Goal: Task Accomplishment & Management: Manage account settings

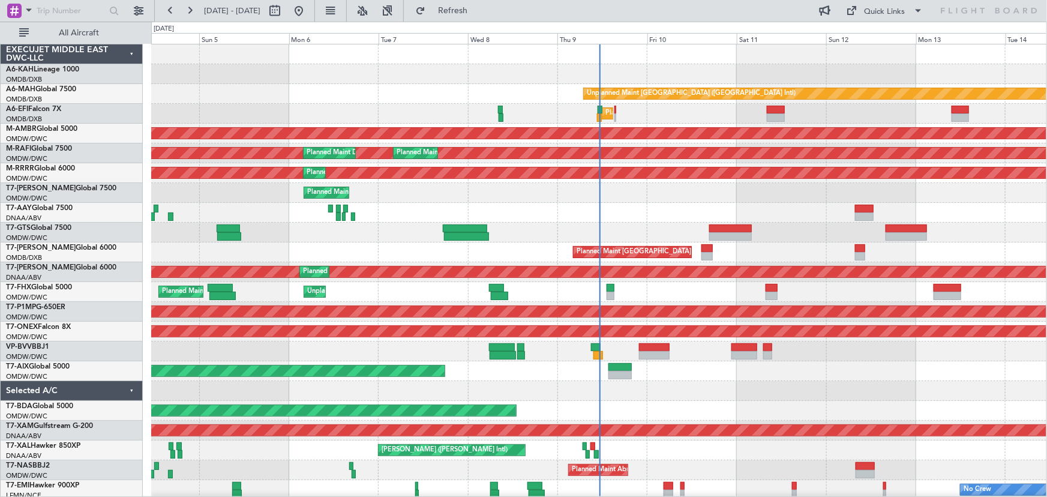
scroll to position [2, 0]
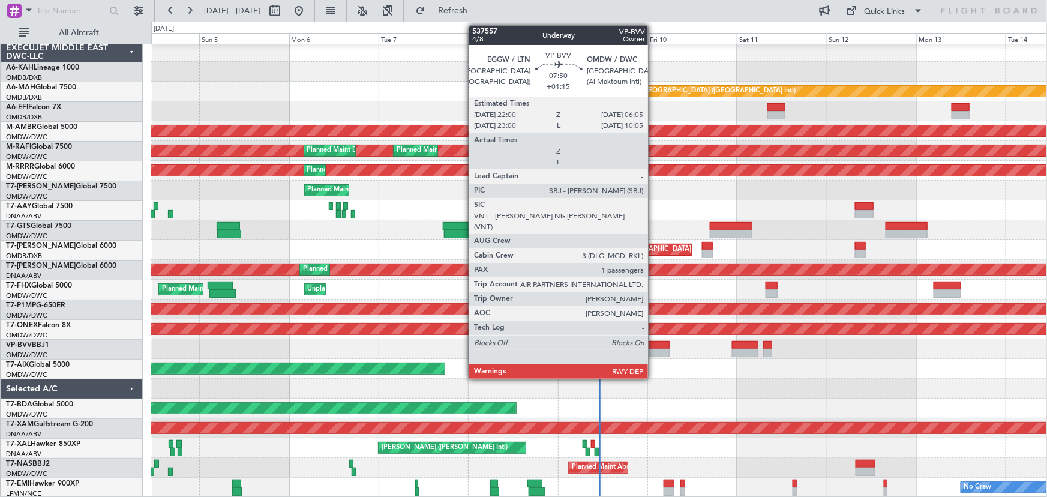
click at [653, 346] on div at bounding box center [655, 345] width 31 height 8
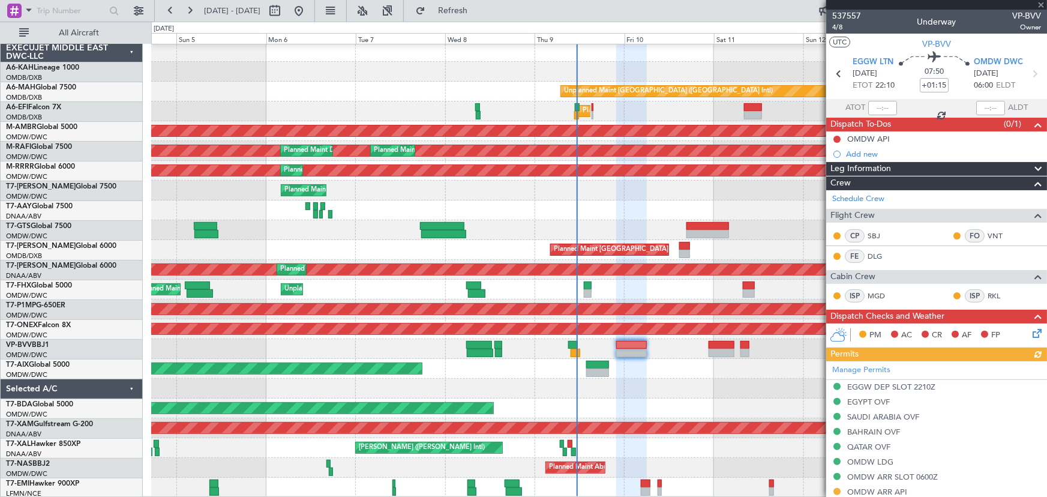
click at [682, 369] on div "Planned Maint Dubai (Al Maktoum Intl)" at bounding box center [598, 369] width 895 height 20
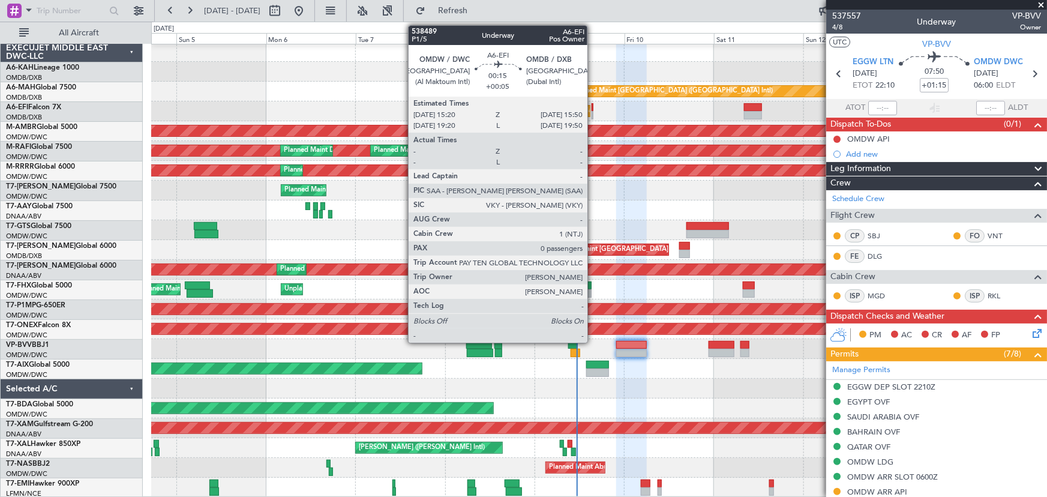
click at [593, 108] on div at bounding box center [593, 107] width 2 height 8
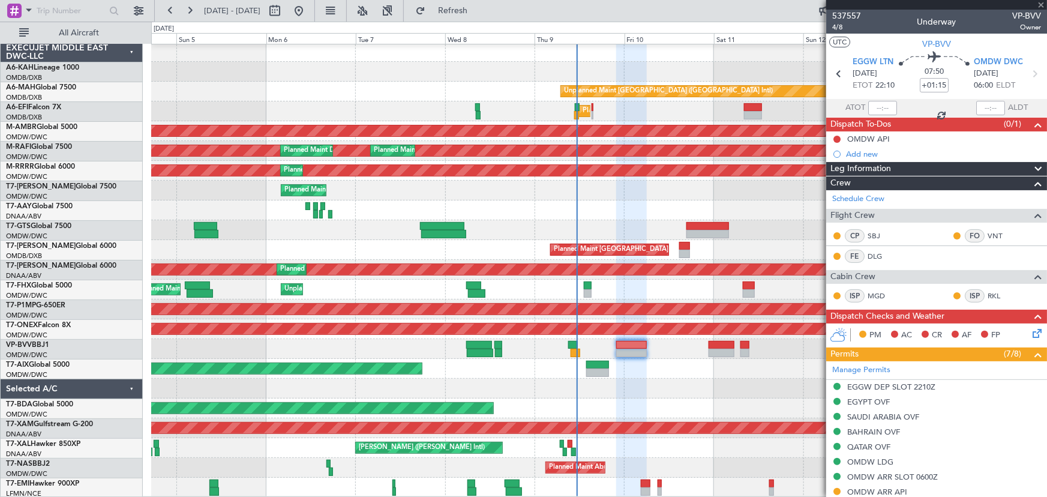
type input "+00:05"
type input "0"
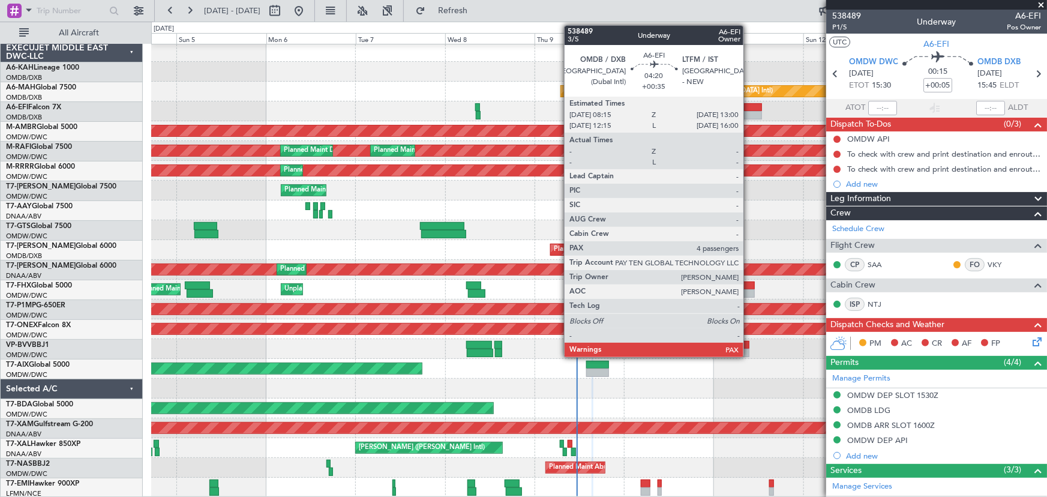
click at [749, 109] on div at bounding box center [753, 107] width 18 height 8
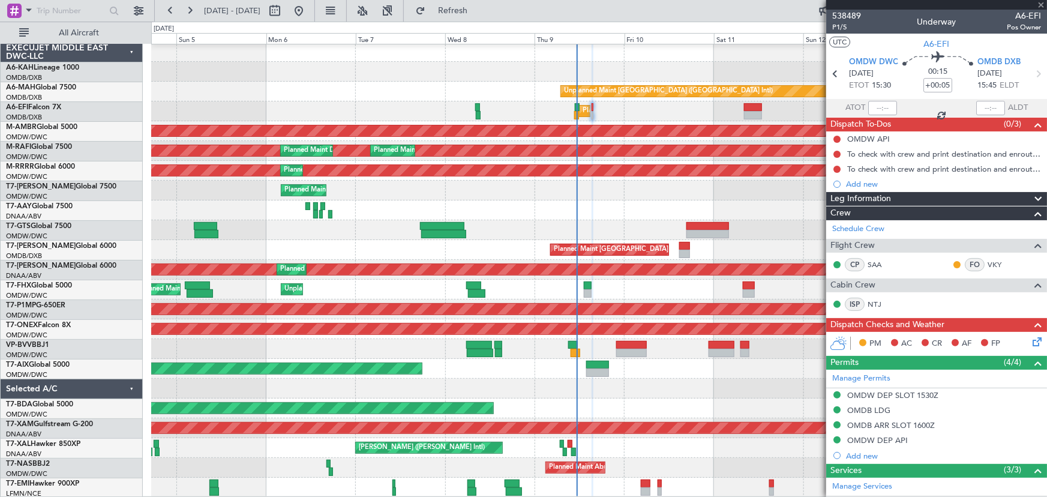
type input "+00:35"
type input "4"
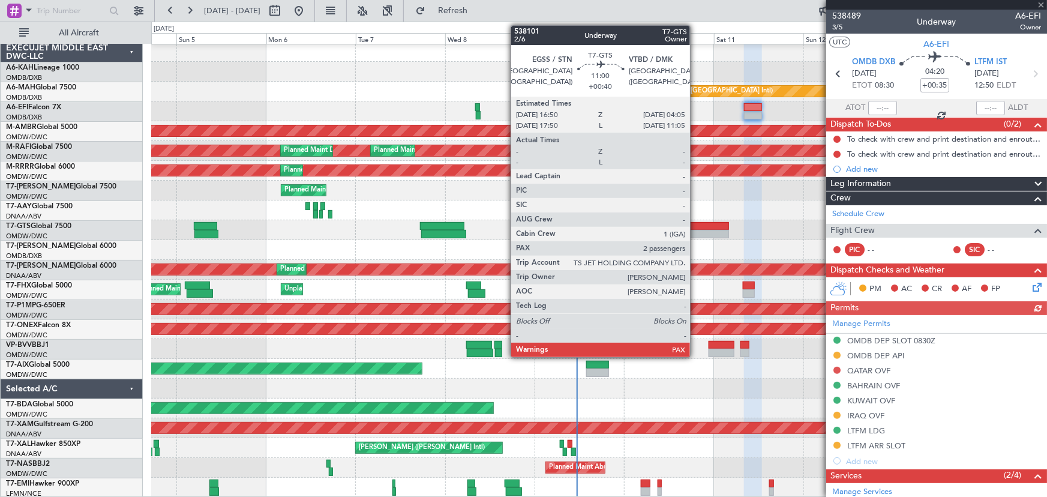
click at [695, 227] on div at bounding box center [707, 226] width 42 height 8
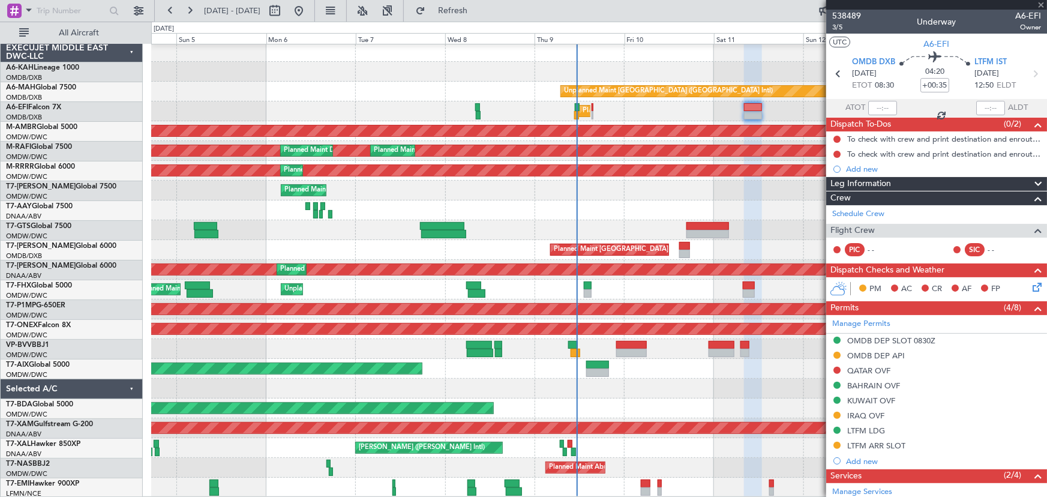
type input "+00:40"
type input "2"
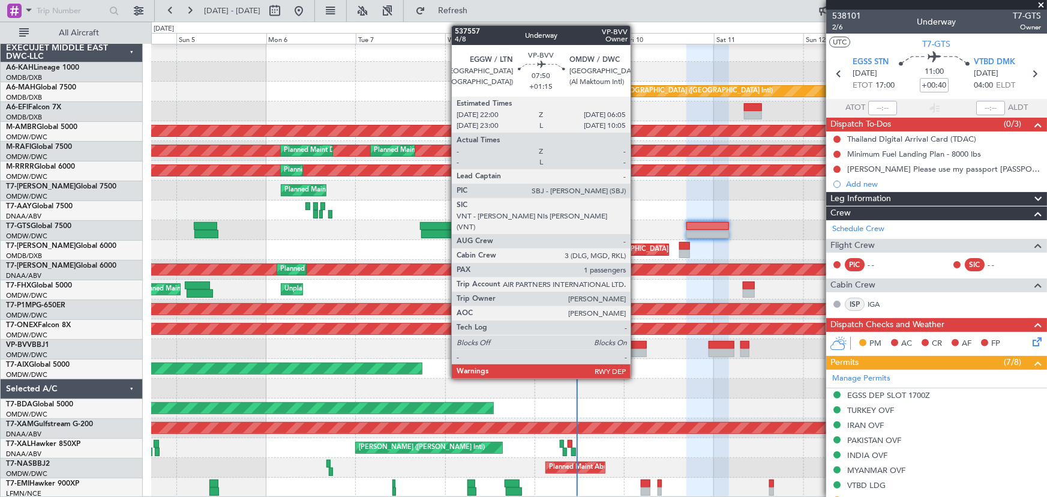
click at [636, 351] on div at bounding box center [631, 353] width 31 height 8
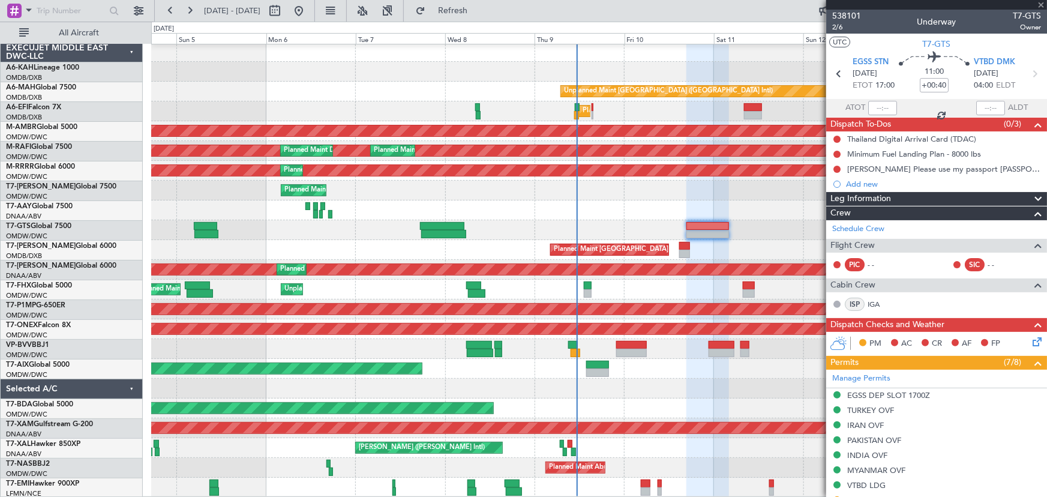
type input "+01:15"
type input "1"
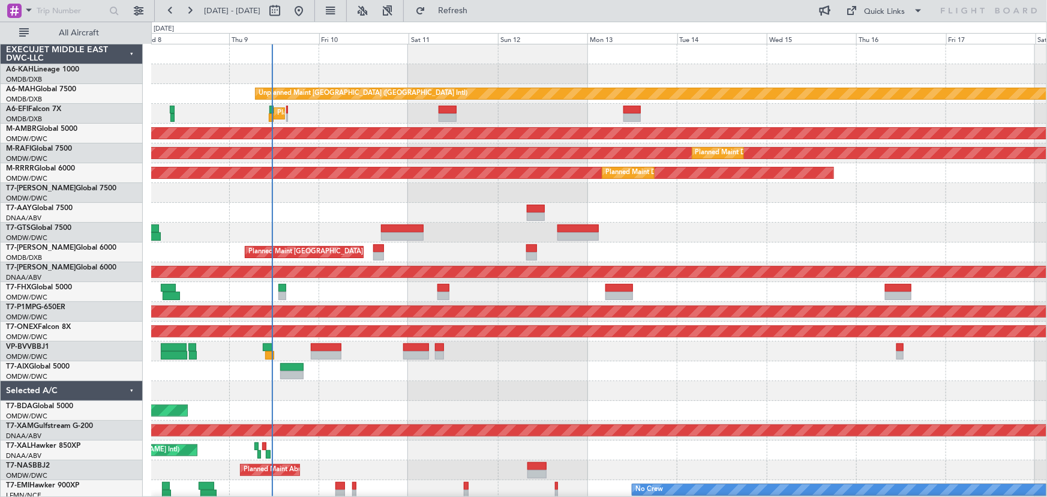
click at [421, 62] on div at bounding box center [598, 54] width 895 height 20
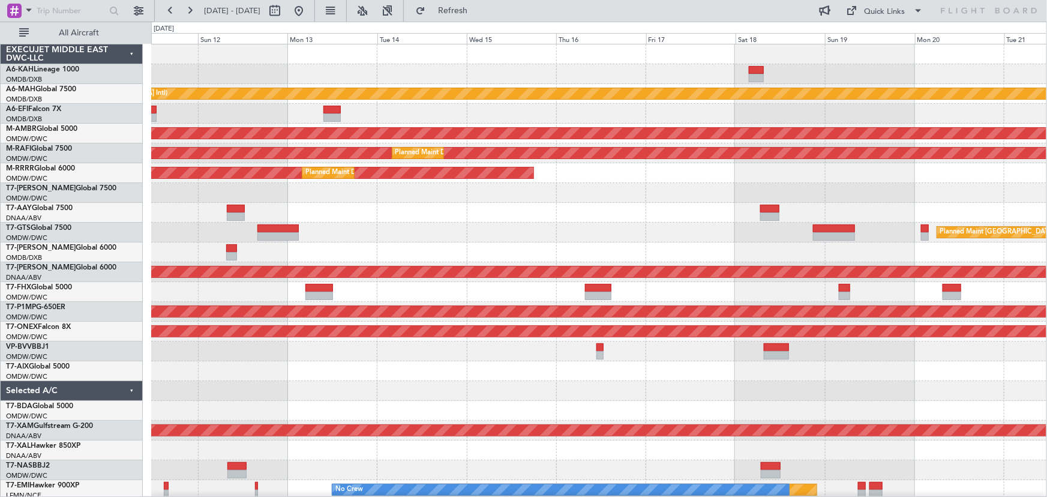
click at [414, 74] on div at bounding box center [598, 74] width 895 height 20
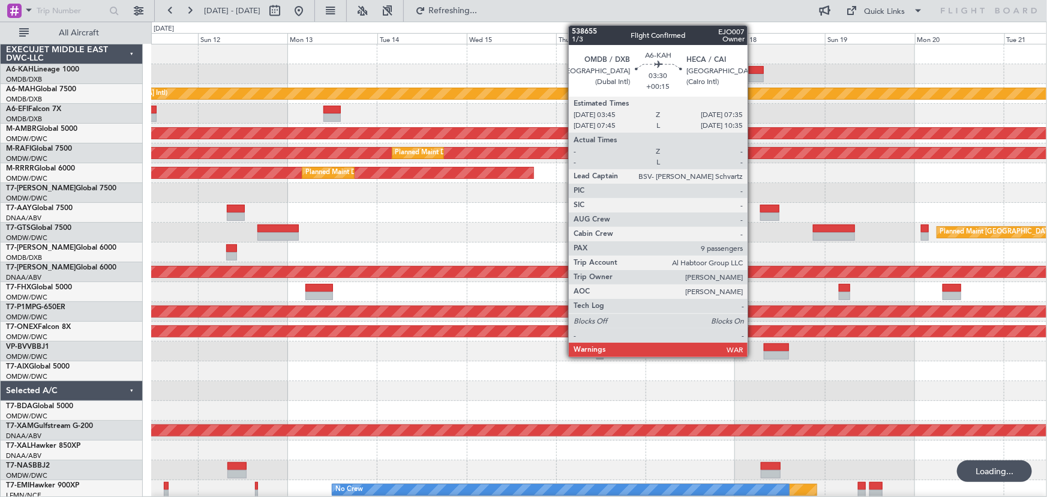
click at [753, 70] on div at bounding box center [756, 70] width 14 height 8
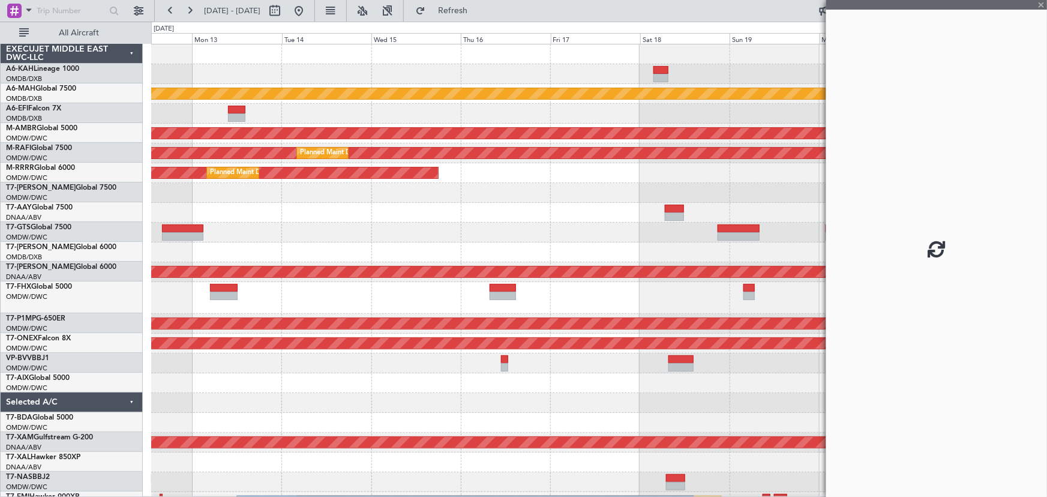
click at [499, 65] on div at bounding box center [598, 74] width 895 height 20
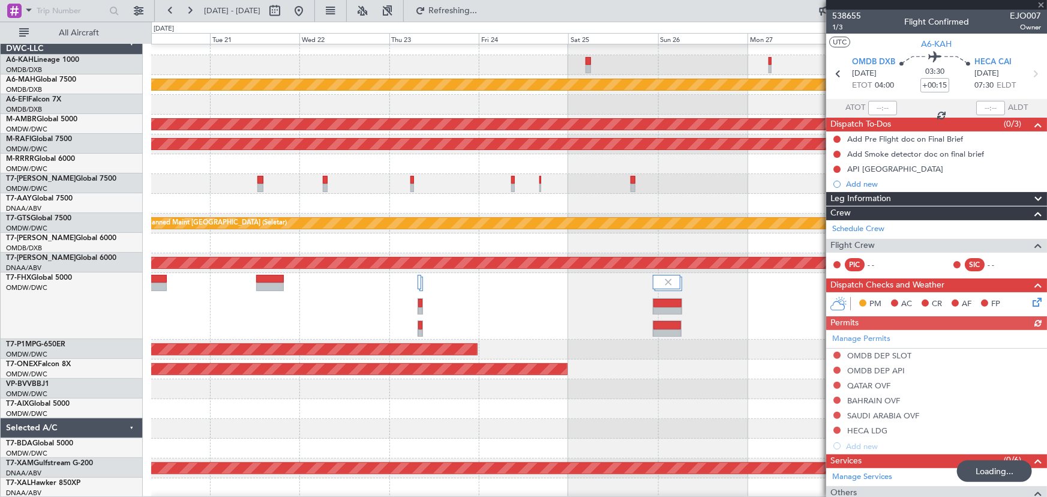
click at [409, 70] on div at bounding box center [599, 65] width 896 height 20
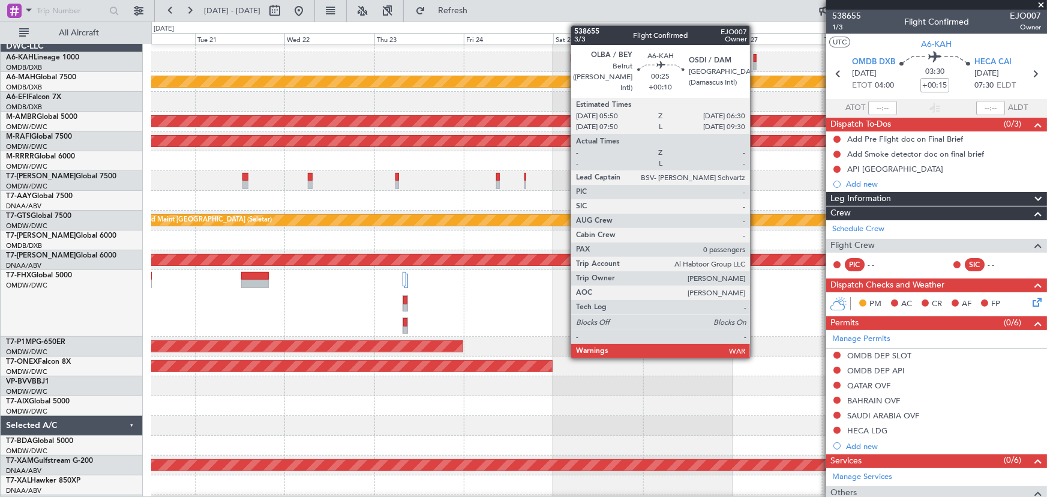
click at [755, 65] on div at bounding box center [754, 66] width 3 height 8
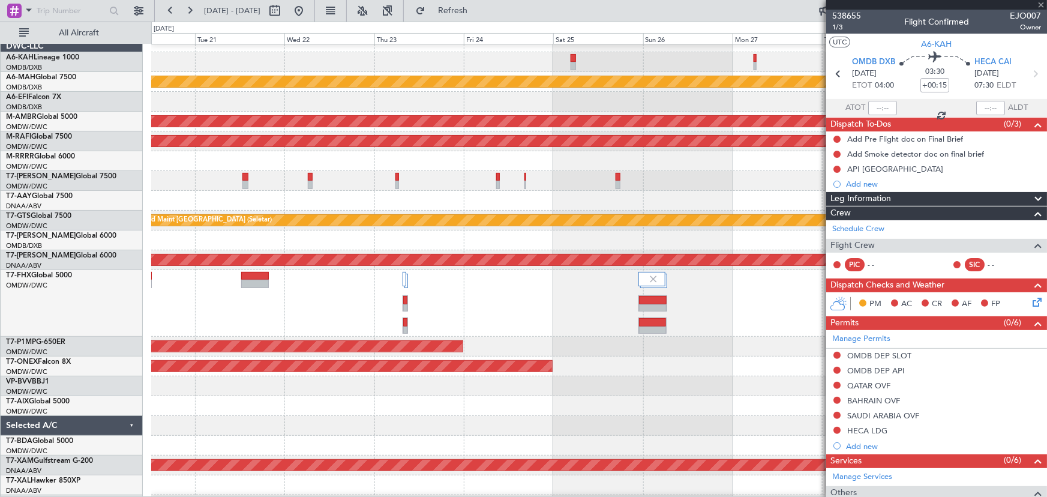
type input "+00:10"
type input "0"
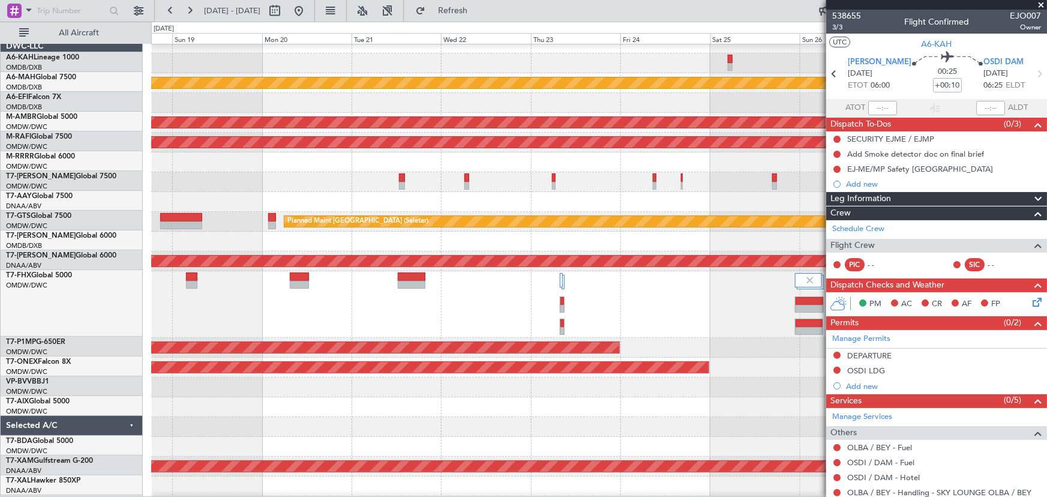
click at [777, 106] on div at bounding box center [599, 103] width 896 height 20
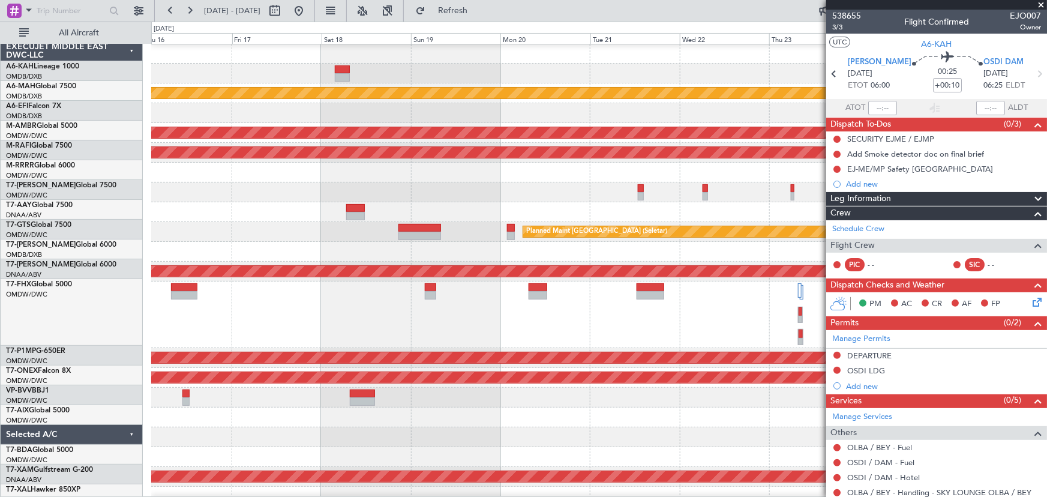
scroll to position [0, 0]
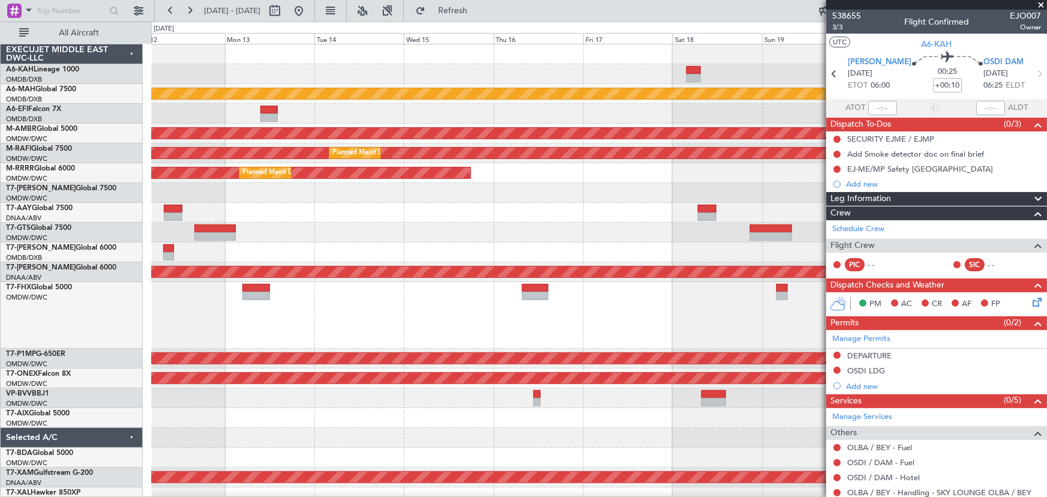
click at [720, 126] on div "Unplanned Maint Dubai (Dubai Intl) Planned Maint Singapore (Seletar) Planned Ma…" at bounding box center [599, 295] width 896 height 502
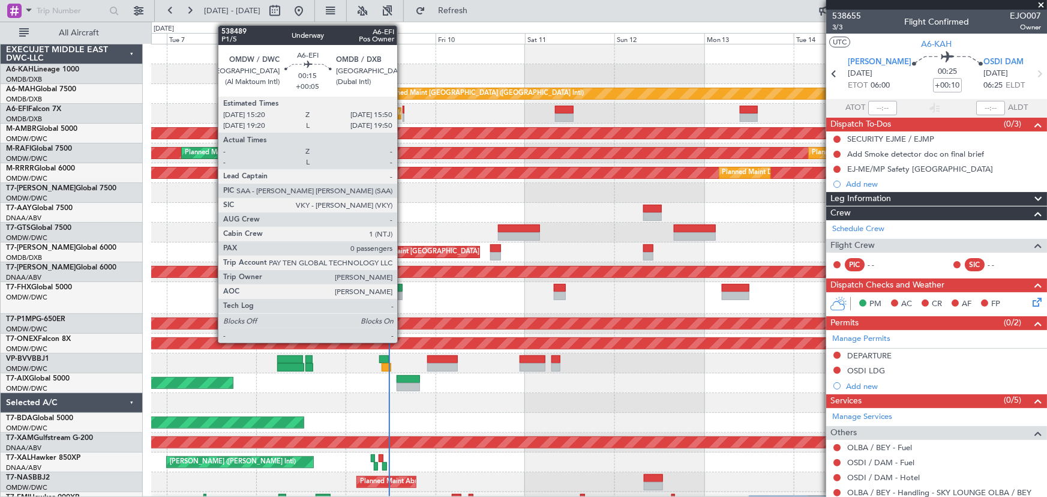
click at [403, 114] on div at bounding box center [404, 117] width 2 height 8
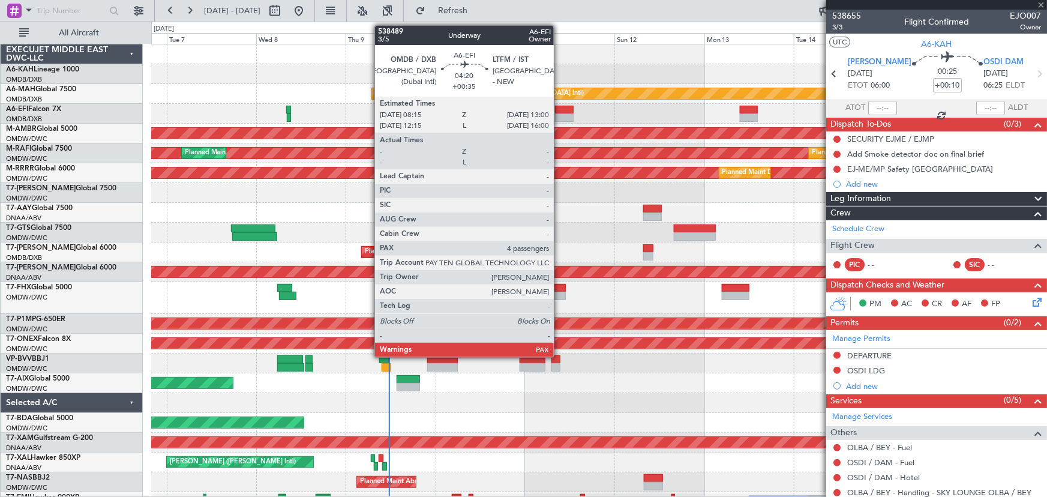
type input "+00:05"
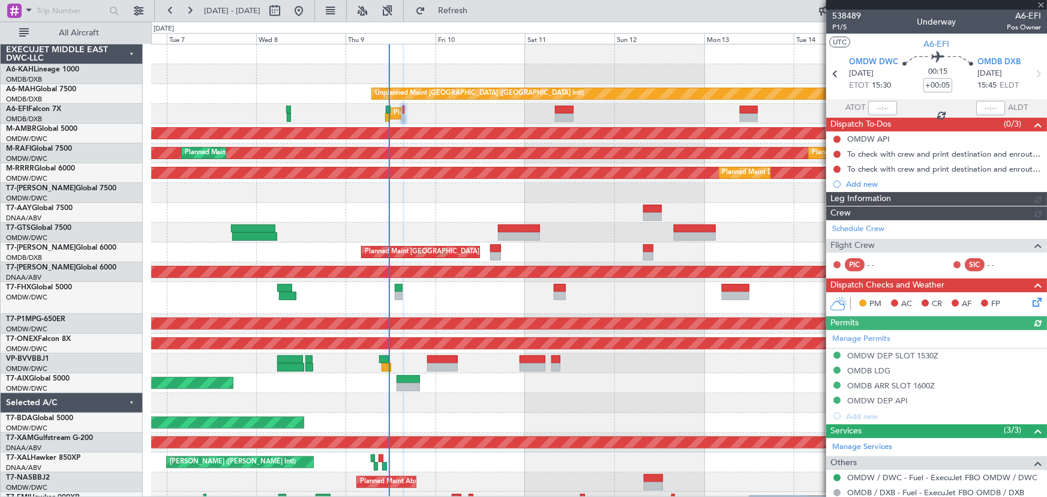
type input "[PERSON_NAME] (ANI)"
type input "7503"
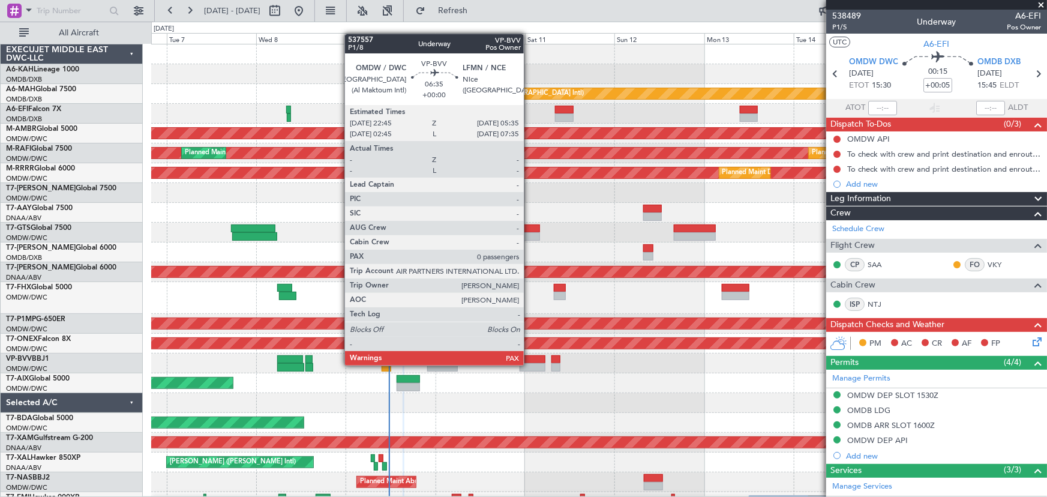
click at [529, 364] on div at bounding box center [533, 367] width 26 height 8
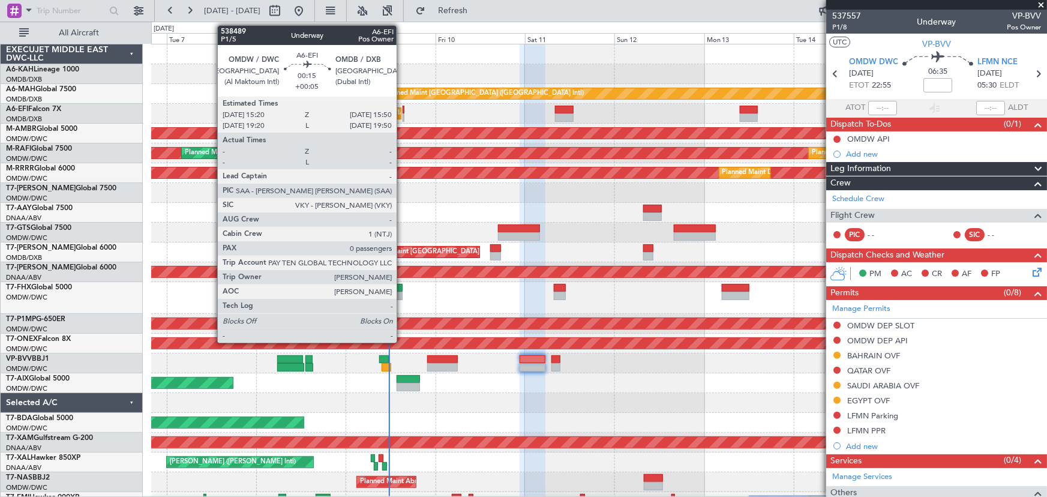
click at [403, 115] on div at bounding box center [404, 117] width 2 height 8
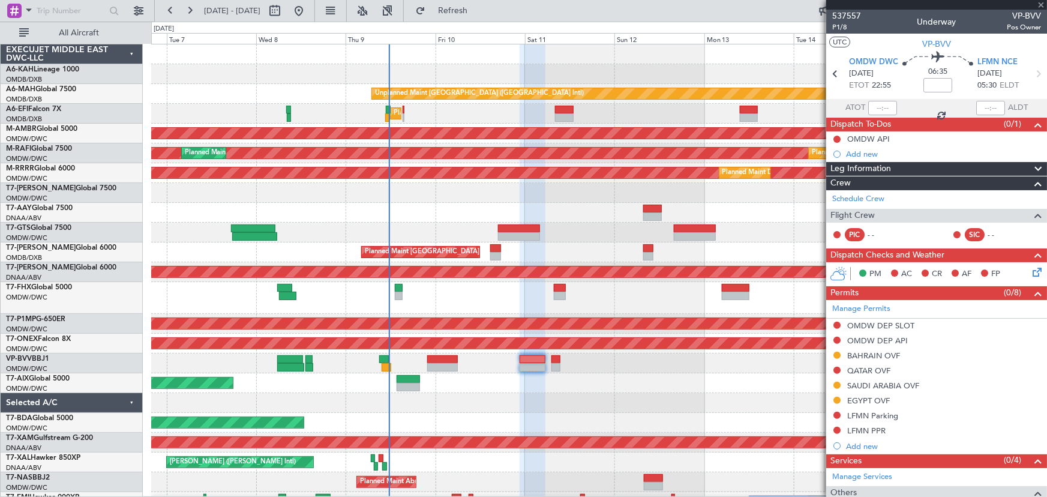
type input "+00:05"
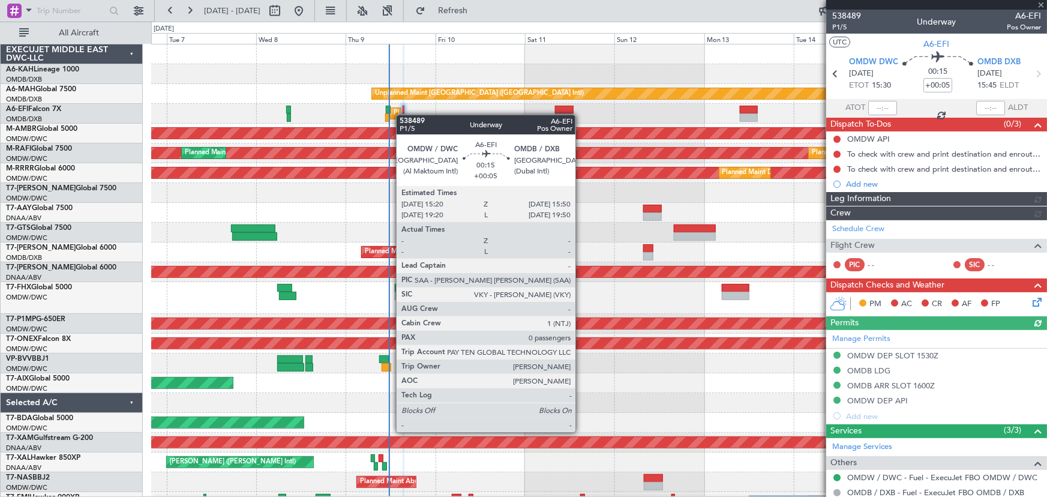
type input "[PERSON_NAME] (ANI)"
type input "7503"
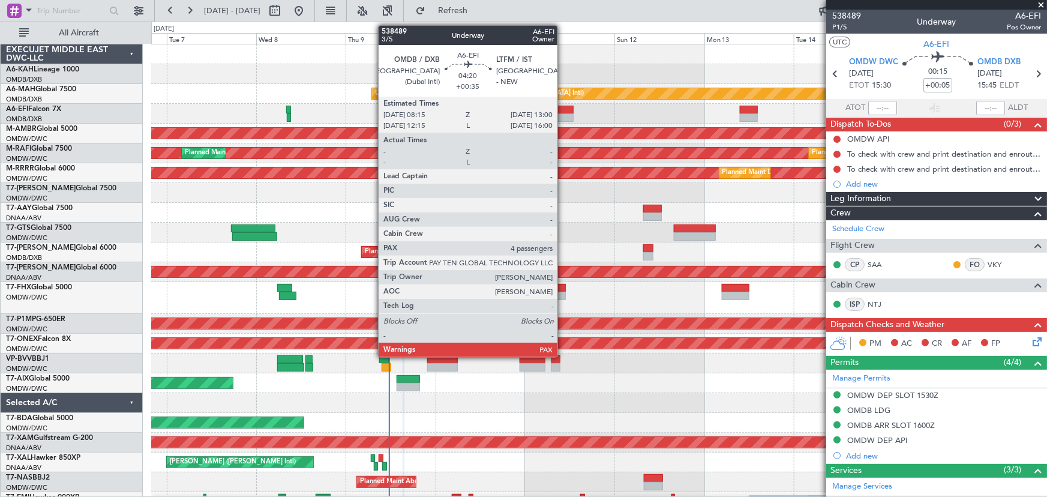
click at [563, 114] on div at bounding box center [564, 117] width 18 height 8
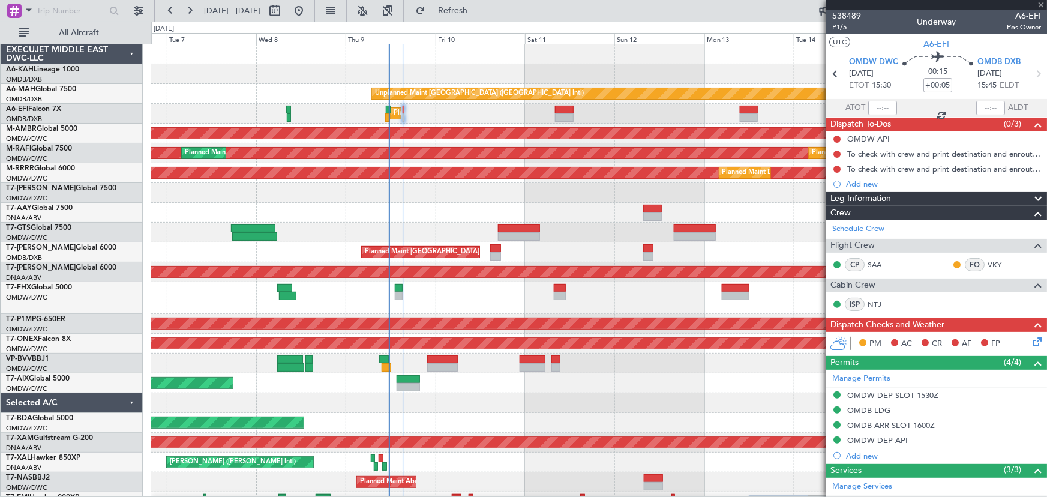
type input "+00:35"
type input "4"
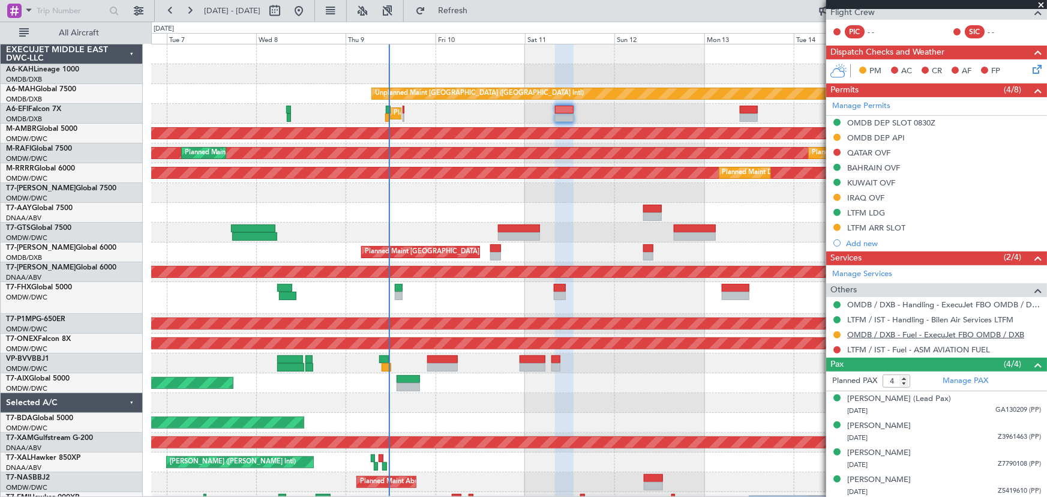
scroll to position [218, 0]
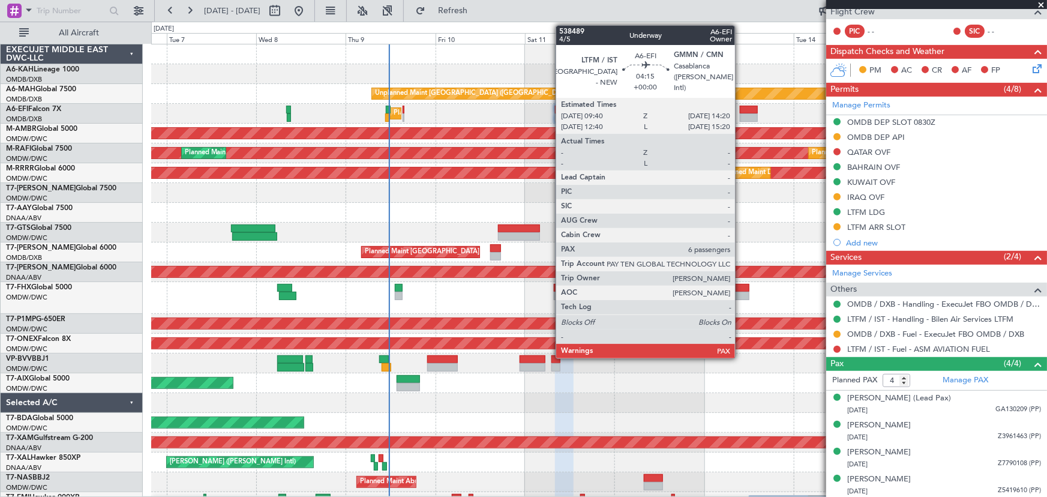
click at [743, 115] on div at bounding box center [749, 117] width 18 height 8
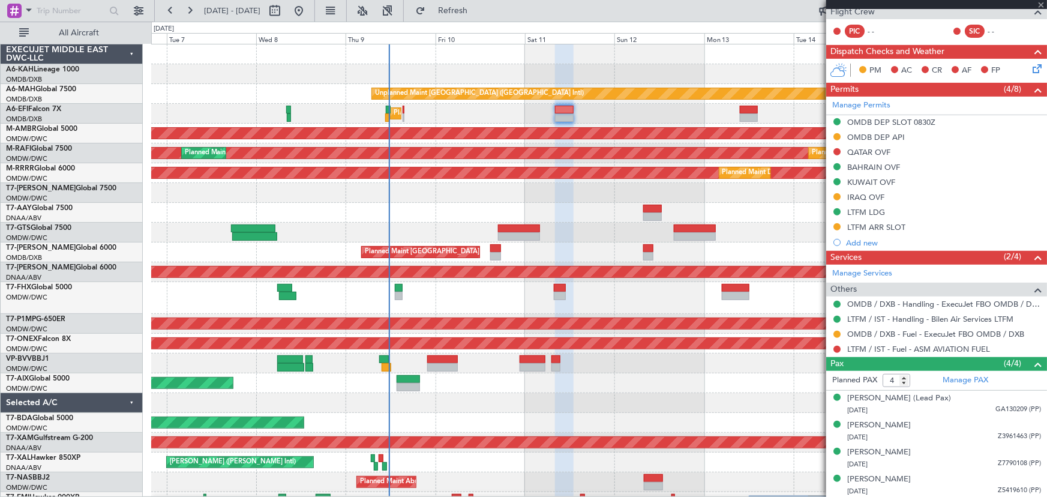
type input "6"
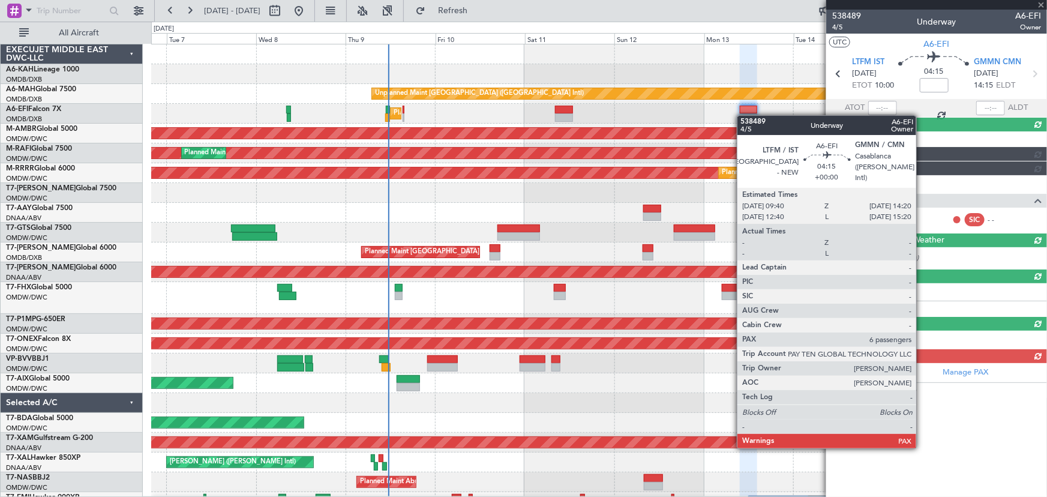
scroll to position [0, 0]
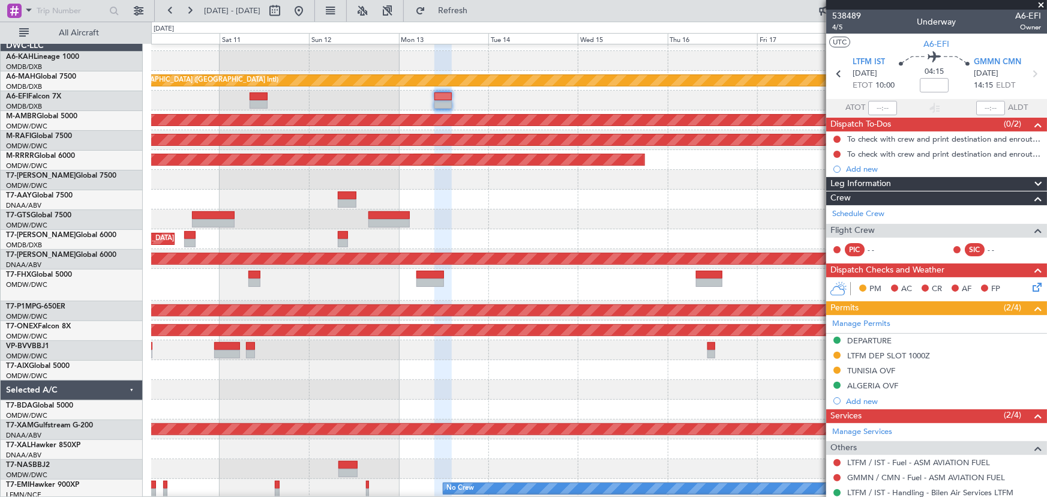
click at [293, 186] on div at bounding box center [599, 180] width 896 height 20
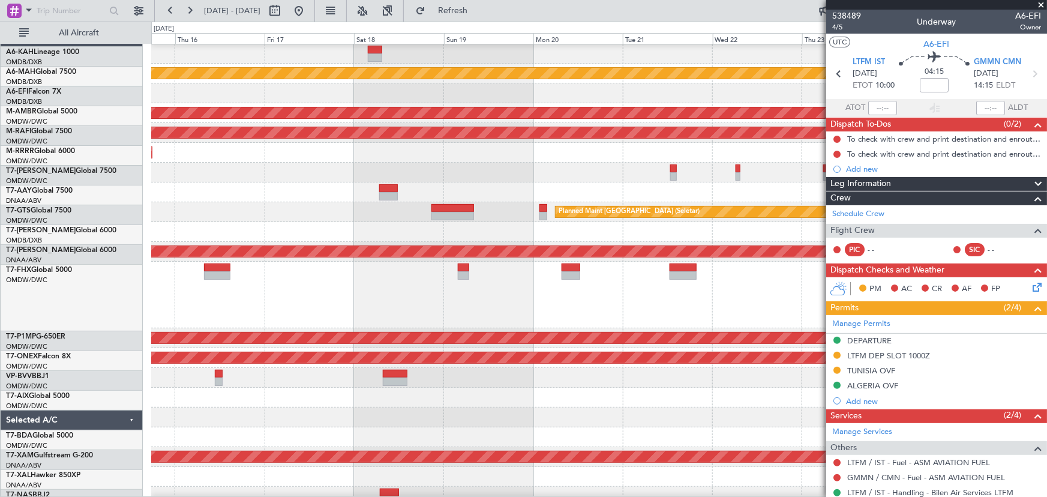
scroll to position [20, 0]
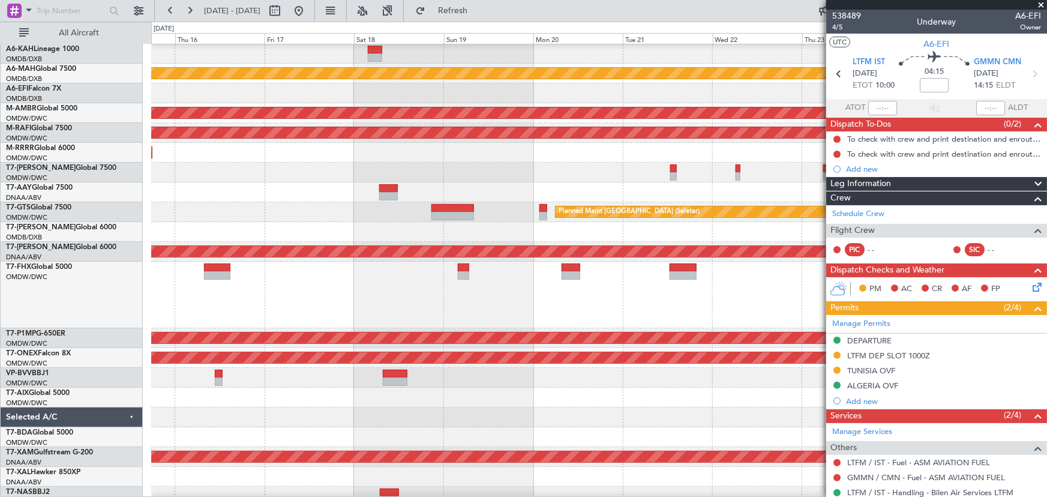
click at [537, 178] on div at bounding box center [598, 173] width 895 height 20
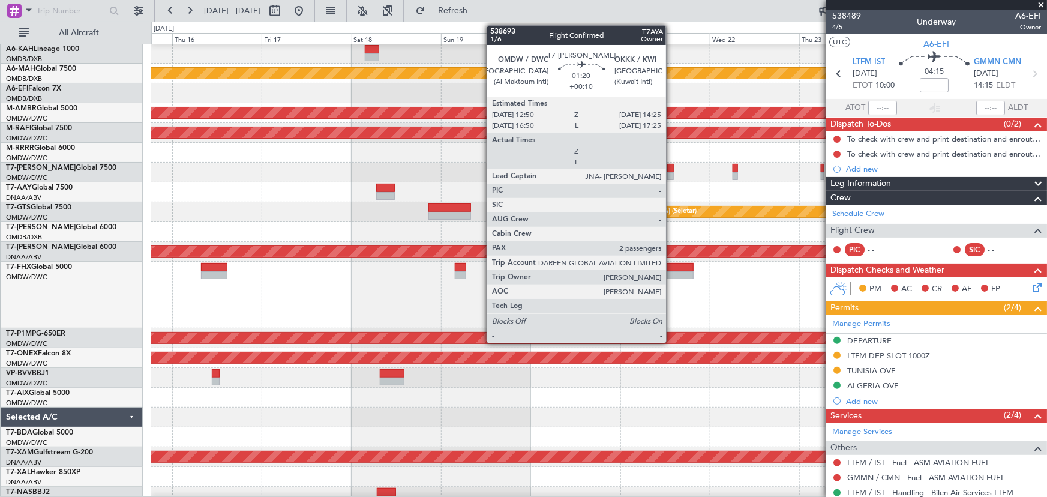
click at [671, 172] on div at bounding box center [670, 176] width 6 height 8
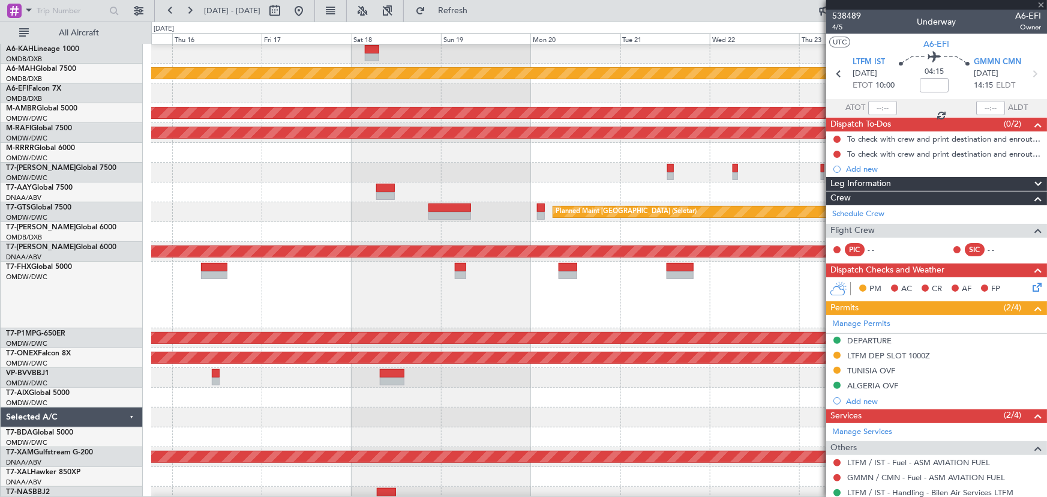
type input "+00:10"
type input "2"
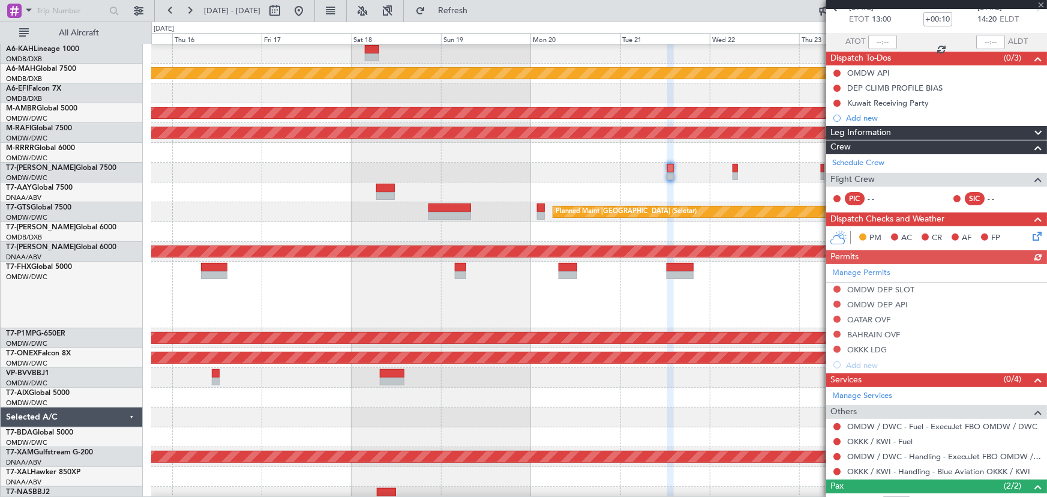
scroll to position [134, 0]
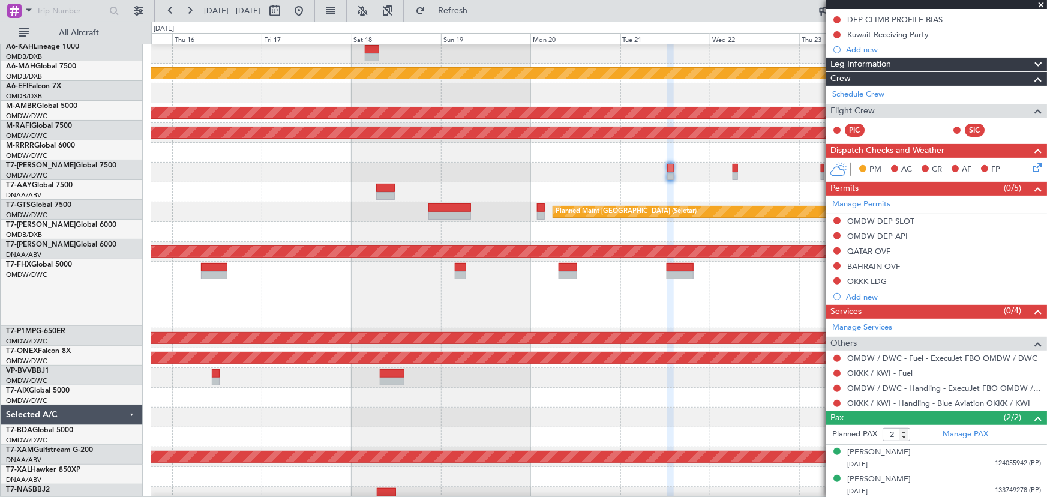
click at [592, 168] on div at bounding box center [599, 173] width 896 height 20
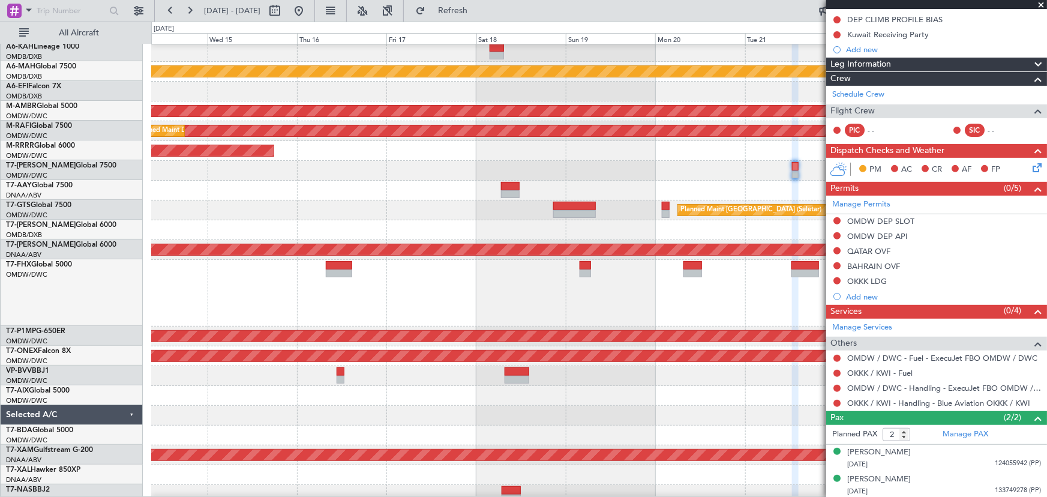
scroll to position [22, 0]
click at [308, 13] on button at bounding box center [298, 10] width 19 height 19
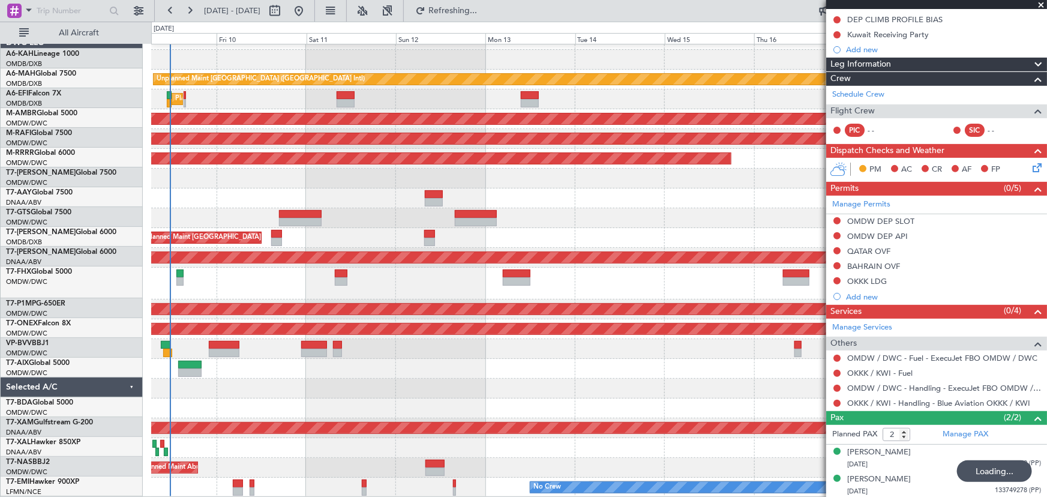
scroll to position [14, 0]
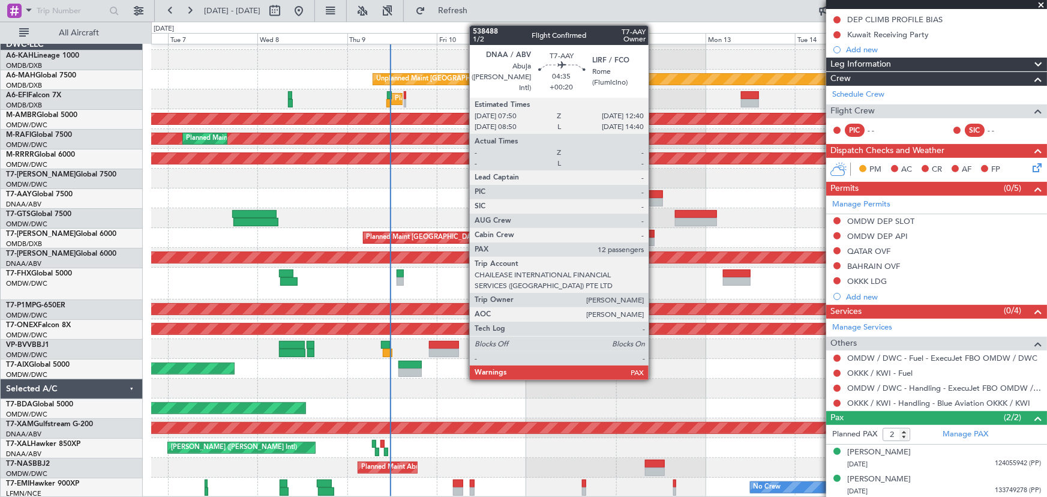
click at [654, 195] on div at bounding box center [653, 194] width 19 height 8
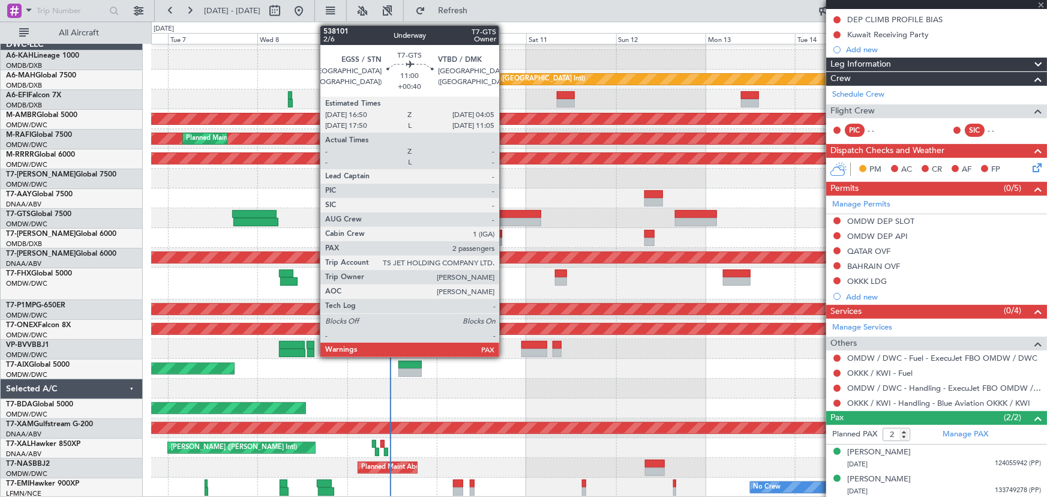
type input "+00:20"
type input "12"
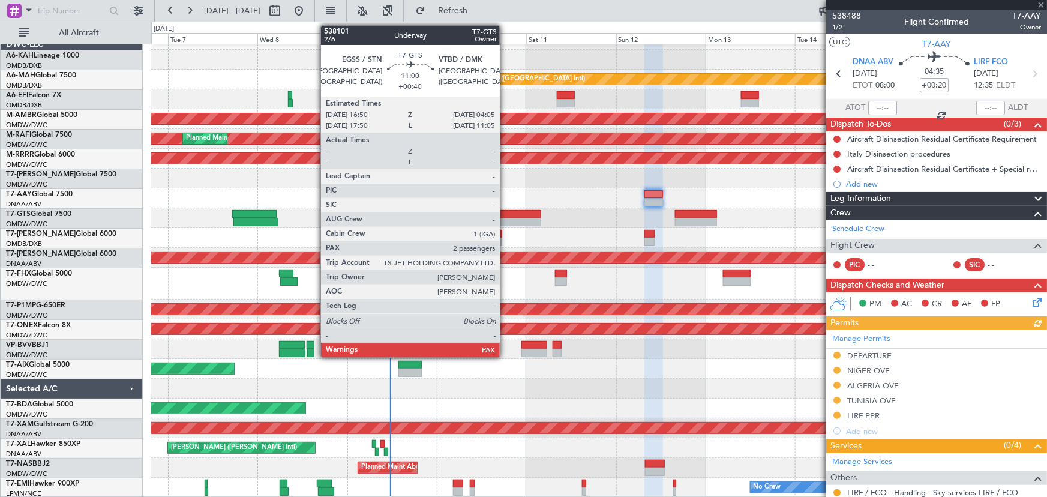
click at [505, 220] on div at bounding box center [520, 222] width 43 height 8
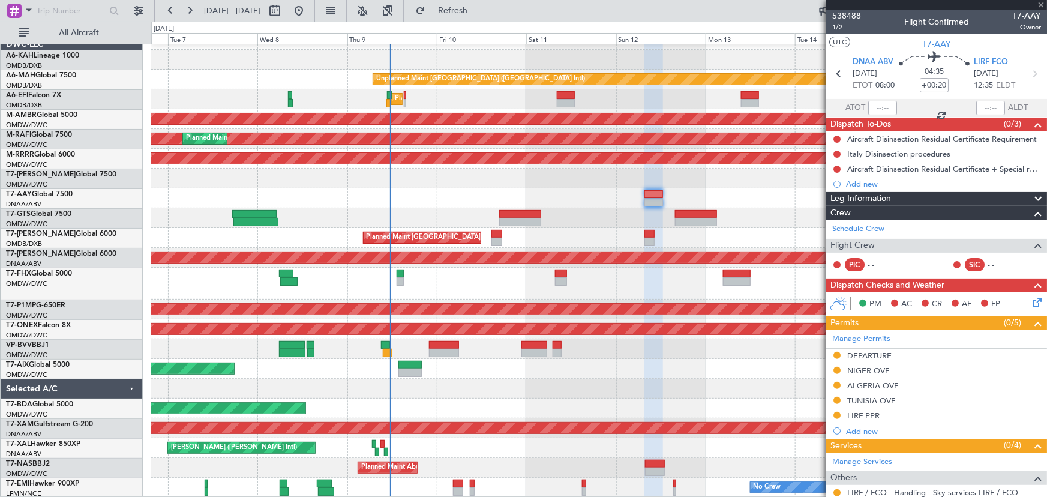
type input "+00:40"
type input "2"
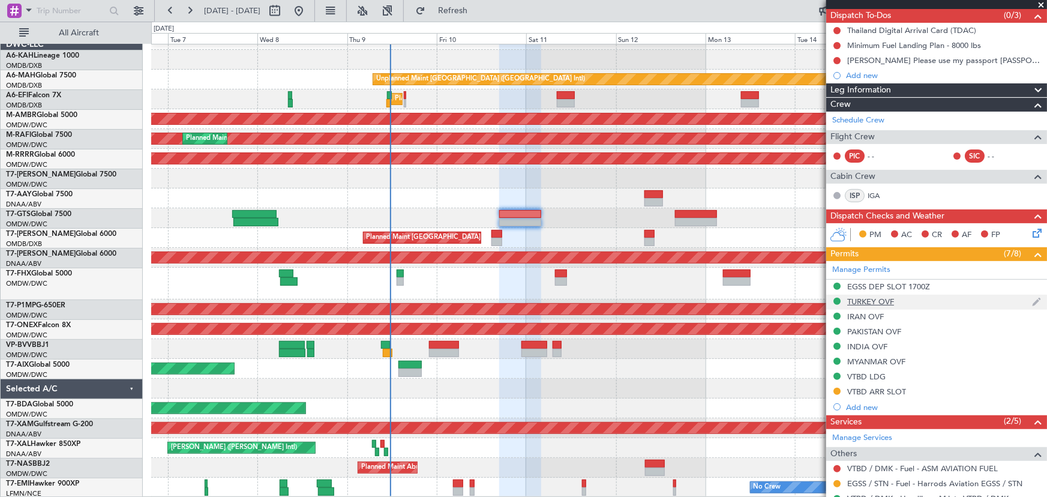
scroll to position [196, 0]
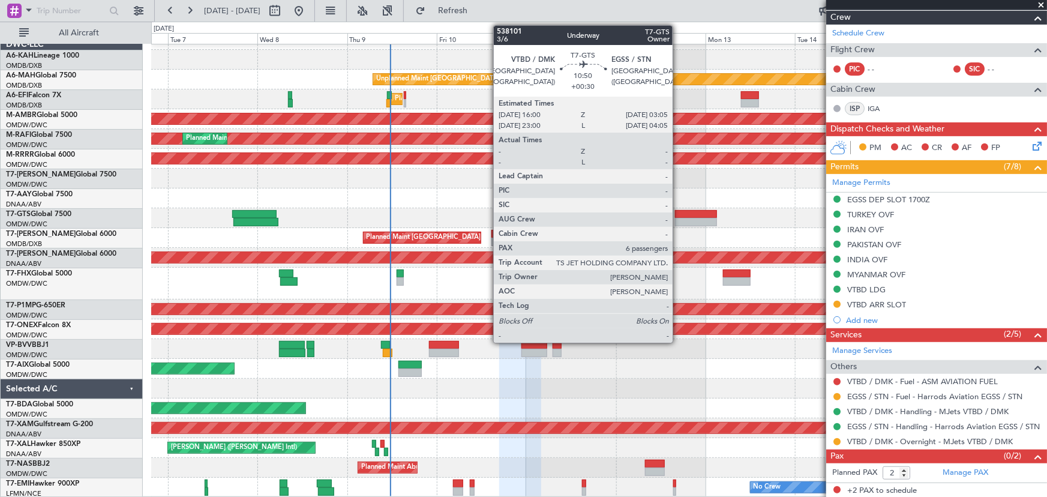
click at [678, 220] on div at bounding box center [695, 222] width 41 height 8
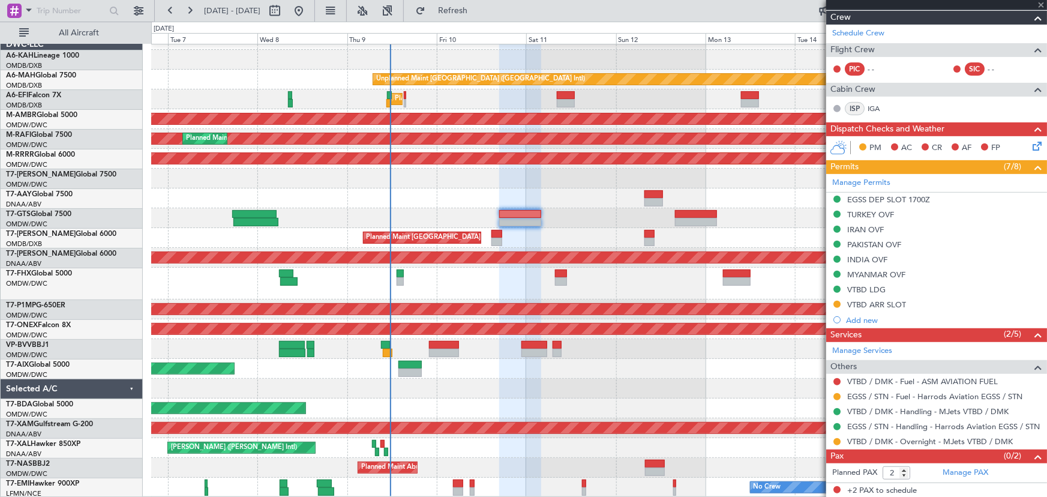
type input "+00:30"
type input "6"
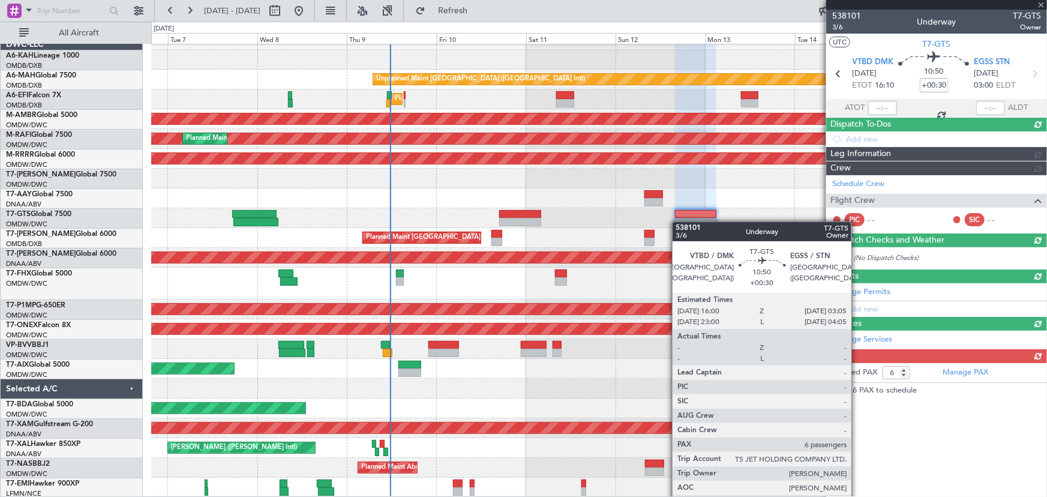
scroll to position [0, 0]
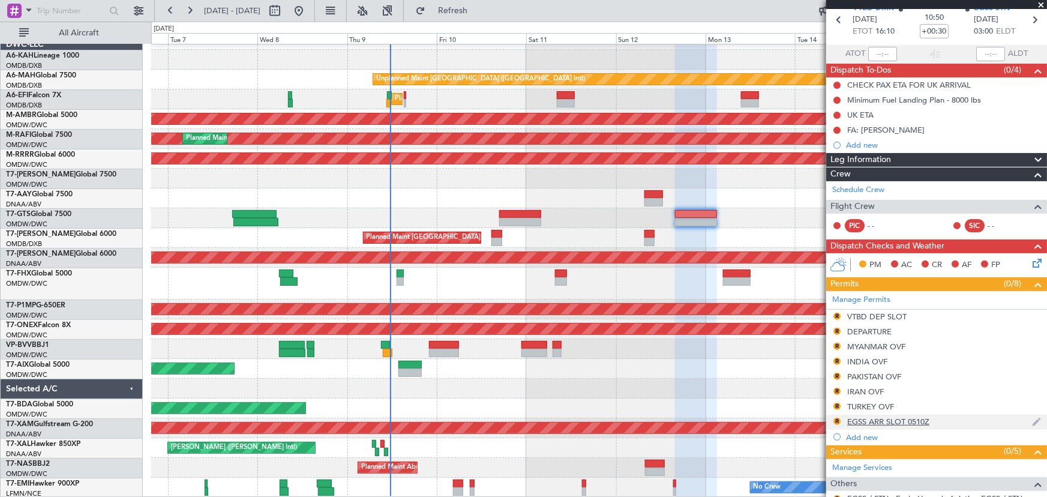
click at [921, 415] on div "R EGSS ARR SLOT 0510Z" at bounding box center [936, 422] width 221 height 15
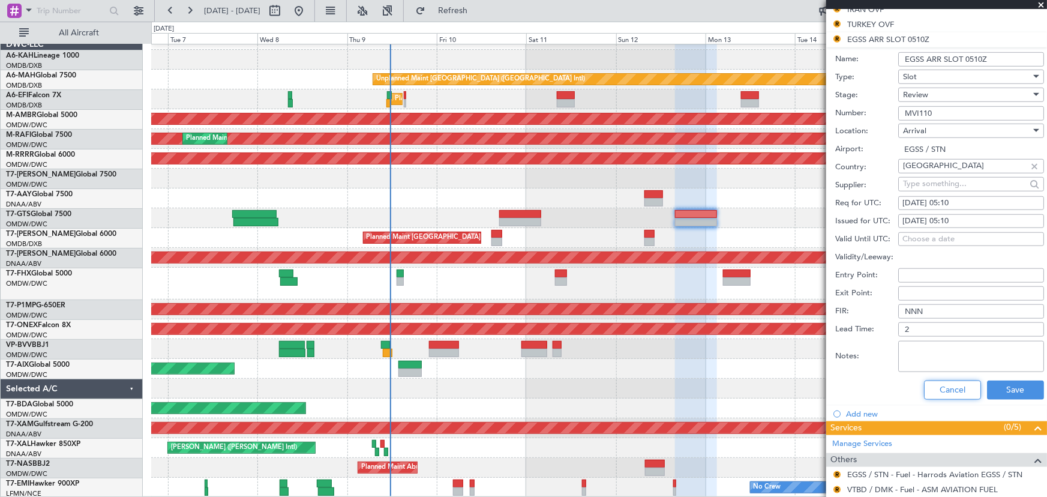
click at [953, 390] on button "Cancel" at bounding box center [952, 389] width 57 height 19
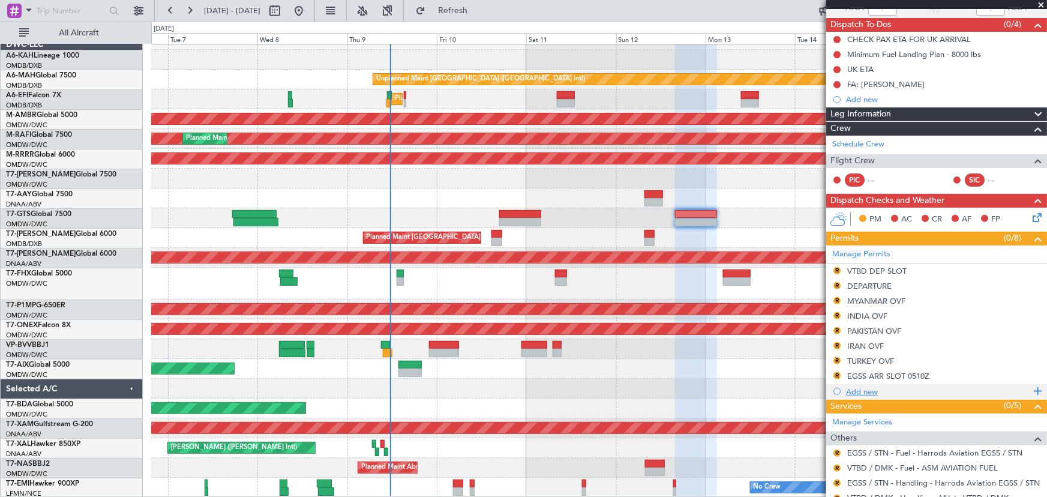
scroll to position [45, 0]
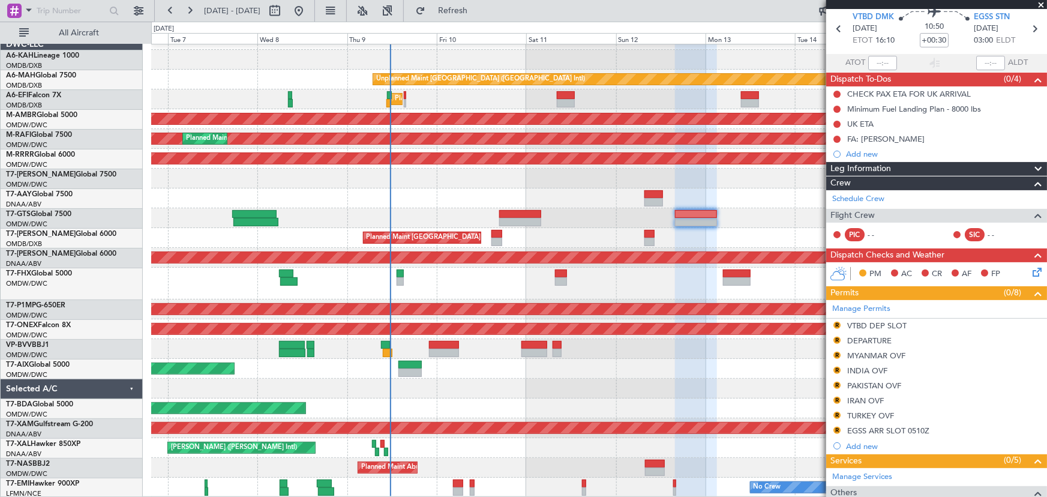
click at [760, 232] on div "Planned Maint Dubai (Dubai Intl) Planned Maint Dubai (Dubai Intl)" at bounding box center [599, 238] width 896 height 20
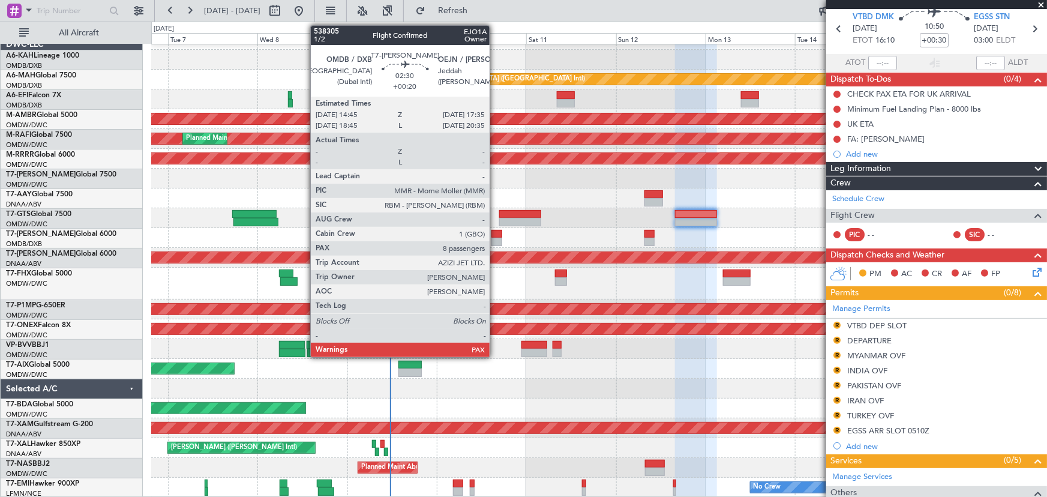
click at [495, 236] on div at bounding box center [496, 234] width 11 height 8
type input "+00:20"
type input "8"
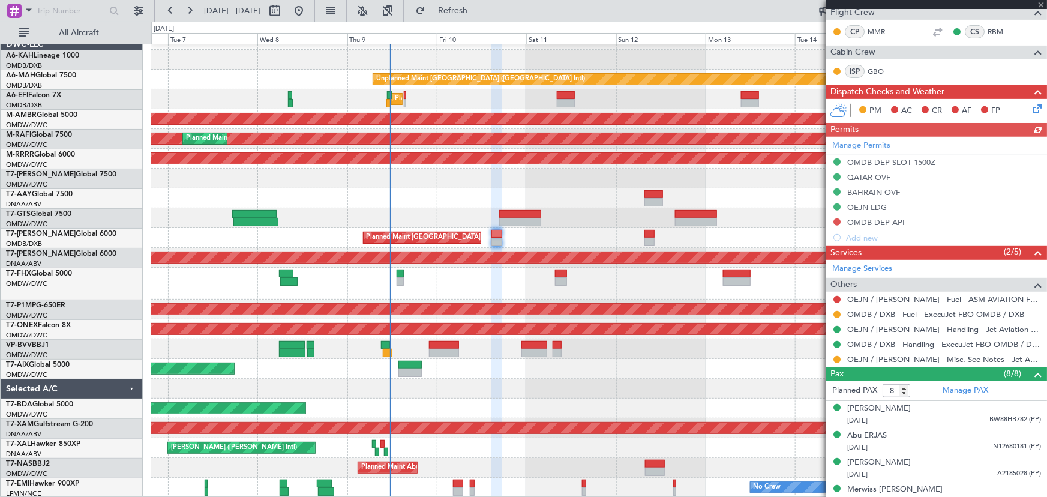
scroll to position [218, 0]
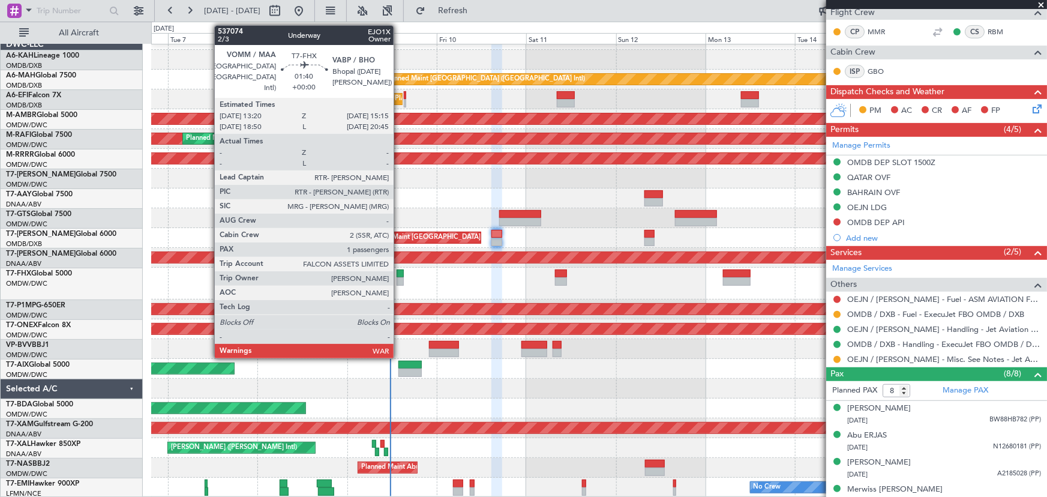
click at [399, 283] on div at bounding box center [400, 281] width 7 height 8
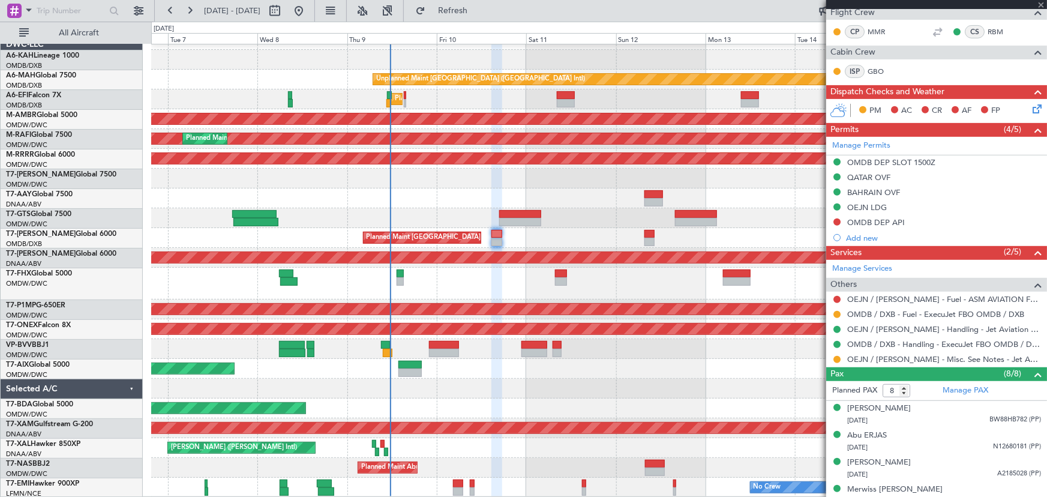
type input "1"
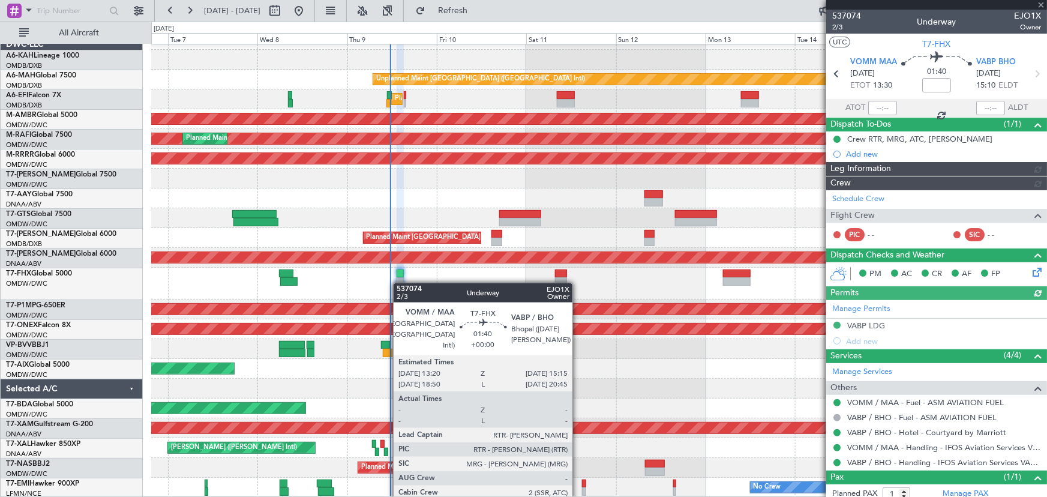
type input "[PERSON_NAME] (ANI)"
type input "7321"
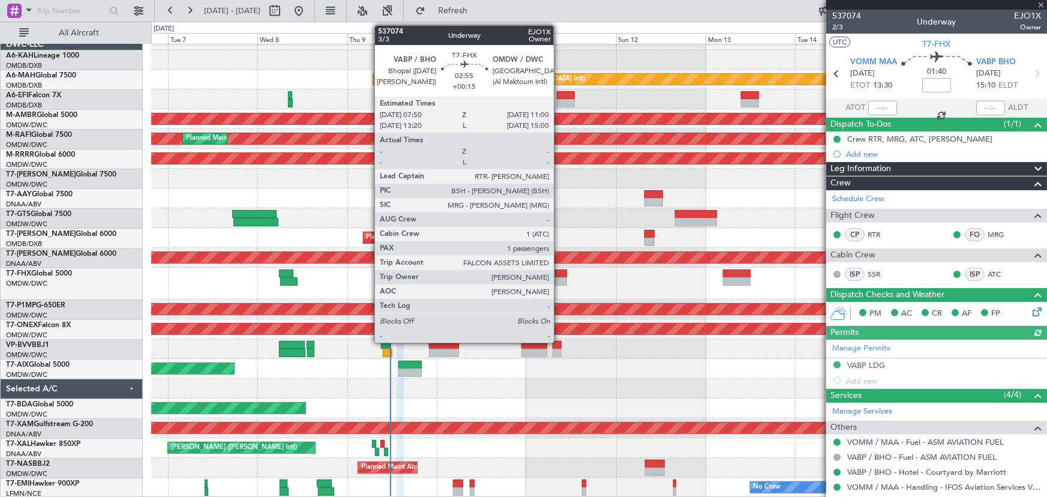
click at [559, 275] on div at bounding box center [561, 273] width 12 height 8
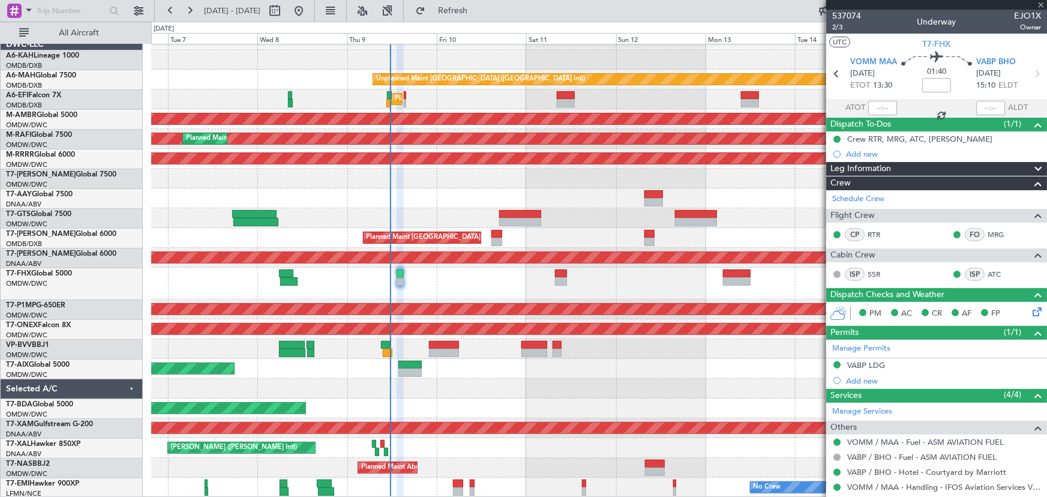
type input "+00:15"
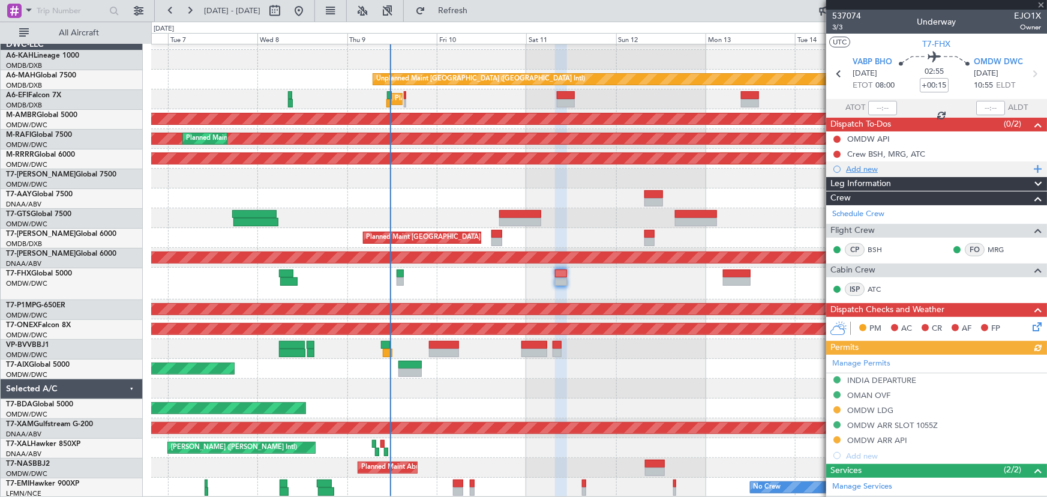
click at [865, 167] on div "Add new" at bounding box center [938, 169] width 184 height 10
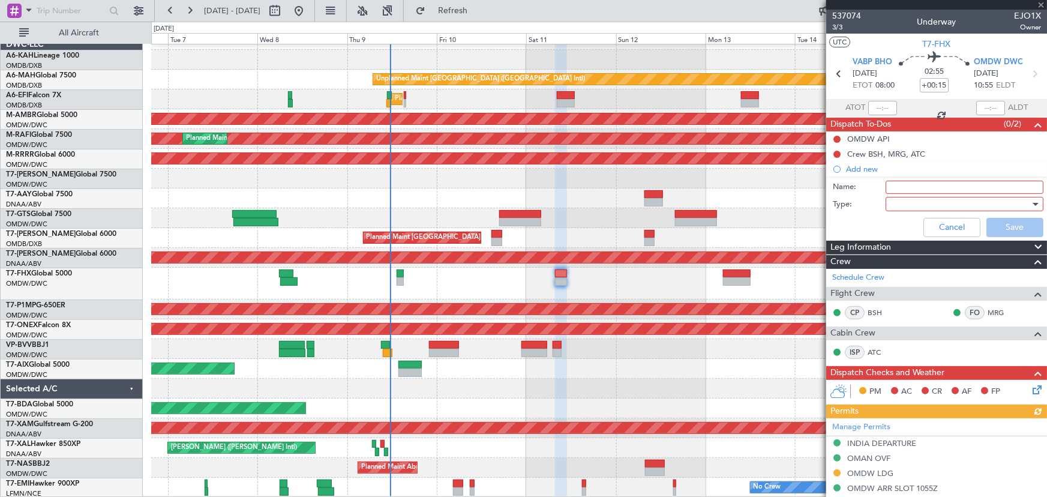
click at [891, 182] on input "Name:" at bounding box center [964, 187] width 158 height 13
type input "Remaining fuel on board"
click at [916, 208] on div at bounding box center [960, 204] width 140 height 18
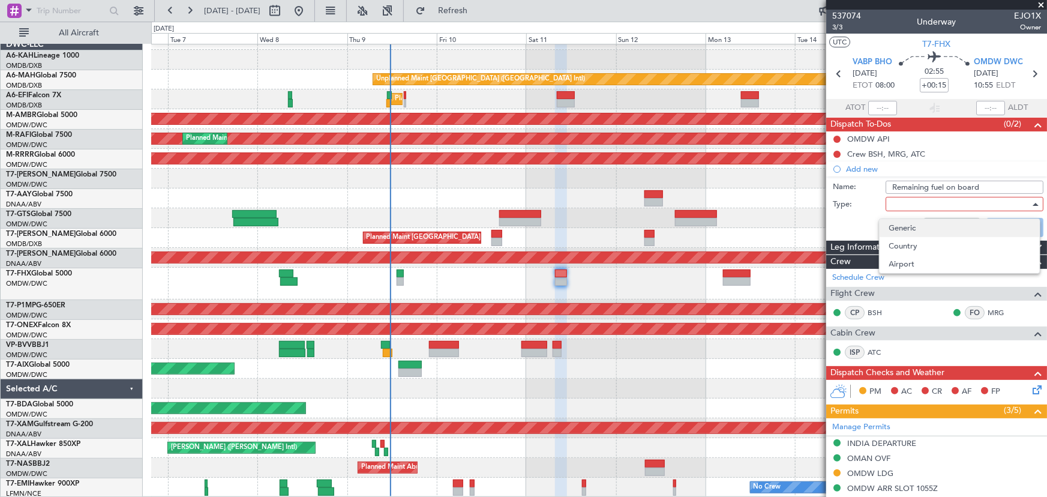
click at [903, 222] on span "Generic" at bounding box center [959, 228] width 141 height 18
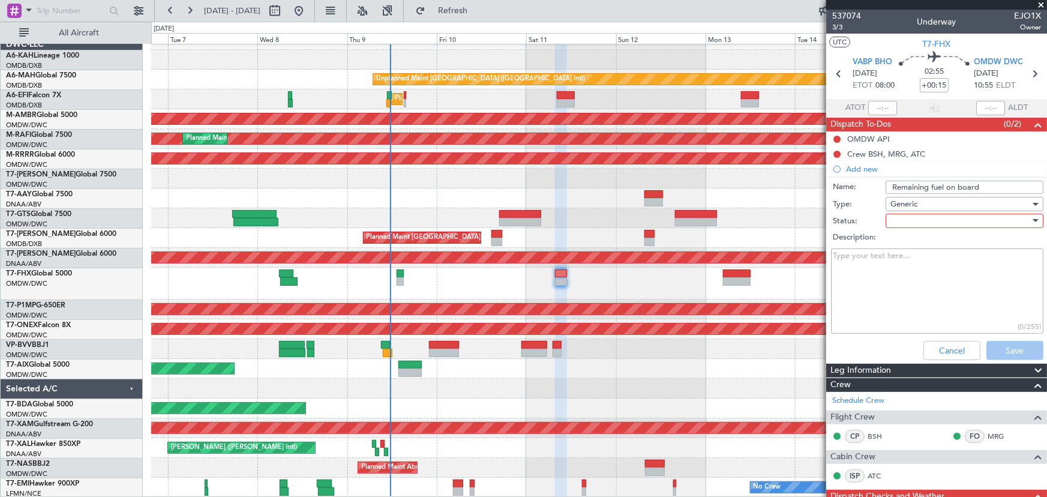
click at [938, 219] on div at bounding box center [960, 221] width 140 height 18
click at [924, 243] on span "Not Started" at bounding box center [959, 245] width 141 height 18
click at [1003, 344] on button "Save" at bounding box center [1014, 350] width 57 height 19
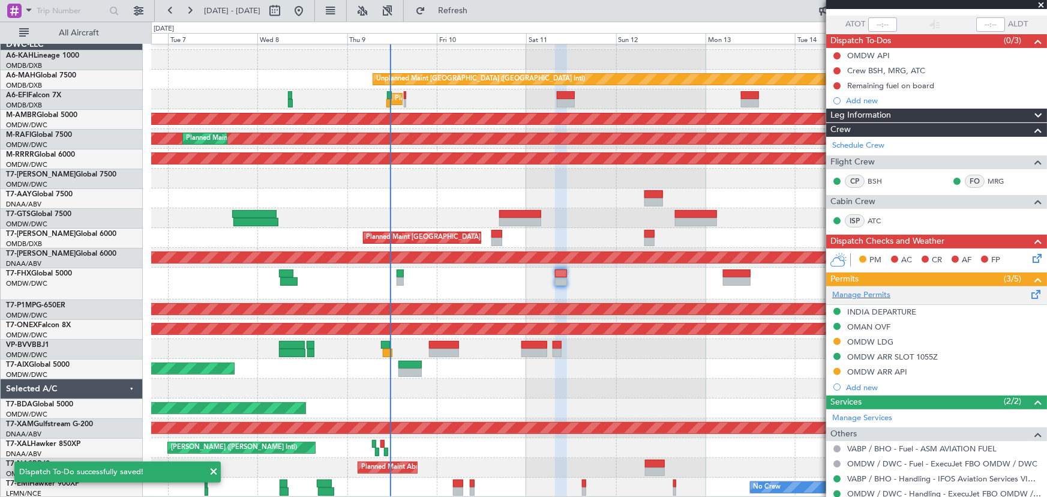
scroll to position [147, 0]
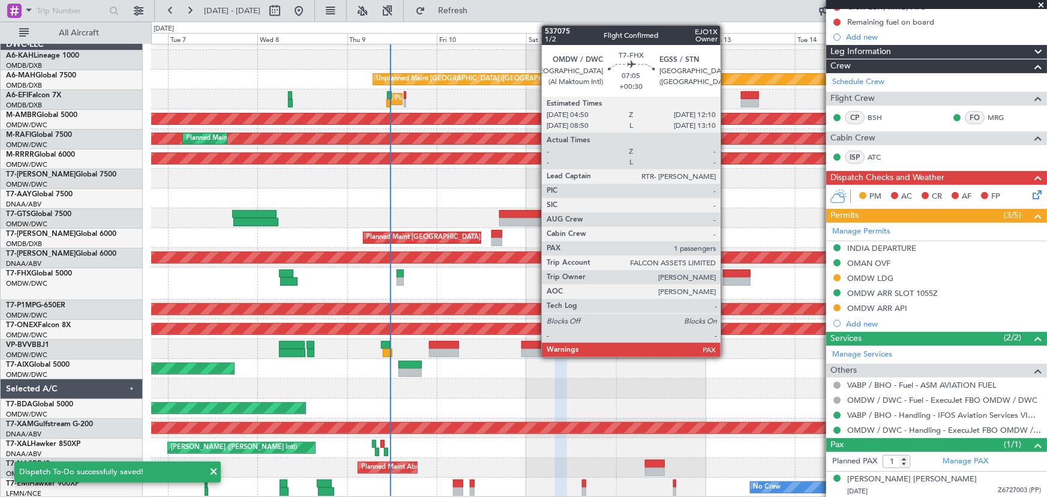
click at [726, 275] on div at bounding box center [737, 273] width 28 height 8
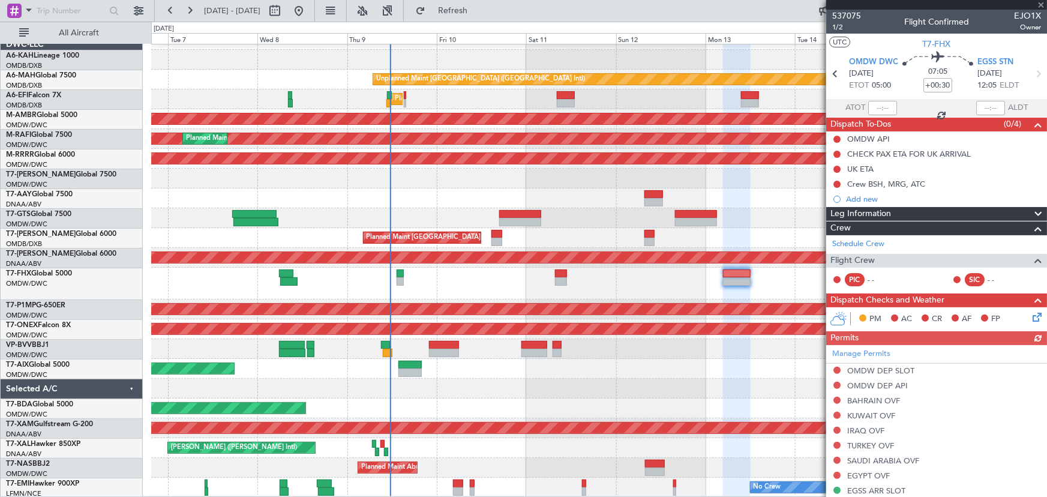
scroll to position [212, 0]
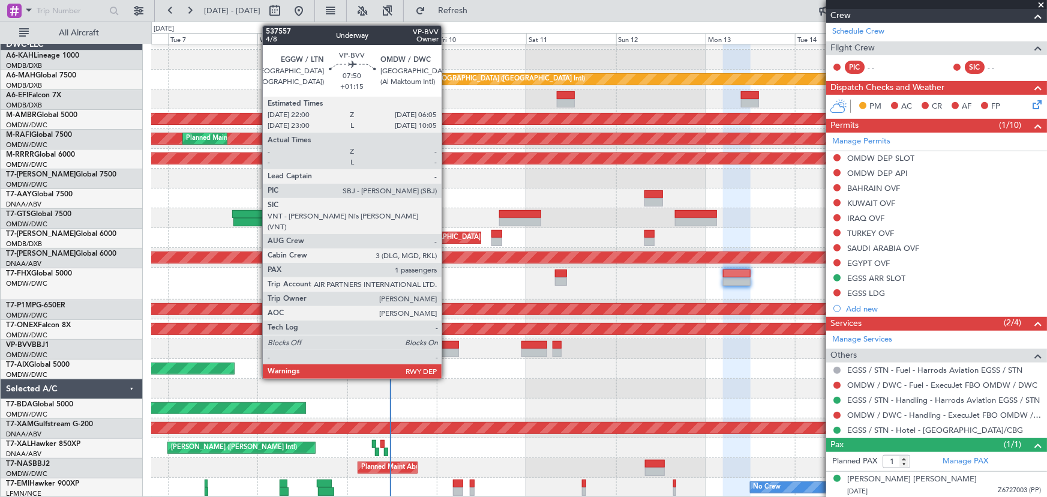
click at [447, 349] on div at bounding box center [444, 353] width 31 height 8
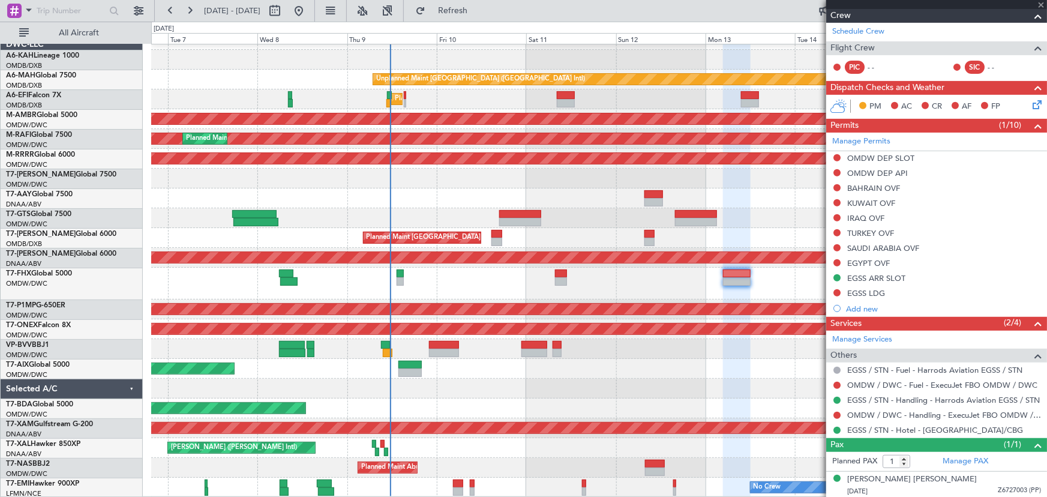
type input "+01:15"
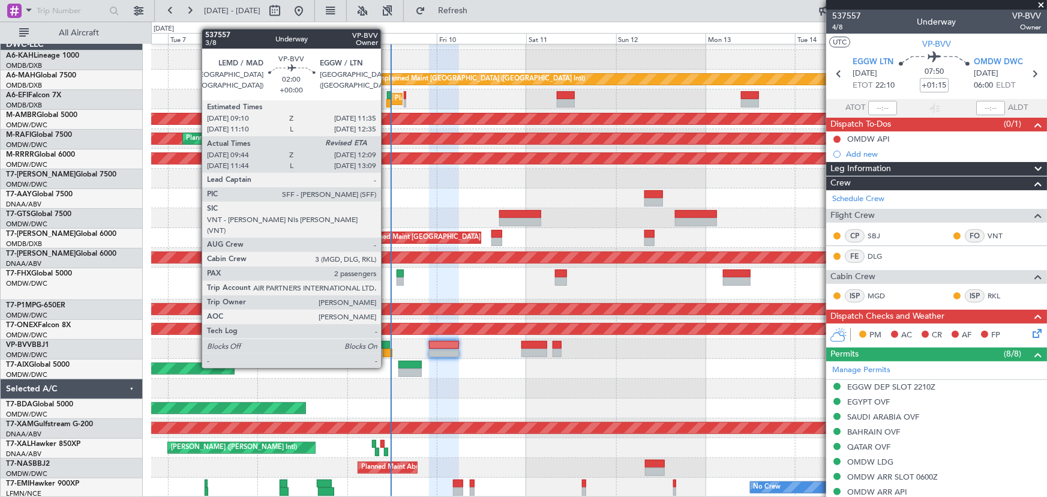
click at [386, 344] on div at bounding box center [386, 345] width 10 height 8
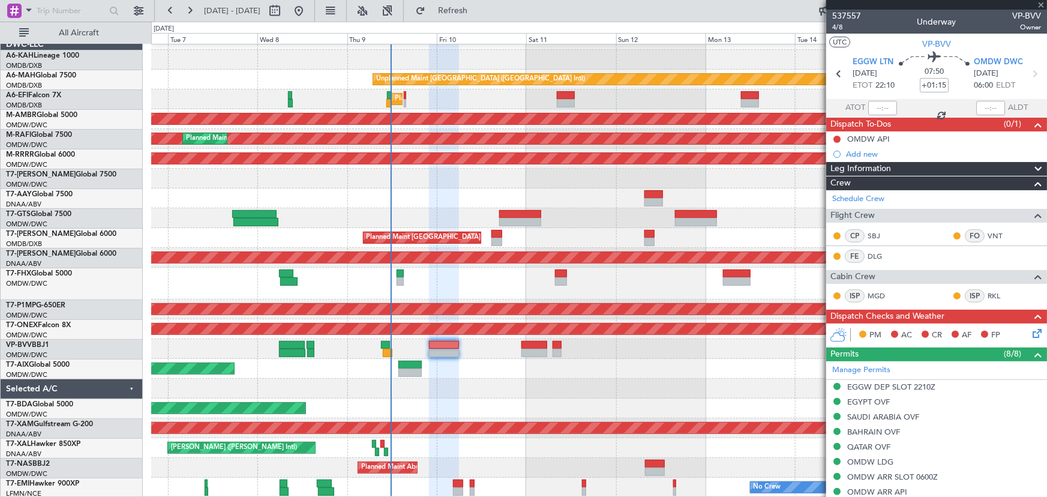
type input "10:04"
type input "2"
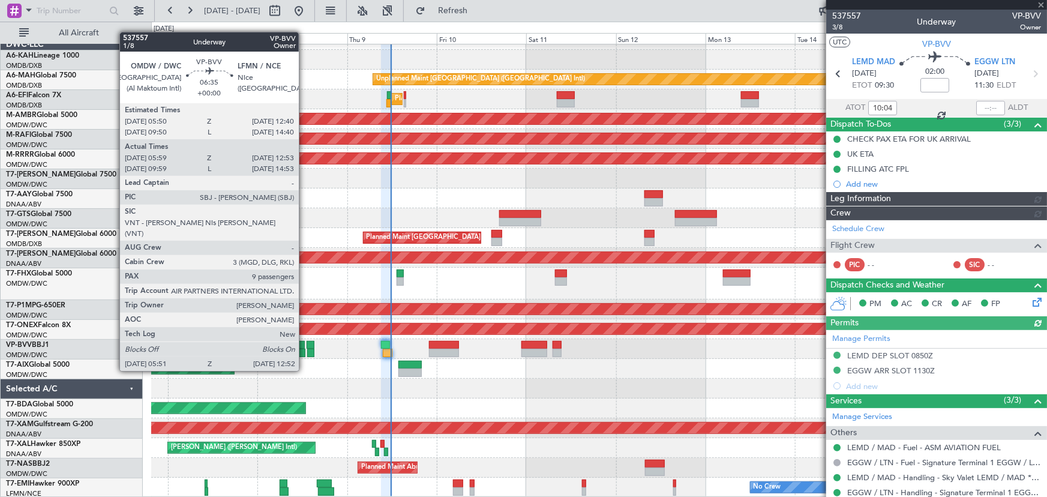
type input "[PERSON_NAME] (ANI)"
type input "7508"
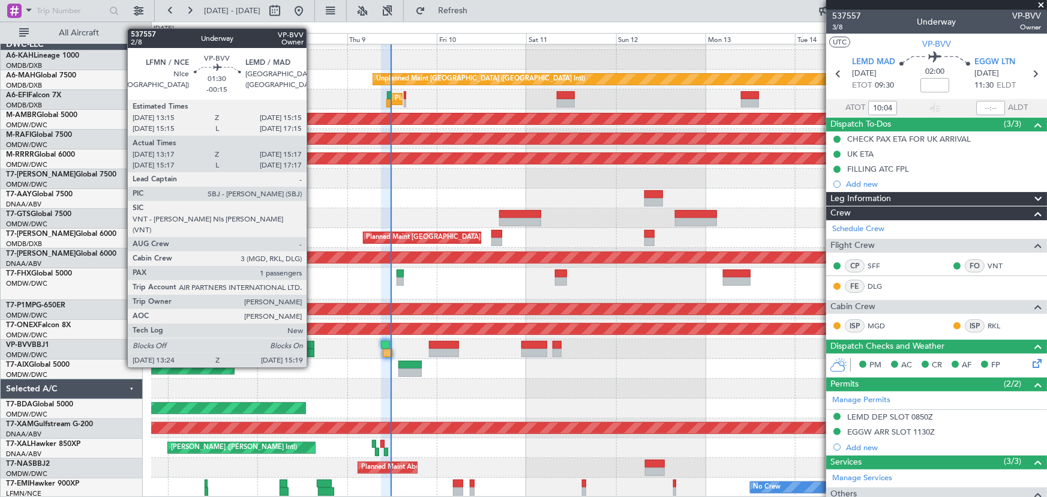
click at [312, 343] on div at bounding box center [311, 345] width 8 height 8
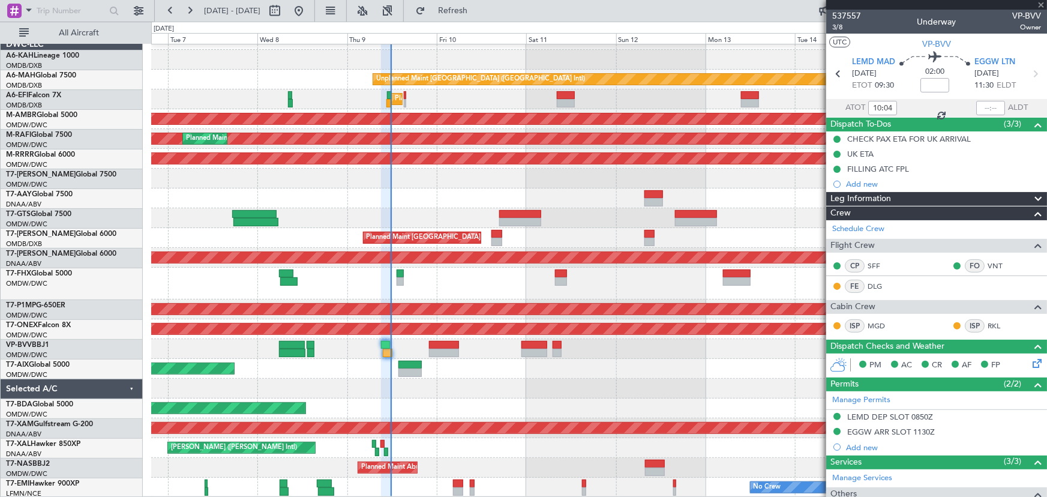
type input "-00:15"
type input "13:32"
type input "15:02"
type input "1"
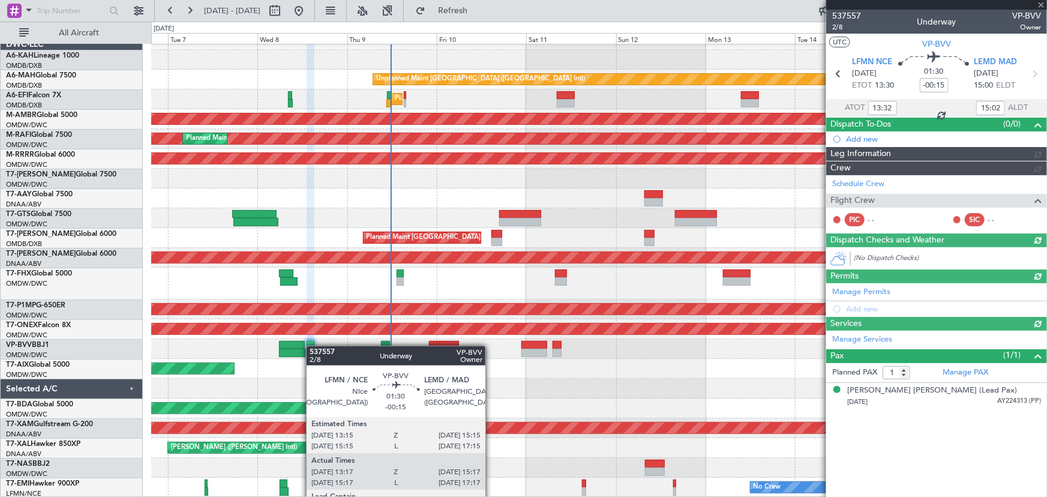
type input "Dherander Fithani (DHF)"
type input "7478"
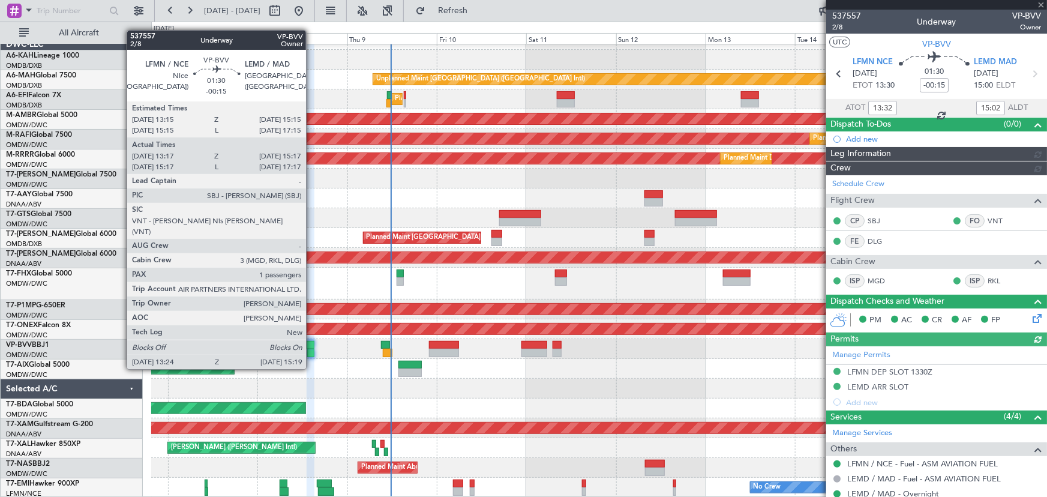
type input "Dherander Fithani (DHF)"
type input "7478"
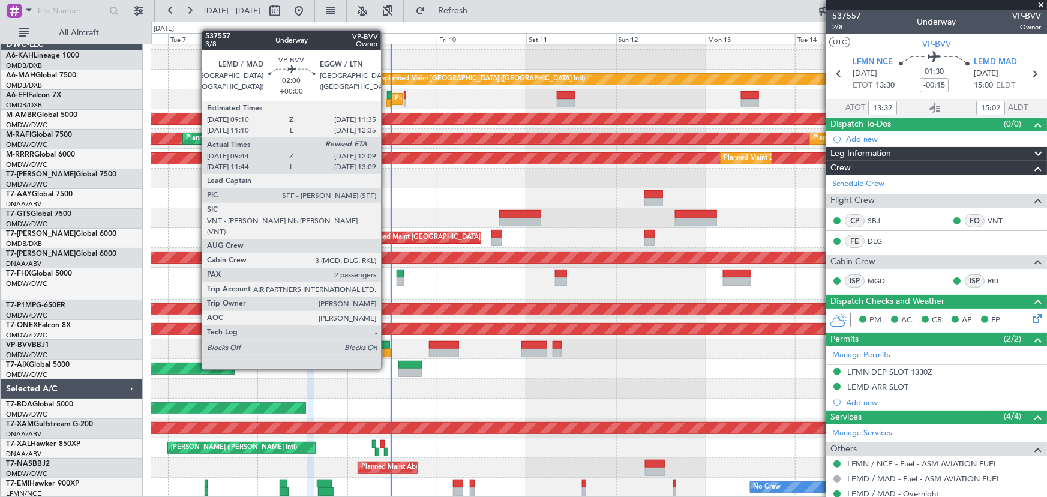
click at [386, 346] on div at bounding box center [386, 345] width 10 height 8
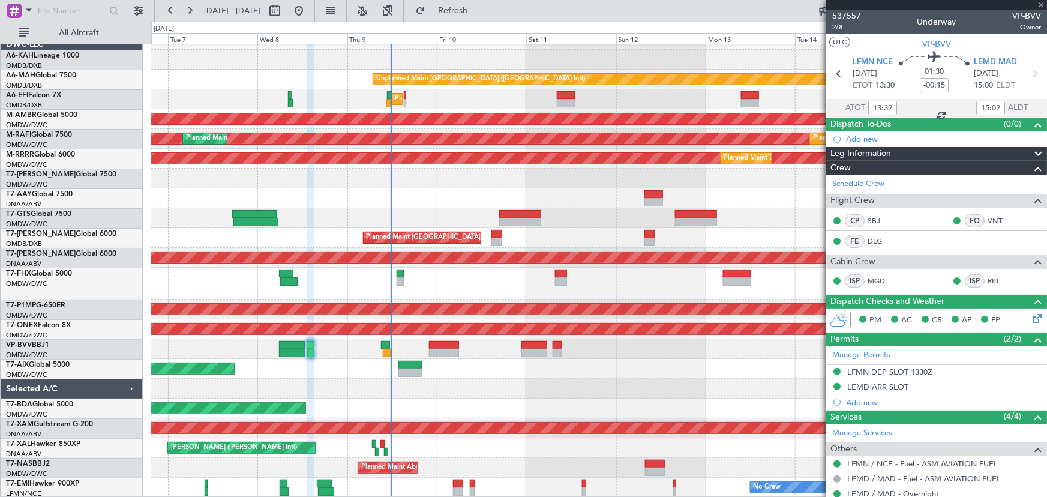
type input "10:04"
type input "2"
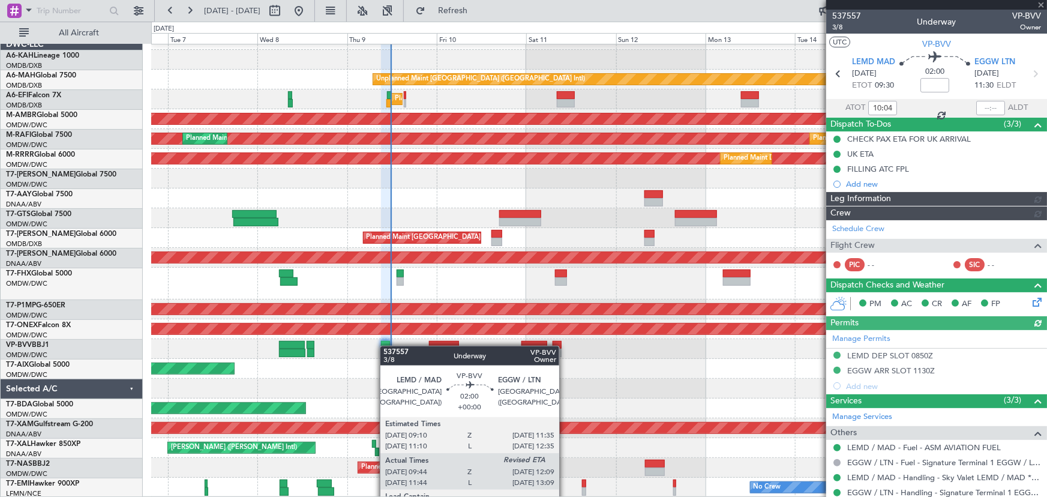
type input "[PERSON_NAME] (ANI)"
type input "7508"
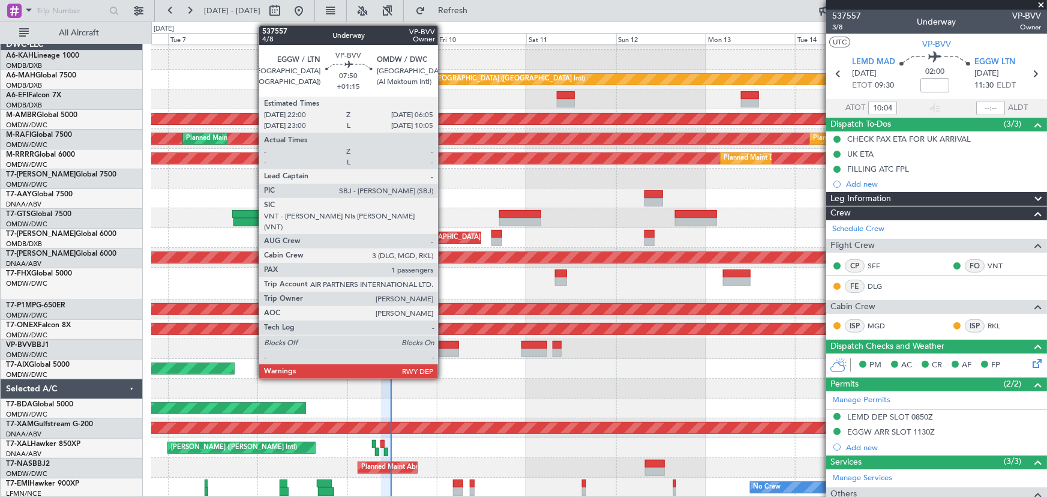
click at [443, 342] on div at bounding box center [444, 345] width 31 height 8
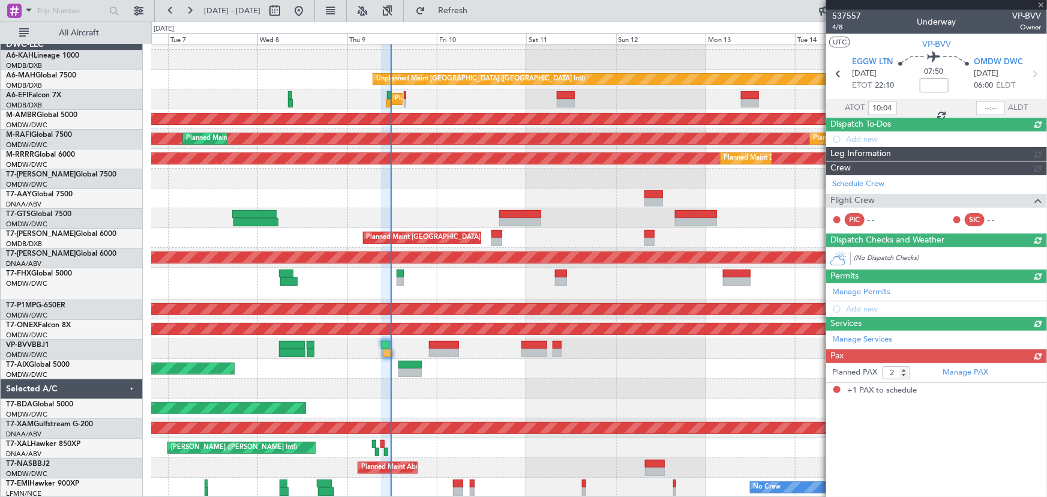
type input "+01:15"
type input "1"
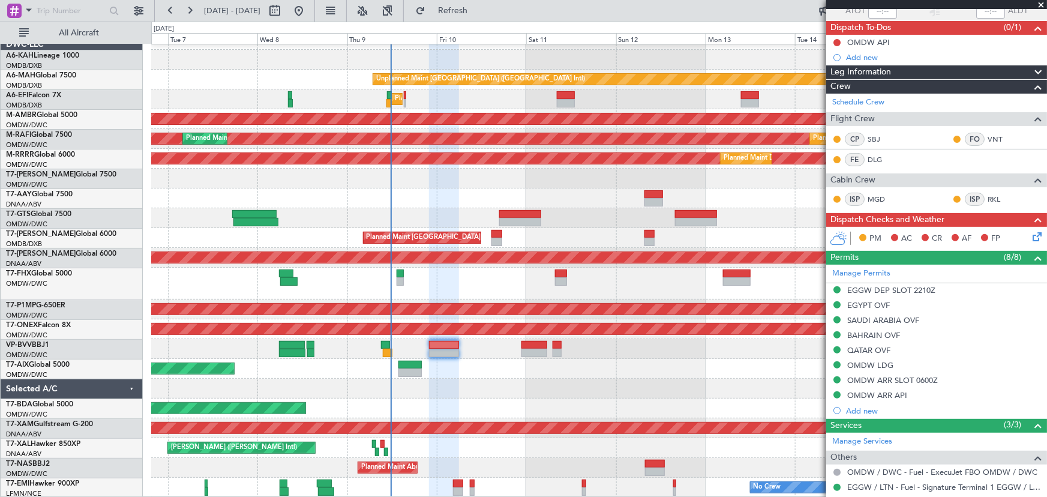
scroll to position [184, 0]
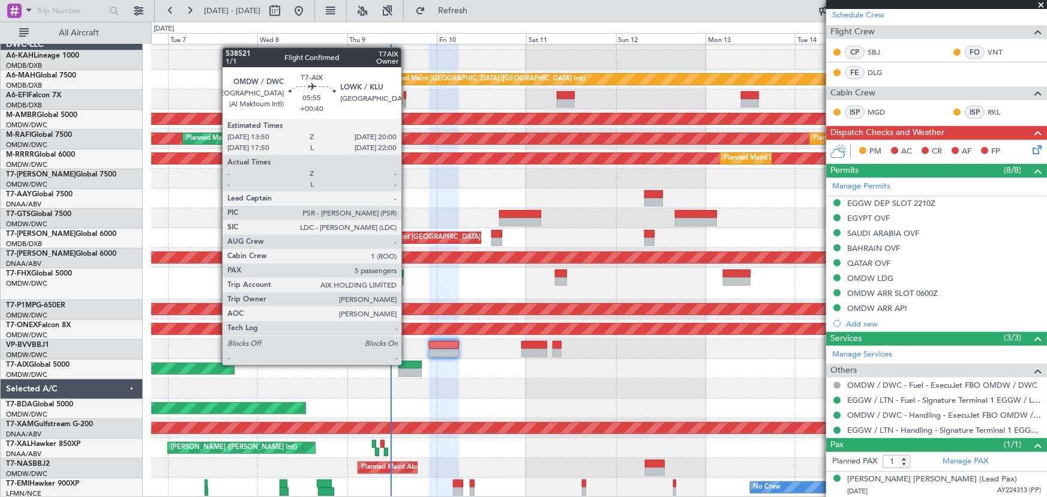
click at [407, 363] on div at bounding box center [409, 365] width 23 height 8
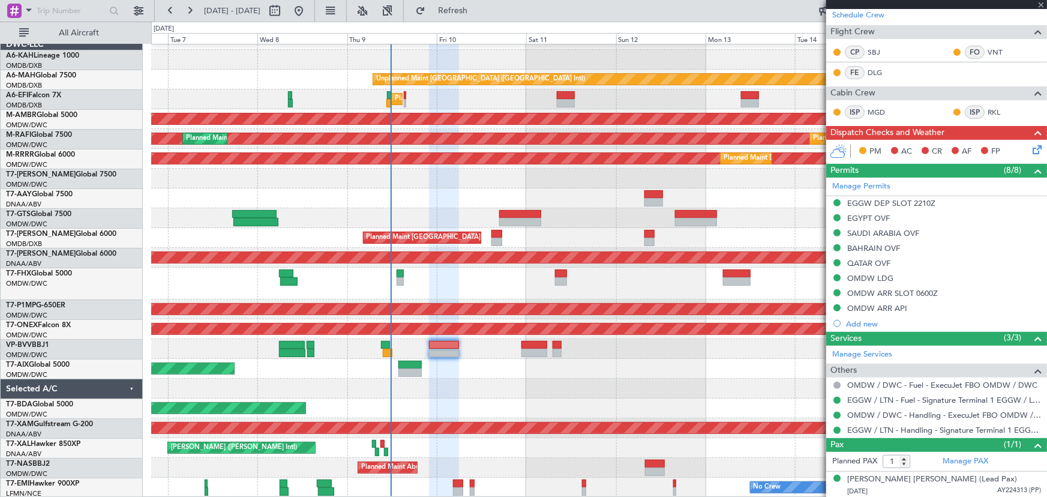
type input "+00:40"
type input "5"
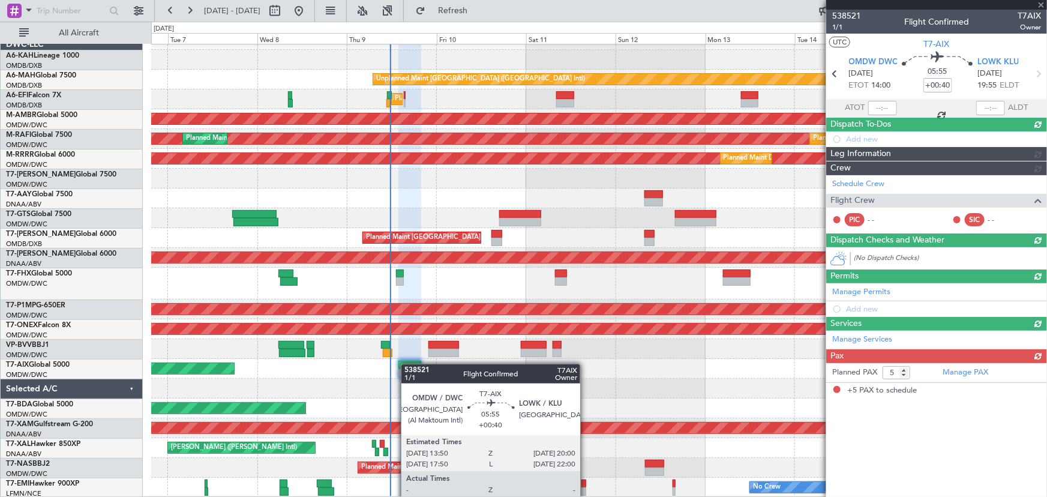
scroll to position [0, 0]
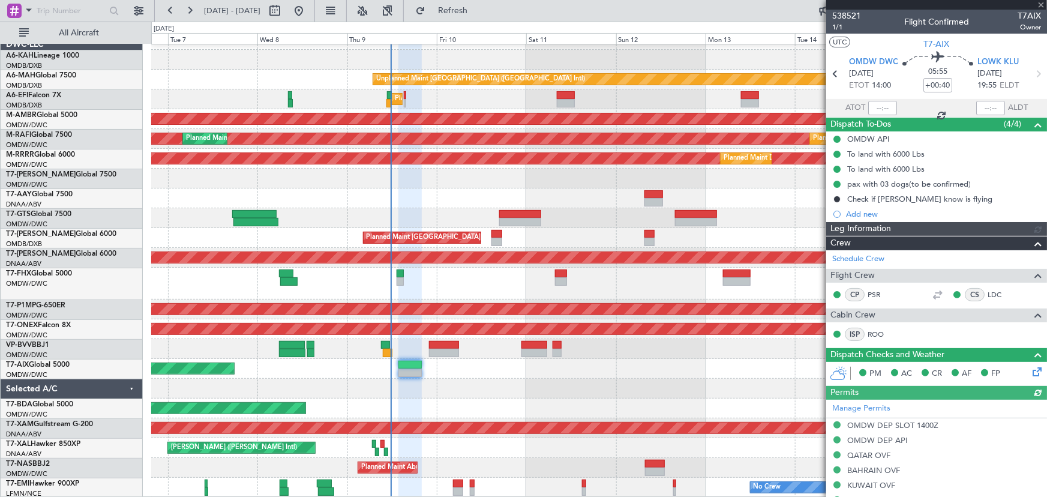
type input "[PERSON_NAME] (ANI)"
type input "7522"
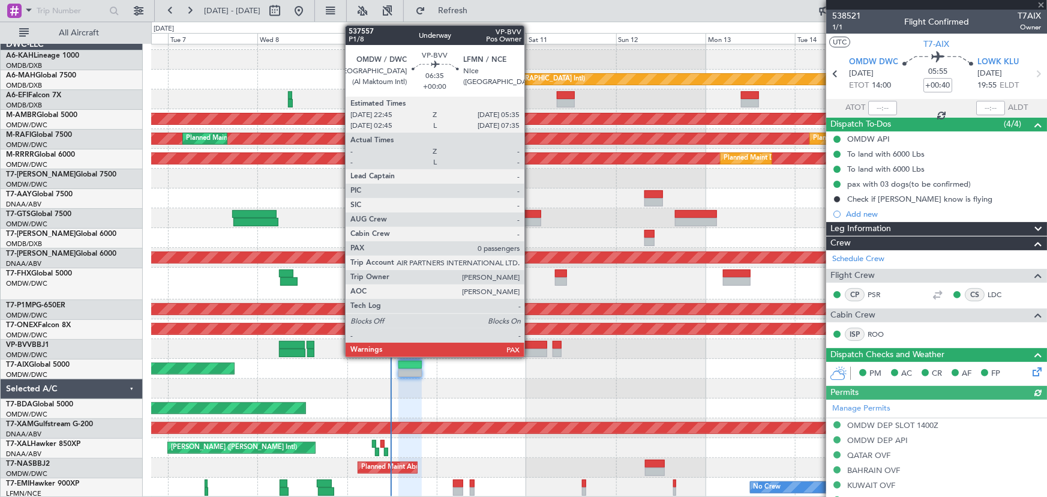
click at [530, 342] on div at bounding box center [534, 345] width 26 height 8
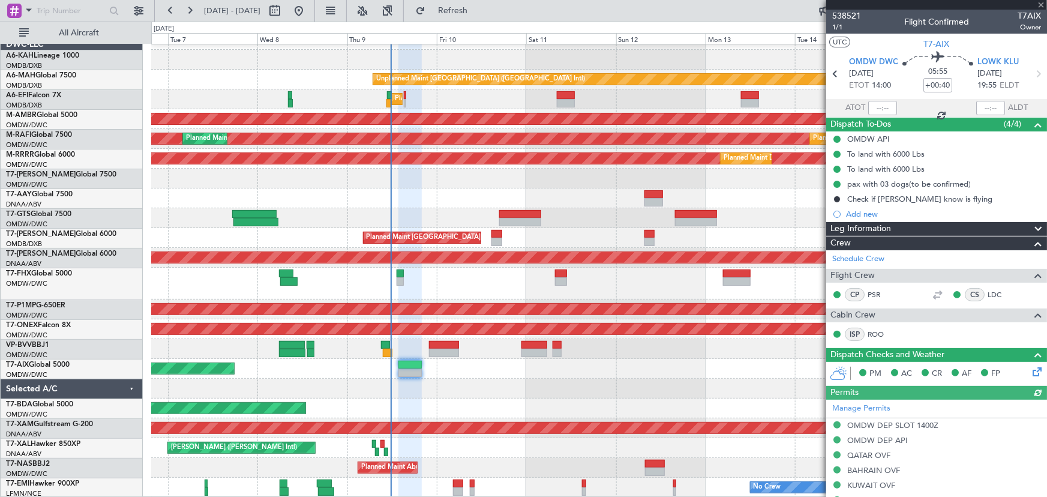
type input "0"
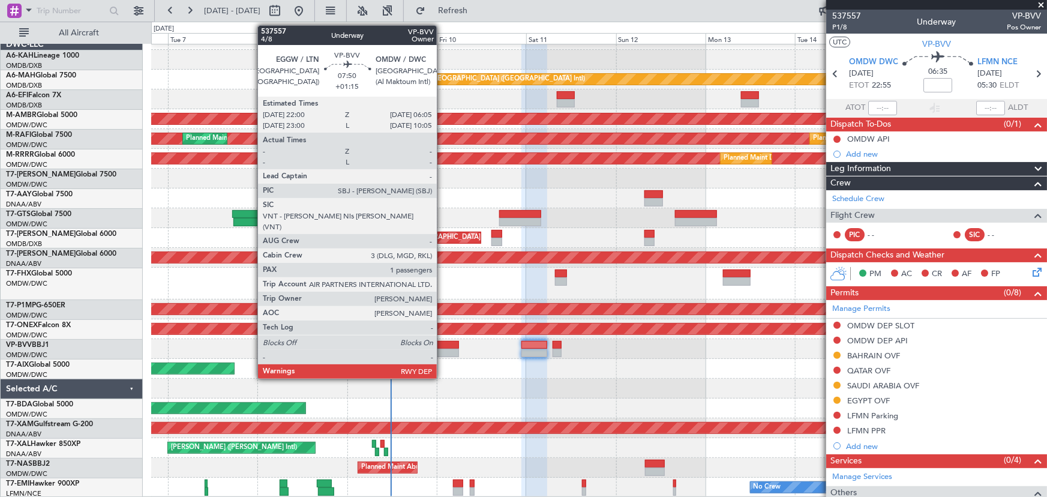
click at [442, 349] on div at bounding box center [444, 353] width 31 height 8
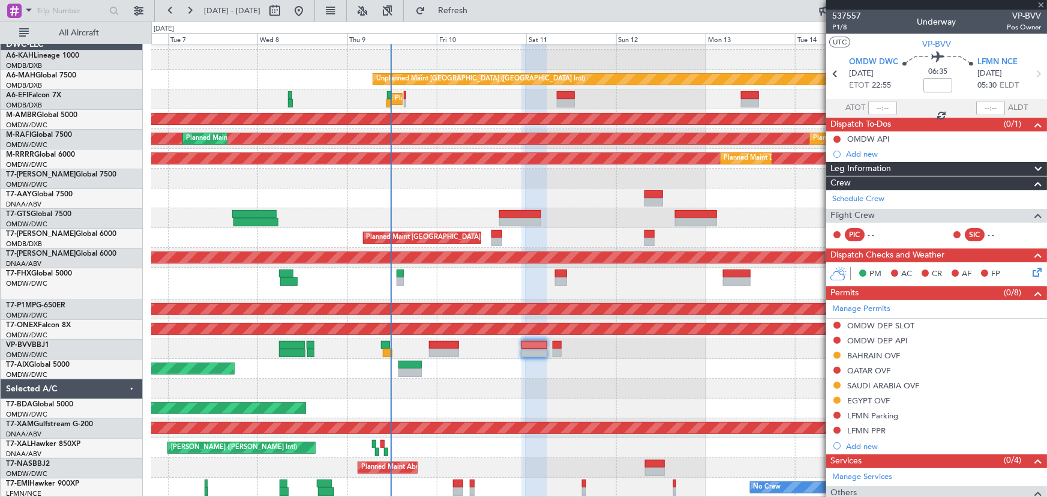
type input "+01:15"
type input "1"
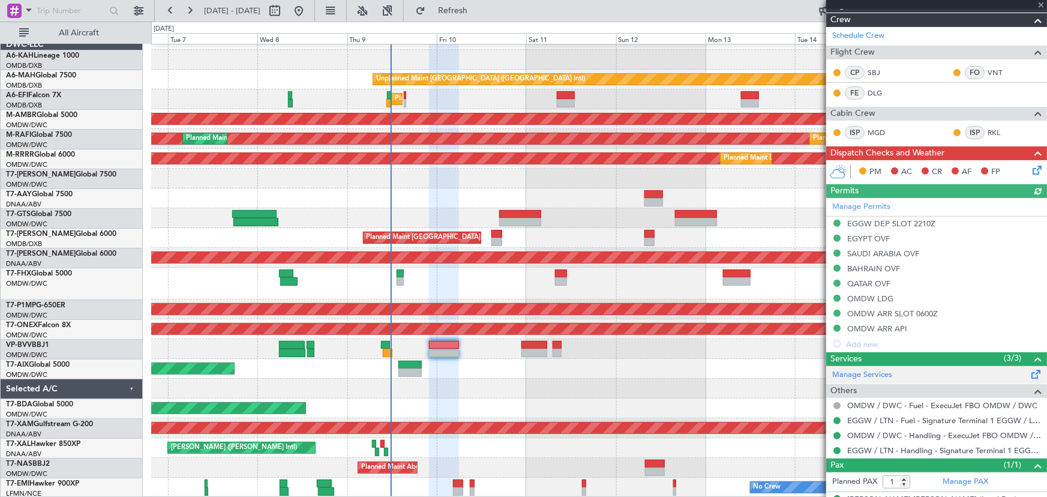
scroll to position [184, 0]
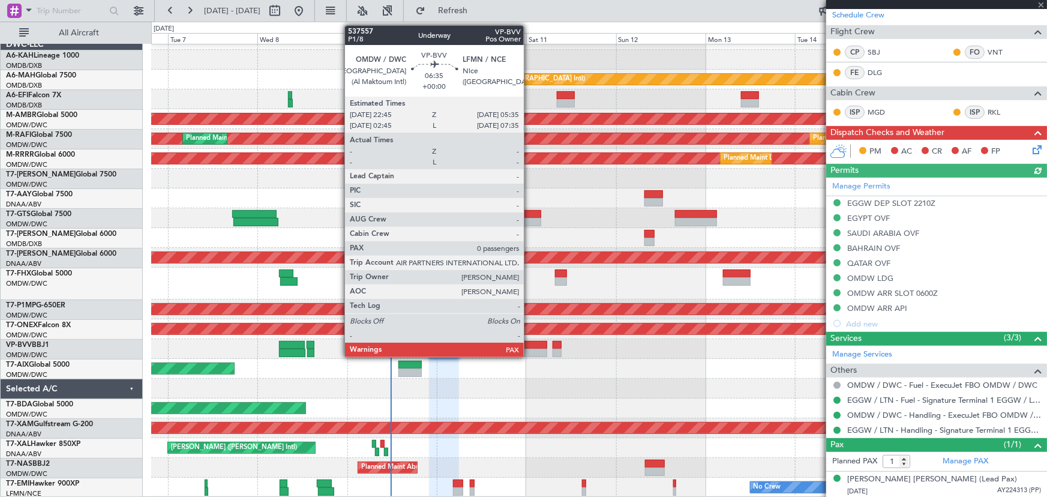
click at [529, 343] on div at bounding box center [534, 345] width 26 height 8
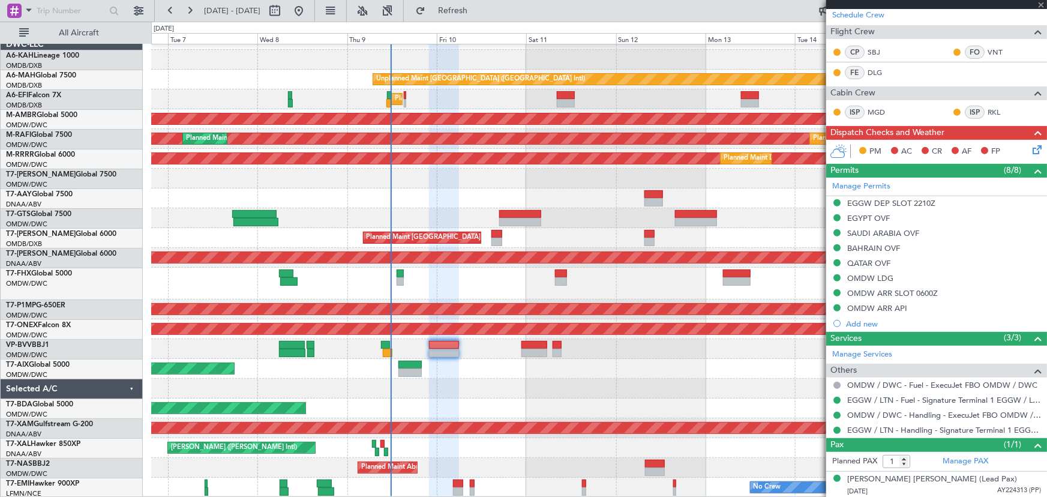
type input "0"
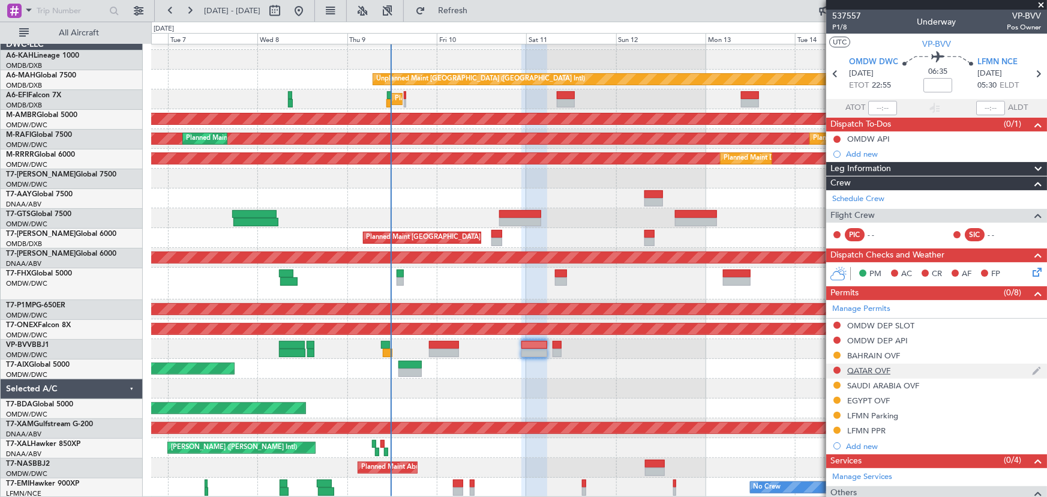
scroll to position [96, 0]
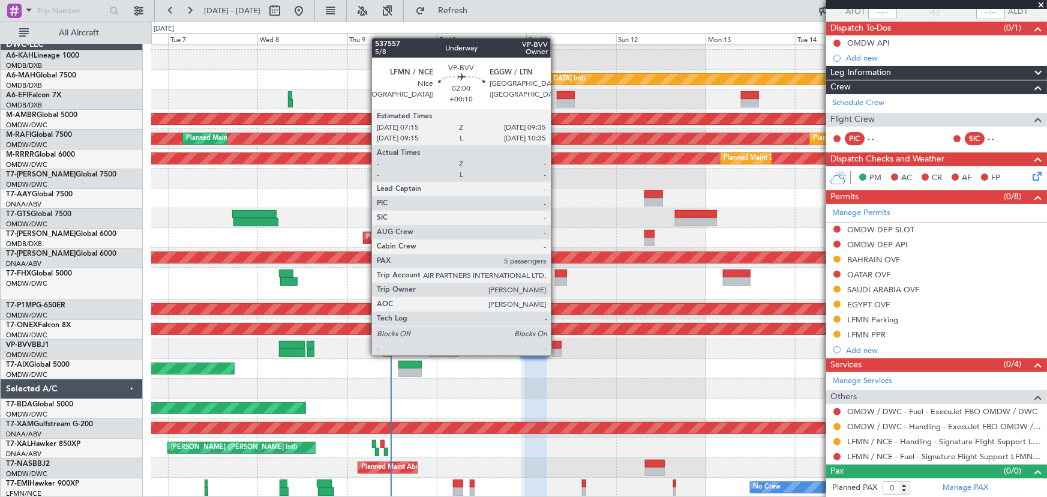
click at [556, 353] on div at bounding box center [557, 353] width 9 height 8
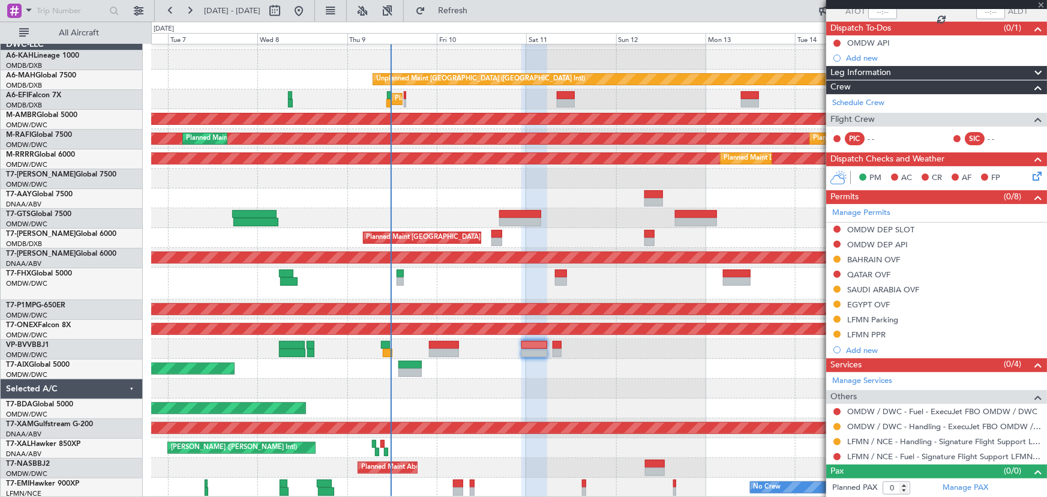
type input "+00:10"
type input "5"
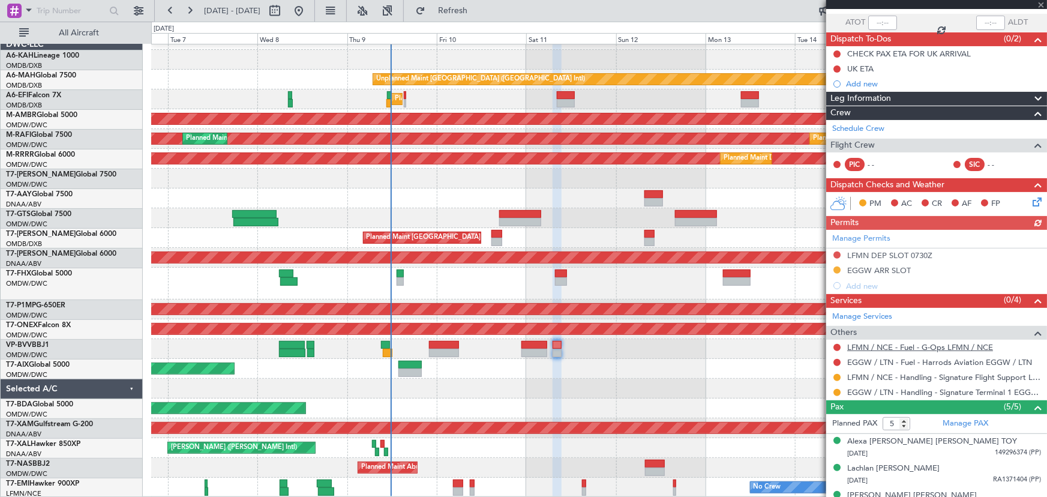
scroll to position [156, 0]
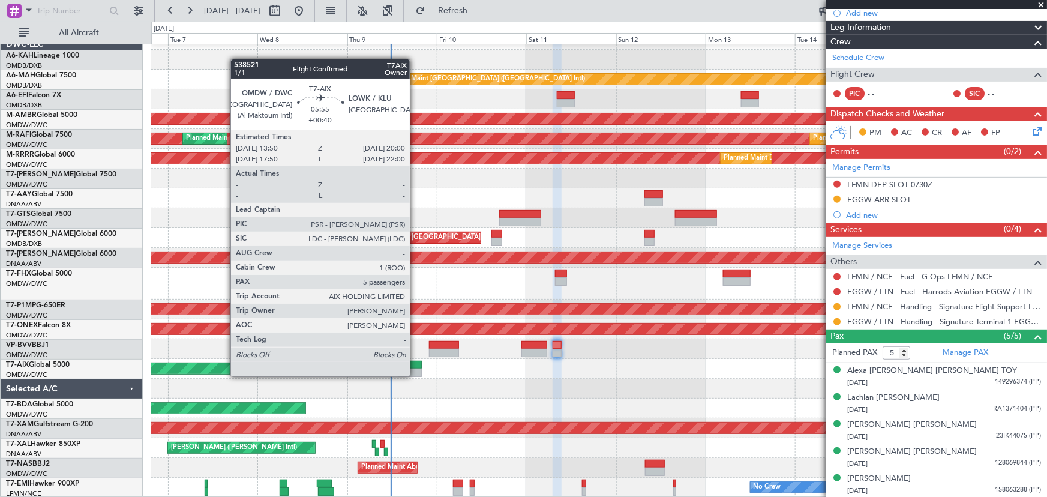
click at [415, 375] on div at bounding box center [409, 372] width 23 height 8
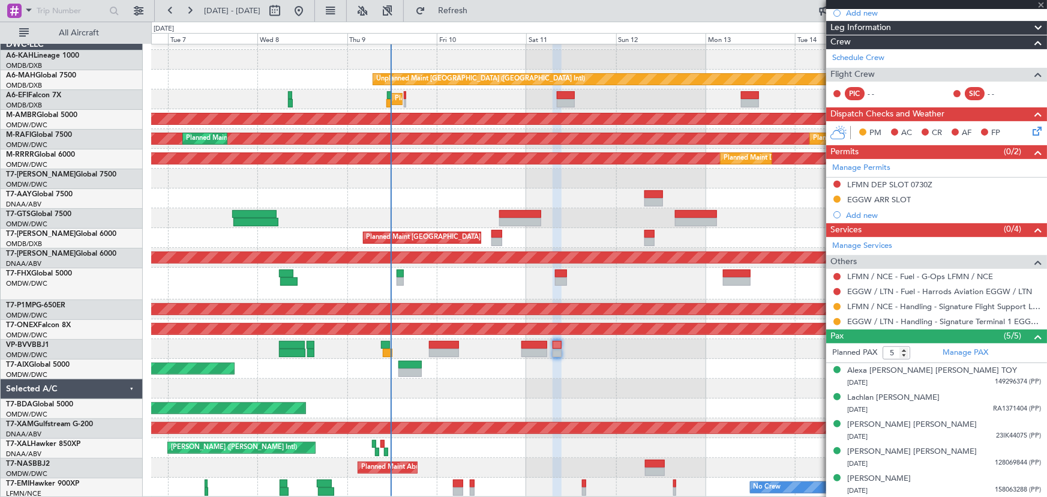
type input "+00:40"
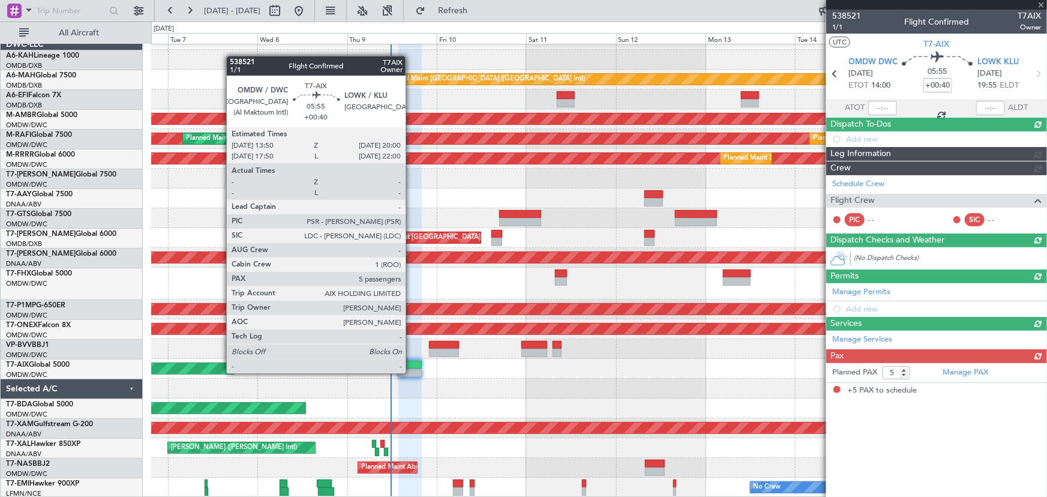
scroll to position [0, 0]
click at [411, 369] on div at bounding box center [409, 372] width 23 height 8
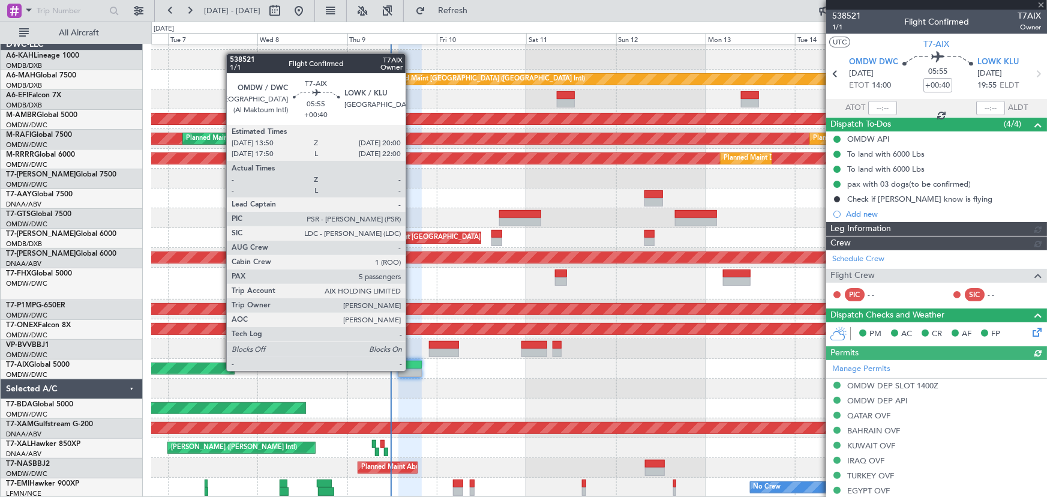
type input "[PERSON_NAME] (ANI)"
type input "7522"
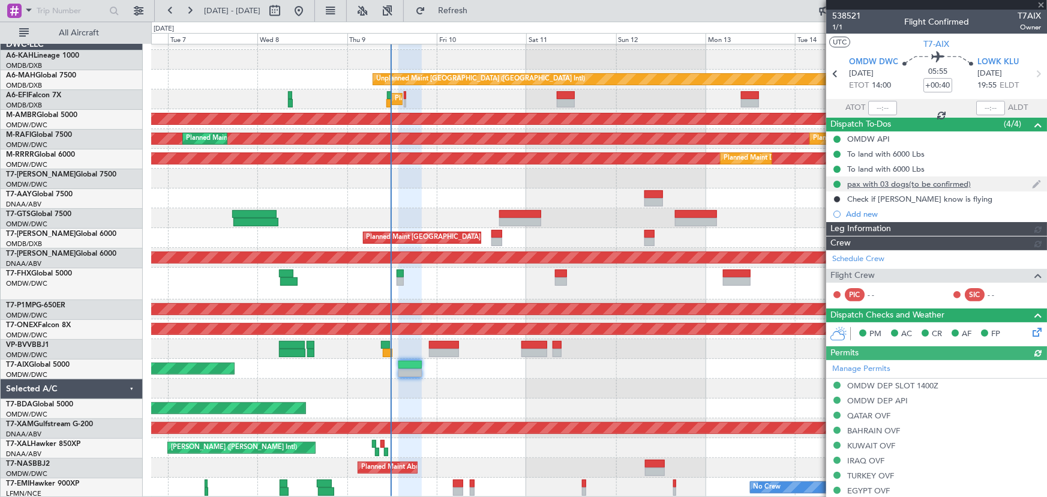
type input "[PERSON_NAME] (ANI)"
type input "7522"
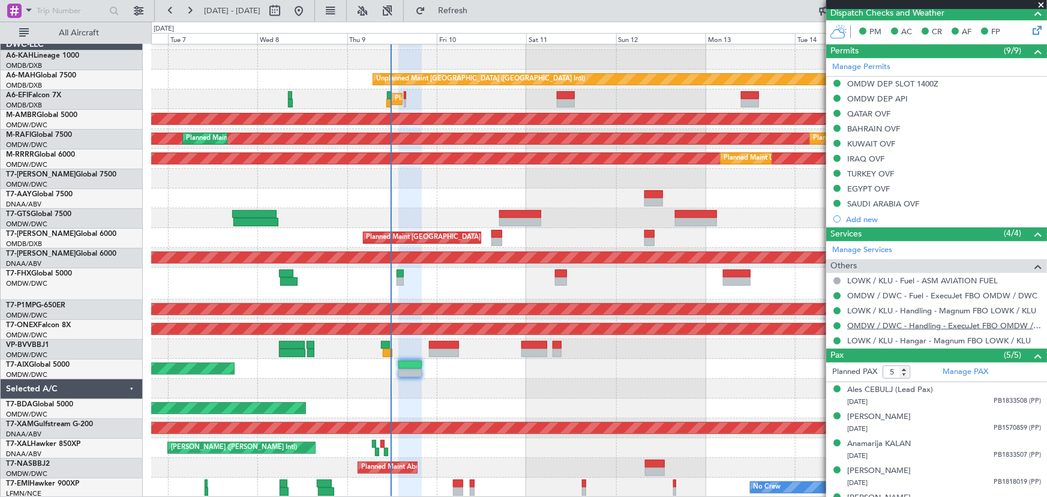
scroll to position [360, 0]
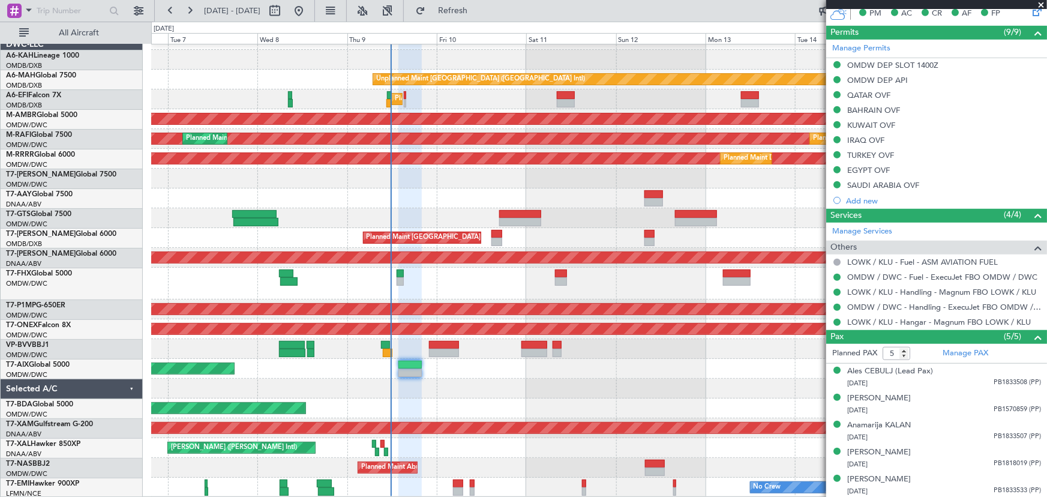
click at [1038, 2] on span at bounding box center [1041, 5] width 12 height 11
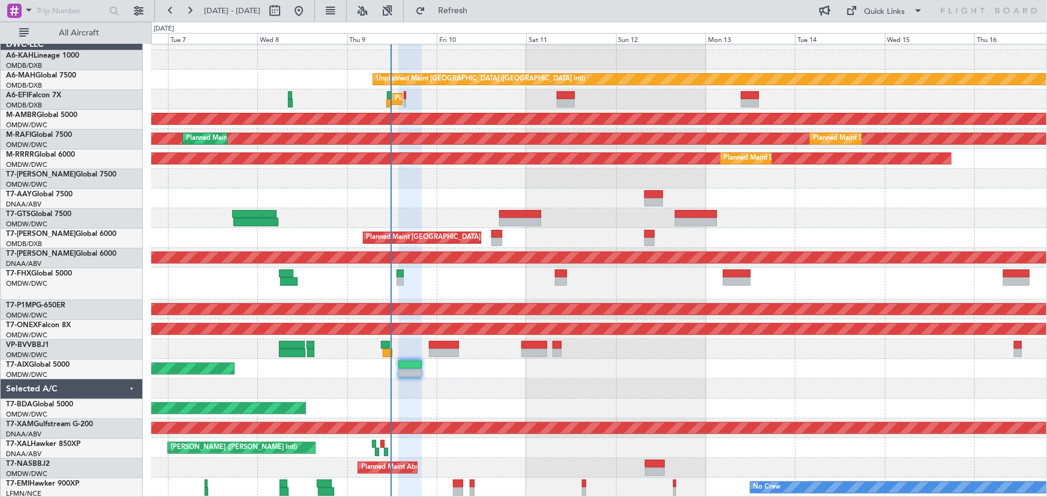
type input "0"
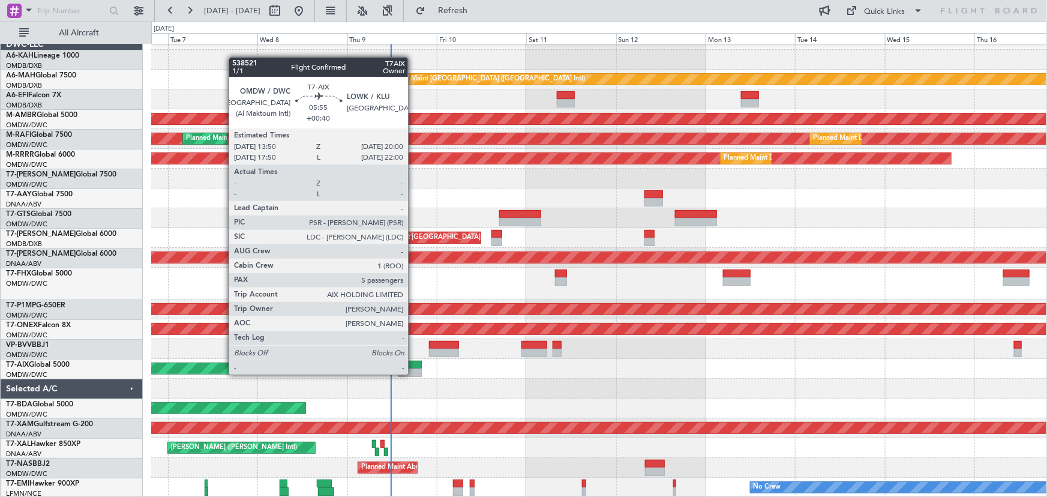
click at [413, 372] on div at bounding box center [409, 372] width 23 height 8
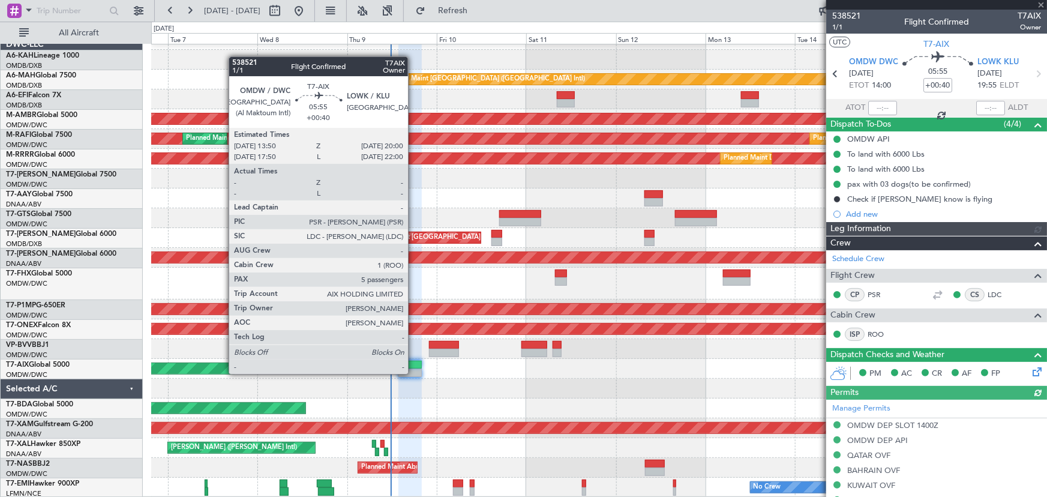
type input "[PERSON_NAME] (ANI)"
type input "7522"
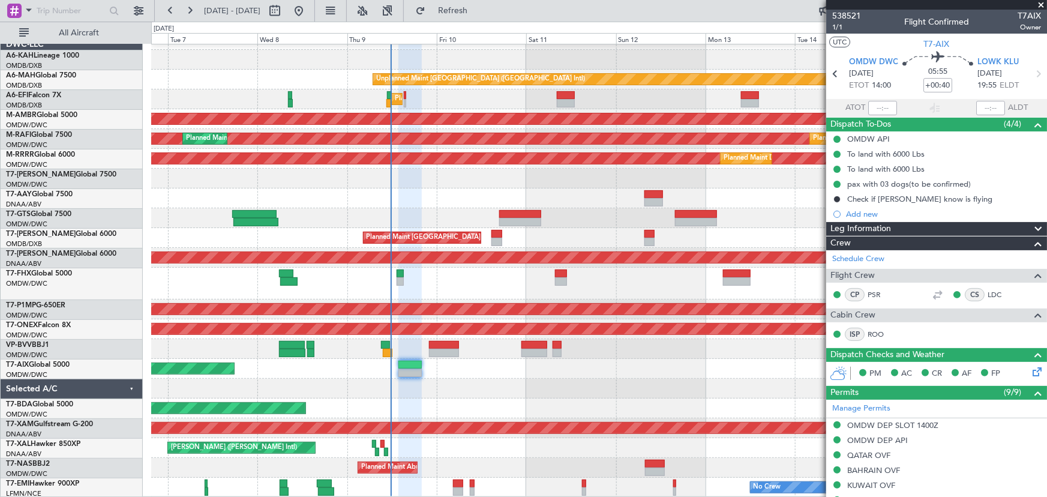
click at [1037, 4] on span at bounding box center [1041, 5] width 12 height 11
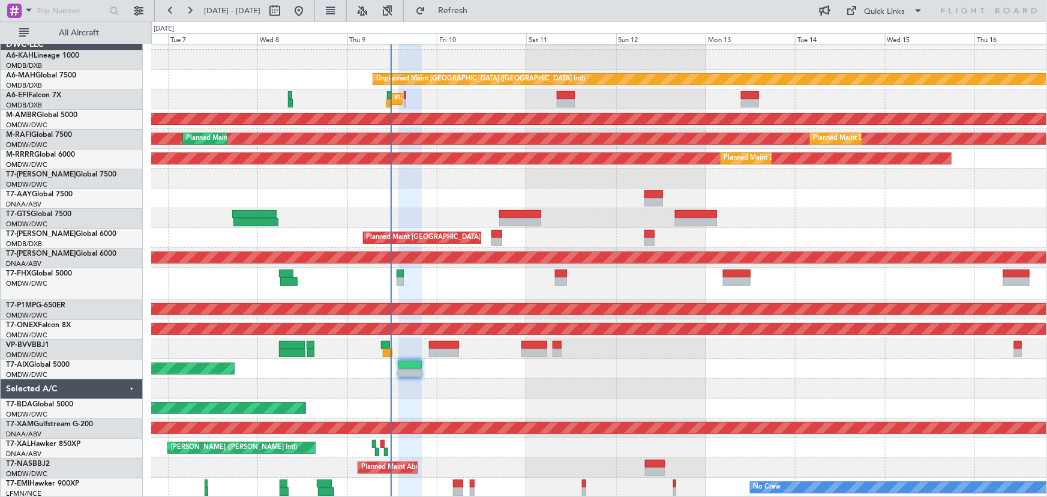
type input "0"
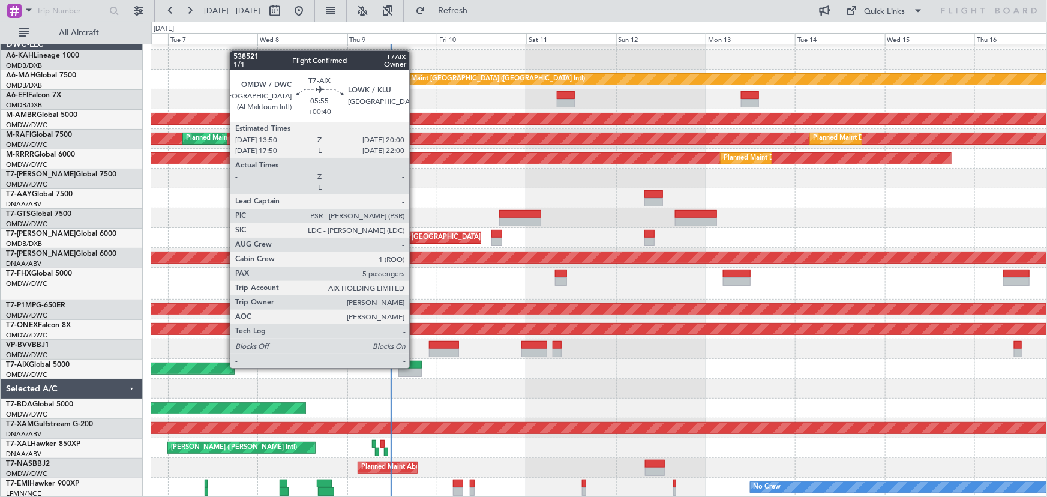
click at [415, 367] on div at bounding box center [409, 365] width 23 height 8
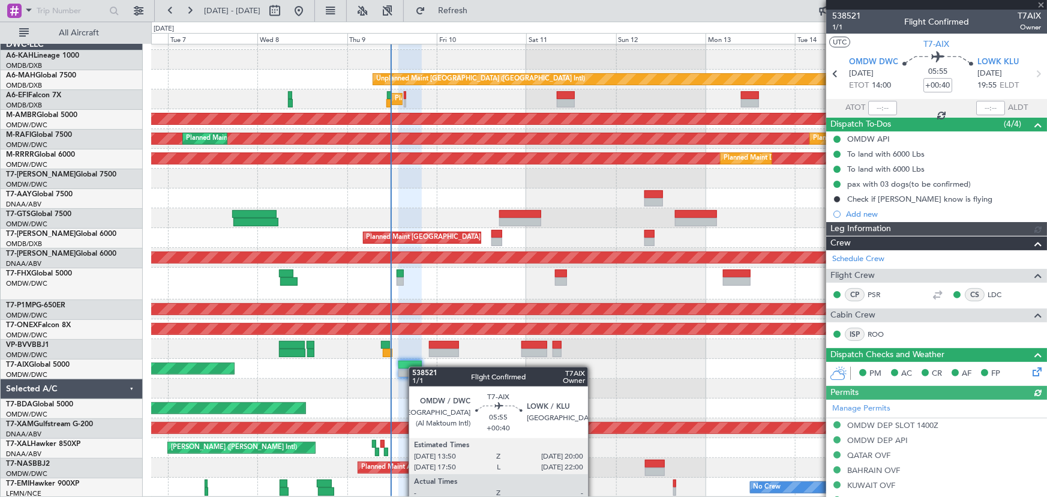
type input "[PERSON_NAME] (ANI)"
type input "7522"
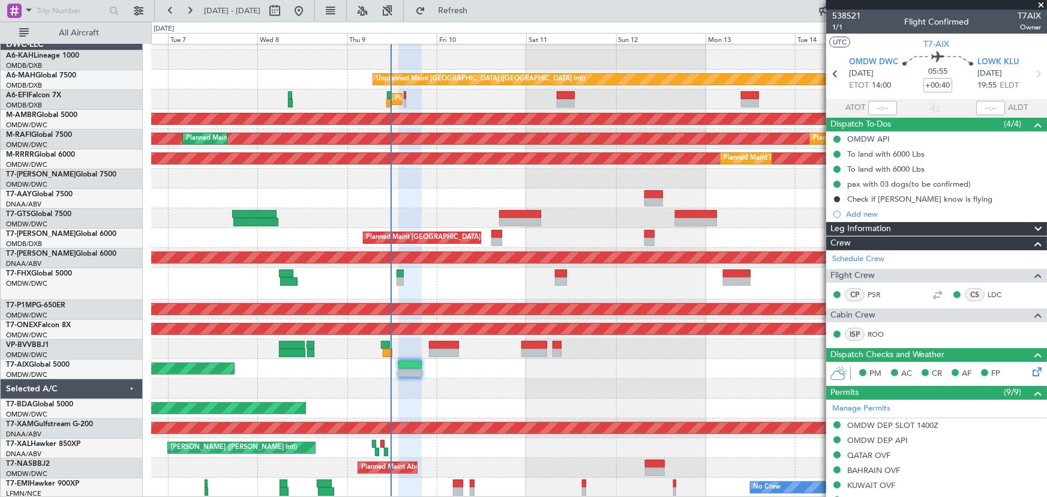
click at [1042, 5] on span at bounding box center [1041, 5] width 12 height 11
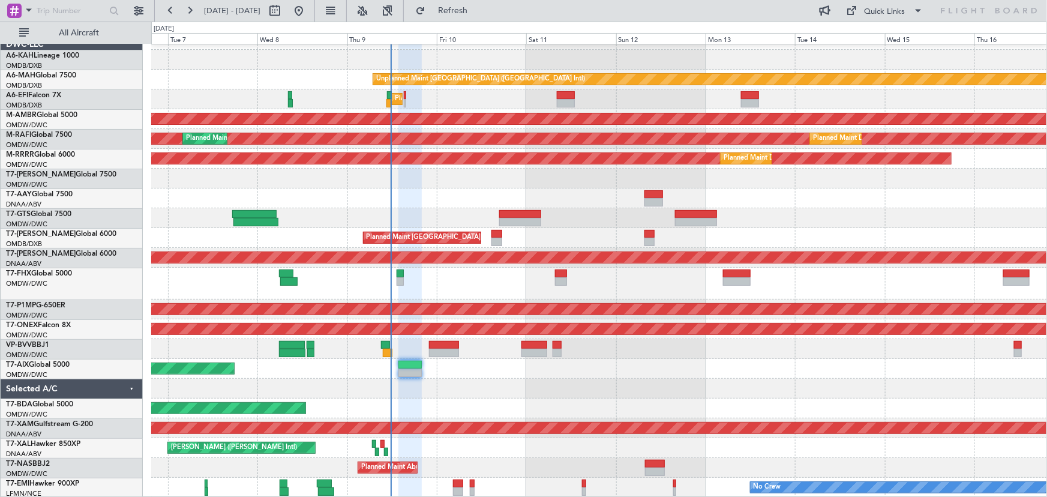
type input "0"
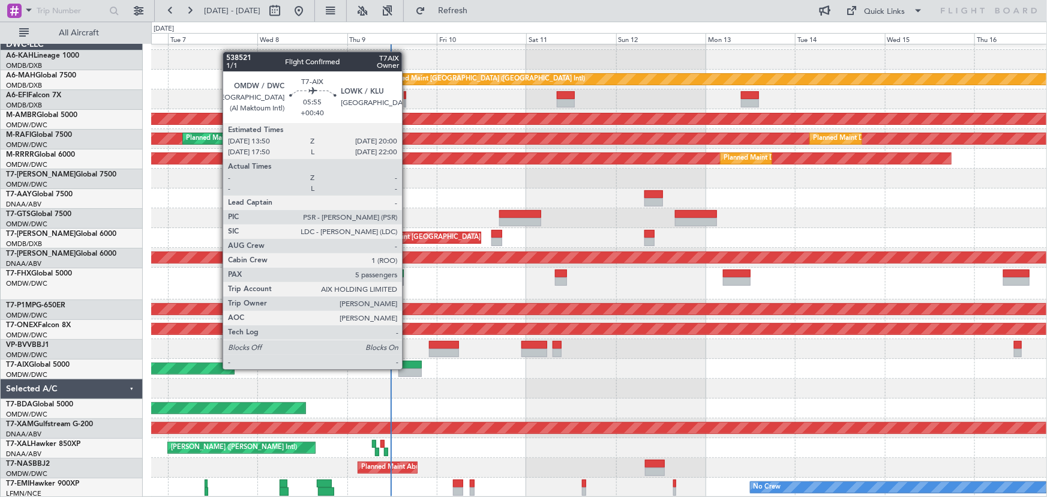
click at [407, 367] on div at bounding box center [409, 365] width 23 height 8
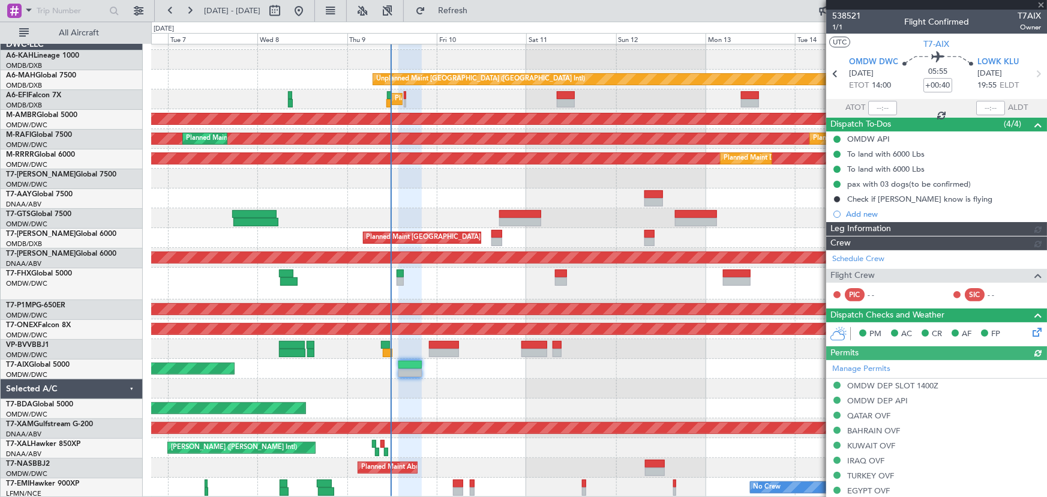
type input "[PERSON_NAME] (ANI)"
type input "7522"
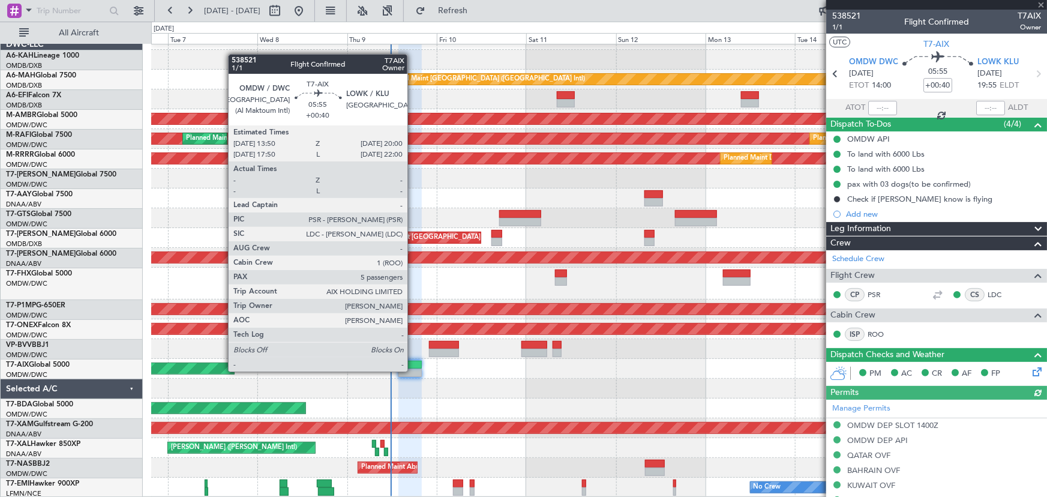
click at [413, 370] on div at bounding box center [409, 372] width 23 height 8
click at [413, 369] on div at bounding box center [409, 372] width 23 height 8
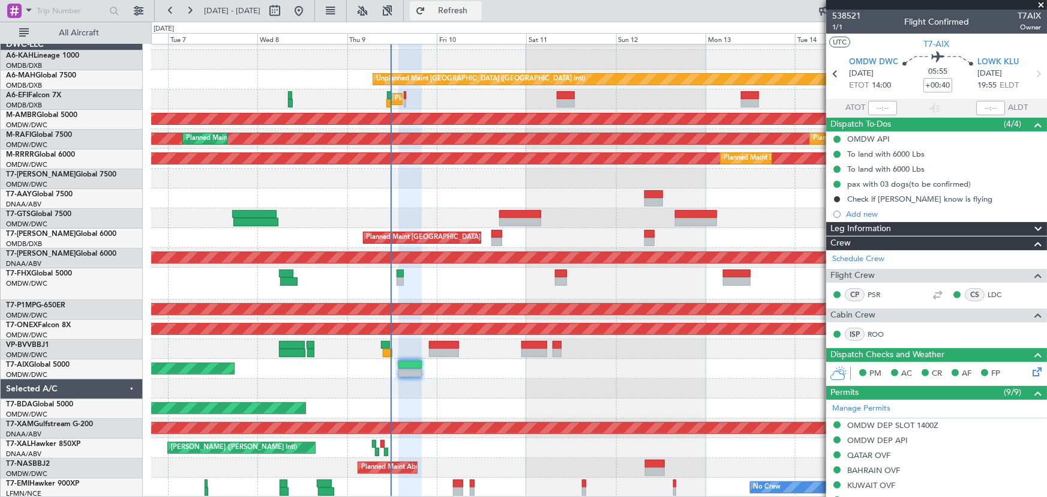
click at [469, 16] on button "Refresh" at bounding box center [446, 10] width 72 height 19
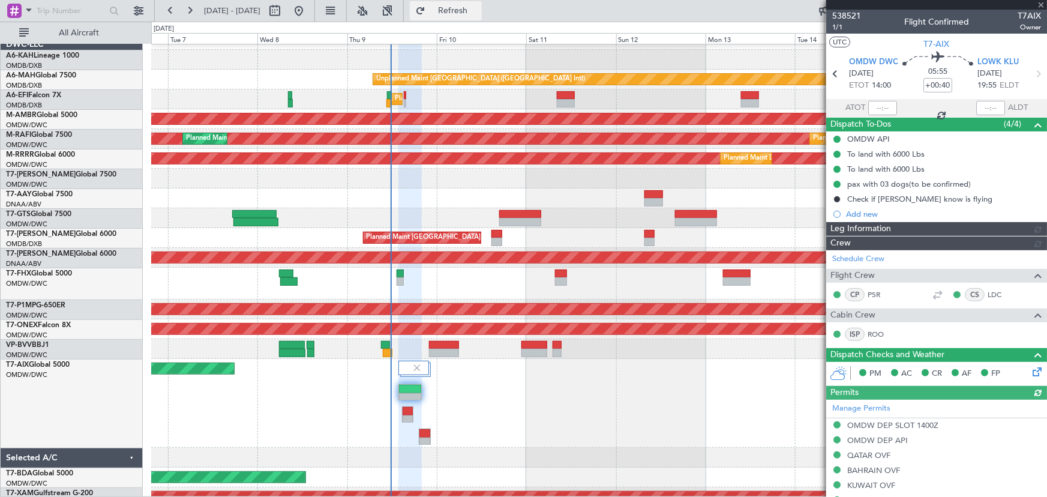
type input "[PERSON_NAME] (ANI)"
type input "7522"
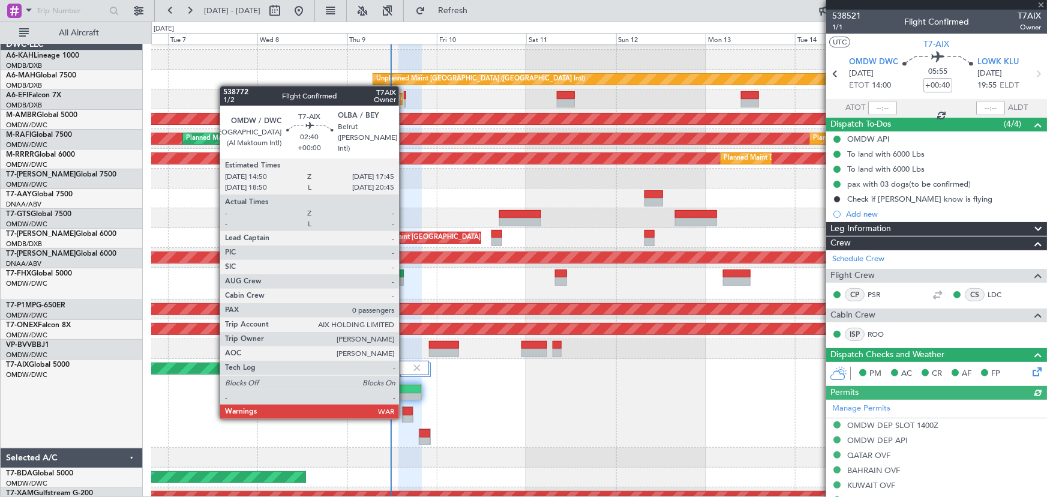
click at [404, 416] on div at bounding box center [408, 419] width 10 height 8
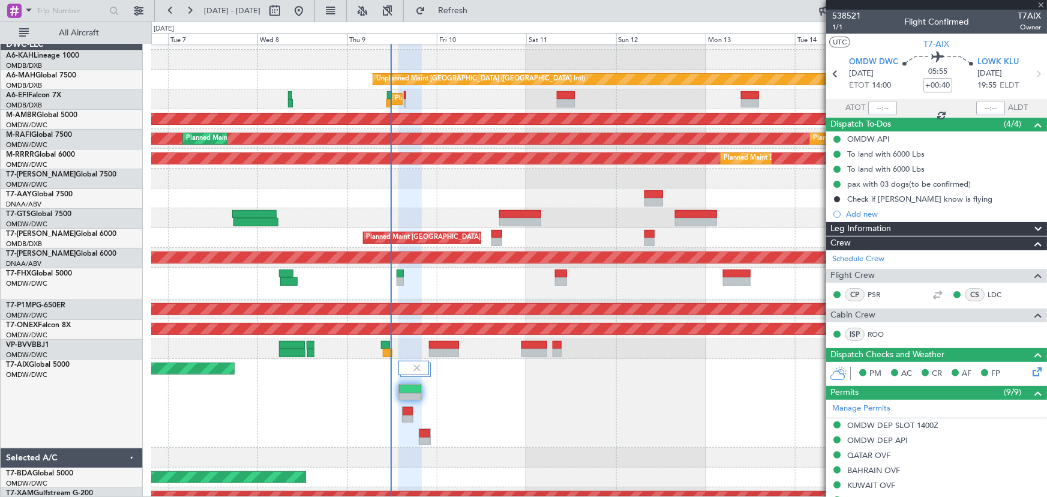
type input "0"
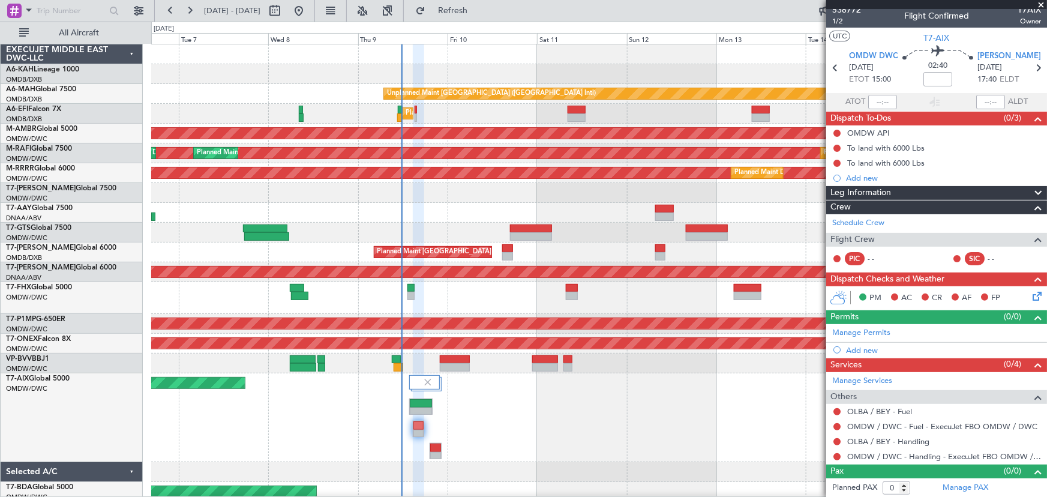
click at [541, 456] on div "Planned Maint Dubai (Al Maktoum Intl)" at bounding box center [599, 417] width 896 height 89
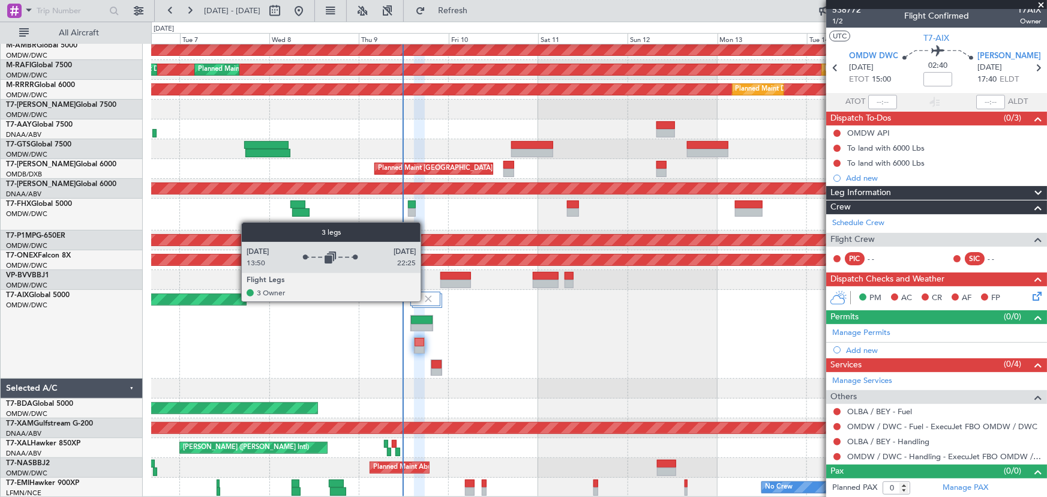
click at [426, 301] on img at bounding box center [428, 298] width 11 height 11
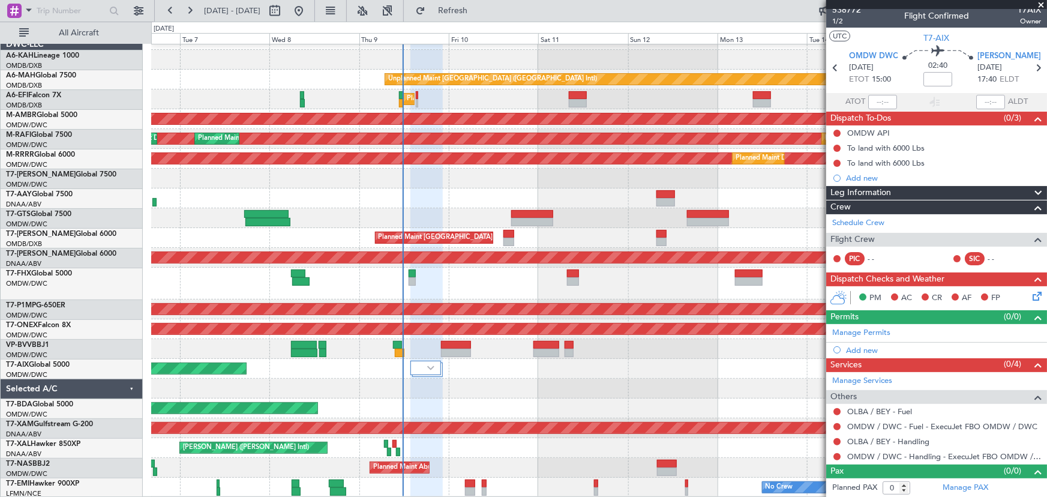
click at [1040, 5] on span at bounding box center [1041, 5] width 12 height 11
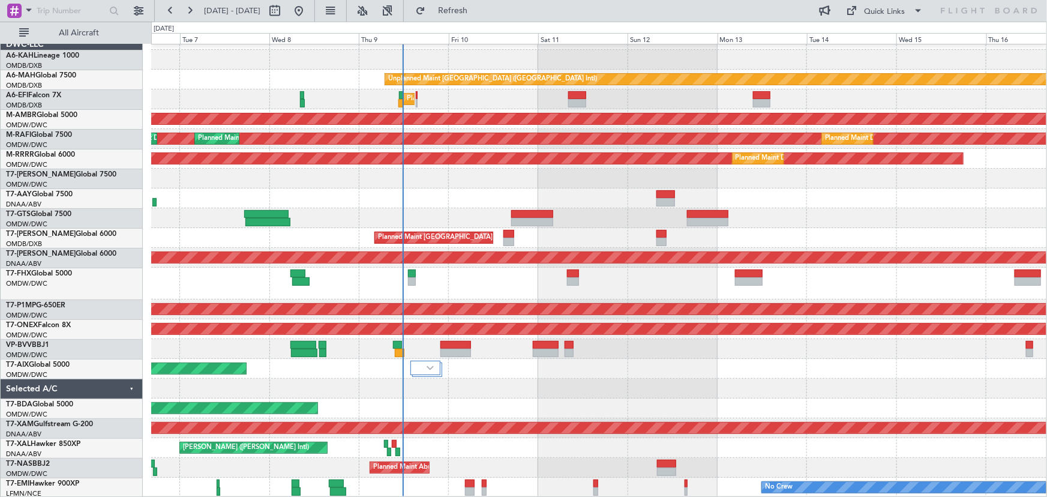
scroll to position [0, 0]
drag, startPoint x: 475, startPoint y: 11, endPoint x: 457, endPoint y: 244, distance: 233.5
click at [475, 12] on span "Refresh" at bounding box center [453, 11] width 50 height 8
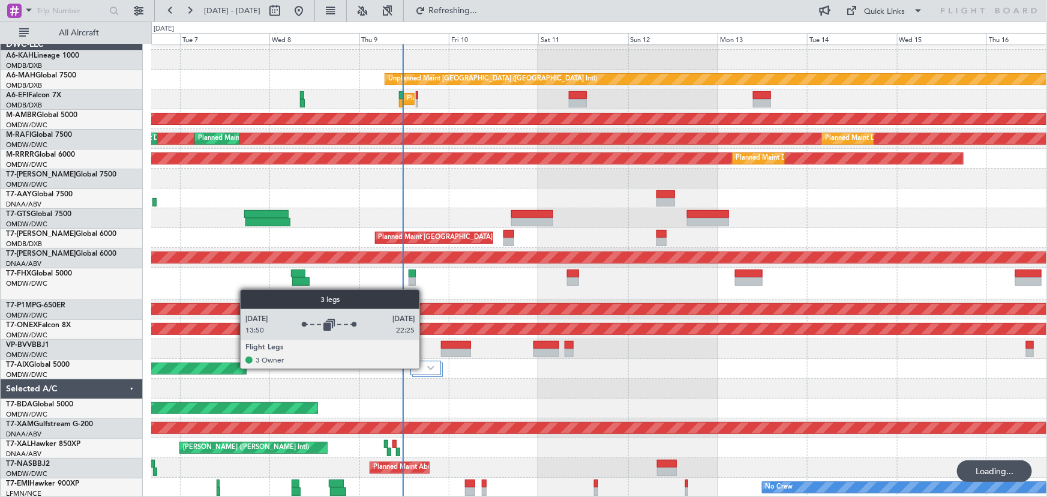
click at [425, 367] on div at bounding box center [425, 368] width 31 height 14
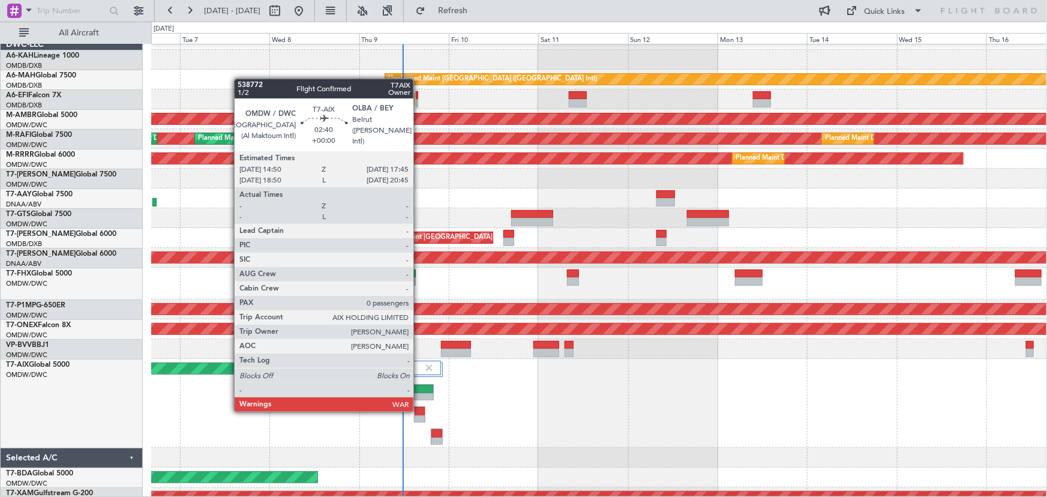
click at [419, 409] on div at bounding box center [420, 411] width 10 height 8
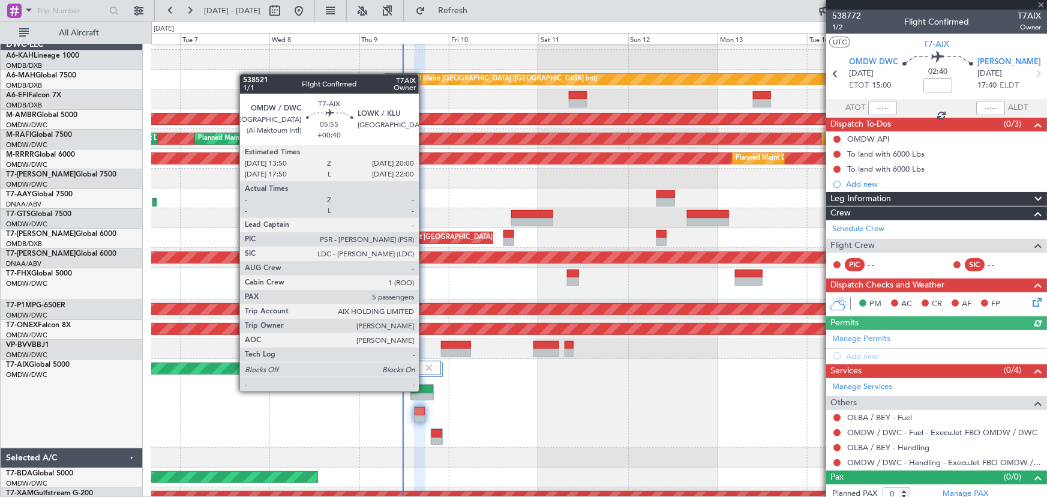
click at [424, 390] on div at bounding box center [422, 389] width 22 height 8
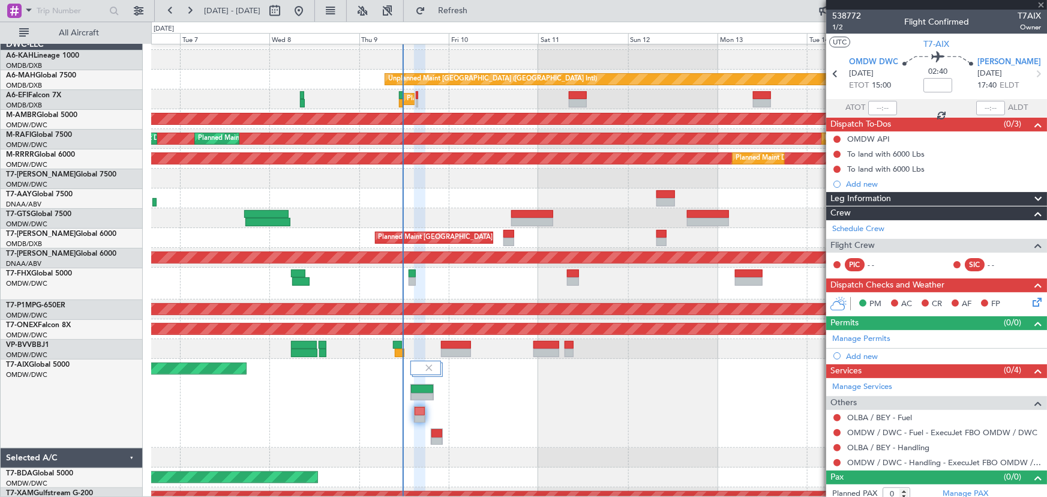
type input "+00:40"
type input "5"
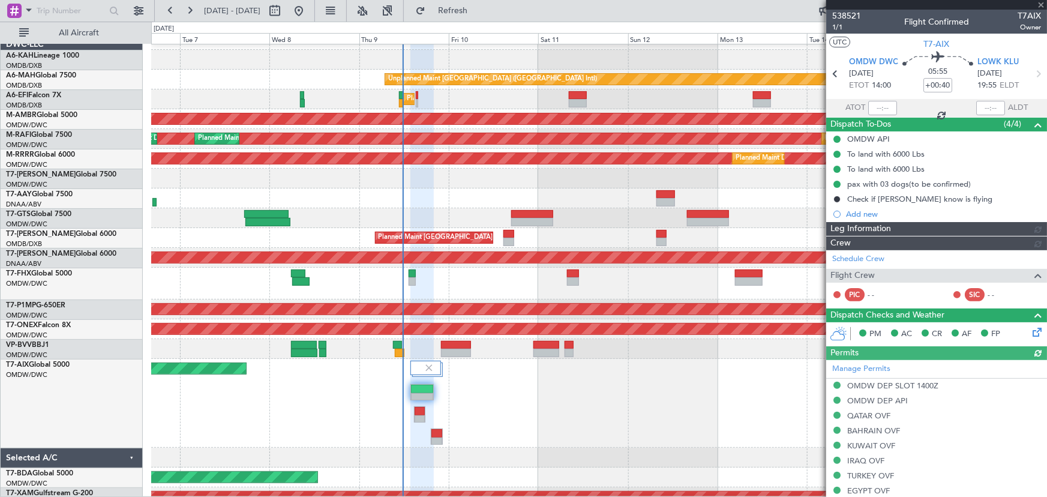
type input "[PERSON_NAME] (ANI)"
type input "7522"
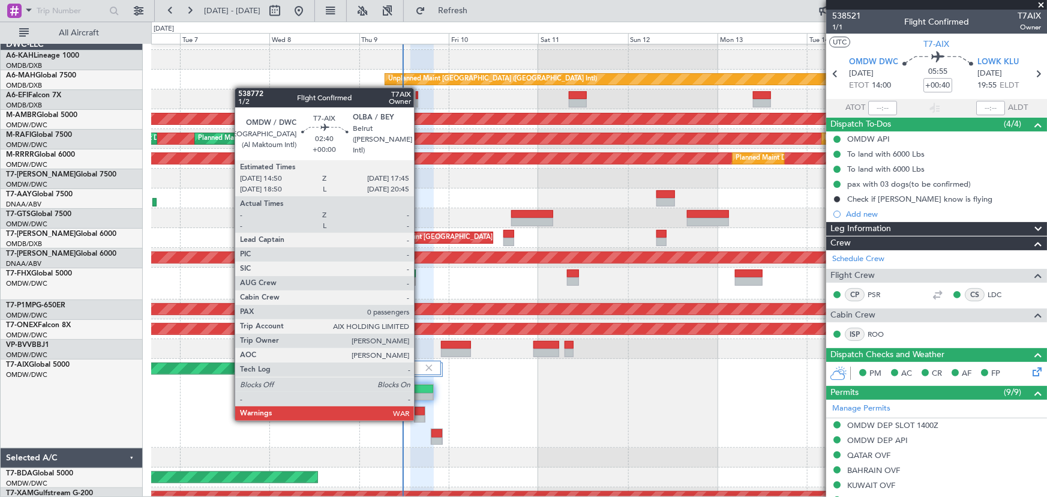
click at [419, 418] on div at bounding box center [420, 419] width 10 height 8
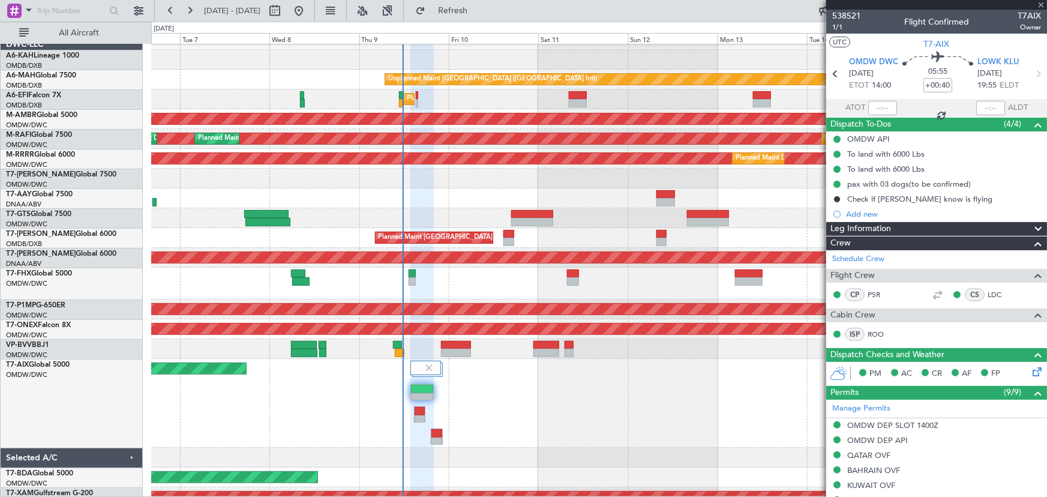
type input "0"
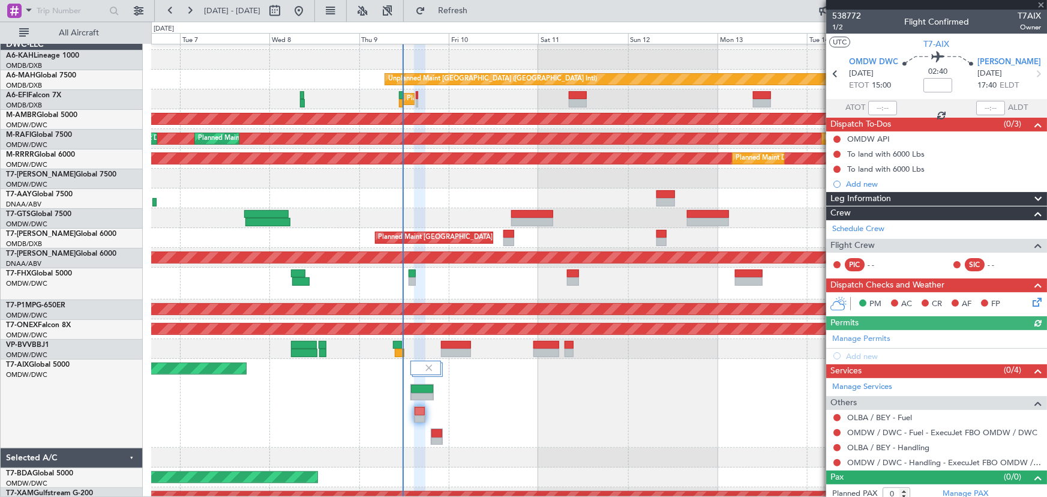
scroll to position [6, 0]
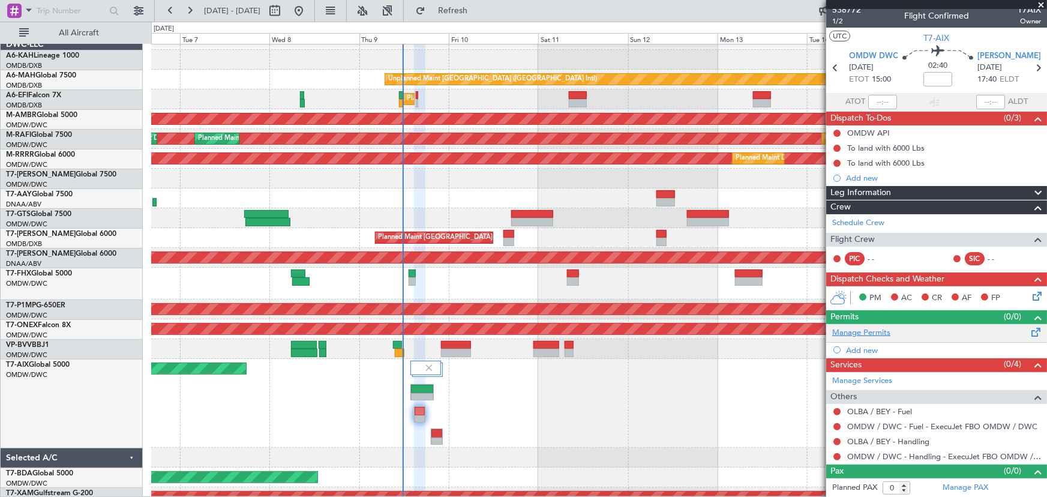
click at [867, 331] on link "Manage Permits" at bounding box center [861, 333] width 58 height 12
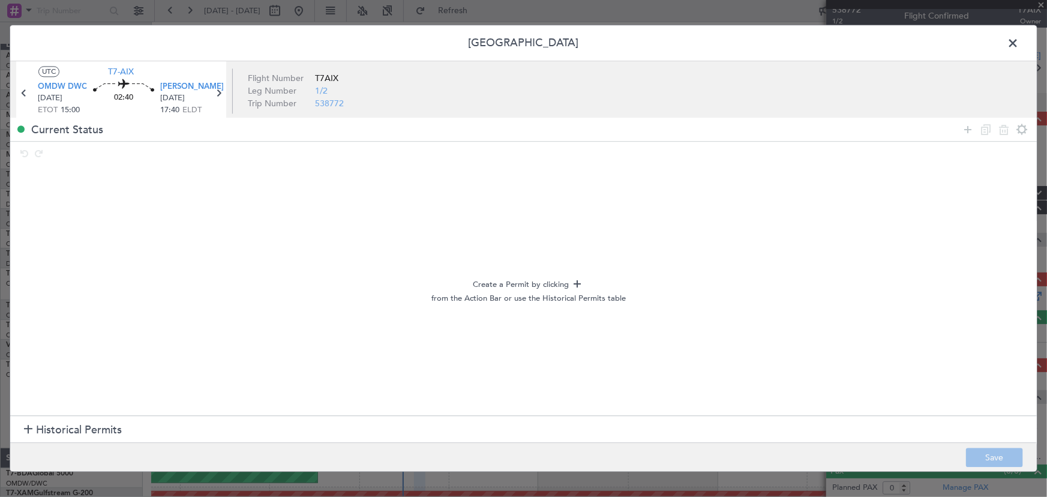
click at [79, 432] on span "Historical Permits" at bounding box center [79, 430] width 86 height 16
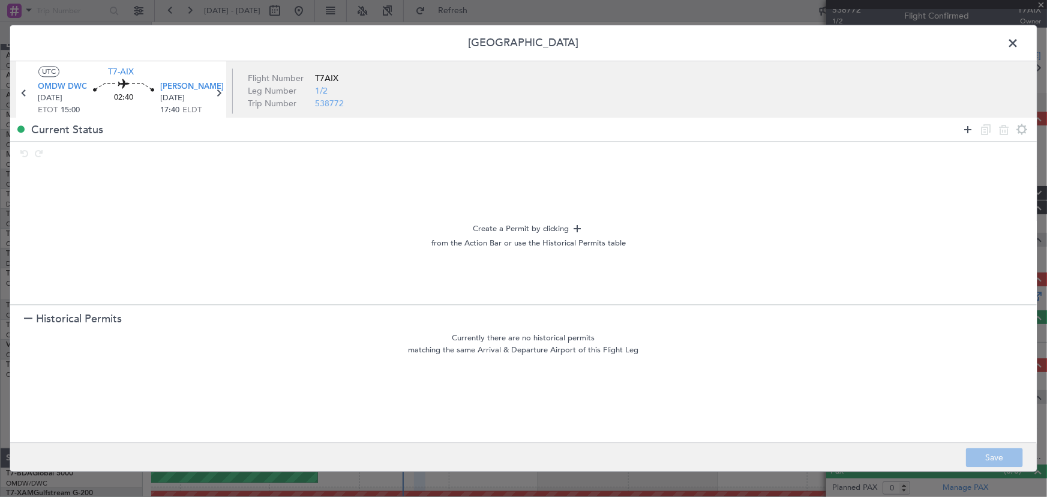
click at [970, 123] on icon at bounding box center [967, 129] width 14 height 14
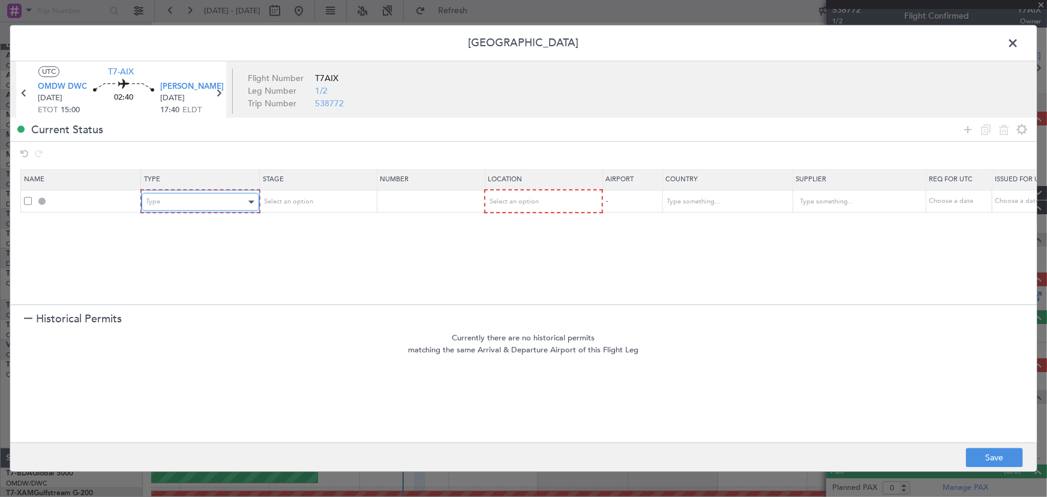
click at [190, 210] on div "Type" at bounding box center [196, 202] width 100 height 18
click at [177, 263] on span "API" at bounding box center [199, 263] width 107 height 18
click at [305, 197] on span "Select an option" at bounding box center [287, 201] width 49 height 9
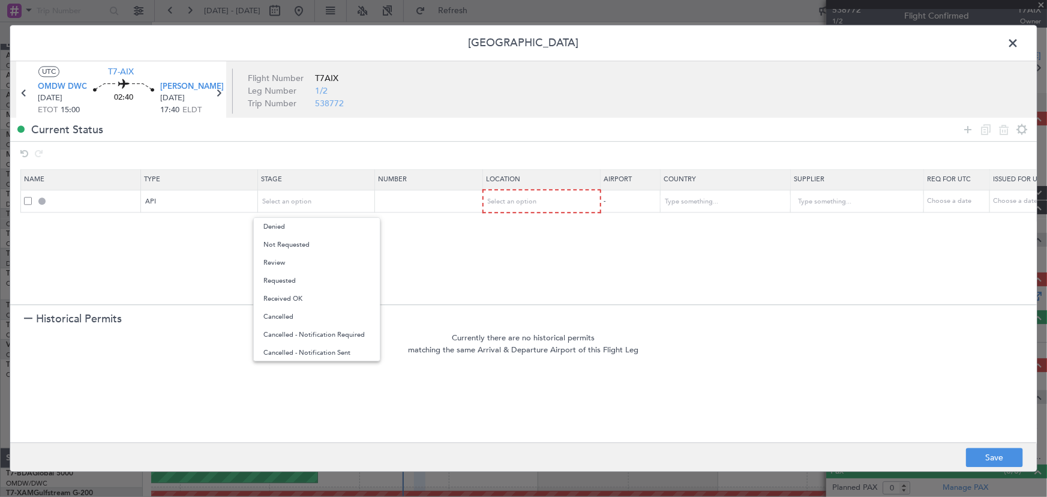
drag, startPoint x: 292, startPoint y: 246, endPoint x: 436, endPoint y: 222, distance: 145.4
click at [295, 246] on span "Not Requested" at bounding box center [316, 245] width 107 height 18
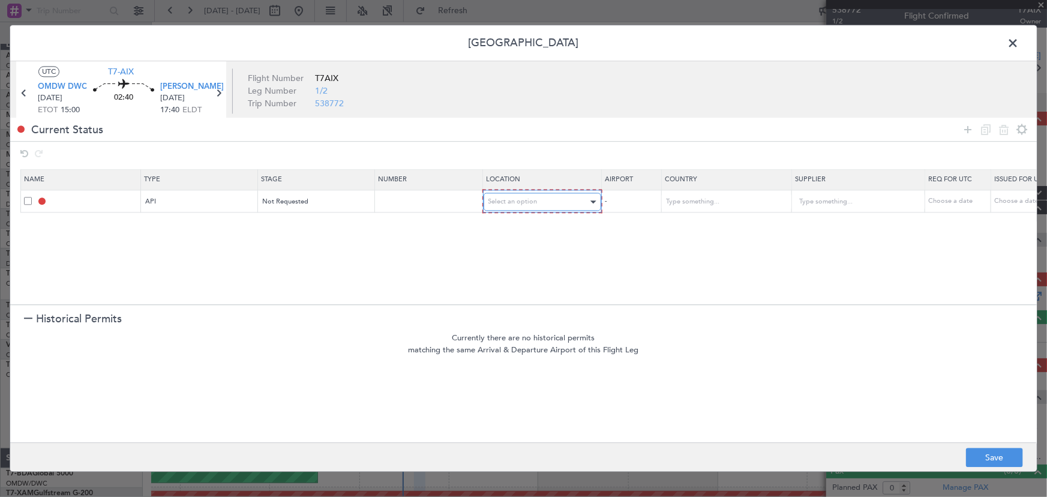
click at [539, 203] on div "Select an option" at bounding box center [538, 202] width 100 height 18
drag, startPoint x: 509, startPoint y: 225, endPoint x: 519, endPoint y: 215, distance: 13.6
click at [509, 226] on span "Departure" at bounding box center [541, 227] width 107 height 18
click at [970, 130] on icon at bounding box center [967, 129] width 14 height 14
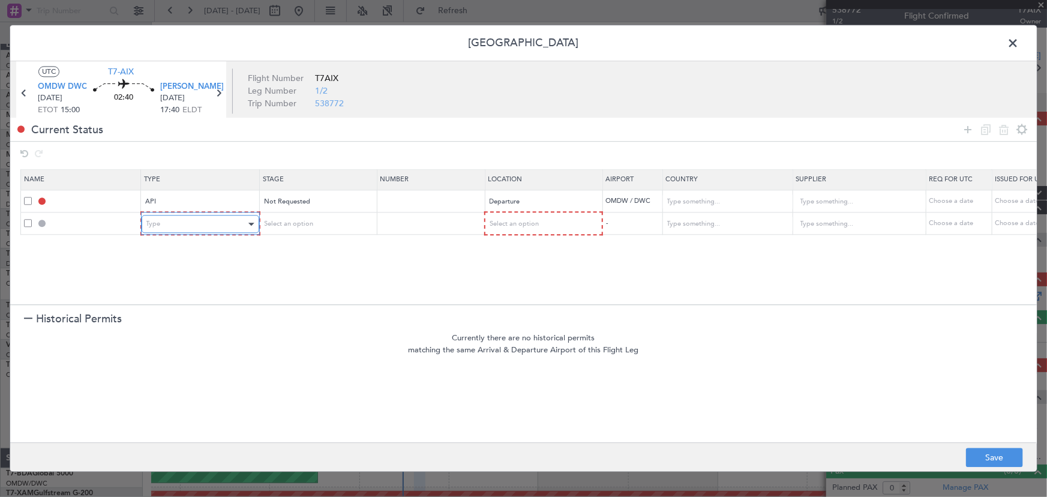
click at [182, 224] on div "Type" at bounding box center [196, 224] width 100 height 18
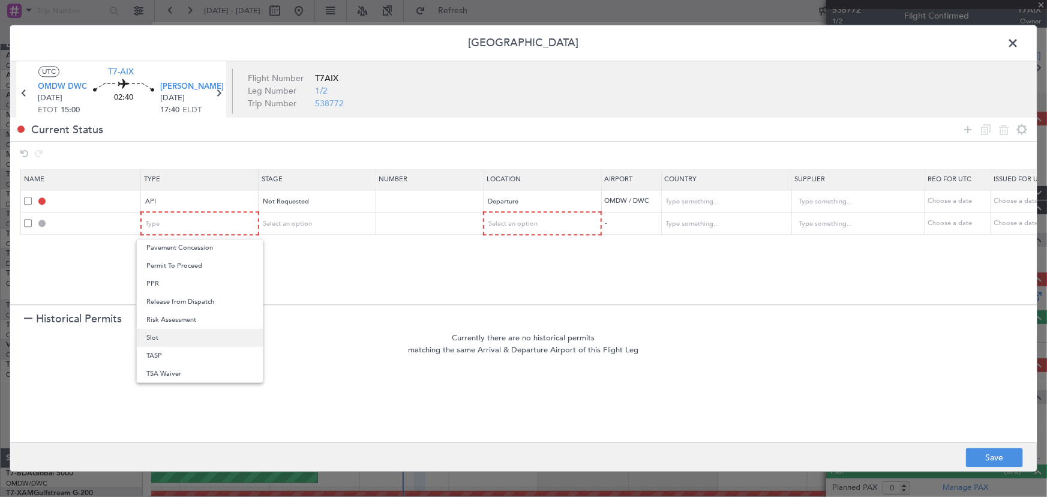
click at [193, 338] on span "Slot" at bounding box center [199, 338] width 107 height 18
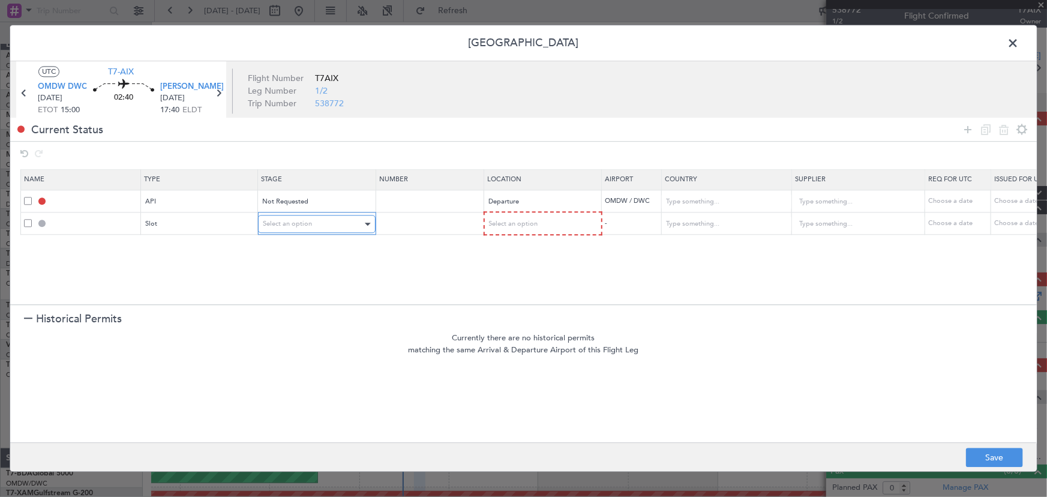
click at [301, 221] on span "Select an option" at bounding box center [287, 224] width 49 height 9
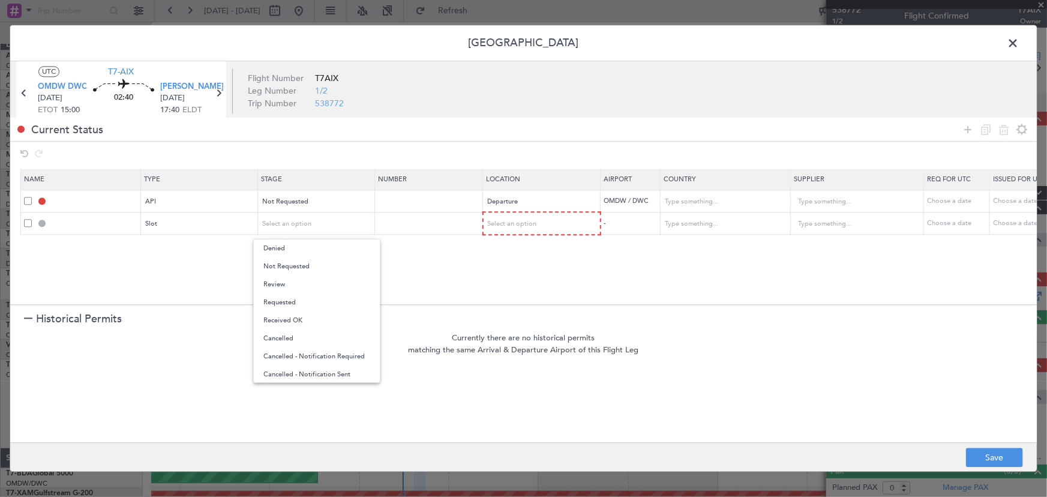
click at [291, 263] on span "Not Requested" at bounding box center [316, 266] width 107 height 18
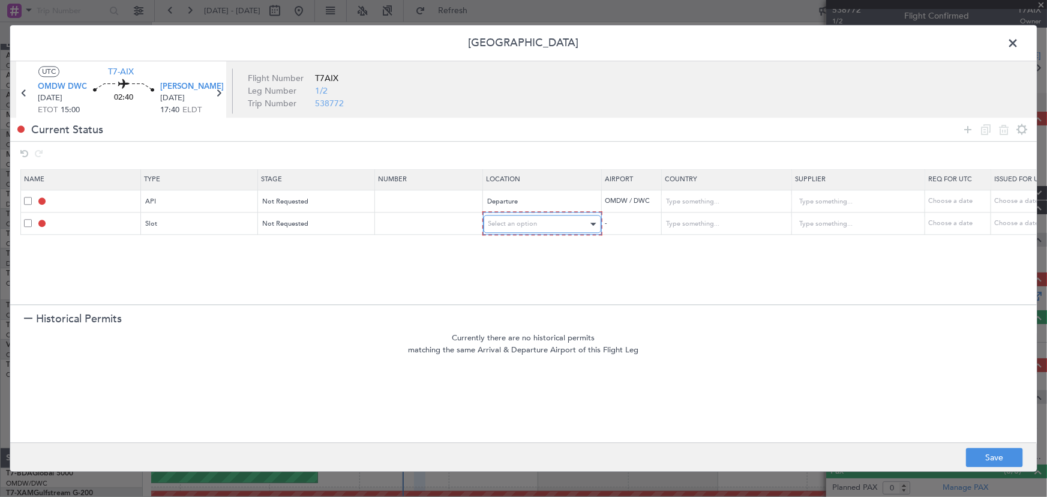
click at [516, 228] on div "Select an option" at bounding box center [538, 224] width 100 height 18
drag, startPoint x: 508, startPoint y: 248, endPoint x: 506, endPoint y: 242, distance: 6.5
click at [508, 248] on span "Departure" at bounding box center [541, 248] width 107 height 18
click at [962, 130] on icon at bounding box center [967, 129] width 14 height 14
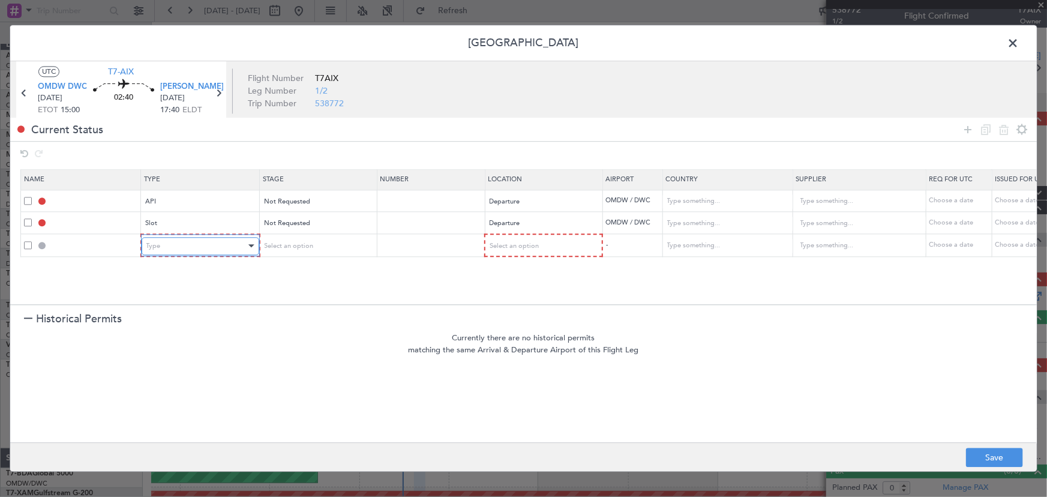
click at [205, 252] on div "Type" at bounding box center [196, 246] width 100 height 18
click at [324, 243] on div "Select an option" at bounding box center [313, 246] width 100 height 18
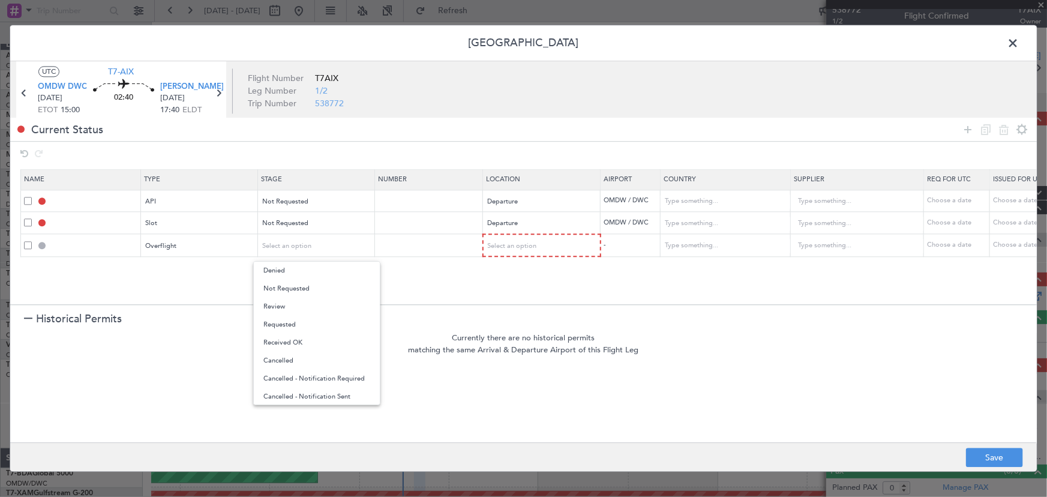
click at [293, 288] on span "Not Requested" at bounding box center [316, 289] width 107 height 18
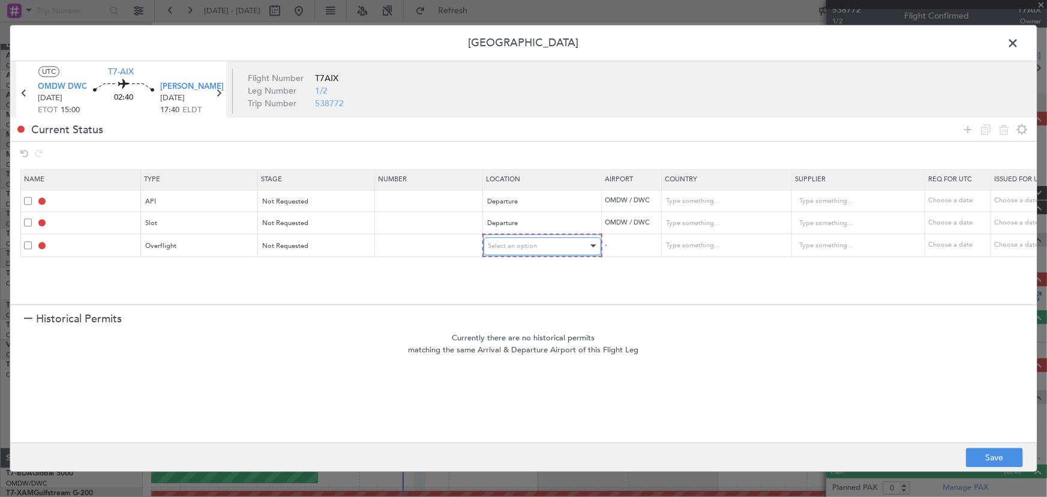
click at [525, 246] on span "Select an option" at bounding box center [512, 245] width 49 height 9
drag, startPoint x: 515, startPoint y: 346, endPoint x: 532, endPoint y: 324, distance: 27.4
click at [515, 347] on span "Enroute" at bounding box center [541, 343] width 107 height 18
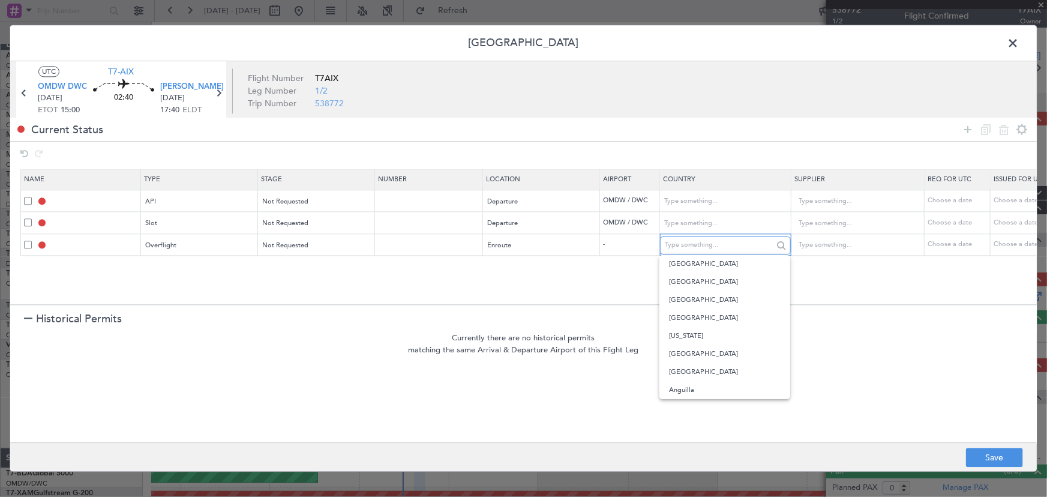
click at [692, 242] on input "text" at bounding box center [719, 245] width 108 height 18
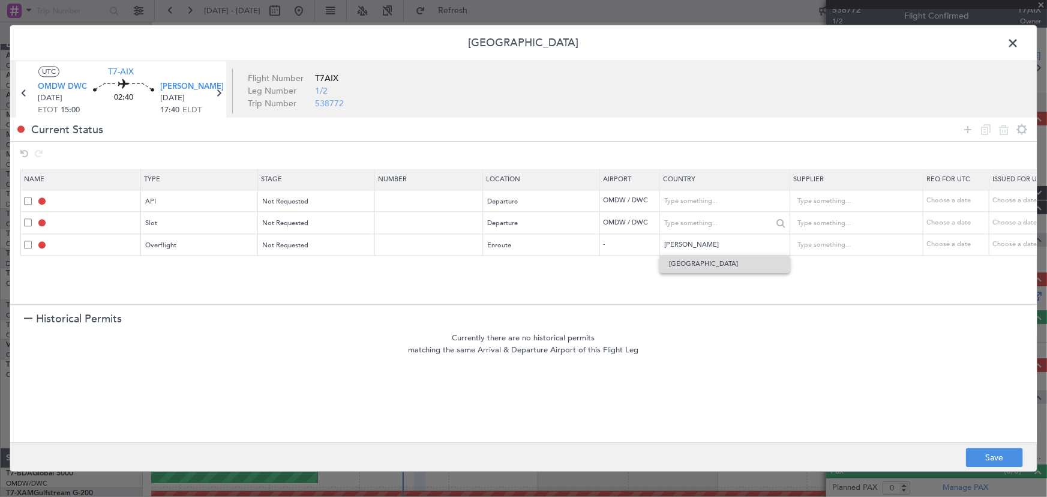
drag, startPoint x: 689, startPoint y: 263, endPoint x: 723, endPoint y: 233, distance: 45.4
click at [689, 263] on span "[GEOGRAPHIC_DATA]" at bounding box center [725, 264] width 112 height 18
type input "[GEOGRAPHIC_DATA]"
click at [965, 131] on icon at bounding box center [967, 129] width 14 height 14
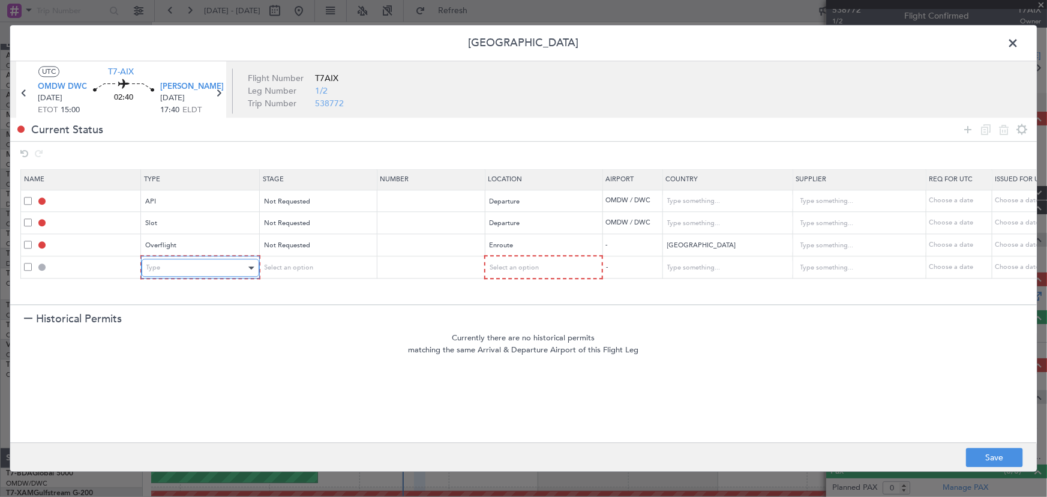
click at [195, 265] on div "Type" at bounding box center [196, 268] width 100 height 18
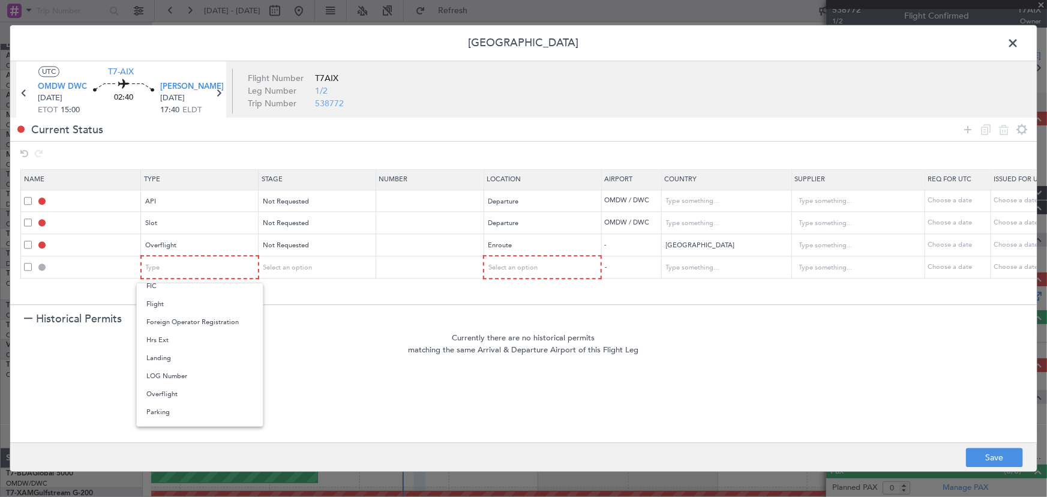
click at [228, 396] on span "Overflight" at bounding box center [199, 394] width 107 height 18
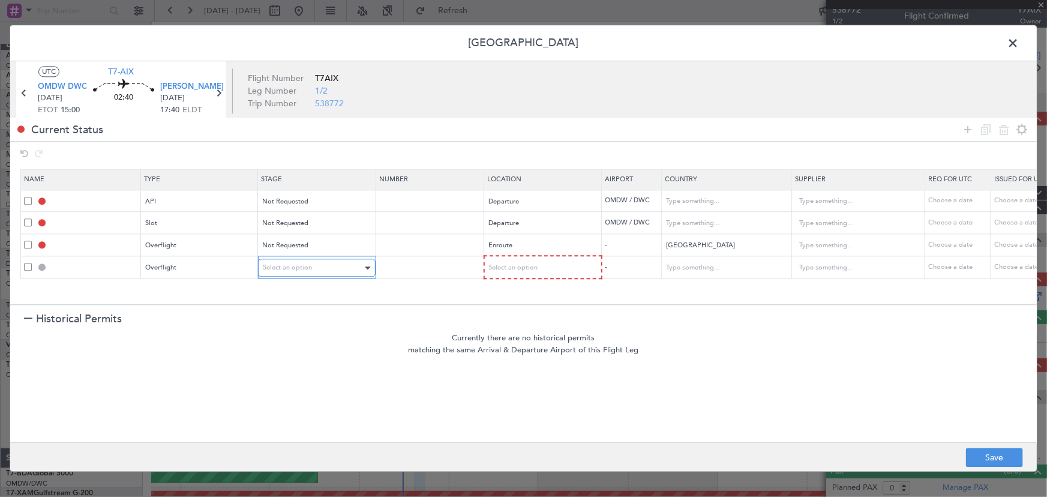
click at [290, 270] on span "Select an option" at bounding box center [287, 267] width 49 height 9
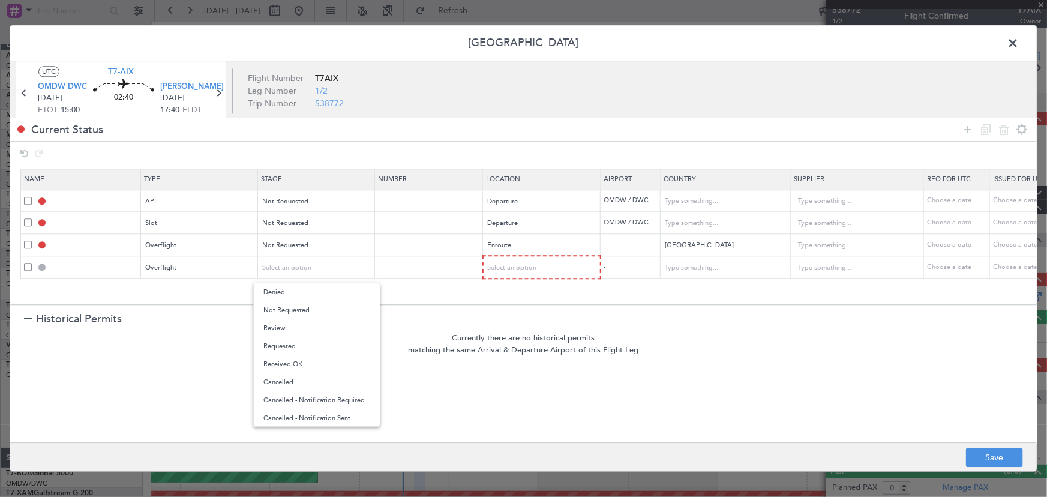
drag, startPoint x: 293, startPoint y: 304, endPoint x: 421, endPoint y: 297, distance: 128.0
click at [293, 305] on span "Not Requested" at bounding box center [316, 310] width 107 height 18
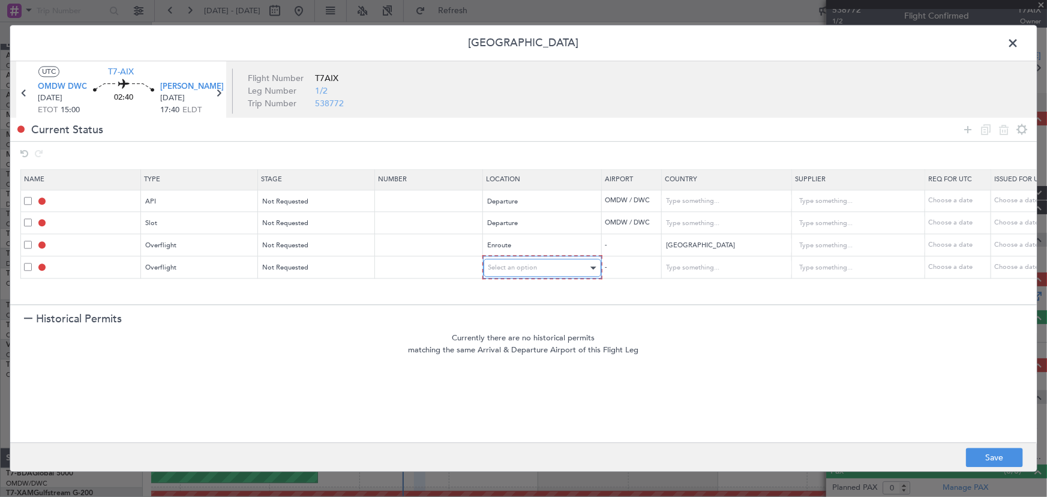
click at [530, 272] on div "Select an option" at bounding box center [538, 268] width 100 height 18
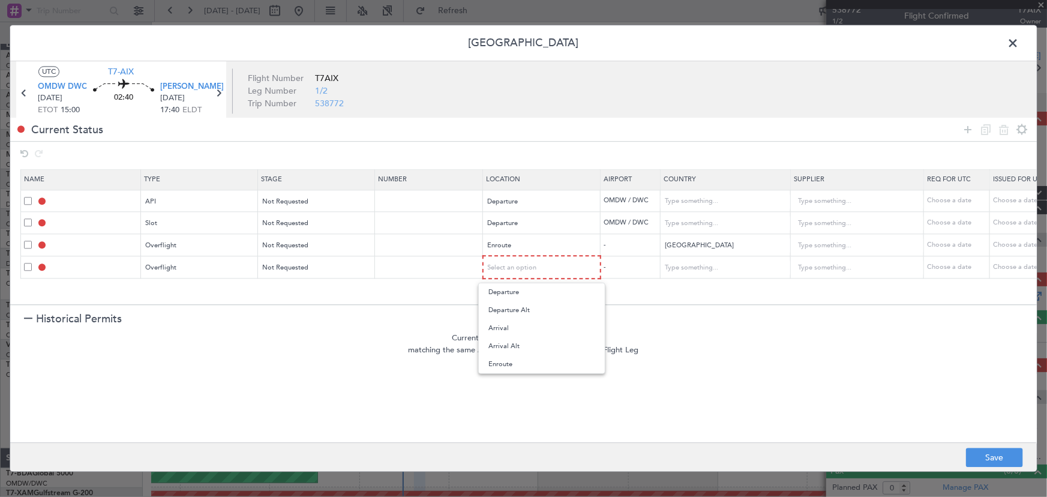
click at [517, 361] on span "Enroute" at bounding box center [541, 364] width 107 height 18
click at [703, 257] on div at bounding box center [725, 266] width 130 height 18
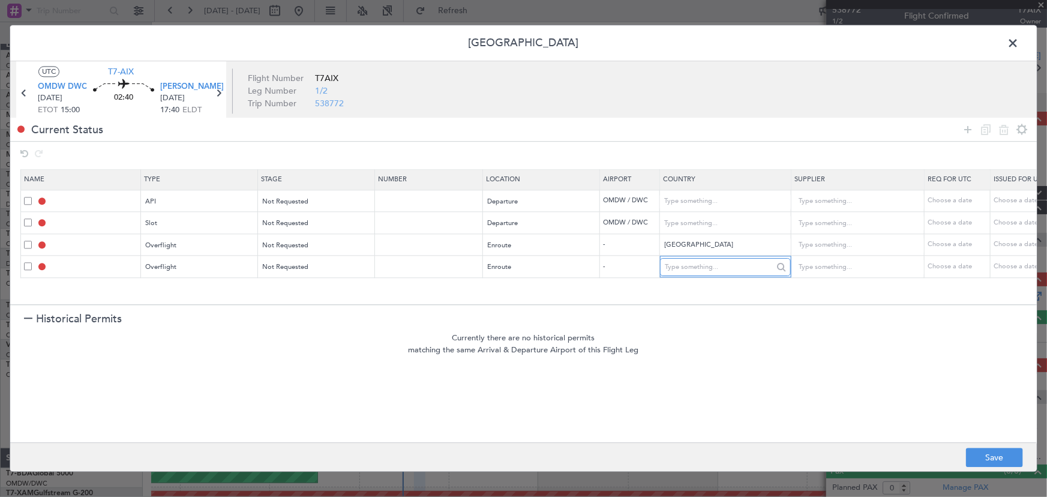
click at [700, 271] on input "text" at bounding box center [719, 267] width 108 height 18
click at [690, 292] on span "[GEOGRAPHIC_DATA]" at bounding box center [725, 286] width 112 height 18
type input "[GEOGRAPHIC_DATA]"
drag, startPoint x: 969, startPoint y: 128, endPoint x: 954, endPoint y: 131, distance: 15.8
click at [969, 129] on icon at bounding box center [967, 129] width 14 height 14
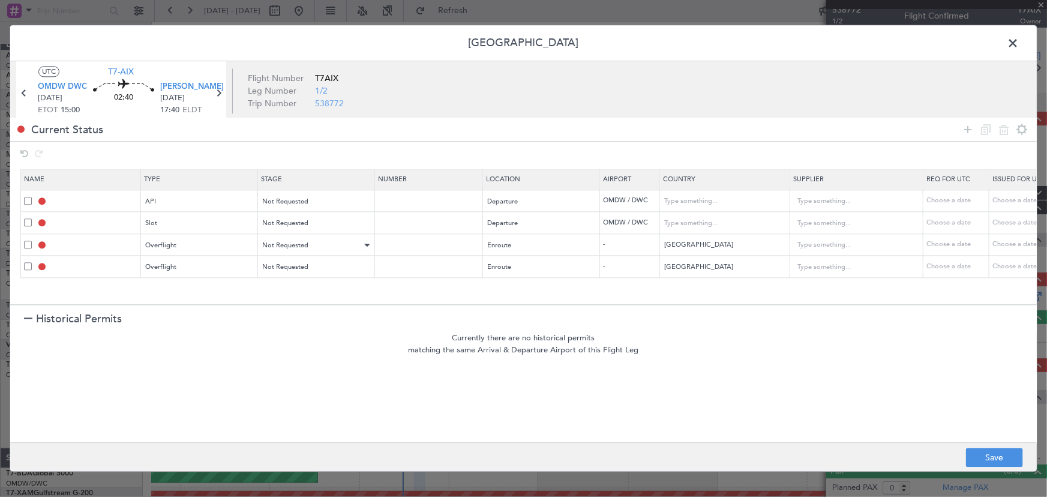
scroll to position [6, 0]
click at [171, 278] on mat-form-field "Type" at bounding box center [200, 289] width 116 height 22
click at [173, 290] on div "Type" at bounding box center [196, 290] width 100 height 18
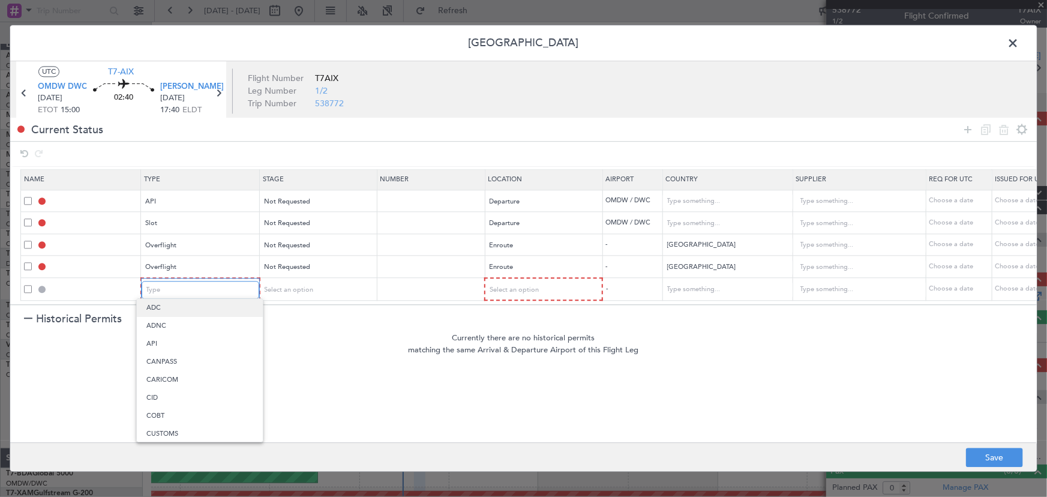
scroll to position [222, 0]
click at [179, 410] on span "Overflight" at bounding box center [199, 410] width 107 height 18
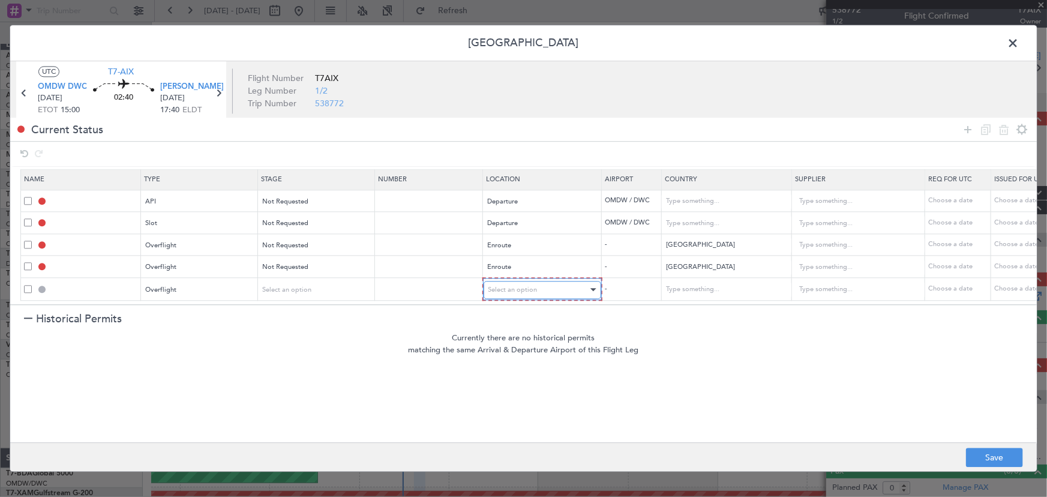
click at [548, 282] on div "Select an option" at bounding box center [538, 290] width 100 height 18
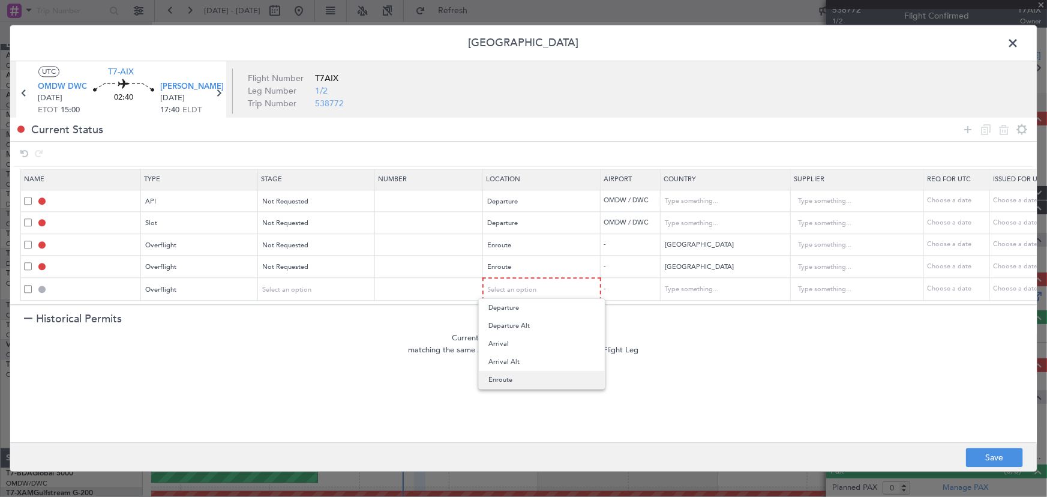
click at [511, 387] on span "Enroute" at bounding box center [541, 380] width 107 height 18
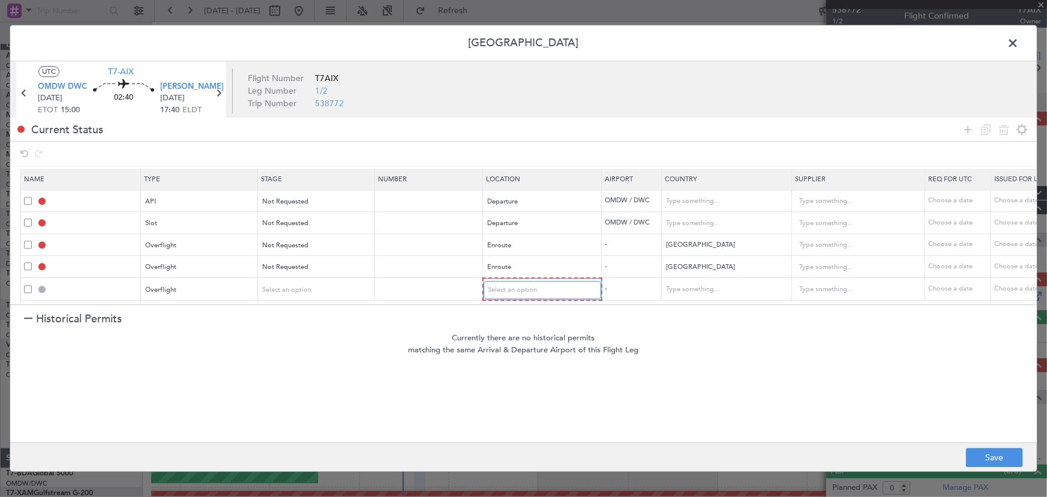
scroll to position [5, 0]
click at [674, 281] on input "text" at bounding box center [719, 289] width 108 height 18
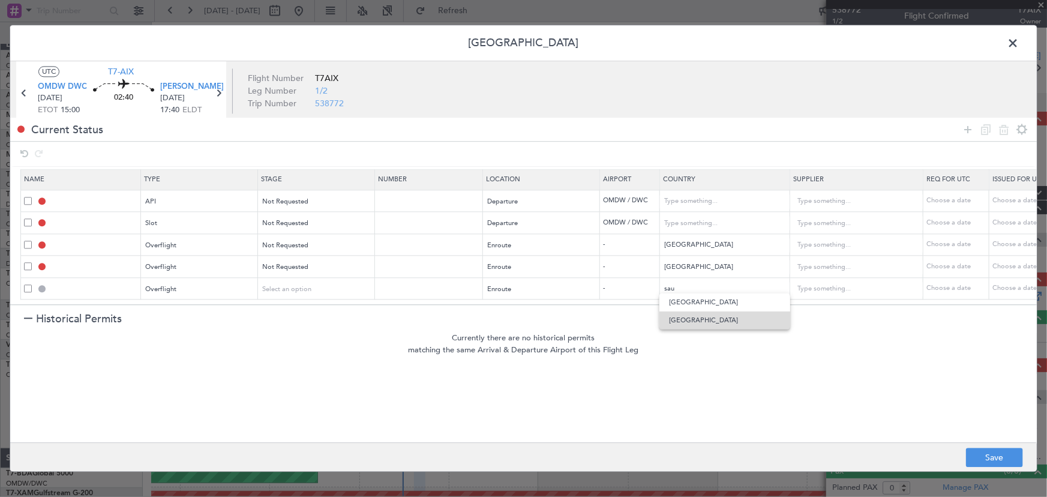
drag, startPoint x: 693, startPoint y: 315, endPoint x: 758, endPoint y: 184, distance: 146.2
click at [693, 315] on span "[GEOGRAPHIC_DATA]" at bounding box center [725, 320] width 112 height 18
type input "[GEOGRAPHIC_DATA]"
click at [966, 126] on icon at bounding box center [967, 129] width 14 height 14
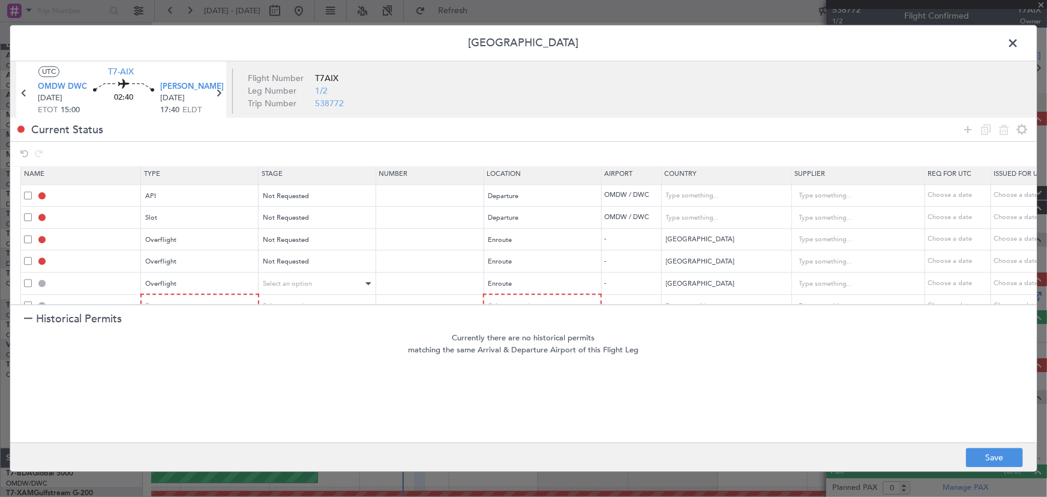
scroll to position [28, 0]
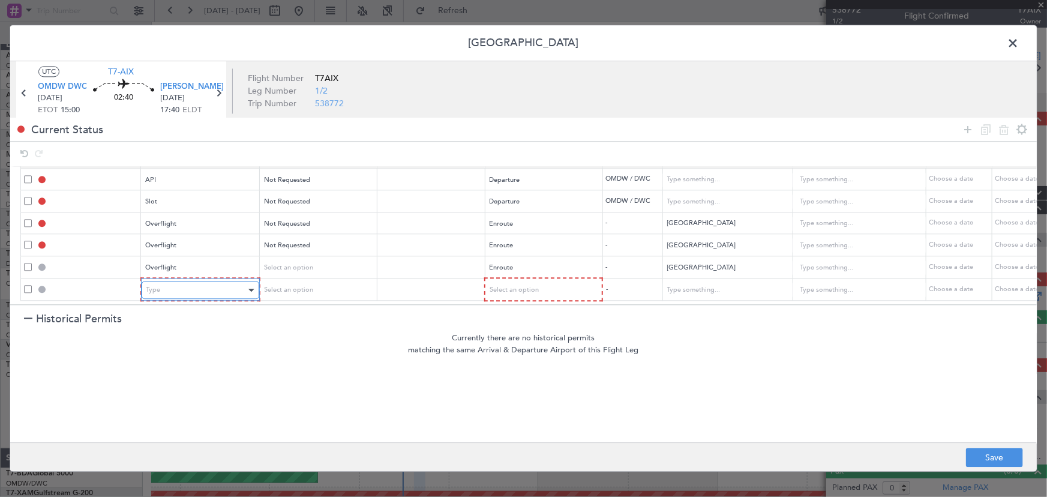
click at [183, 281] on div "Type" at bounding box center [196, 290] width 100 height 18
click at [223, 413] on span "Overflight" at bounding box center [199, 410] width 107 height 18
click at [515, 281] on div "Select an option" at bounding box center [538, 290] width 100 height 18
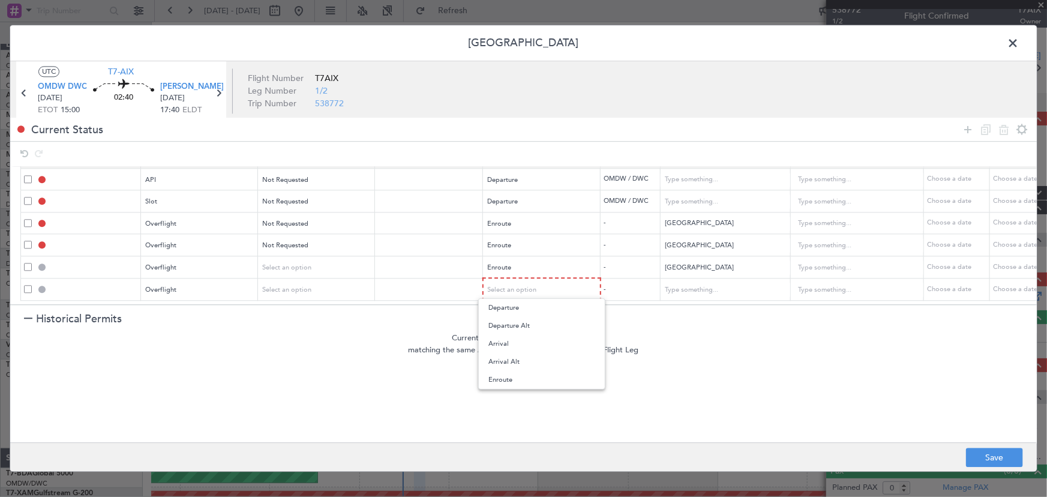
click at [512, 383] on span "Enroute" at bounding box center [541, 380] width 107 height 18
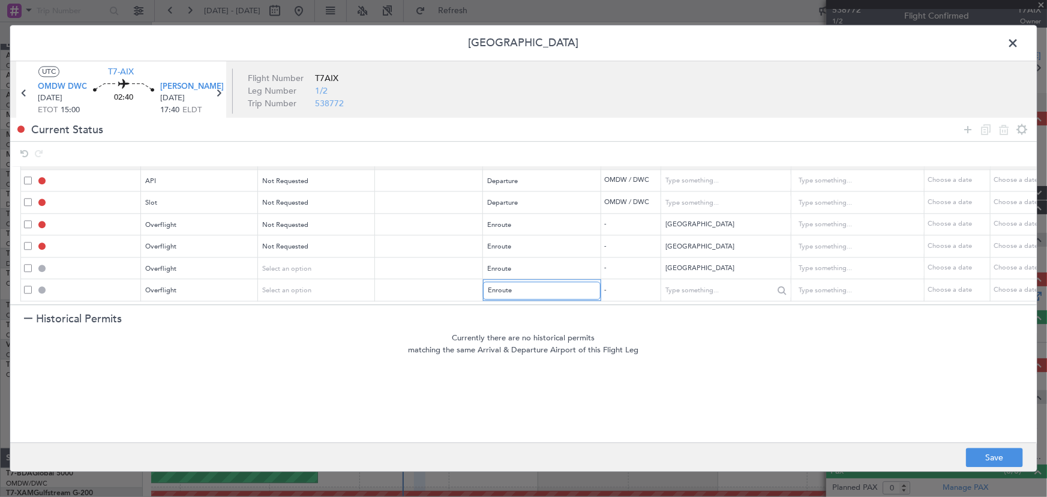
scroll to position [27, 0]
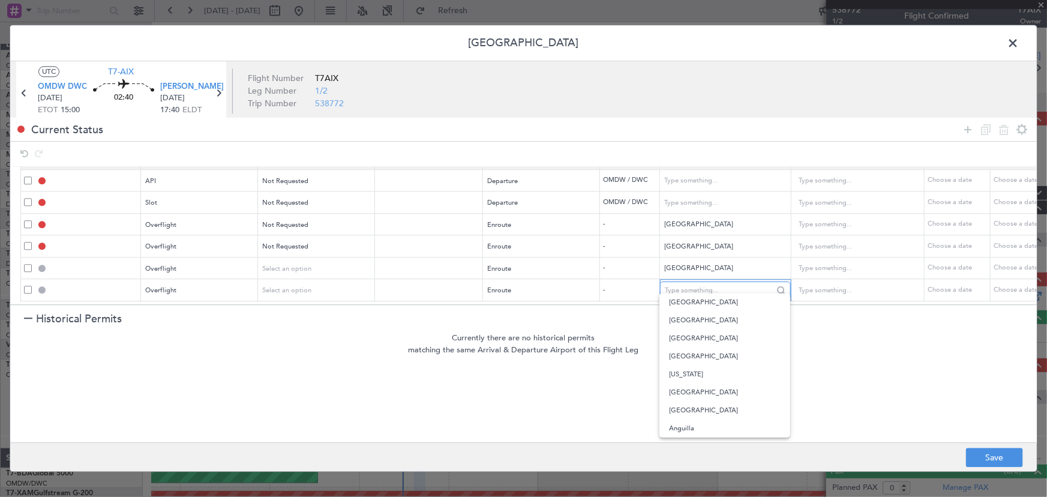
click at [726, 282] on input "text" at bounding box center [719, 290] width 108 height 18
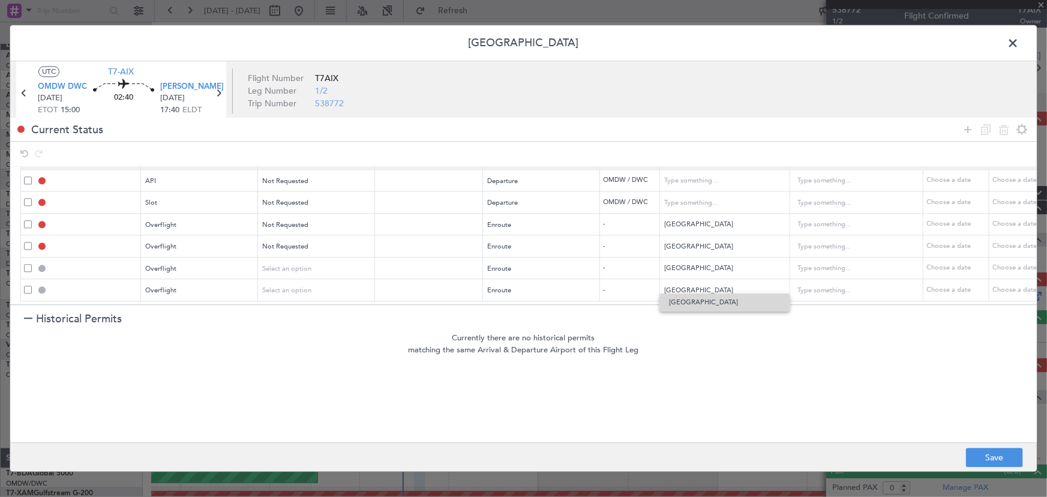
click at [704, 307] on span "[GEOGRAPHIC_DATA]" at bounding box center [725, 302] width 112 height 18
type input "[GEOGRAPHIC_DATA]"
click at [960, 131] on icon at bounding box center [967, 129] width 14 height 14
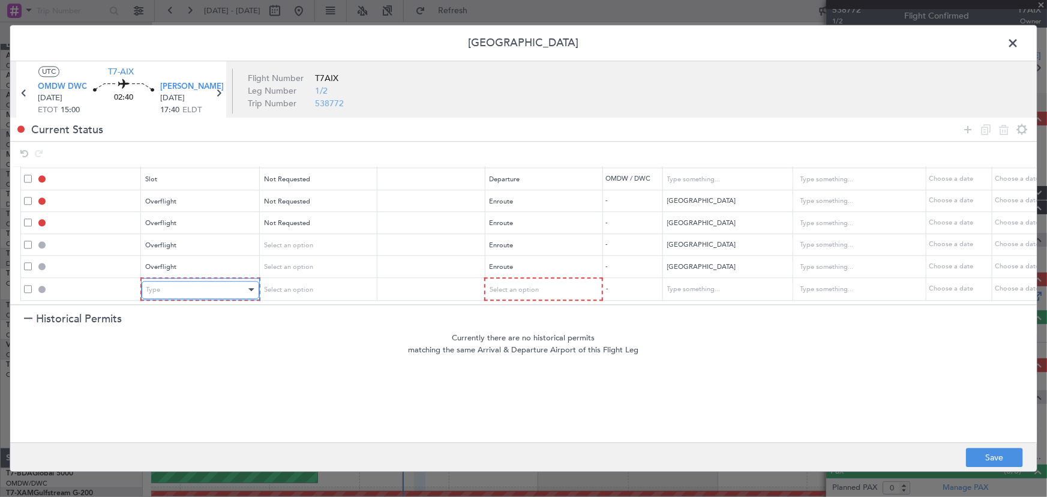
click at [222, 281] on div "Type" at bounding box center [196, 290] width 100 height 18
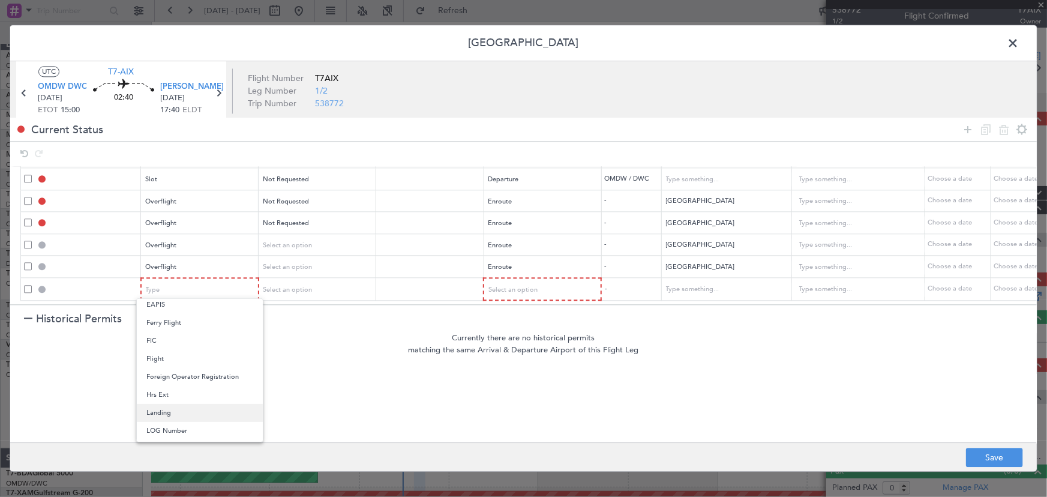
click at [197, 409] on span "Landing" at bounding box center [199, 413] width 107 height 18
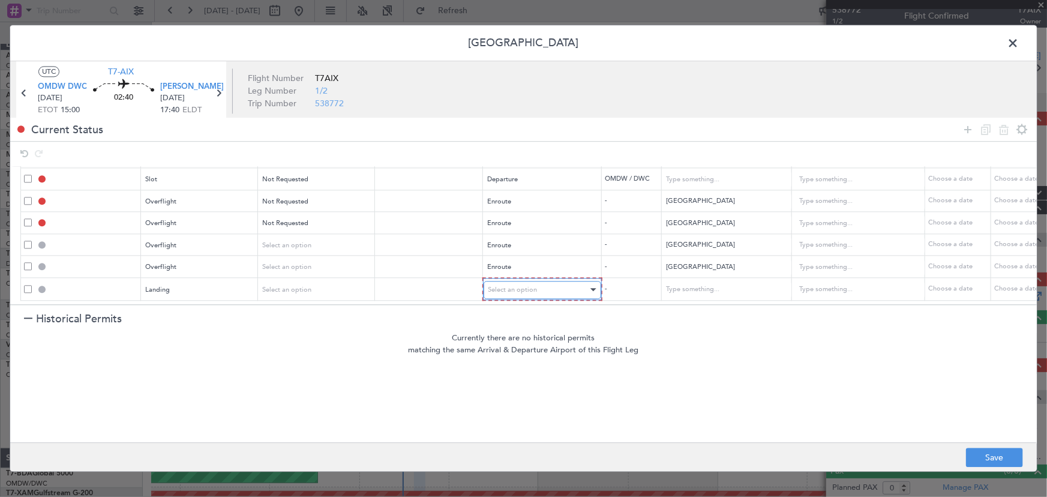
click at [510, 285] on span "Select an option" at bounding box center [512, 289] width 49 height 9
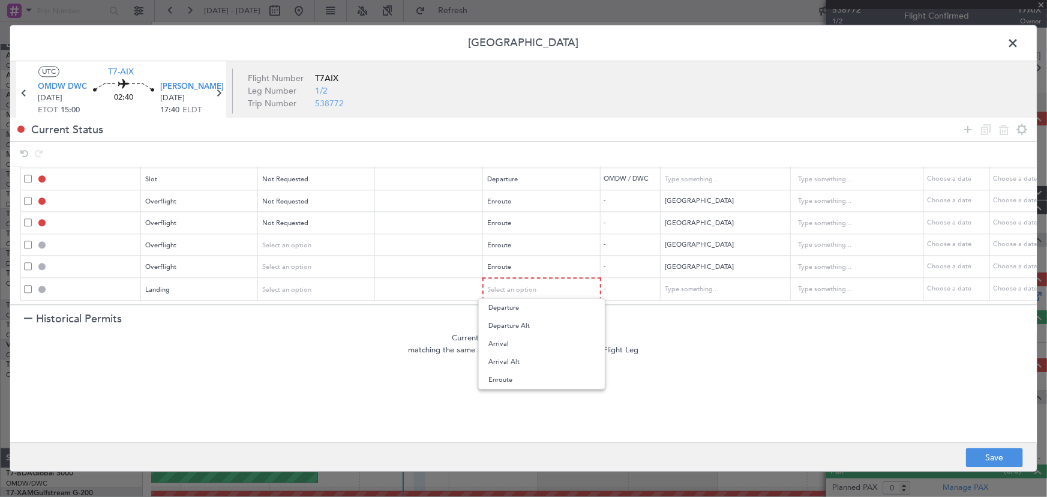
drag, startPoint x: 506, startPoint y: 380, endPoint x: 704, endPoint y: 305, distance: 211.5
click at [507, 379] on span "Enroute" at bounding box center [541, 380] width 107 height 18
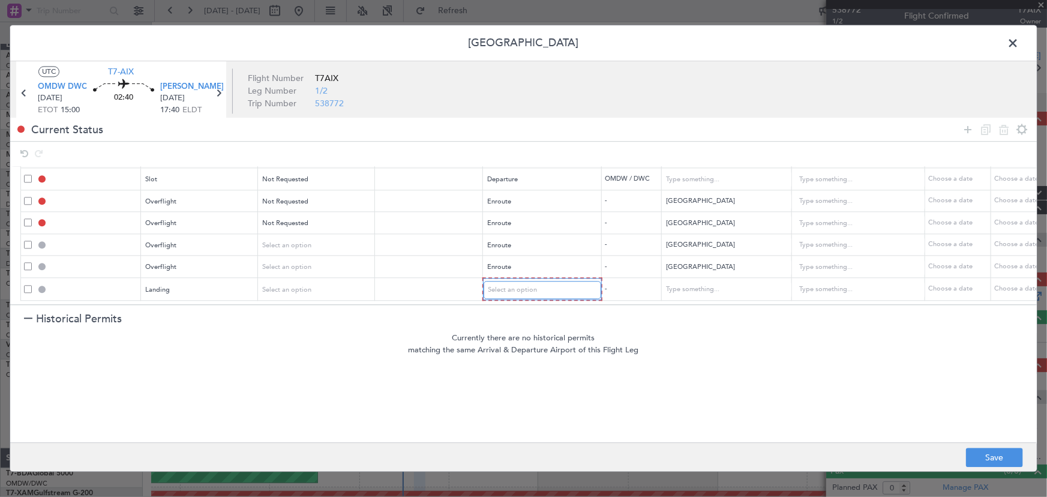
scroll to position [49, 0]
click at [530, 281] on div "Enroute" at bounding box center [538, 290] width 100 height 18
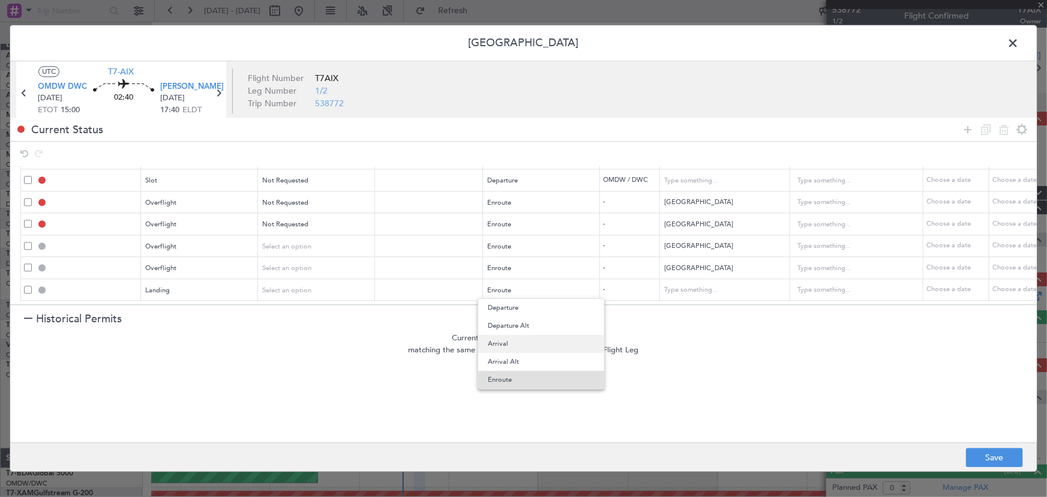
click at [524, 338] on span "Arrival" at bounding box center [541, 344] width 107 height 18
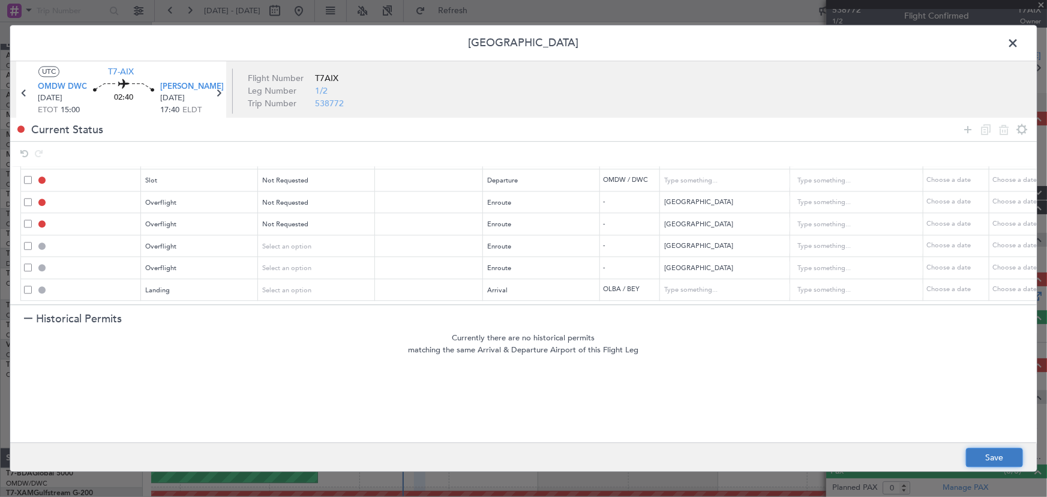
click at [1001, 461] on button "Save" at bounding box center [994, 457] width 57 height 19
type input "OMDW DEP API"
type input "[GEOGRAPHIC_DATA]"
type input "NNN"
type input "1"
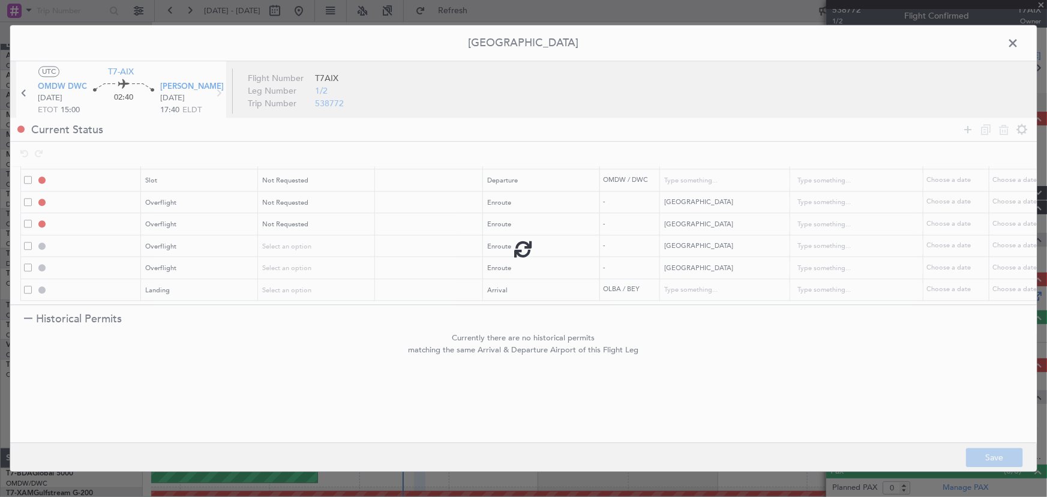
type input "OMDW DEP SLOT"
type input "[GEOGRAPHIC_DATA]"
type input "NNN"
type input "1"
type input "BAHRAIN OVF"
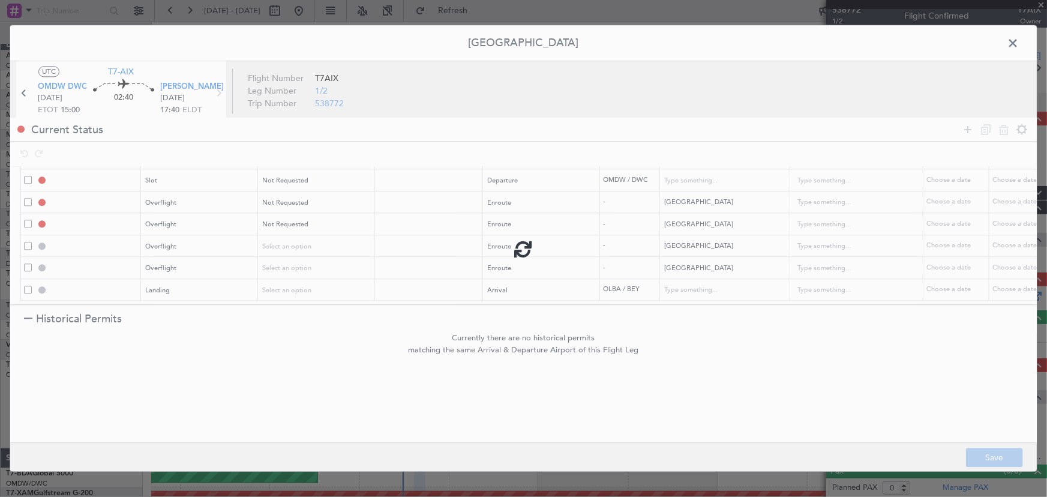
type input "NNN"
type input "QATAR OVF"
type input "NNN"
type input "2"
type input "SAUDI ARABIA OVF"
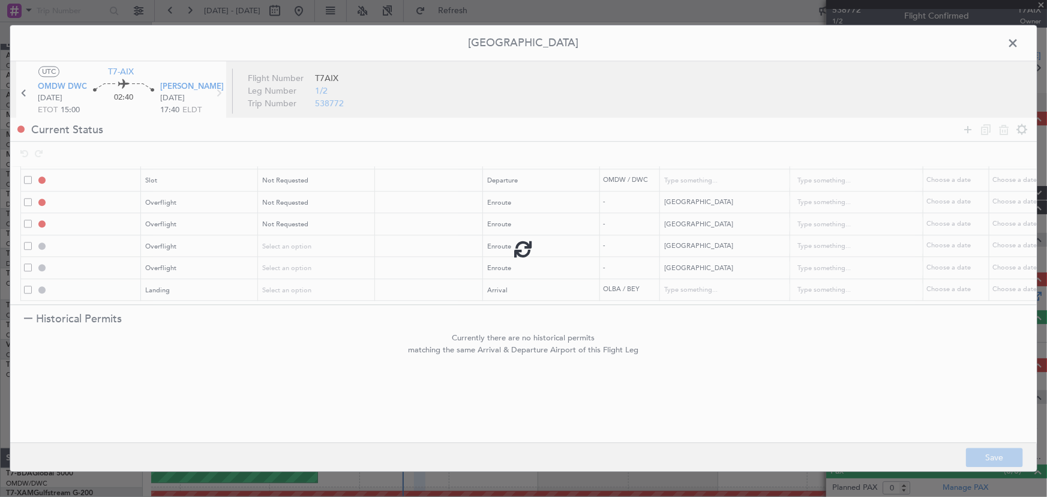
type input "NNN"
type input "EGYPT OVF"
type input "NNN"
type input "OLBA LDG"
type input "[GEOGRAPHIC_DATA]"
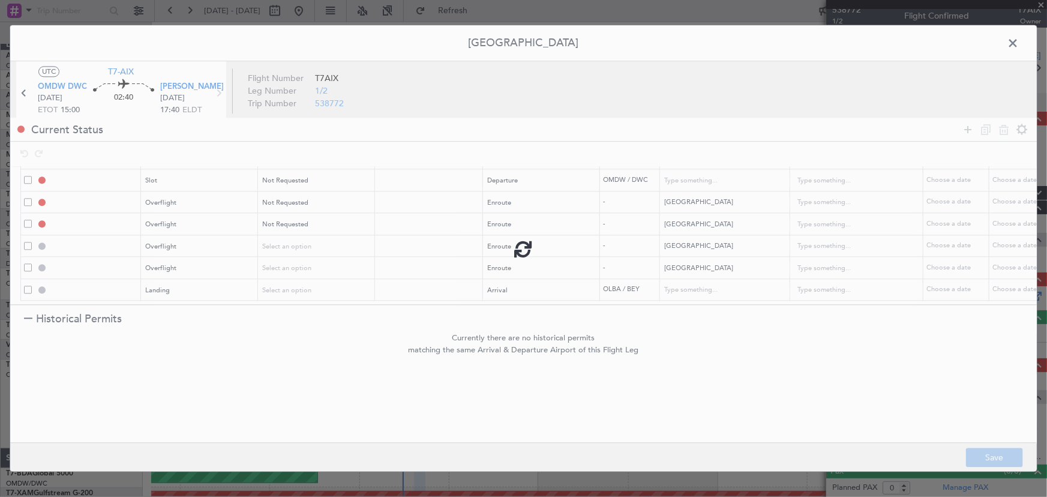
type input "NNN"
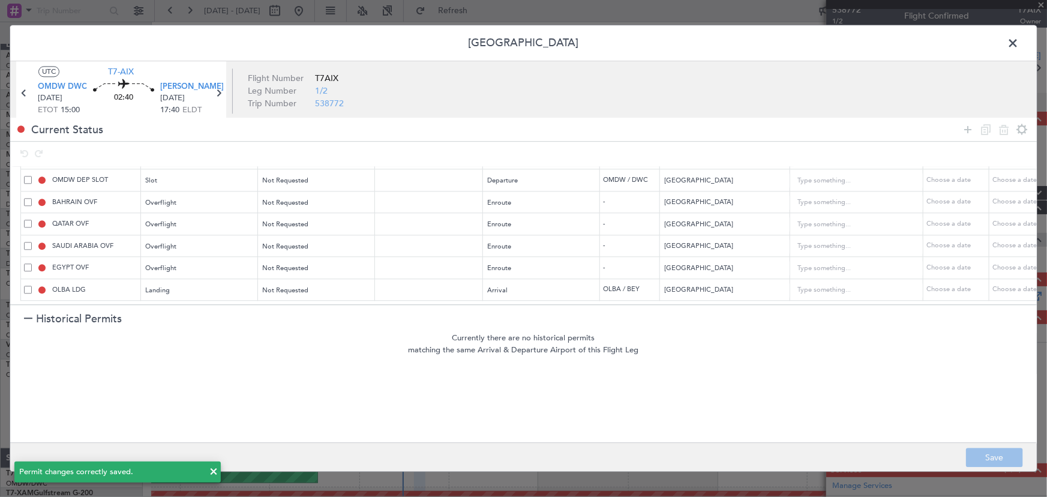
click at [1019, 44] on span at bounding box center [1019, 46] width 0 height 24
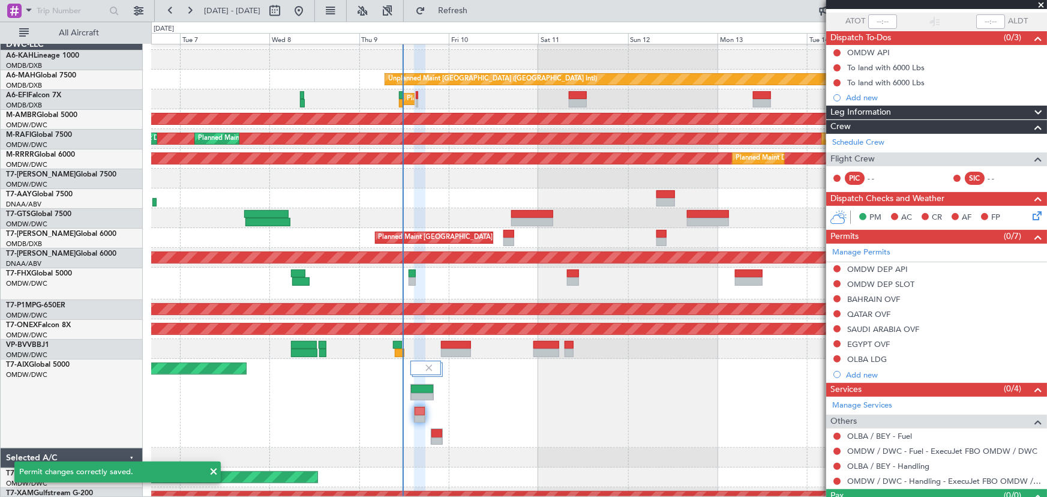
scroll to position [111, 0]
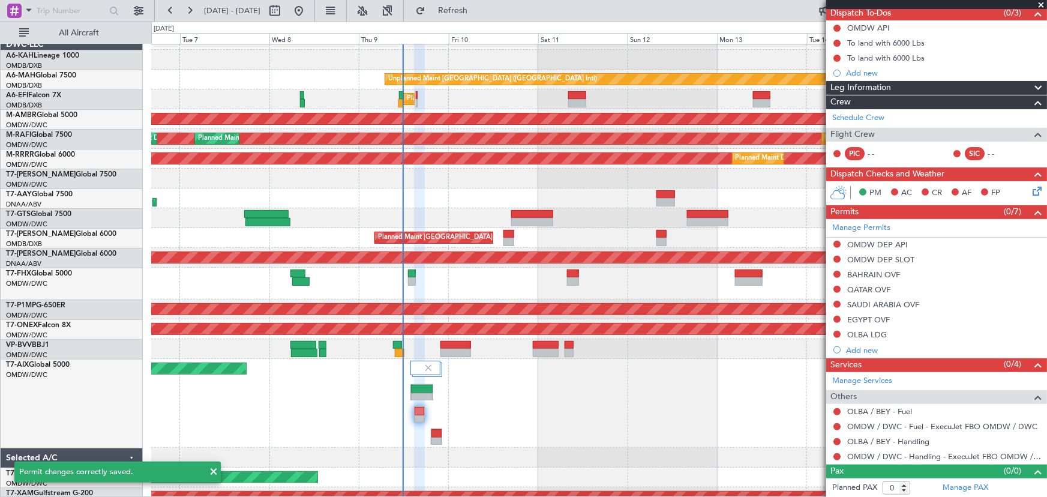
click at [870, 443] on mat-tooltip-component "Not Requested" at bounding box center [838, 436] width 68 height 32
click at [874, 437] on link "OLBA / BEY - Handling" at bounding box center [888, 441] width 82 height 10
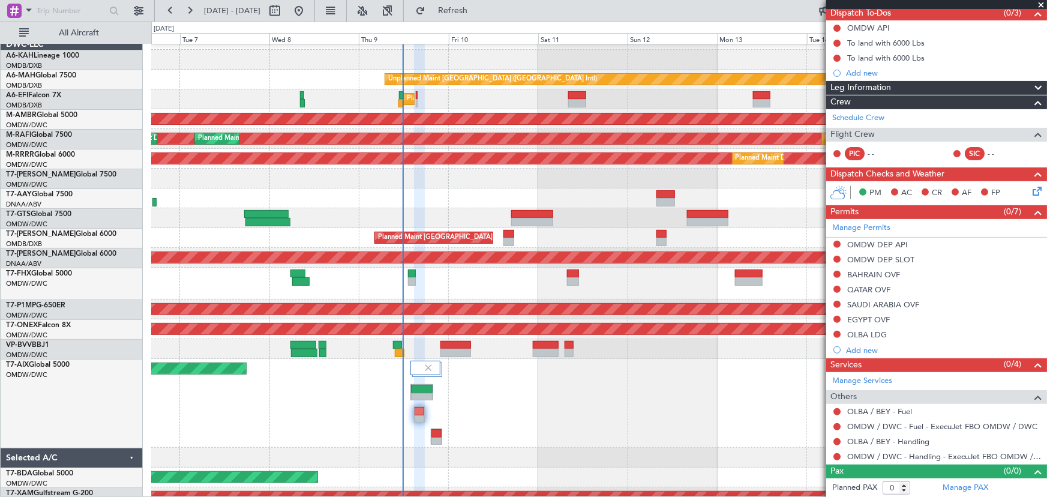
click at [891, 440] on mat-tooltip-component "OMDW / DWC - Handling - ExecuJet FBO OMDW / DWC" at bounding box center [940, 434] width 194 height 32
click at [875, 442] on link "OLBA / BEY - Handling" at bounding box center [888, 441] width 82 height 10
click at [482, 5] on button "Refresh" at bounding box center [446, 10] width 72 height 19
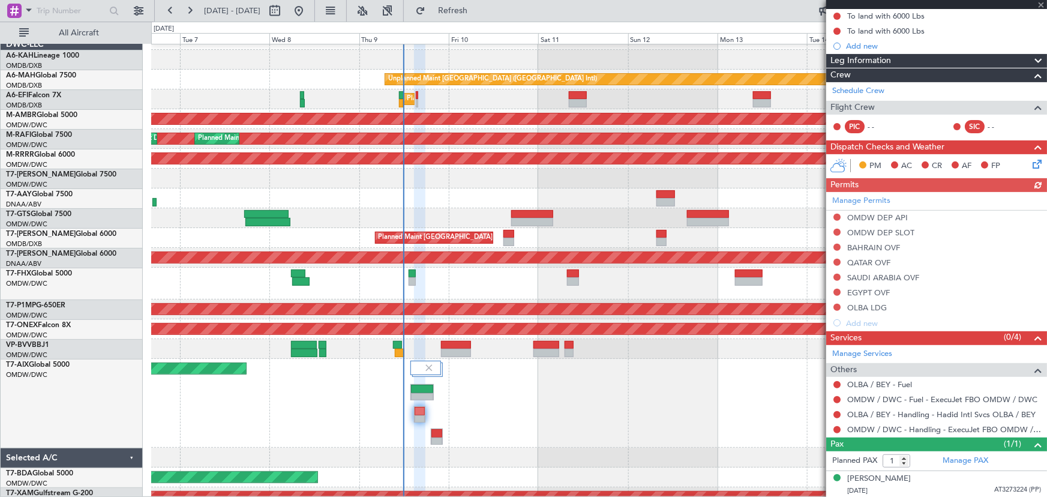
scroll to position [138, 0]
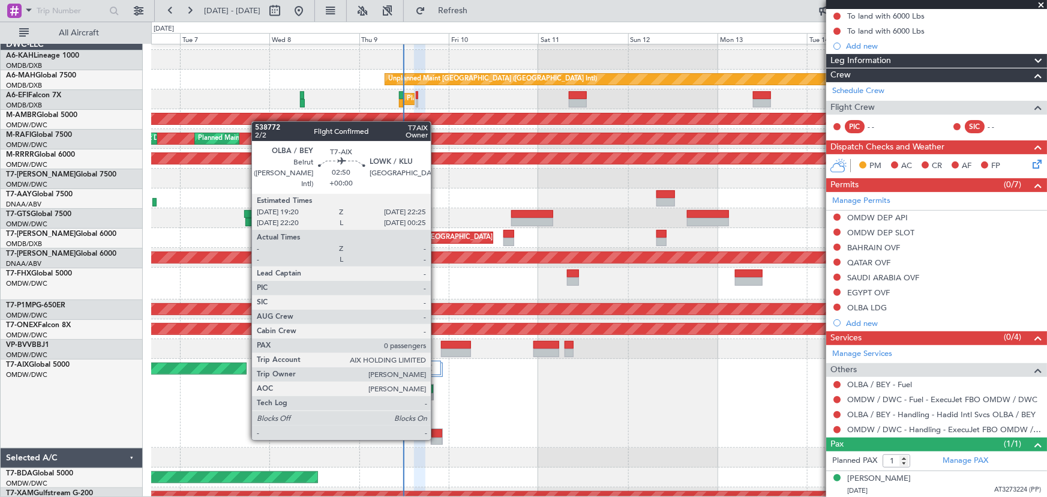
click at [436, 437] on div at bounding box center [436, 441] width 11 height 8
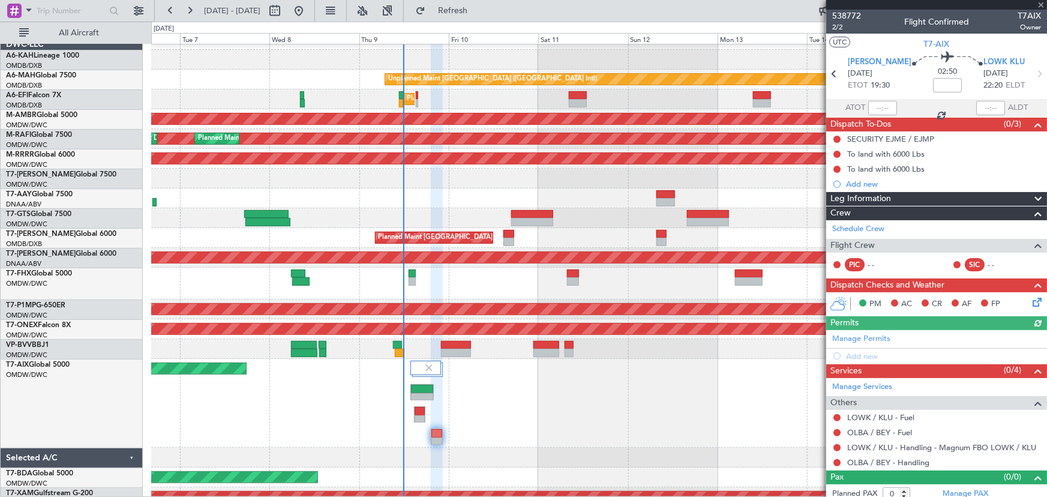
scroll to position [6, 0]
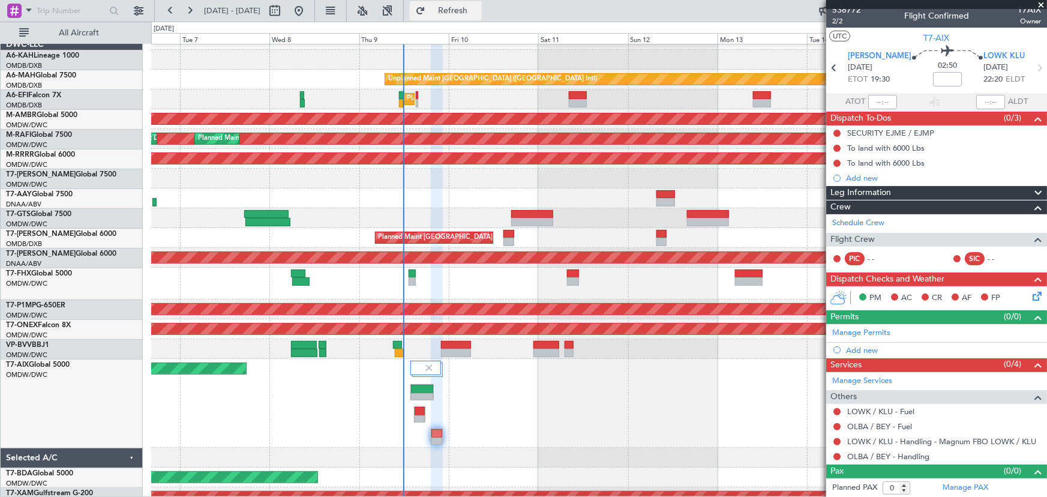
click at [482, 2] on button "Refresh" at bounding box center [446, 10] width 72 height 19
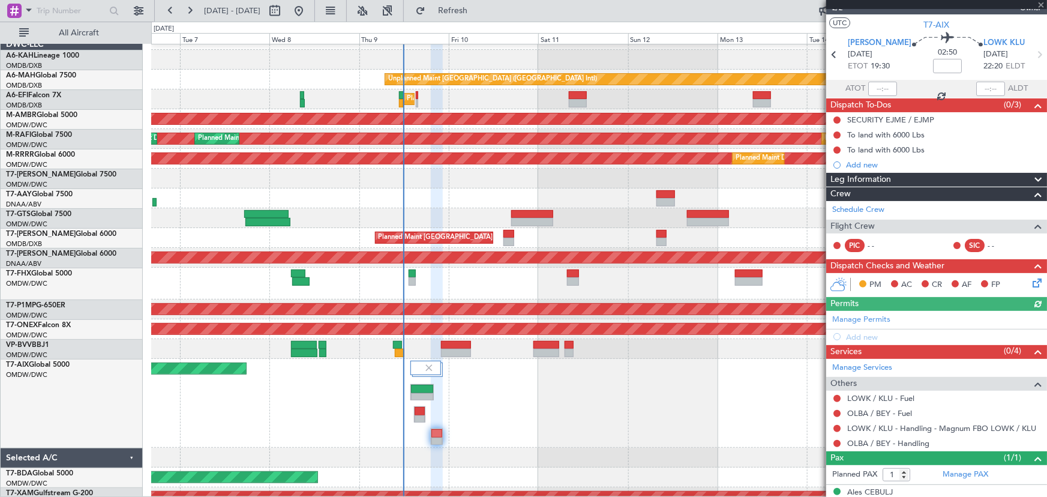
scroll to position [32, 0]
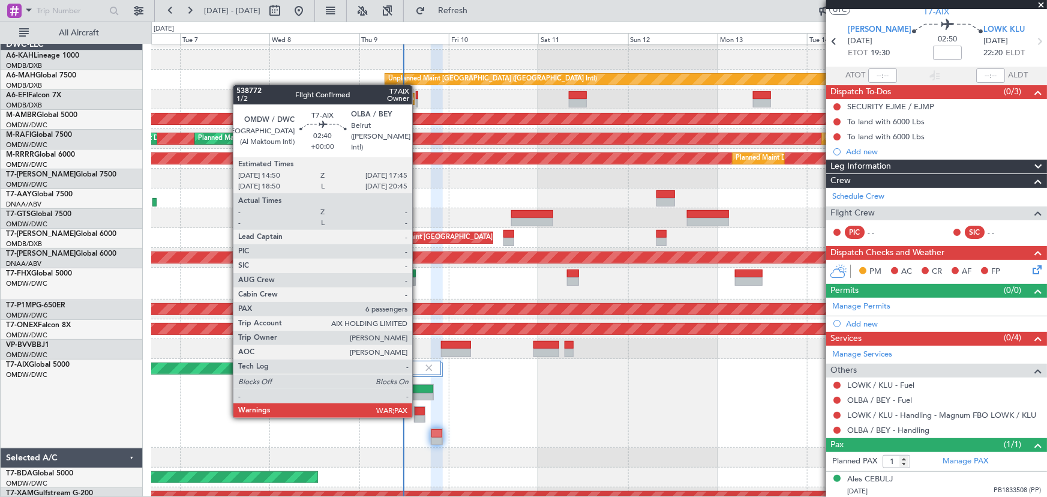
click at [418, 415] on div at bounding box center [420, 419] width 10 height 8
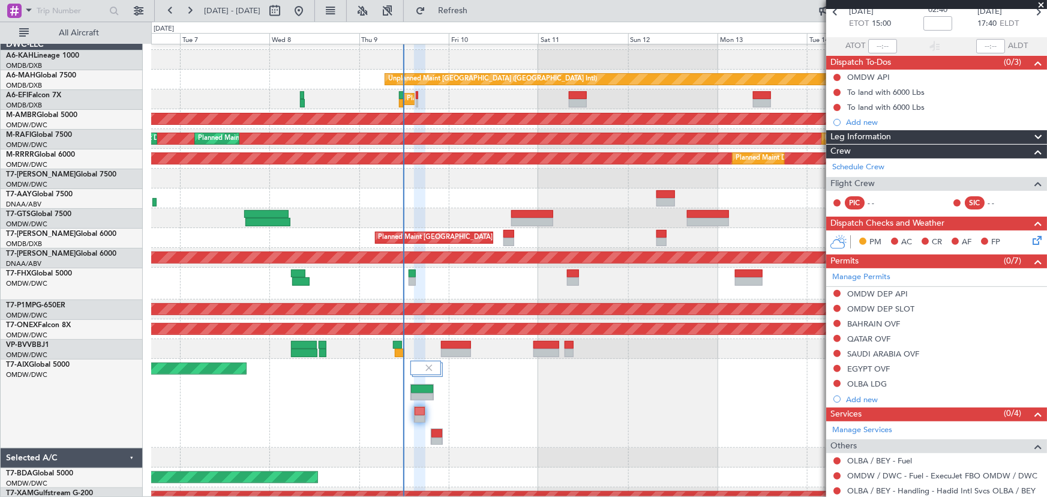
scroll to position [109, 0]
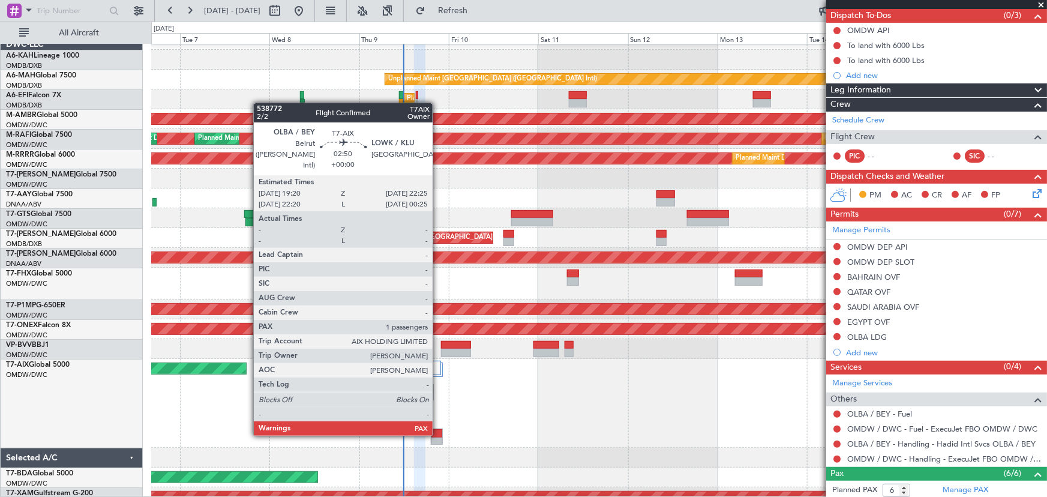
click at [438, 433] on div at bounding box center [436, 433] width 11 height 8
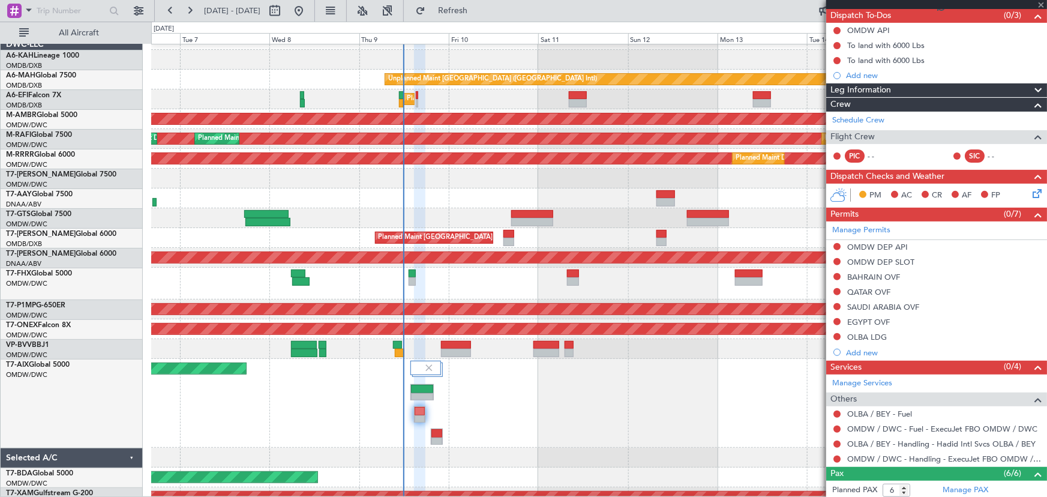
type input "1"
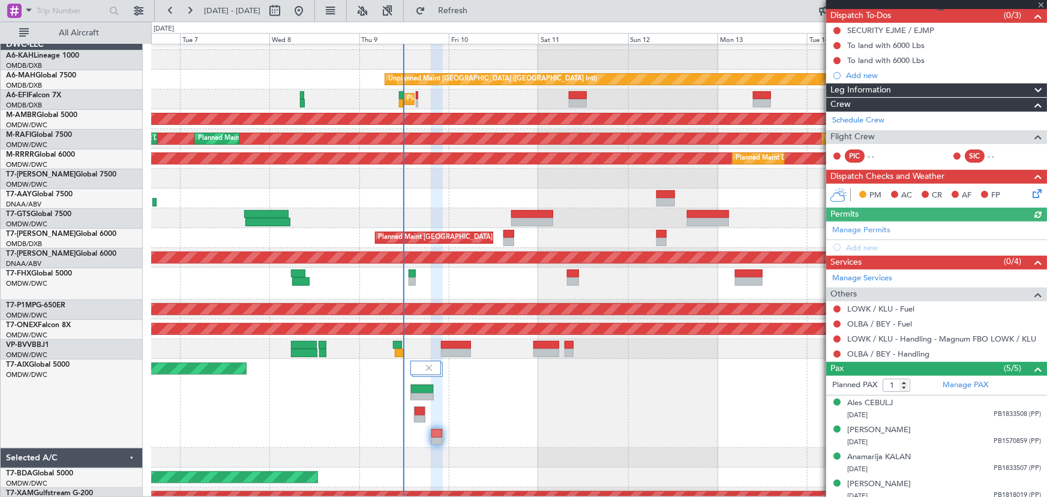
scroll to position [140, 0]
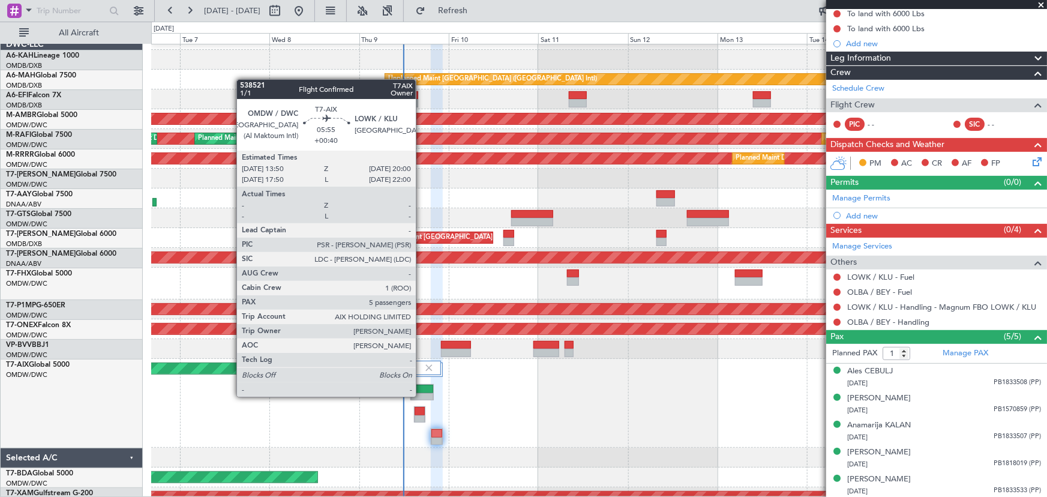
click at [421, 394] on div at bounding box center [422, 397] width 22 height 8
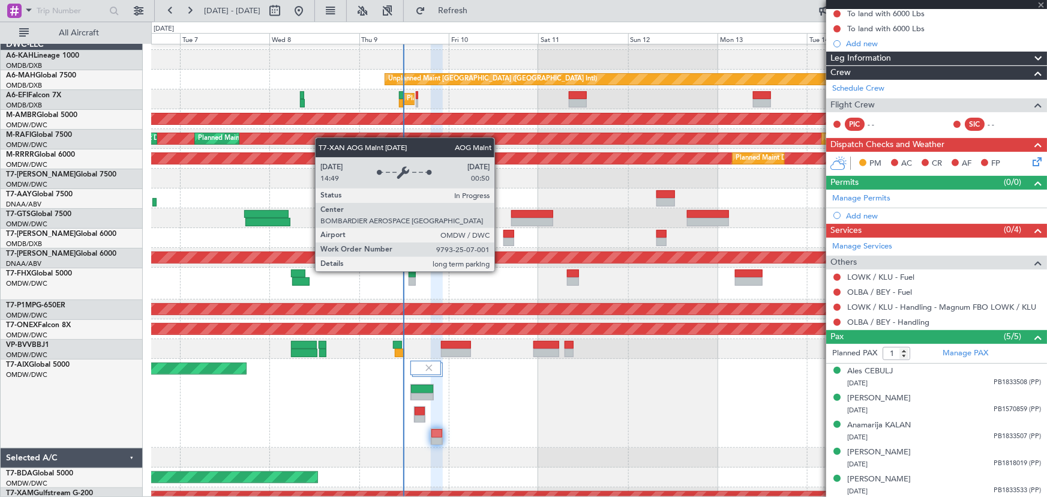
type input "+00:40"
type input "5"
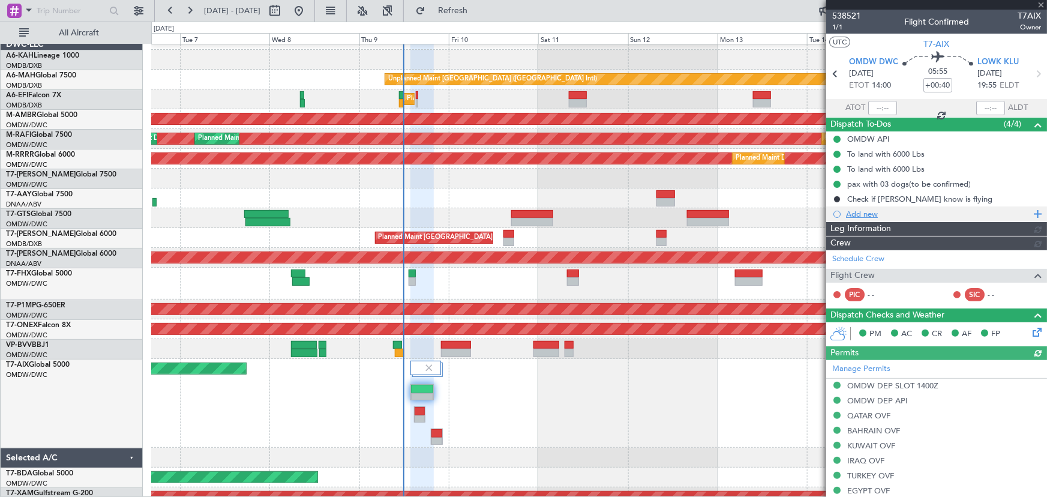
type input "[PERSON_NAME] (ANI)"
type input "7522"
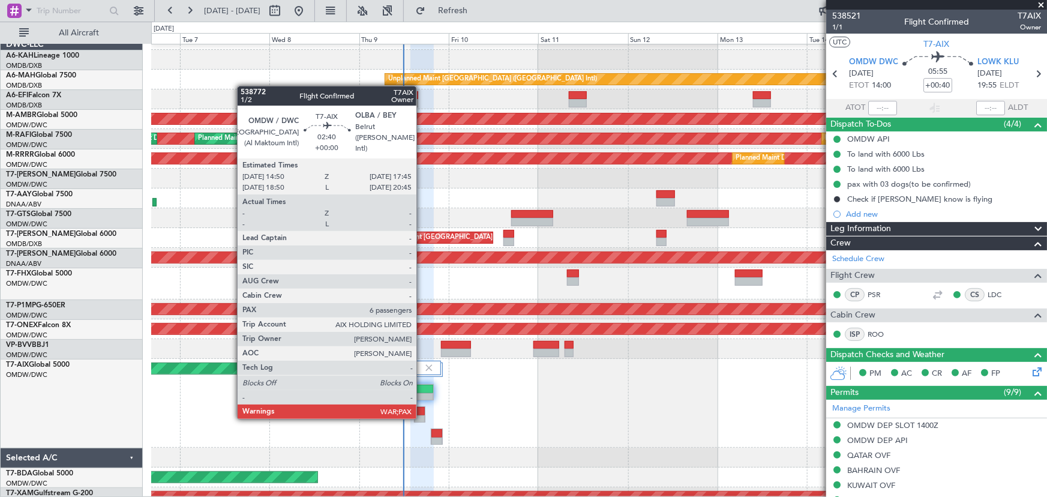
click at [422, 416] on div at bounding box center [420, 419] width 10 height 8
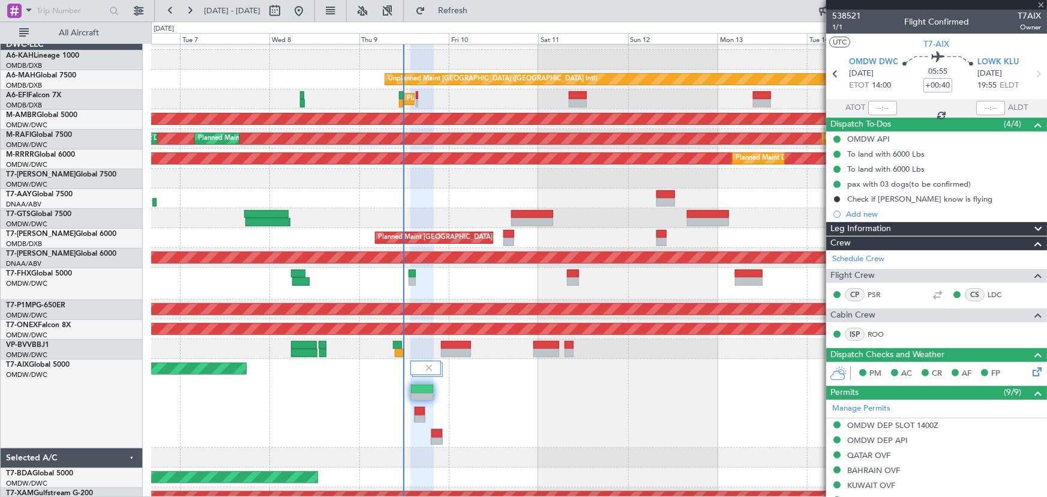
type input "6"
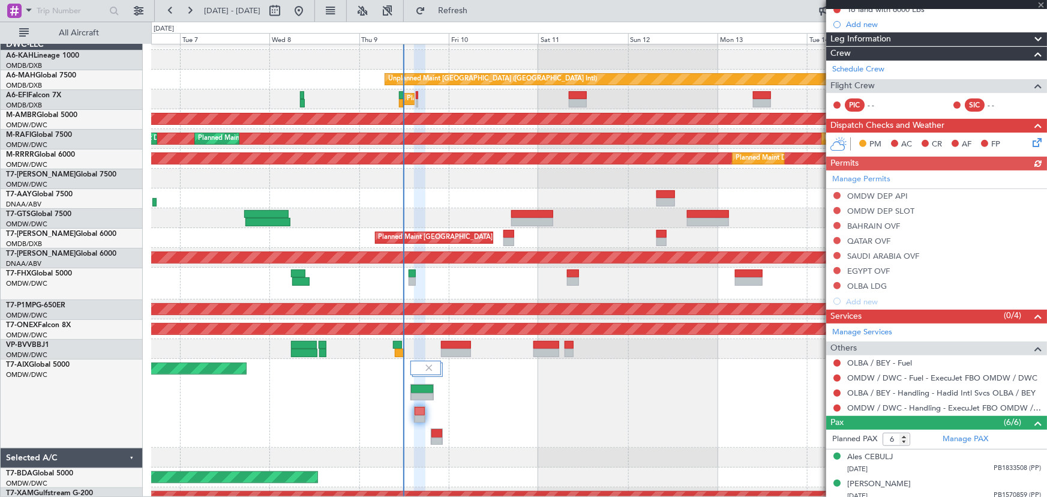
scroll to position [163, 0]
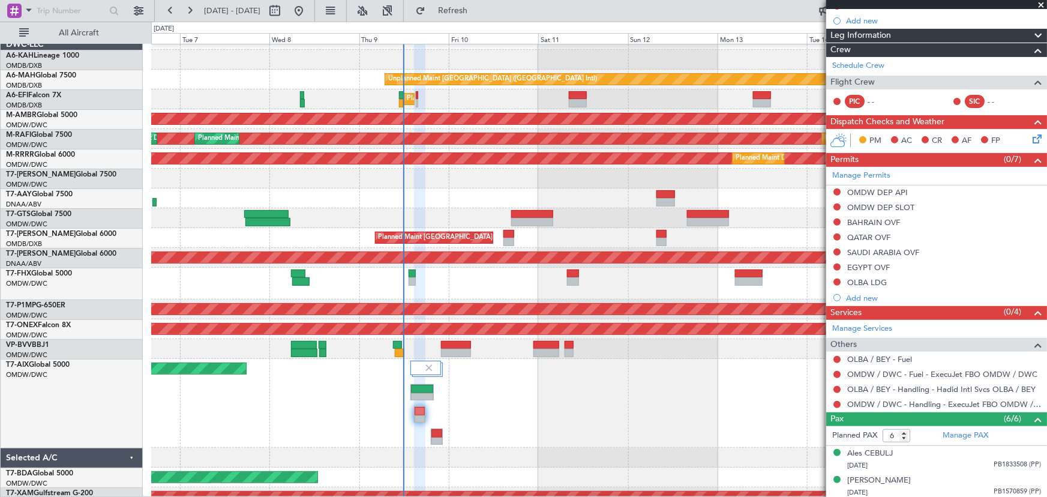
click at [476, 284] on div "Unplanned Maint Dubai (Al Maktoum Intl) Planned Maint Singapore (Seletar) Plann…" at bounding box center [599, 284] width 896 height 32
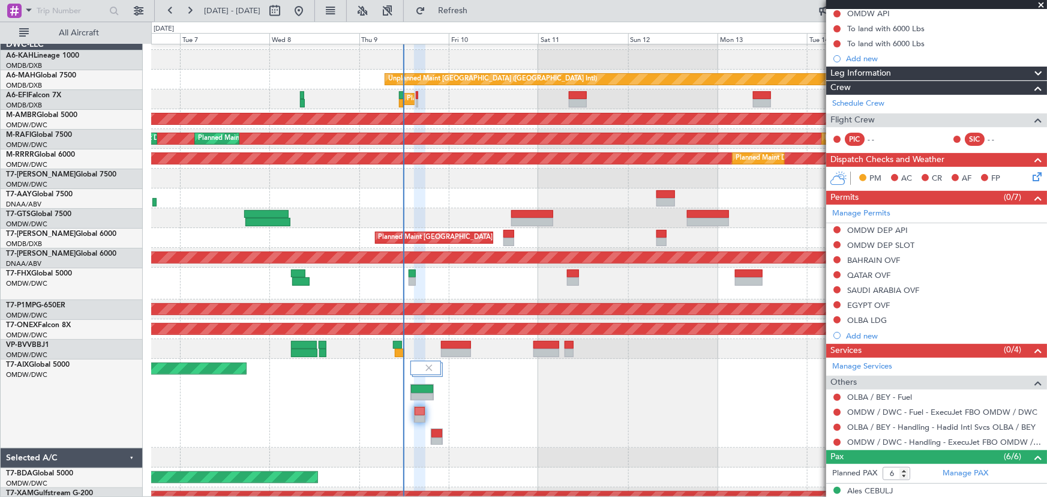
scroll to position [0, 0]
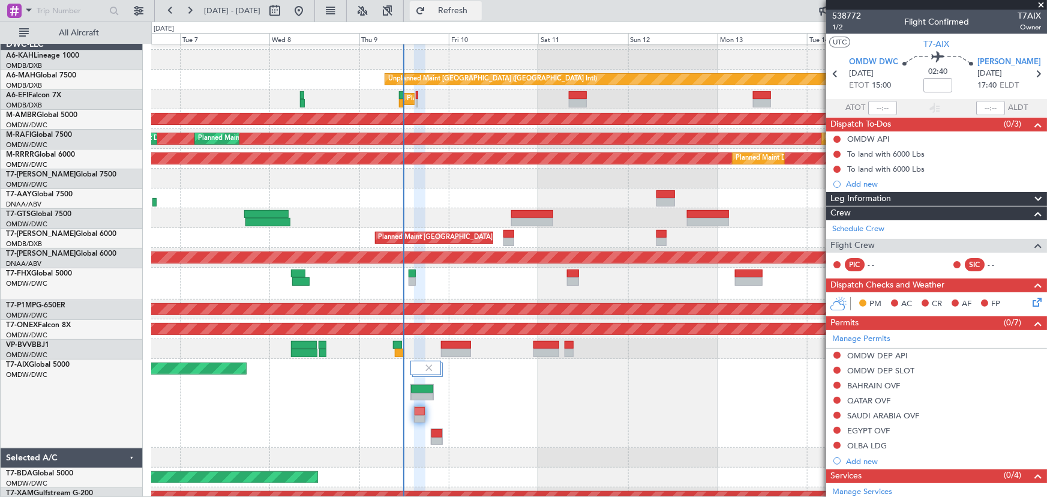
click at [478, 9] on span "Refresh" at bounding box center [453, 11] width 50 height 8
click at [478, 11] on span "Refresh" at bounding box center [453, 11] width 50 height 8
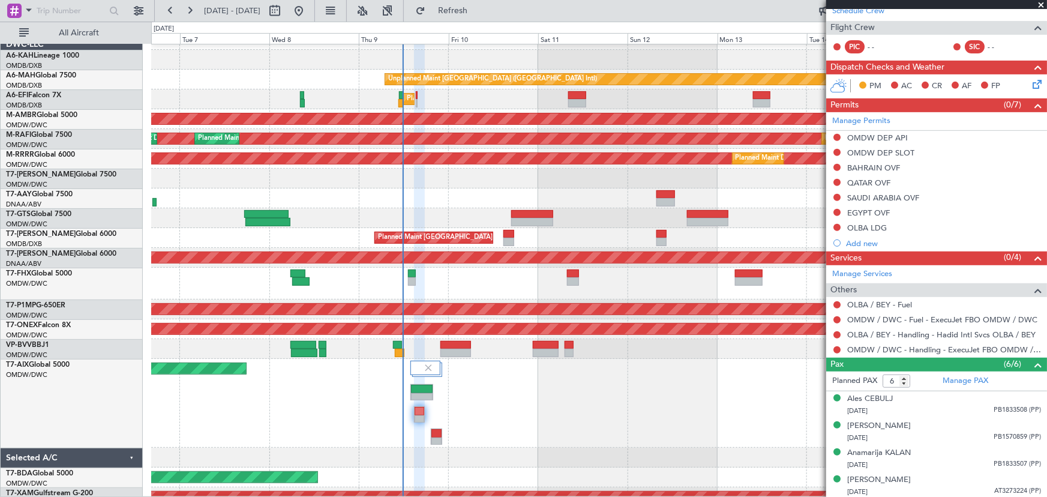
scroll to position [272, 0]
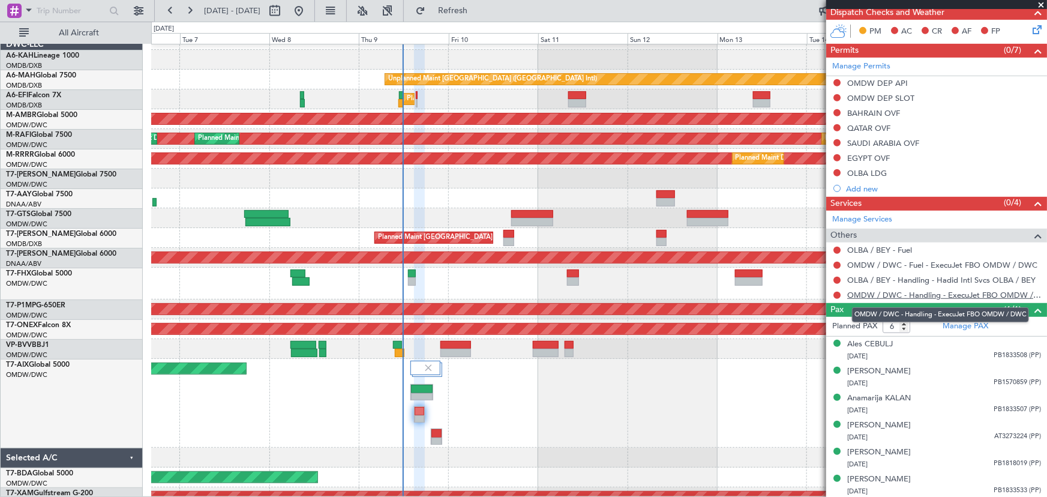
click at [882, 291] on link "OMDW / DWC - Handling - ExecuJet FBO OMDW / DWC" at bounding box center [944, 295] width 194 height 10
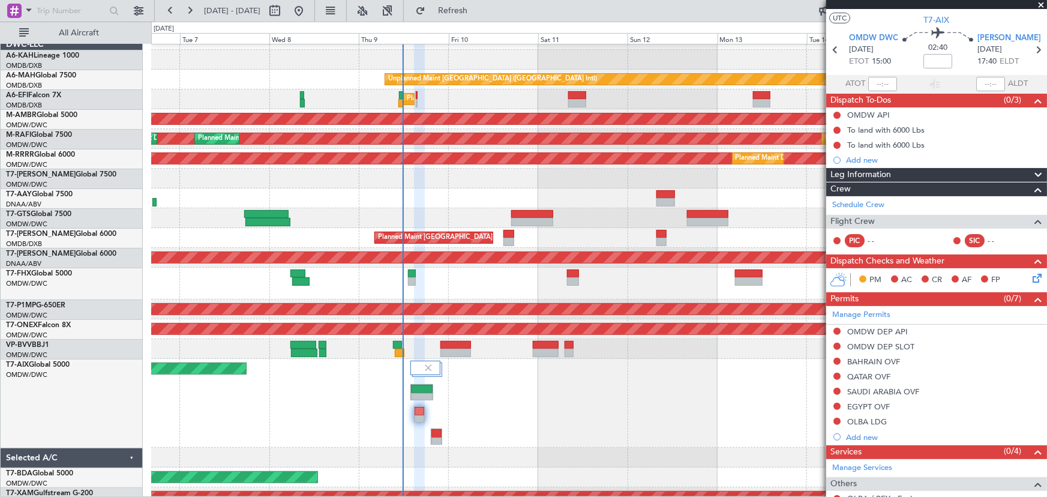
scroll to position [0, 0]
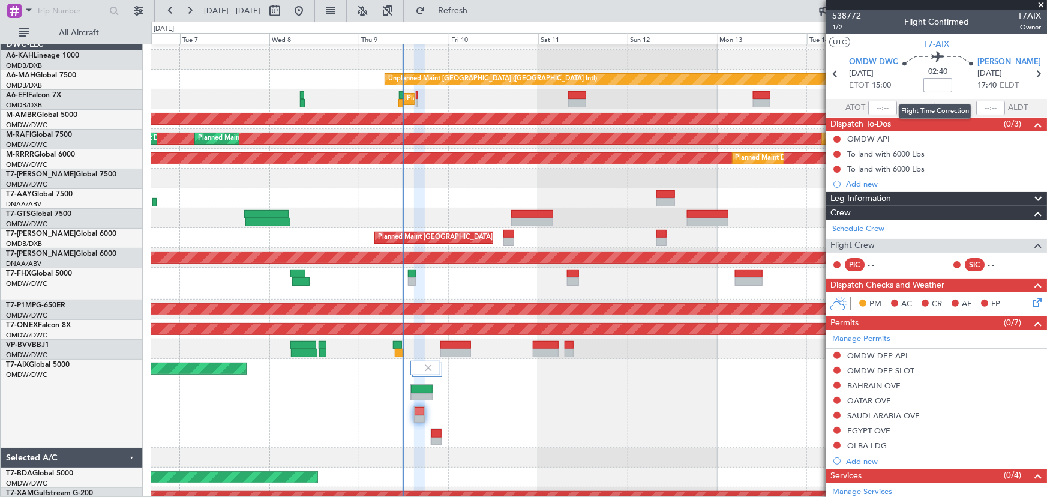
click at [936, 84] on input at bounding box center [937, 85] width 29 height 14
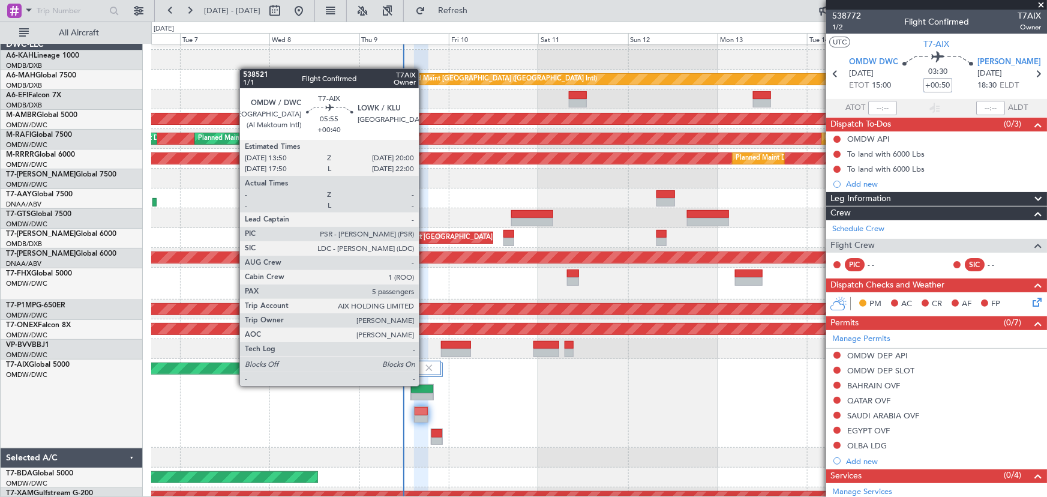
click at [424, 385] on div at bounding box center [422, 389] width 22 height 8
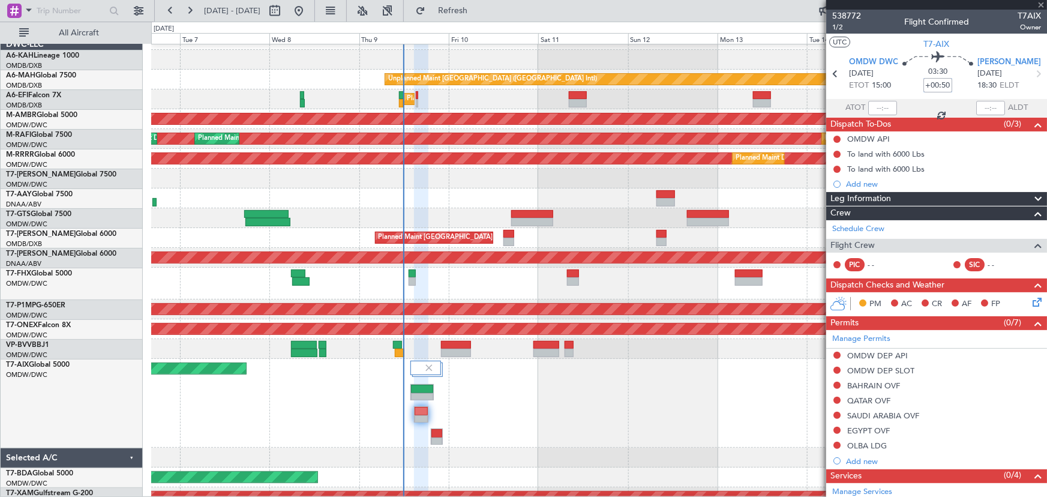
type input "+00:40"
type input "5"
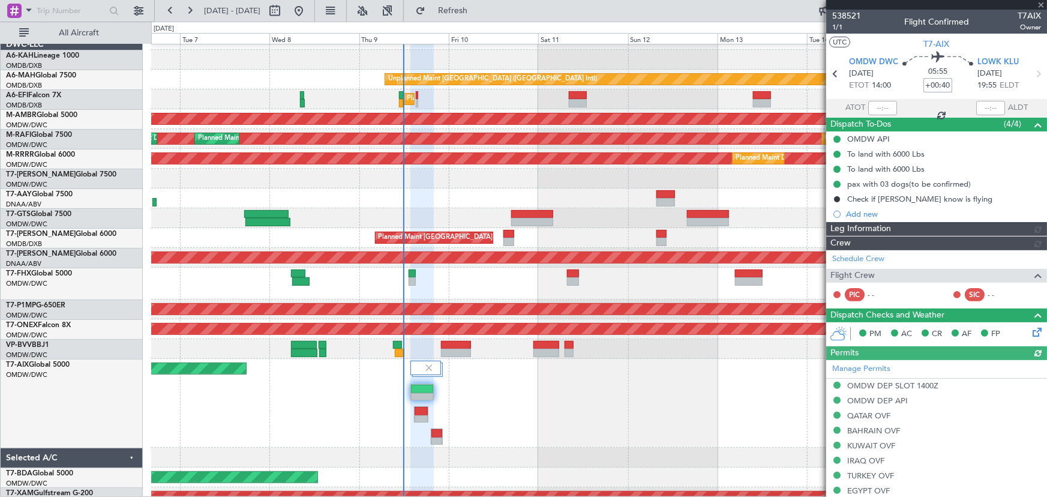
type input "[PERSON_NAME] (ANI)"
type input "7522"
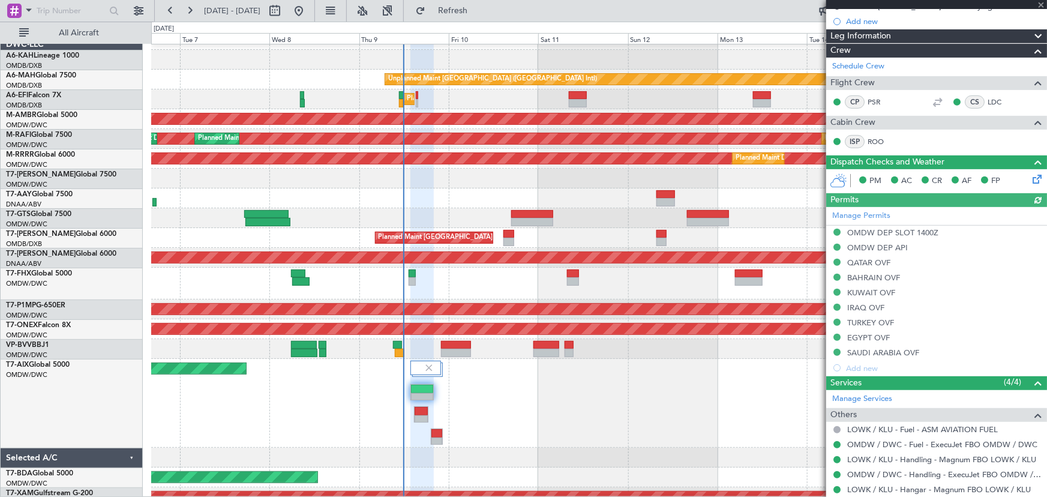
scroll to position [272, 0]
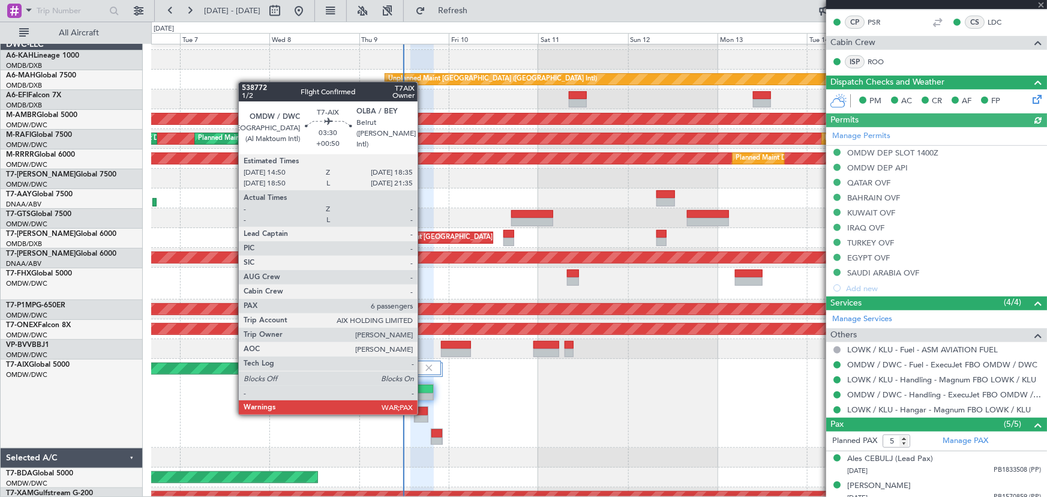
click at [421, 412] on div at bounding box center [421, 411] width 13 height 8
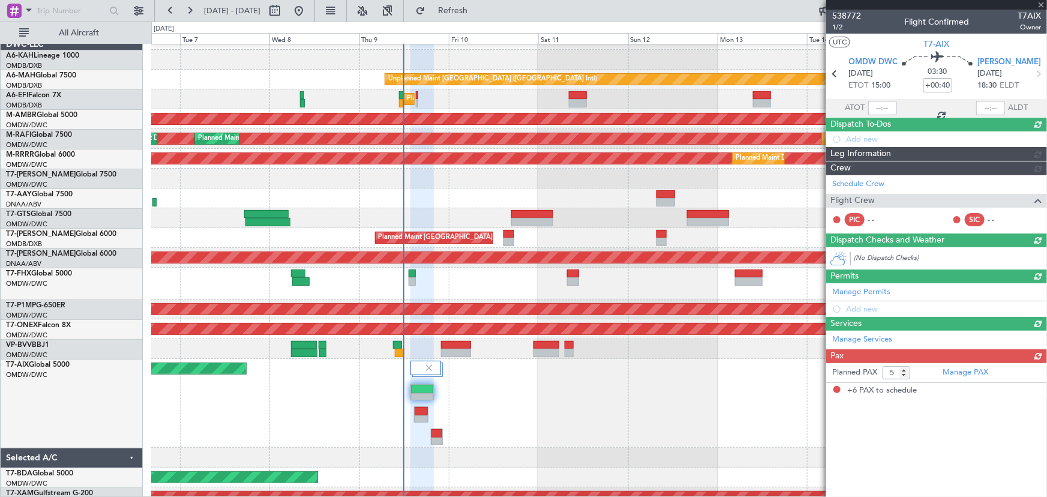
type input "+00:50"
type input "6"
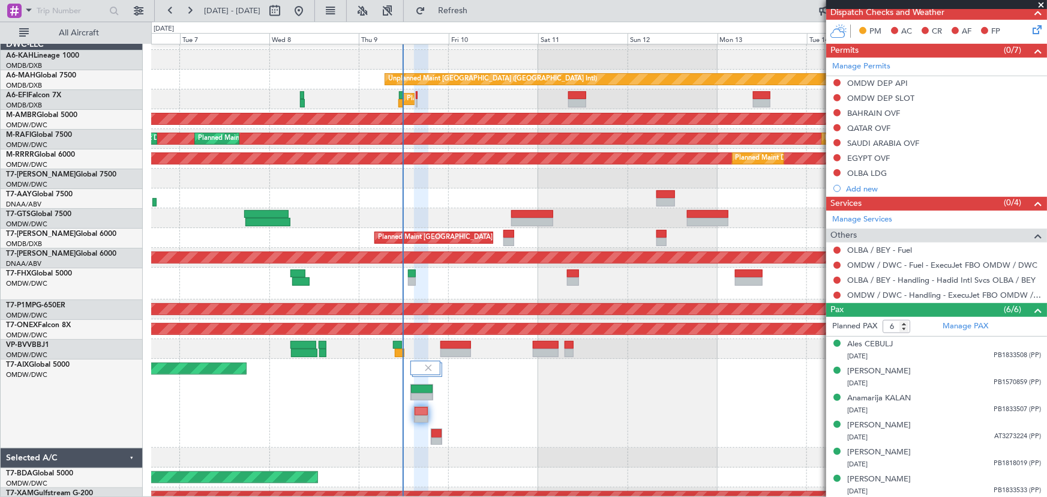
scroll to position [0, 0]
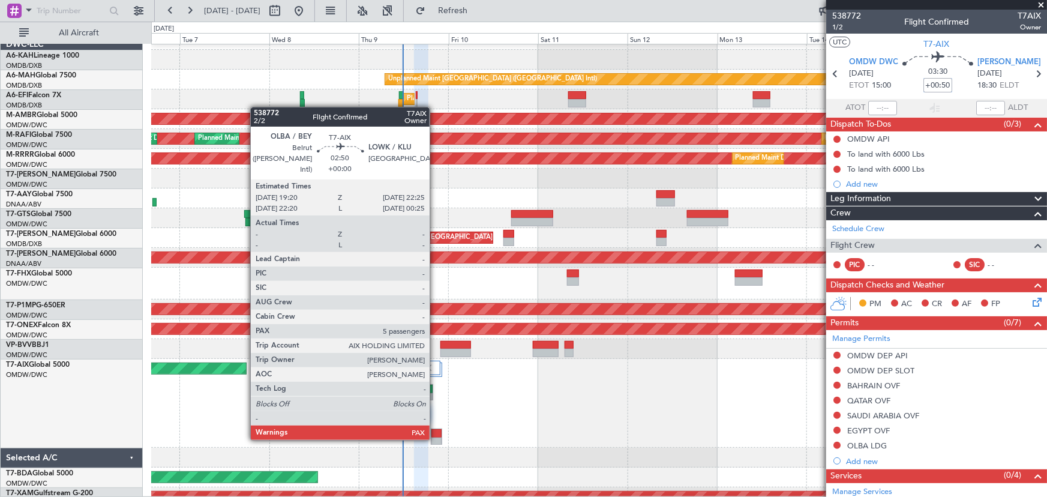
click at [435, 437] on div at bounding box center [436, 441] width 11 height 8
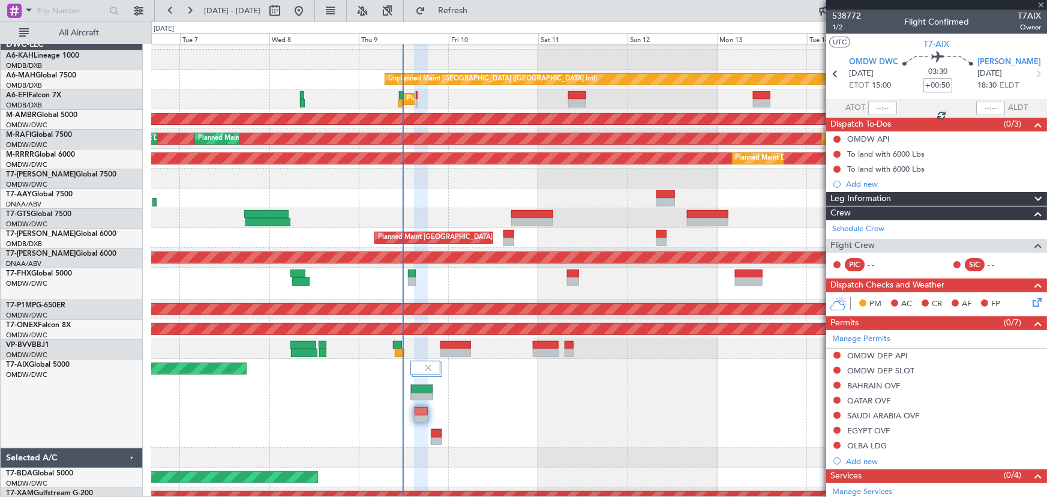
type input "5"
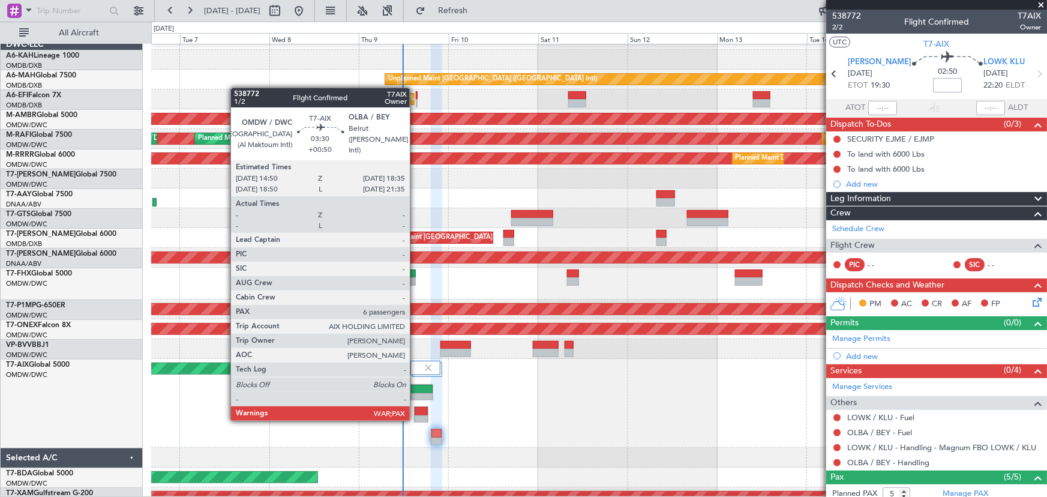
click at [415, 418] on div at bounding box center [421, 419] width 13 height 8
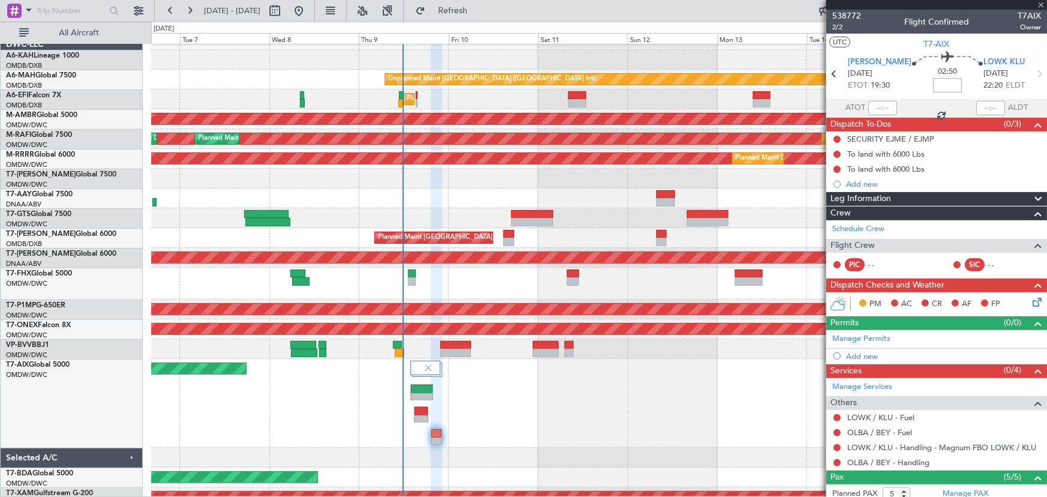
type input "+00:50"
type input "6"
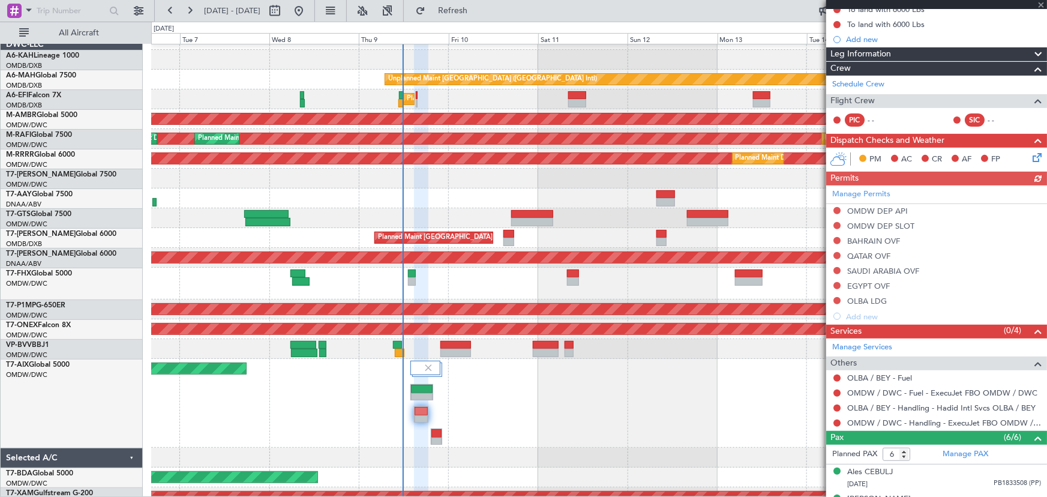
scroll to position [163, 0]
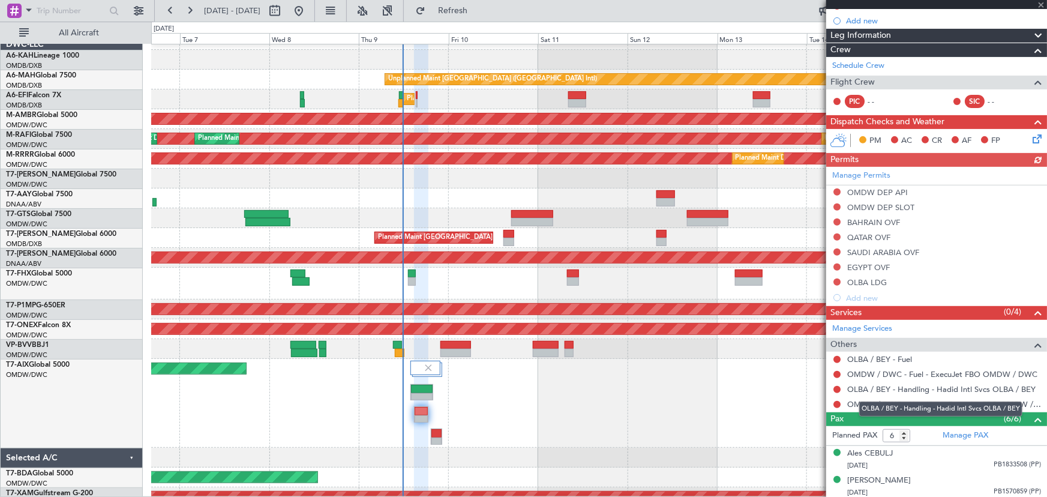
click at [877, 403] on div "OLBA / BEY - Handling - Hadid Intl Svcs OLBA / BEY" at bounding box center [940, 408] width 163 height 15
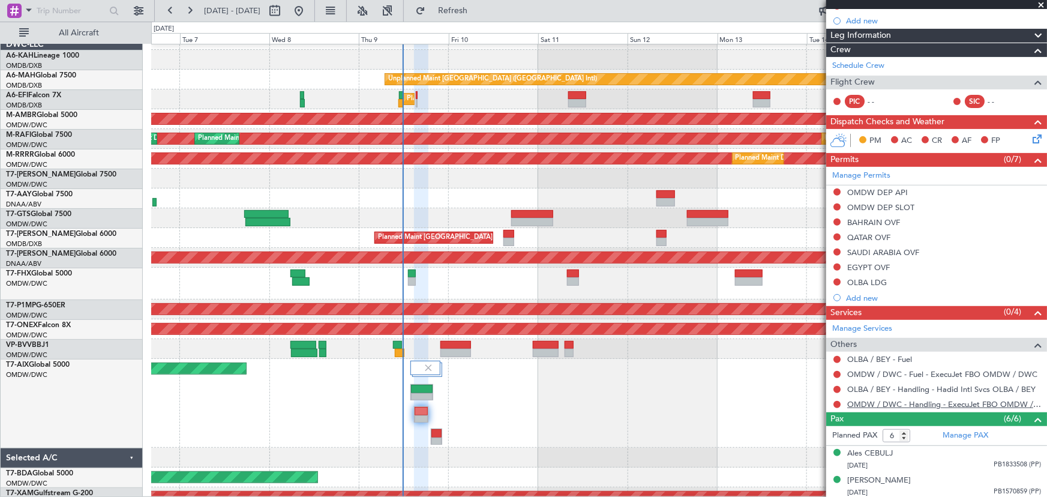
click at [870, 400] on link "OMDW / DWC - Handling - ExecuJet FBO OMDW / DWC" at bounding box center [944, 404] width 194 height 10
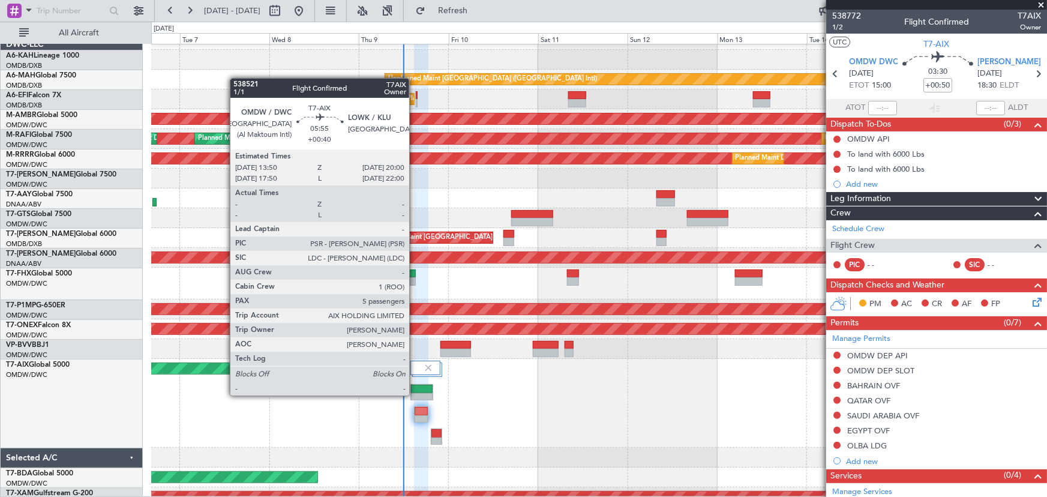
click at [415, 394] on div at bounding box center [422, 397] width 22 height 8
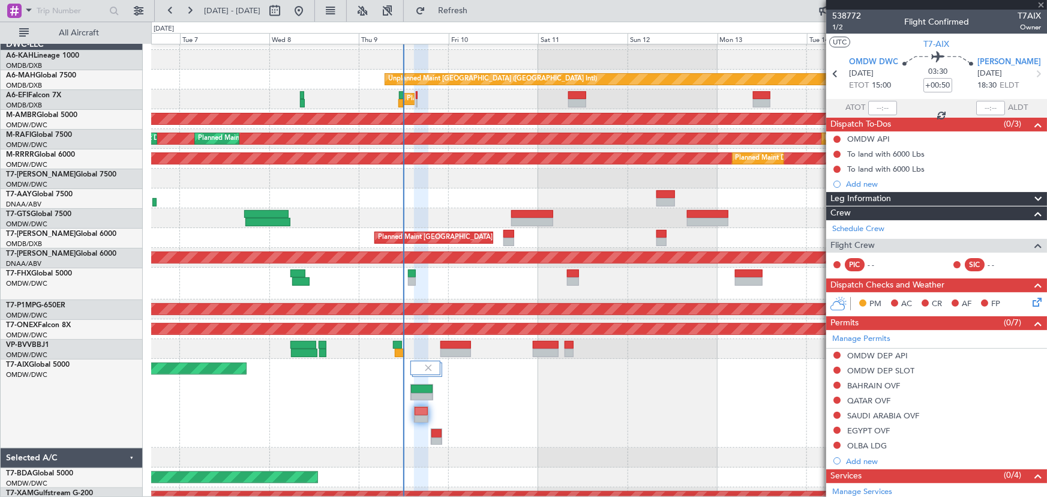
type input "+00:40"
type input "5"
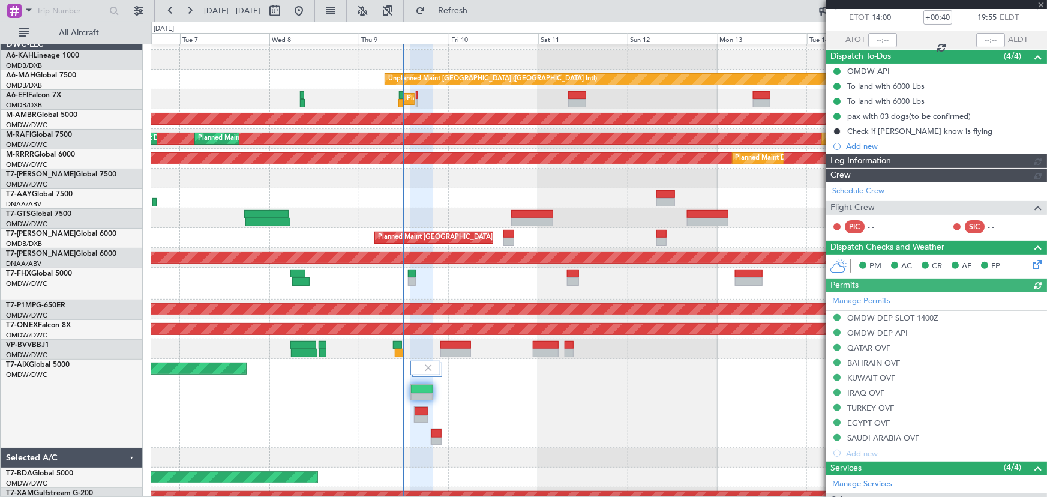
type input "[PERSON_NAME] (ANI)"
type input "7522"
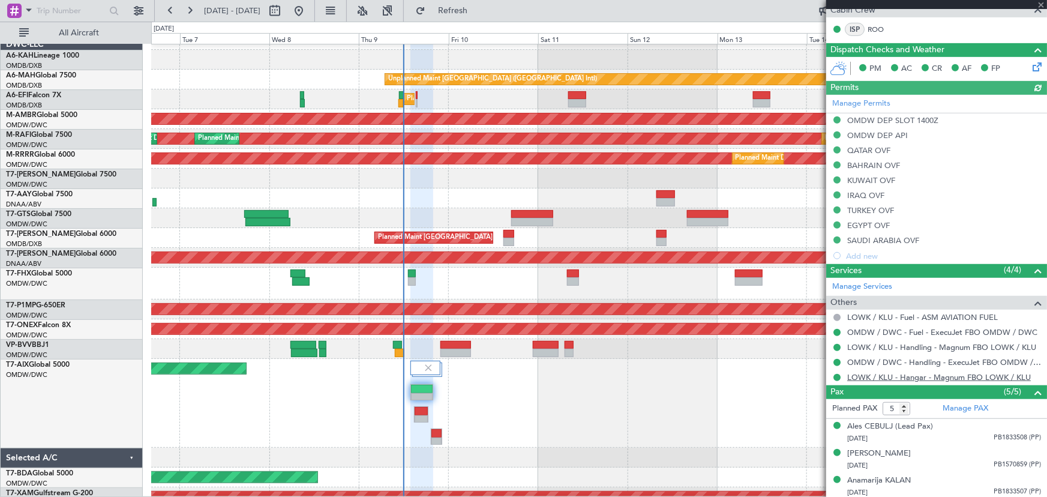
scroll to position [306, 0]
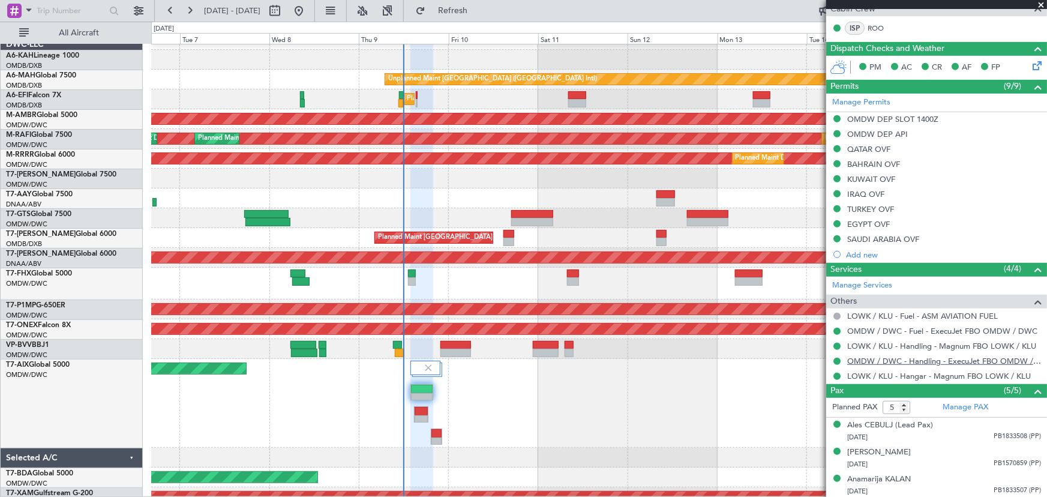
click at [888, 356] on link "OMDW / DWC - Handling - ExecuJet FBO OMDW / DWC" at bounding box center [944, 361] width 194 height 10
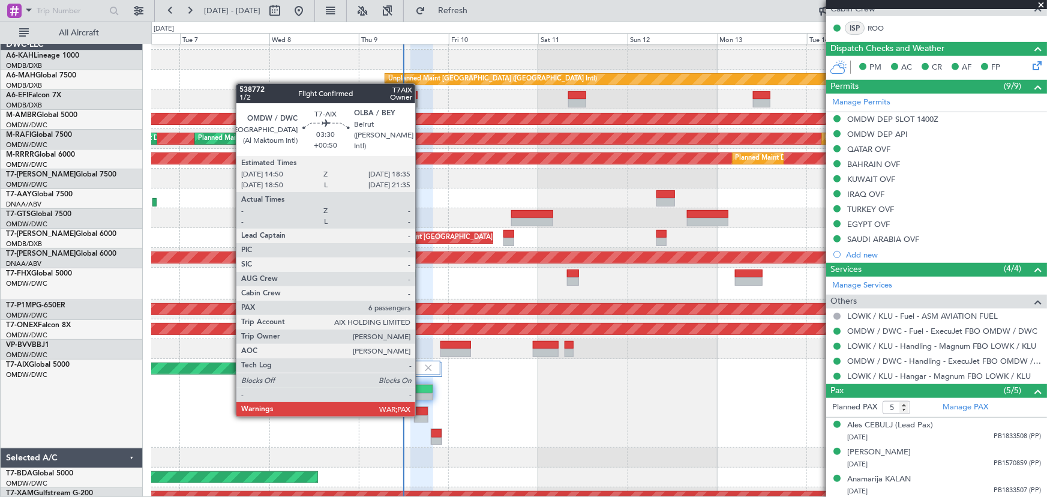
click at [421, 413] on div at bounding box center [421, 411] width 13 height 8
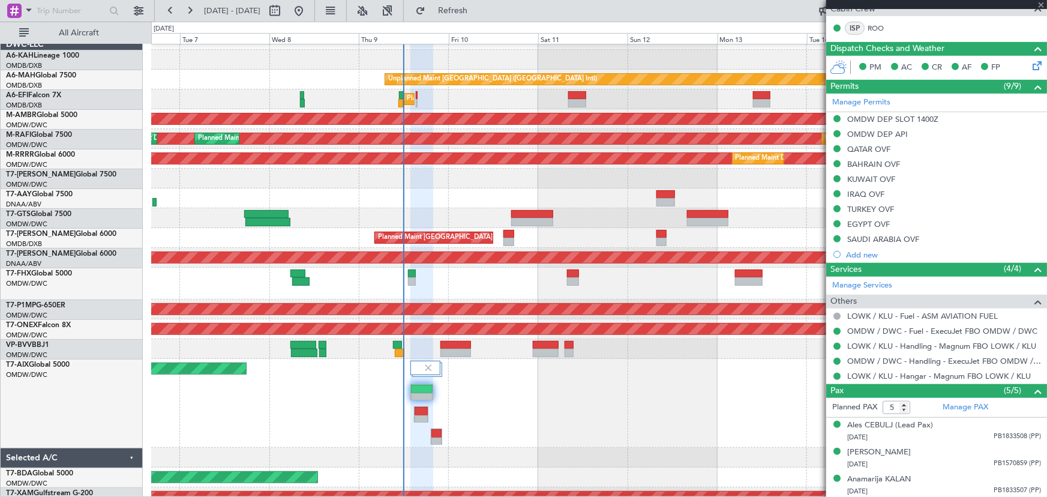
type input "+00:50"
type input "6"
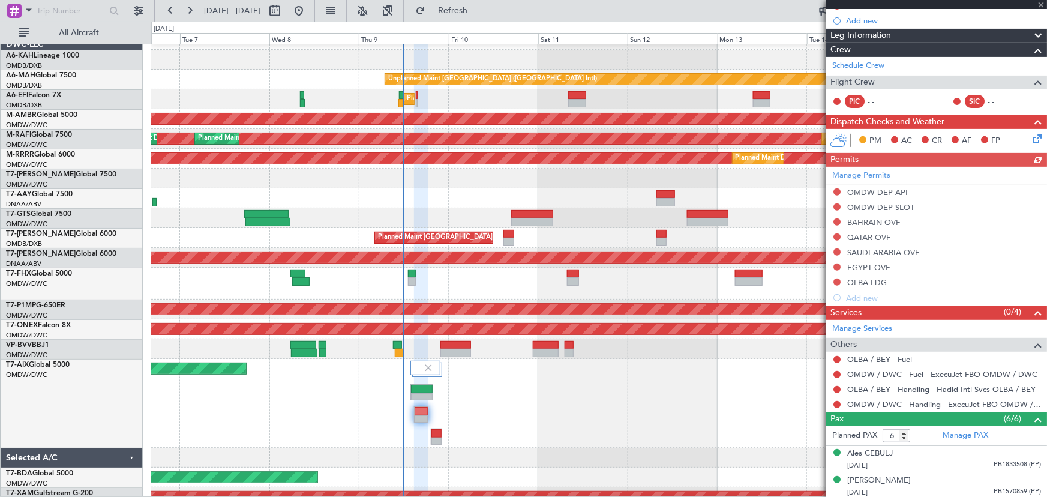
scroll to position [272, 0]
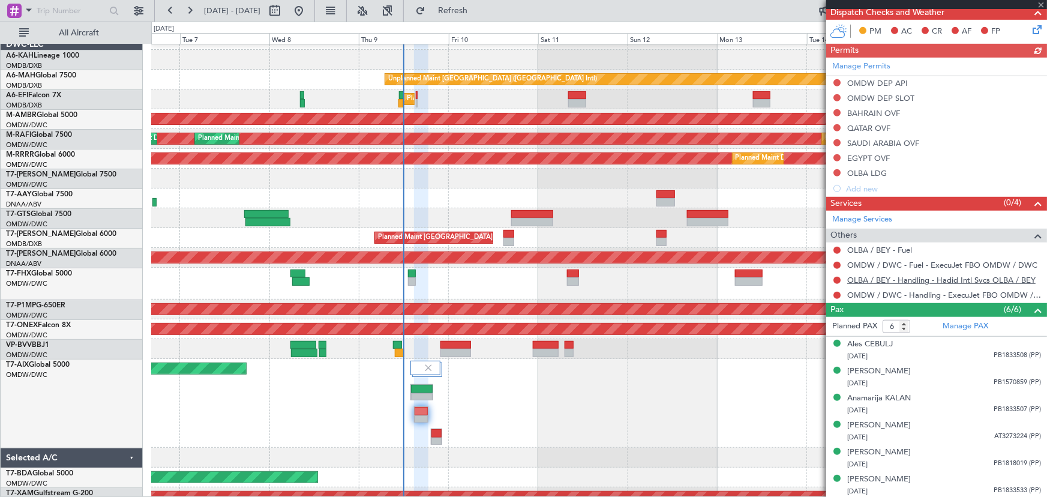
click at [897, 276] on link "OLBA / BEY - Handling - Hadid Intl Svcs OLBA / BEY" at bounding box center [941, 280] width 188 height 10
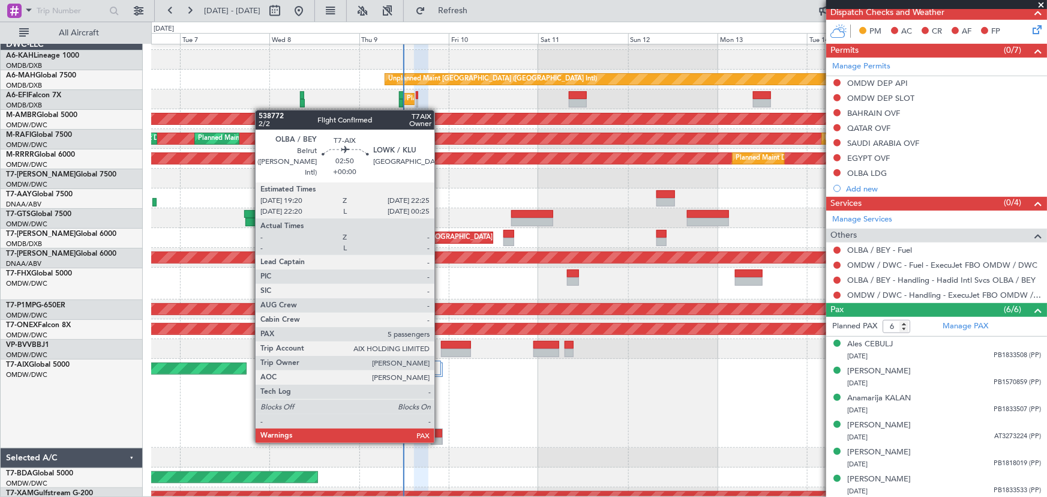
click at [440, 440] on div at bounding box center [436, 441] width 11 height 8
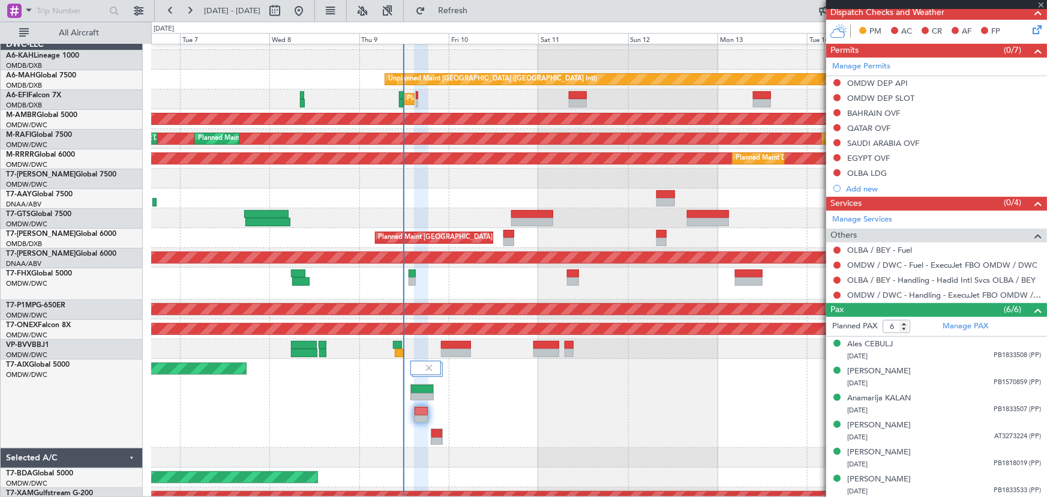
type input "5"
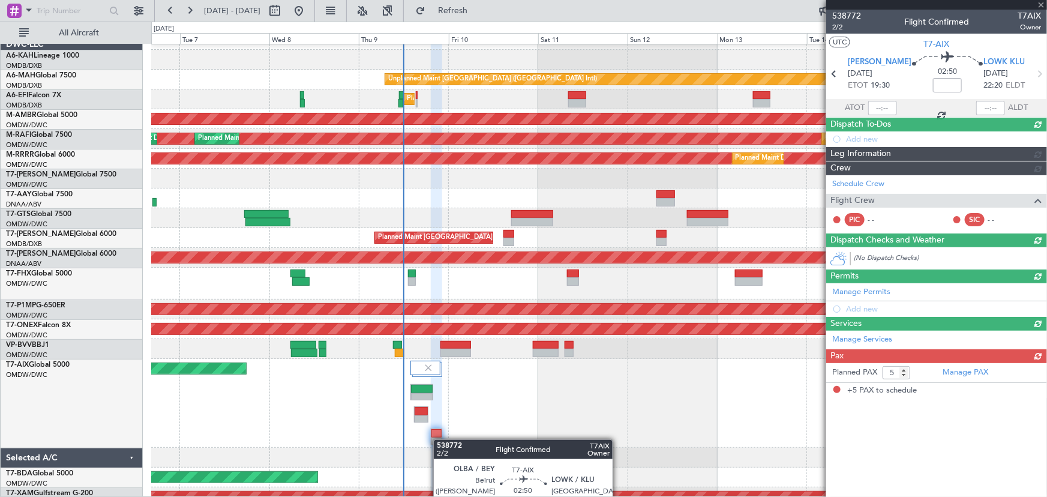
scroll to position [0, 0]
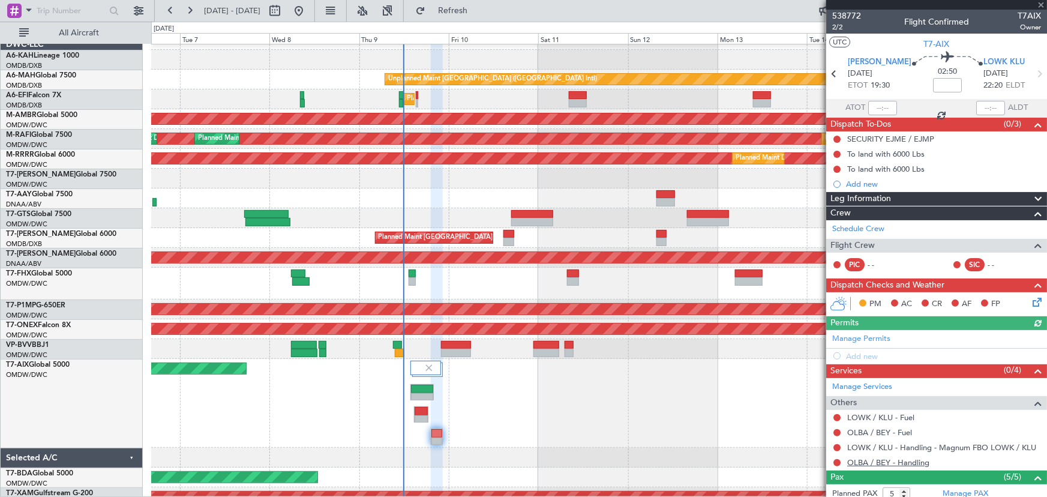
click at [882, 461] on link "OLBA / BEY - Handling" at bounding box center [888, 462] width 82 height 10
drag, startPoint x: 461, startPoint y: 14, endPoint x: 474, endPoint y: 10, distance: 13.1
click at [462, 14] on button "Refresh" at bounding box center [446, 10] width 72 height 19
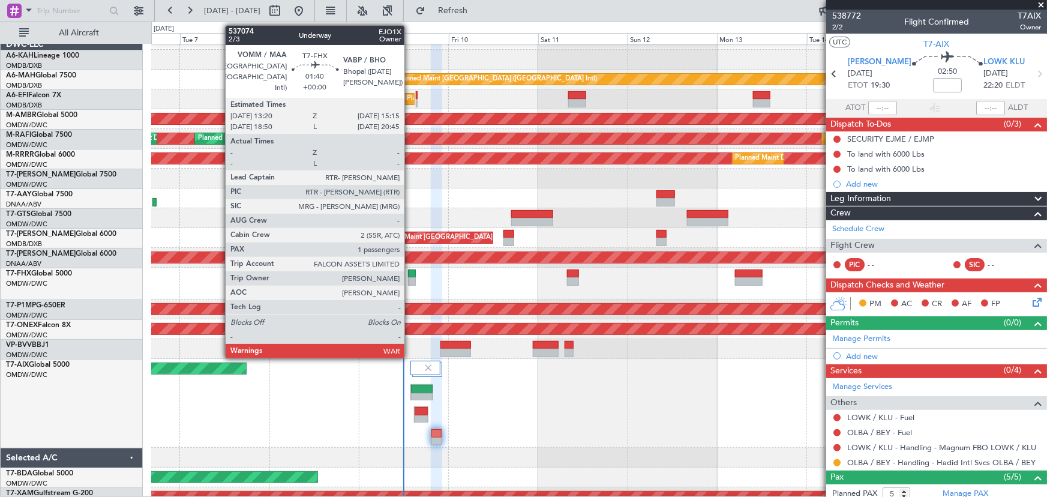
scroll to position [83, 0]
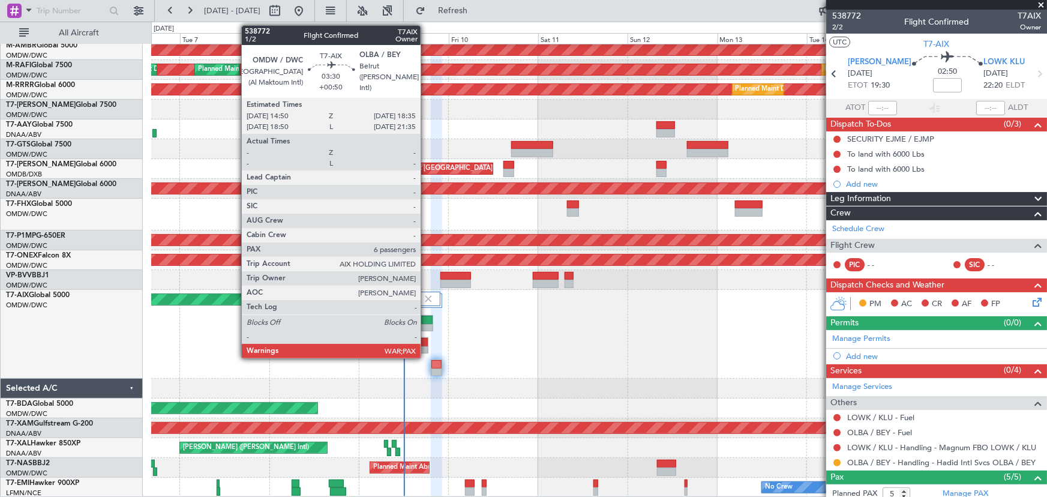
click at [426, 346] on div at bounding box center [421, 350] width 13 height 8
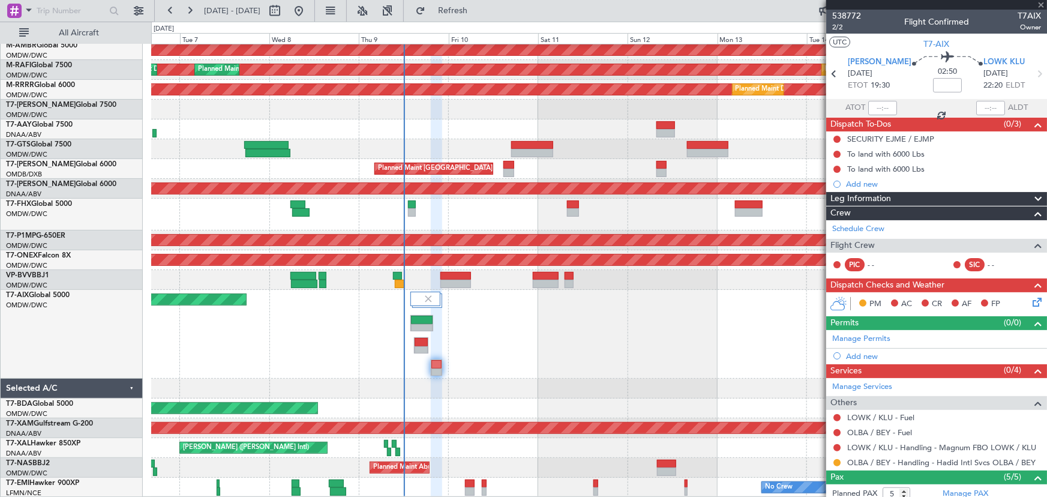
type input "+00:50"
type input "6"
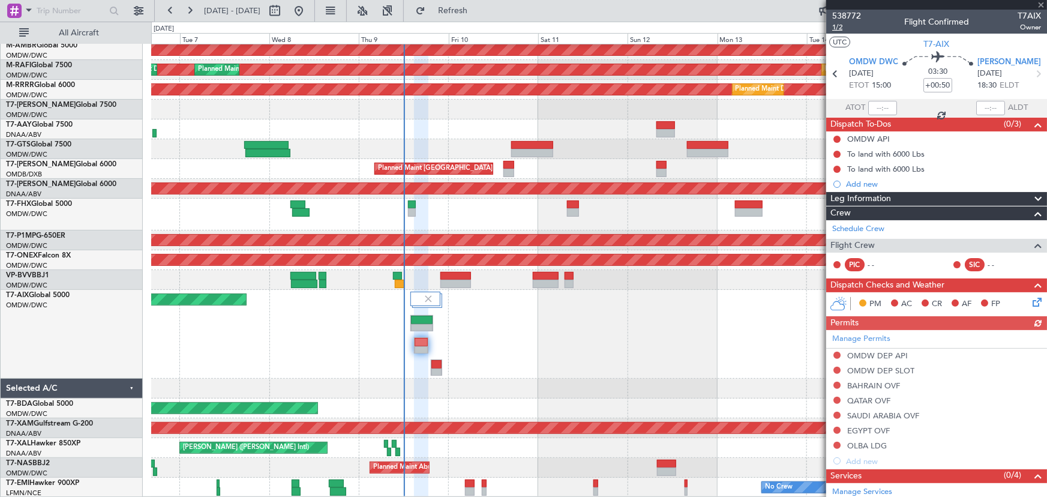
click at [836, 30] on span "1/2" at bounding box center [846, 27] width 29 height 10
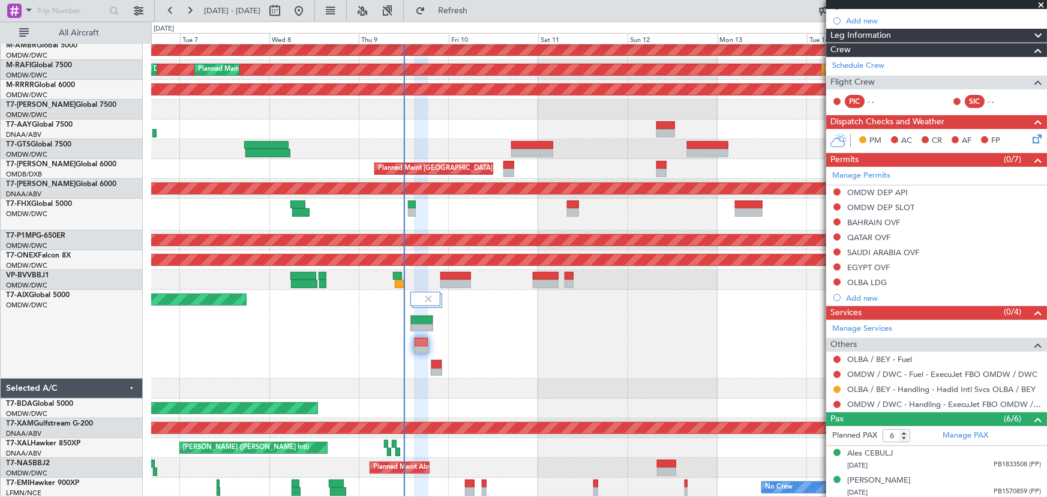
scroll to position [272, 0]
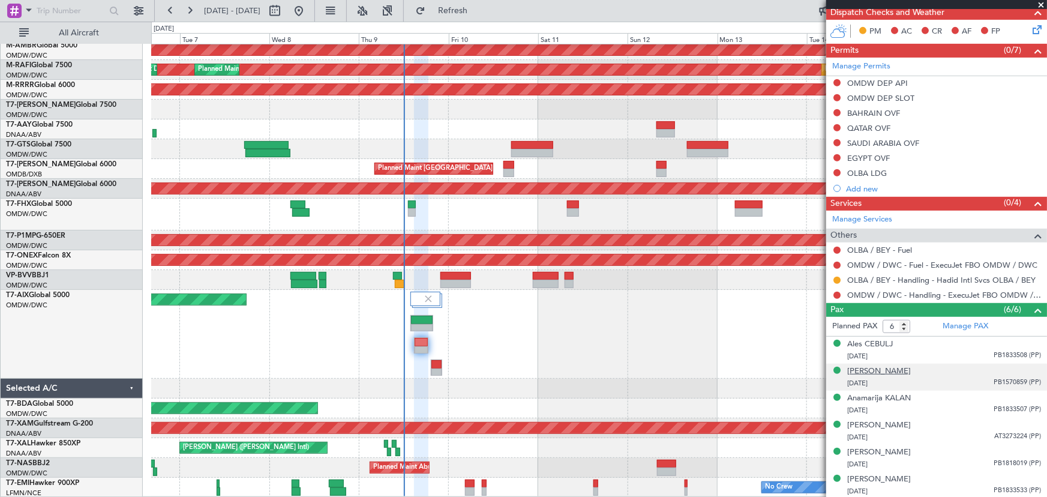
click at [887, 367] on div "[PERSON_NAME]" at bounding box center [879, 371] width 64 height 12
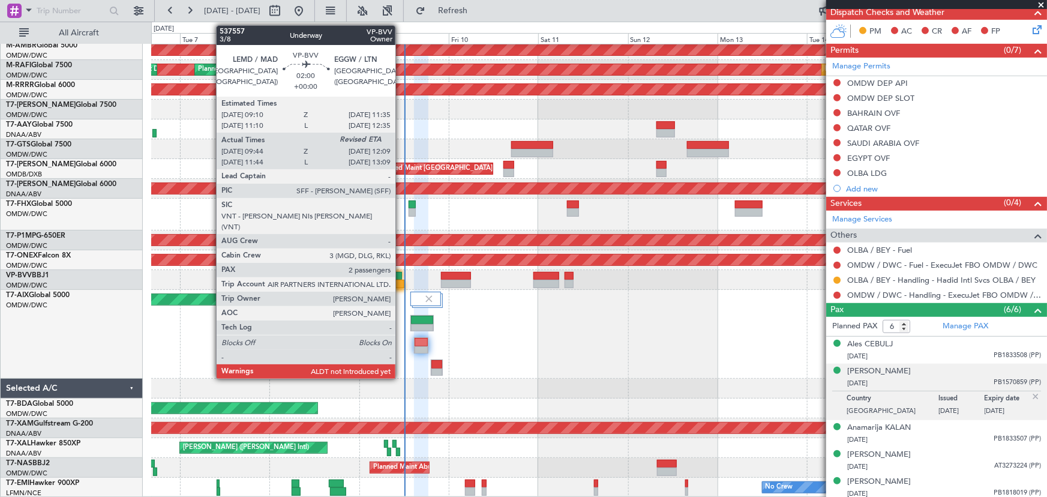
click at [399, 275] on div at bounding box center [398, 276] width 10 height 8
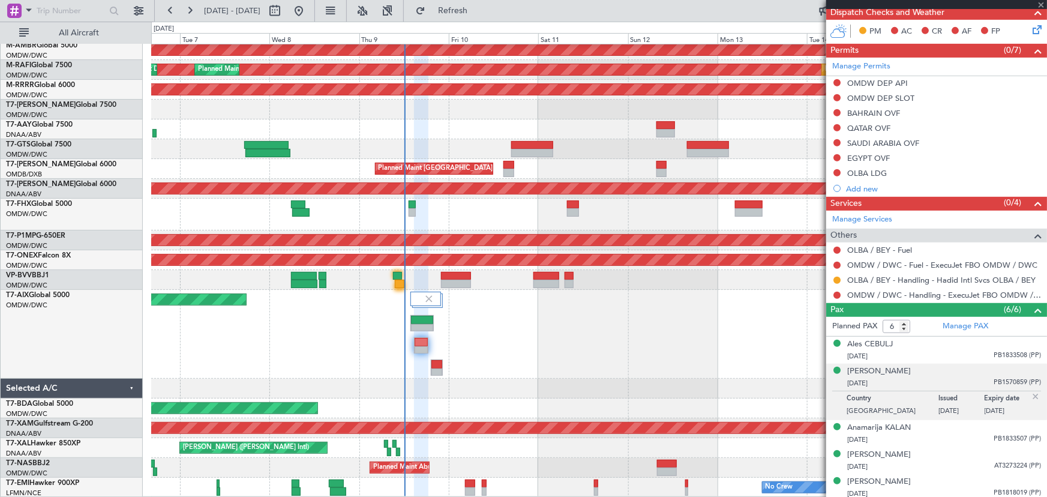
type input "10:04"
type input "2"
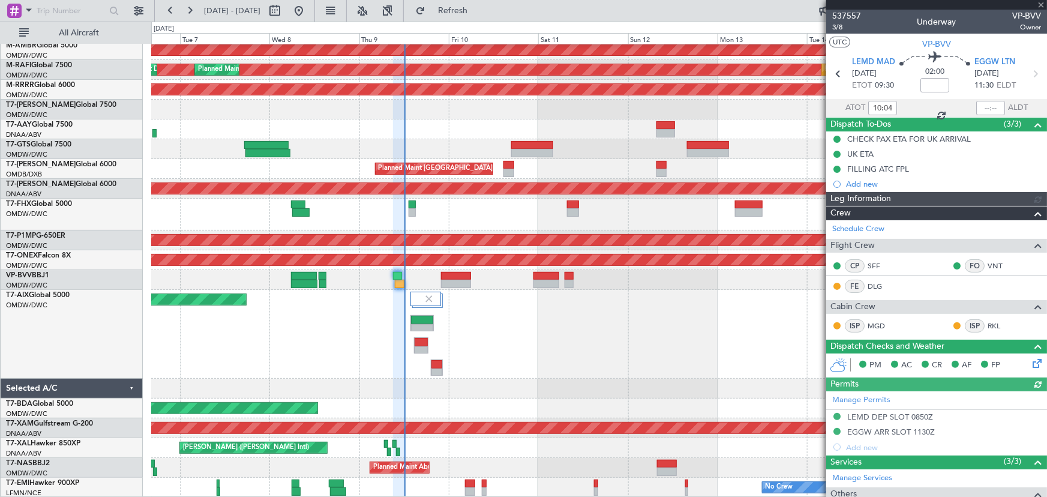
type input "[PERSON_NAME] (ANI)"
type input "7508"
click at [978, 104] on input "text" at bounding box center [990, 108] width 29 height 14
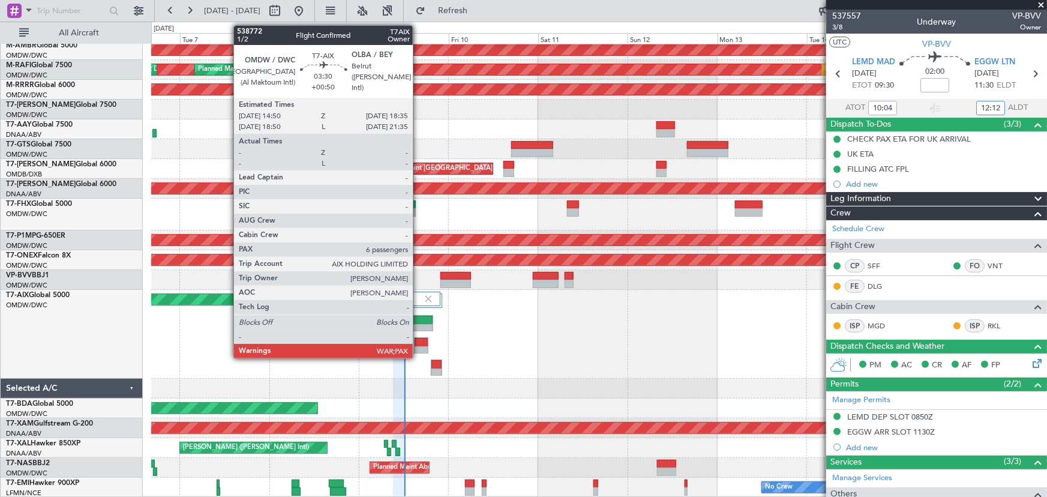
click at [419, 338] on div at bounding box center [421, 342] width 13 height 8
type input "12:12"
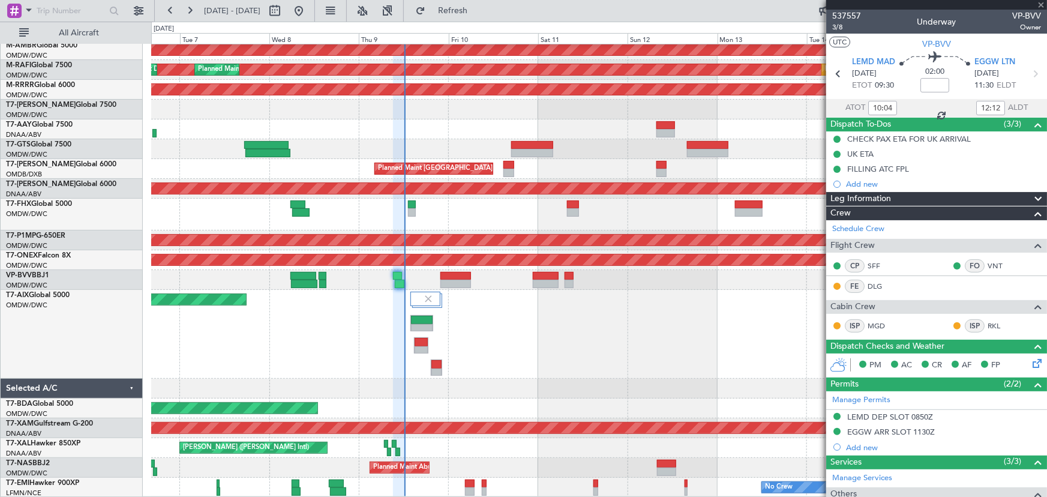
type input "+00:50"
type input "6"
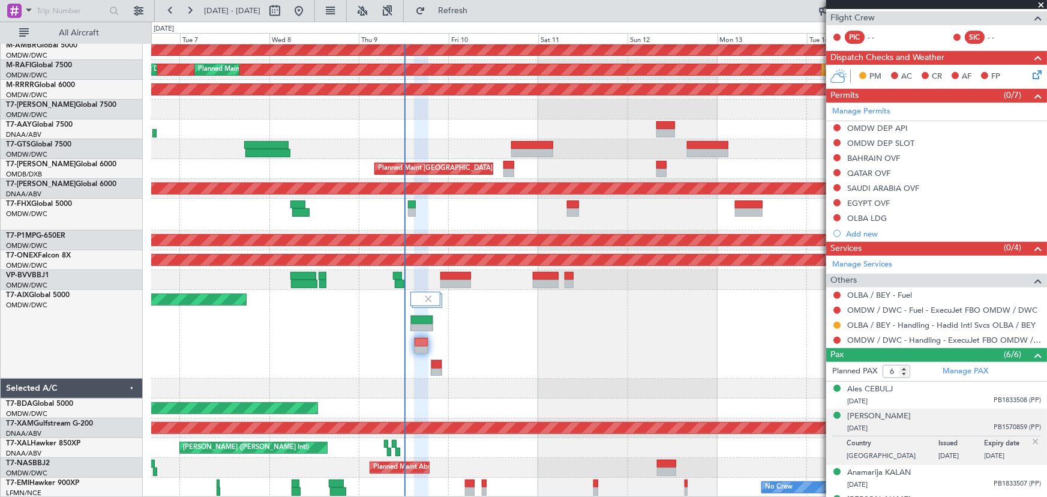
scroll to position [302, 0]
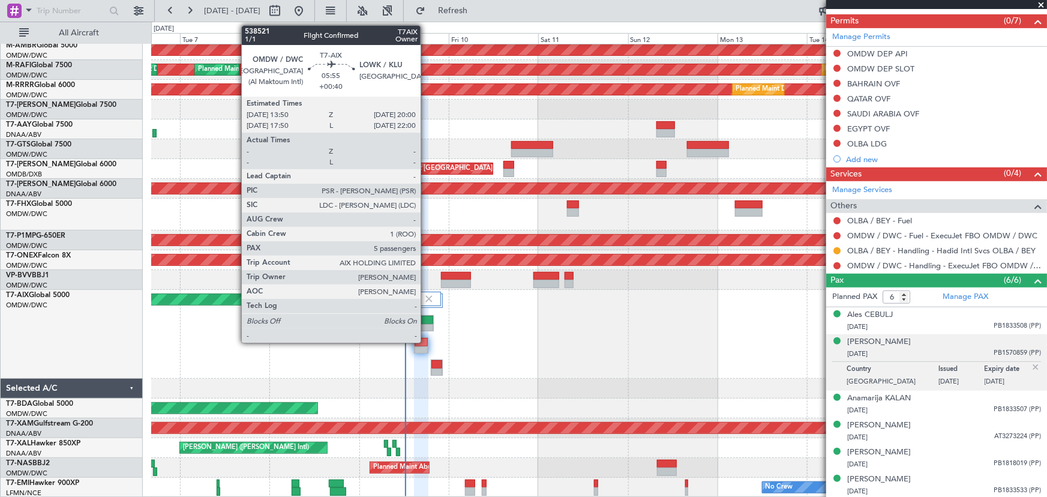
click at [426, 319] on div at bounding box center [422, 320] width 22 height 8
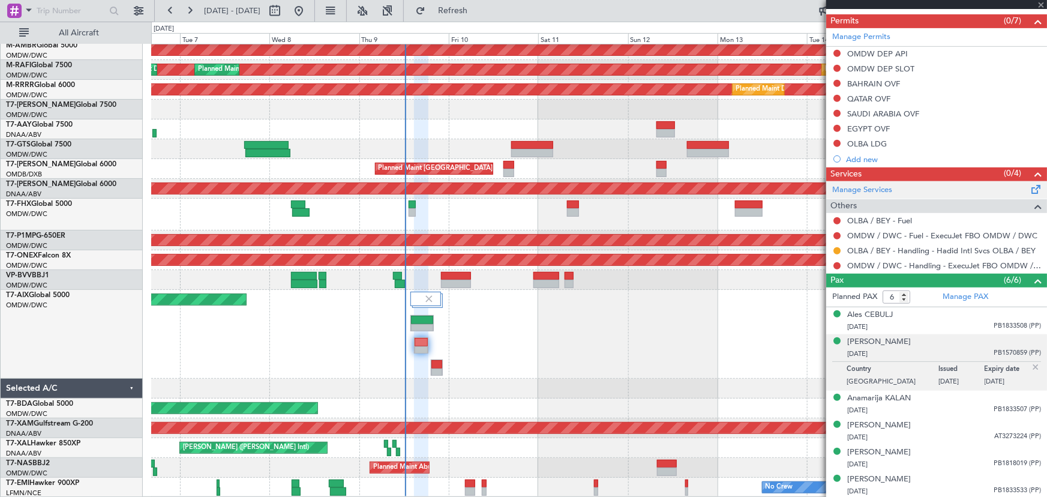
type input "+00:40"
type input "5"
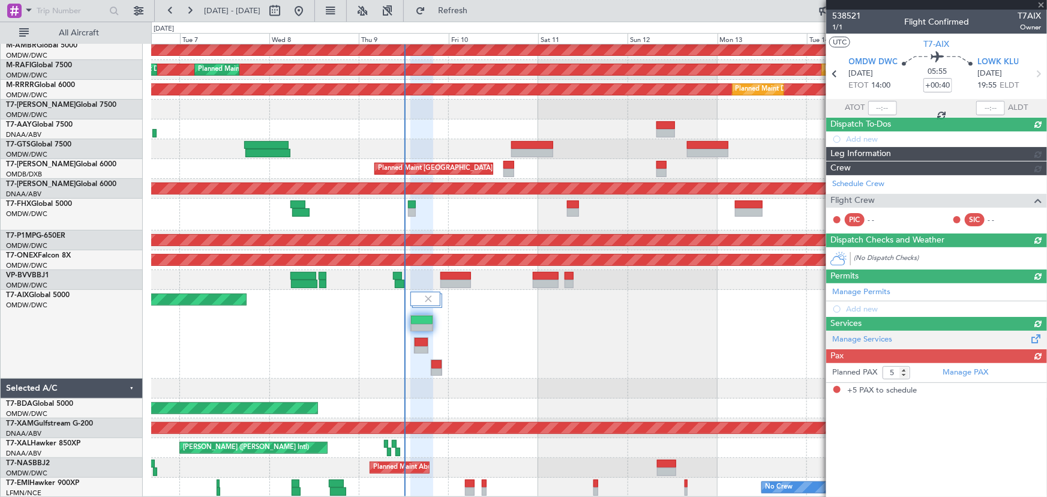
scroll to position [0, 0]
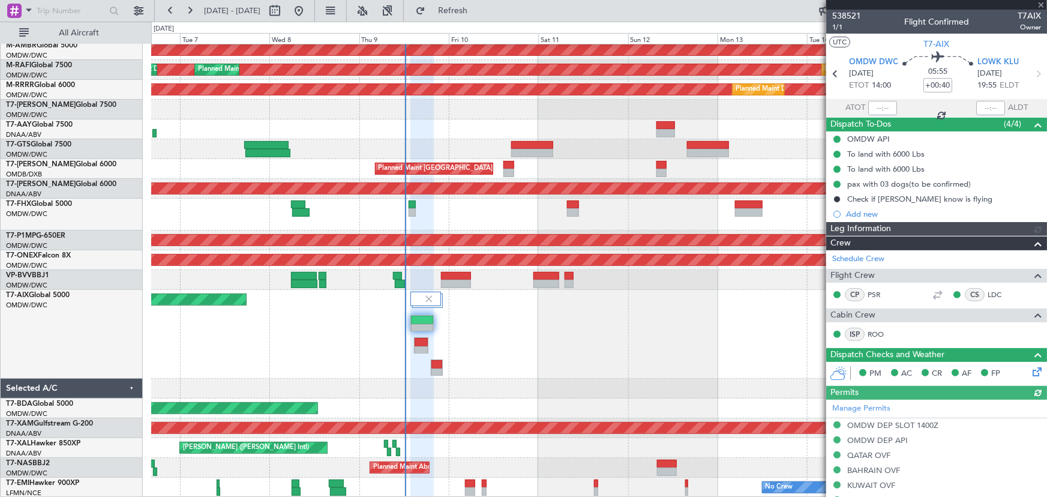
type input "[PERSON_NAME] (ANI)"
type input "7522"
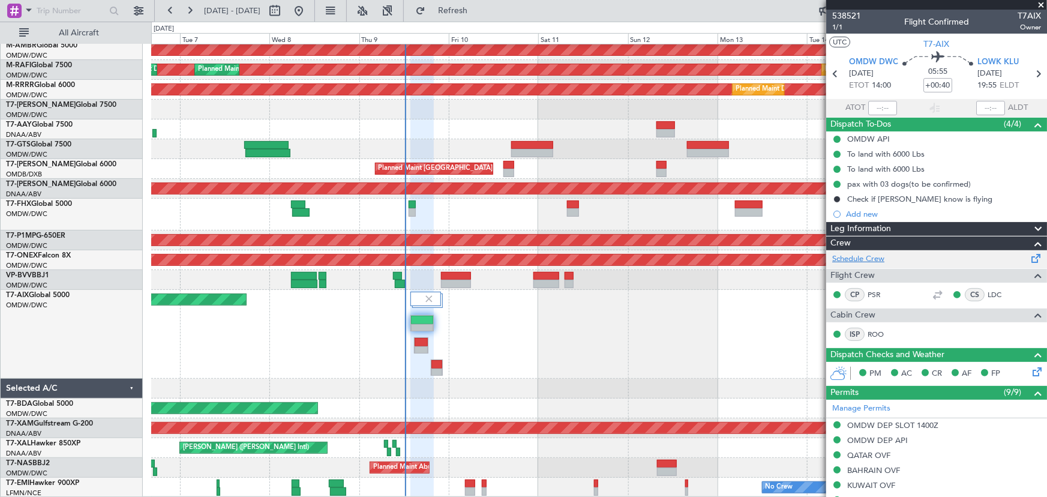
click at [876, 254] on link "Schedule Crew" at bounding box center [858, 259] width 52 height 12
click at [860, 254] on link "Schedule Crew" at bounding box center [858, 259] width 52 height 12
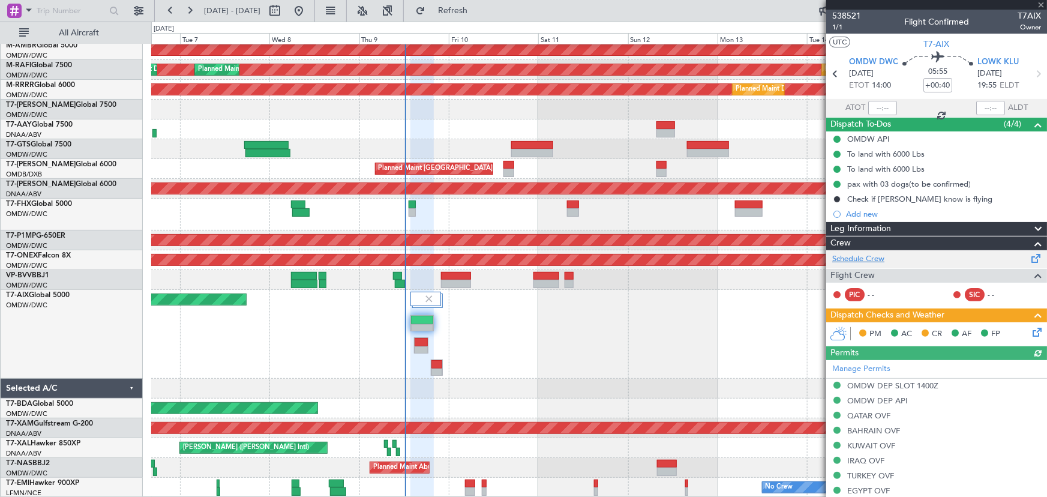
type input "[PERSON_NAME] (ANI)"
type input "7522"
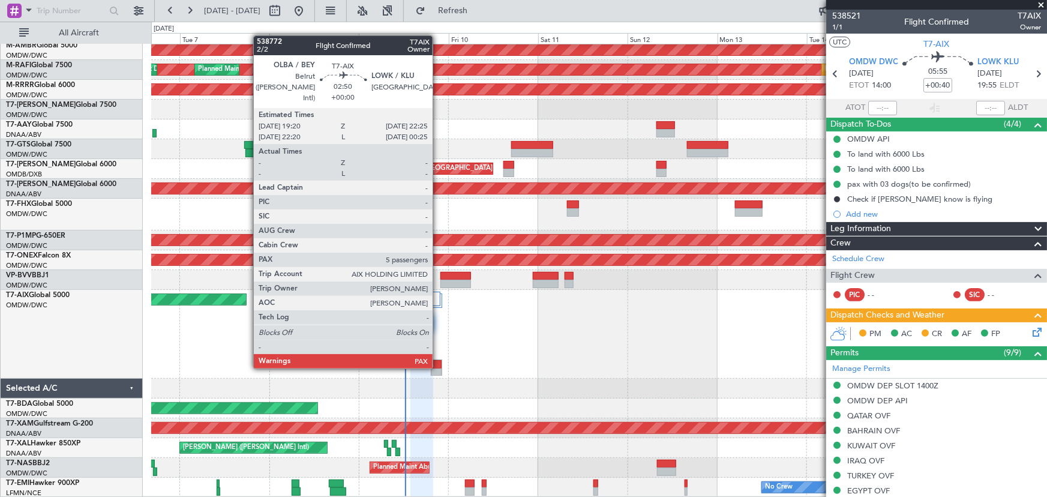
click at [438, 365] on div at bounding box center [436, 364] width 11 height 8
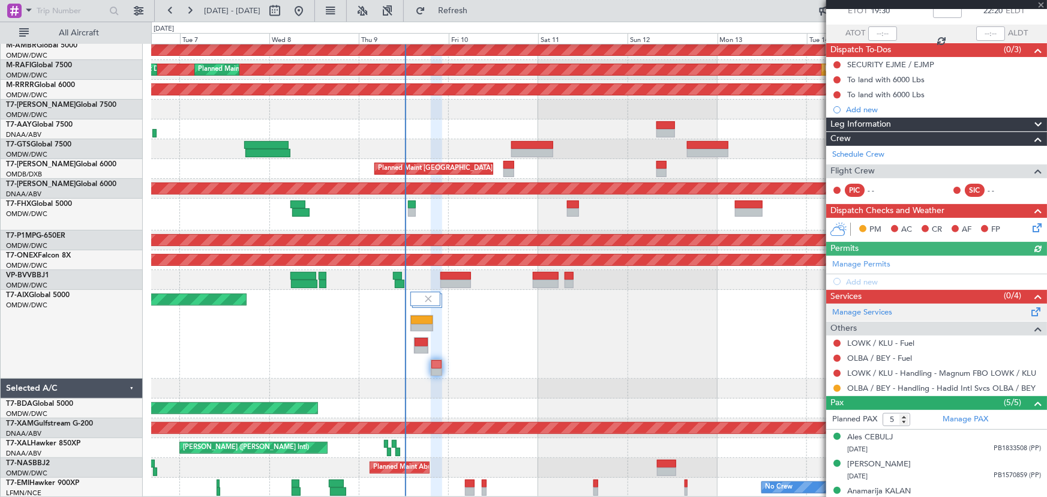
scroll to position [140, 0]
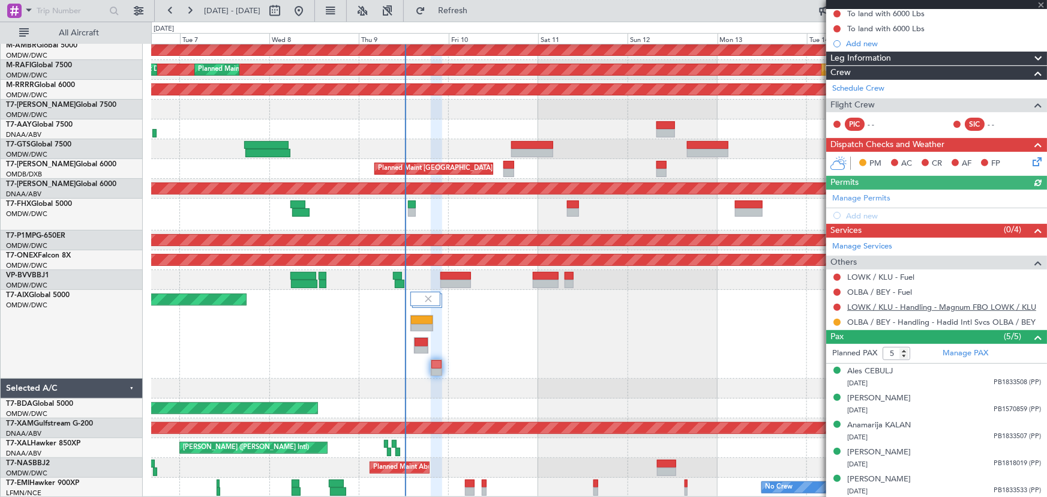
click at [896, 302] on link "LOWK / KLU - Handling - Magnum FBO LOWK / KLU" at bounding box center [941, 307] width 189 height 10
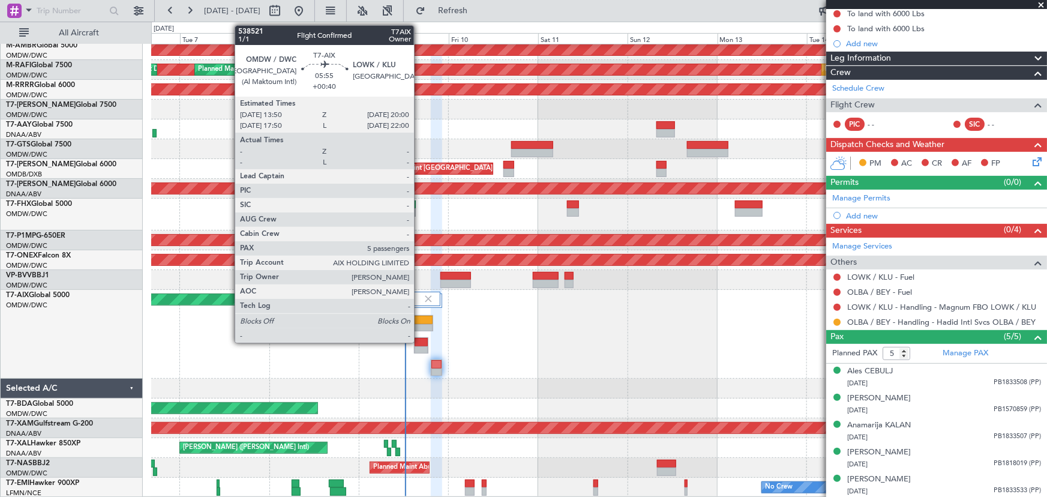
click at [419, 324] on div at bounding box center [422, 328] width 22 height 8
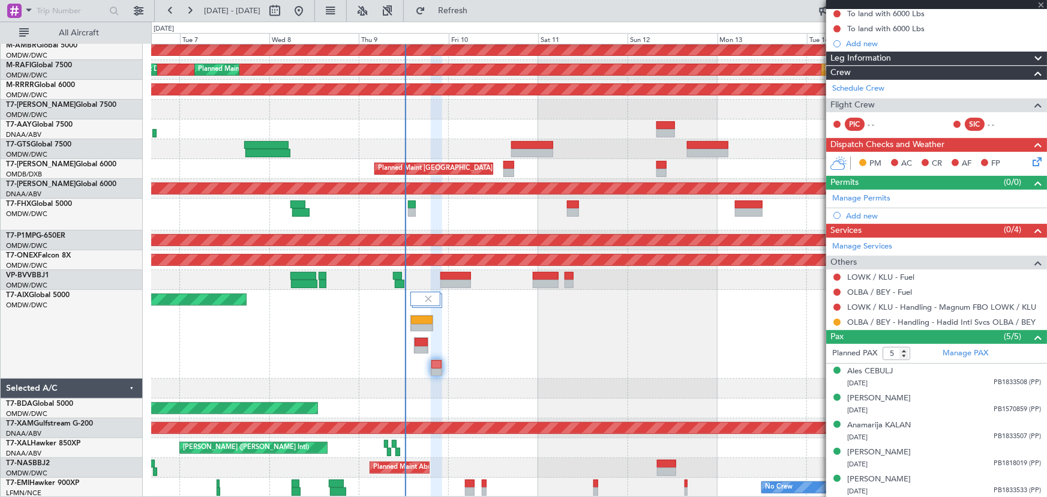
type input "+00:40"
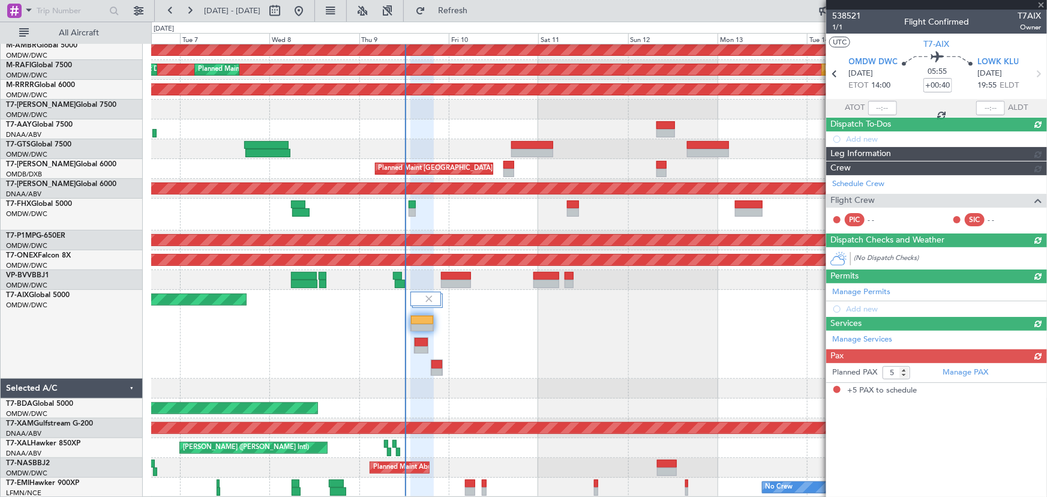
scroll to position [0, 0]
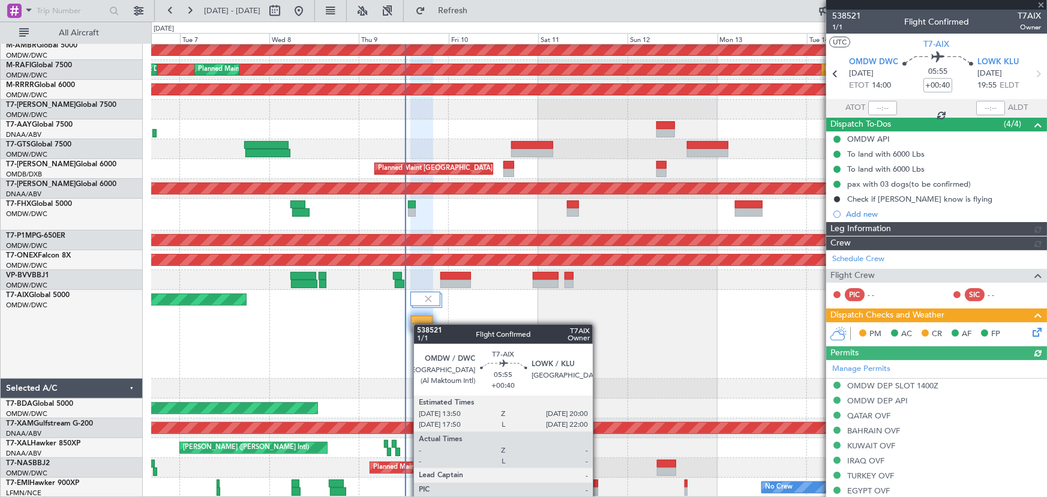
type input "[PERSON_NAME] (ANI)"
type input "7522"
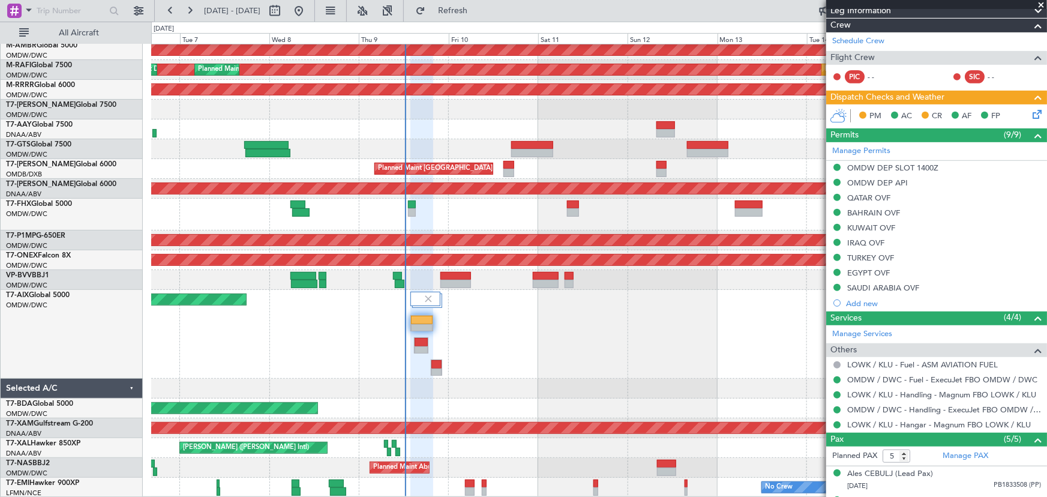
scroll to position [320, 0]
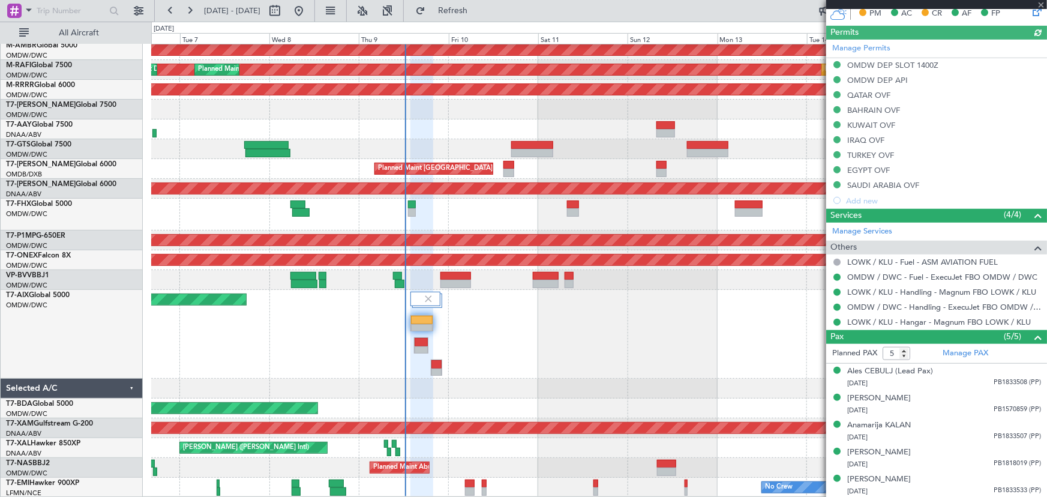
type input "[PERSON_NAME] (ANI)"
type input "7522"
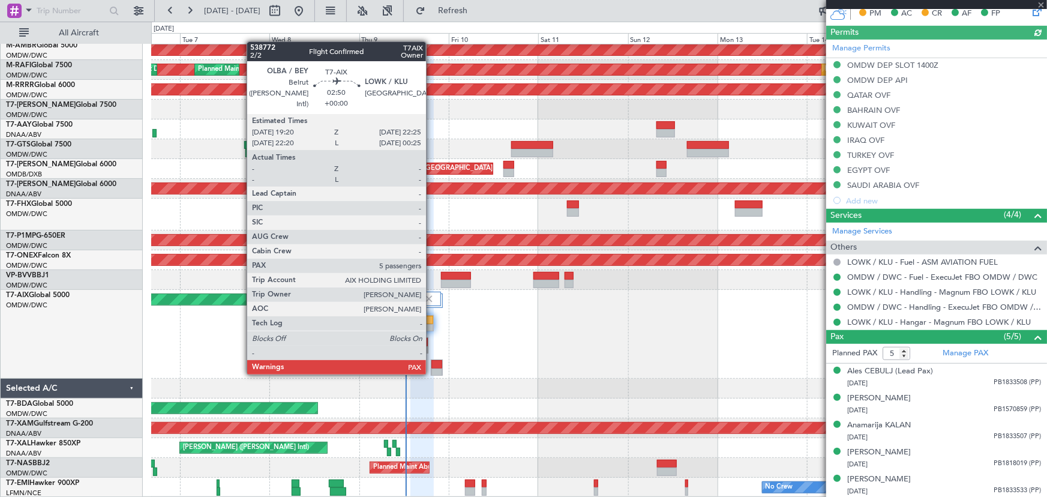
click at [432, 372] on div at bounding box center [436, 372] width 11 height 8
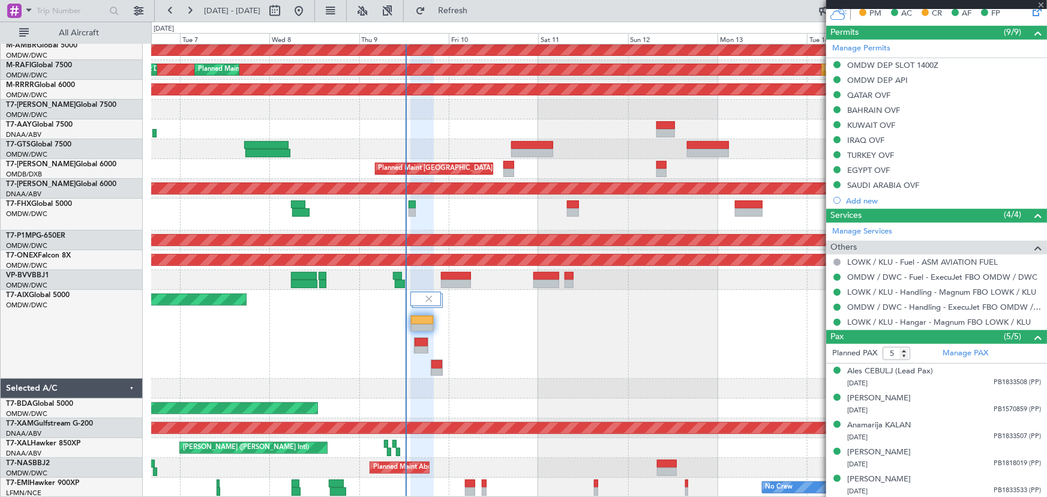
scroll to position [0, 0]
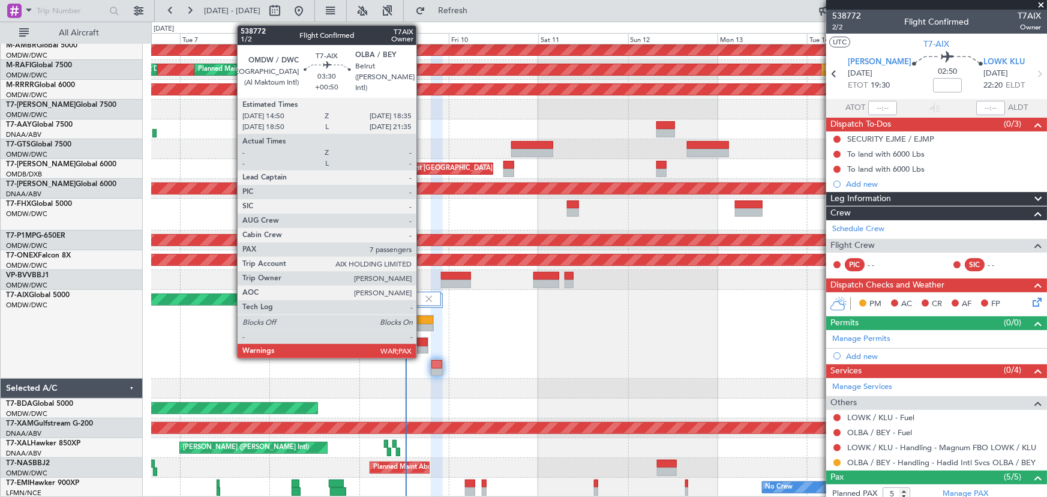
click at [422, 346] on div at bounding box center [421, 350] width 13 height 8
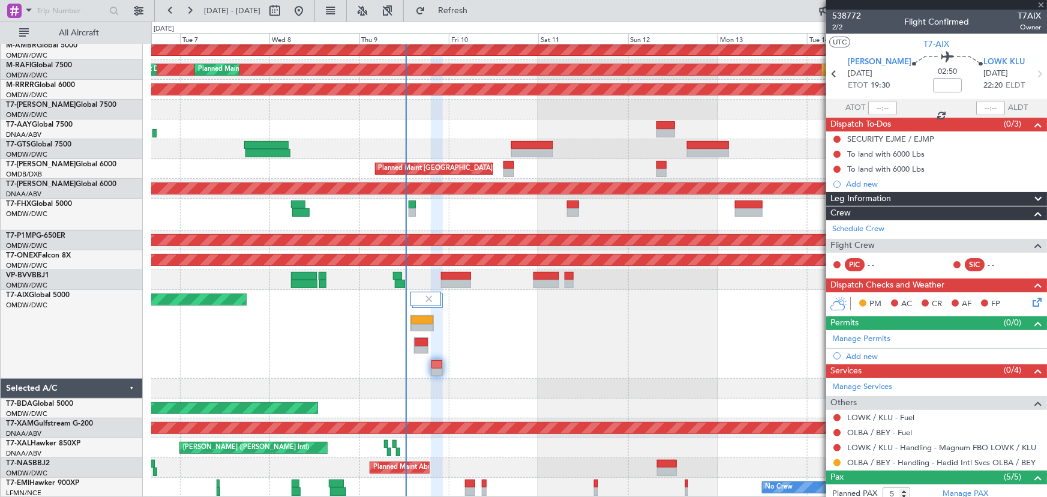
type input "+00:50"
type input "7"
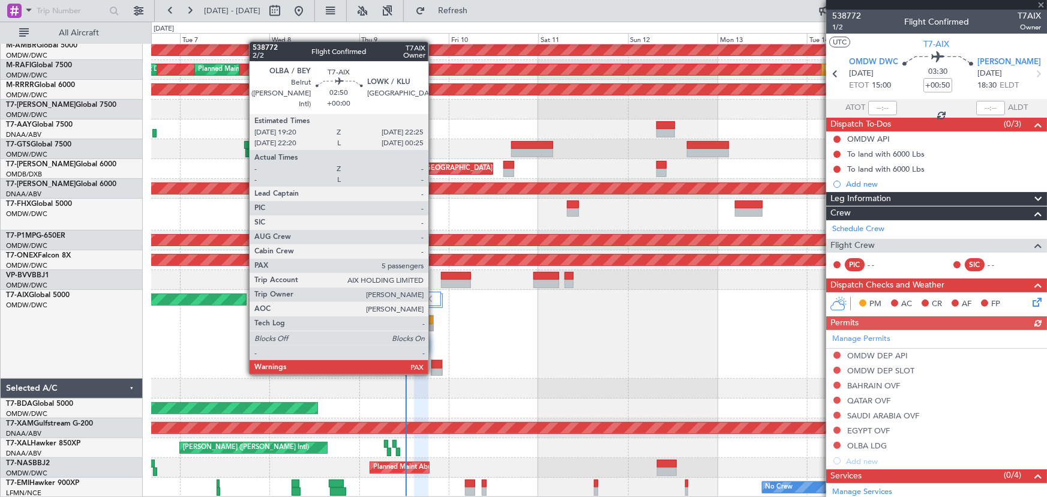
click at [434, 372] on div at bounding box center [436, 372] width 11 height 8
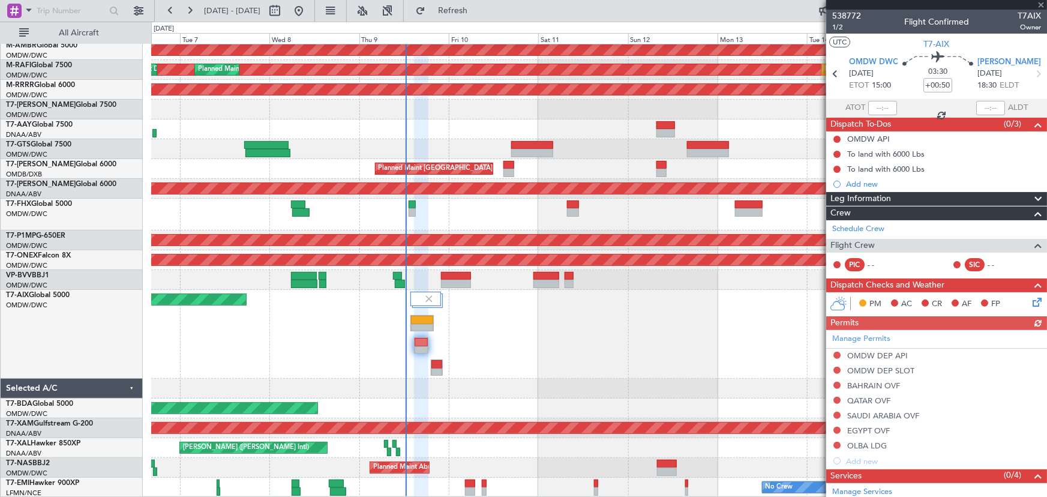
type input "5"
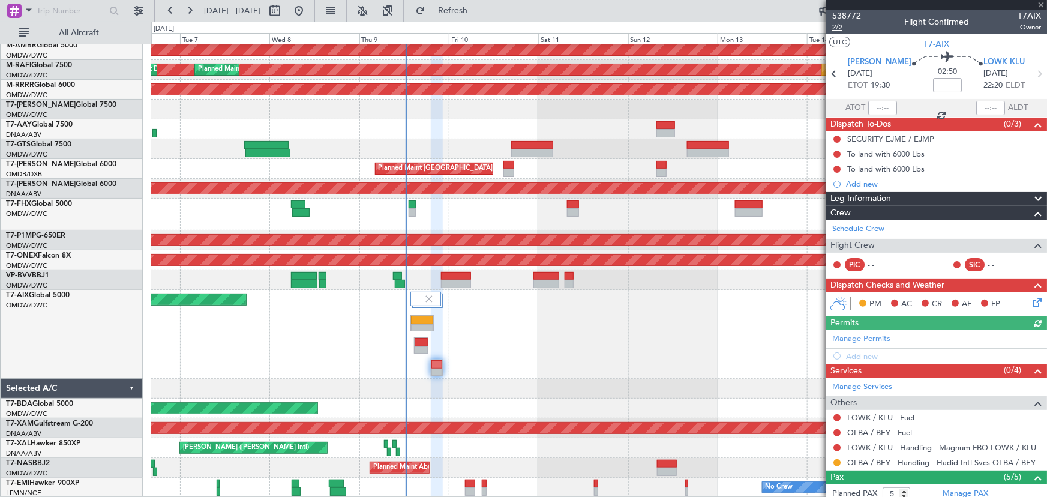
click at [840, 23] on span "2/2" at bounding box center [846, 27] width 29 height 10
click at [839, 415] on button at bounding box center [836, 417] width 7 height 7
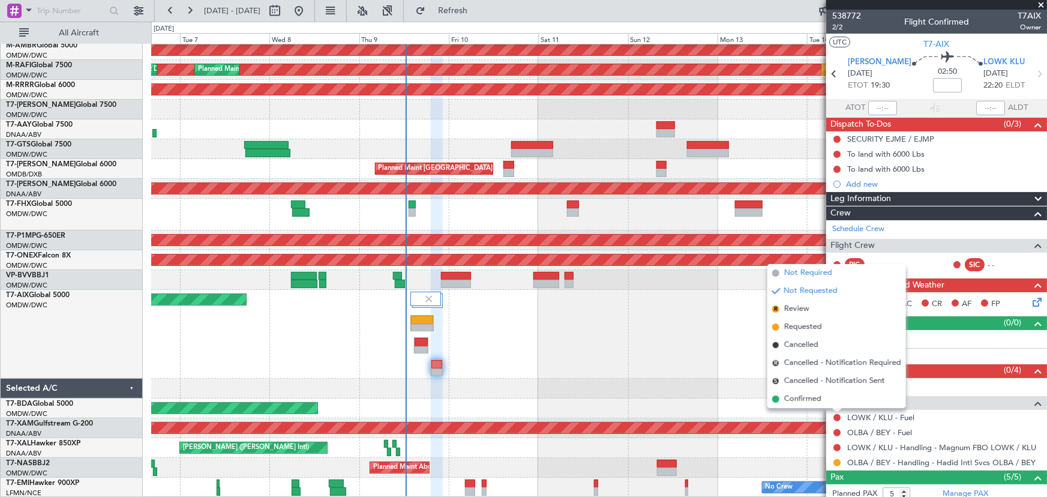
click at [810, 272] on span "Not Required" at bounding box center [808, 273] width 48 height 12
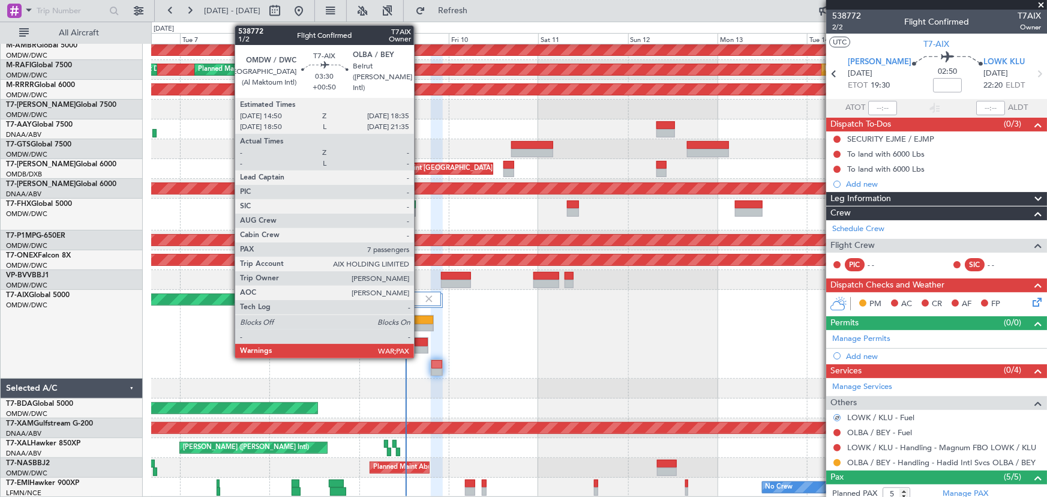
click at [419, 344] on div at bounding box center [421, 342] width 13 height 8
type input "+00:50"
type input "7"
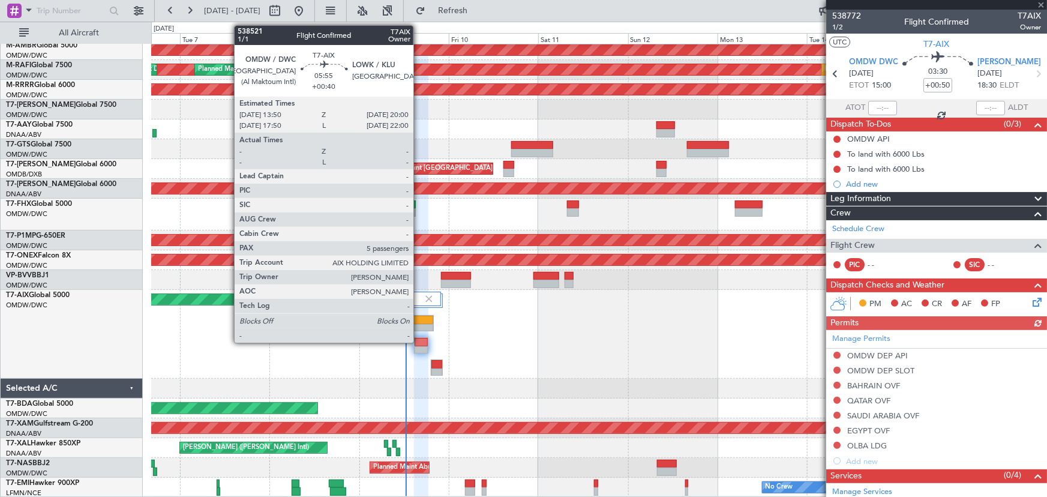
click at [419, 322] on div at bounding box center [422, 320] width 22 height 8
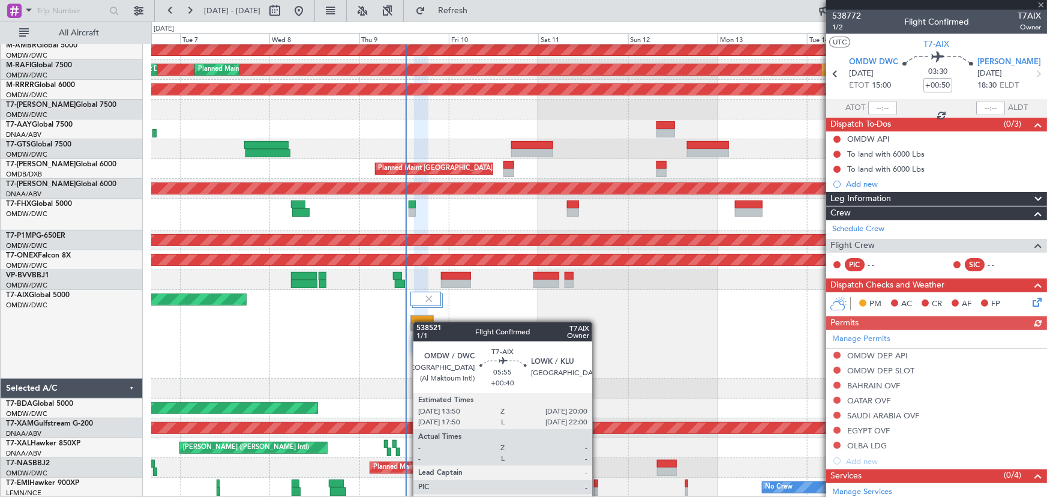
type input "+00:40"
type input "5"
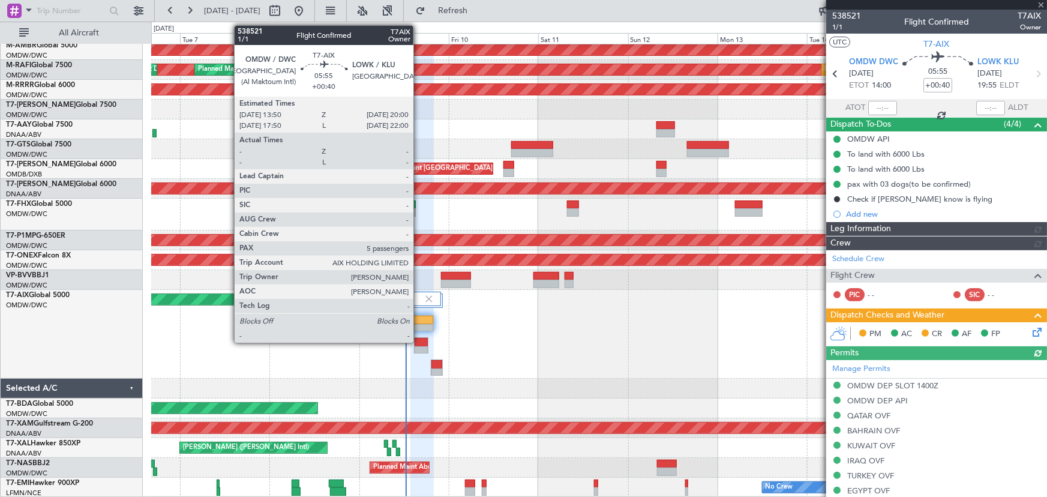
type input "[PERSON_NAME] (ANI)"
type input "7522"
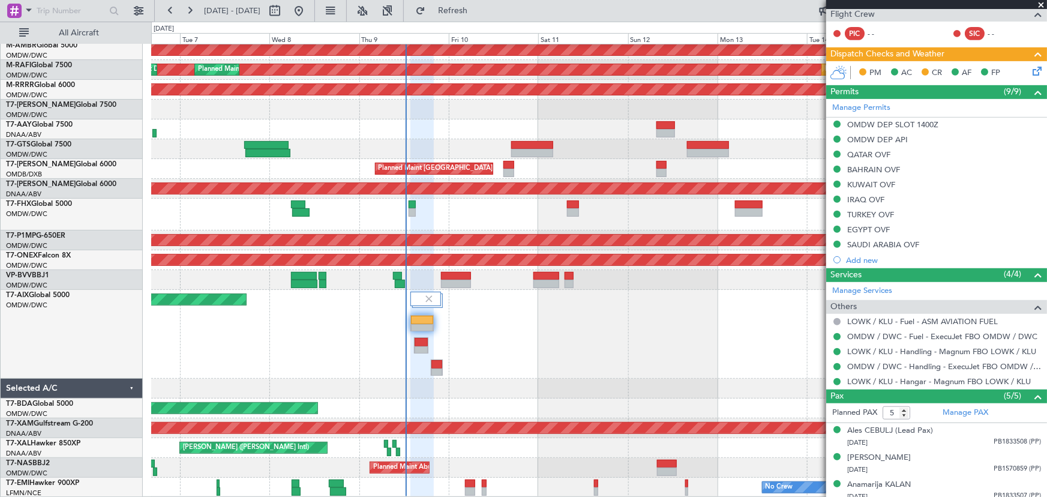
scroll to position [320, 0]
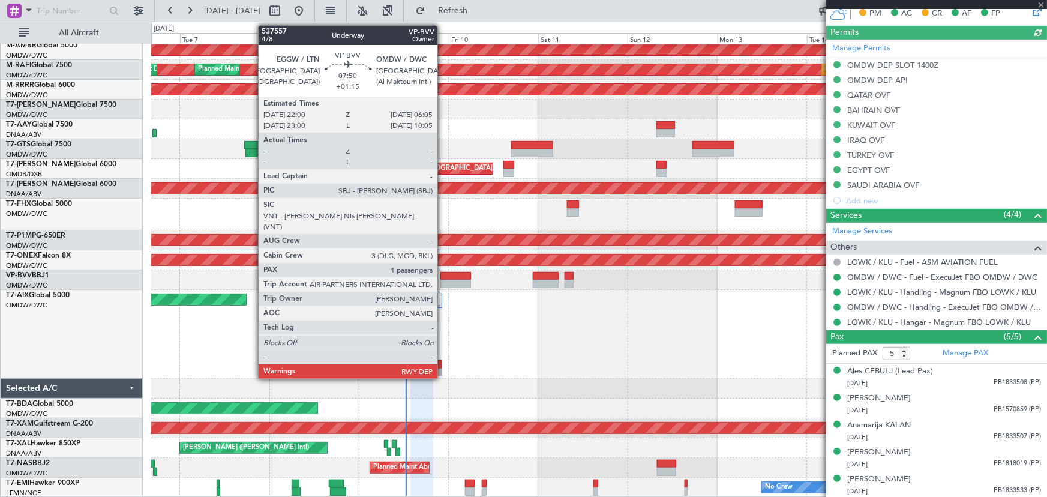
type input "[PERSON_NAME] (ANI)"
type input "7522"
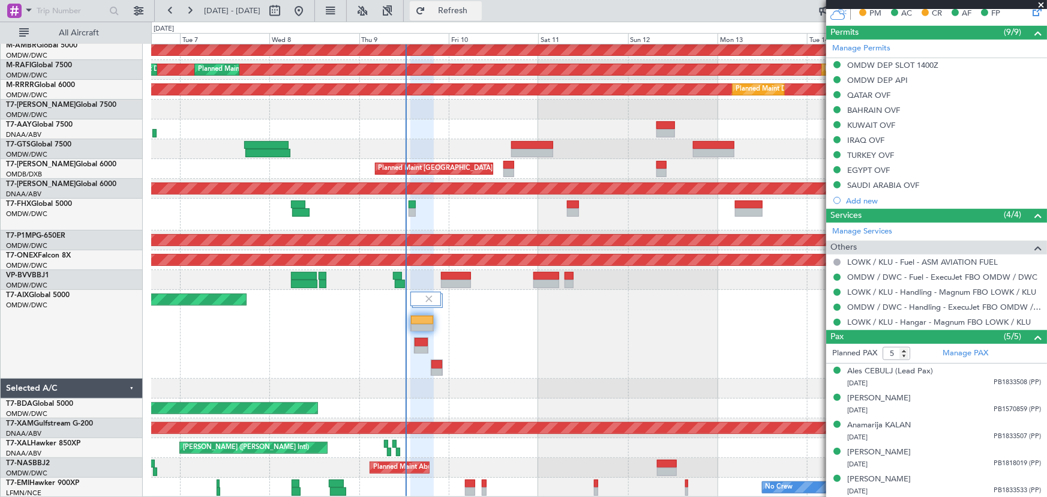
click at [474, 13] on span "Refresh" at bounding box center [453, 11] width 50 height 8
type input "[PERSON_NAME] (ANI)"
type input "7522"
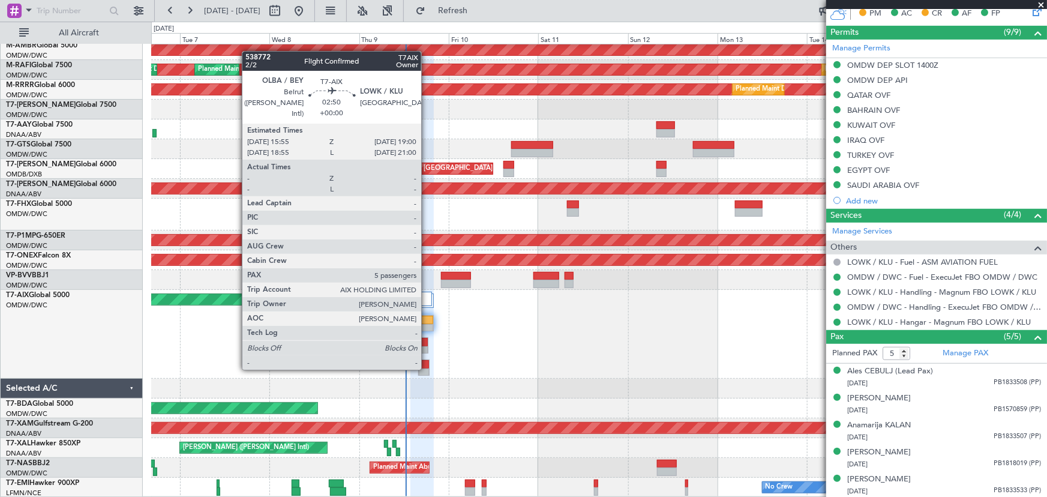
click at [427, 368] on div at bounding box center [424, 372] width 11 height 8
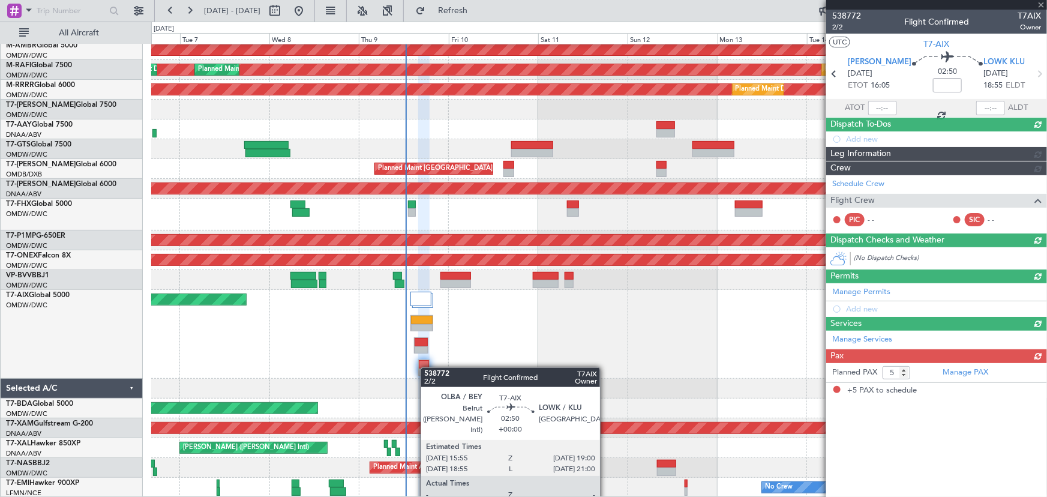
scroll to position [0, 0]
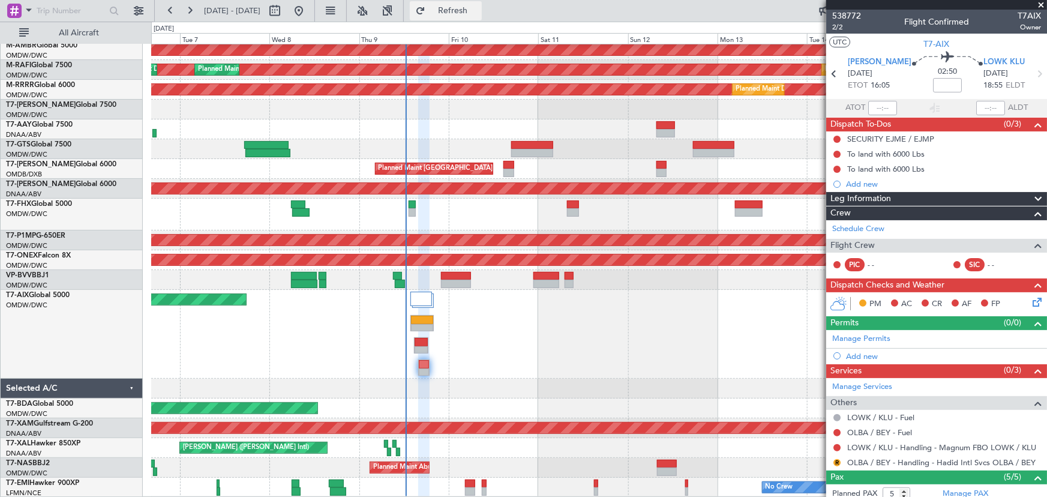
click at [478, 8] on span "Refresh" at bounding box center [453, 11] width 50 height 8
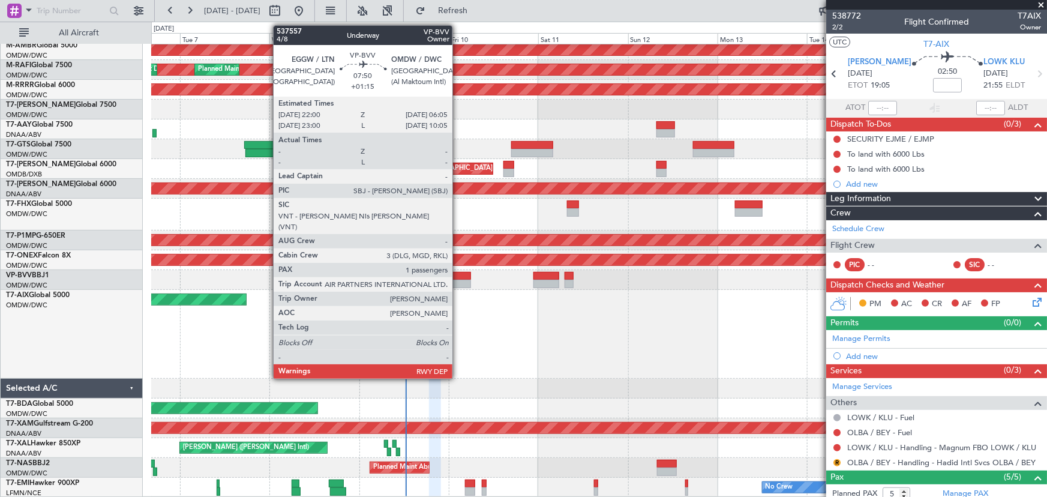
click at [458, 287] on div at bounding box center [456, 284] width 31 height 8
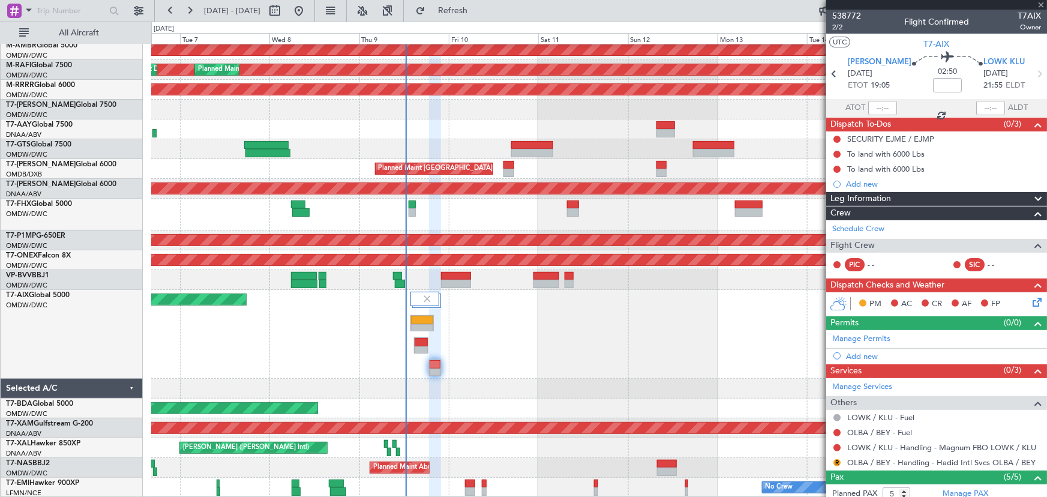
type input "+01:15"
type input "1"
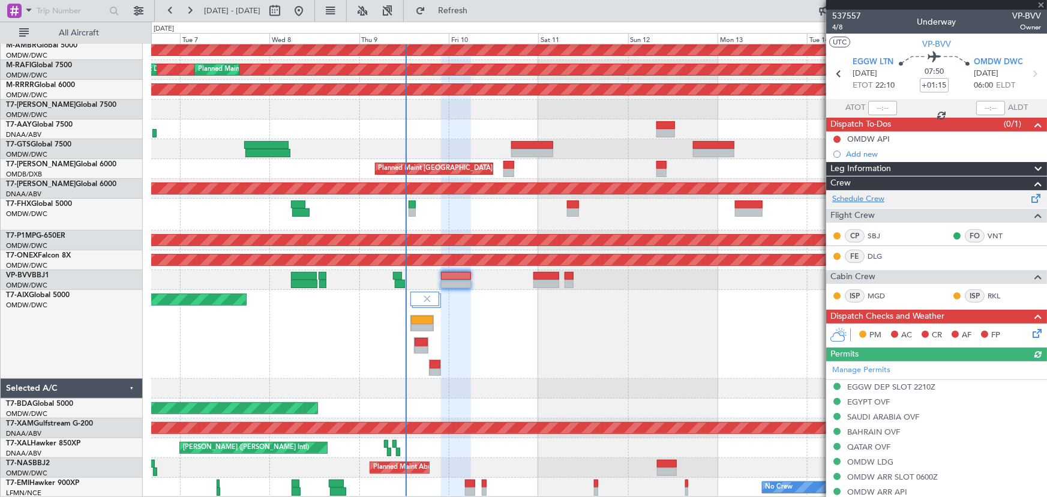
click at [869, 200] on link "Schedule Crew" at bounding box center [858, 199] width 52 height 12
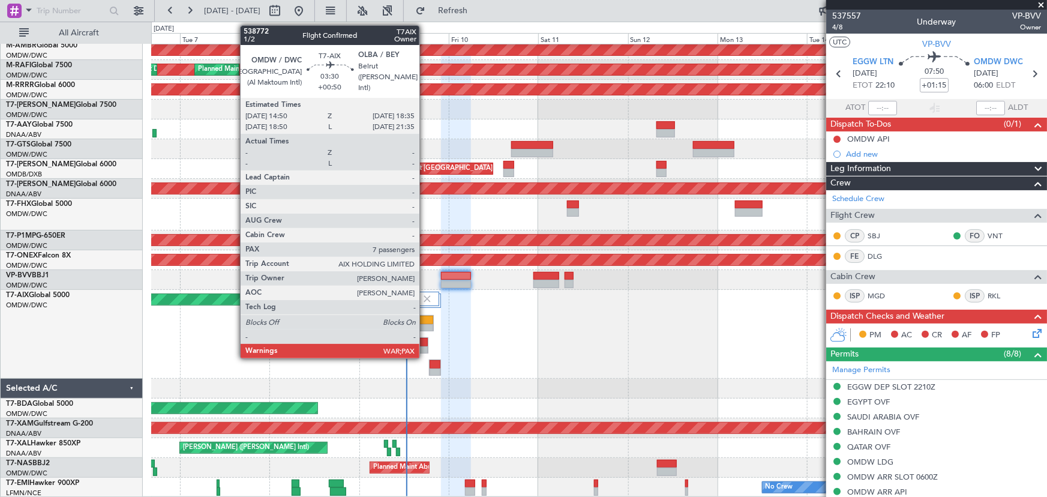
click at [425, 340] on div at bounding box center [421, 342] width 13 height 8
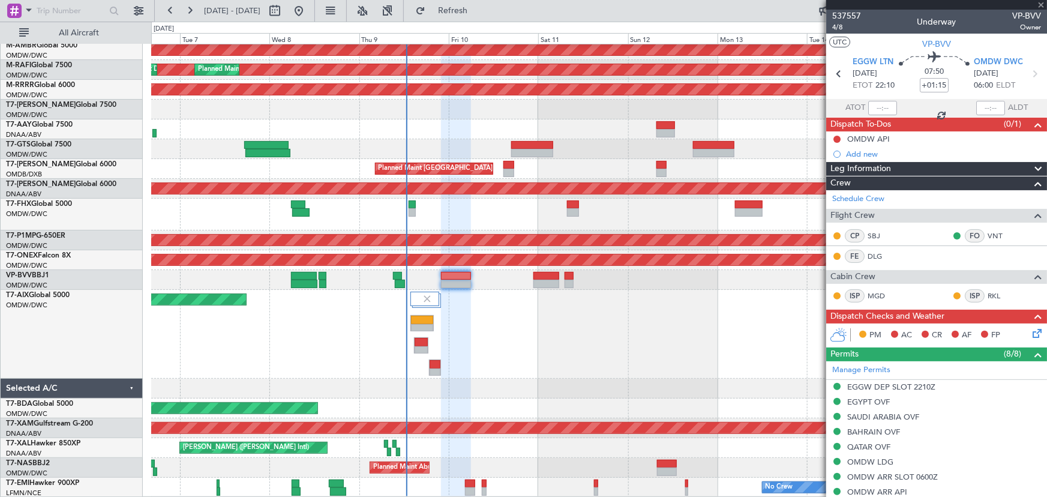
type input "+00:50"
type input "7"
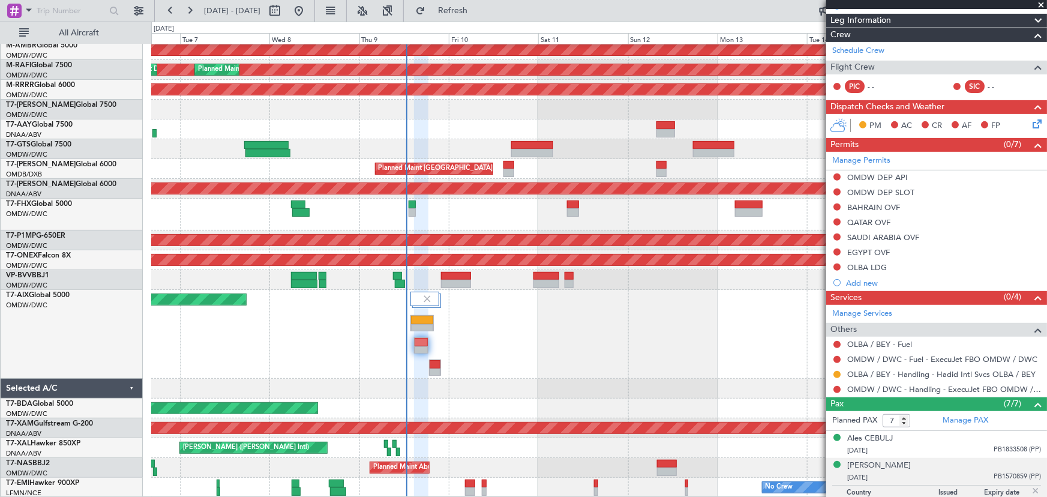
scroll to position [109, 0]
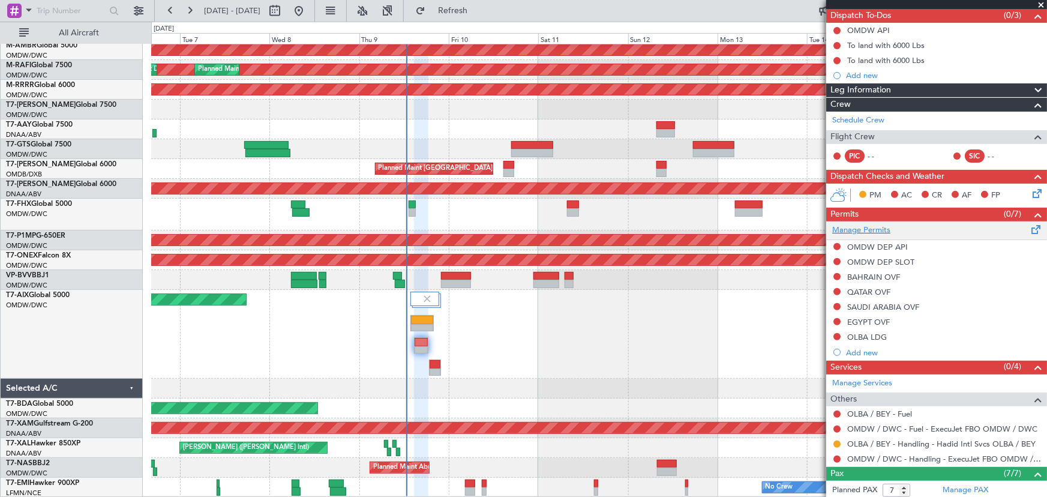
click at [864, 222] on div "Manage Permits" at bounding box center [936, 230] width 221 height 18
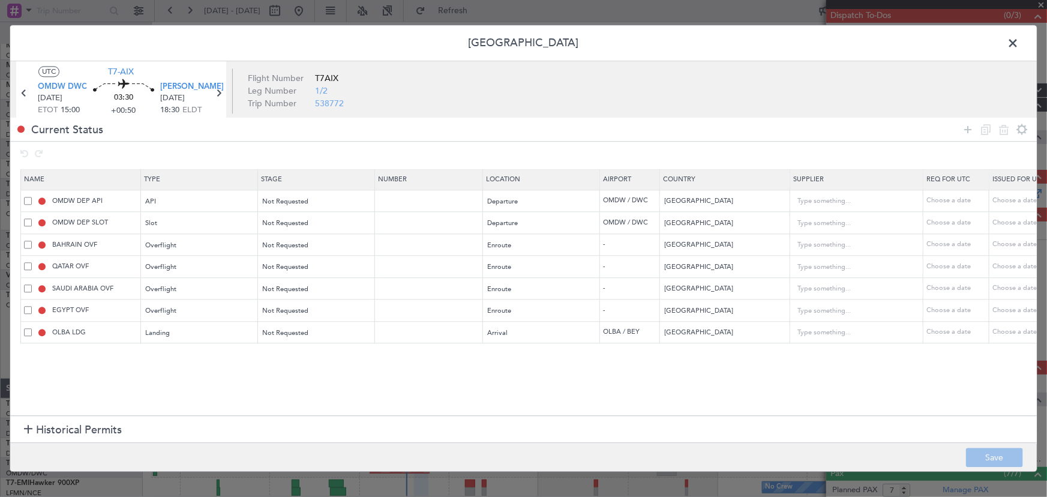
click at [1019, 40] on span at bounding box center [1019, 46] width 0 height 24
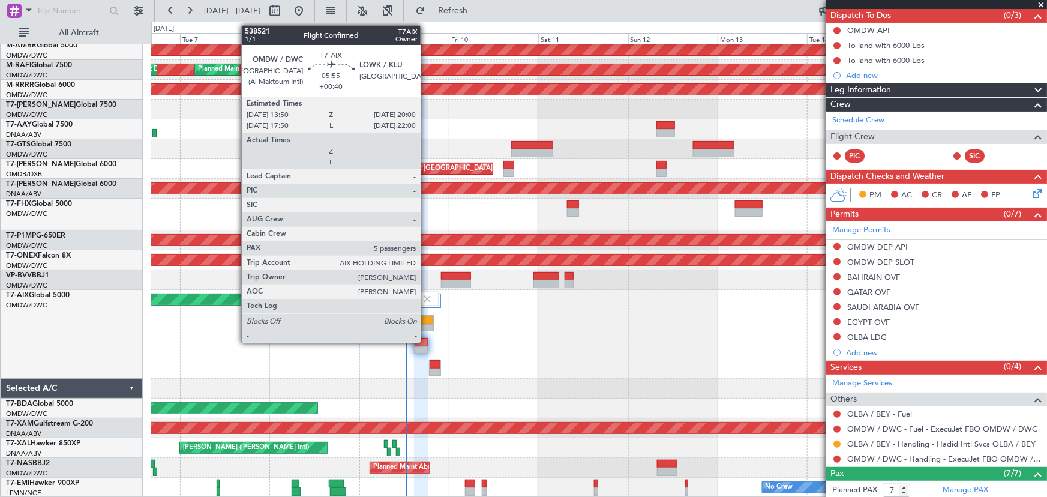
click at [426, 329] on div at bounding box center [422, 328] width 22 height 8
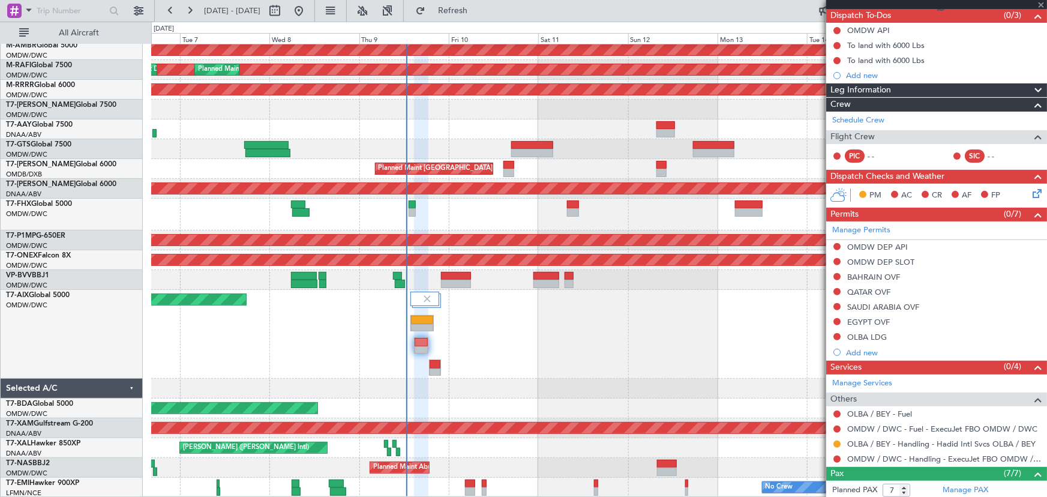
type input "+00:40"
type input "5"
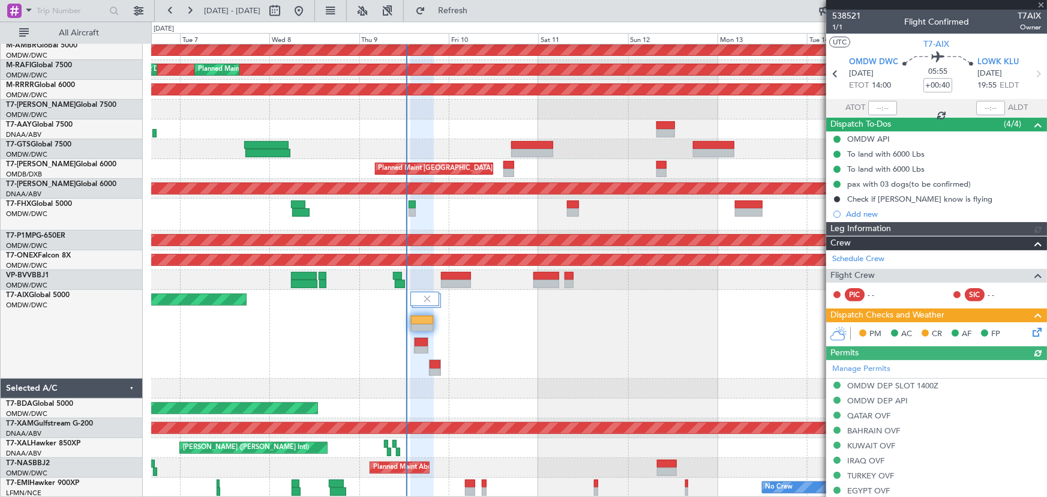
type input "[PERSON_NAME] (ANI)"
type input "7522"
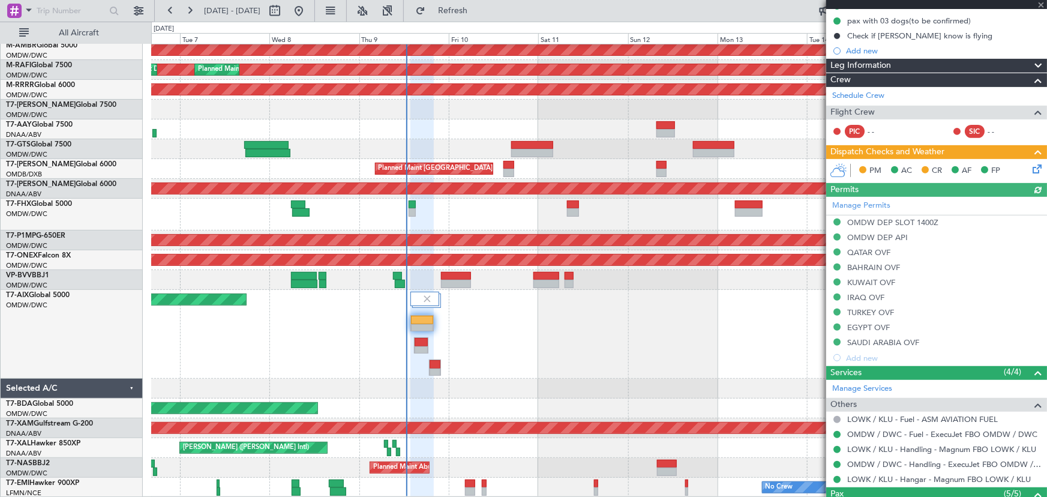
scroll to position [320, 0]
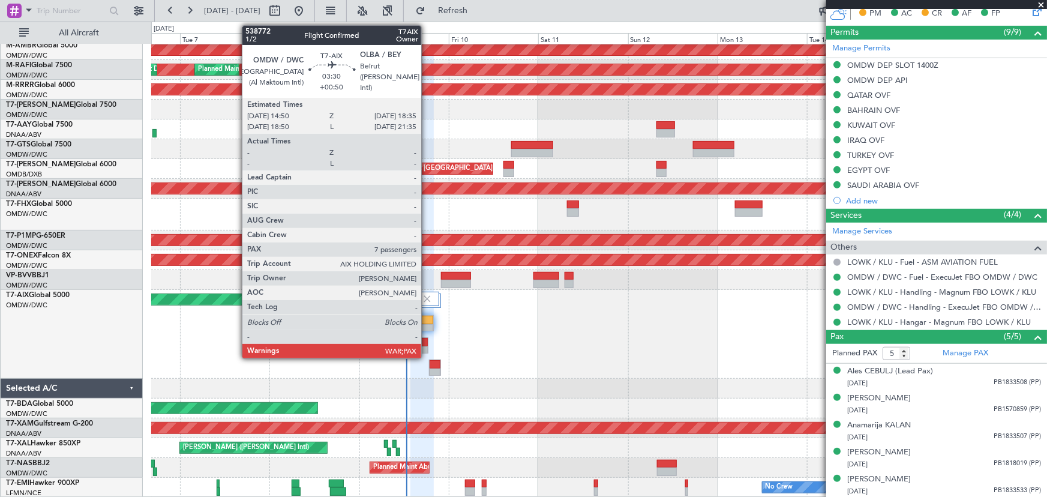
click at [427, 342] on div at bounding box center [421, 342] width 13 height 8
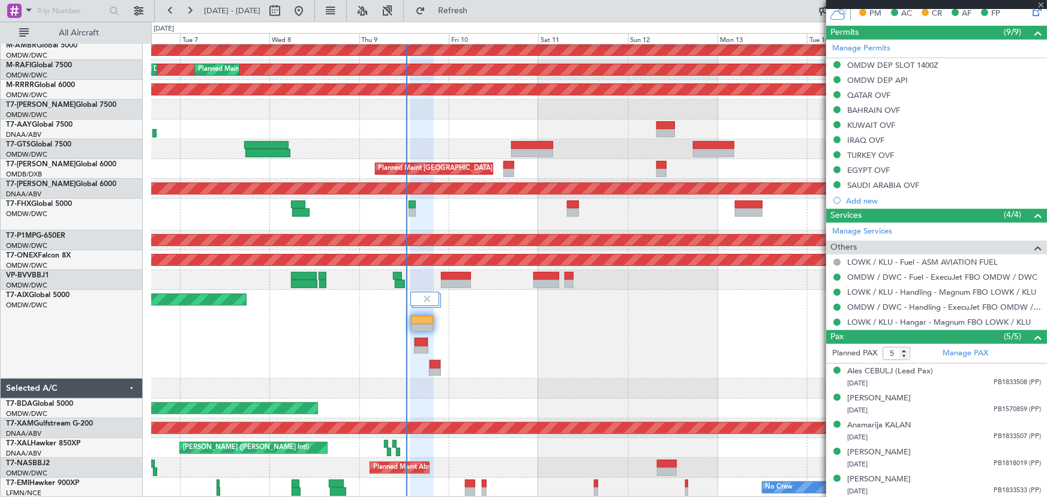
type input "+00:50"
type input "7"
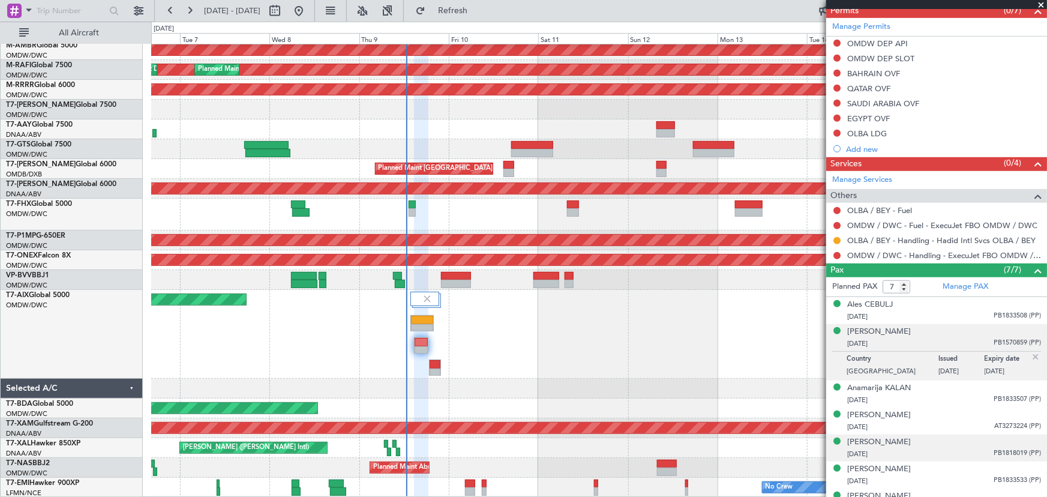
scroll to position [327, 0]
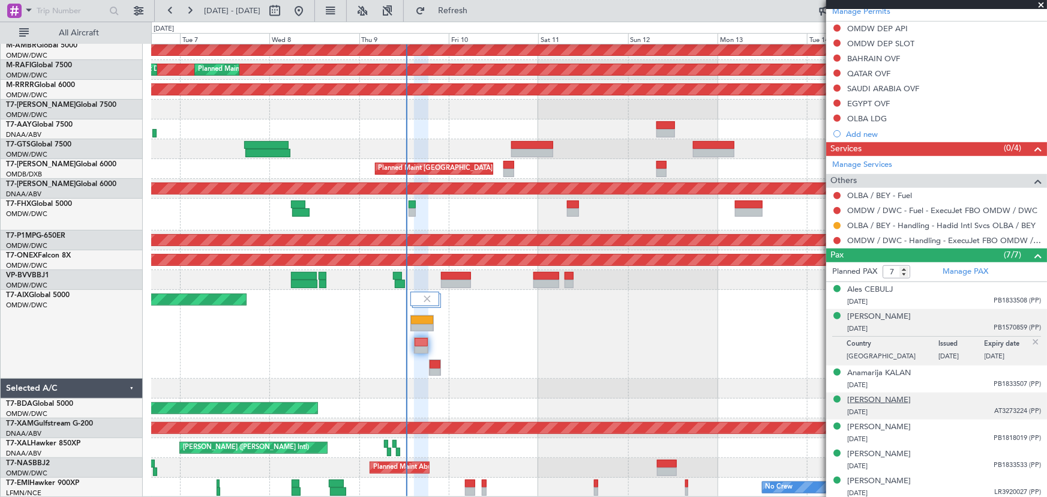
click at [890, 397] on div "[PERSON_NAME]" at bounding box center [879, 400] width 64 height 12
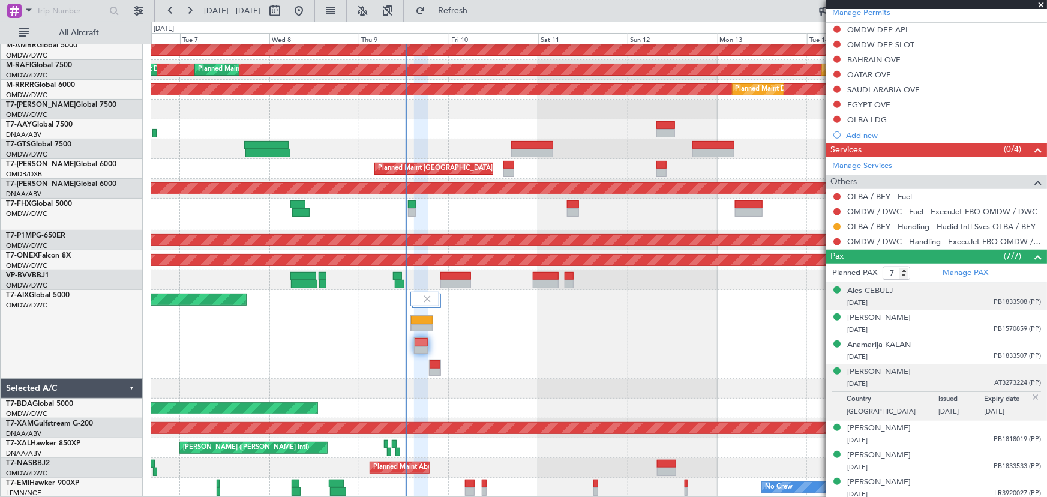
scroll to position [329, 0]
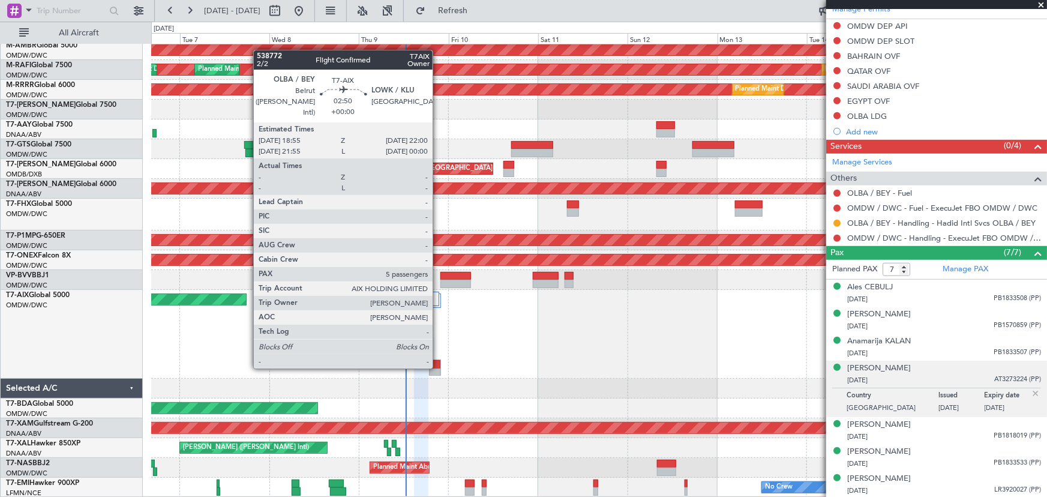
click at [438, 366] on div at bounding box center [435, 364] width 11 height 8
type input "5"
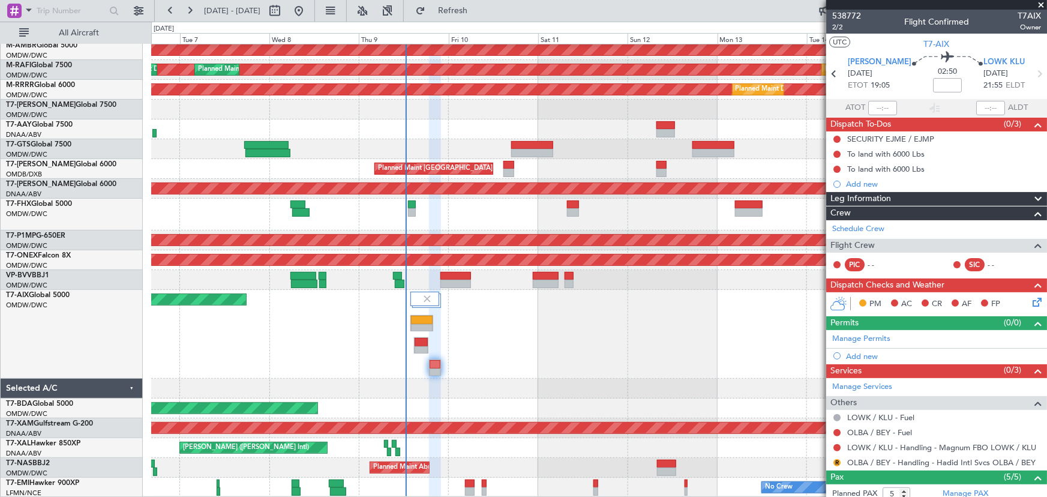
click at [876, 335] on link "Manage Permits" at bounding box center [861, 339] width 58 height 12
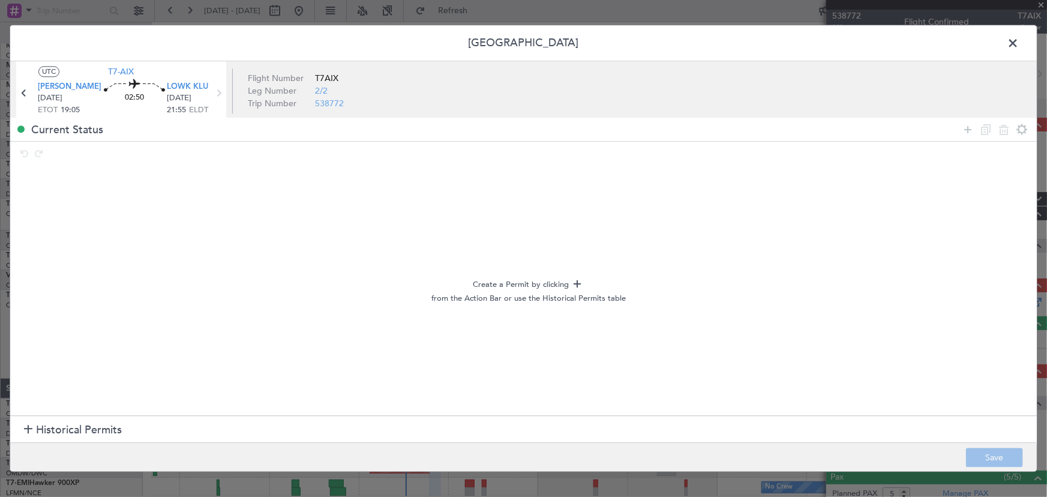
click at [28, 433] on div at bounding box center [28, 430] width 8 height 8
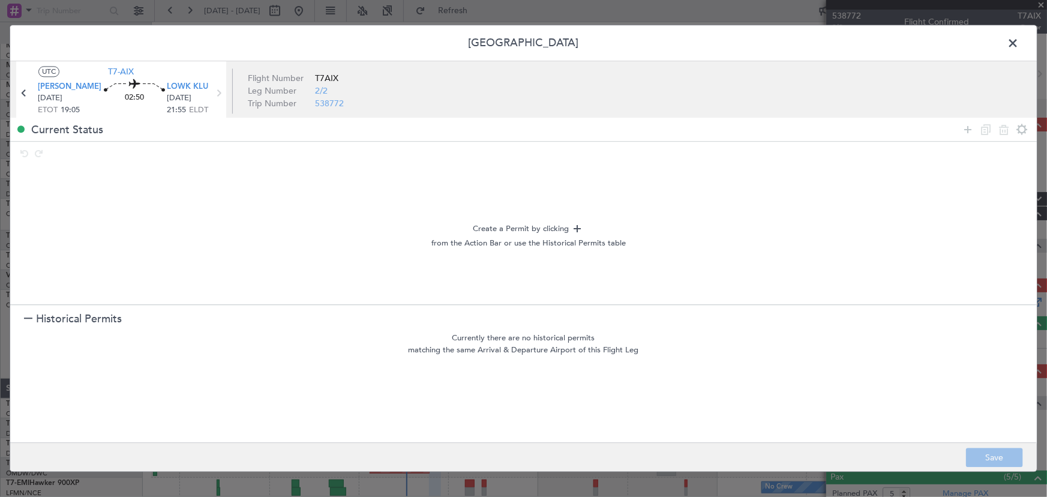
click at [1019, 35] on span at bounding box center [1019, 46] width 0 height 24
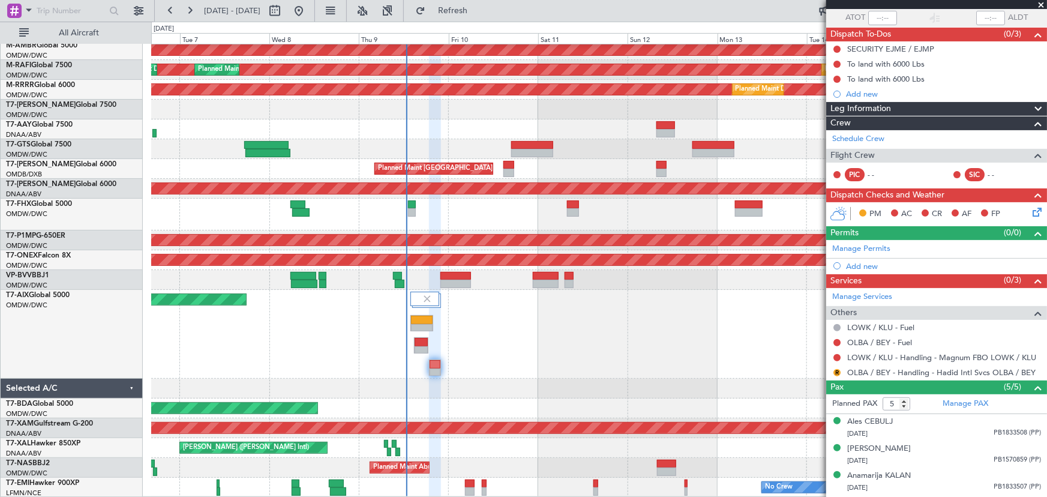
scroll to position [140, 0]
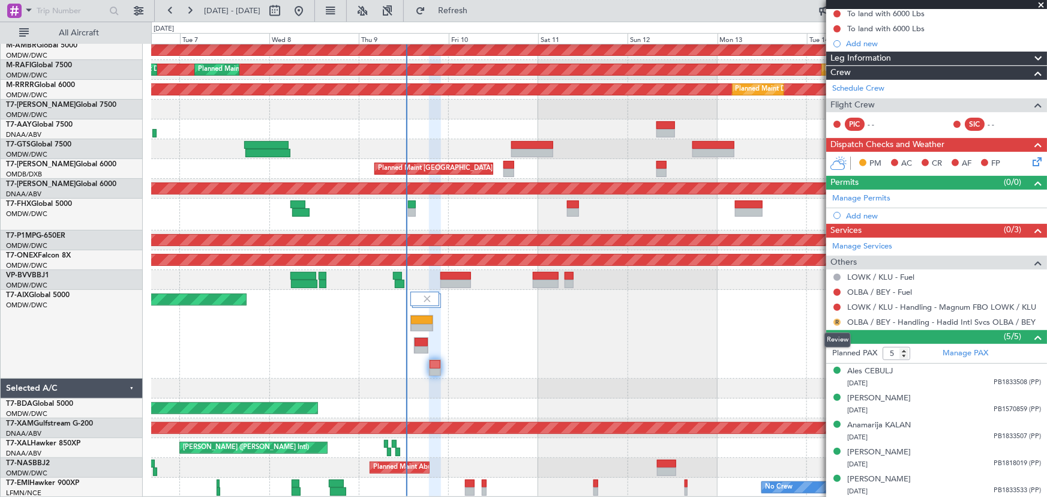
click at [837, 322] on button "R" at bounding box center [836, 322] width 7 height 7
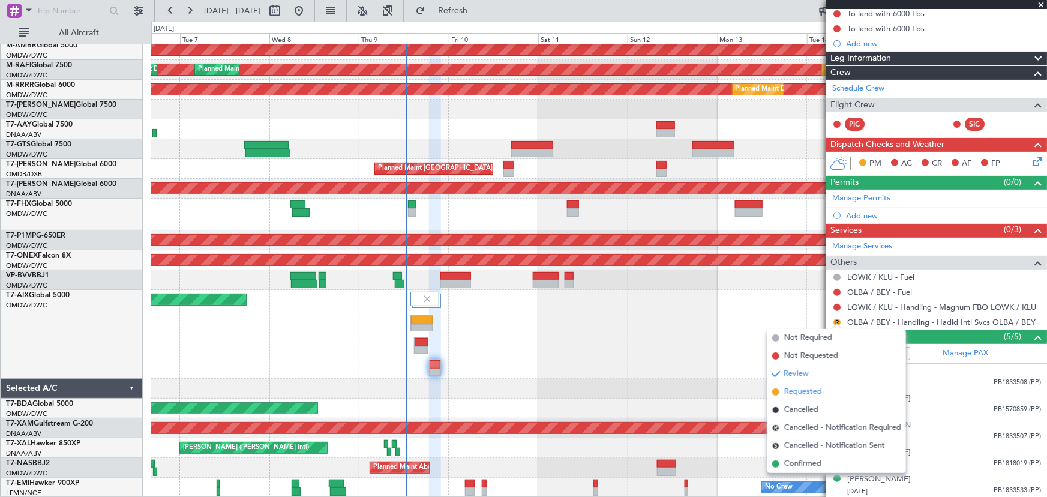
click at [794, 391] on span "Requested" at bounding box center [803, 392] width 38 height 12
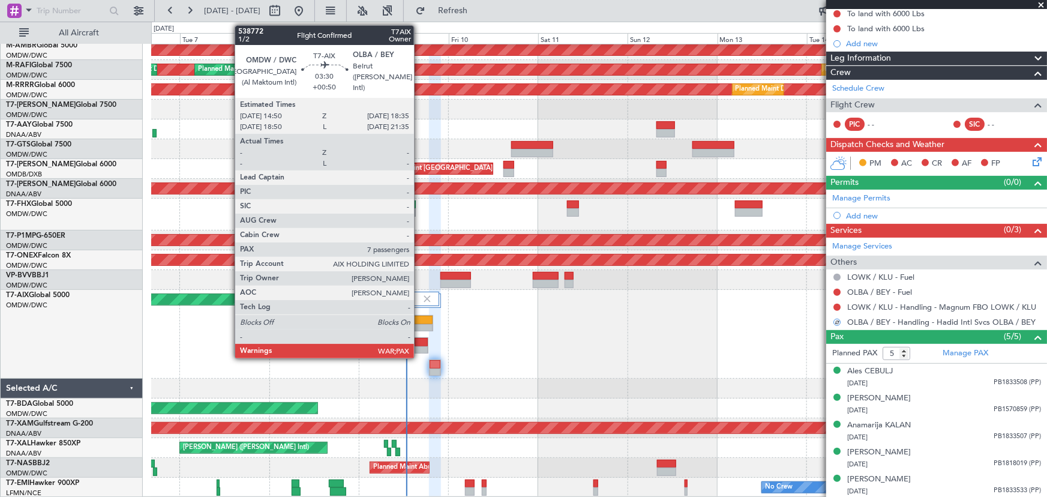
click at [419, 348] on div at bounding box center [421, 350] width 13 height 8
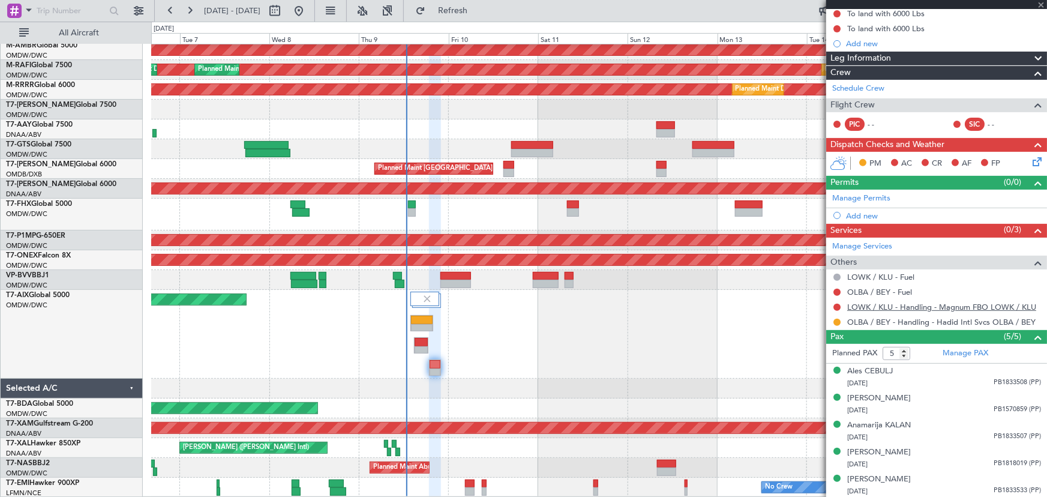
type input "+00:50"
type input "7"
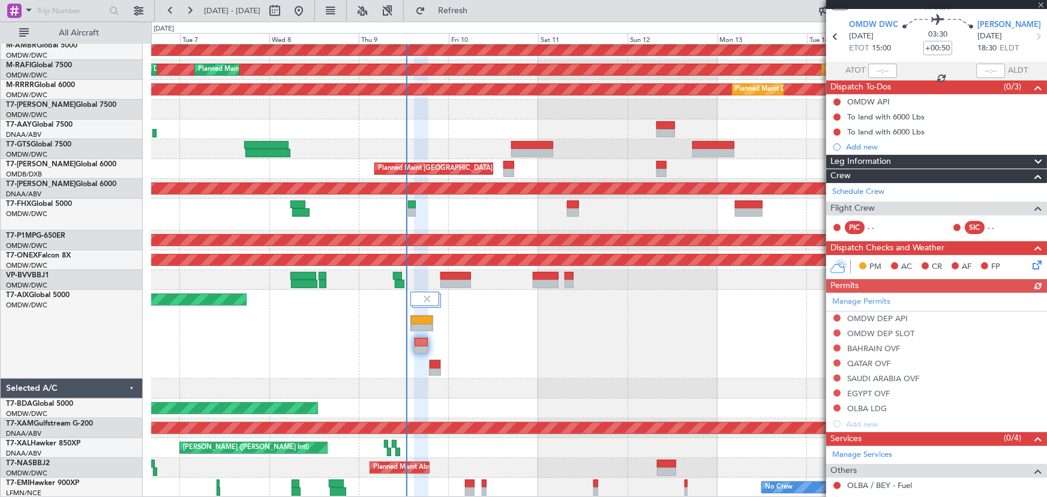
scroll to position [54, 0]
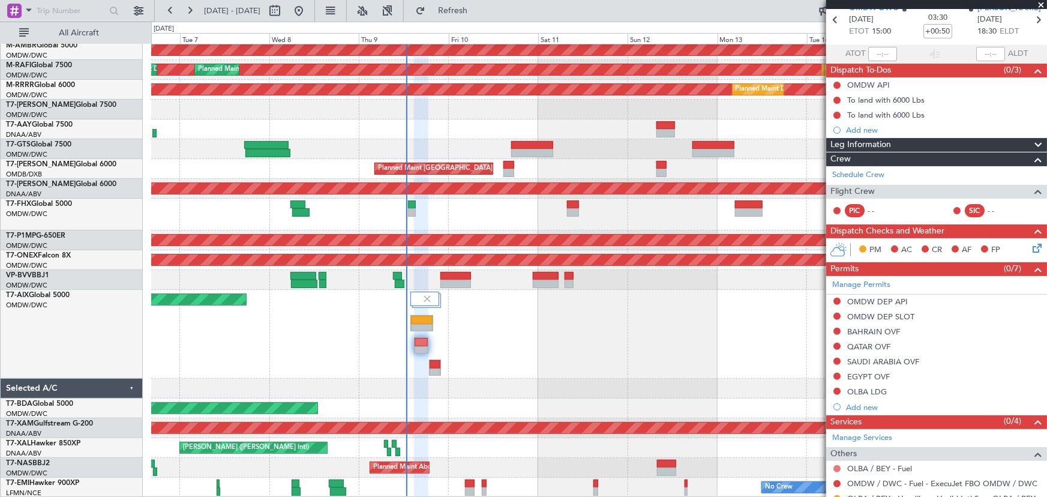
click at [836, 469] on button at bounding box center [836, 468] width 7 height 7
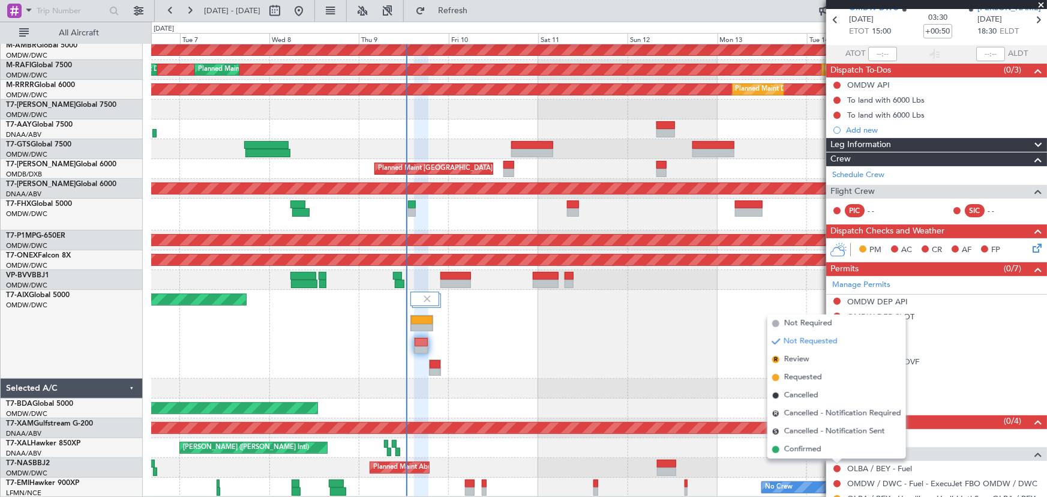
click at [803, 319] on span "Not Required" at bounding box center [808, 323] width 48 height 12
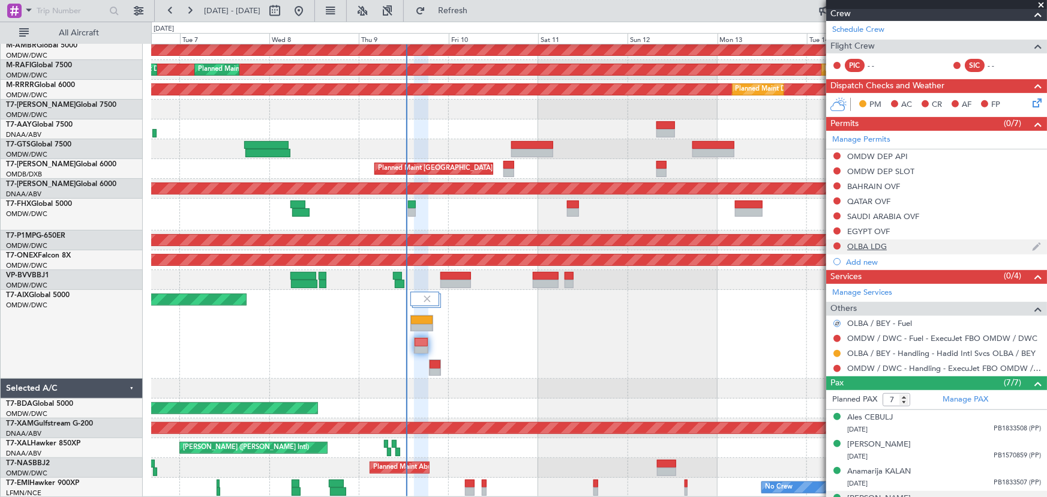
scroll to position [218, 0]
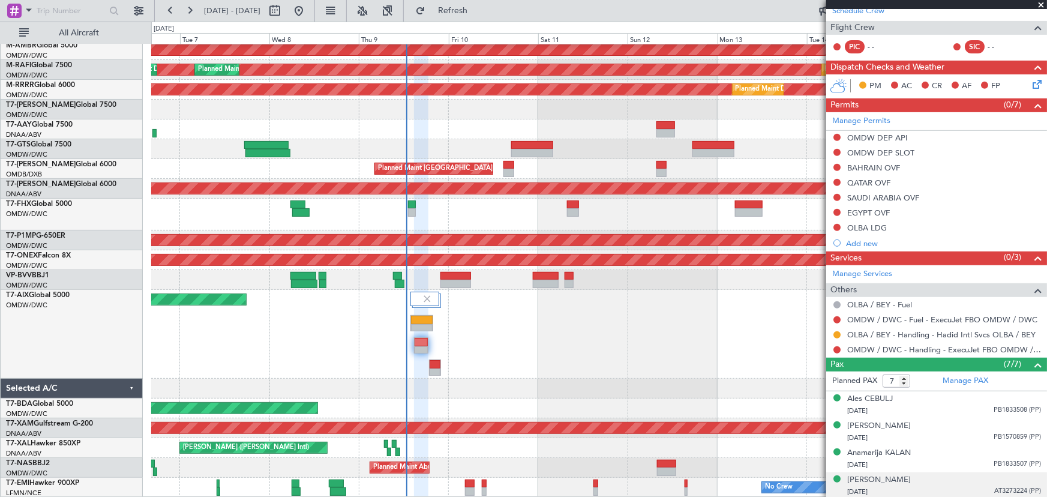
click at [734, 353] on div "Planned Maint Dubai (Al Maktoum Intl)" at bounding box center [598, 334] width 895 height 89
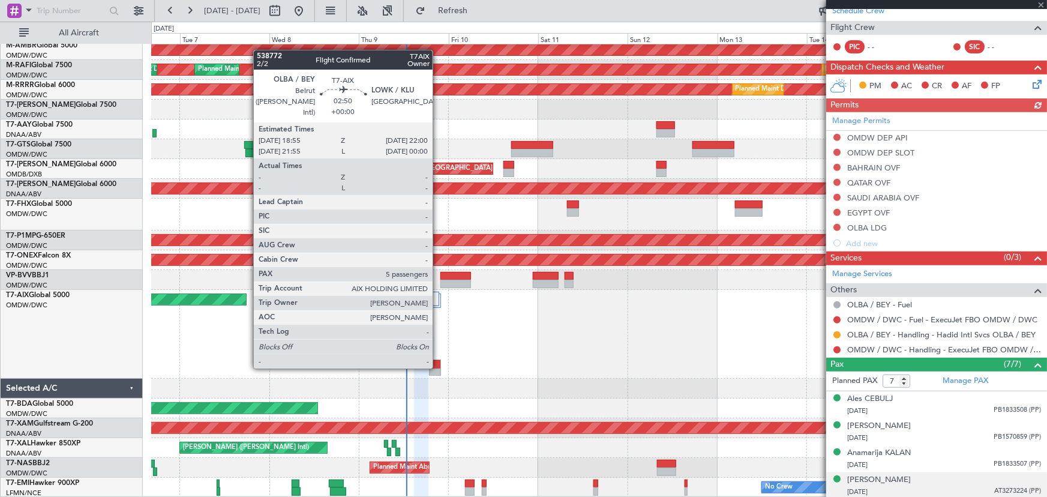
click at [438, 366] on div at bounding box center [435, 364] width 11 height 8
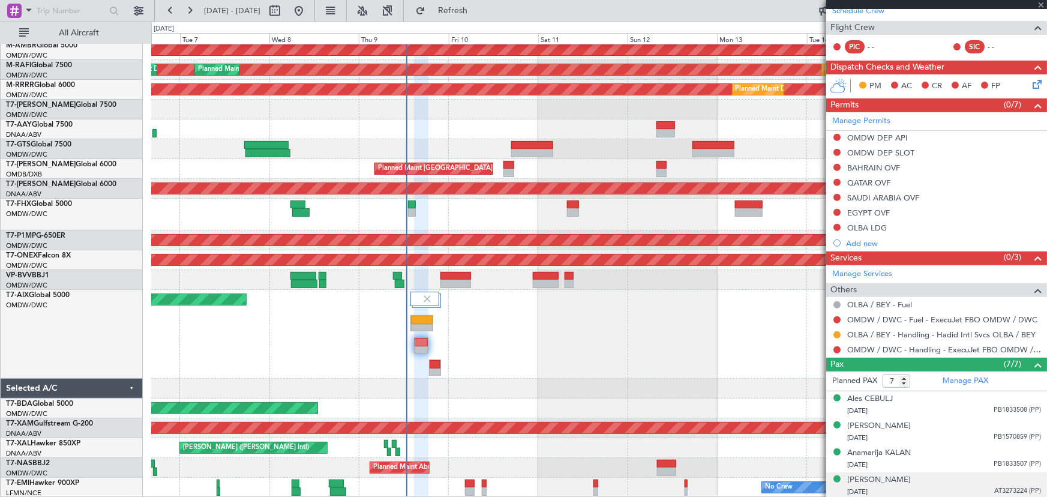
type input "5"
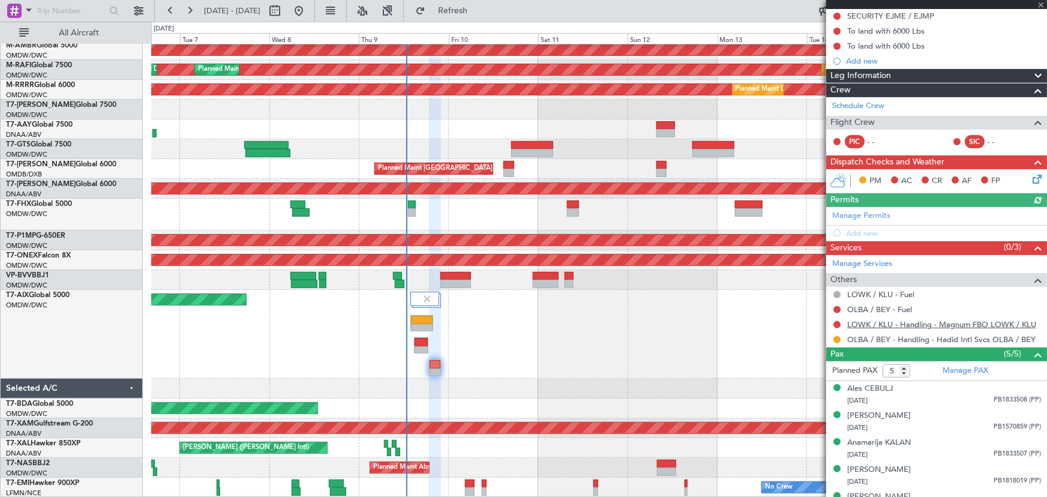
scroll to position [140, 0]
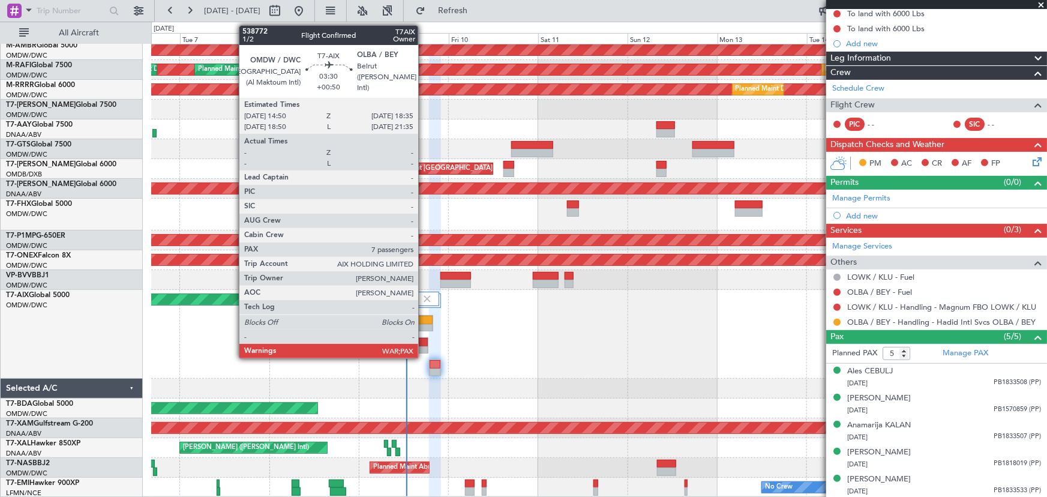
click at [424, 342] on div at bounding box center [421, 342] width 13 height 8
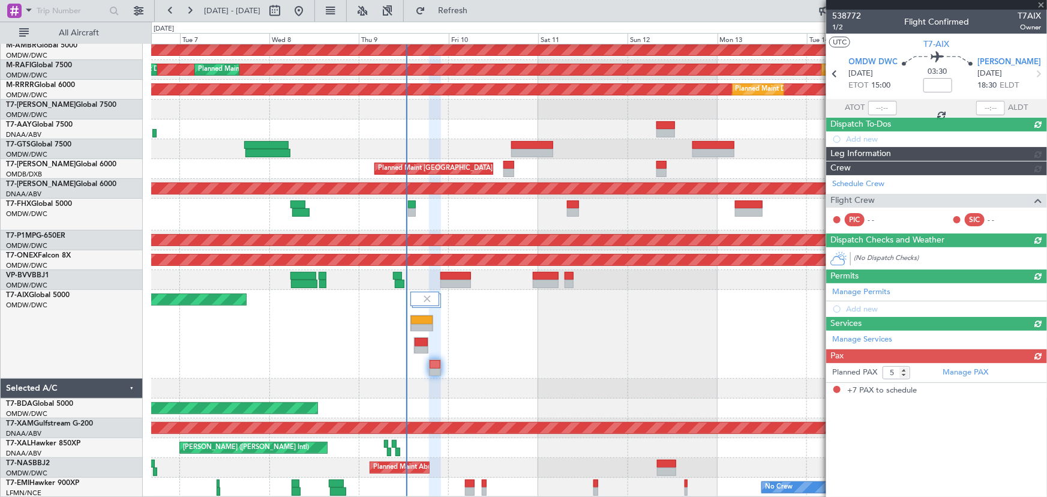
type input "+00:50"
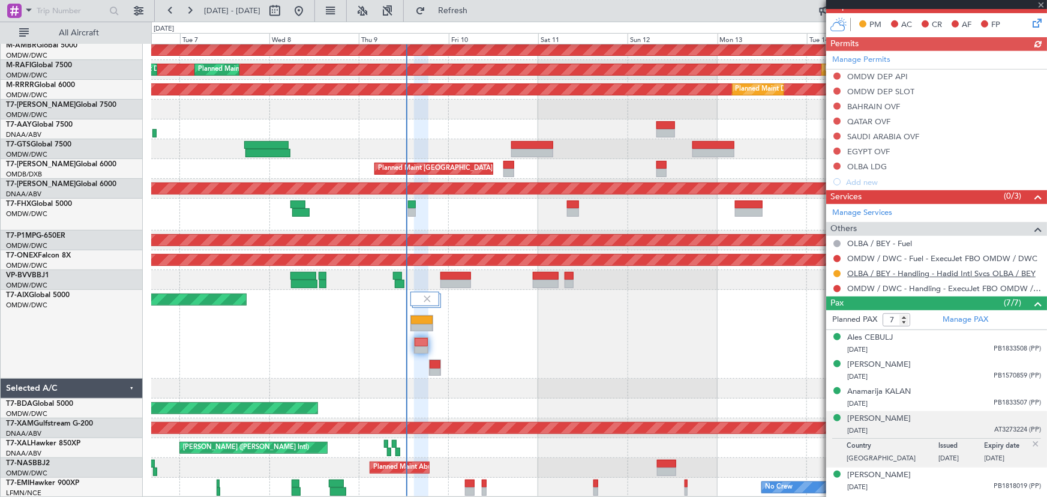
scroll to position [329, 0]
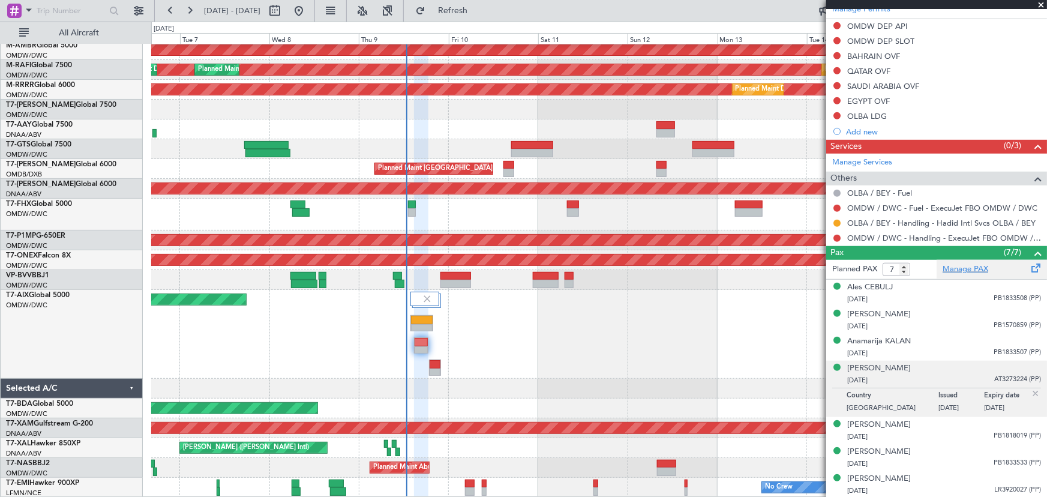
click at [957, 268] on link "Manage PAX" at bounding box center [965, 269] width 46 height 12
click at [482, 17] on button "Refresh" at bounding box center [446, 10] width 72 height 19
click at [1040, 5] on span at bounding box center [1041, 5] width 12 height 11
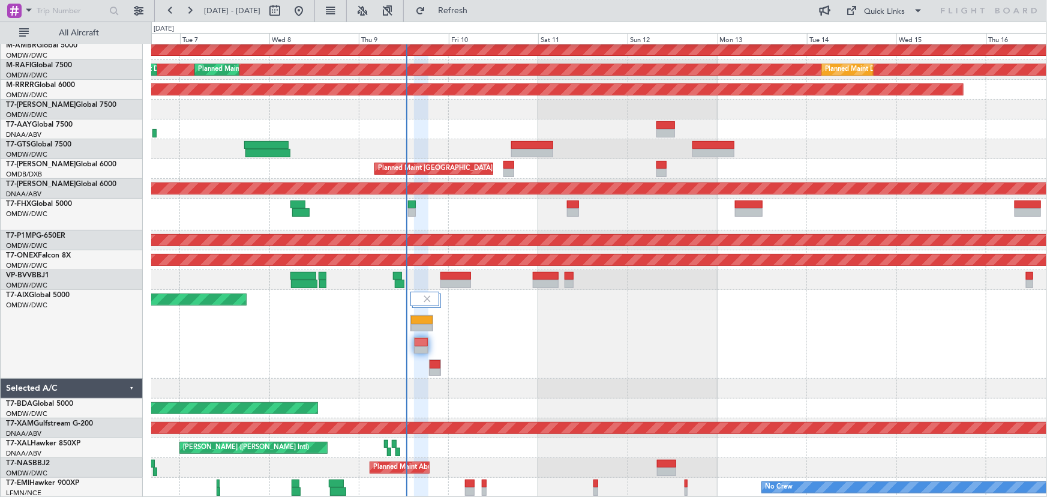
type input "0"
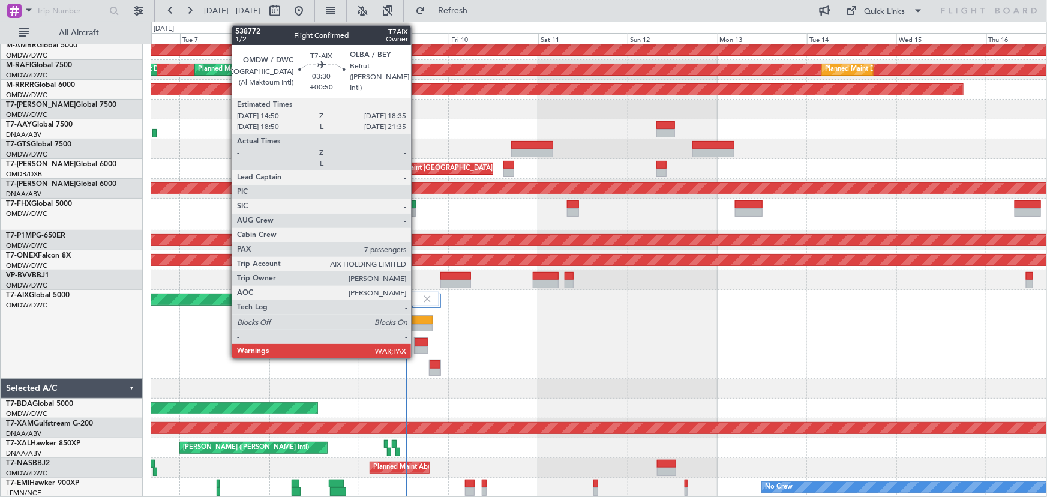
click at [417, 344] on div at bounding box center [421, 342] width 13 height 8
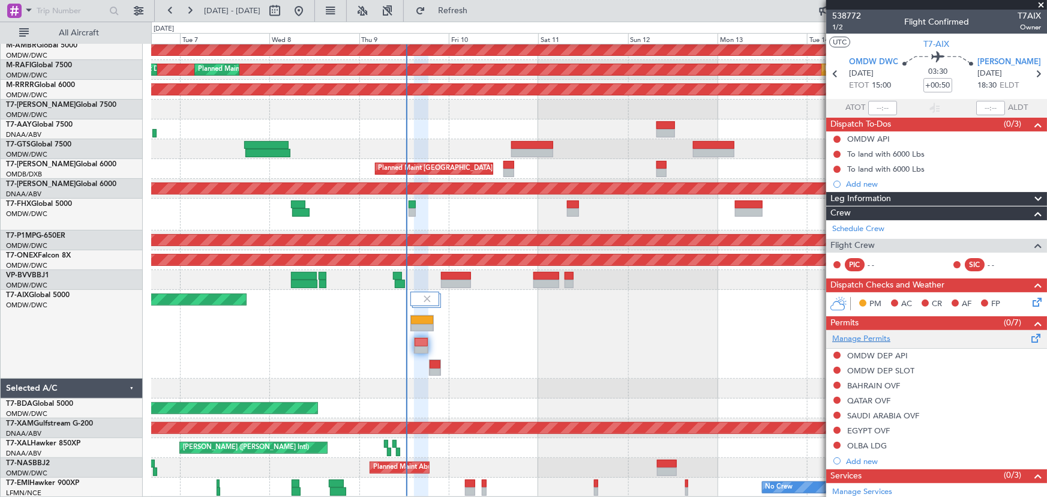
click at [872, 340] on link "Manage Permits" at bounding box center [861, 339] width 58 height 12
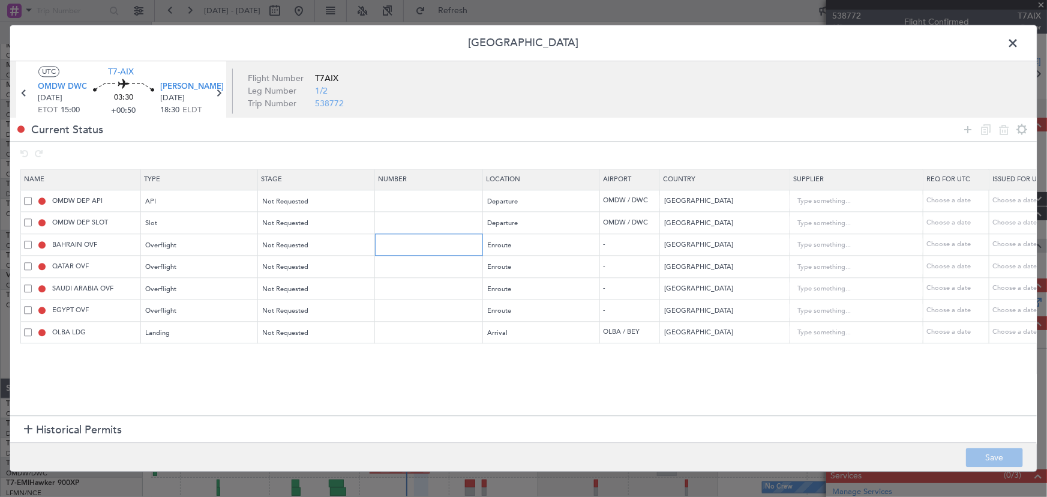
click at [443, 246] on input "text" at bounding box center [430, 244] width 104 height 10
paste input "RO-2510000787"
type input "RO-2510000787"
click at [324, 246] on div "Not Requested" at bounding box center [313, 245] width 100 height 18
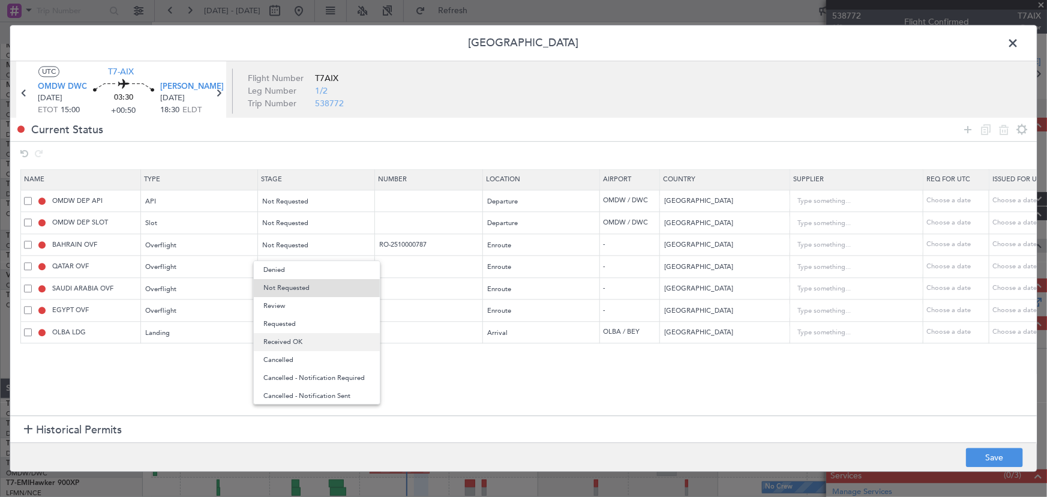
click at [301, 336] on span "Received OK" at bounding box center [316, 342] width 107 height 18
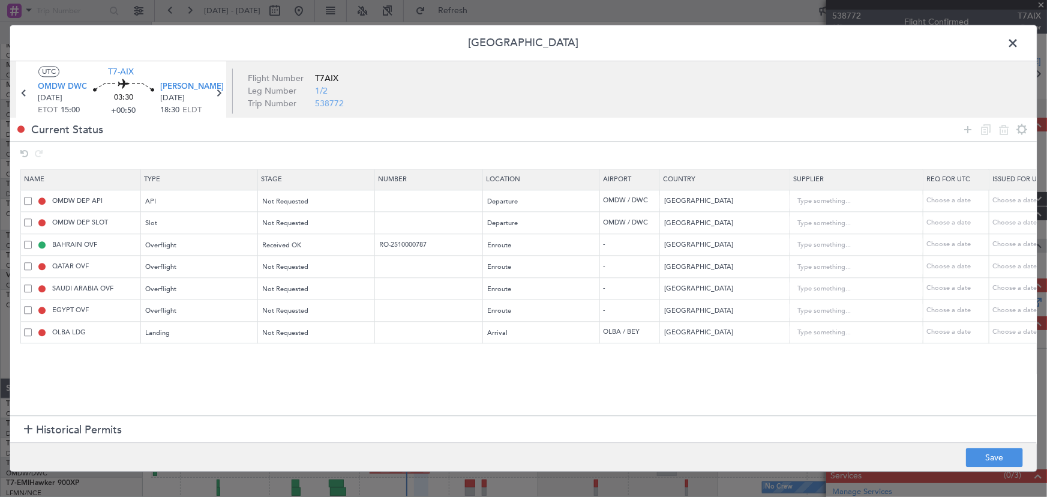
click at [398, 272] on td at bounding box center [429, 267] width 108 height 22
click at [400, 266] on input "text" at bounding box center [430, 267] width 104 height 10
paste input "FN2647"
type input "FN2647"
click at [328, 266] on div "Not Requested" at bounding box center [313, 268] width 100 height 18
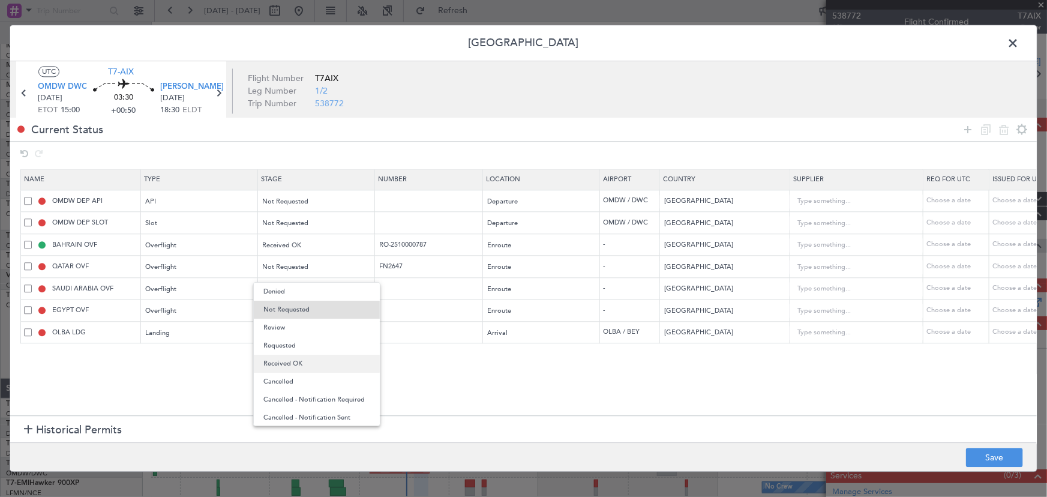
click at [302, 359] on span "Received OK" at bounding box center [316, 364] width 107 height 18
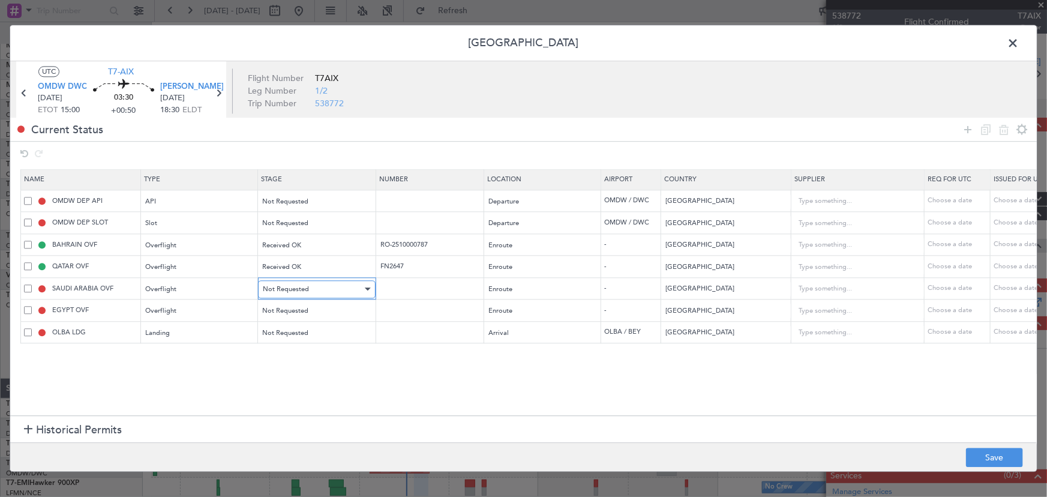
click at [343, 289] on div "Not Requested" at bounding box center [313, 289] width 100 height 18
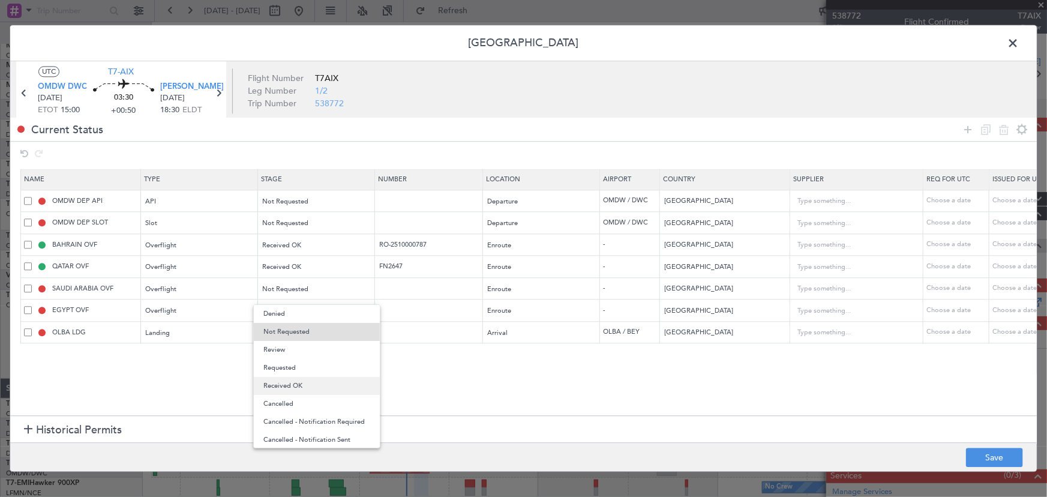
click at [317, 386] on span "Received OK" at bounding box center [316, 386] width 107 height 18
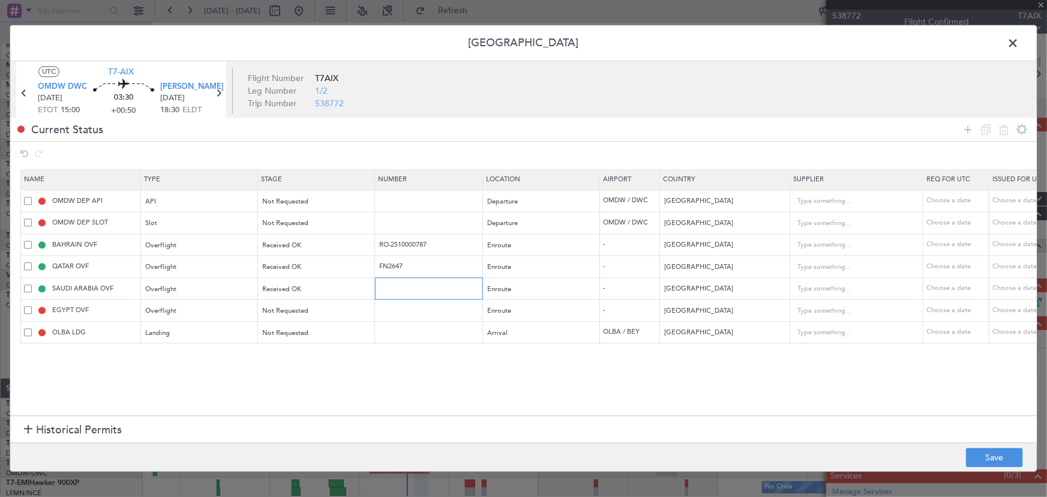
click at [419, 288] on input "text" at bounding box center [430, 288] width 104 height 10
paste input "2501022452"
type input "2501022452"
click at [323, 295] on div "Received OK" at bounding box center [313, 289] width 100 height 18
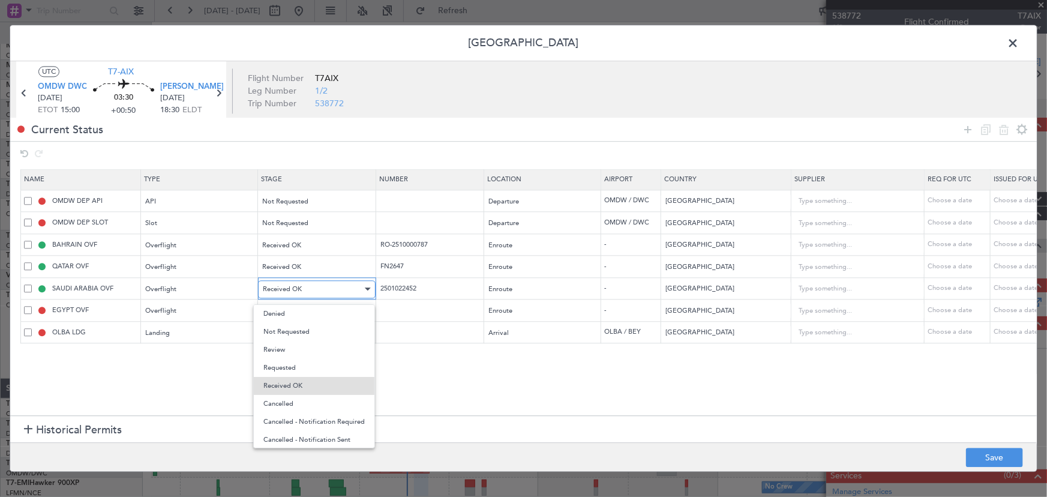
scroll to position [12, 0]
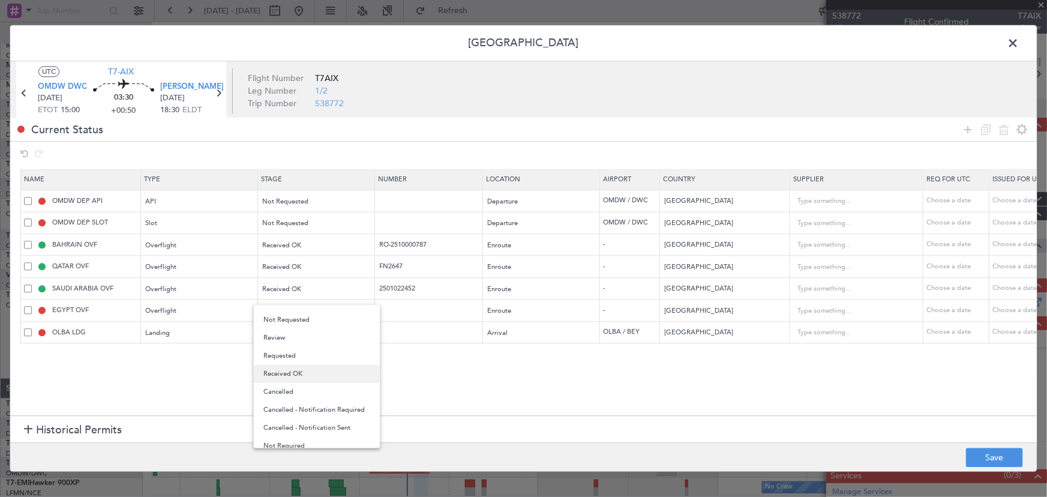
click at [317, 372] on span "Received OK" at bounding box center [316, 374] width 107 height 18
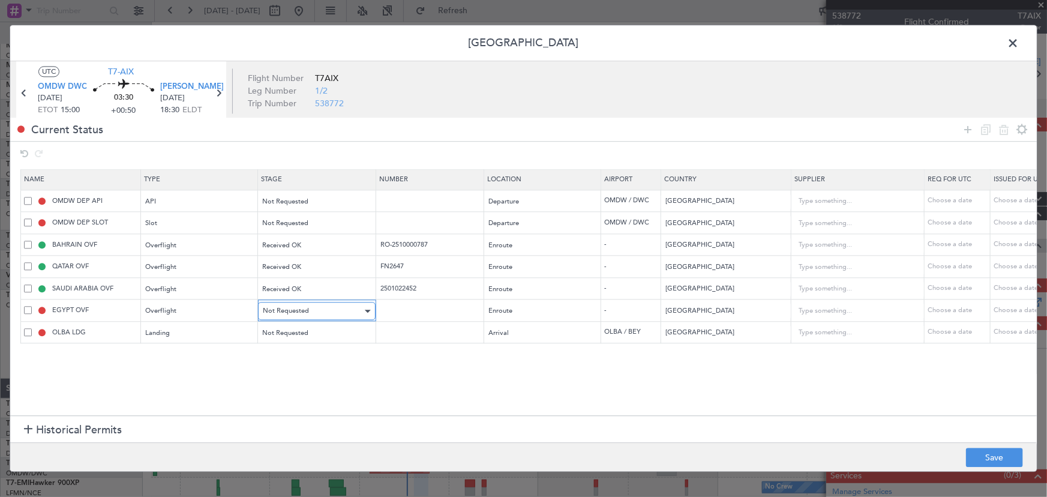
click at [318, 314] on div "Not Requested" at bounding box center [313, 311] width 100 height 18
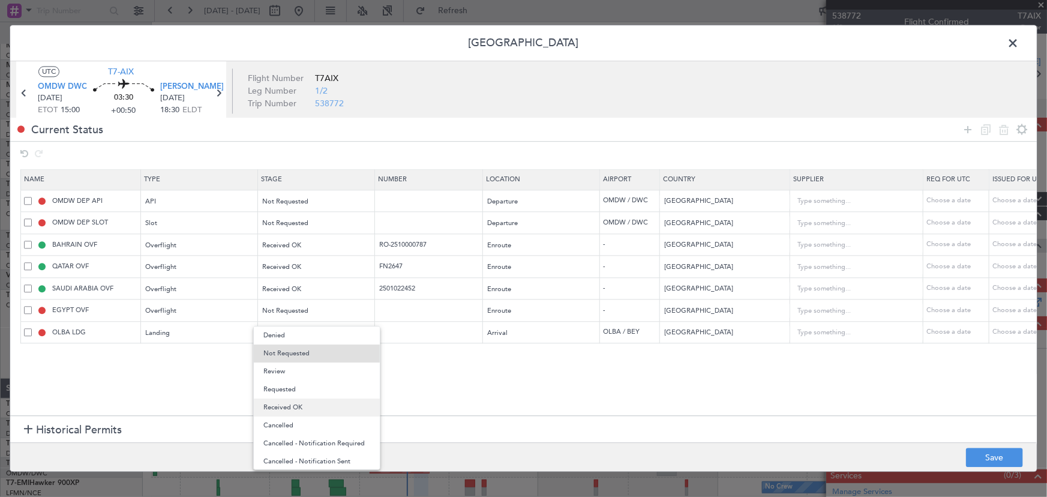
click at [308, 407] on span "Received OK" at bounding box center [316, 407] width 107 height 18
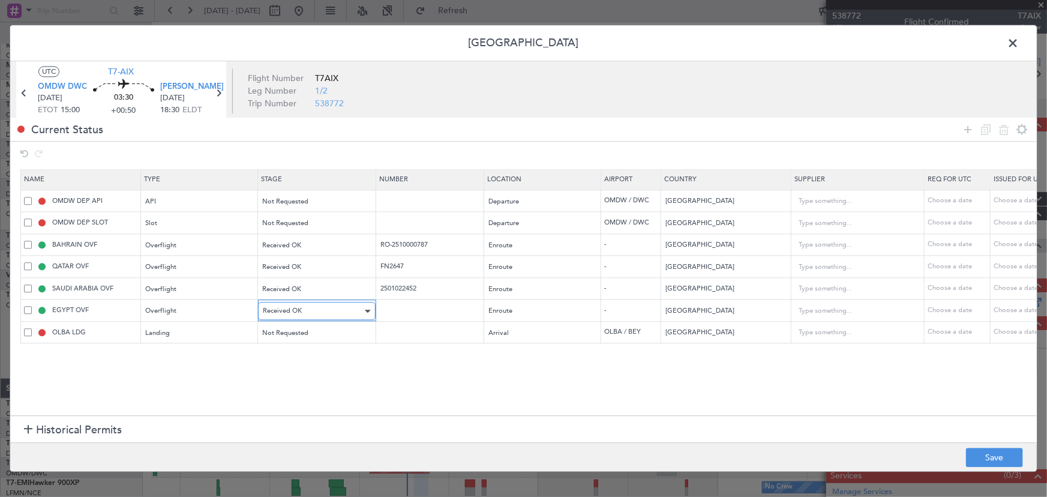
click at [307, 316] on div "Received OK" at bounding box center [313, 311] width 100 height 18
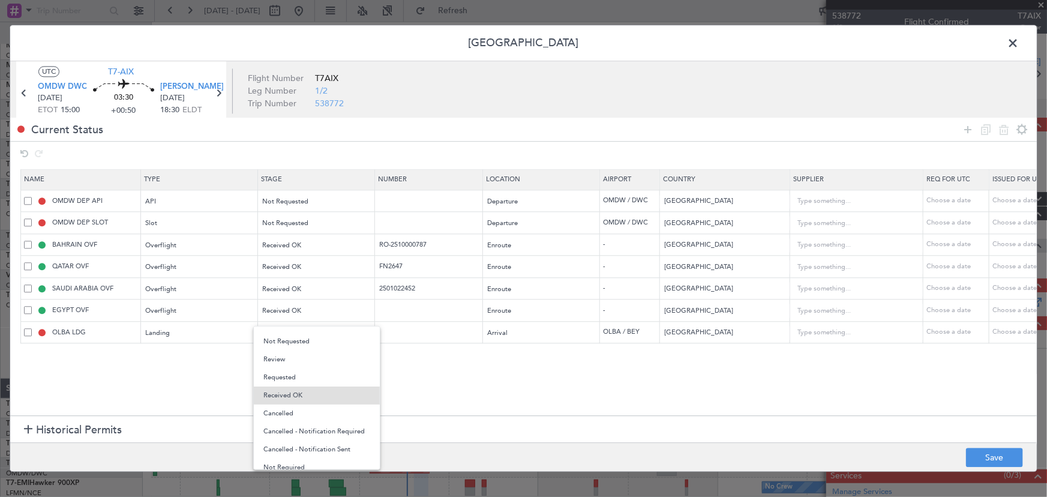
click at [298, 382] on span "Requested" at bounding box center [316, 377] width 107 height 18
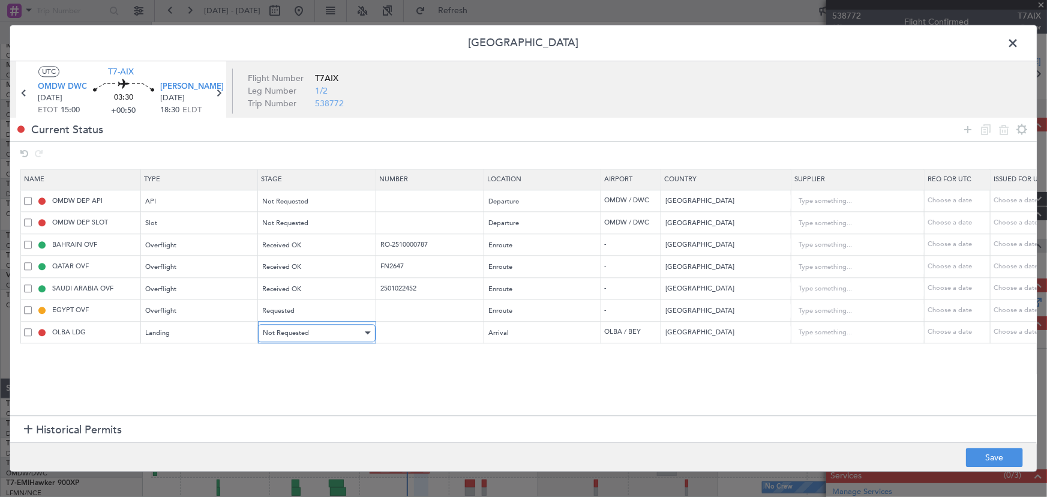
click at [313, 338] on div "Not Requested" at bounding box center [313, 333] width 100 height 18
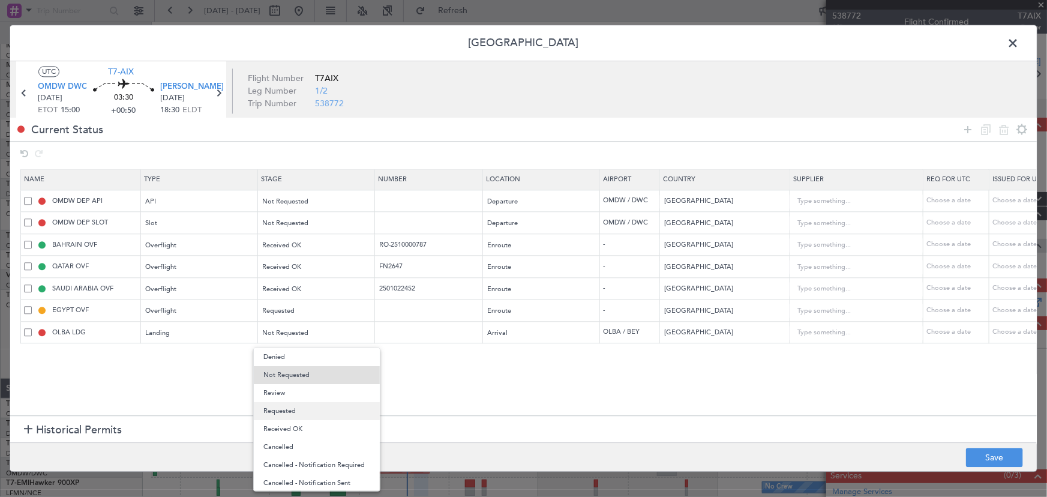
click at [297, 408] on span "Requested" at bounding box center [316, 411] width 107 height 18
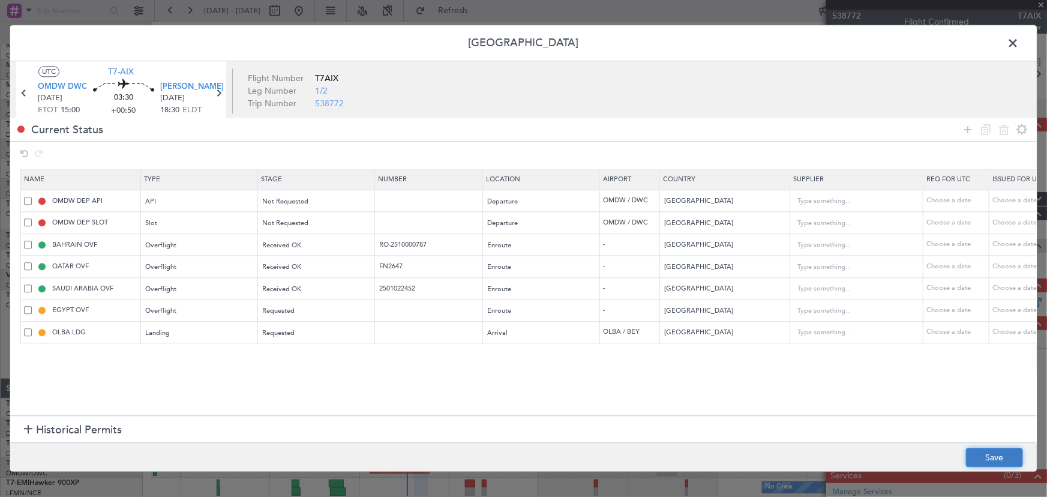
click at [972, 456] on button "Save" at bounding box center [994, 457] width 57 height 19
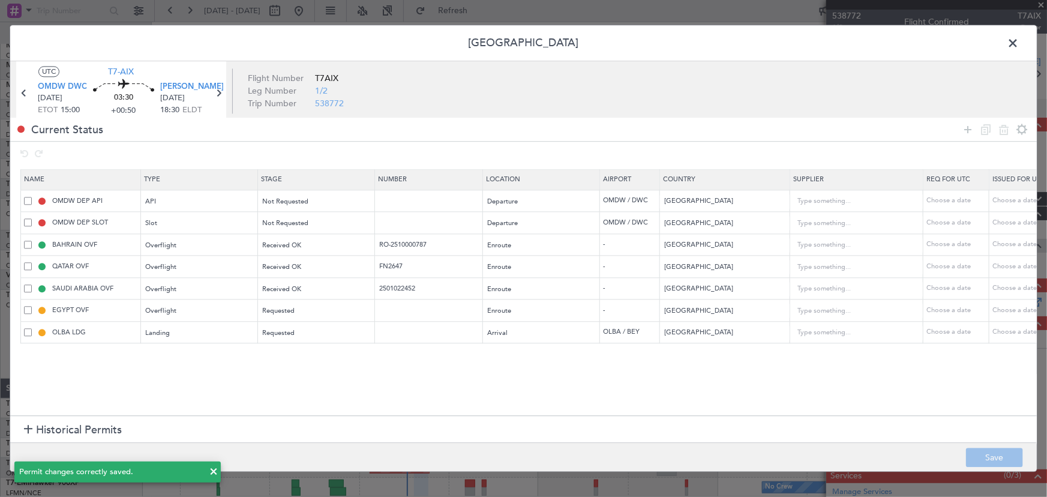
click at [1019, 44] on span at bounding box center [1019, 46] width 0 height 24
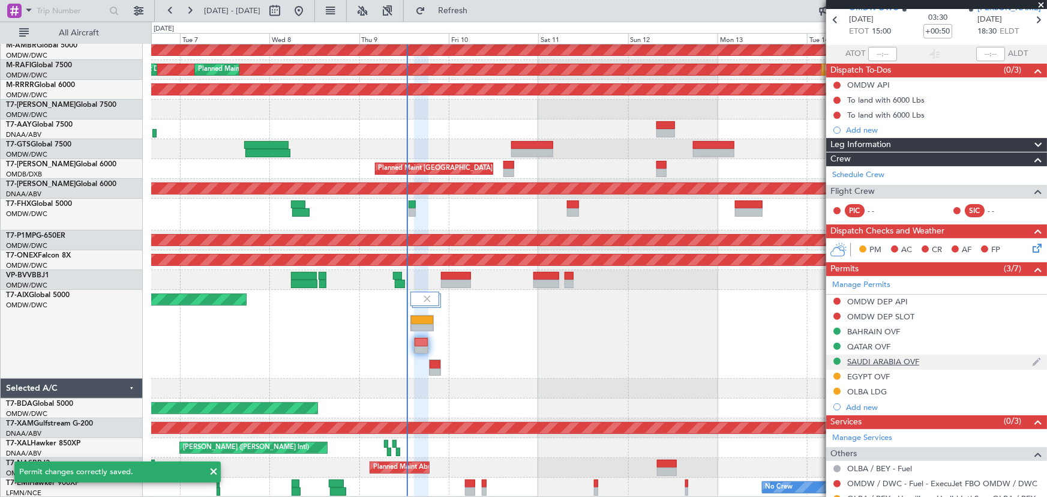
scroll to position [163, 0]
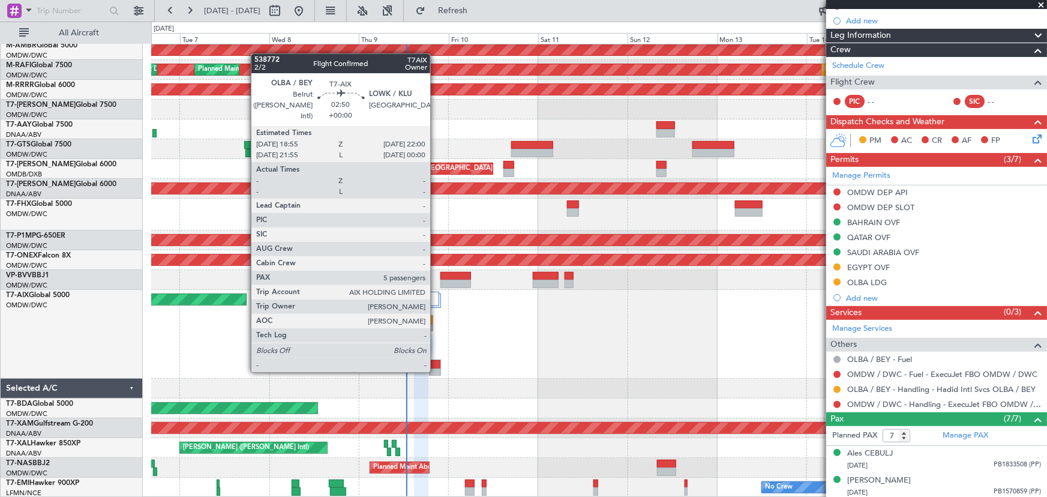
click at [436, 370] on div at bounding box center [435, 372] width 11 height 8
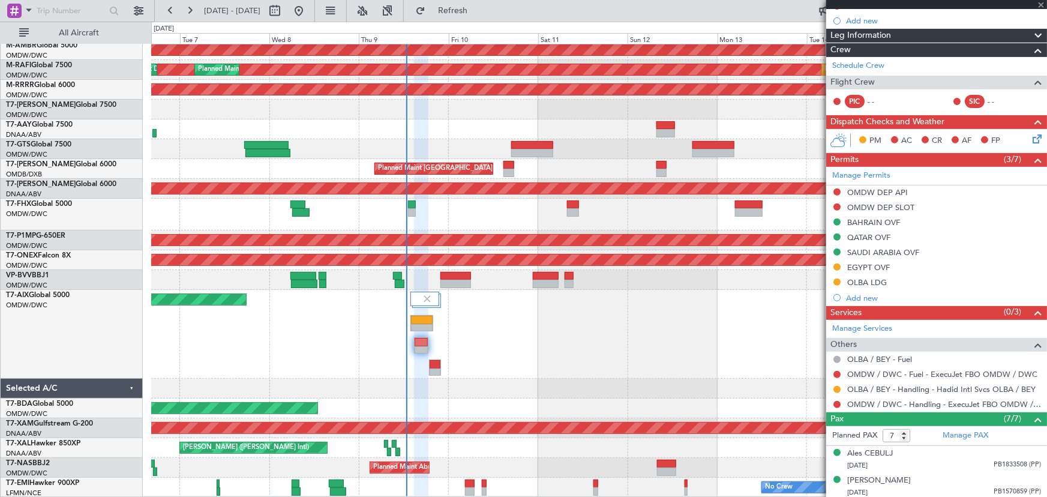
type input "5"
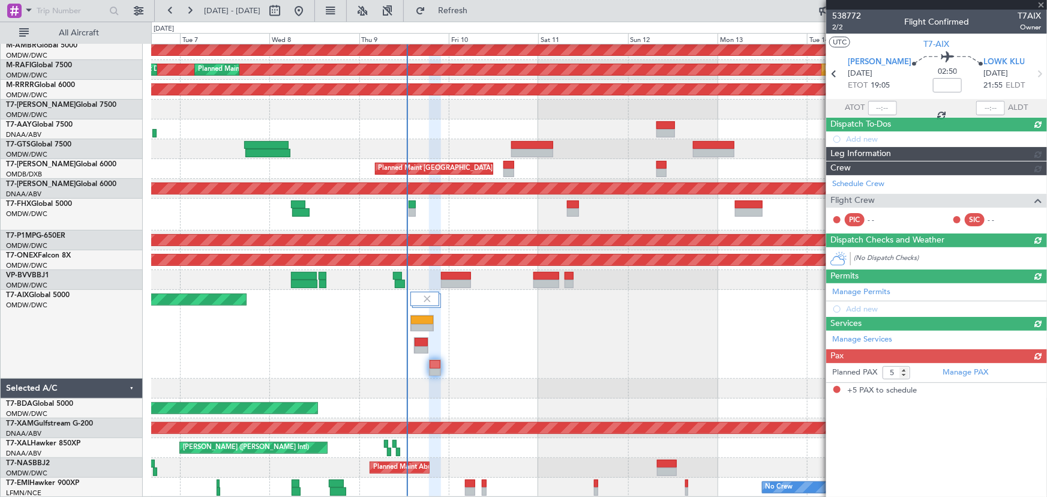
scroll to position [0, 0]
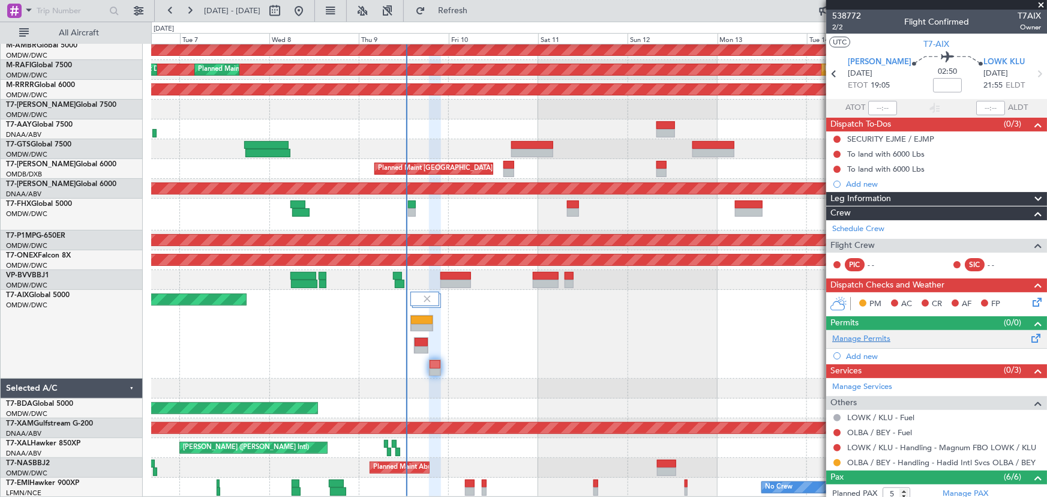
click at [865, 342] on link "Manage Permits" at bounding box center [861, 339] width 58 height 12
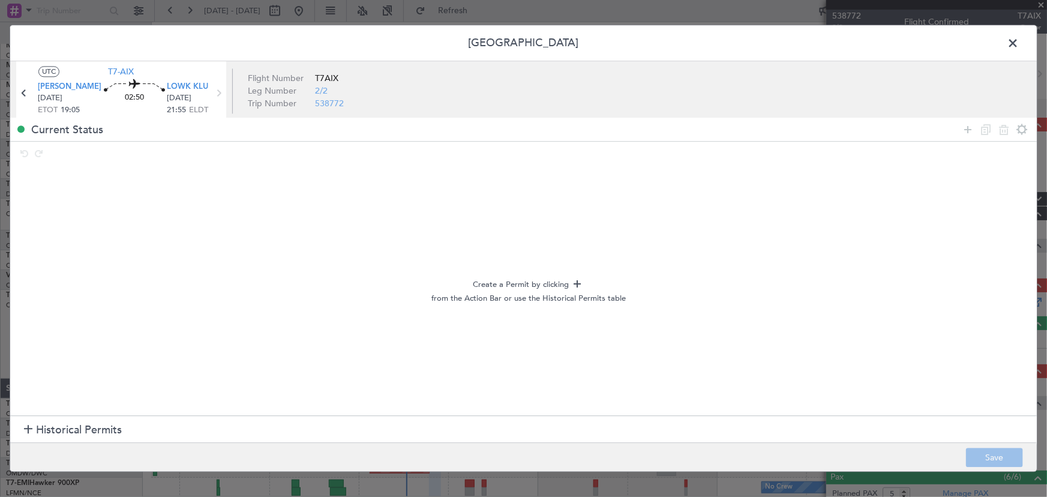
click at [118, 430] on span "Historical Permits" at bounding box center [79, 430] width 86 height 16
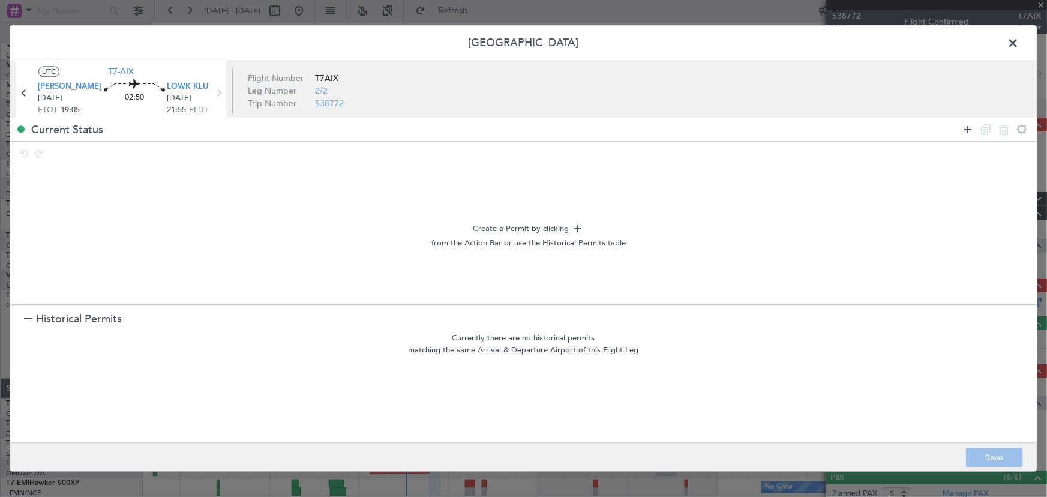
drag, startPoint x: 959, startPoint y: 122, endPoint x: 964, endPoint y: 131, distance: 10.2
click at [961, 127] on div at bounding box center [995, 129] width 72 height 17
drag, startPoint x: 965, startPoint y: 132, endPoint x: 277, endPoint y: 168, distance: 689.6
click at [965, 133] on icon at bounding box center [967, 129] width 14 height 14
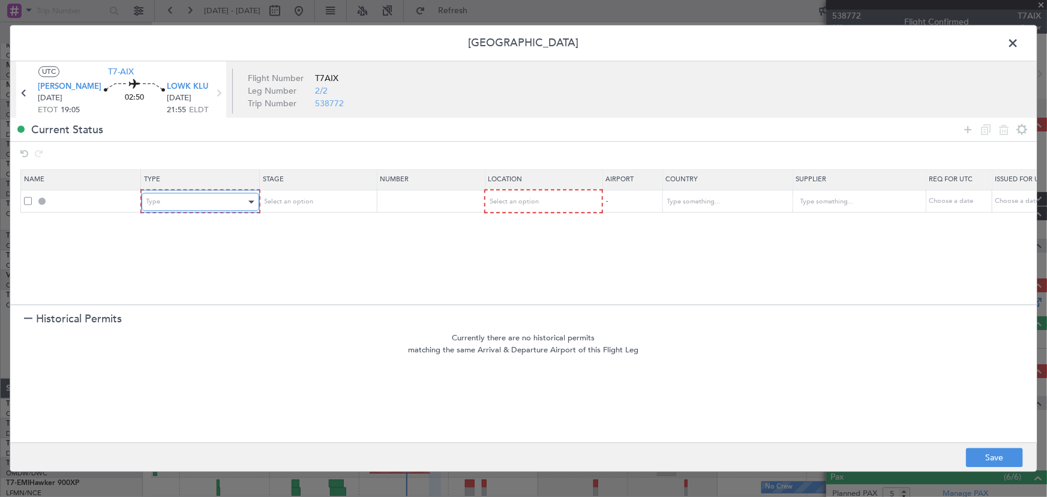
click at [201, 200] on div "Type" at bounding box center [196, 202] width 100 height 18
drag, startPoint x: 173, startPoint y: 328, endPoint x: 207, endPoint y: 271, distance: 66.2
click at [173, 329] on span "Overflight" at bounding box center [199, 329] width 107 height 18
click at [309, 203] on span "Select an option" at bounding box center [287, 201] width 49 height 9
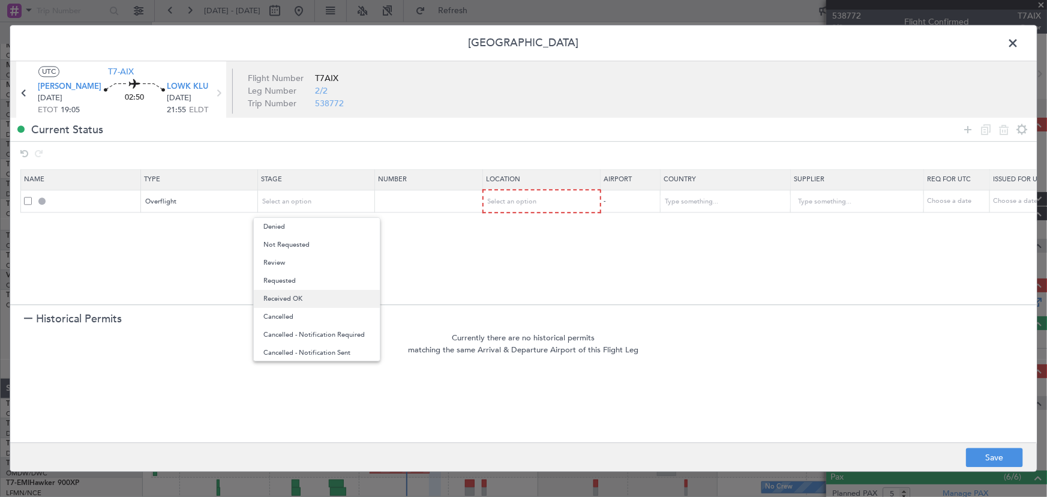
click at [337, 302] on span "Received OK" at bounding box center [316, 299] width 107 height 18
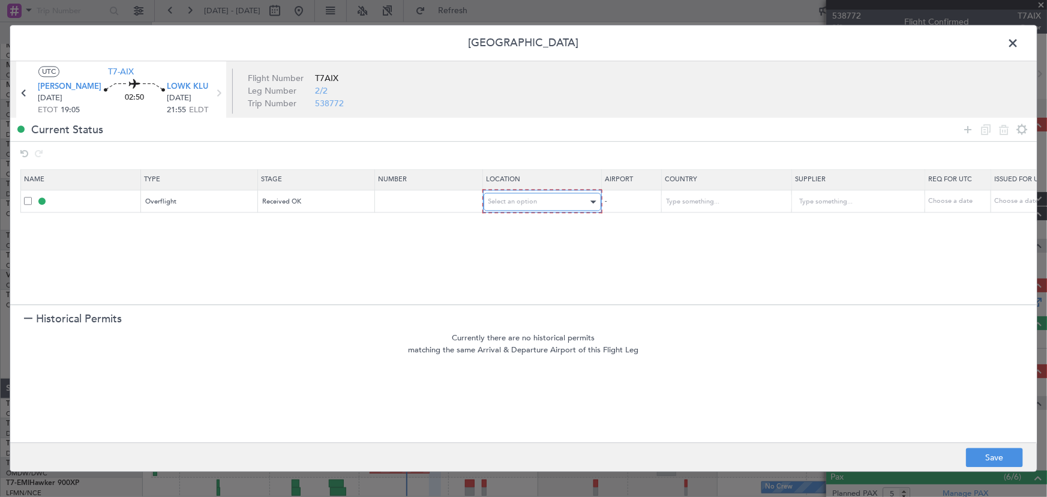
click at [568, 202] on div "Select an option" at bounding box center [538, 202] width 100 height 18
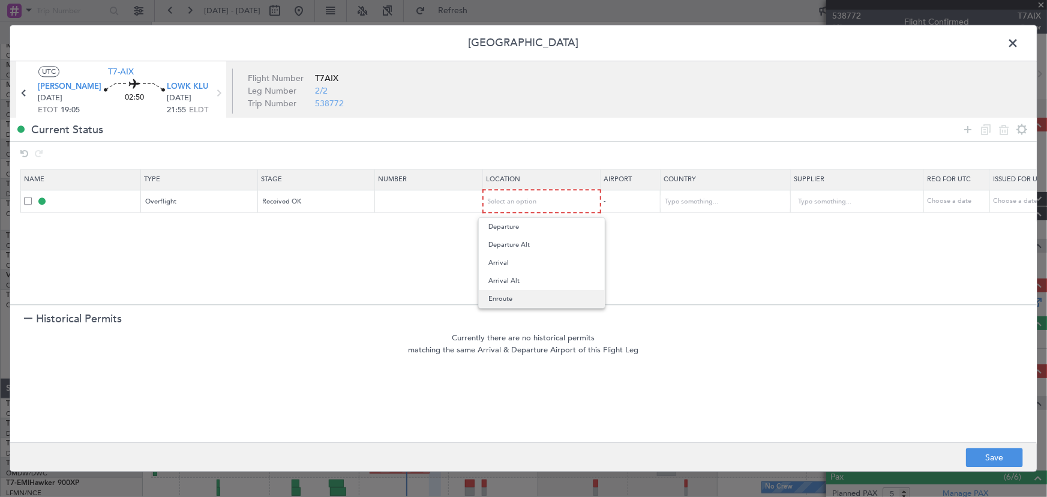
click at [518, 299] on span "Enroute" at bounding box center [541, 299] width 107 height 18
click at [425, 194] on td at bounding box center [429, 201] width 108 height 22
click at [419, 205] on td at bounding box center [429, 201] width 108 height 22
click at [419, 206] on td at bounding box center [429, 201] width 108 height 22
click at [418, 202] on input "text" at bounding box center [430, 201] width 104 height 10
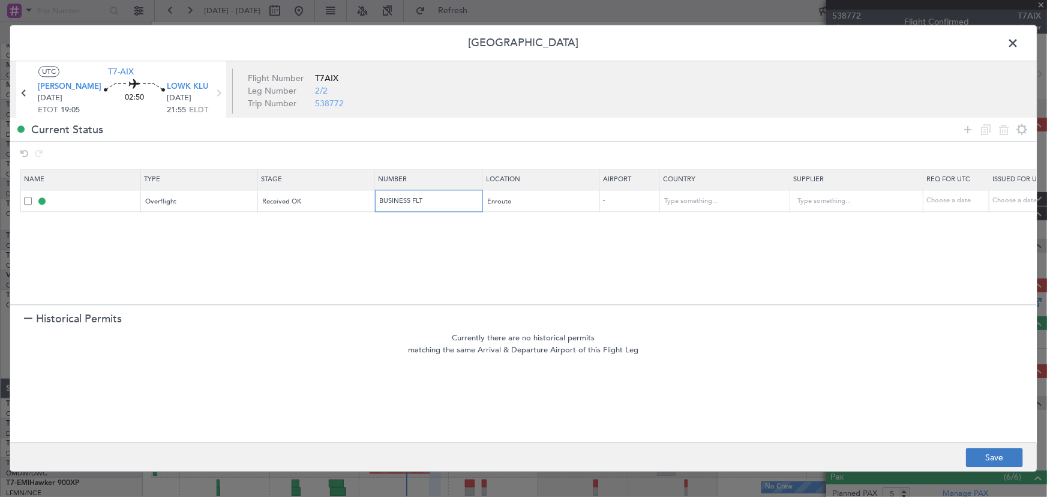
type input "BUSINESS FLT"
click at [987, 456] on button "Save" at bounding box center [994, 457] width 57 height 19
type input "OVF"
type input "BUSINESS FLT"
type input "NNN"
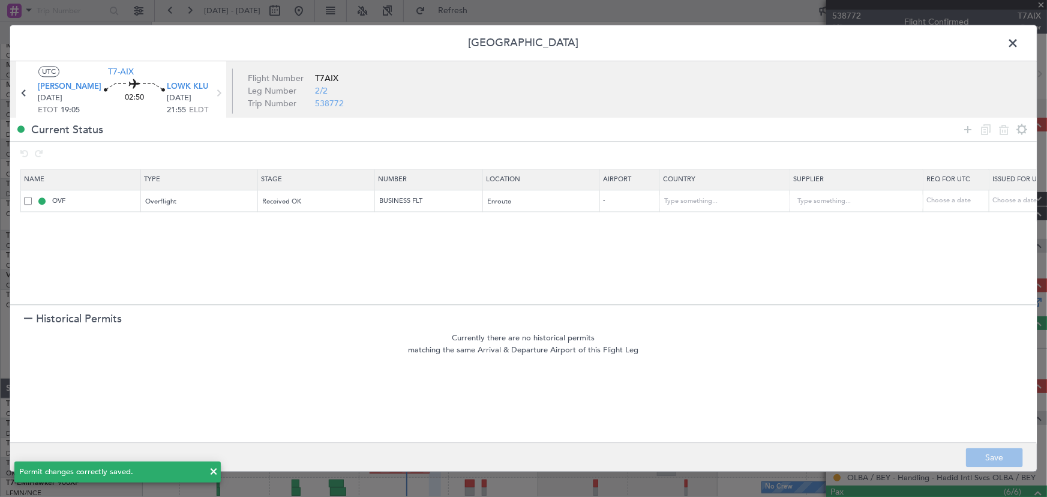
click at [1019, 42] on span at bounding box center [1019, 46] width 0 height 24
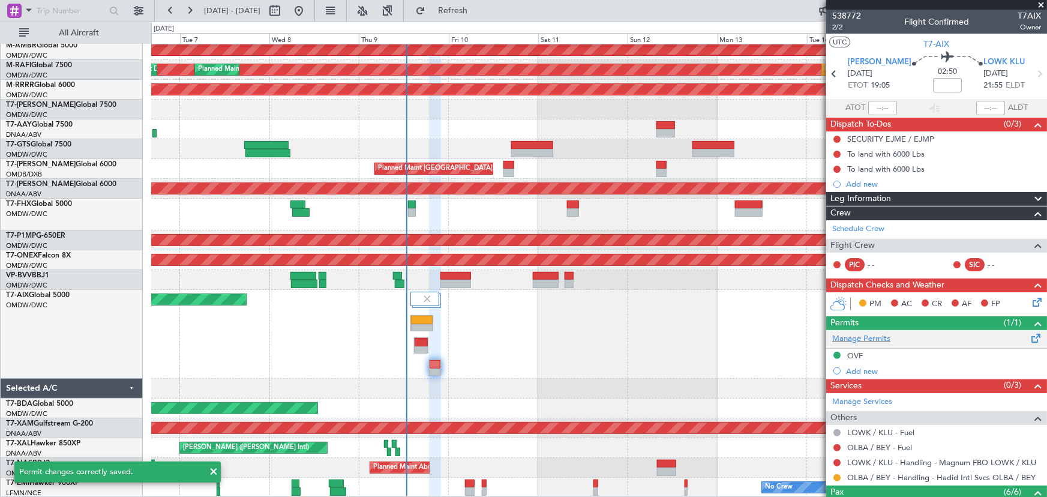
scroll to position [163, 0]
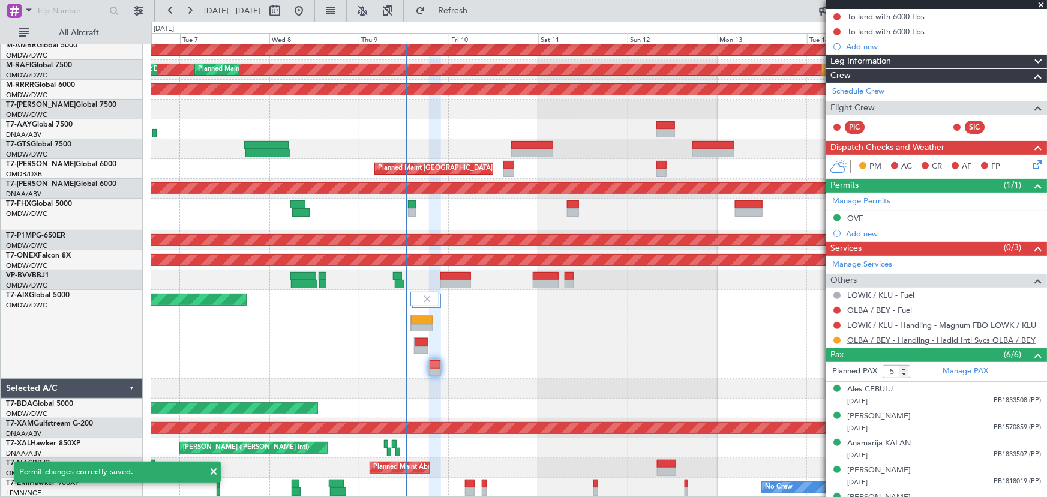
type input "6"
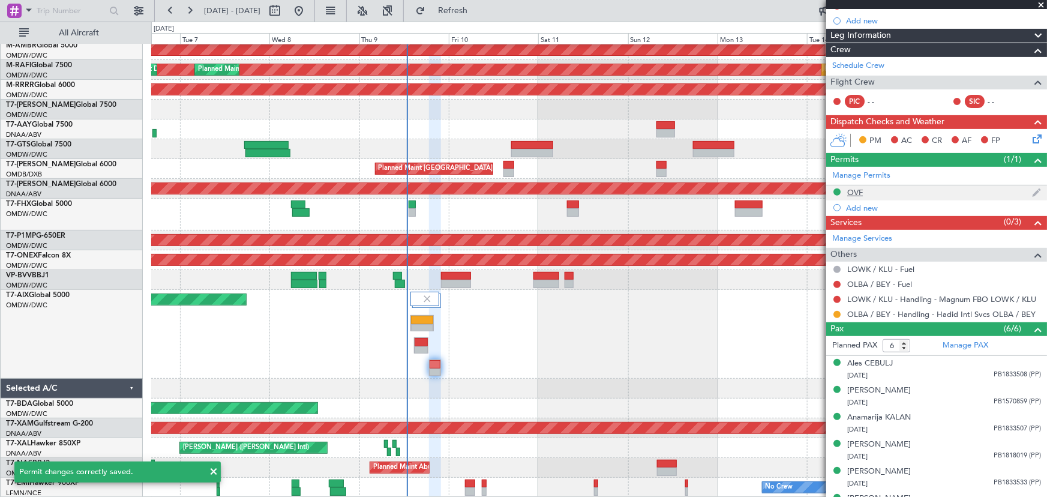
click at [853, 192] on div "OVF" at bounding box center [855, 192] width 16 height 10
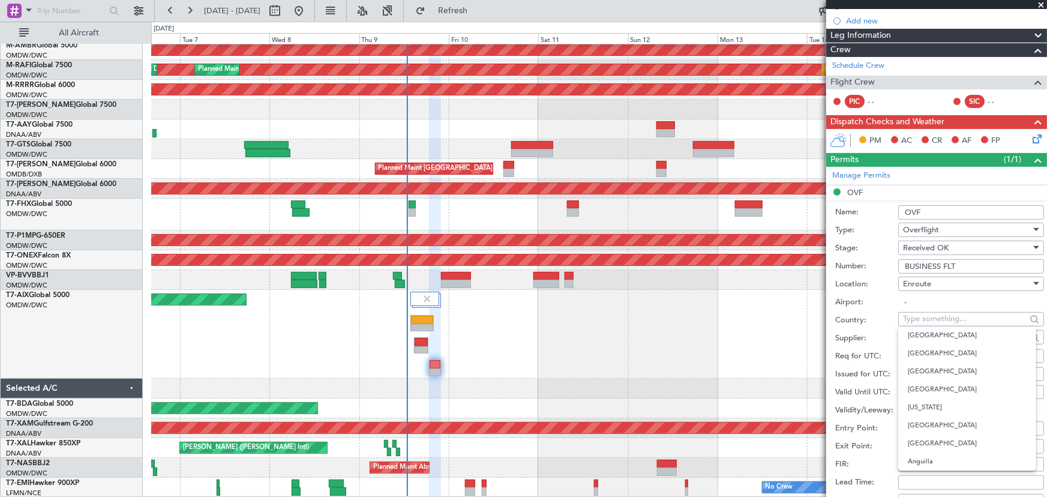
click at [929, 318] on input "text" at bounding box center [964, 319] width 123 height 18
click at [929, 330] on span "[GEOGRAPHIC_DATA]" at bounding box center [967, 335] width 118 height 18
type input "[GEOGRAPHIC_DATA]"
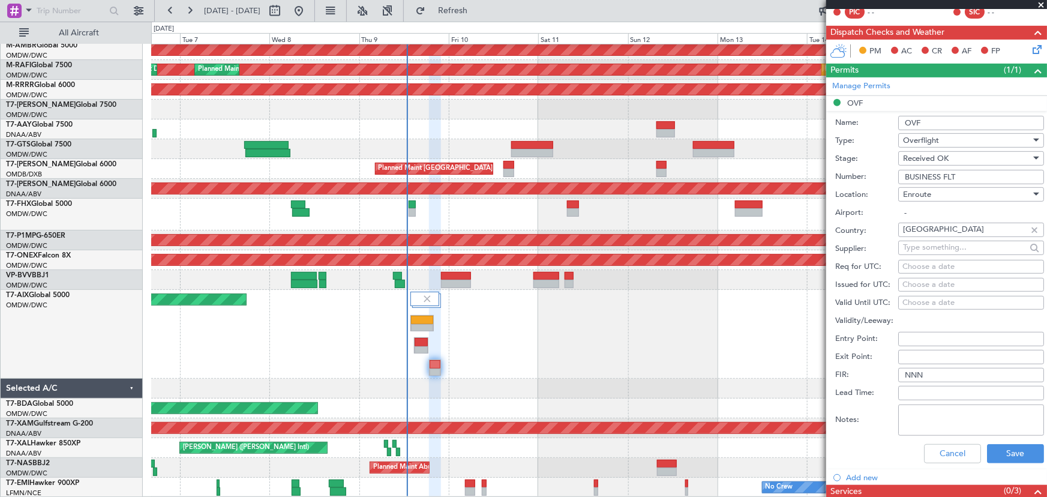
scroll to position [272, 0]
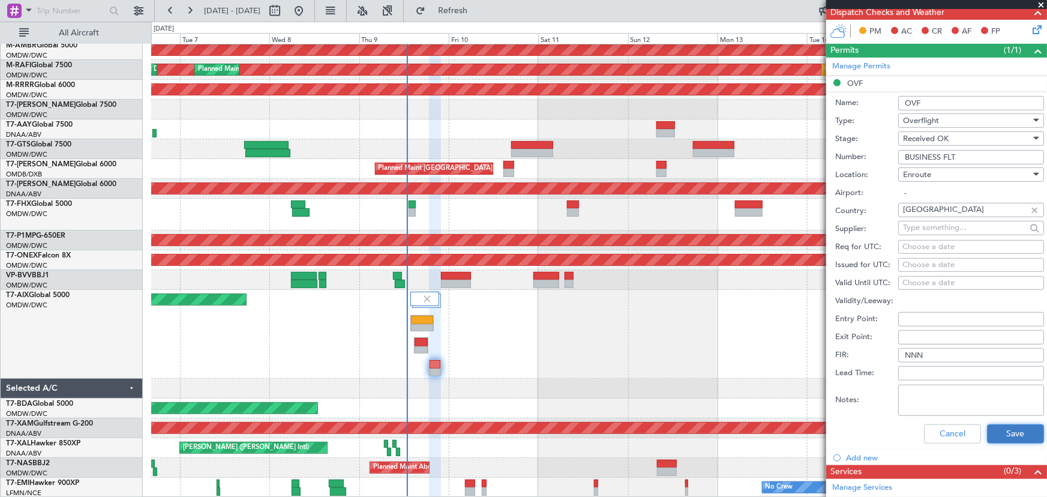
click at [1001, 430] on button "Save" at bounding box center [1015, 433] width 57 height 19
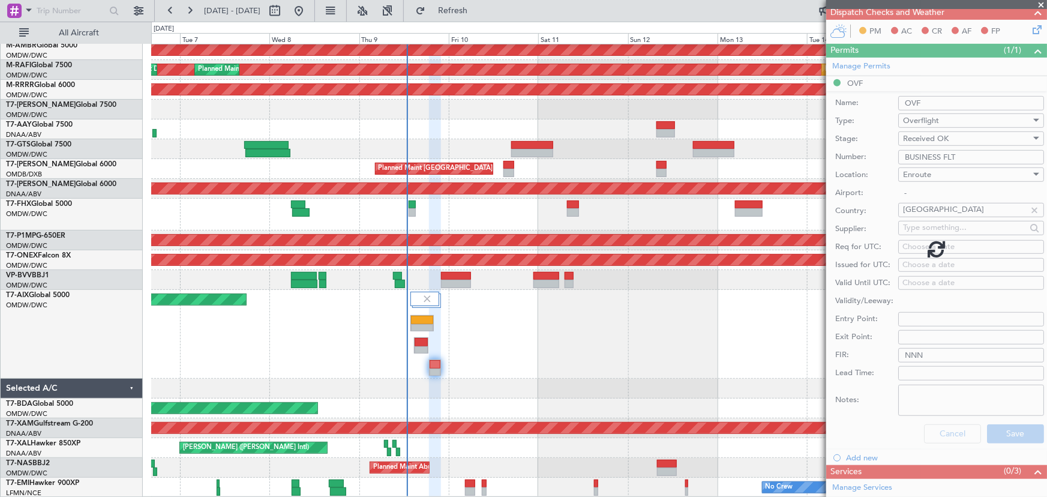
scroll to position [183, 0]
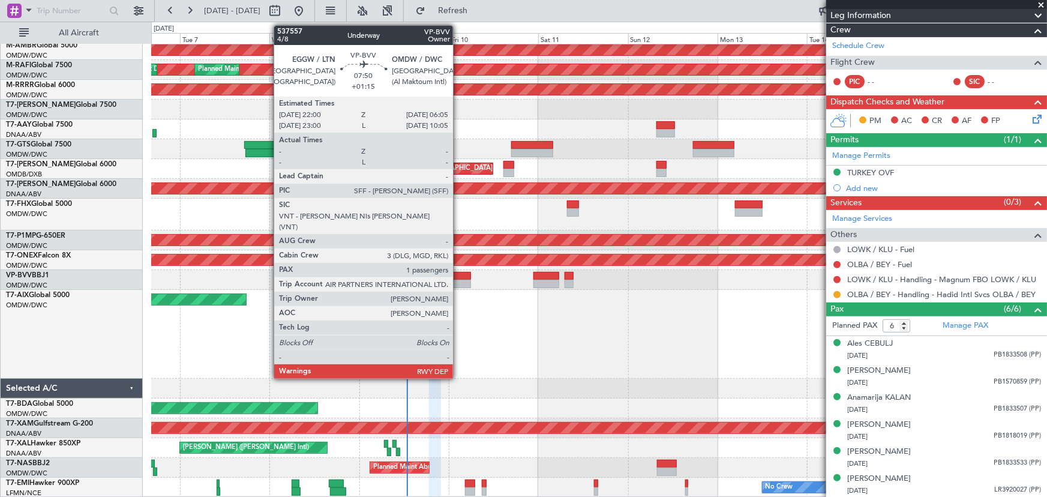
click at [458, 280] on div at bounding box center [456, 284] width 31 height 8
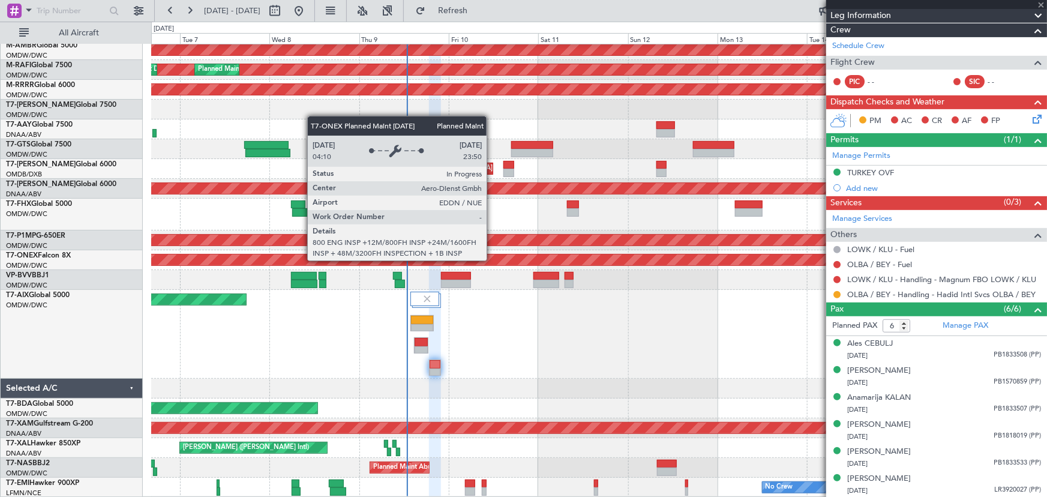
type input "+01:15"
type input "1"
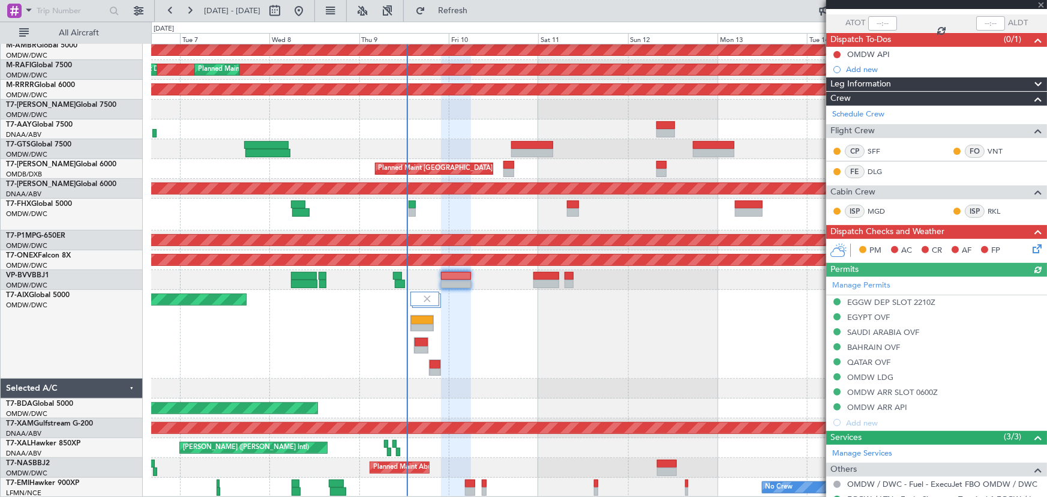
scroll to position [184, 0]
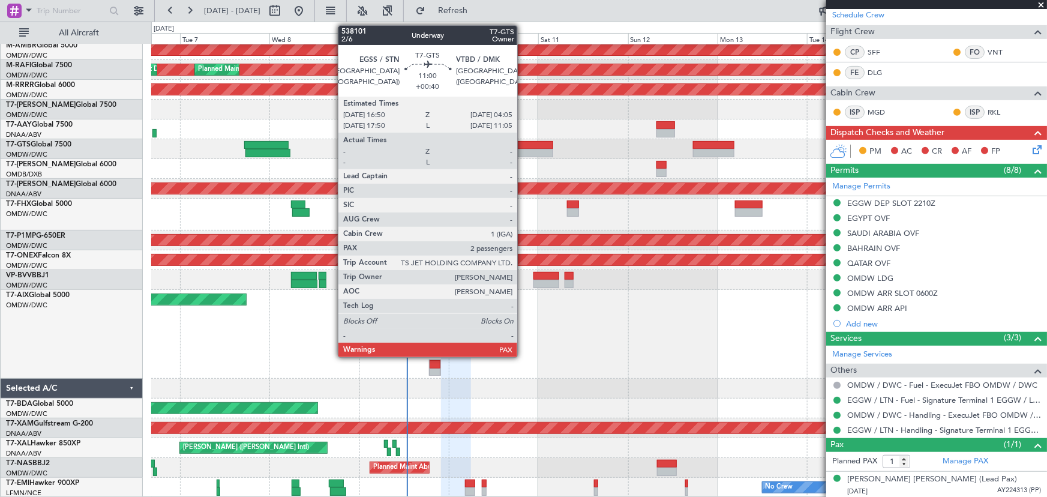
click at [523, 149] on div at bounding box center [532, 153] width 43 height 8
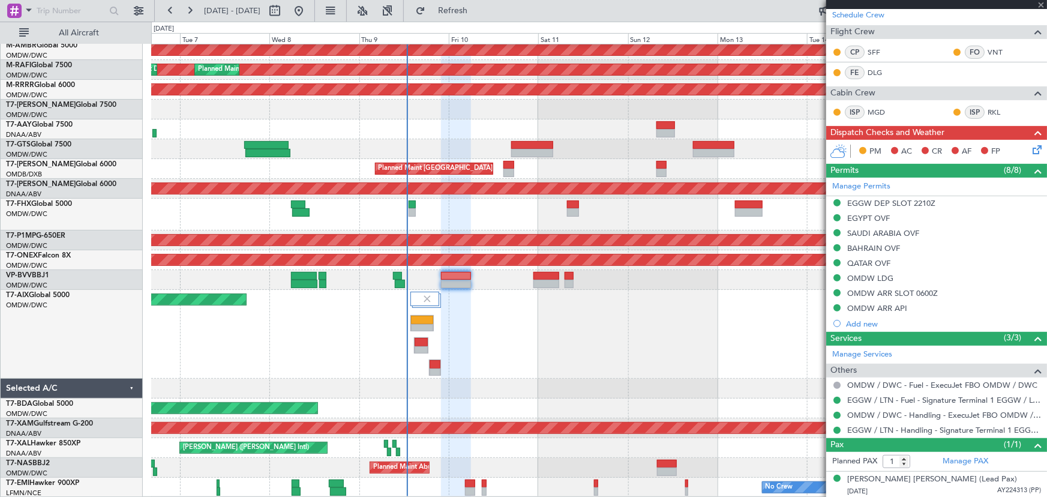
type input "+00:40"
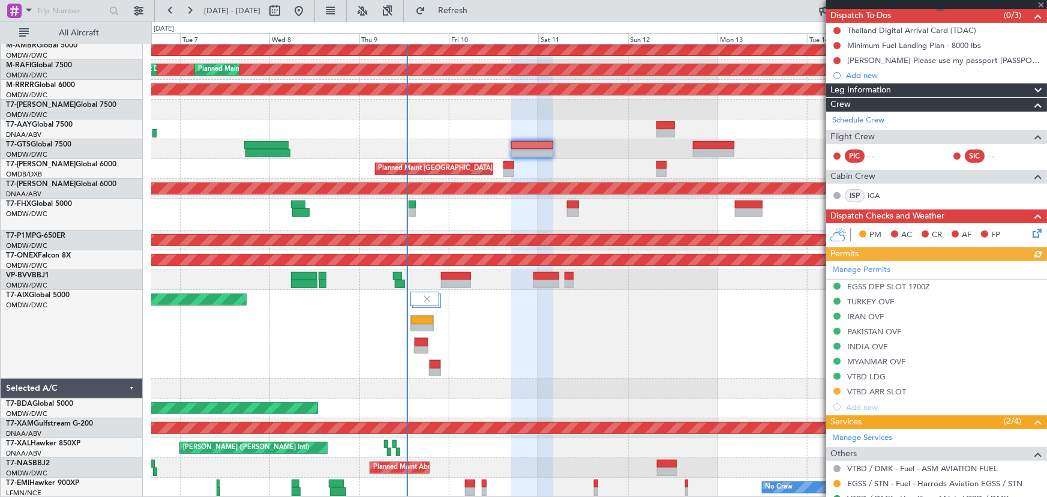
scroll to position [196, 0]
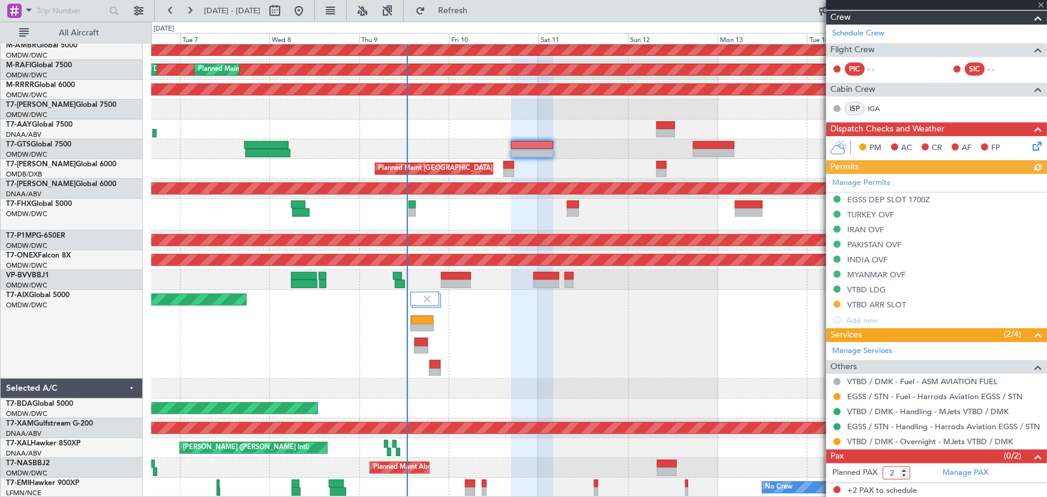
drag, startPoint x: 896, startPoint y: 472, endPoint x: 906, endPoint y: 474, distance: 9.8
click at [906, 474] on input "2" at bounding box center [896, 472] width 28 height 13
type input "1"
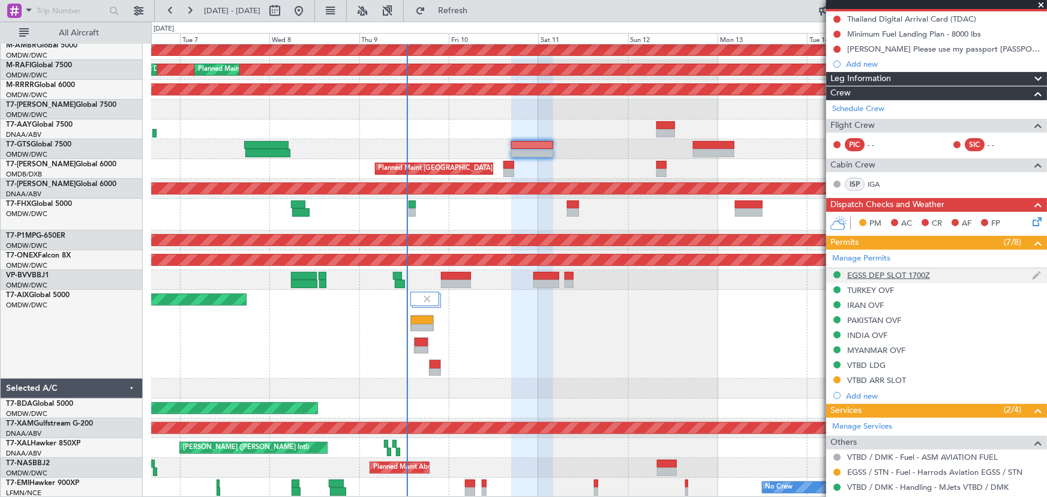
scroll to position [0, 0]
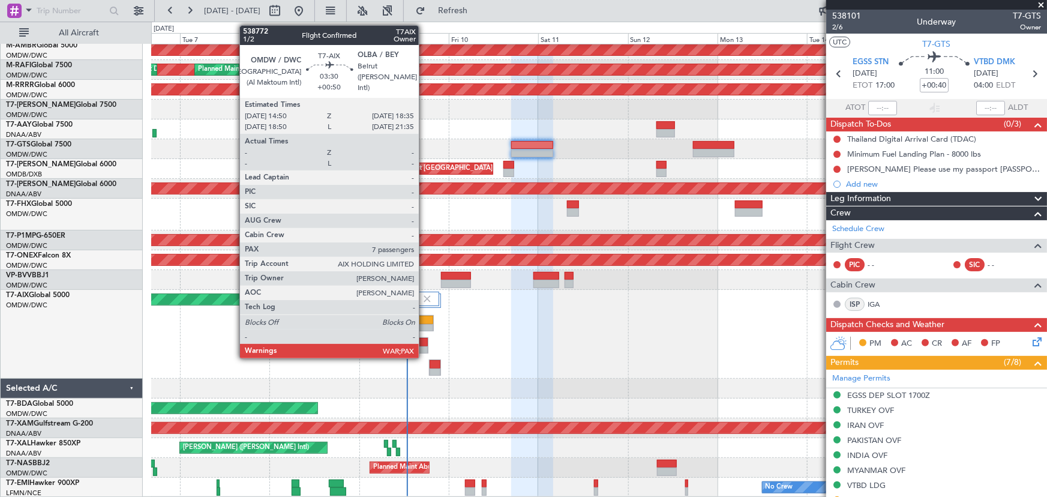
click at [424, 343] on div at bounding box center [421, 342] width 13 height 8
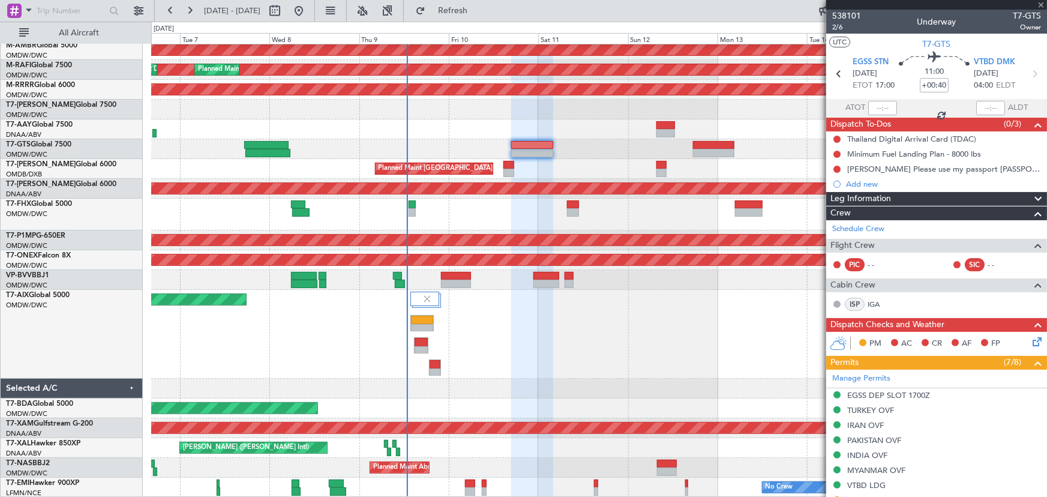
type input "+00:50"
type input "7"
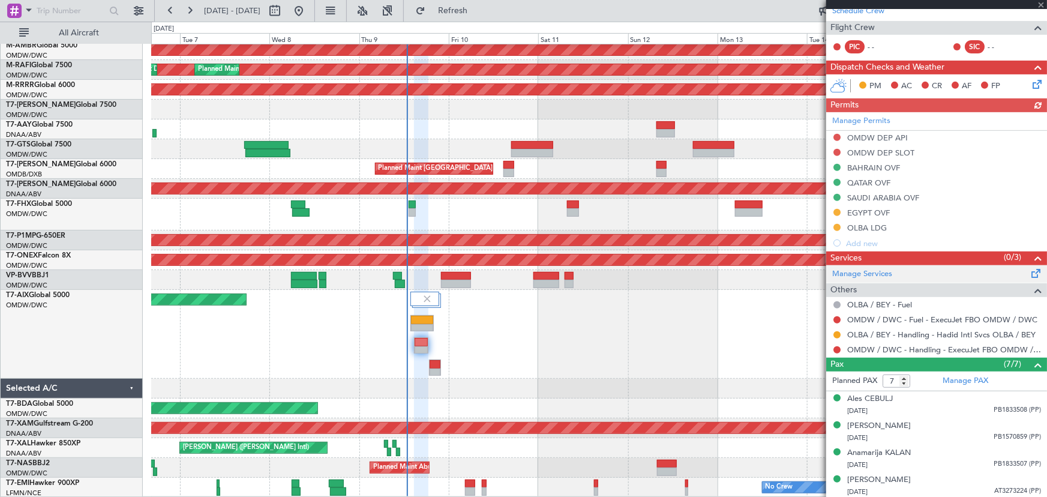
scroll to position [245, 0]
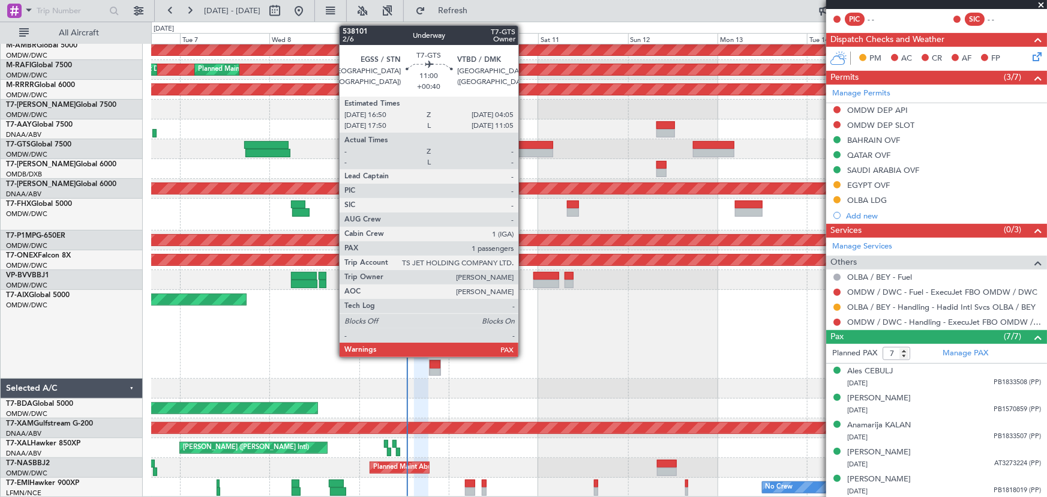
click at [524, 152] on div at bounding box center [532, 153] width 43 height 8
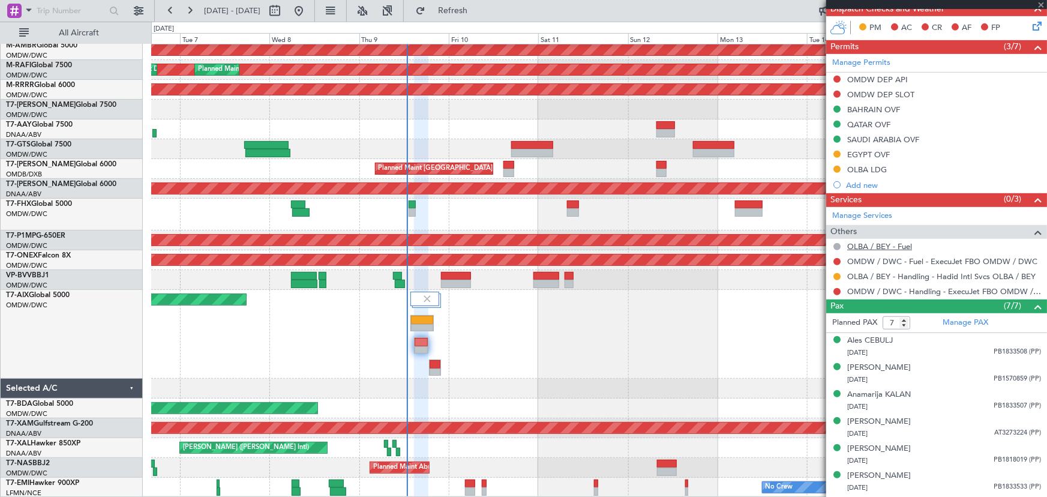
scroll to position [300, 0]
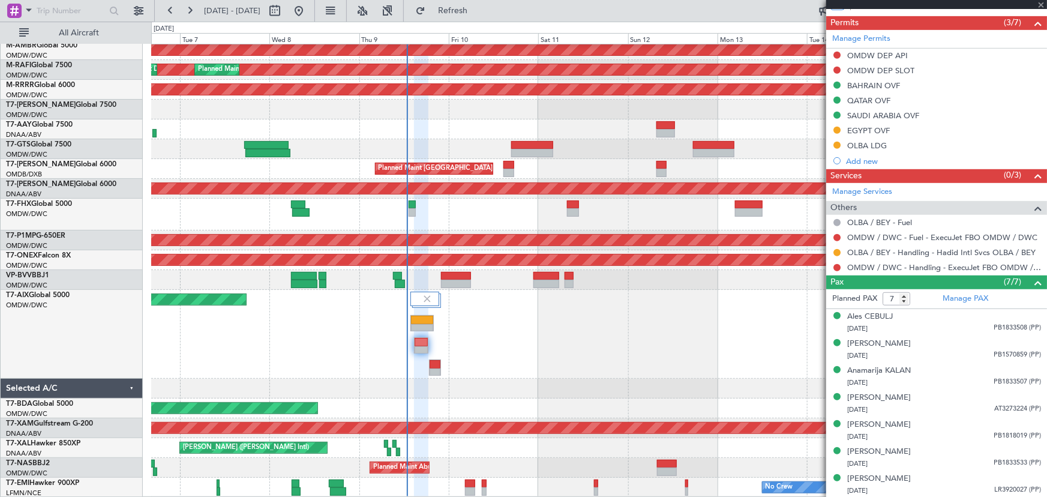
type input "+00:40"
type input "1"
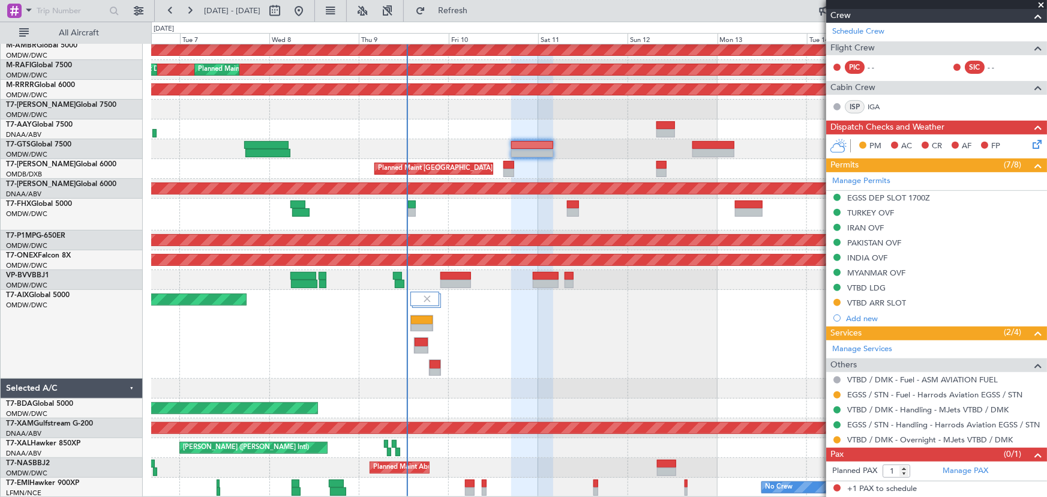
scroll to position [0, 0]
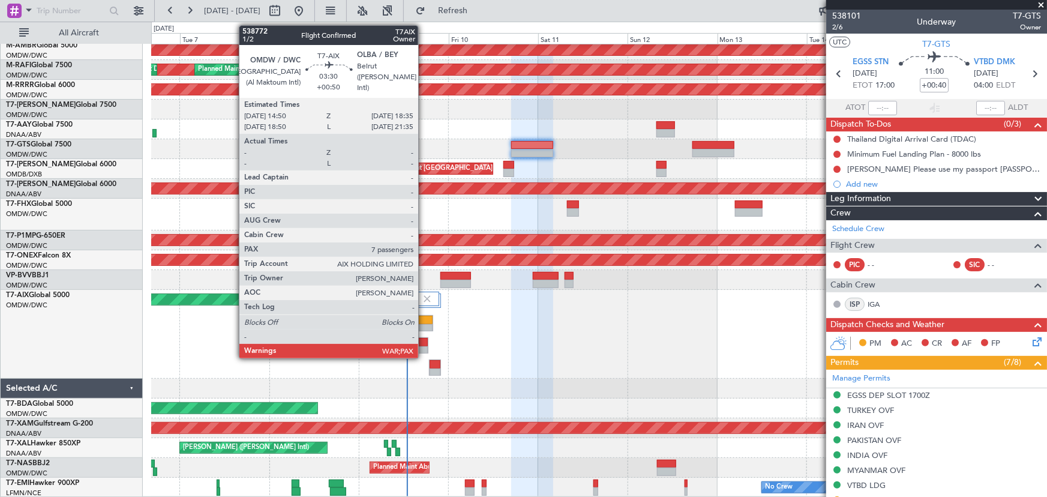
click at [424, 338] on div at bounding box center [421, 342] width 13 height 8
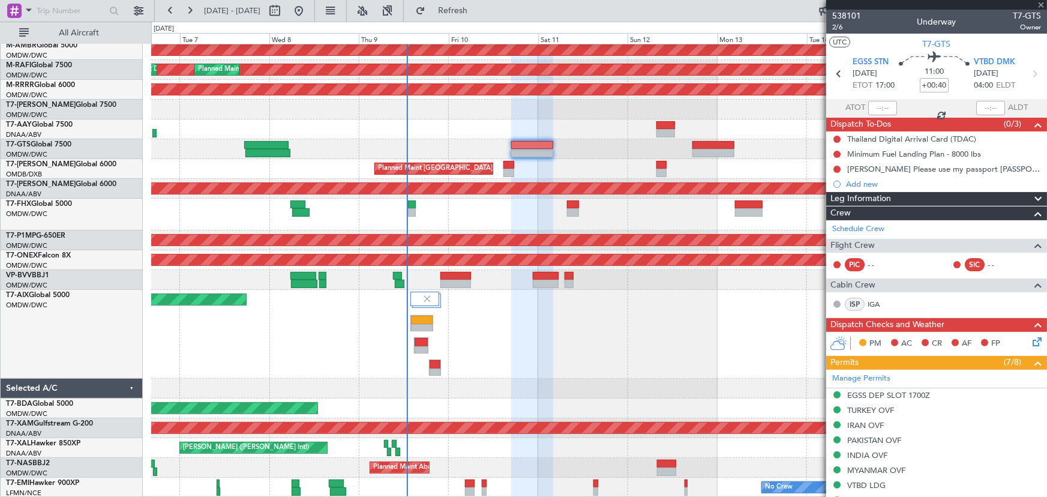
type input "+00:50"
type input "7"
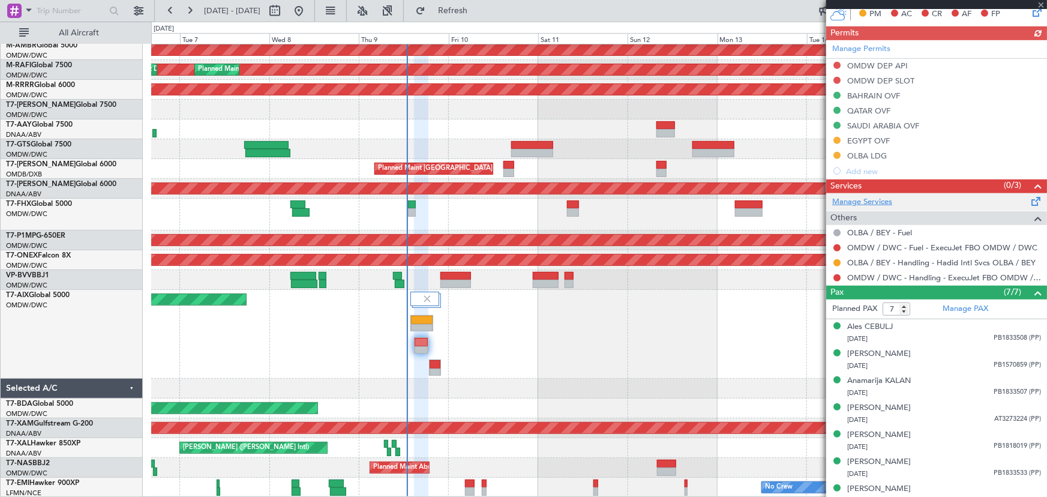
scroll to position [300, 0]
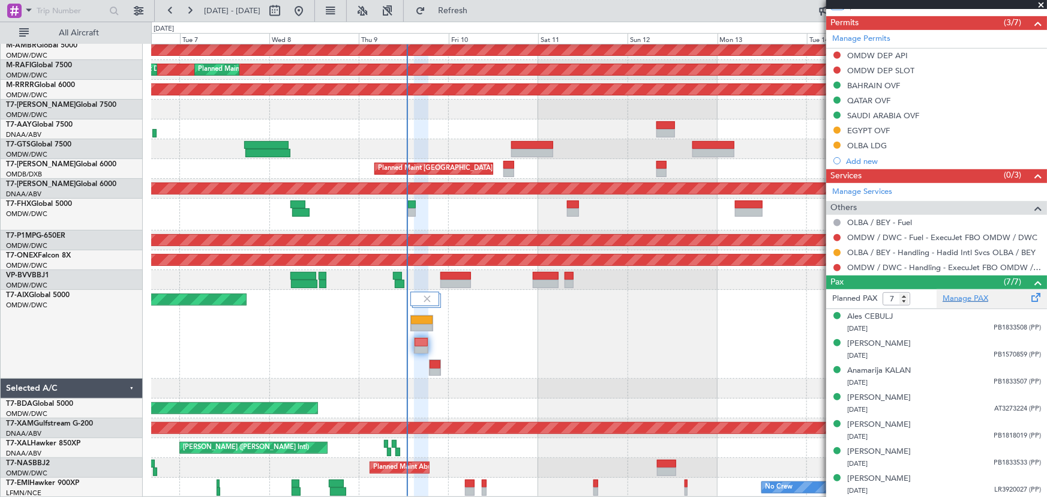
click at [975, 296] on link "Manage PAX" at bounding box center [965, 299] width 46 height 12
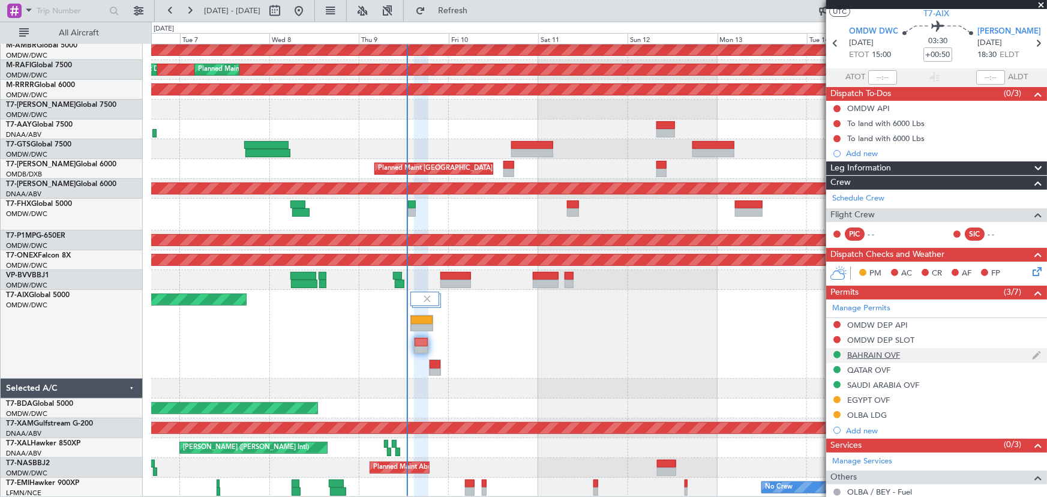
scroll to position [0, 0]
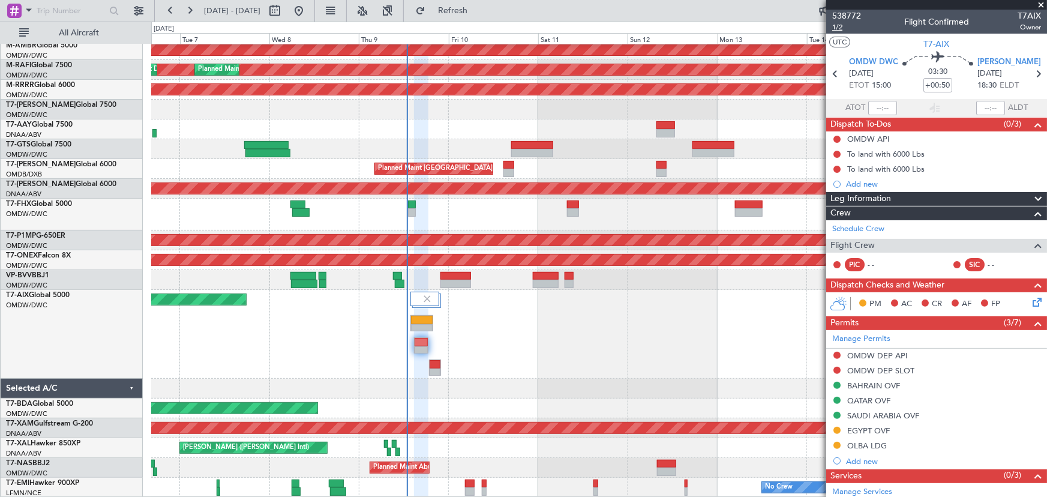
click at [840, 27] on span "1/2" at bounding box center [846, 27] width 29 height 10
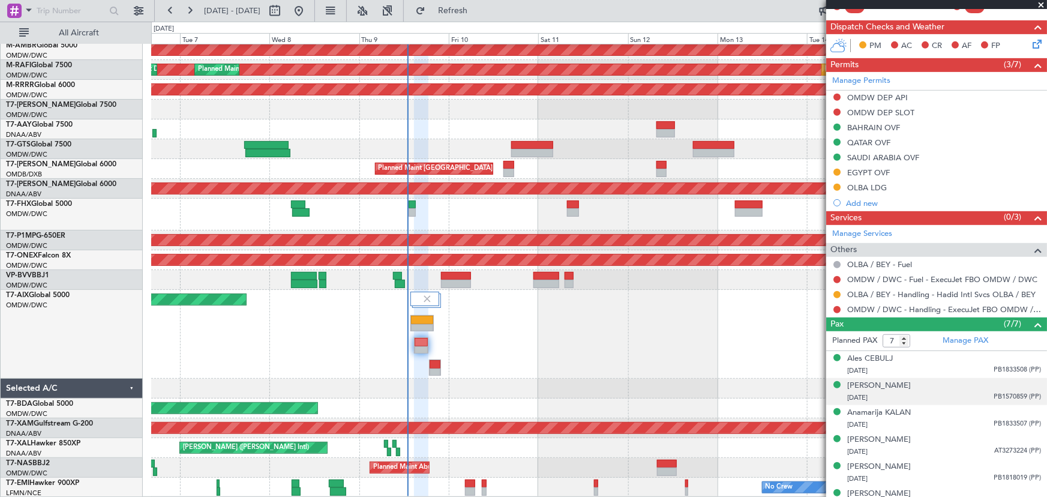
scroll to position [300, 0]
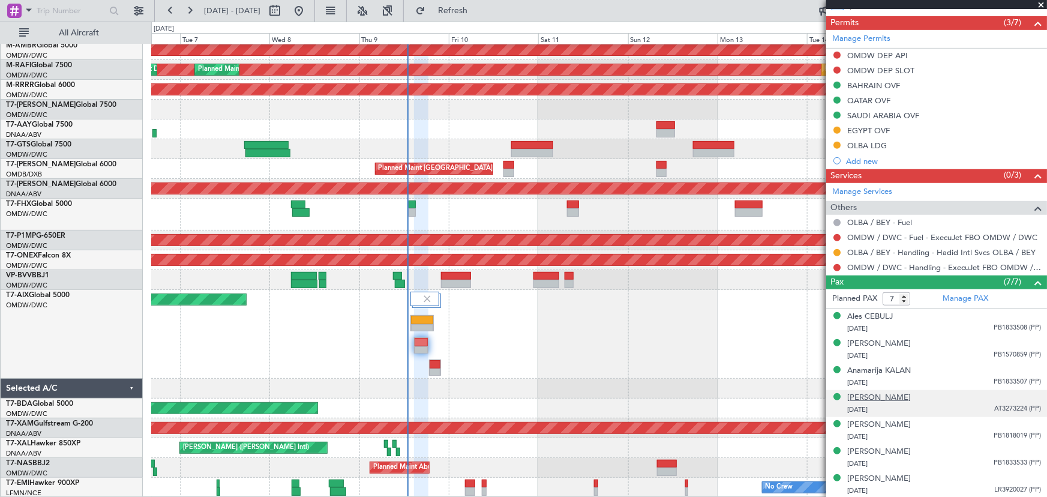
click at [891, 395] on div "Fadi Dabbagh" at bounding box center [879, 398] width 64 height 12
click at [450, 213] on div "Unplanned Maint Dubai (Al Maktoum Intl) Planned Maint Singapore (Seletar) Plann…" at bounding box center [599, 215] width 896 height 32
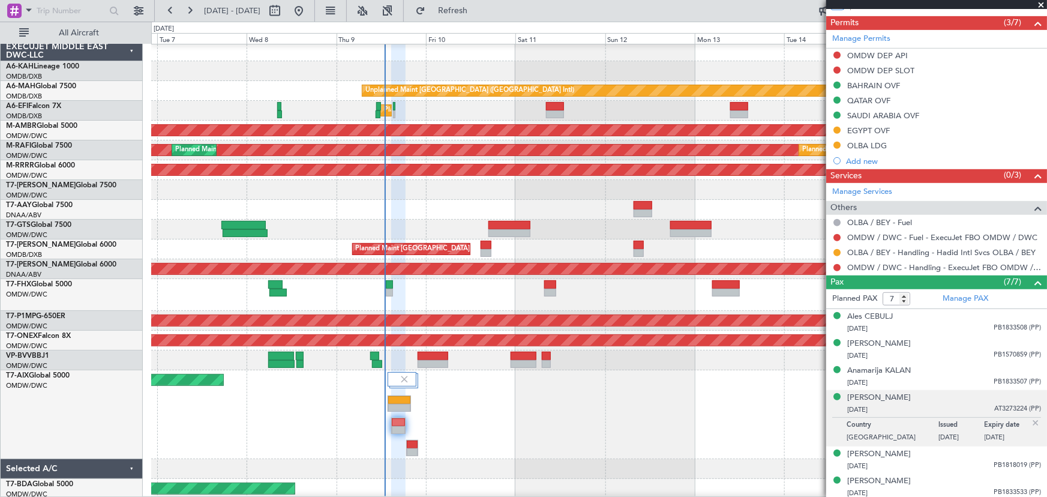
click at [464, 203] on div at bounding box center [599, 210] width 896 height 20
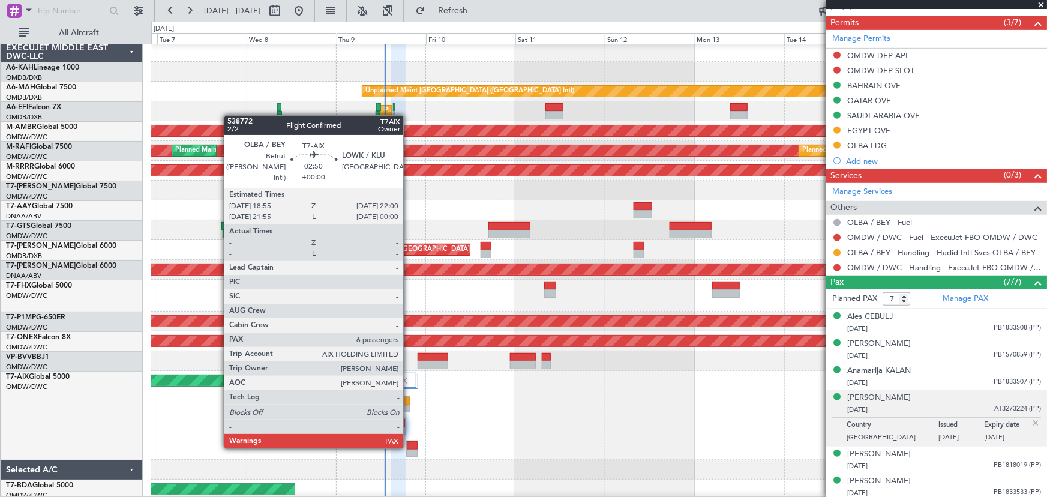
click at [409, 446] on div at bounding box center [412, 445] width 11 height 8
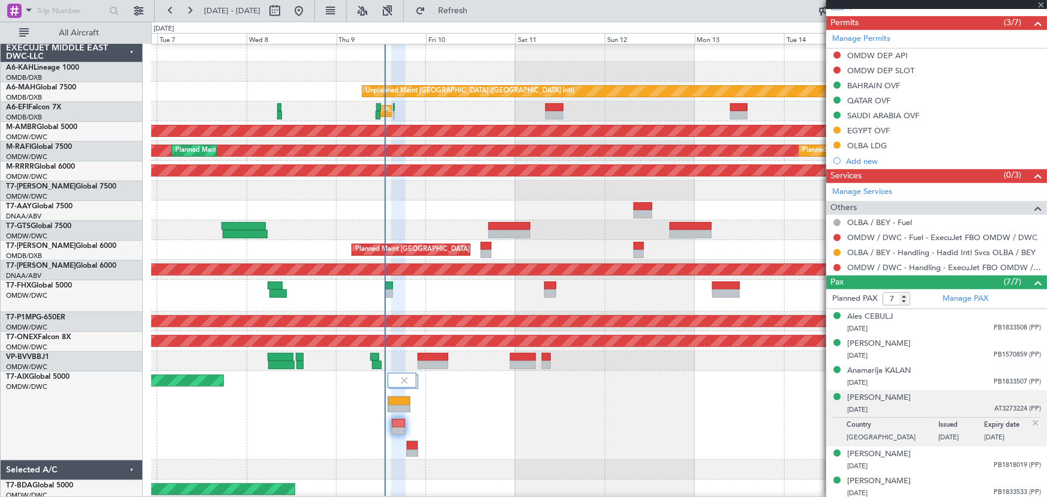
type input "6"
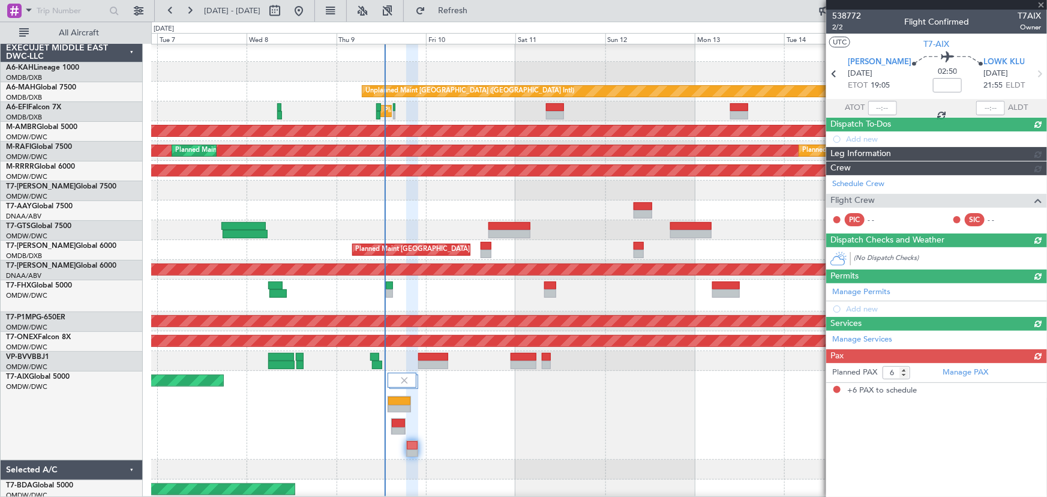
scroll to position [0, 0]
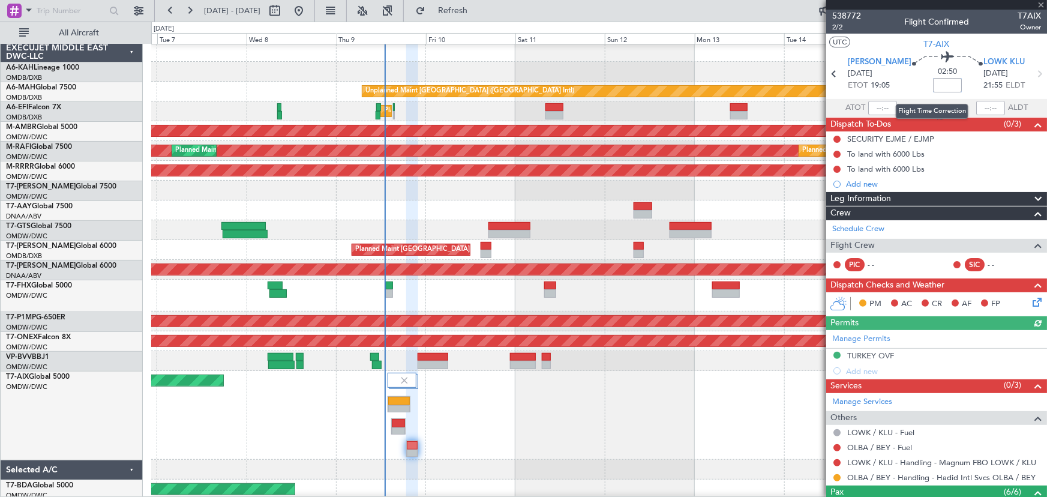
click at [933, 90] on input at bounding box center [947, 85] width 29 height 14
click at [836, 463] on button at bounding box center [836, 462] width 7 height 7
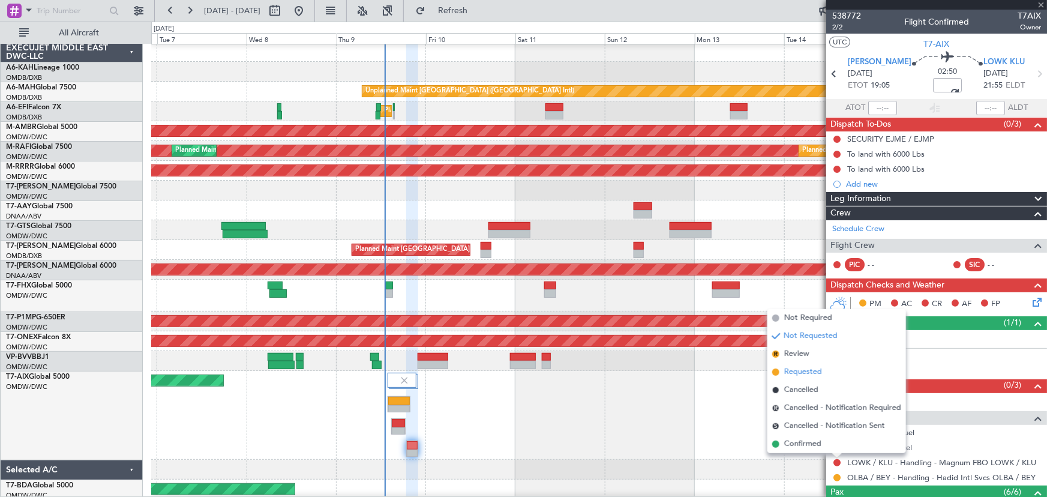
click at [806, 375] on span "Requested" at bounding box center [803, 372] width 38 height 12
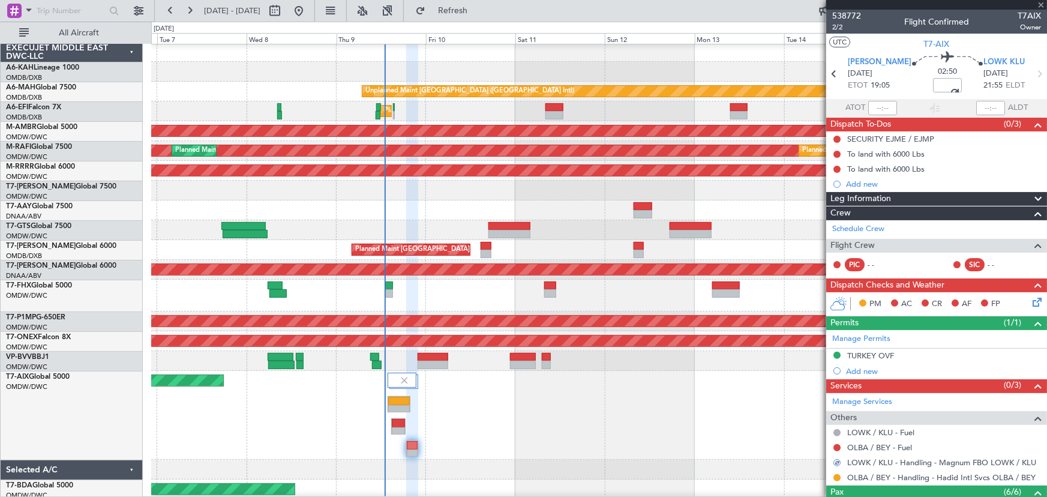
click at [833, 445] on div at bounding box center [837, 448] width 10 height 10
click at [838, 445] on button at bounding box center [836, 447] width 7 height 7
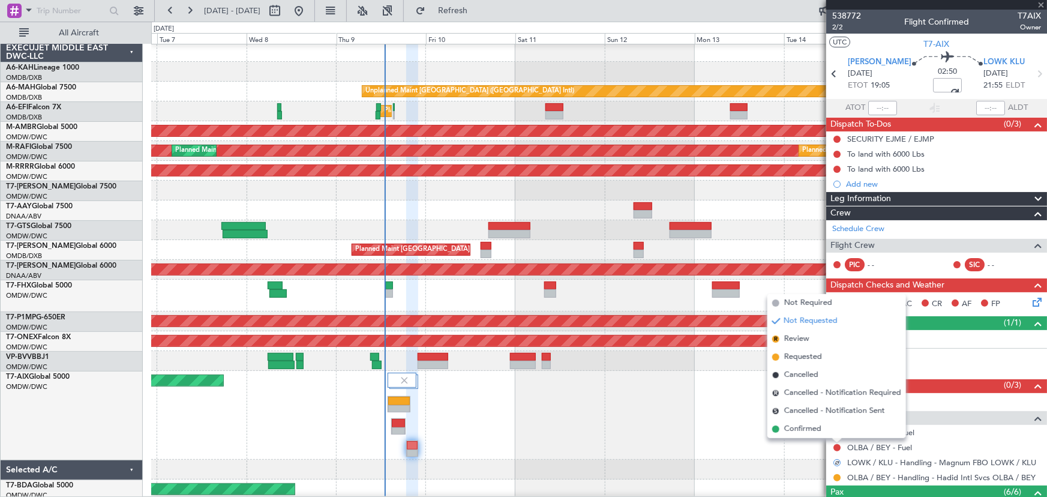
click at [812, 305] on span "Not Required" at bounding box center [808, 303] width 48 height 12
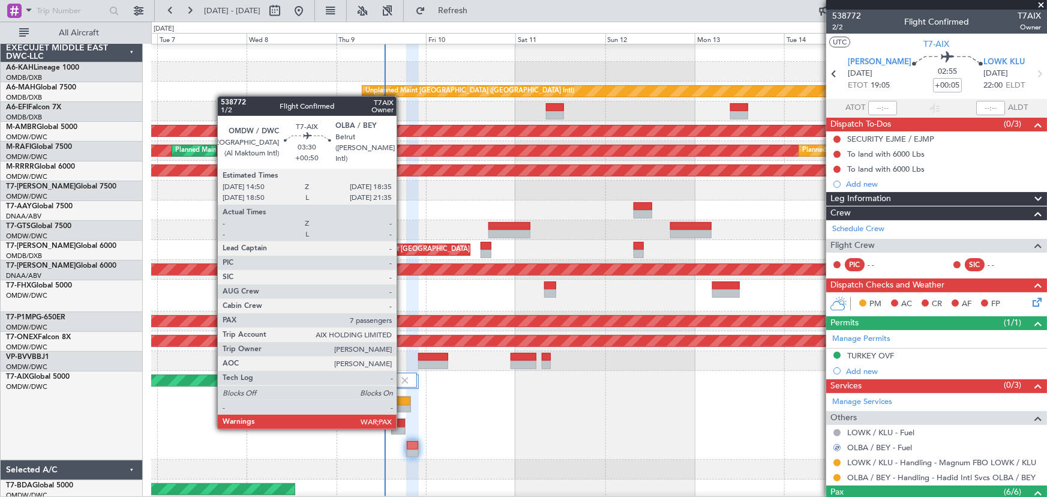
click at [402, 427] on div at bounding box center [398, 431] width 13 height 8
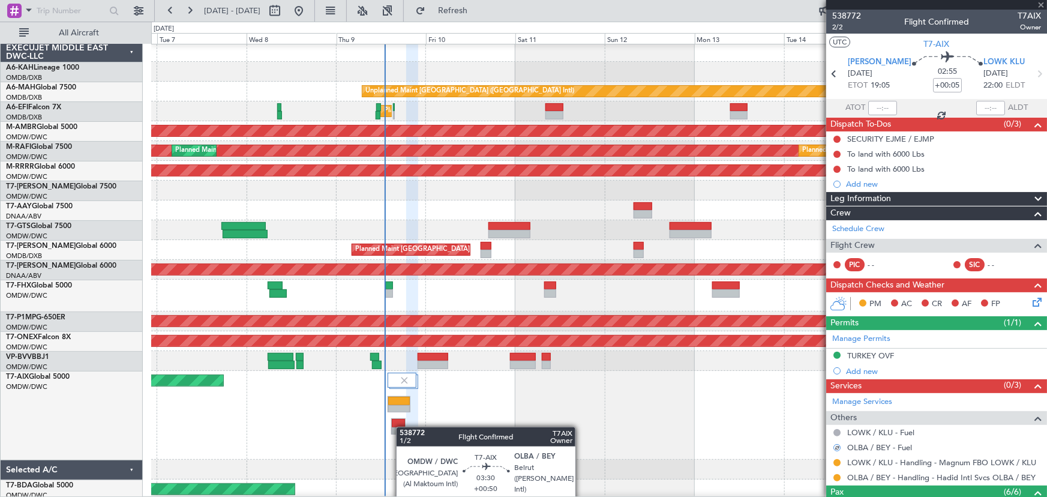
type input "+00:50"
type input "7"
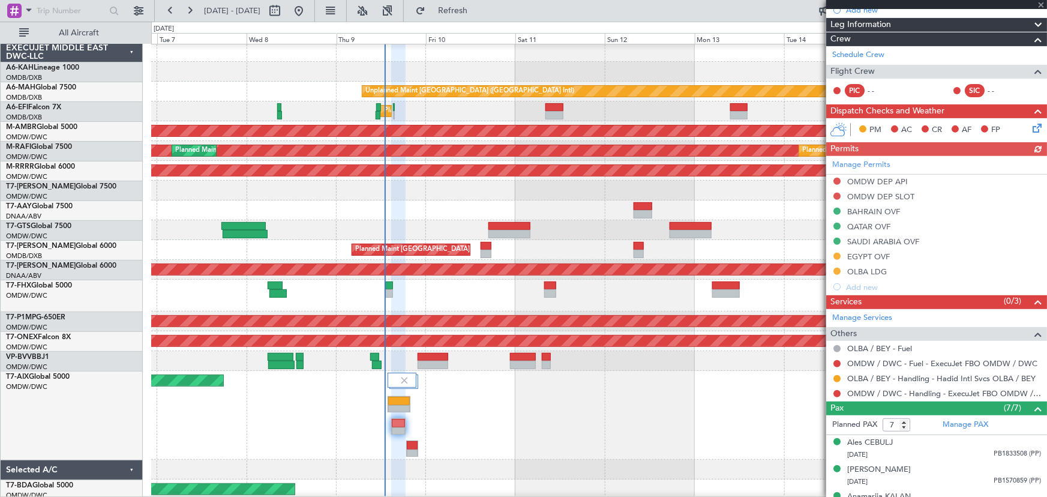
scroll to position [218, 0]
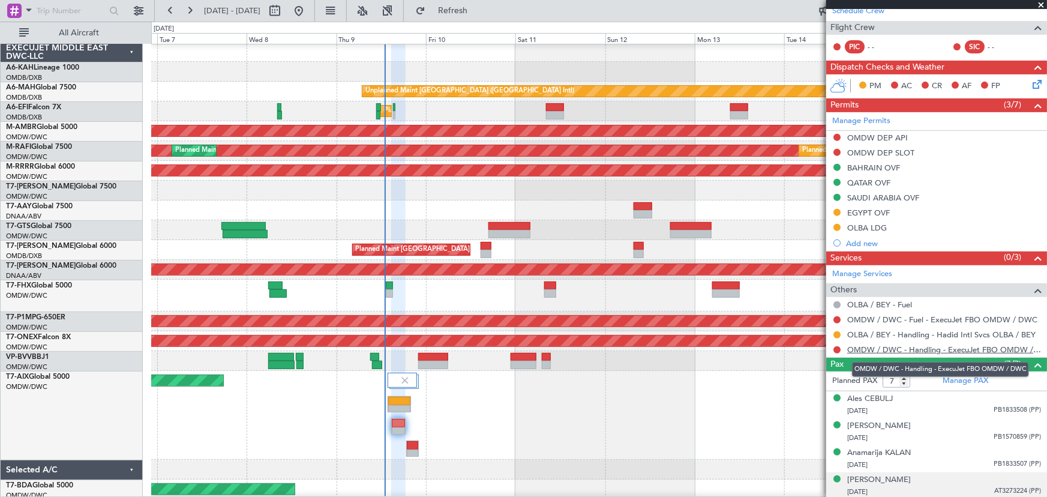
click at [896, 344] on link "OMDW / DWC - Handling - ExecuJet FBO OMDW / DWC" at bounding box center [944, 349] width 194 height 10
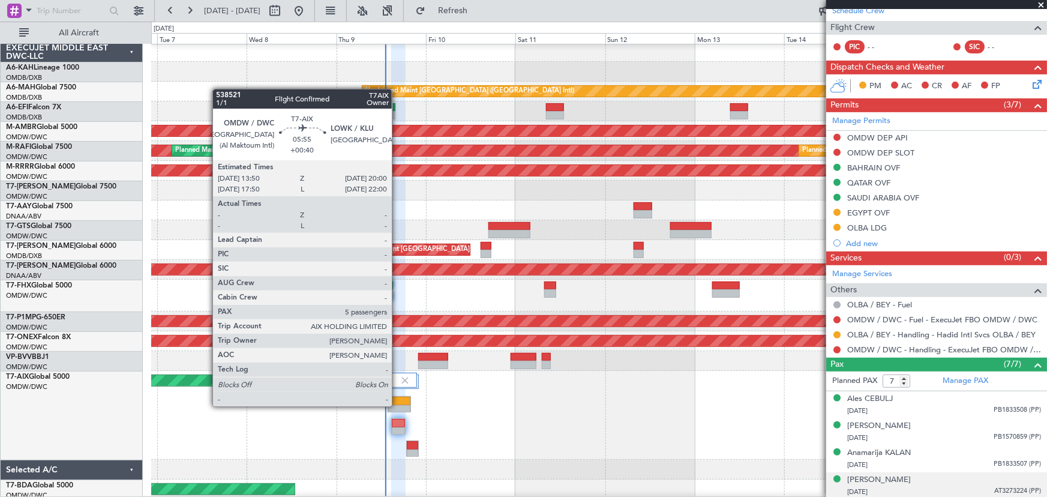
click at [397, 405] on div at bounding box center [399, 409] width 22 height 8
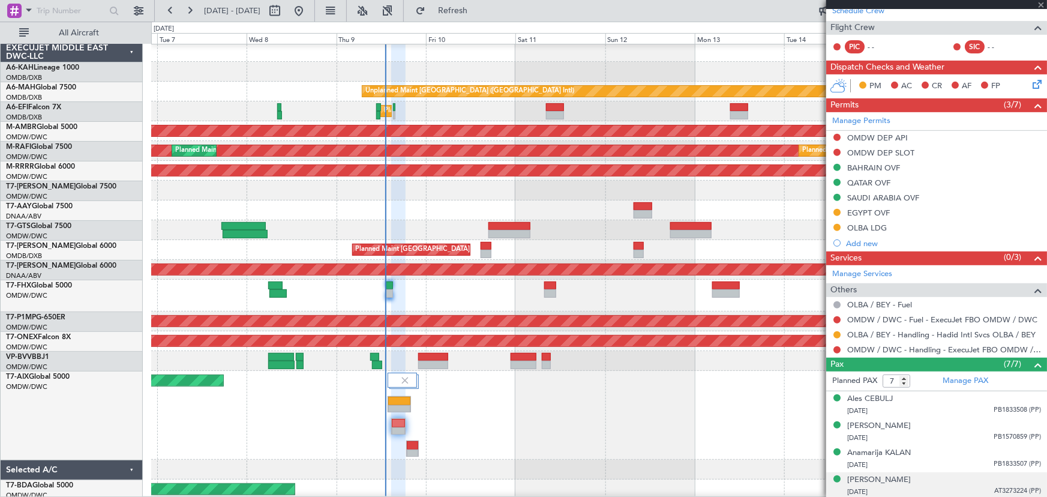
type input "+00:40"
type input "5"
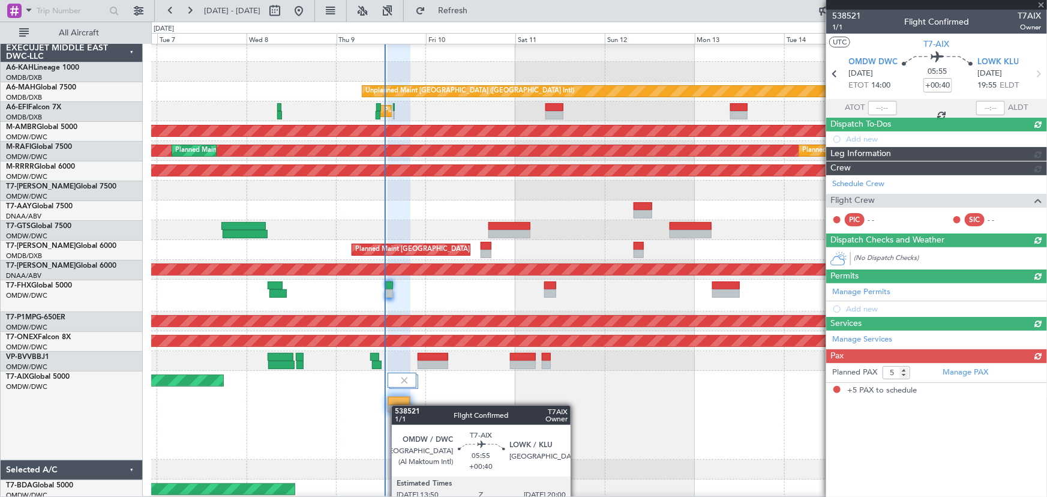
scroll to position [0, 0]
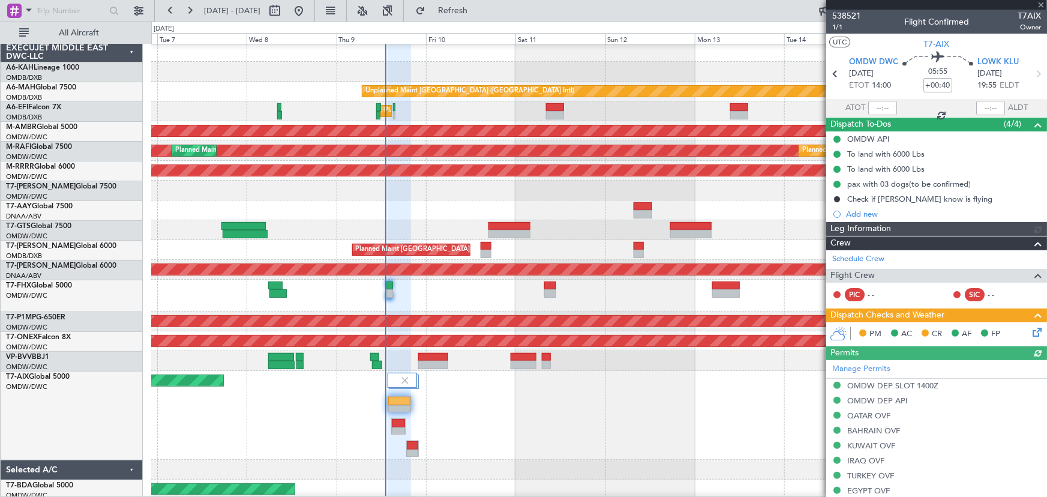
type input "[PERSON_NAME] (ANI)"
type input "7522"
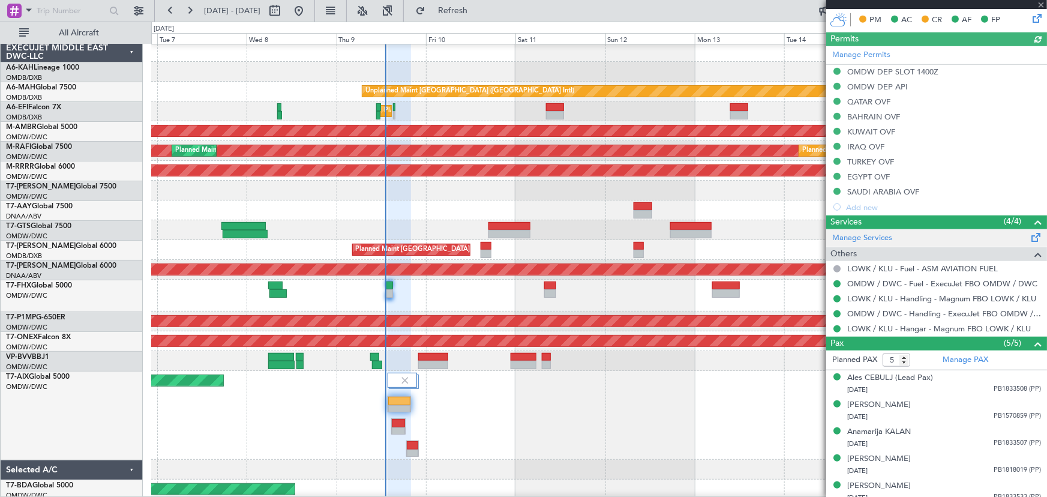
scroll to position [320, 0]
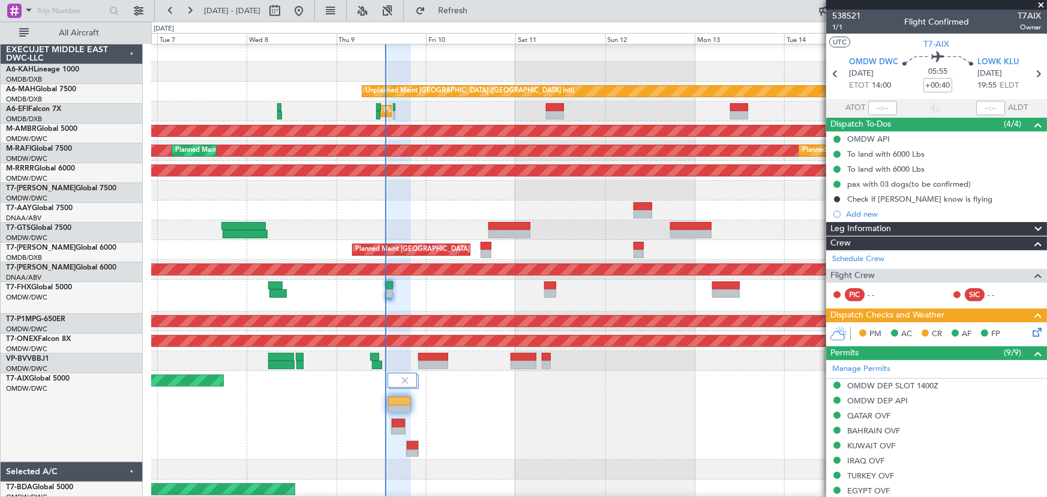
scroll to position [320, 0]
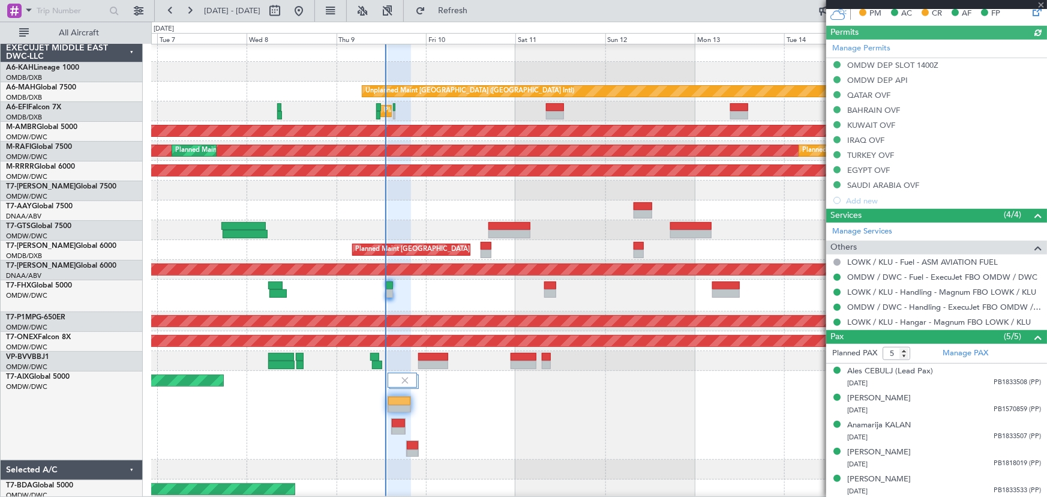
type input "[PERSON_NAME] (ANI)"
type input "7522"
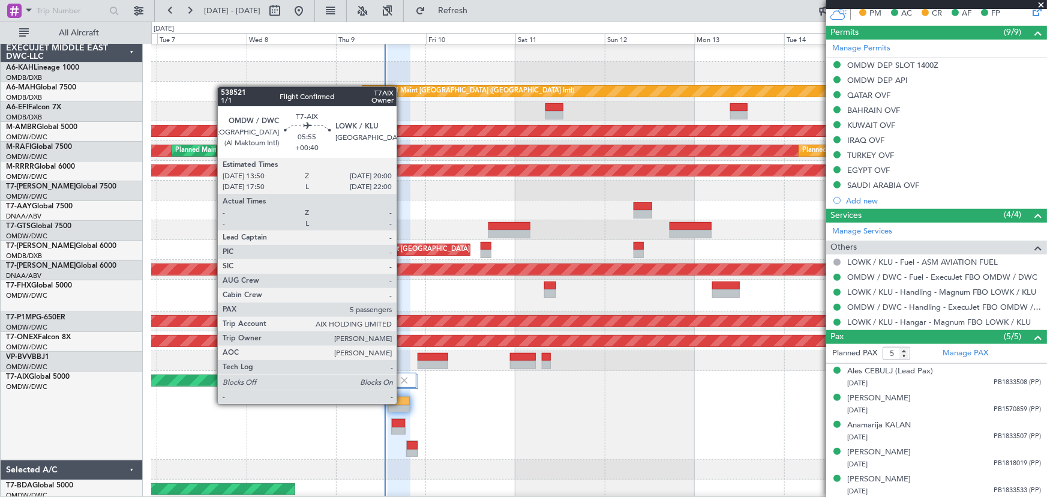
click at [402, 403] on div at bounding box center [399, 401] width 22 height 8
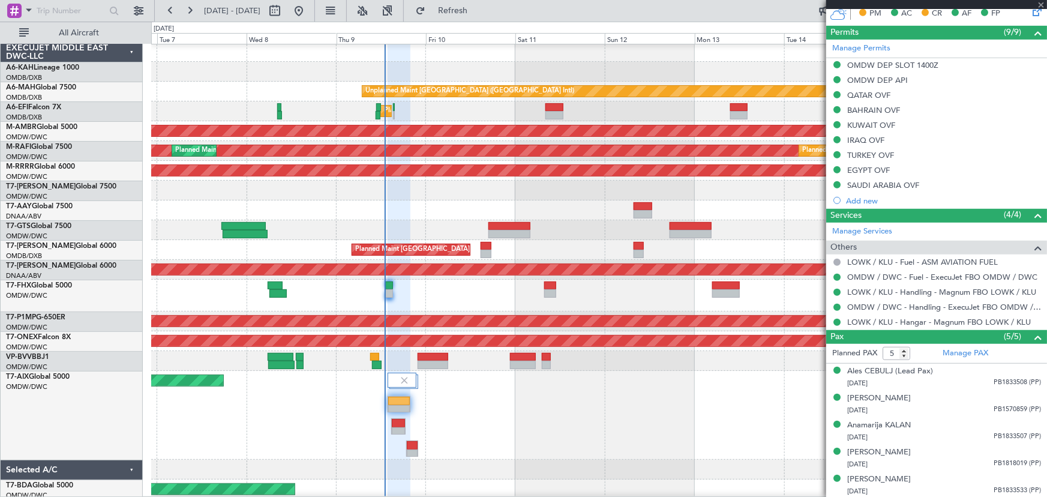
scroll to position [0, 0]
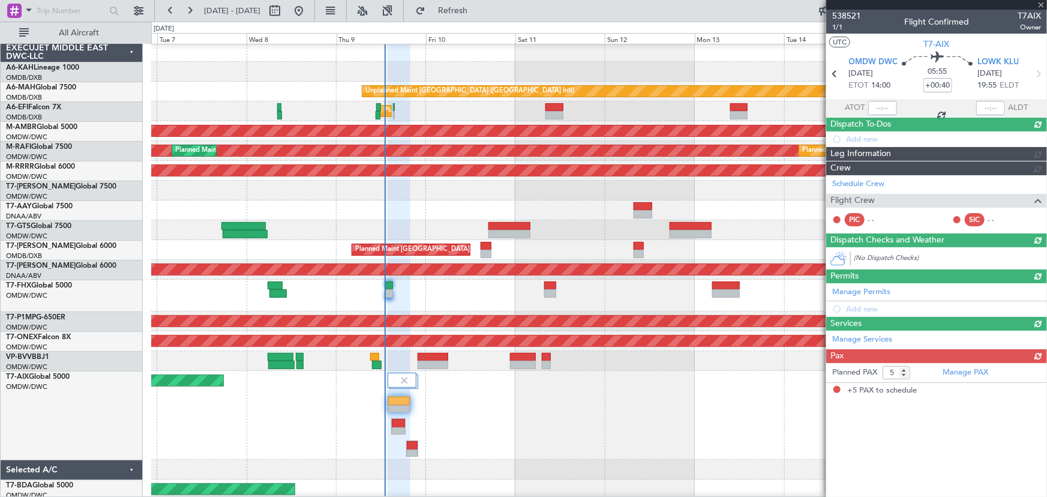
type input "[PERSON_NAME] (ANI)"
type input "7522"
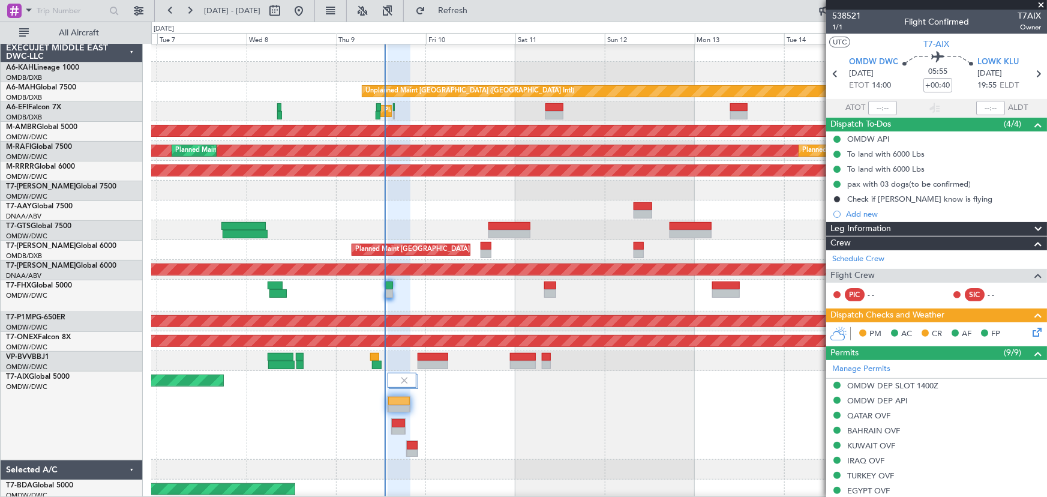
scroll to position [56, 0]
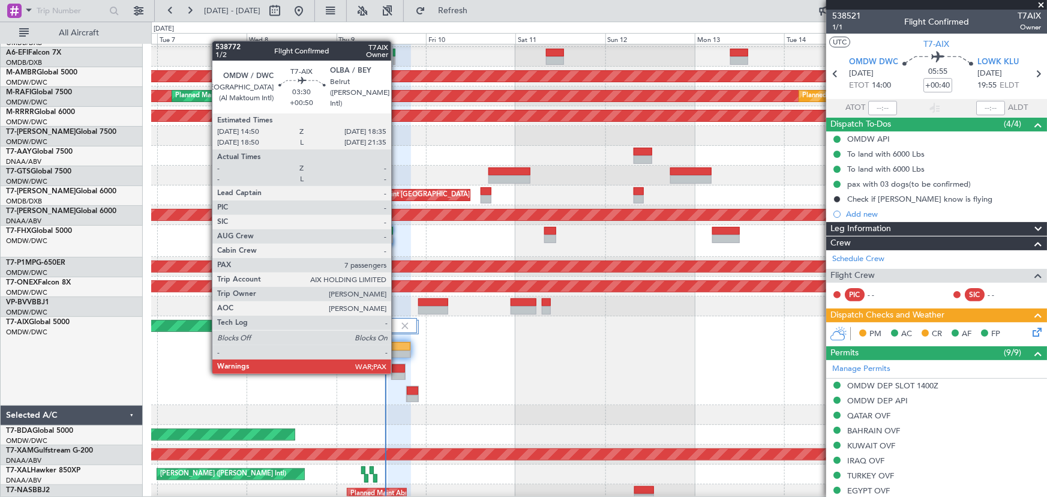
click at [397, 370] on div at bounding box center [398, 368] width 13 height 8
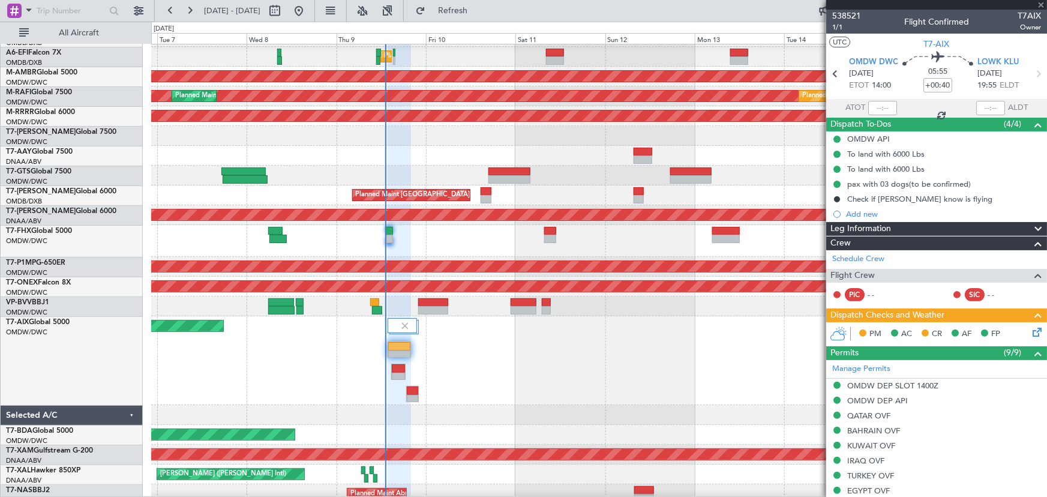
type input "+00:50"
type input "7"
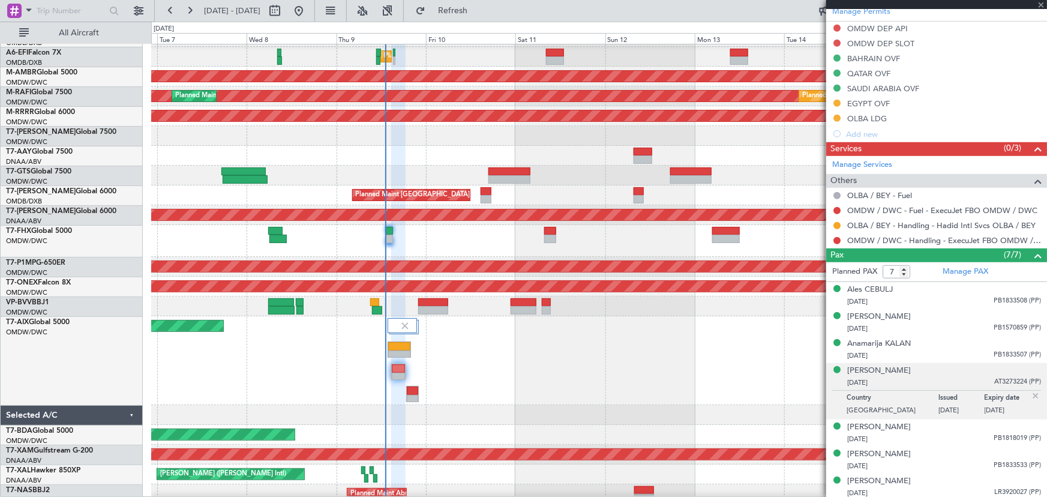
scroll to position [329, 0]
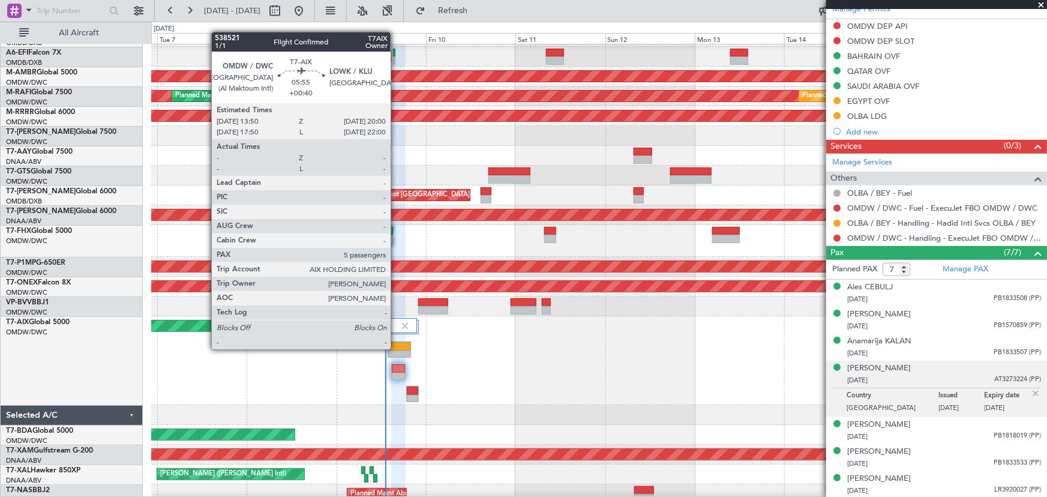
click at [396, 348] on div at bounding box center [399, 346] width 22 height 8
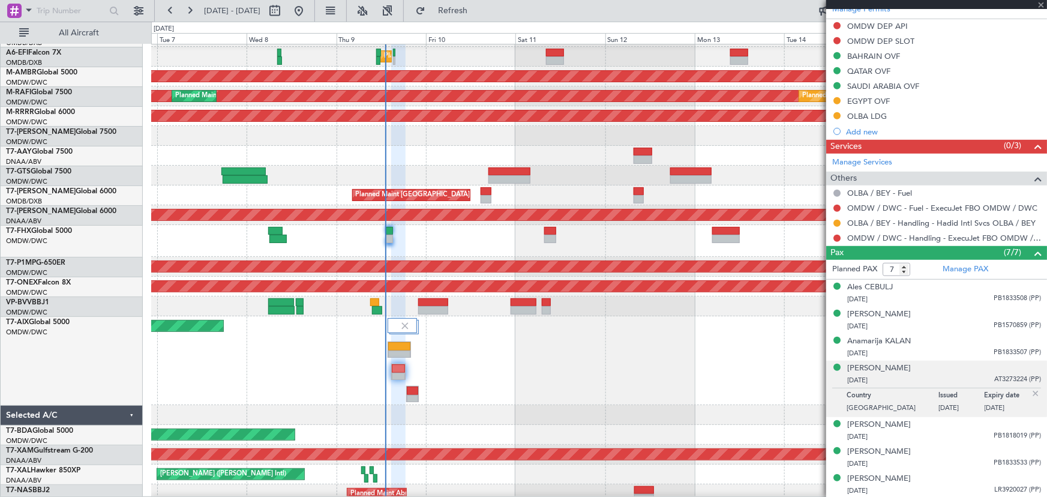
type input "+00:40"
type input "5"
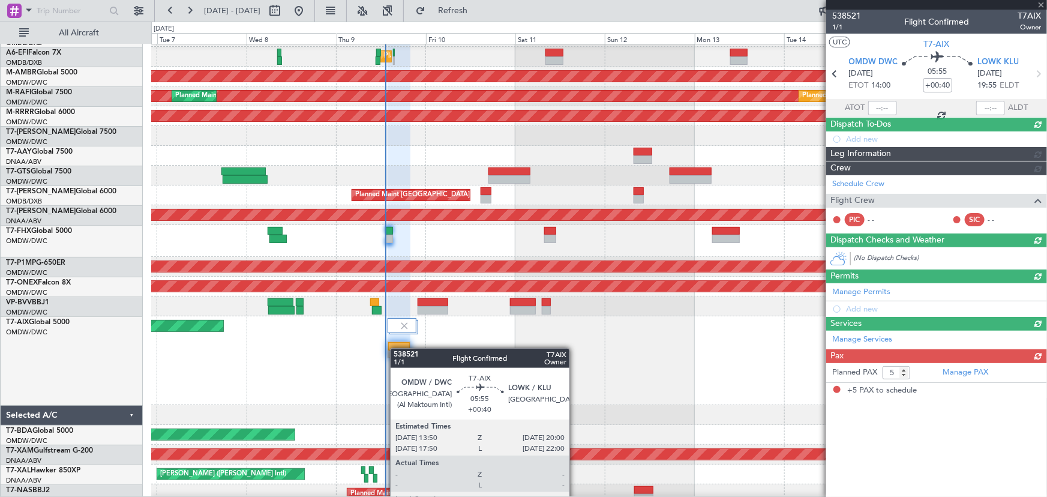
scroll to position [0, 0]
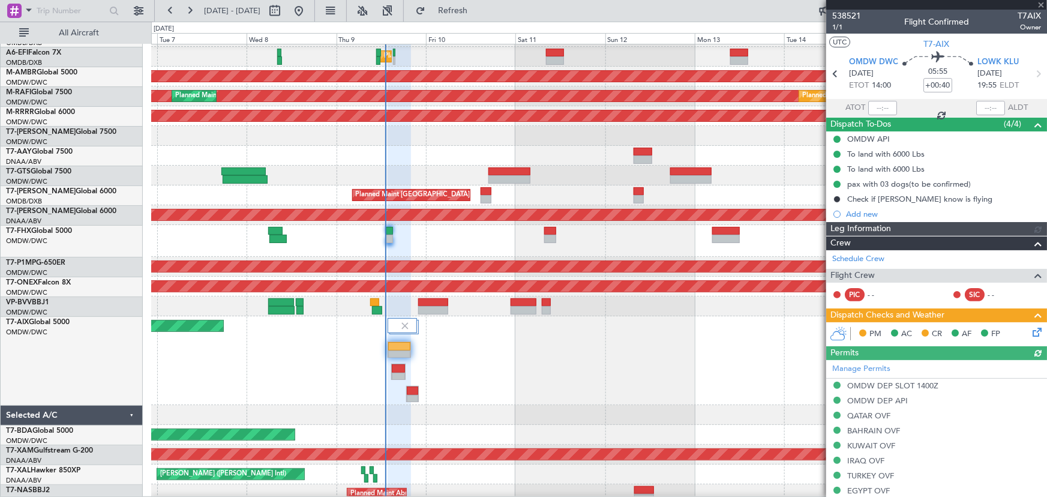
type input "[PERSON_NAME] (ANI)"
type input "7522"
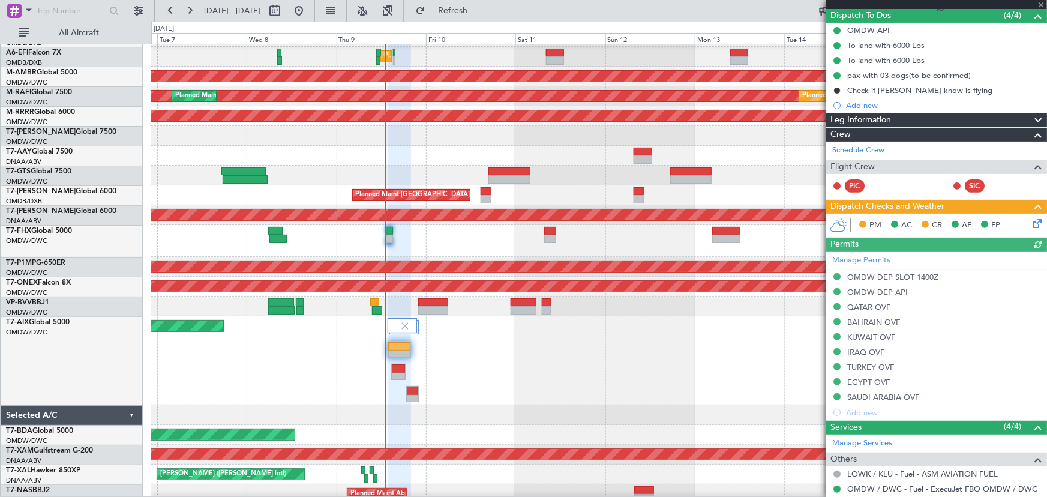
scroll to position [272, 0]
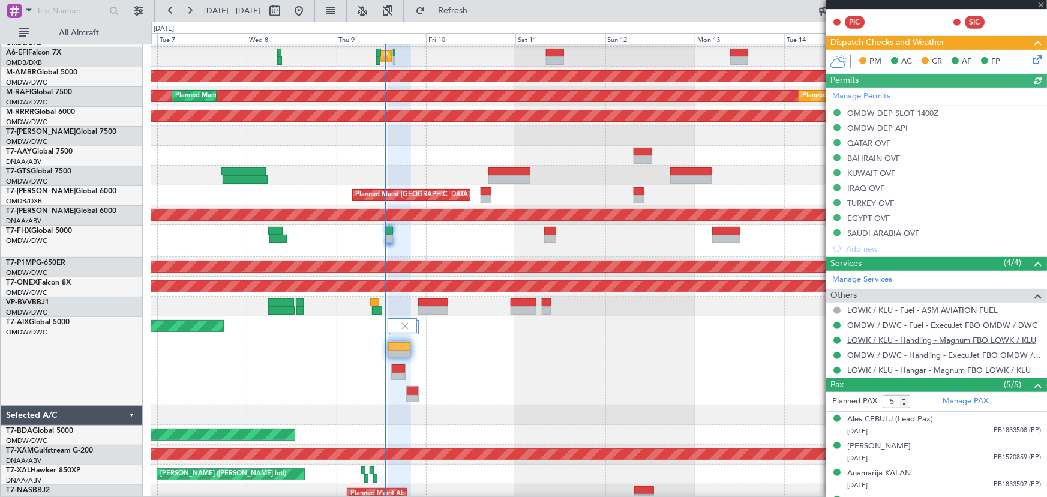
click at [899, 335] on link "LOWK / KLU - Handling - Magnum FBO LOWK / KLU" at bounding box center [941, 340] width 189 height 10
click at [573, 367] on div "Planned Maint Dubai (Al Maktoum Intl)" at bounding box center [599, 360] width 896 height 89
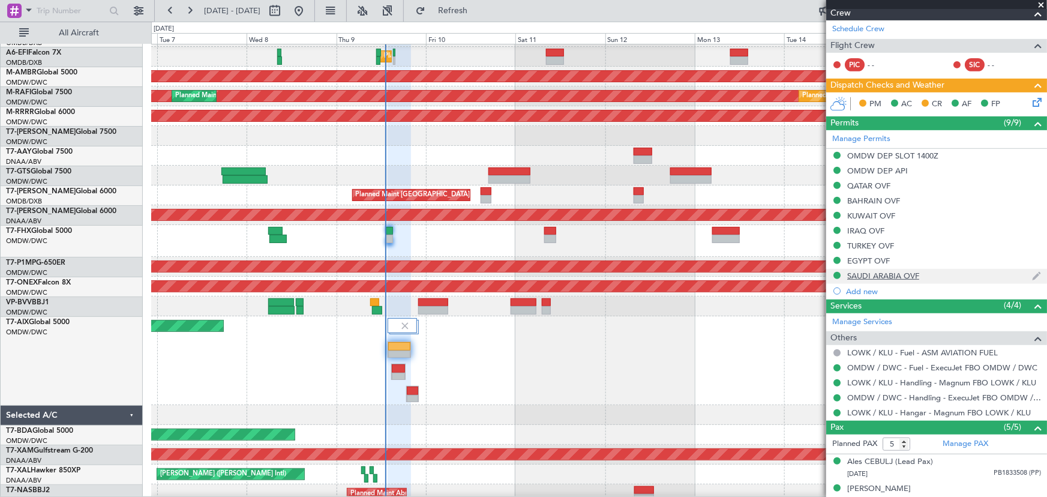
scroll to position [109, 0]
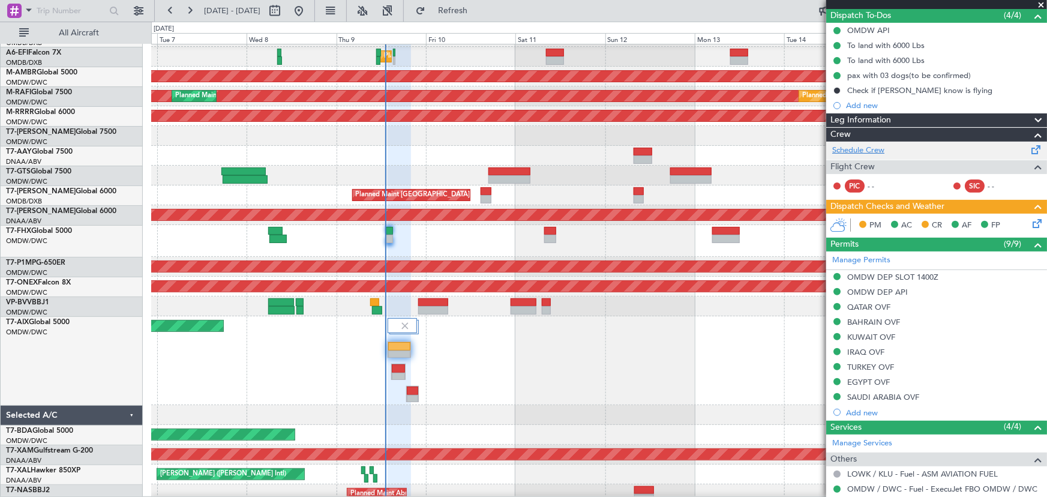
click at [858, 151] on link "Schedule Crew" at bounding box center [858, 151] width 52 height 12
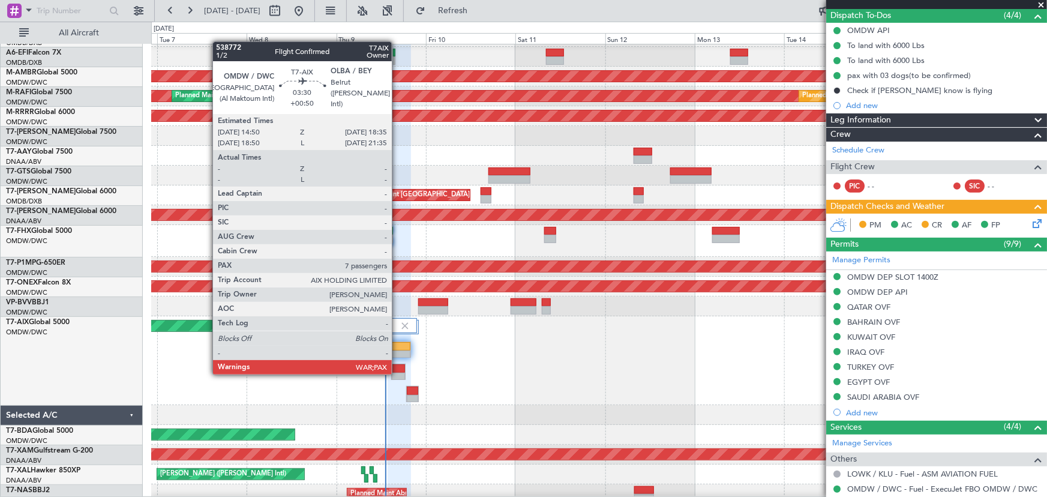
click at [397, 373] on div at bounding box center [398, 377] width 13 height 8
click at [397, 371] on div at bounding box center [398, 368] width 13 height 8
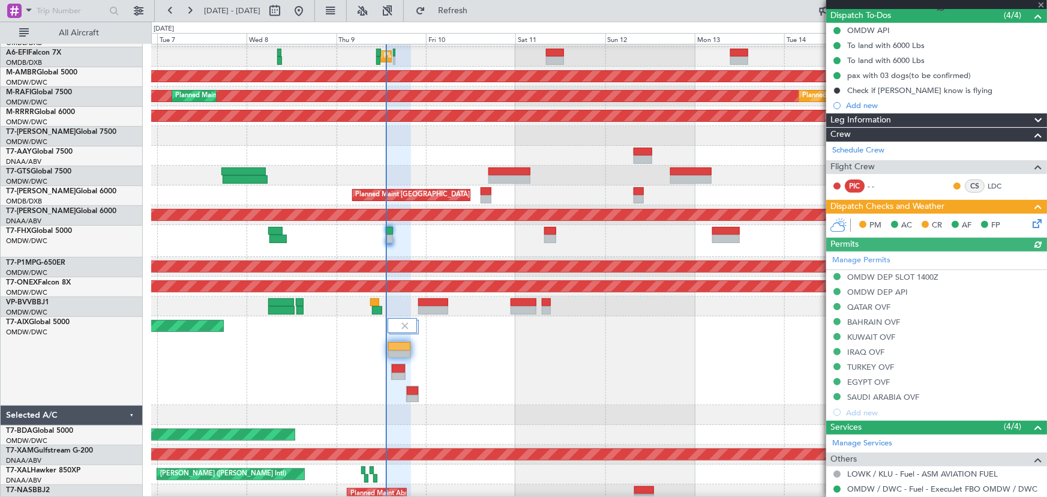
type input "[PERSON_NAME] (ANI)"
type input "7522"
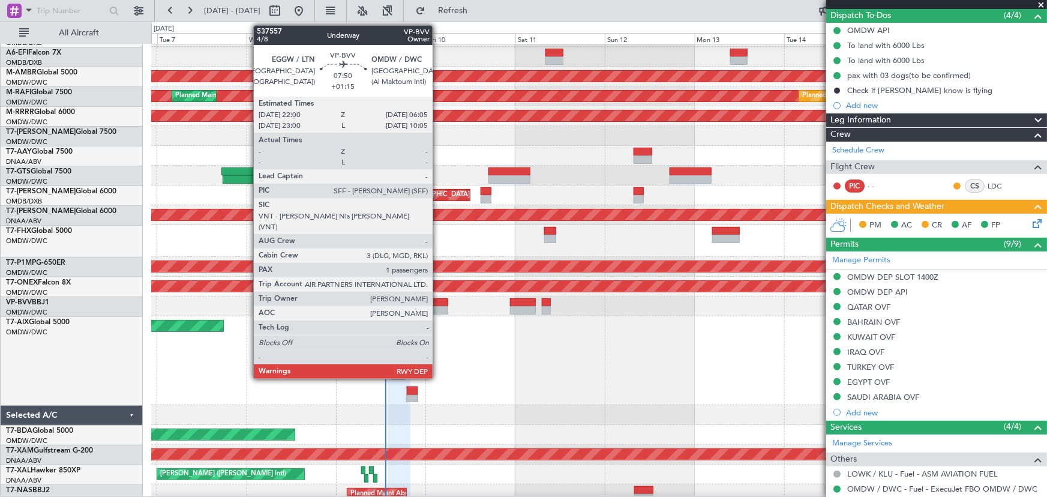
click at [438, 310] on div at bounding box center [433, 310] width 31 height 8
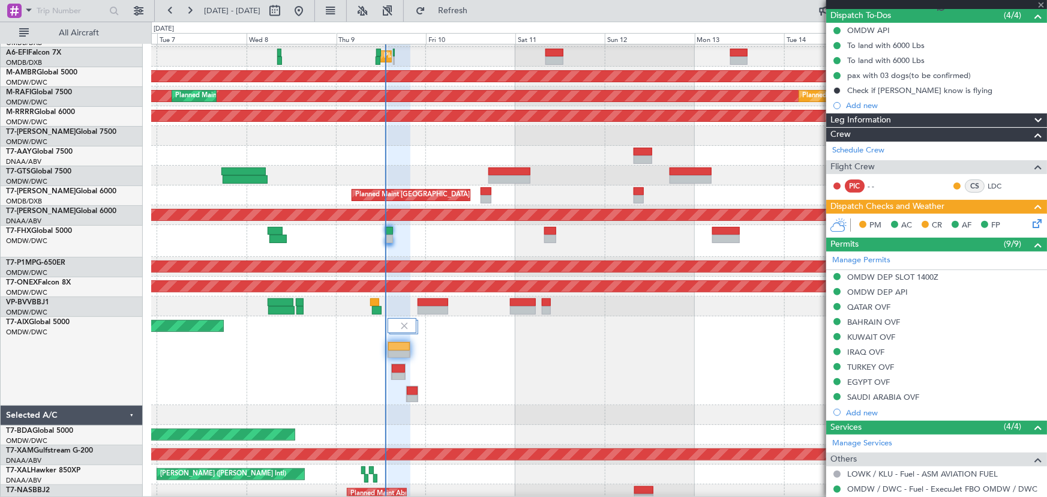
type input "+01:15"
type input "1"
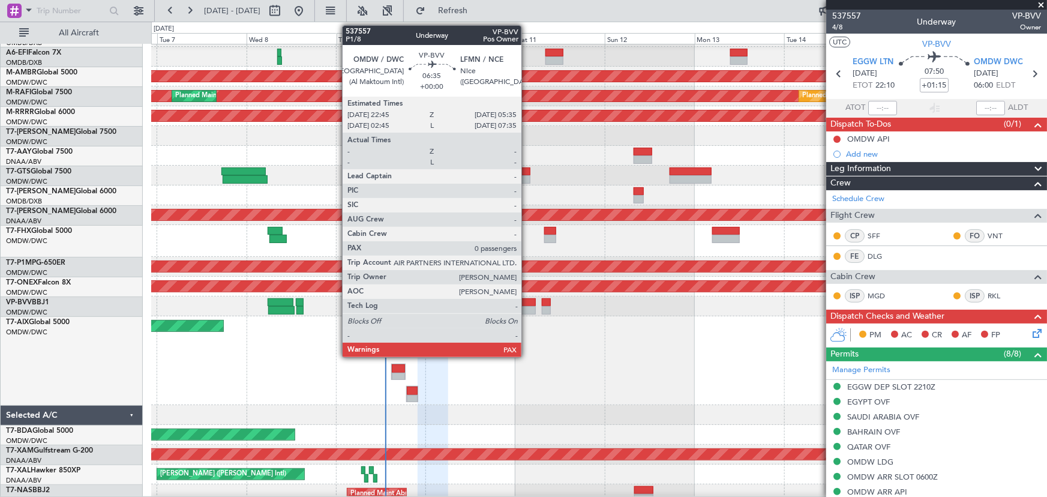
click at [527, 303] on div at bounding box center [523, 302] width 26 height 8
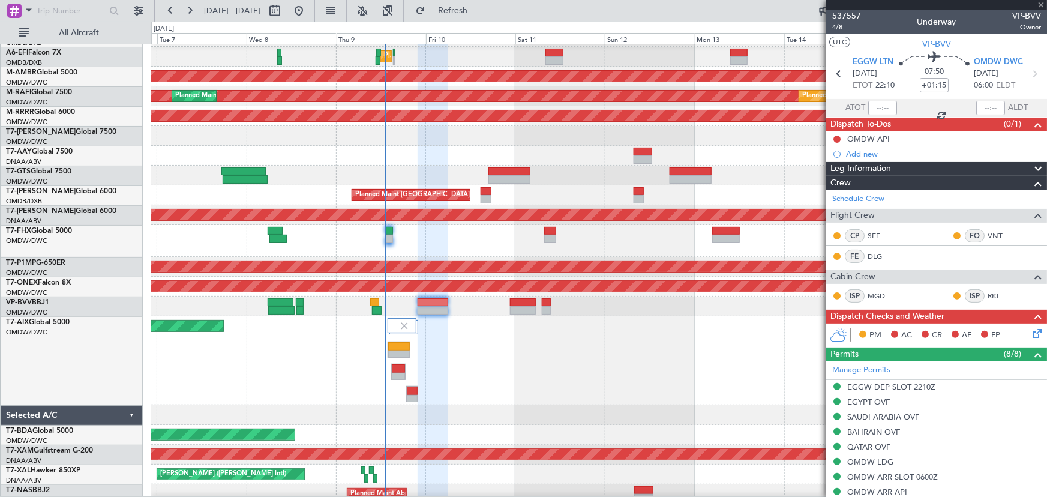
type input "0"
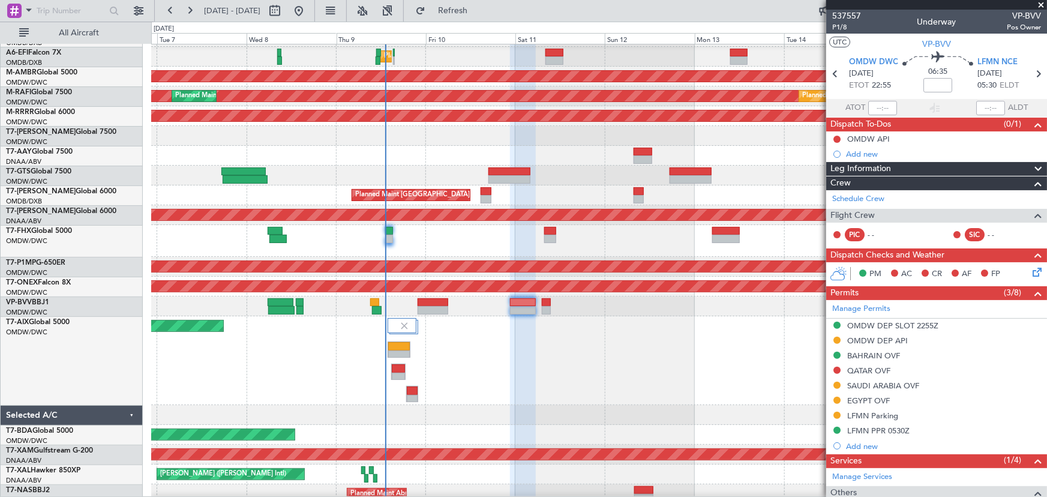
drag, startPoint x: 900, startPoint y: 388, endPoint x: 907, endPoint y: 391, distance: 7.8
click at [900, 388] on div "SAUDI ARABIA OVF" at bounding box center [883, 385] width 72 height 10
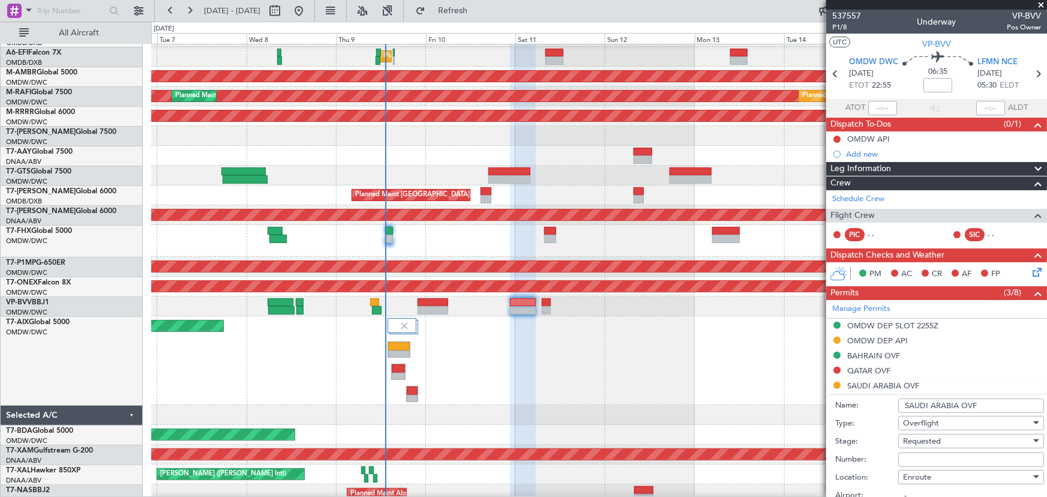
drag, startPoint x: 914, startPoint y: 458, endPoint x: 916, endPoint y: 450, distance: 8.0
click at [913, 458] on input "Number:" at bounding box center [971, 459] width 146 height 14
paste input "2501022450"
type input "2501022450"
click at [912, 441] on span "Requested" at bounding box center [922, 441] width 38 height 11
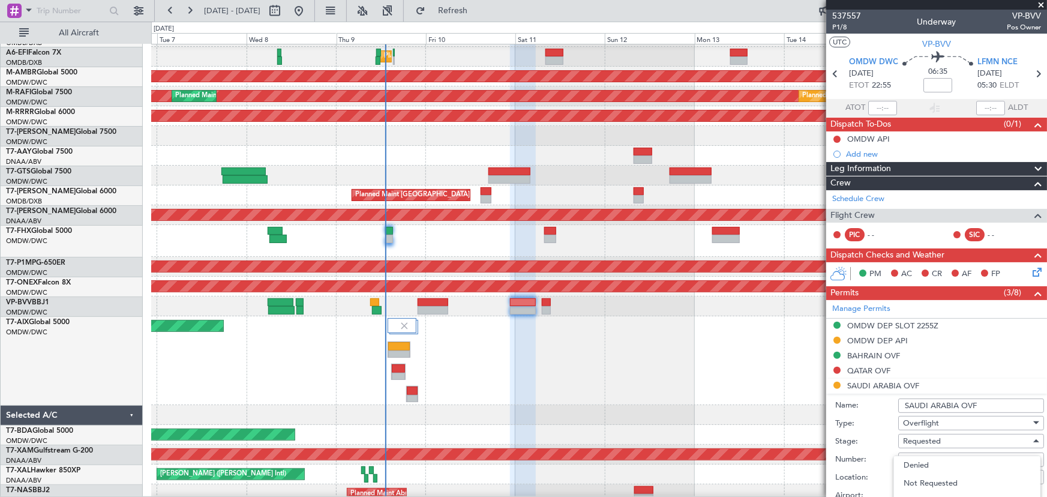
click at [1037, 336] on div at bounding box center [523, 248] width 1047 height 497
click at [1038, 339] on div "OMDW DEP API" at bounding box center [936, 341] width 221 height 15
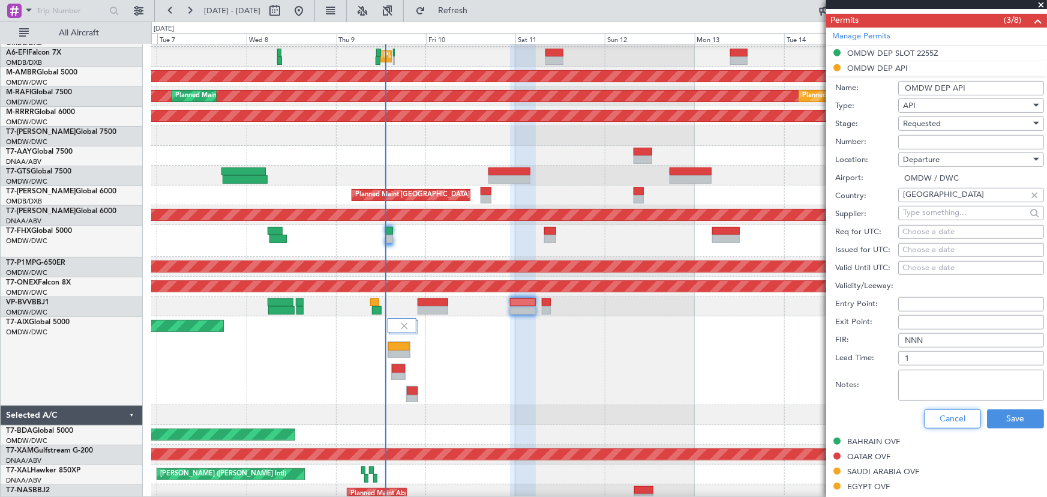
click at [951, 420] on button "Cancel" at bounding box center [952, 418] width 57 height 19
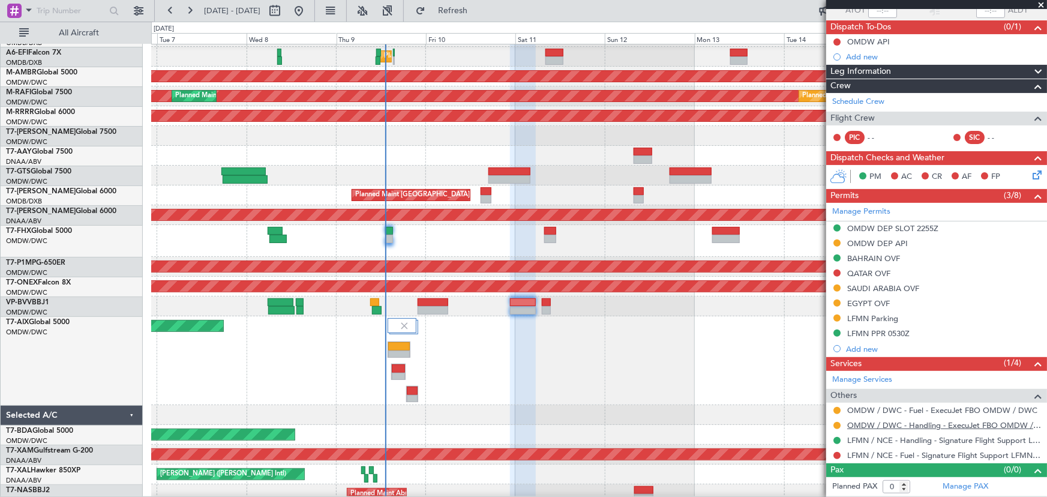
scroll to position [96, 0]
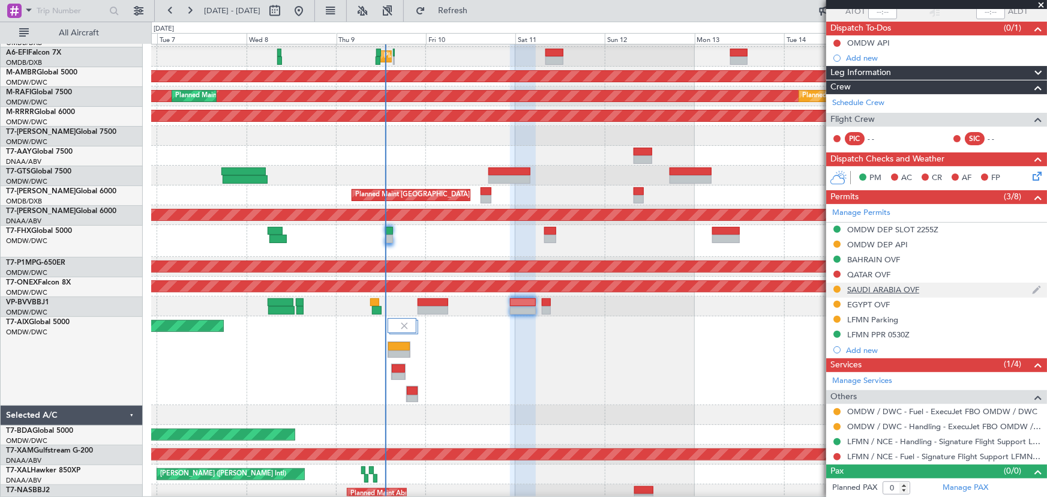
click at [874, 285] on div "SAUDI ARABIA OVF" at bounding box center [883, 289] width 72 height 10
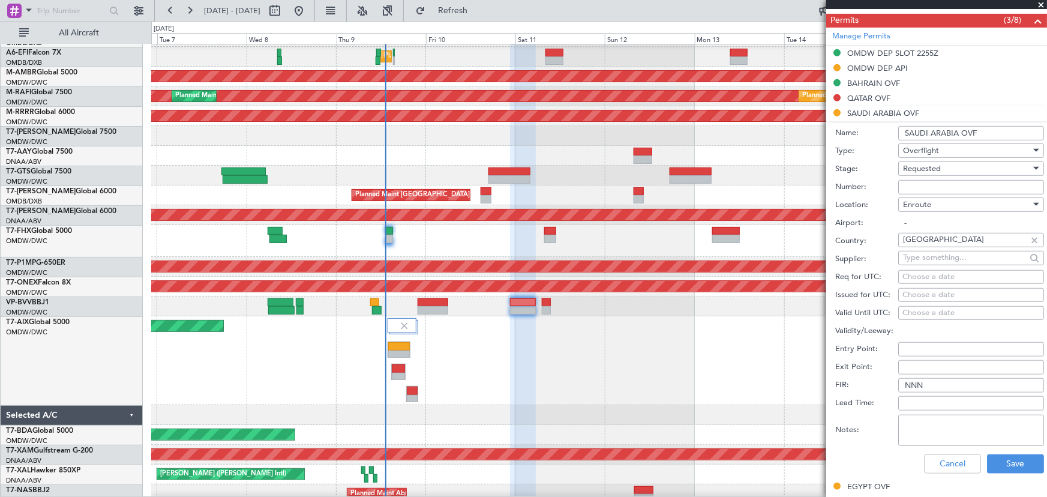
click at [926, 187] on input "Number:" at bounding box center [971, 187] width 146 height 14
paste input "2501022450"
type input "2501022450"
click at [929, 169] on span "Requested" at bounding box center [922, 168] width 38 height 11
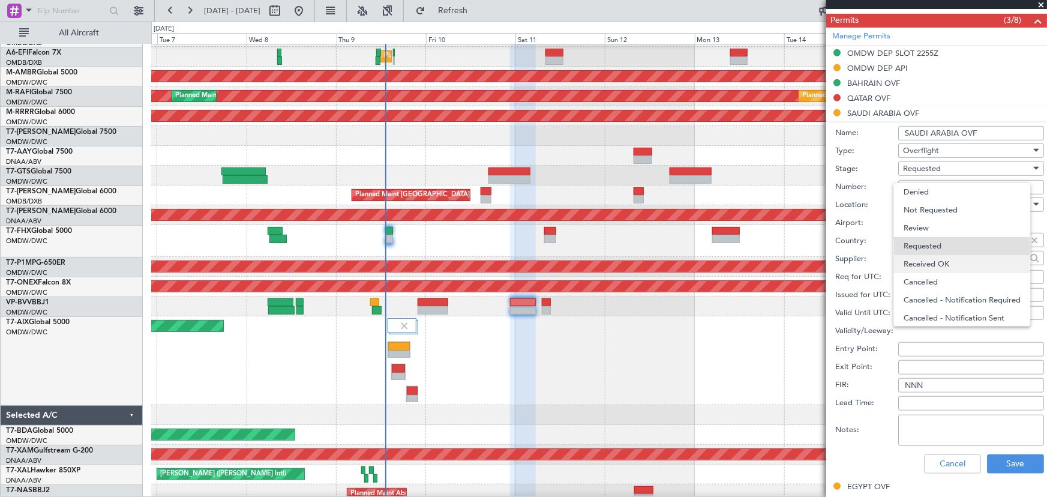
scroll to position [5, 0]
click at [935, 254] on span "Received OK" at bounding box center [966, 259] width 127 height 18
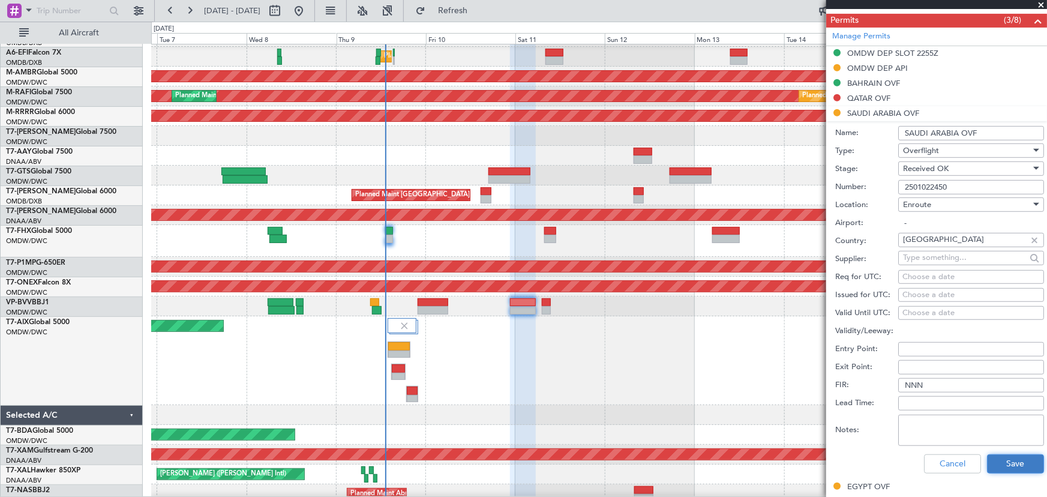
click at [1019, 454] on button "Save" at bounding box center [1015, 463] width 57 height 19
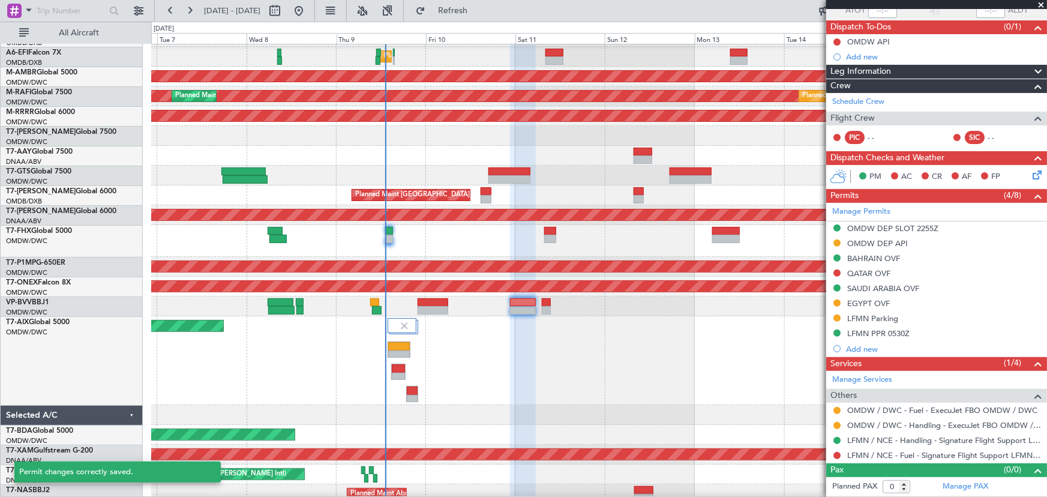
scroll to position [96, 0]
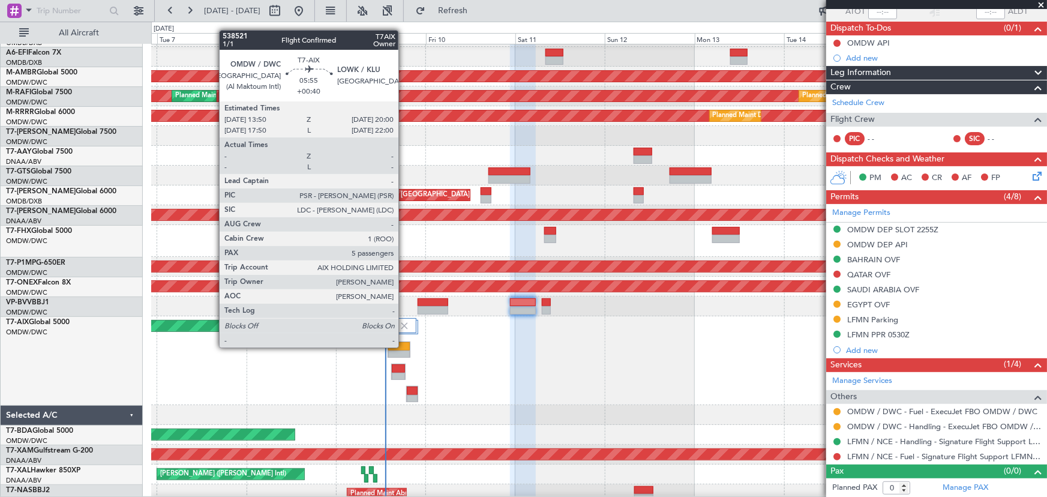
click at [404, 346] on div at bounding box center [399, 346] width 22 height 8
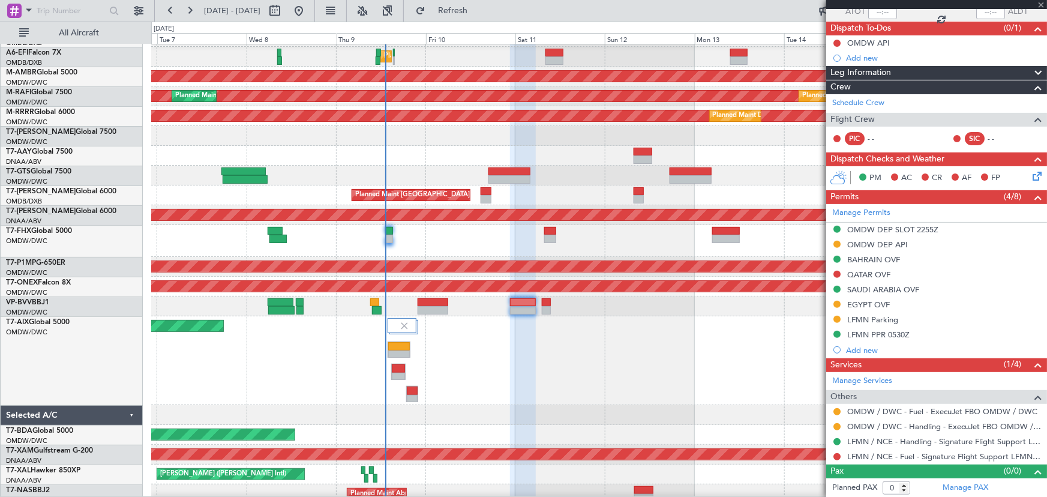
type input "+00:40"
type input "5"
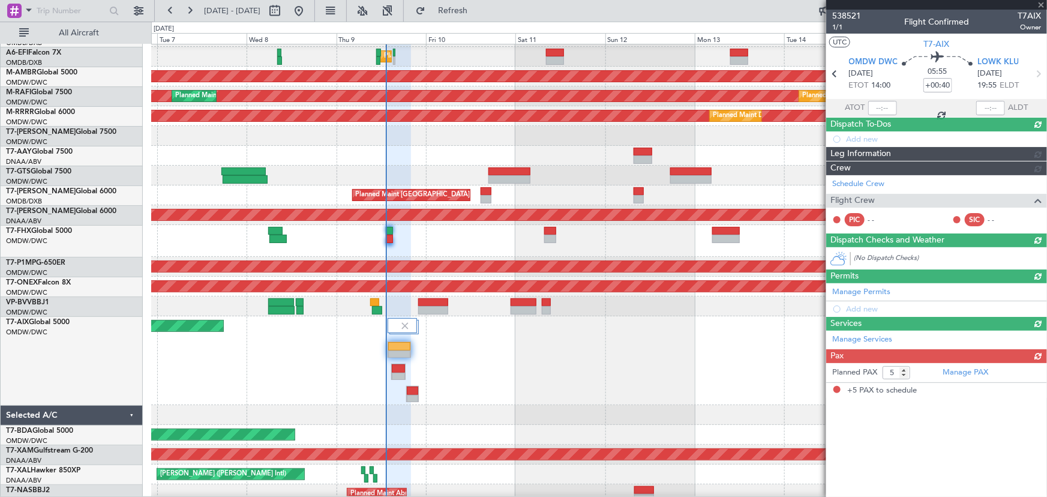
scroll to position [0, 0]
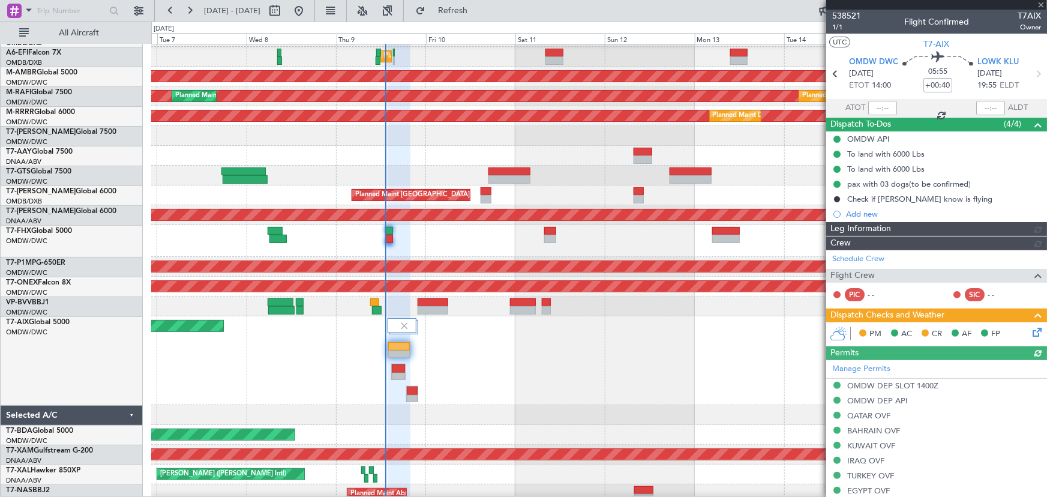
type input "[PERSON_NAME] (ANI)"
type input "7522"
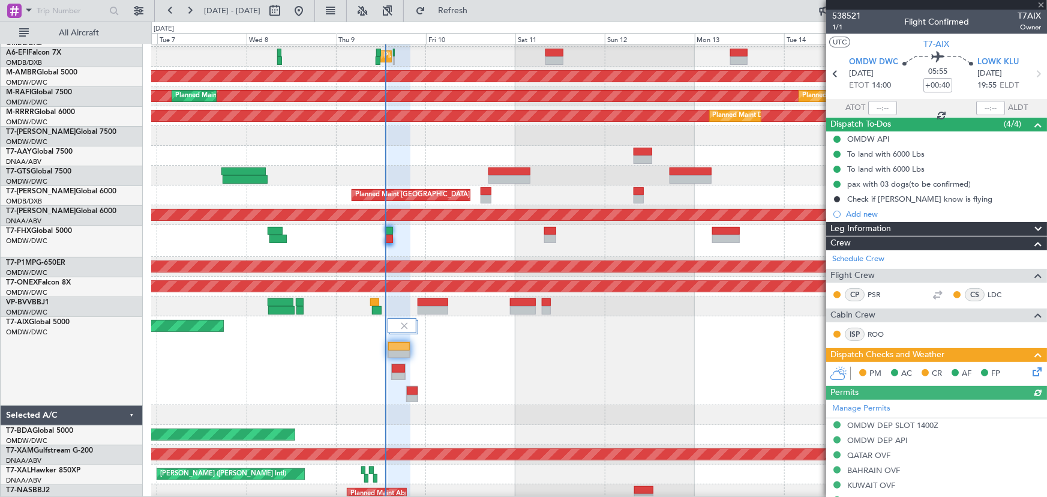
click at [1030, 368] on icon at bounding box center [1035, 370] width 10 height 10
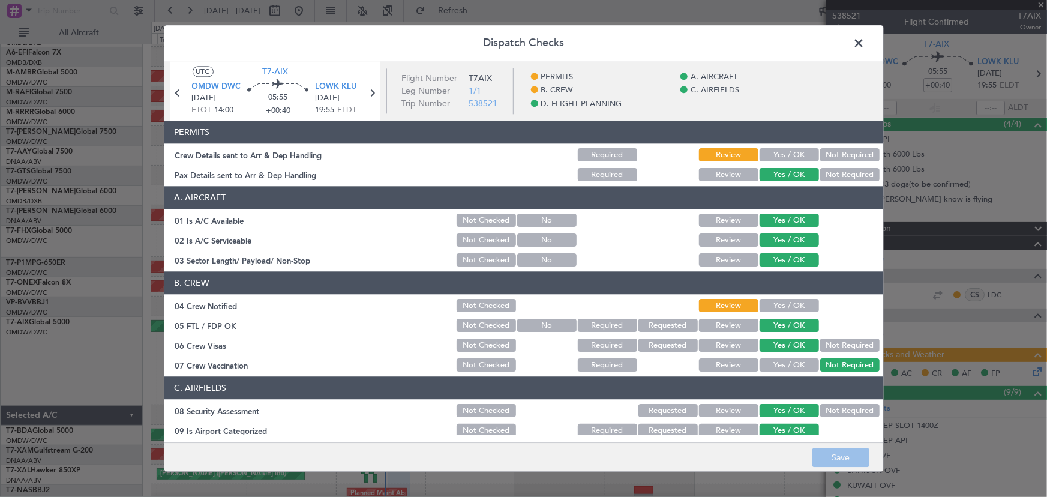
click at [786, 157] on button "Yes / OK" at bounding box center [788, 155] width 59 height 13
click at [780, 310] on button "Yes / OK" at bounding box center [788, 305] width 59 height 13
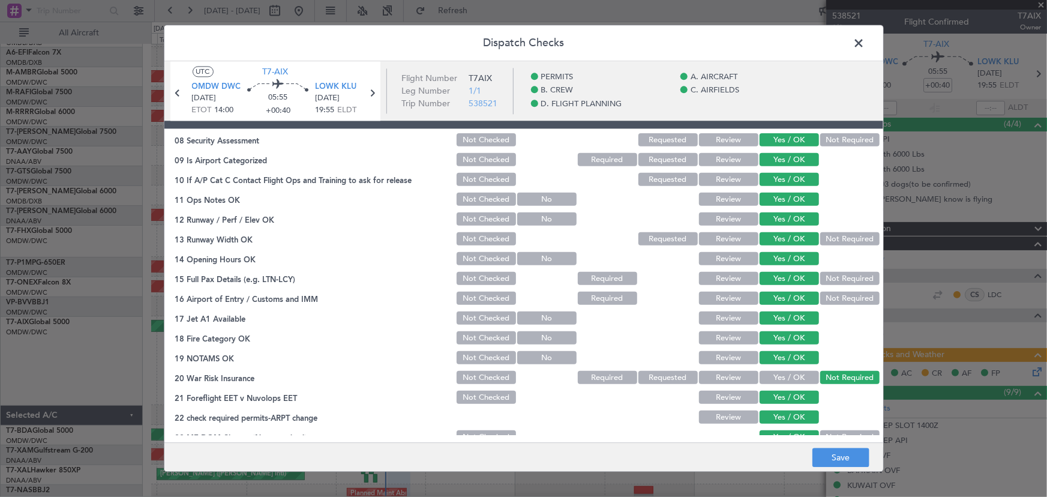
scroll to position [272, 0]
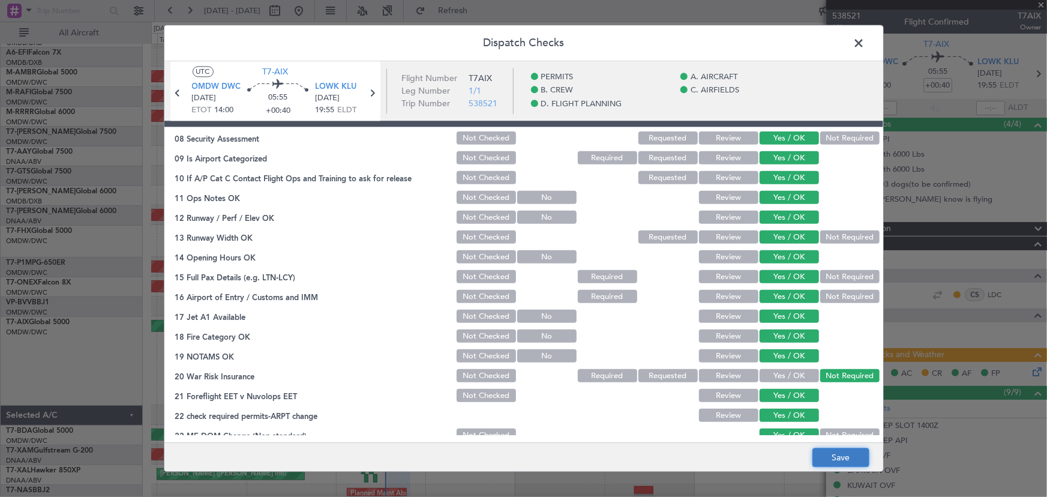
click at [834, 452] on button "Save" at bounding box center [840, 457] width 57 height 19
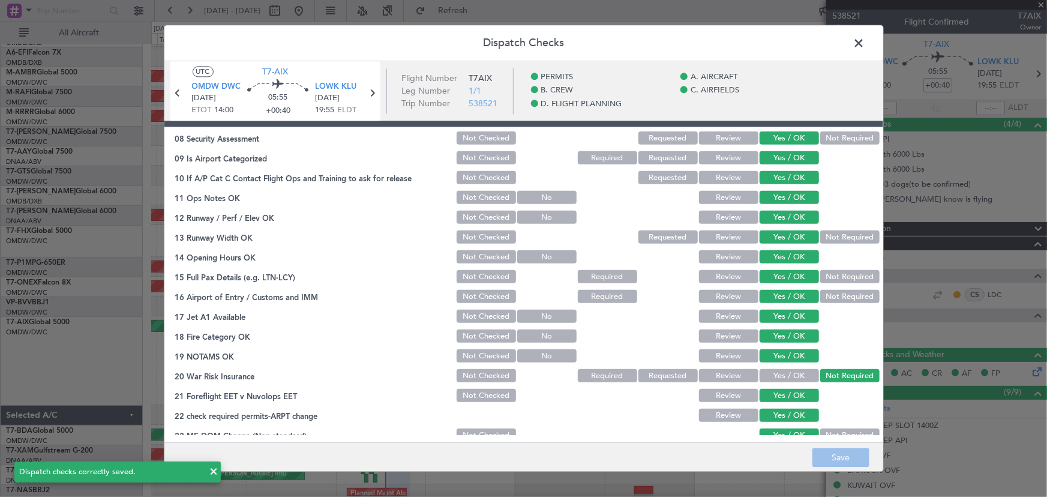
click at [865, 43] on span at bounding box center [865, 46] width 0 height 24
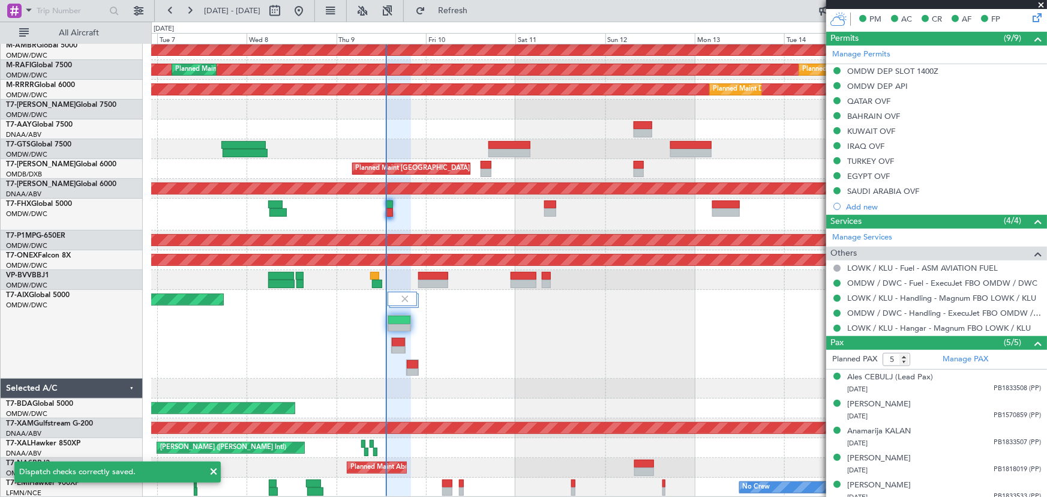
scroll to position [360, 0]
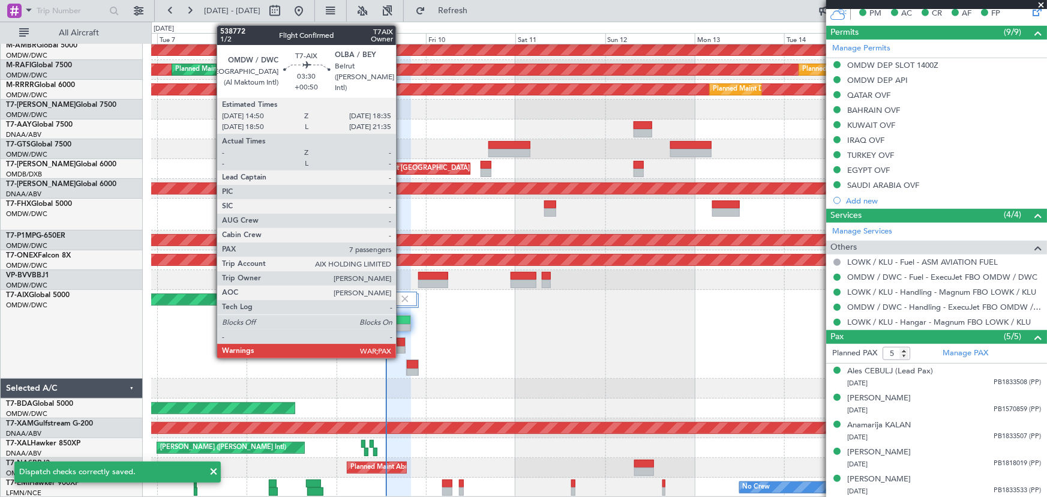
click at [401, 346] on div at bounding box center [398, 350] width 13 height 8
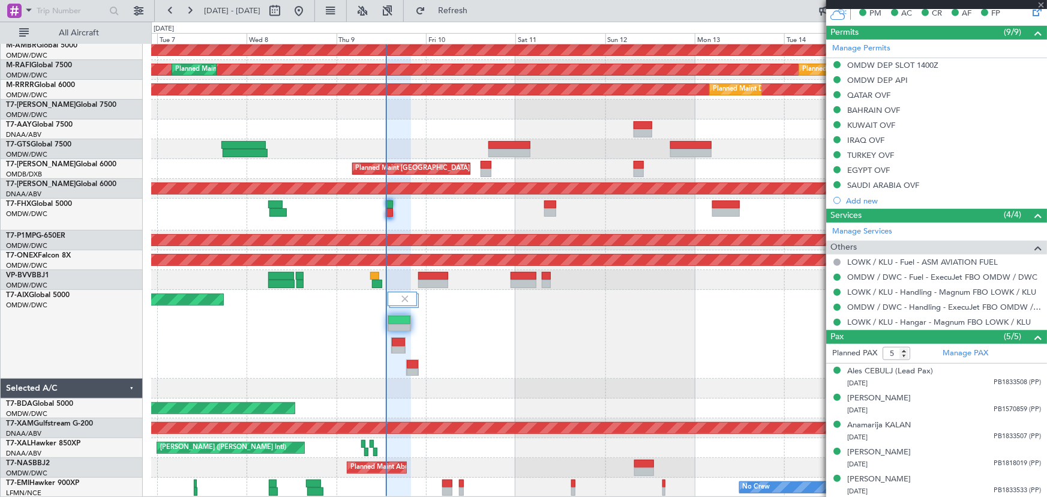
type input "+00:50"
type input "7"
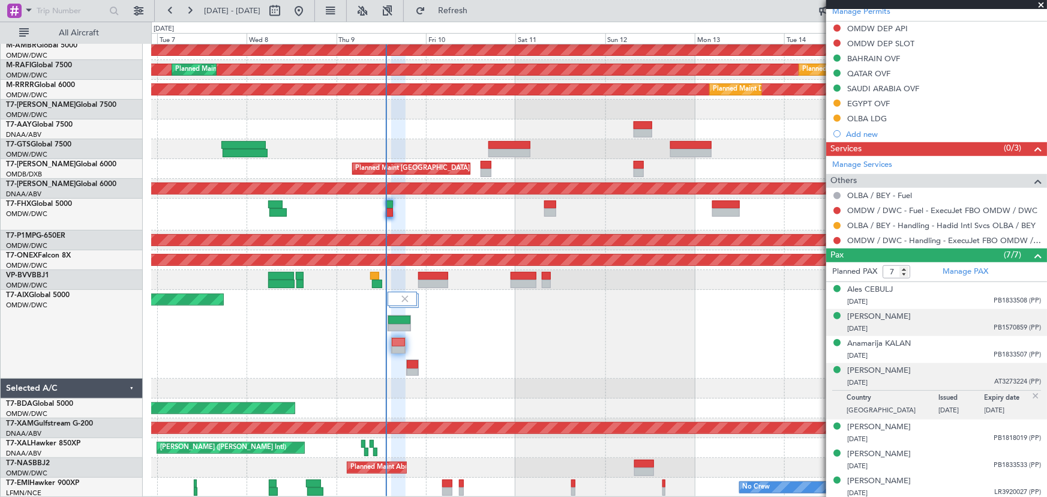
scroll to position [329, 0]
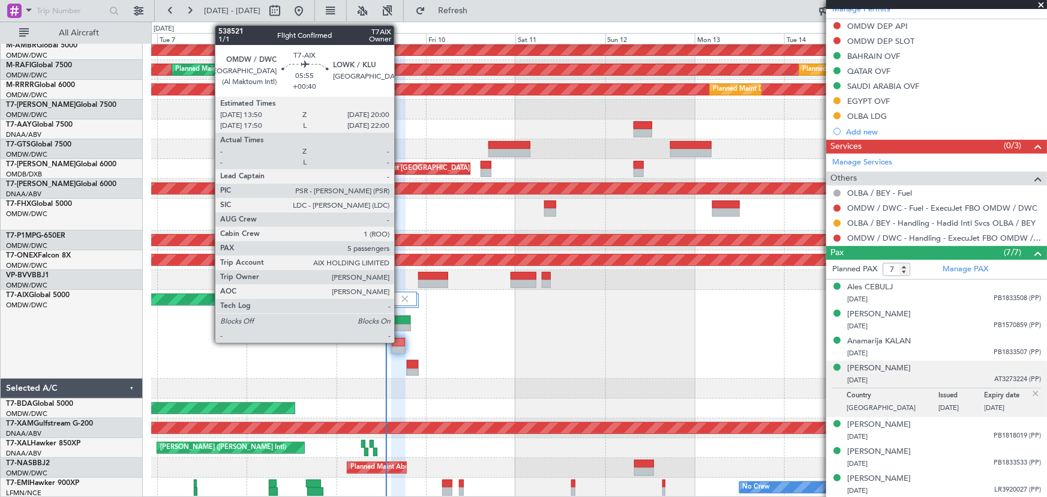
click at [400, 324] on div at bounding box center [399, 328] width 22 height 8
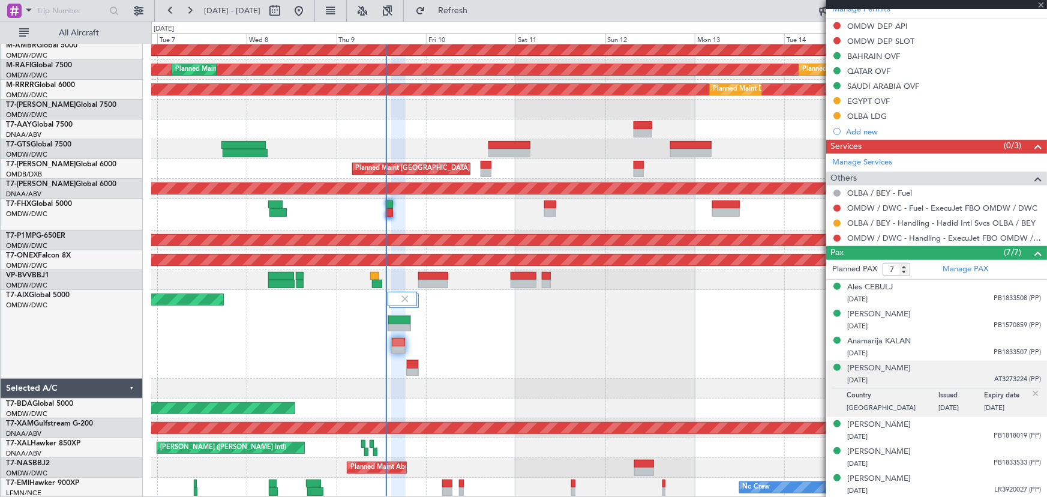
type input "+00:40"
type input "5"
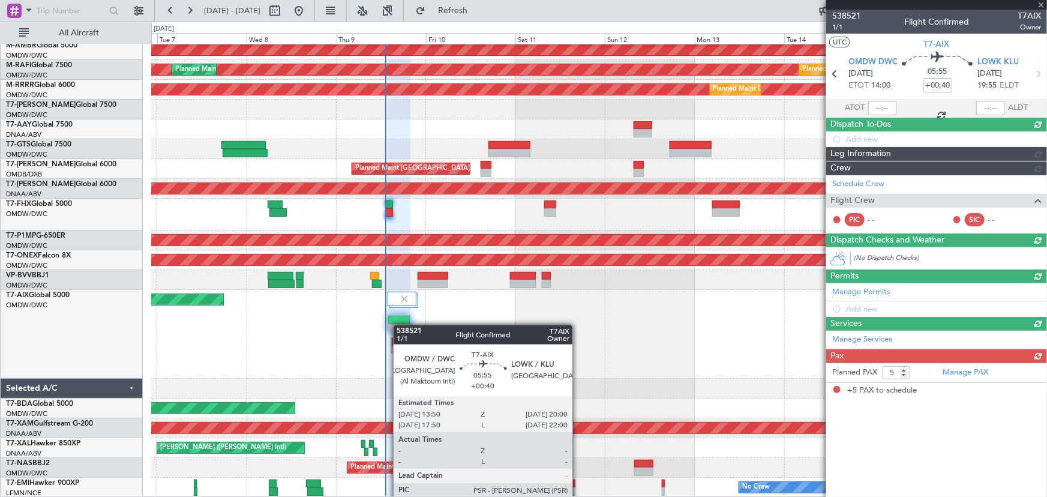
scroll to position [0, 0]
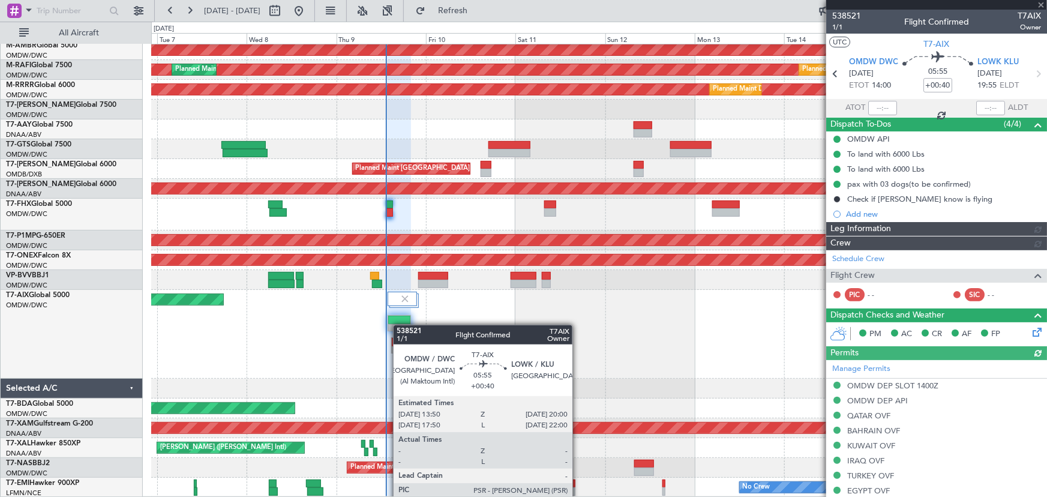
type input "[PERSON_NAME] (ANI)"
type input "7522"
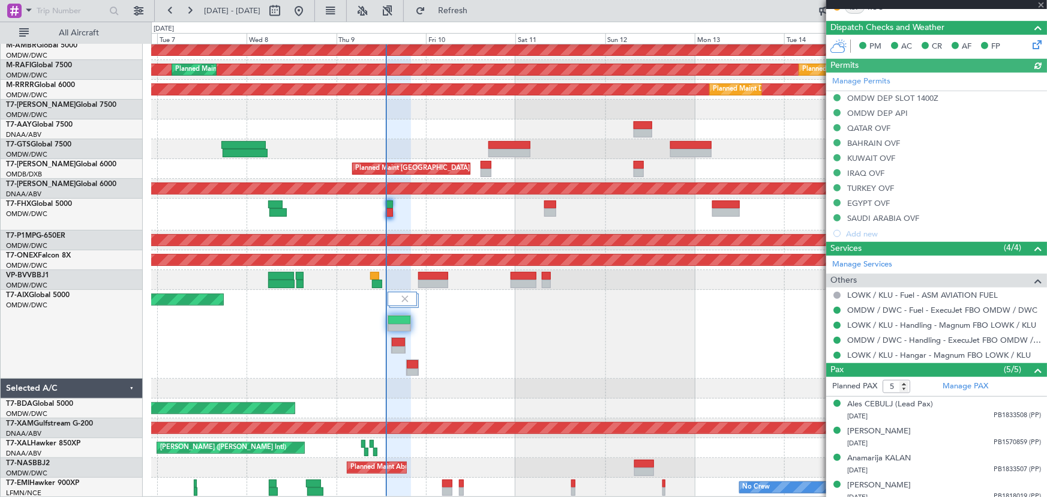
scroll to position [360, 0]
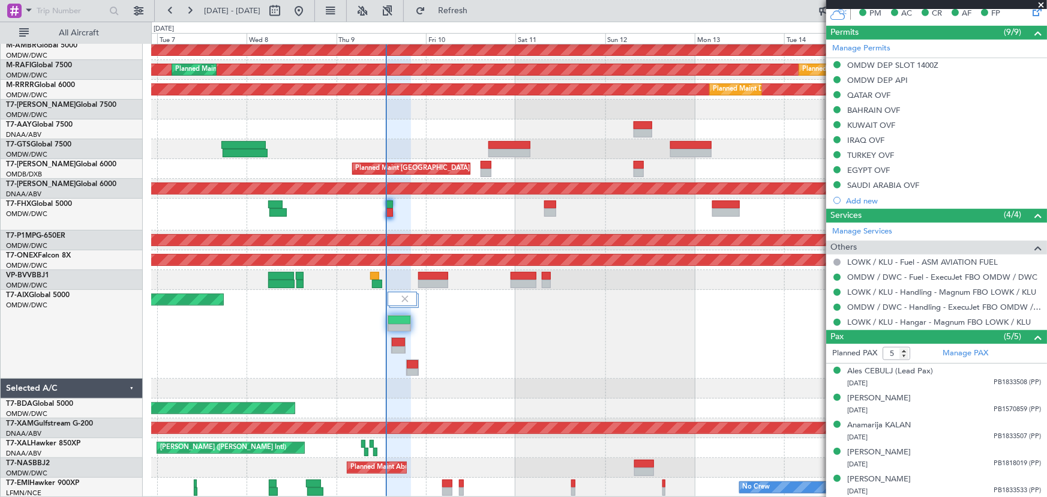
click at [456, 118] on div "Planned Maint Dubai (Al Maktoum Intl)" at bounding box center [599, 110] width 896 height 20
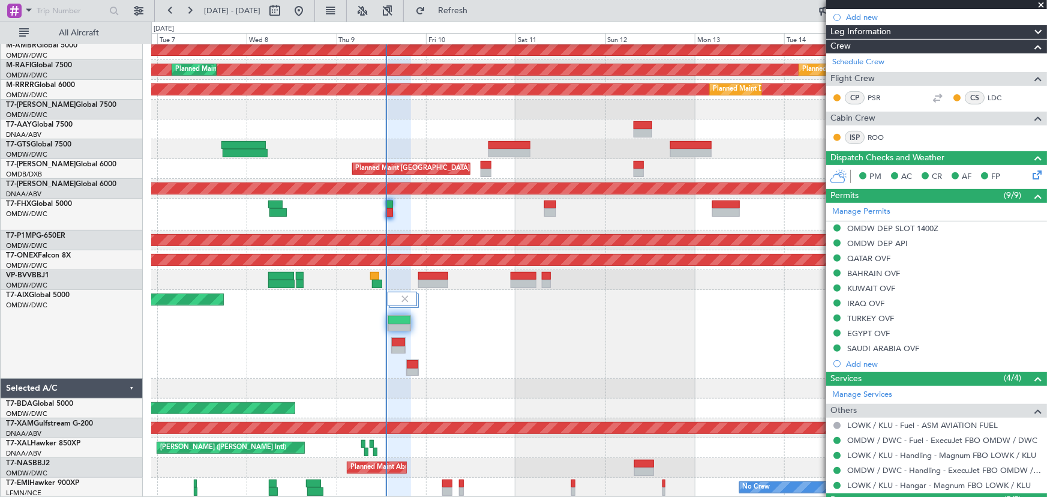
scroll to position [33, 0]
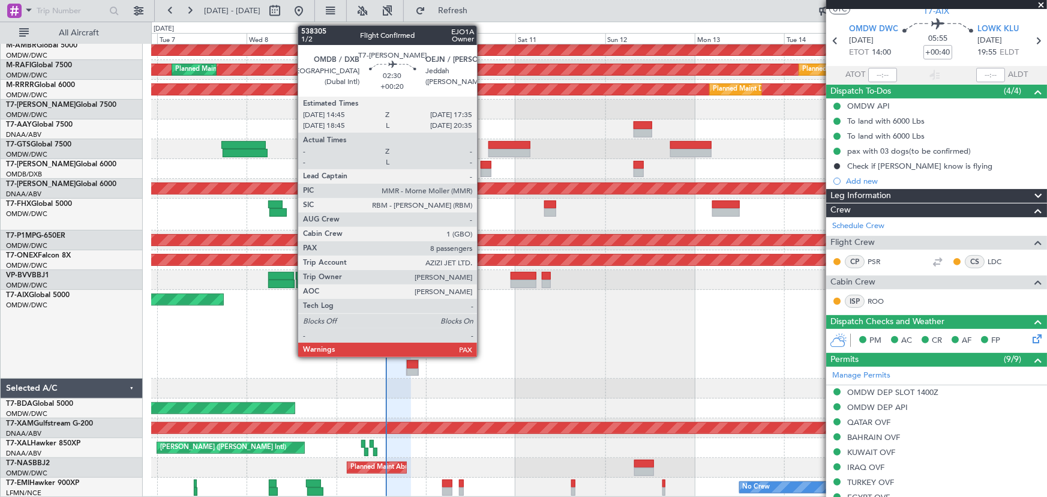
click at [482, 170] on div at bounding box center [486, 173] width 11 height 8
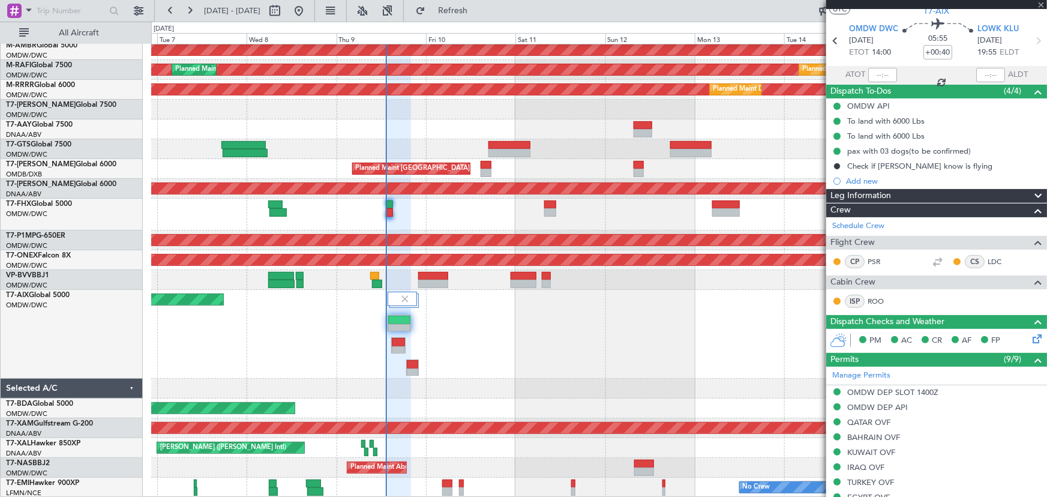
type input "+00:20"
type input "8"
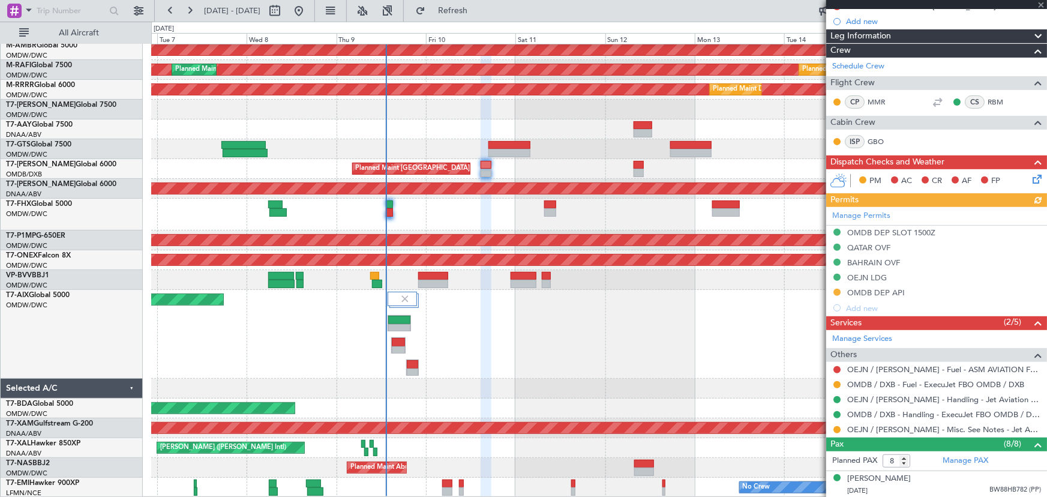
scroll to position [163, 0]
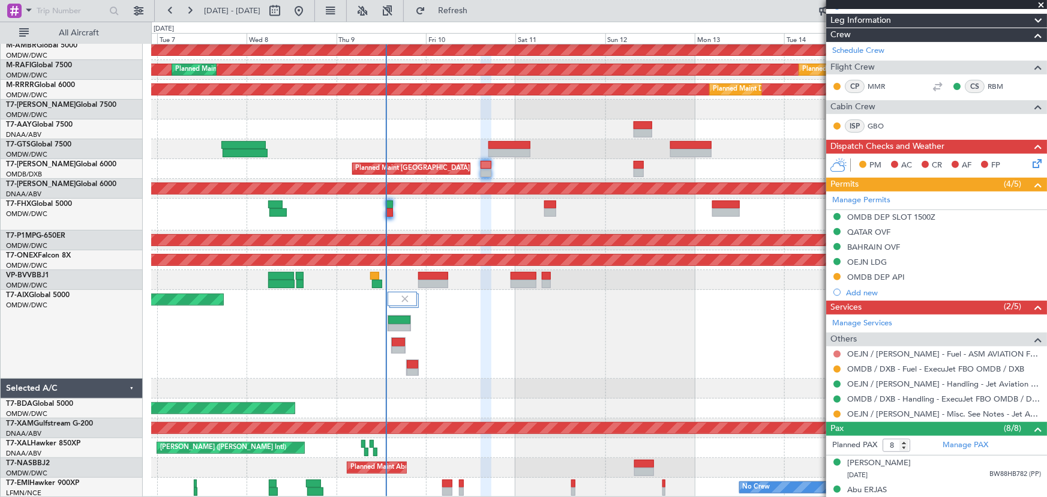
click at [837, 351] on button at bounding box center [836, 353] width 7 height 7
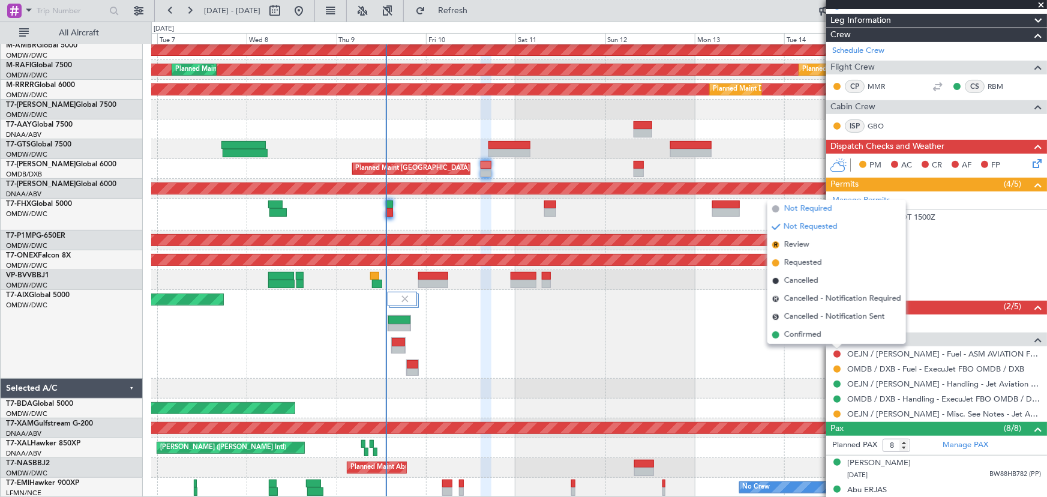
click at [805, 206] on span "Not Required" at bounding box center [808, 209] width 48 height 12
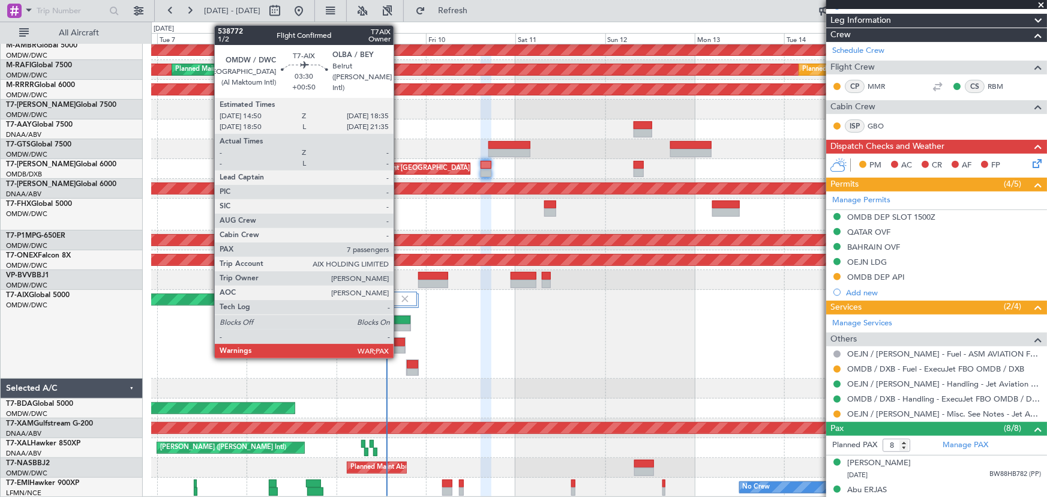
click at [399, 342] on div at bounding box center [398, 342] width 13 height 8
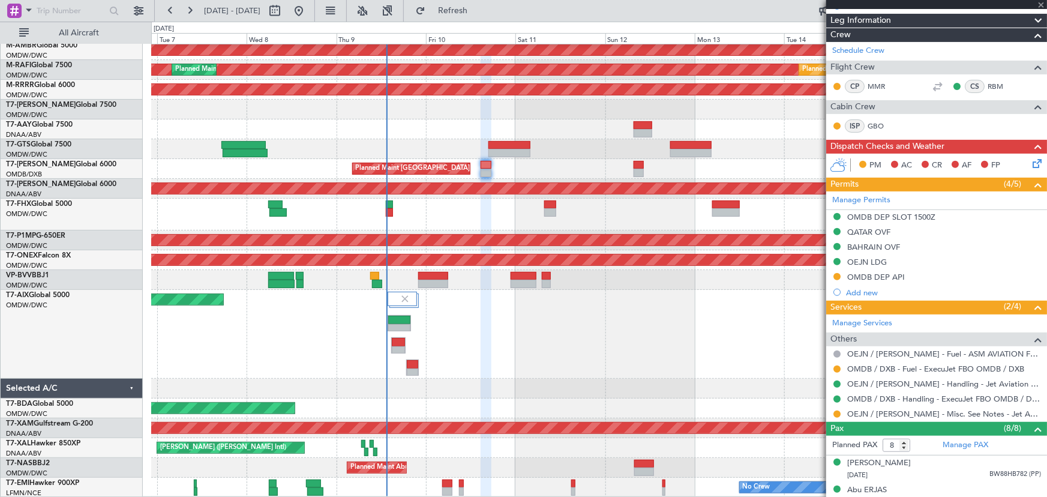
type input "+00:50"
type input "7"
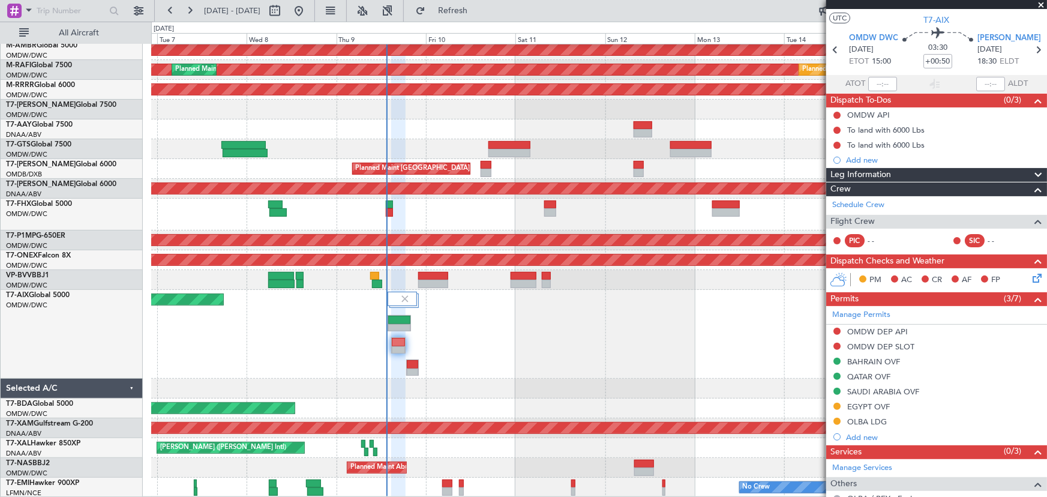
scroll to position [0, 0]
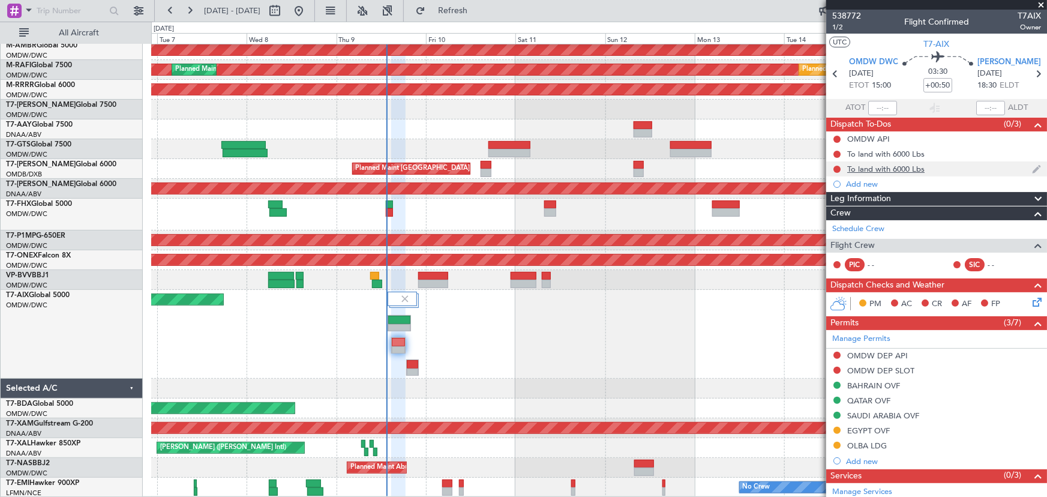
click at [884, 169] on div "To land with 6000 Lbs" at bounding box center [885, 169] width 77 height 10
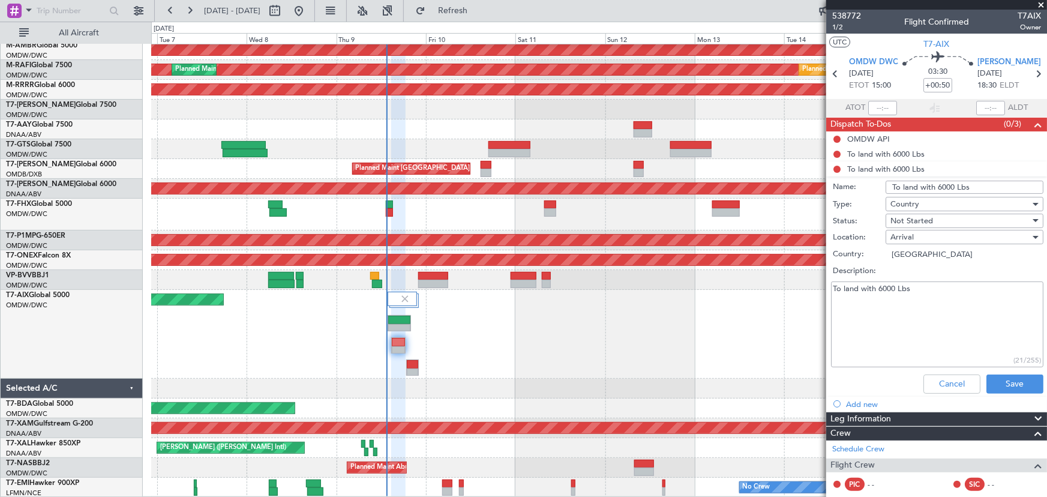
drag, startPoint x: 962, startPoint y: 187, endPoint x: 746, endPoint y: 222, distance: 218.8
click at [749, 222] on fb-app "06 Oct 2025 - 16 Oct 2025 Refresh Quick Links All Aircraft Planned Maint Dubai …" at bounding box center [523, 253] width 1047 height 488
type input "Plan landing with 7000 lbs in LOWK"
click at [1020, 384] on button "Save" at bounding box center [1014, 383] width 57 height 19
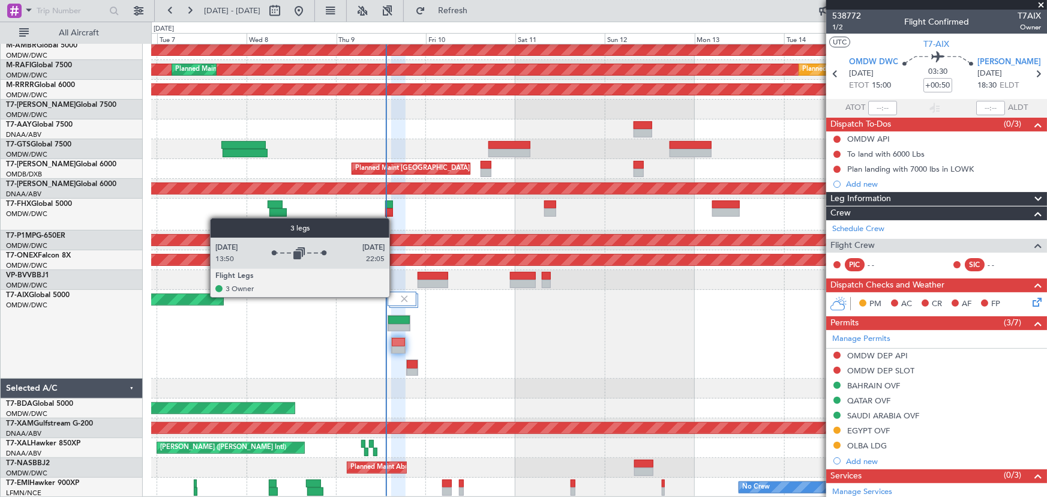
click at [395, 296] on div at bounding box center [402, 299] width 29 height 14
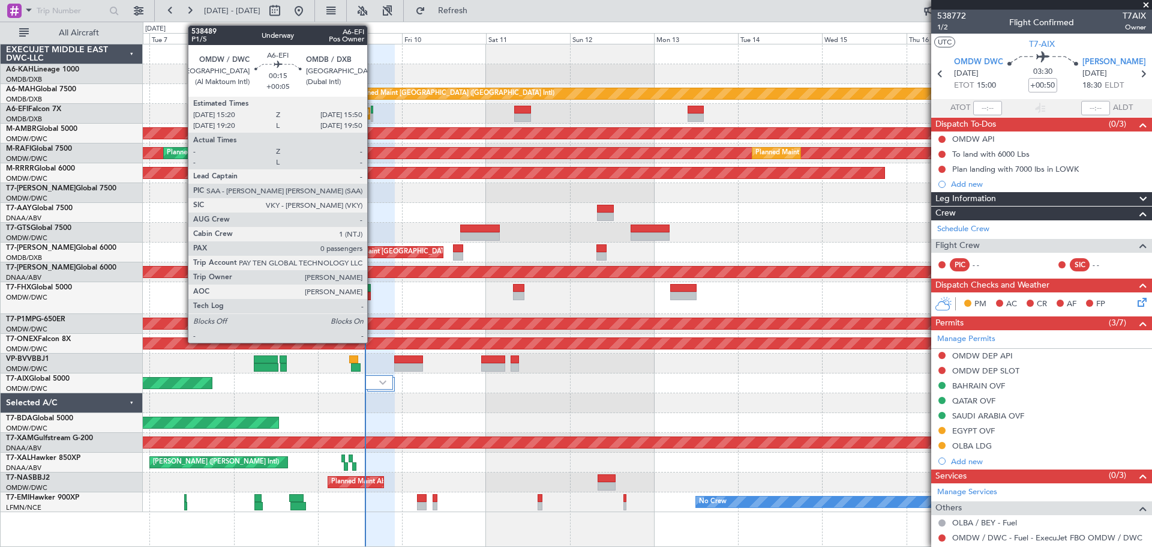
click at [373, 114] on div at bounding box center [372, 117] width 2 height 8
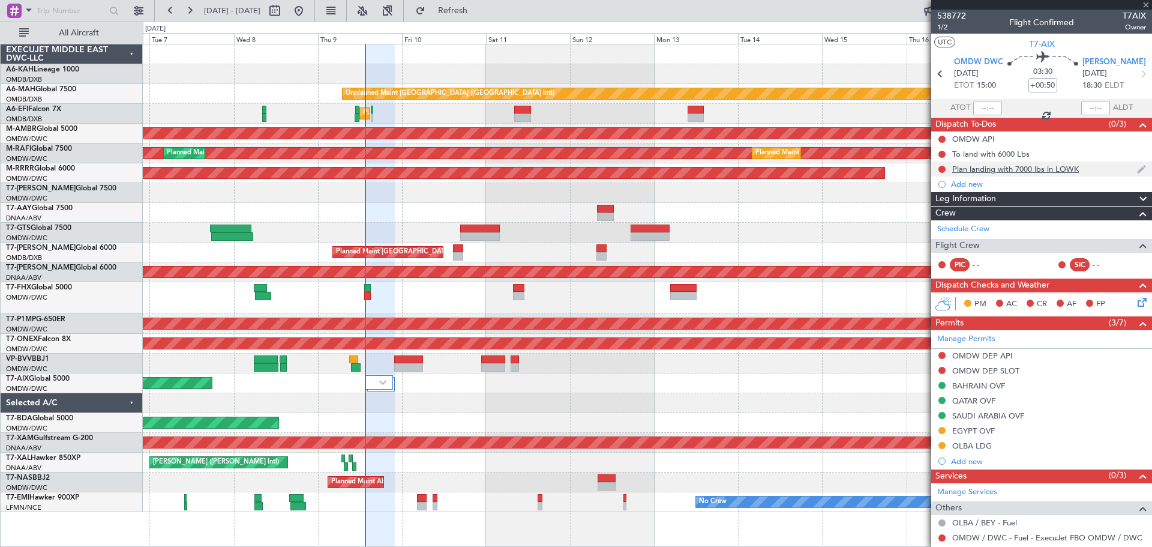
type input "+00:05"
type input "0"
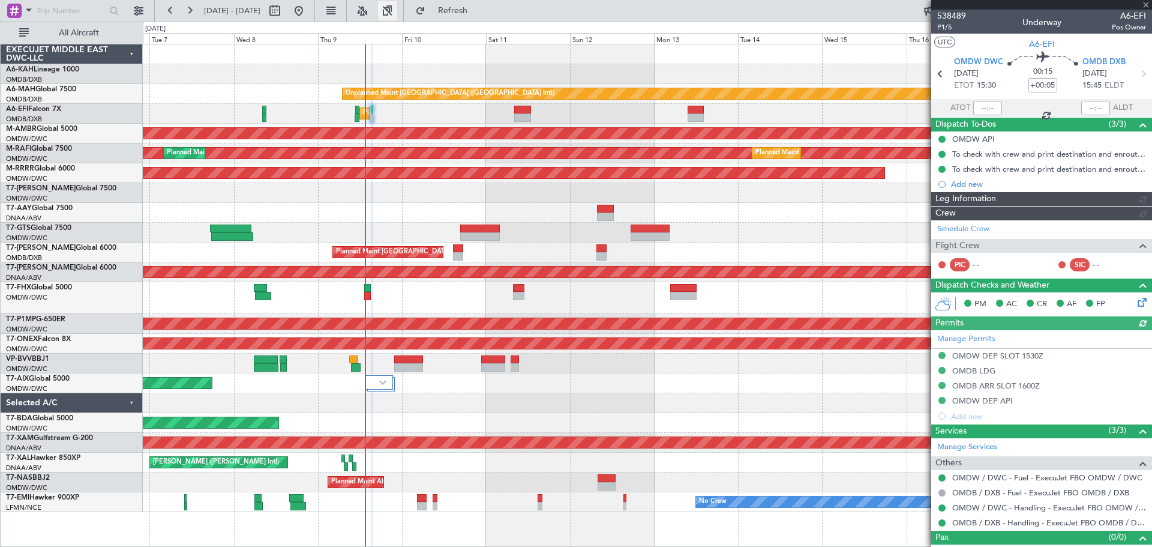
type input "[PERSON_NAME] (ANI)"
type input "7503"
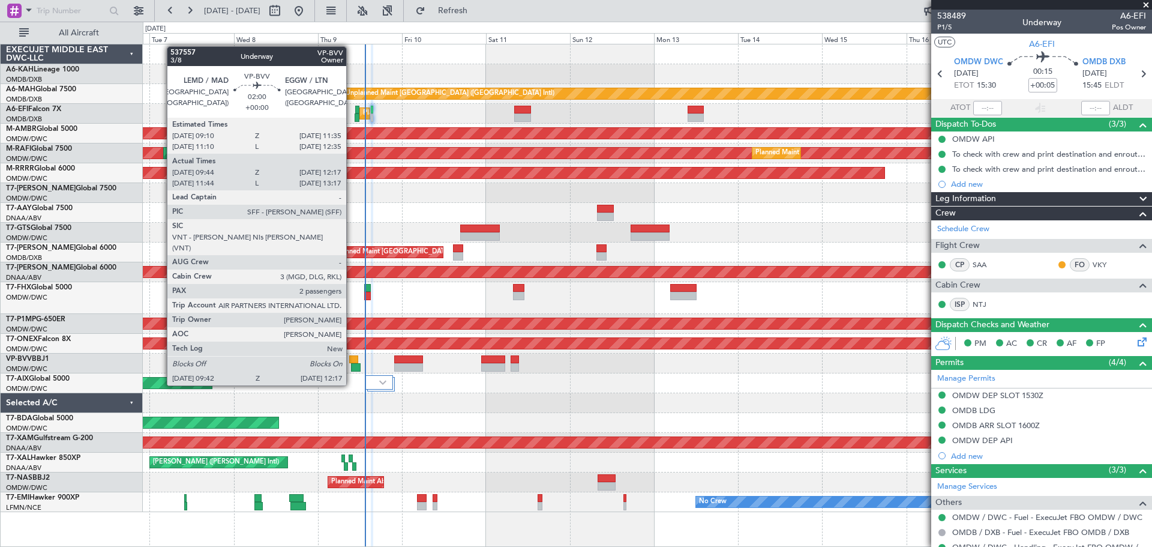
click at [352, 362] on div at bounding box center [353, 359] width 9 height 8
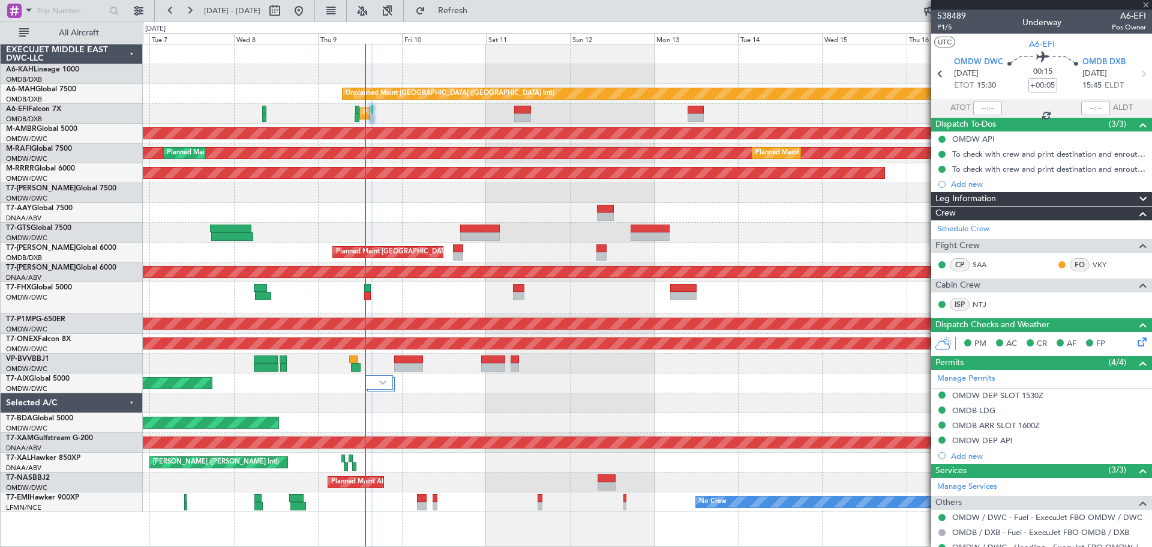
type input "10:04"
type input "12:12"
type input "2"
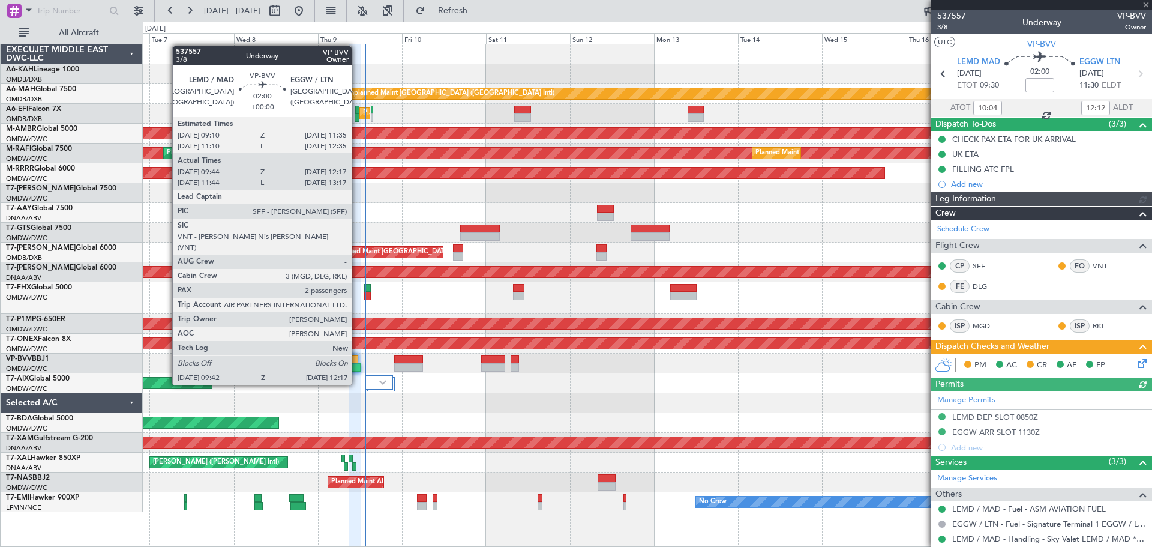
type input "[PERSON_NAME] (ANI)"
type input "7508"
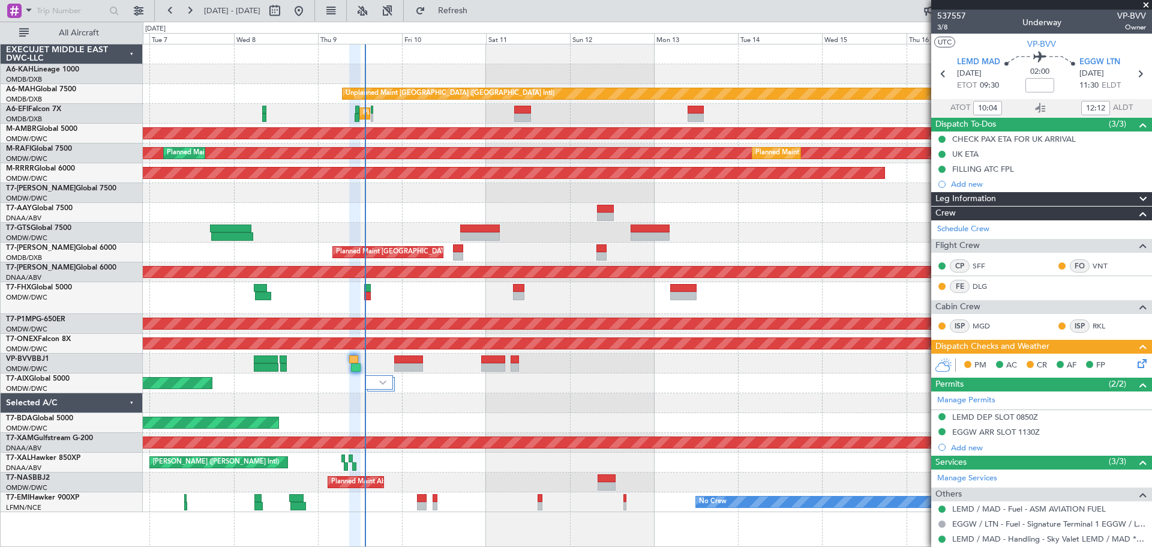
click at [1046, 363] on icon at bounding box center [1140, 361] width 10 height 10
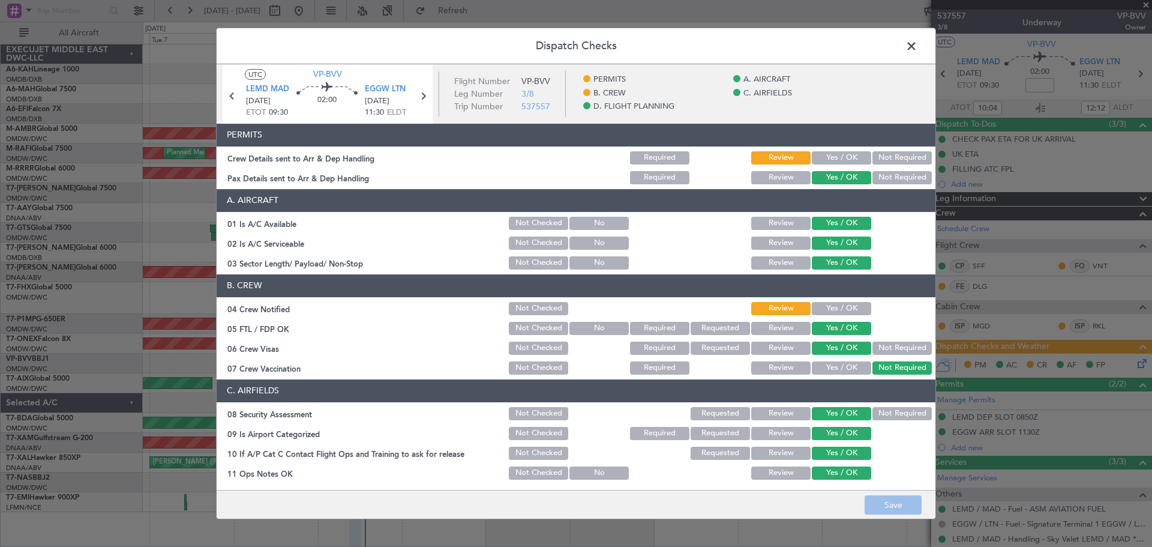
click at [833, 158] on button "Yes / OK" at bounding box center [841, 157] width 59 height 13
click at [829, 311] on button "Yes / OK" at bounding box center [841, 308] width 59 height 13
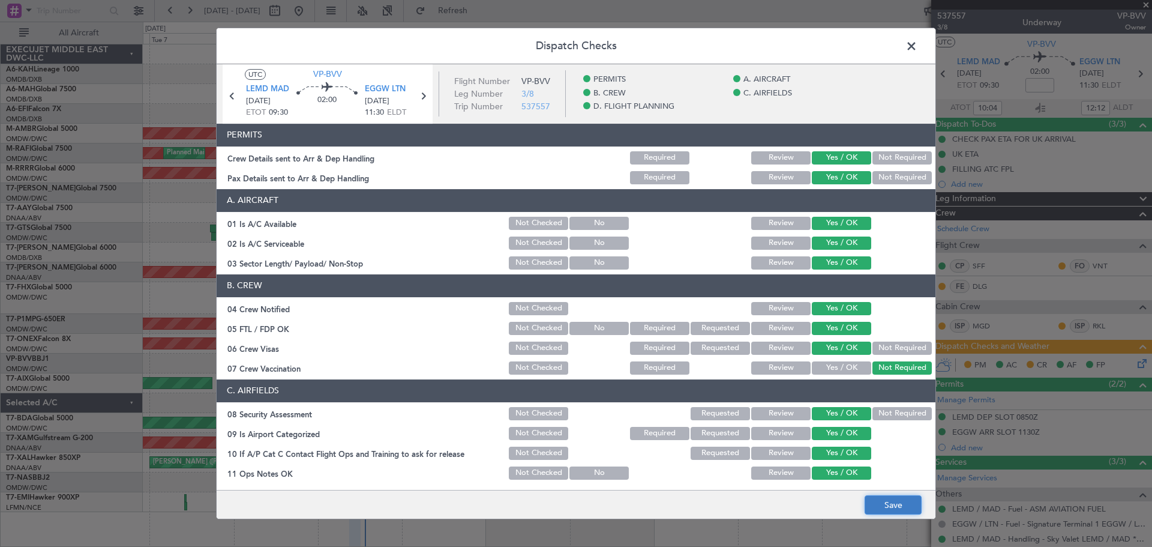
click at [888, 496] on button "Save" at bounding box center [892, 504] width 57 height 19
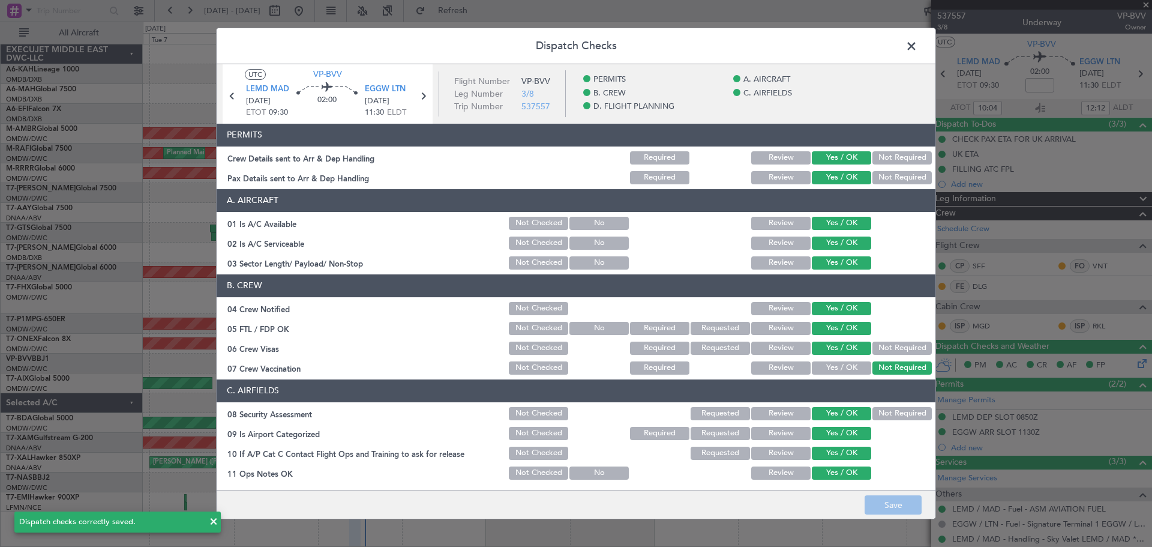
click at [917, 44] on span at bounding box center [917, 49] width 0 height 24
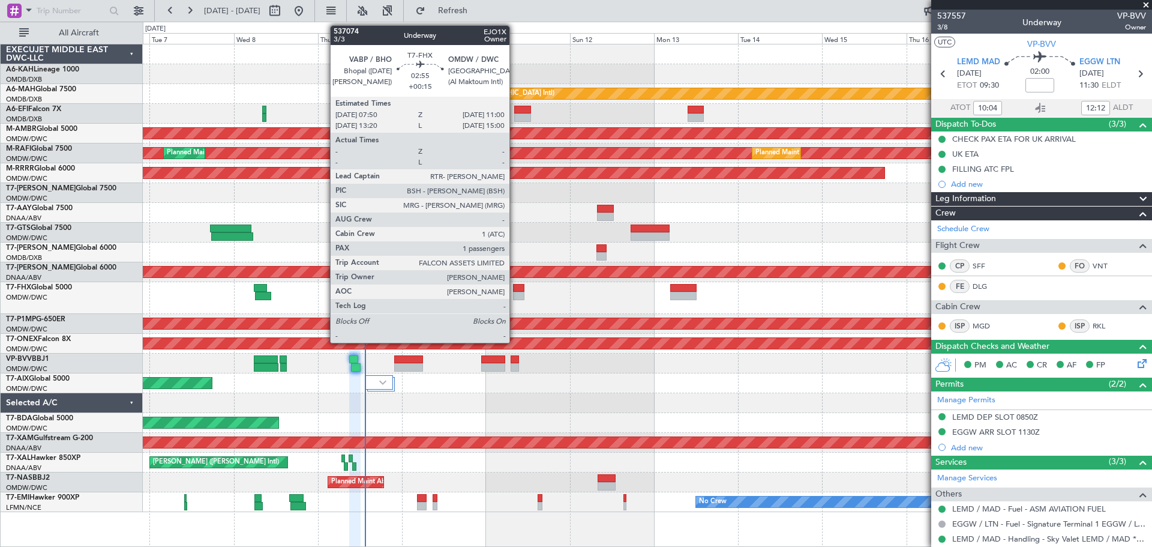
click at [515, 295] on div at bounding box center [518, 296] width 11 height 8
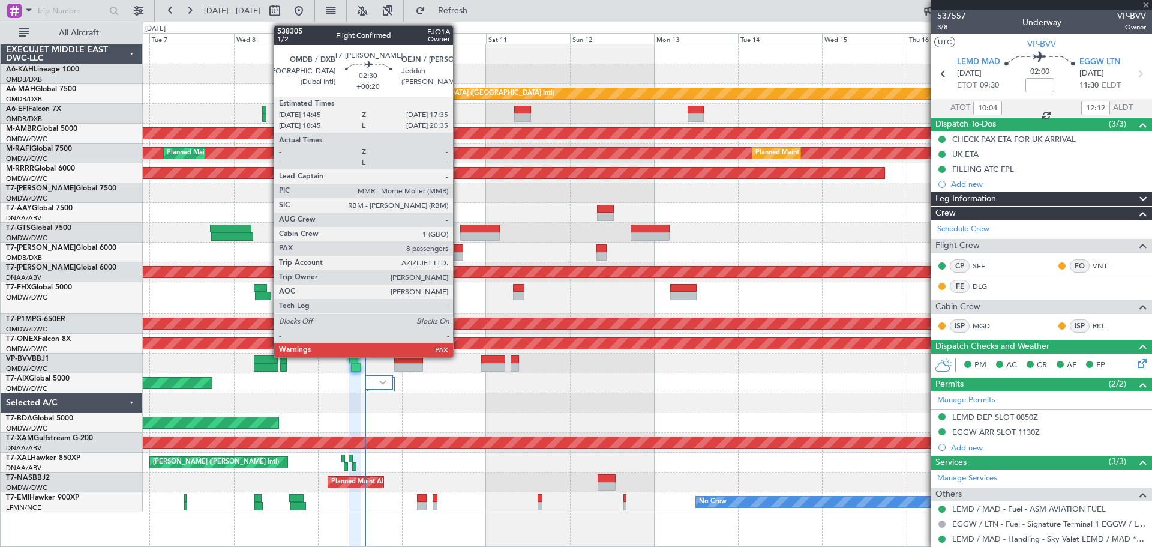
click at [458, 256] on div at bounding box center [458, 256] width 10 height 8
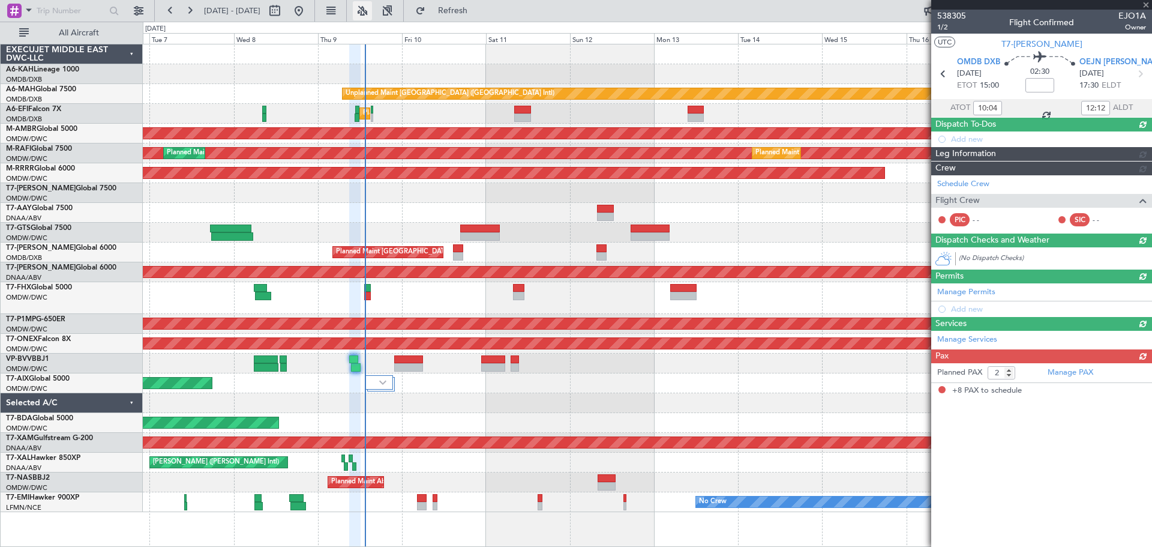
type input "+00:20"
type input "8"
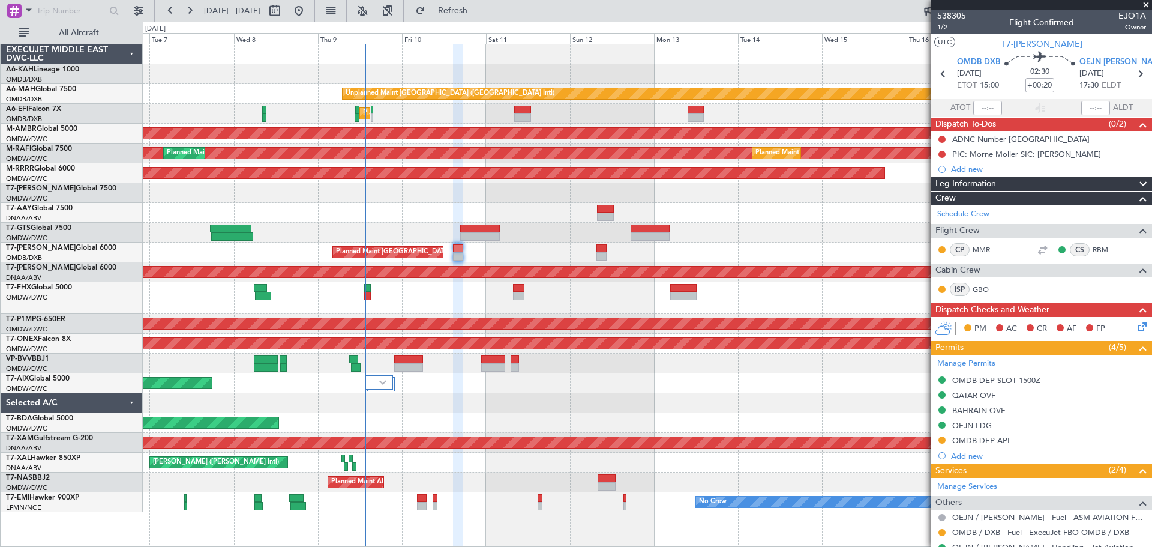
click at [976, 439] on div "OMDB DEP API" at bounding box center [981, 440] width 58 height 10
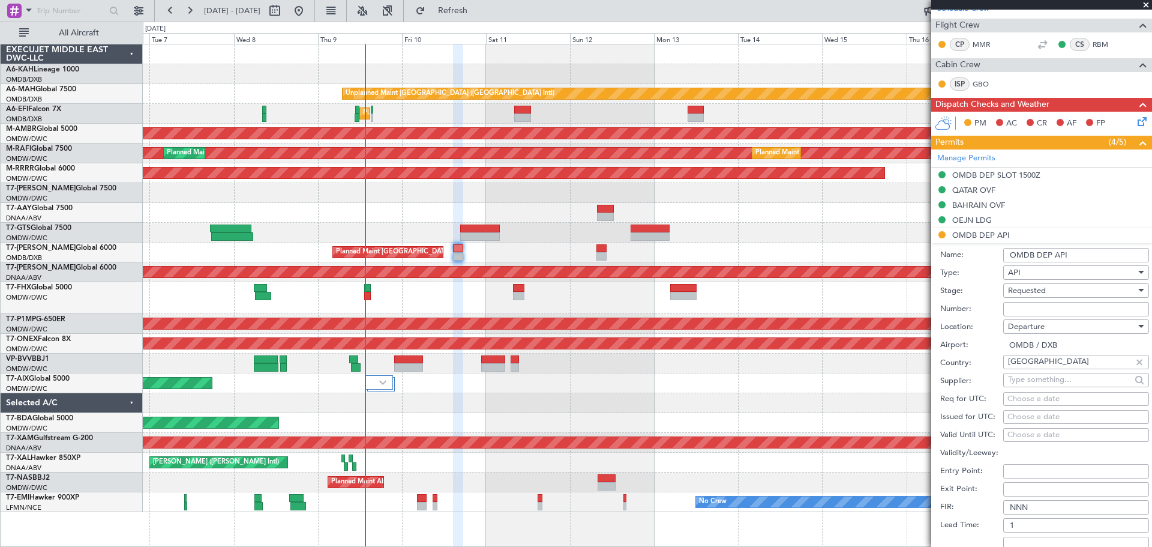
scroll to position [240, 0]
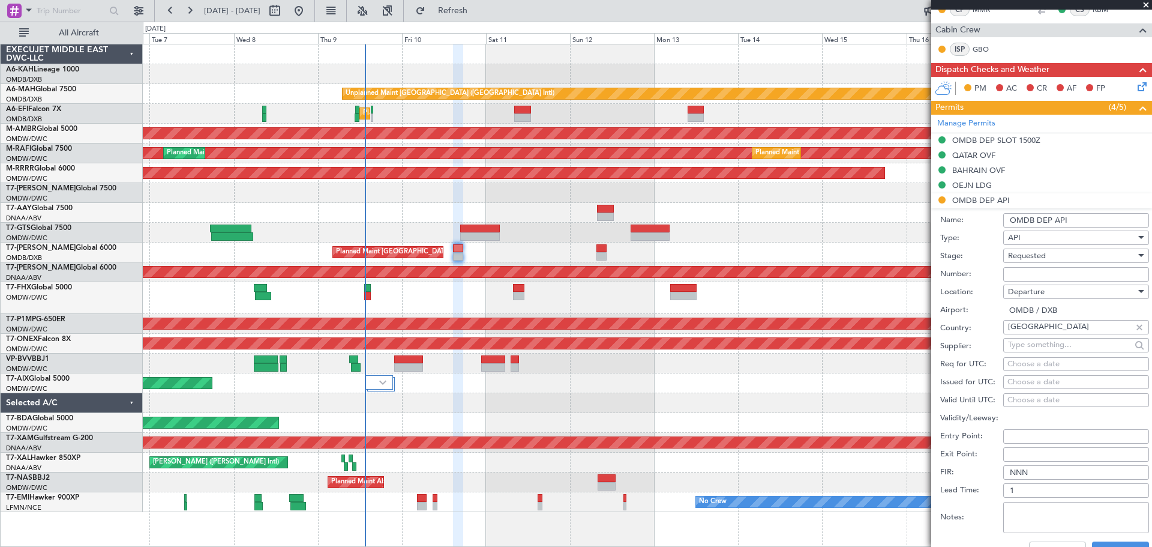
click at [1022, 274] on input "Number:" at bounding box center [1076, 274] width 146 height 14
type input "FILED AND SAVED IN LAN"
click at [1036, 254] on span "Requested" at bounding box center [1027, 255] width 38 height 11
drag, startPoint x: 1048, startPoint y: 340, endPoint x: 1063, endPoint y: 343, distance: 15.2
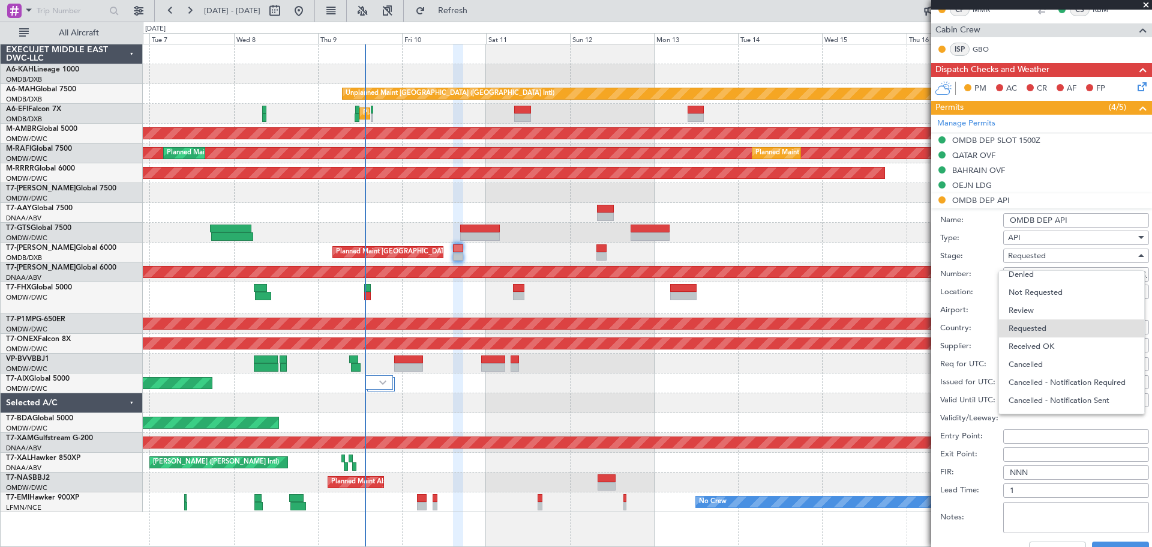
click at [1046, 341] on span "Received OK" at bounding box center [1071, 346] width 126 height 18
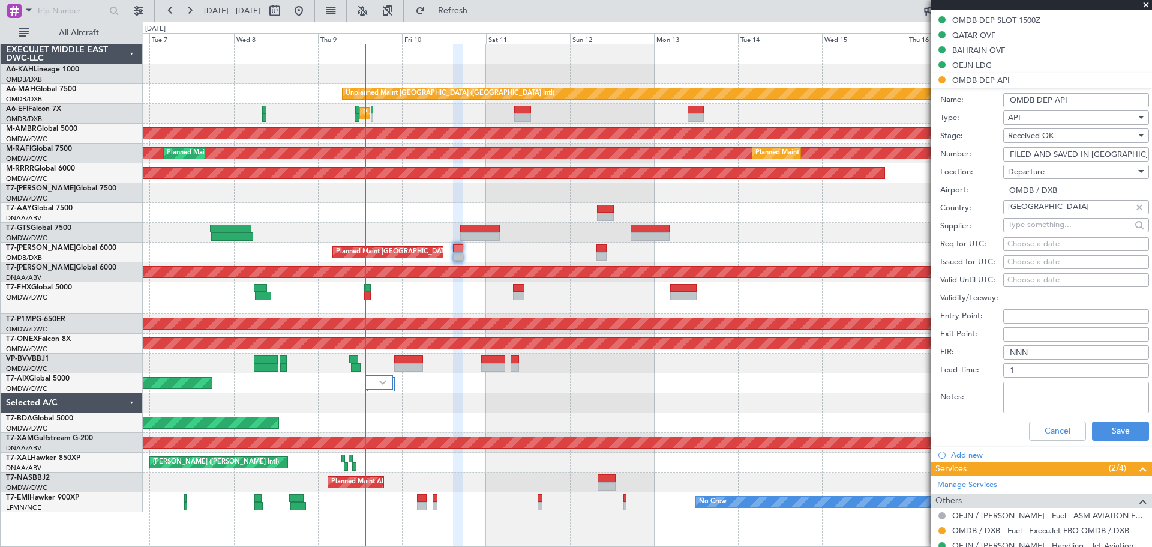
scroll to position [480, 0]
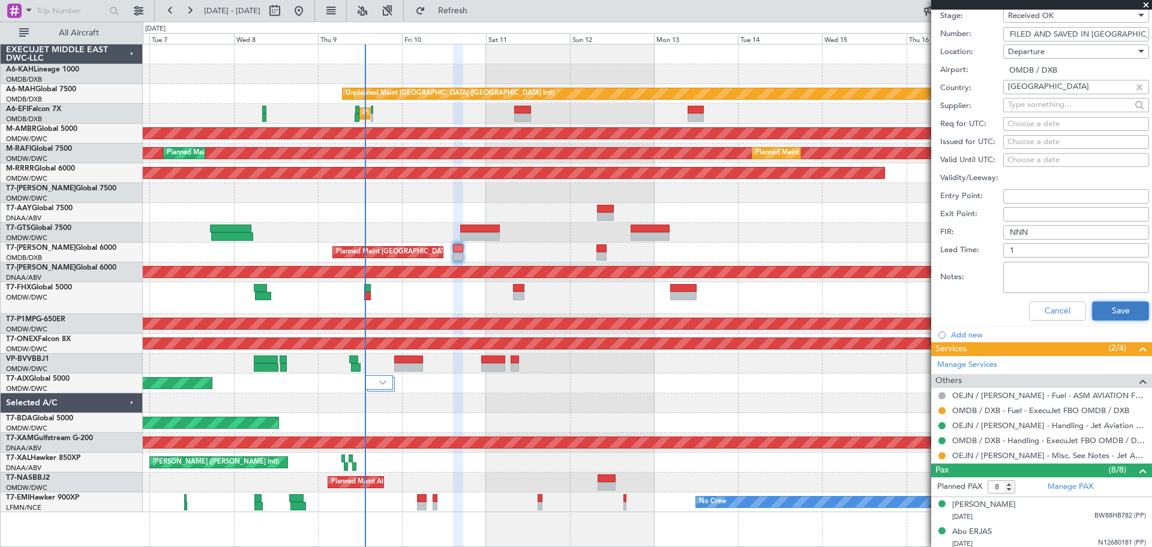
click at [1046, 305] on button "Save" at bounding box center [1120, 310] width 57 height 19
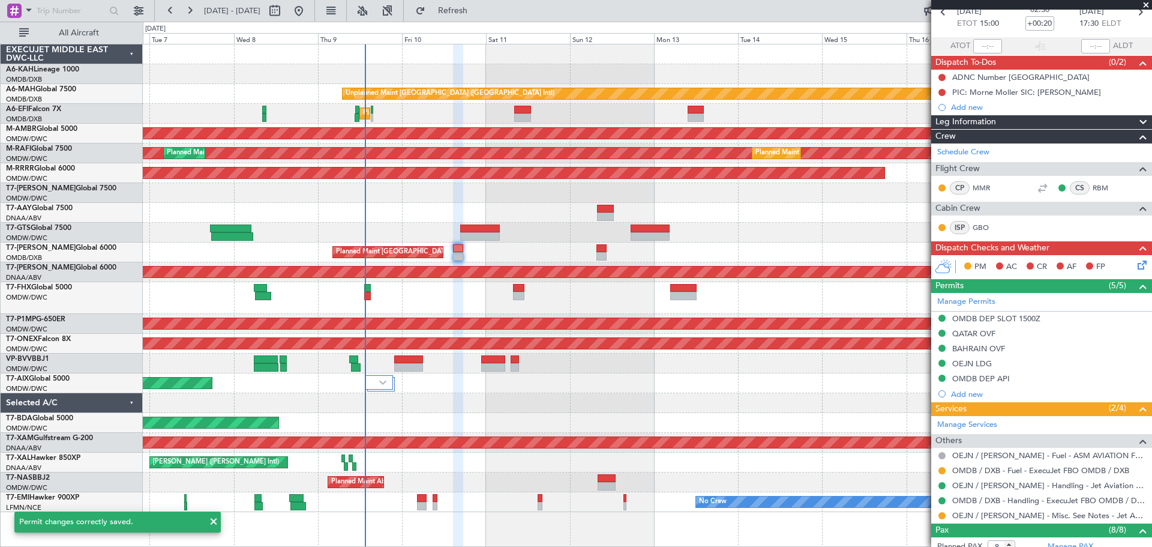
scroll to position [0, 0]
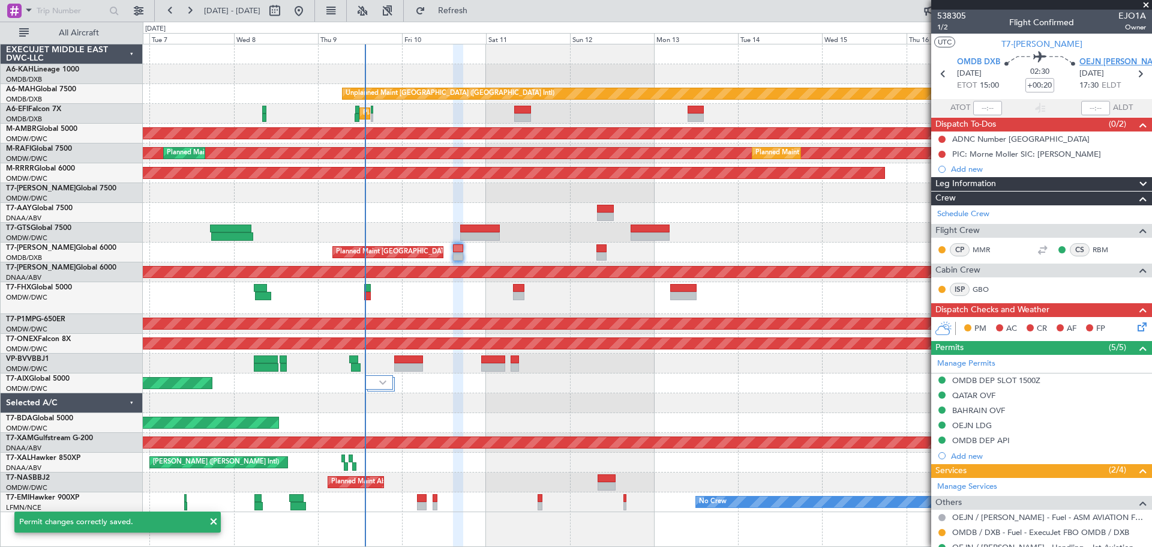
click at [1046, 62] on span "OEJN [PERSON_NAME]" at bounding box center [1123, 62] width 88 height 12
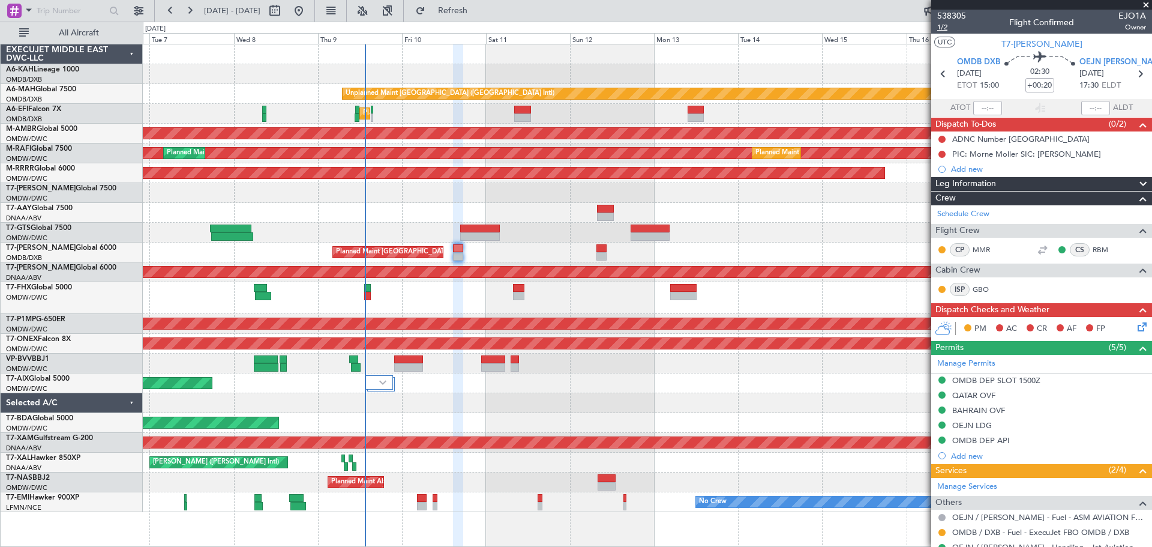
click at [951, 23] on span "1/2" at bounding box center [951, 27] width 29 height 10
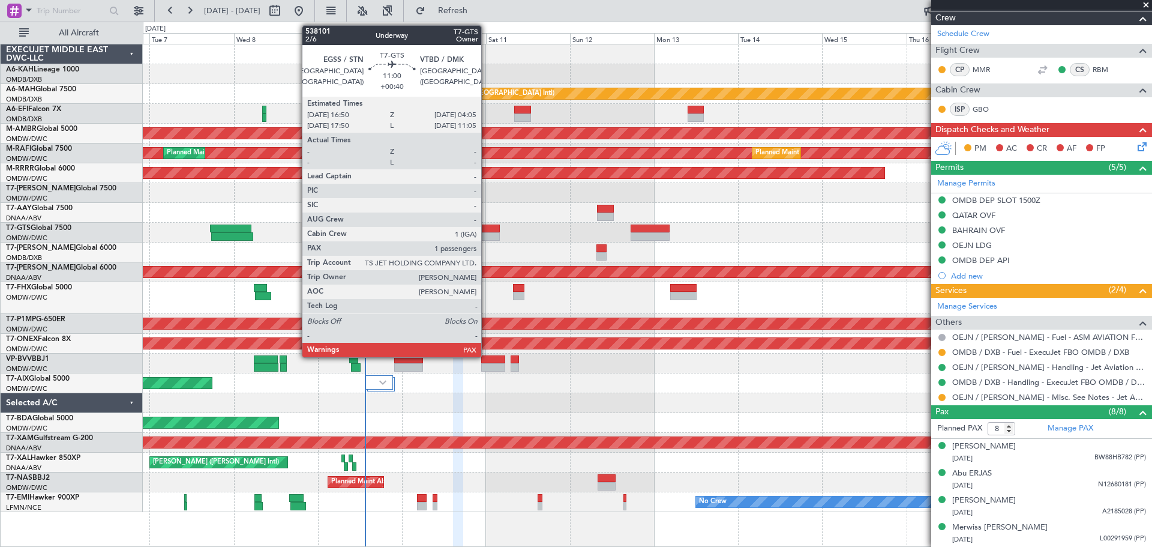
click at [487, 228] on div at bounding box center [480, 228] width 40 height 8
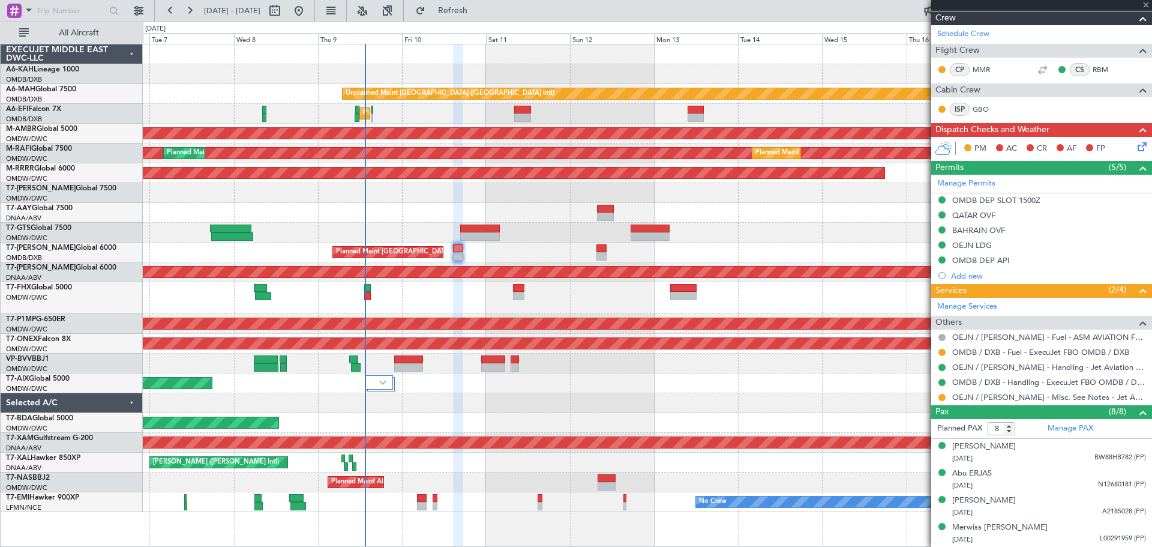
type input "+00:40"
type input "1"
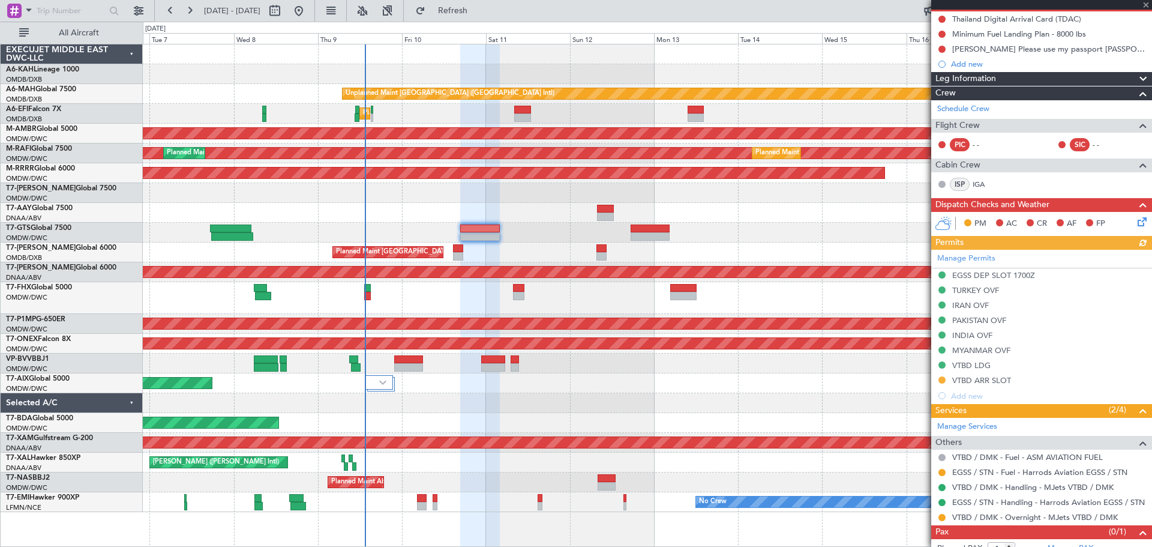
scroll to position [147, 0]
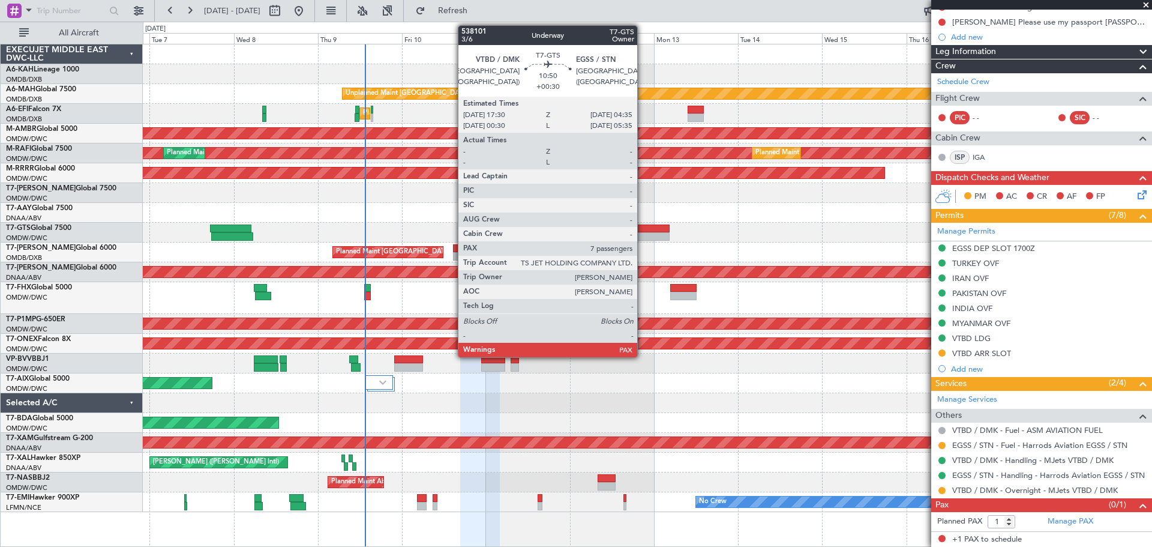
click at [642, 226] on div at bounding box center [650, 228] width 39 height 8
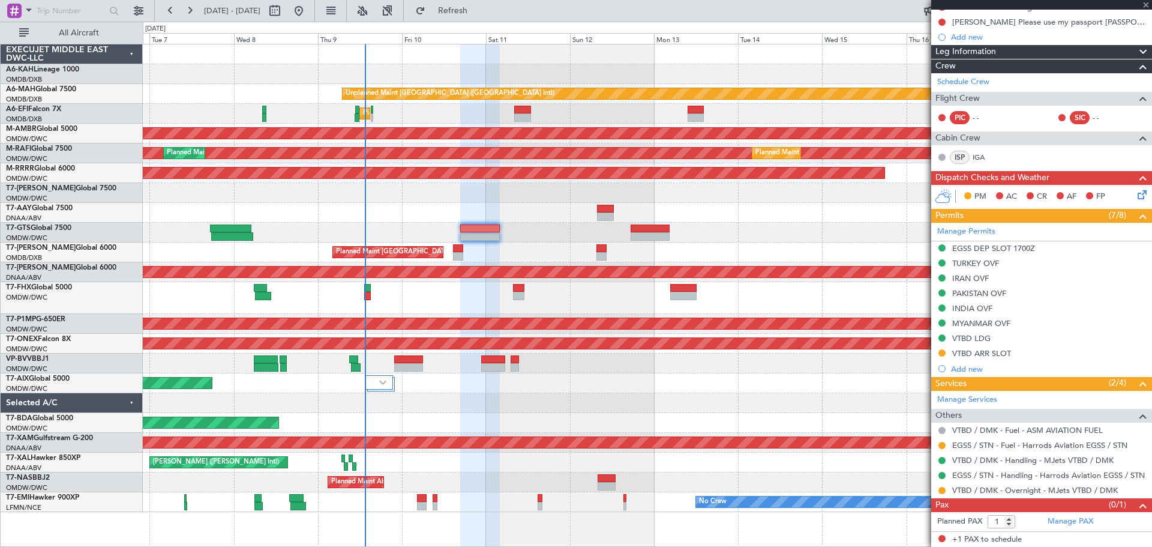
type input "+00:30"
type input "7"
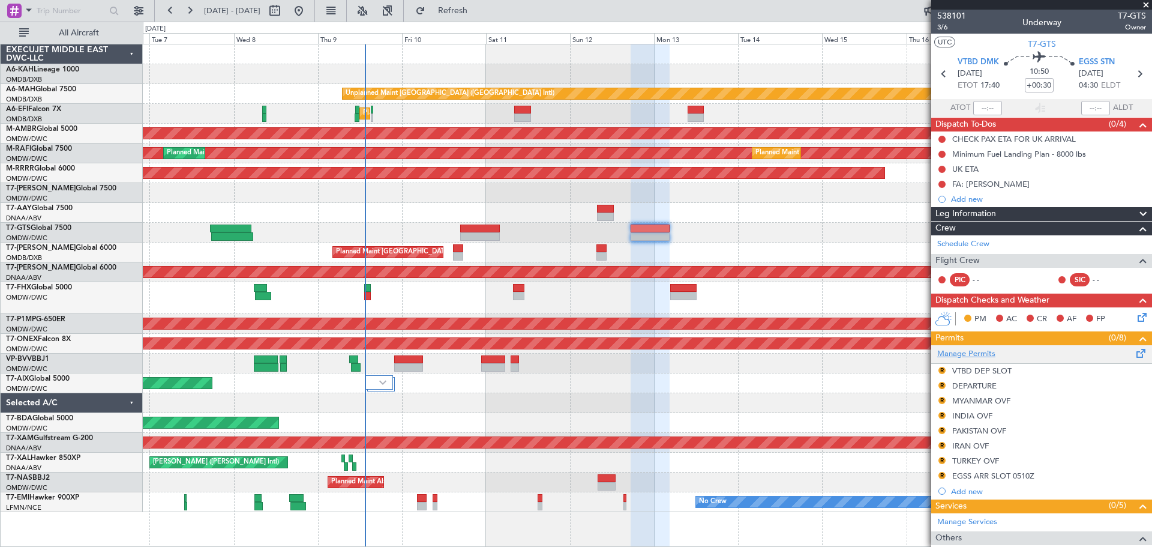
click at [975, 350] on link "Manage Permits" at bounding box center [966, 354] width 58 height 12
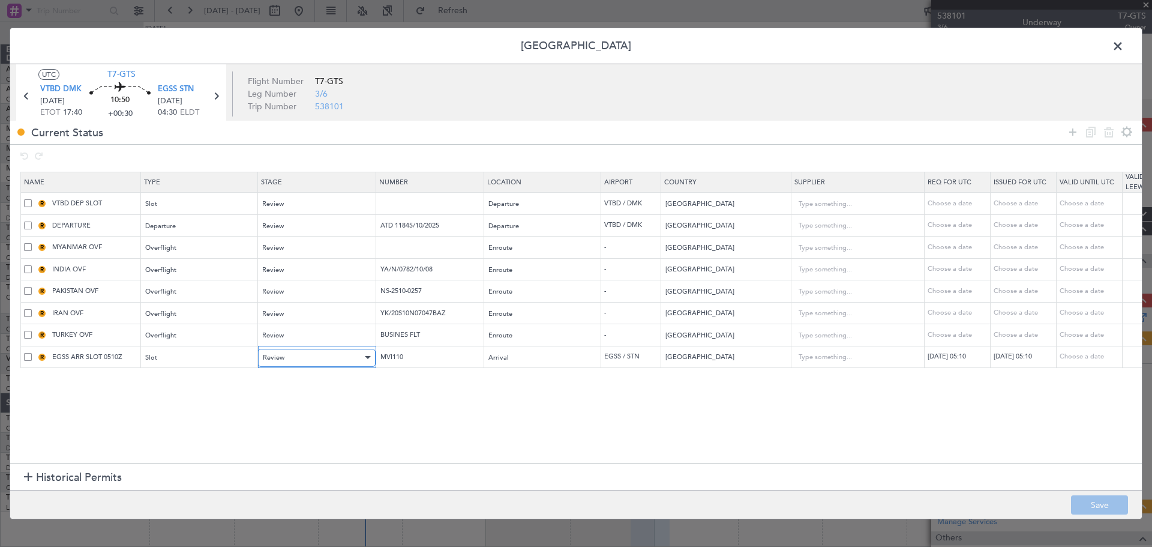
click at [281, 359] on span "Review" at bounding box center [274, 357] width 22 height 9
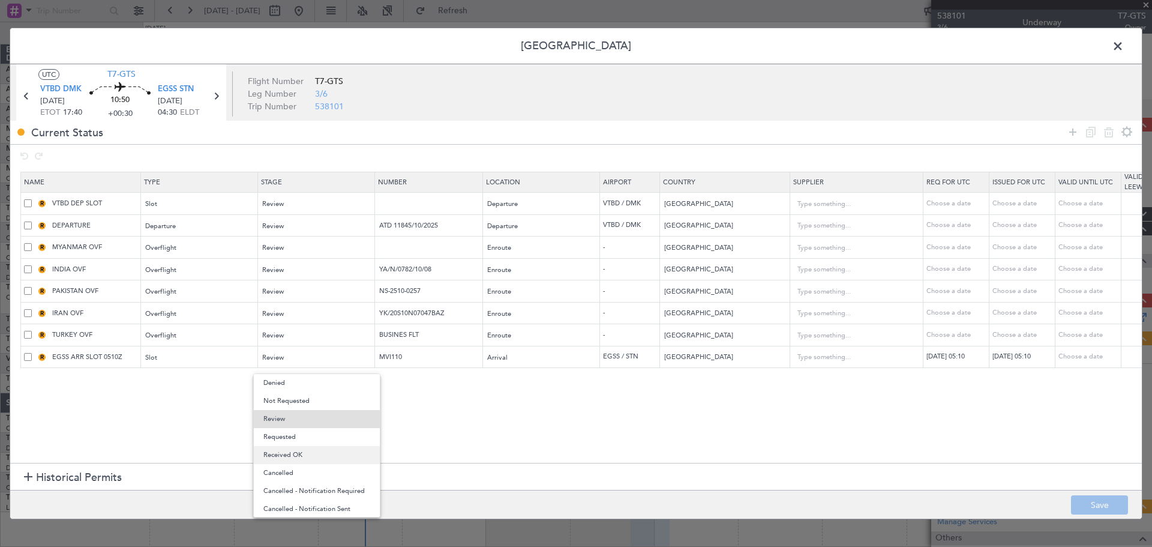
click at [288, 453] on span "Received OK" at bounding box center [316, 455] width 107 height 18
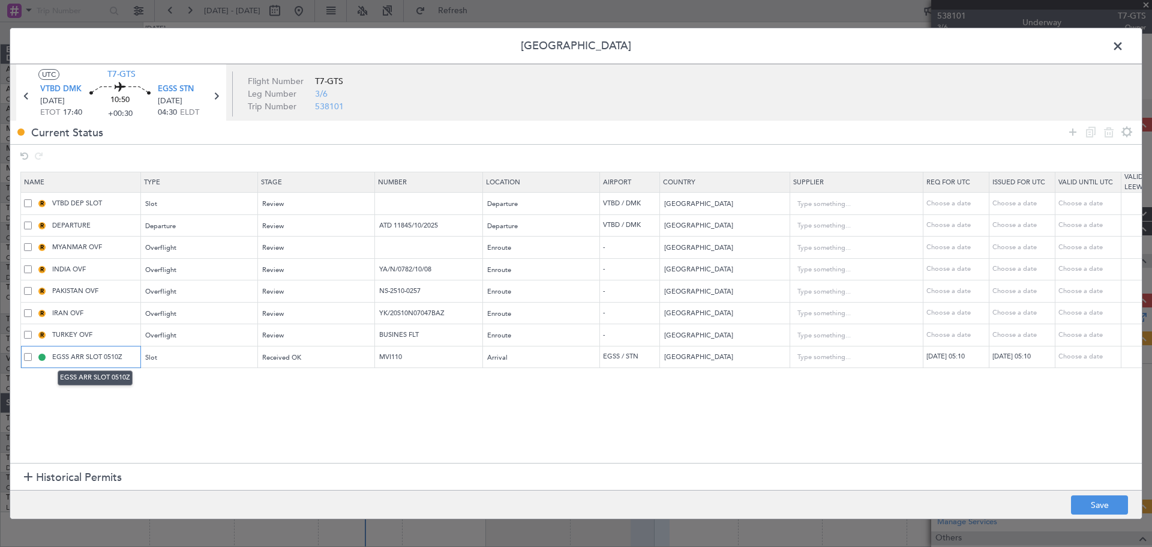
drag, startPoint x: 130, startPoint y: 360, endPoint x: 104, endPoint y: 368, distance: 26.6
click at [104, 368] on body "06 Oct 2025 - 18 Oct 2025 Refresh Quick Links All Aircraft Unplanned Maint Duba…" at bounding box center [576, 273] width 1152 height 547
type input "EGSS ARR SLOT 0430Z"
click at [1046, 496] on button "Save" at bounding box center [1099, 504] width 57 height 19
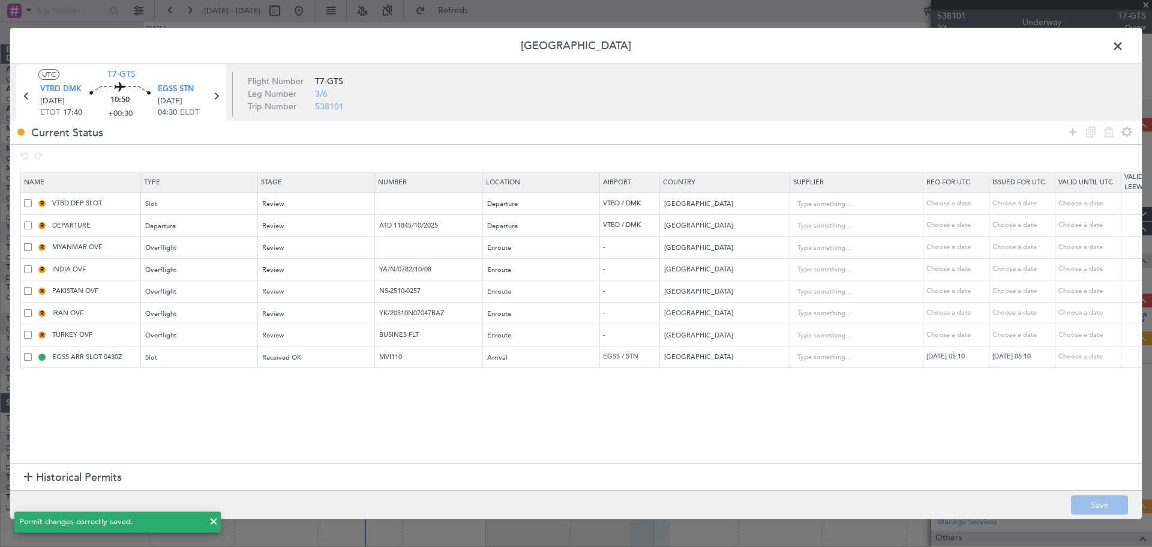
click at [1046, 41] on span at bounding box center [1124, 49] width 0 height 24
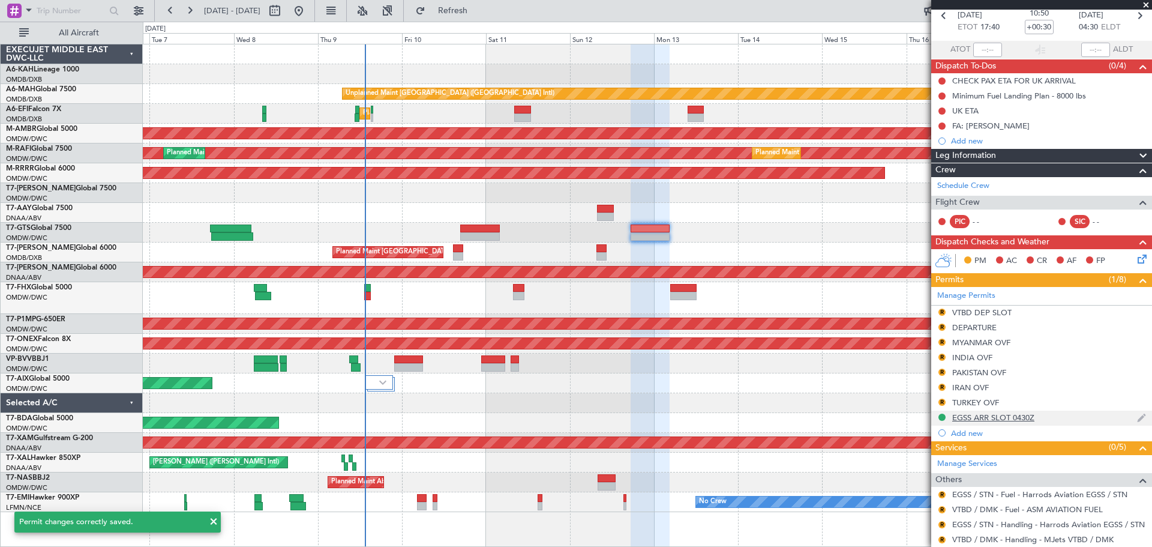
scroll to position [60, 0]
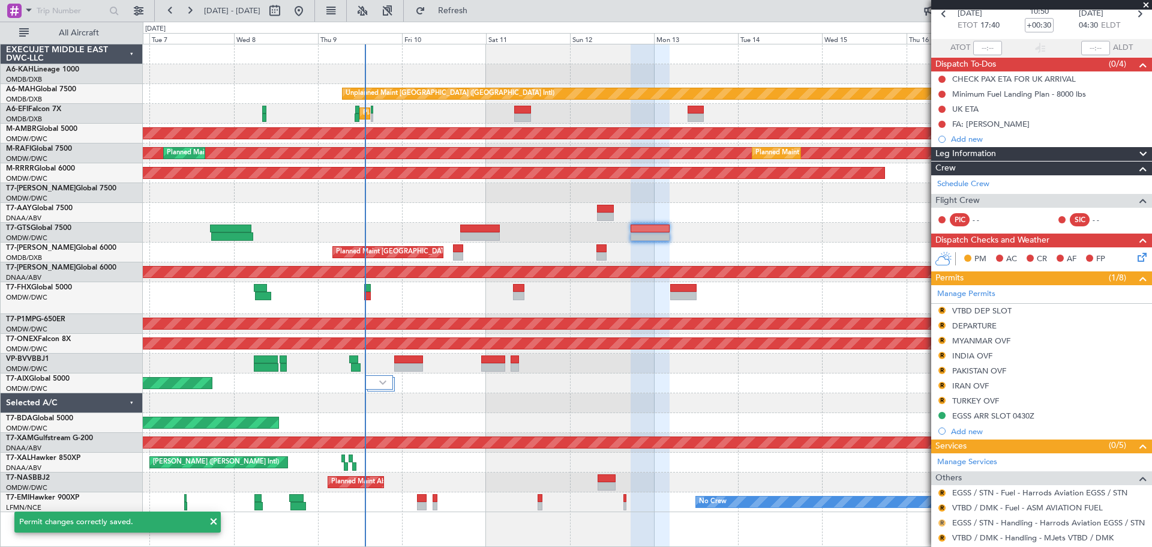
click at [942, 496] on button "R" at bounding box center [941, 522] width 7 height 7
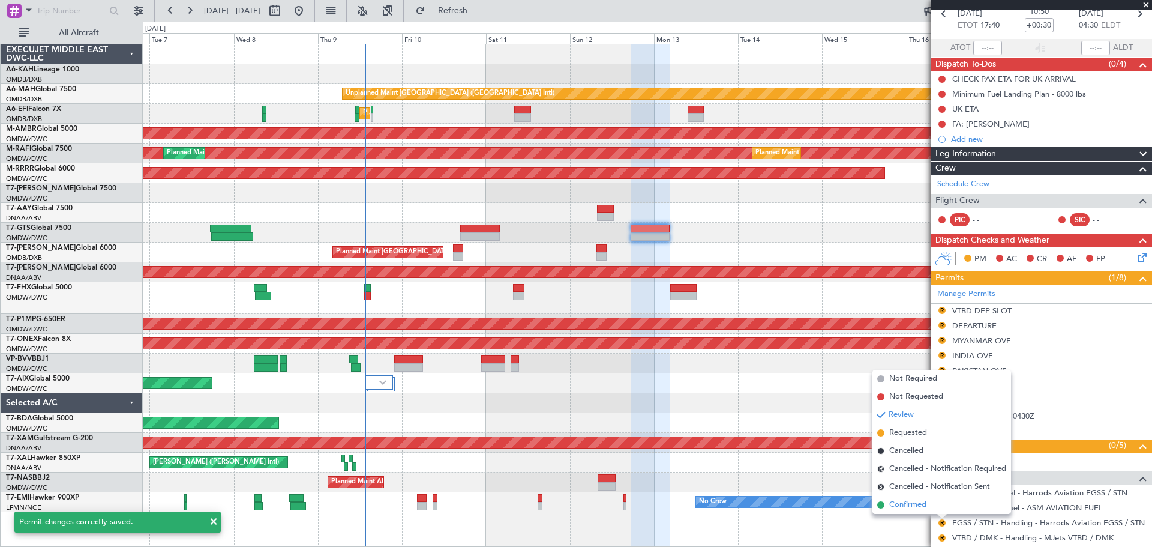
click at [912, 496] on span "Confirmed" at bounding box center [907, 505] width 37 height 12
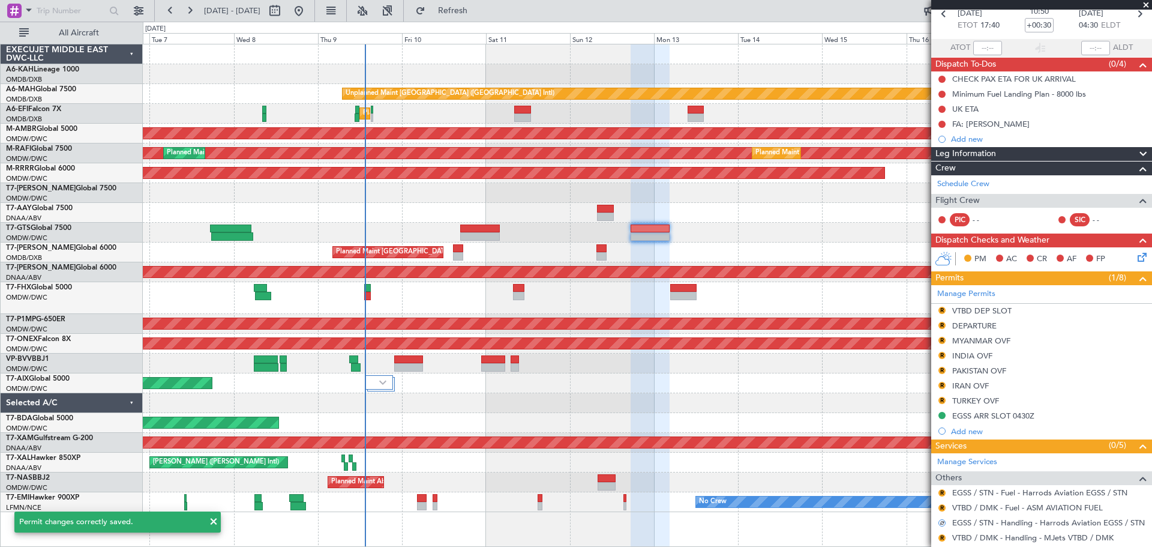
click at [745, 238] on div "Planned Maint [GEOGRAPHIC_DATA] (Seletar)" at bounding box center [647, 233] width 1008 height 20
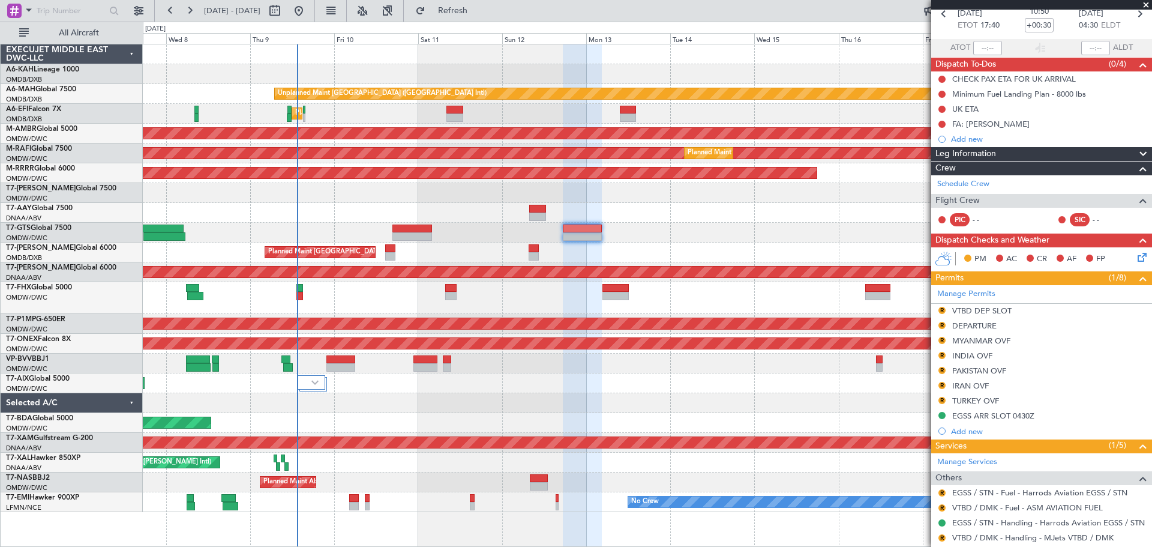
click at [476, 233] on div "Unplanned Maint Dubai (Dubai Intl) Planned Maint Dubai (Al Maktoum Intl) Planne…" at bounding box center [647, 277] width 1008 height 467
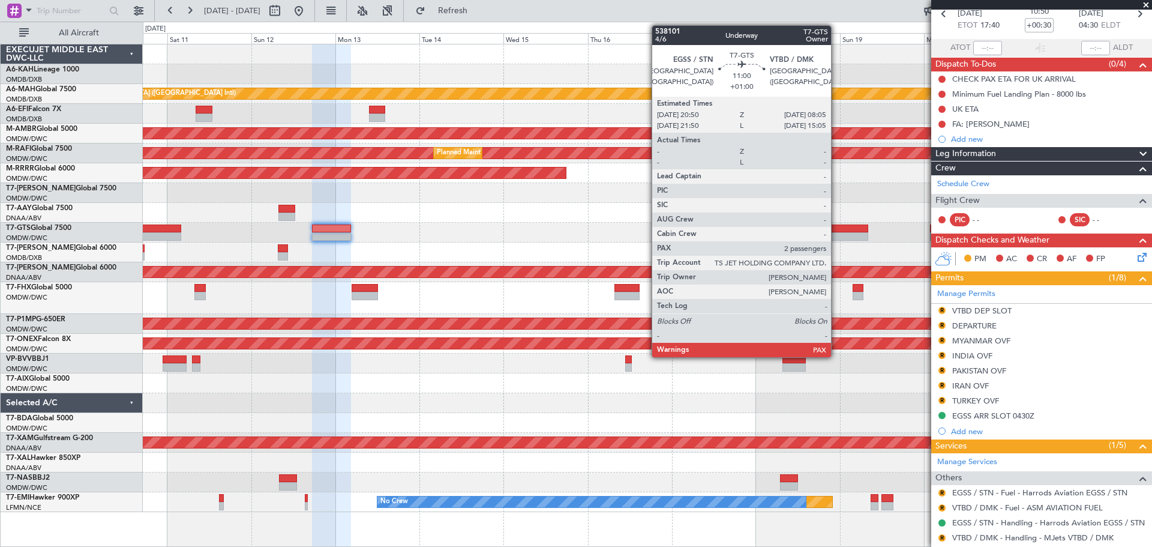
click at [836, 234] on div at bounding box center [848, 236] width 40 height 8
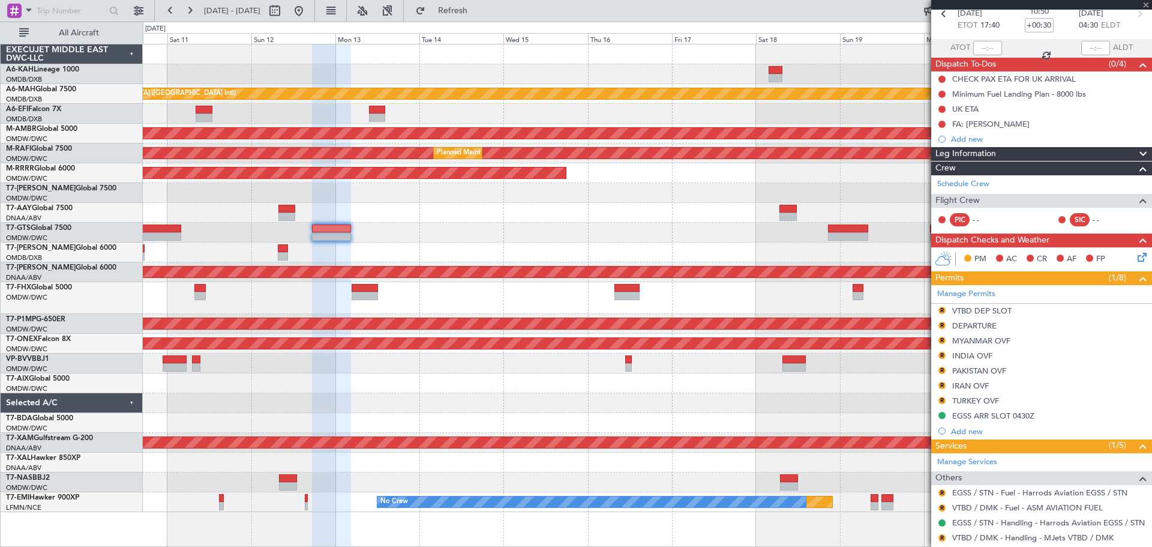
type input "+01:00"
type input "2"
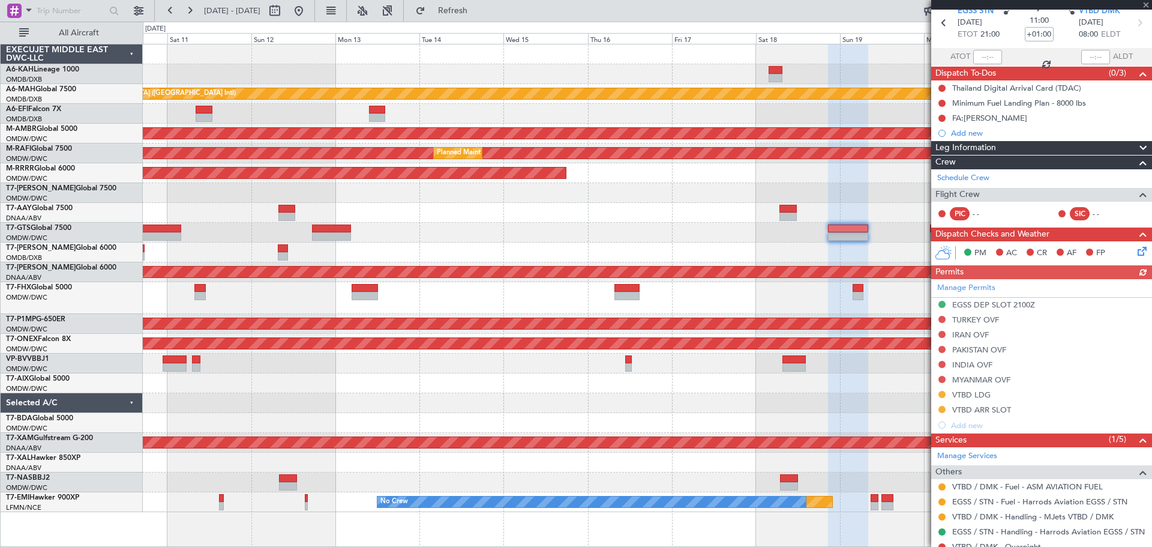
scroll to position [105, 0]
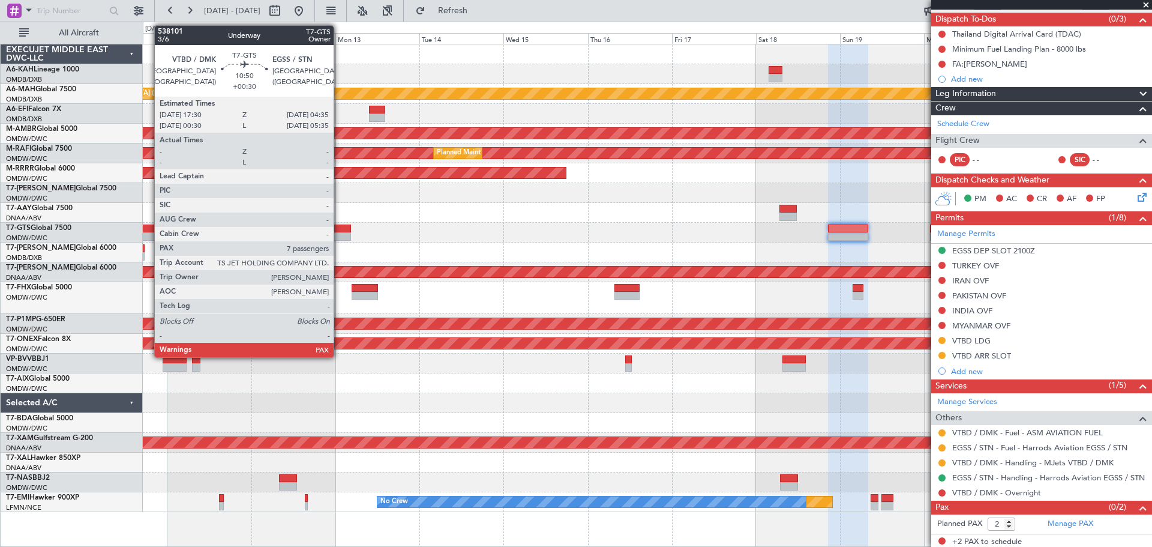
click at [339, 232] on div at bounding box center [331, 228] width 39 height 8
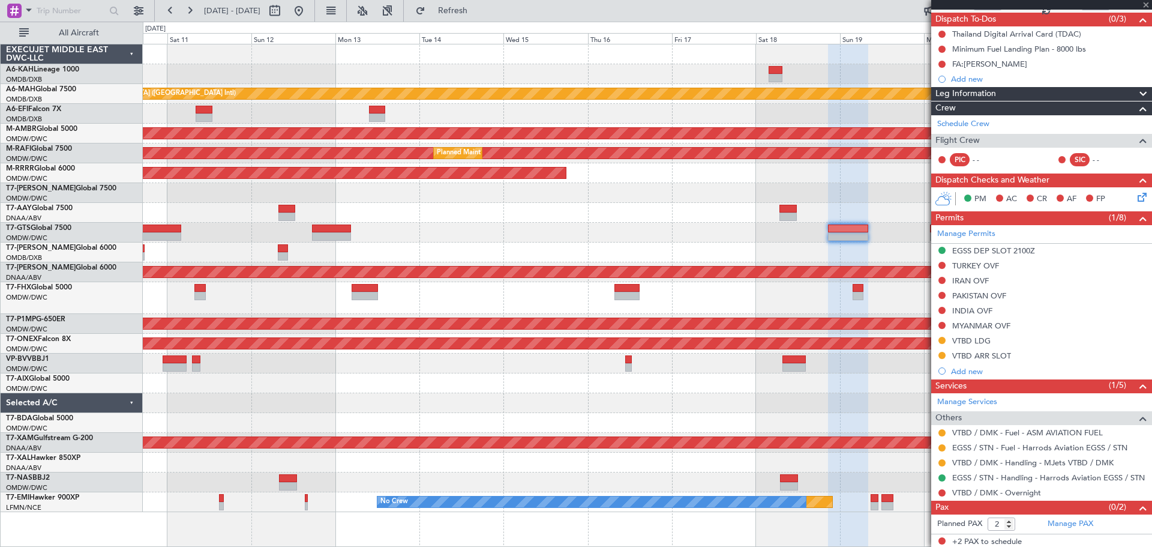
type input "+00:30"
type input "7"
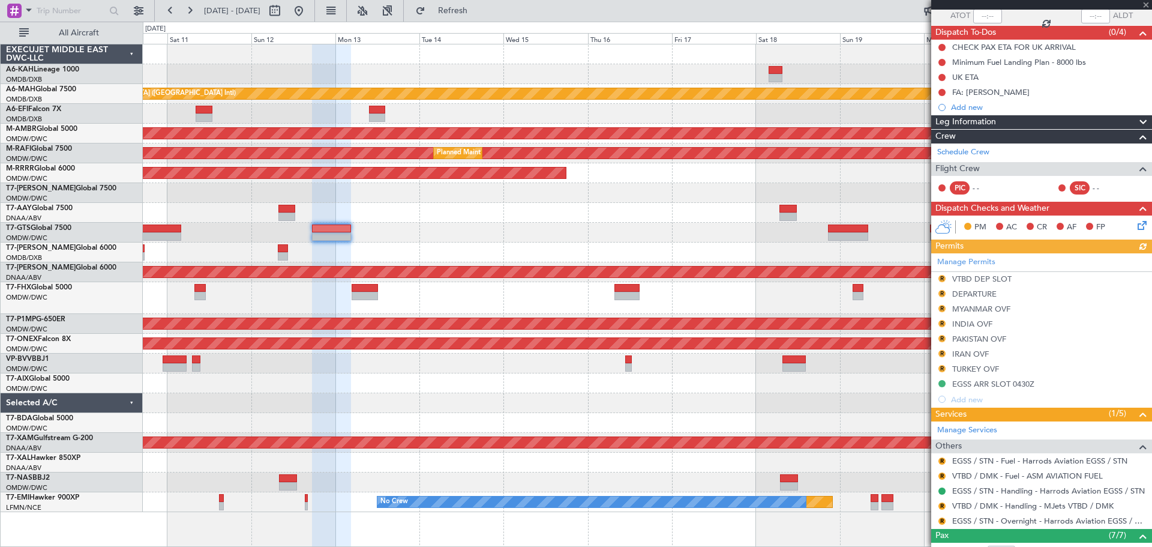
scroll to position [120, 0]
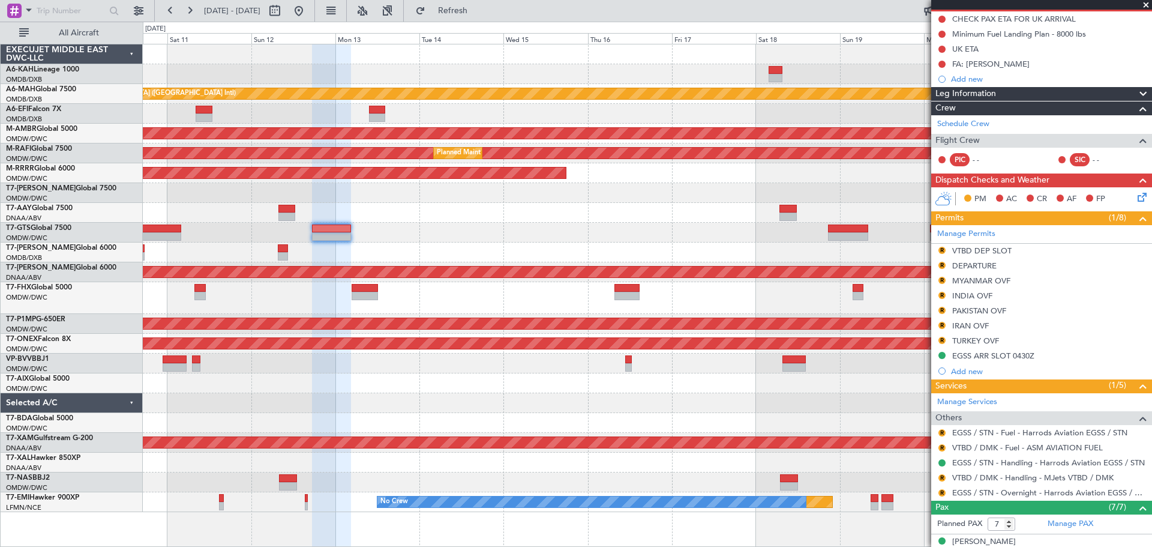
click at [755, 214] on div "Unplanned Maint Dubai (Dubai Intl) Planned Maint Dubai (Al Maktoum Intl) Planne…" at bounding box center [647, 277] width 1008 height 467
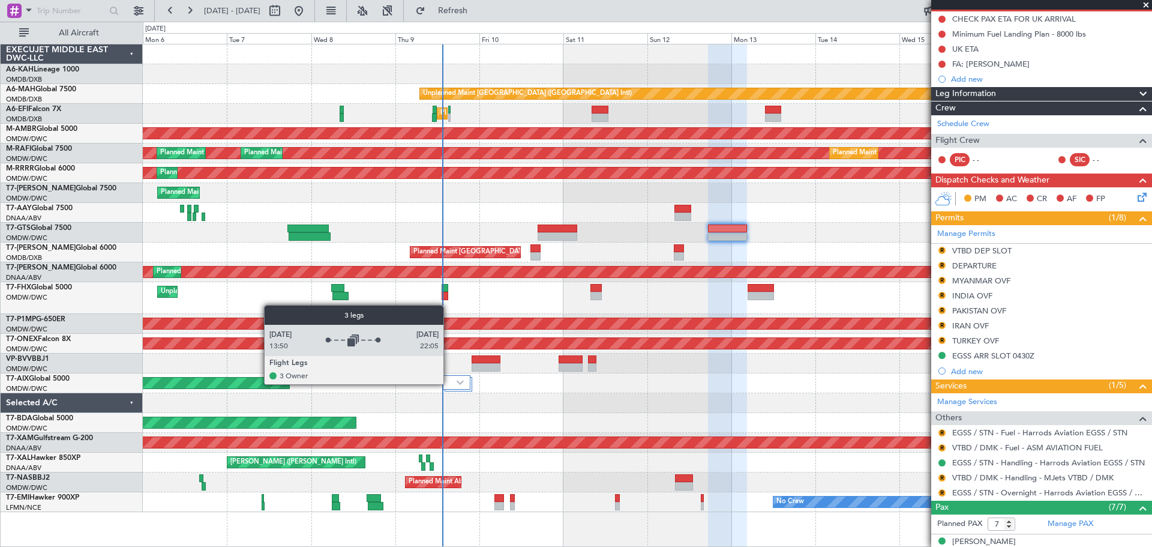
click at [458, 382] on img at bounding box center [460, 382] width 7 height 5
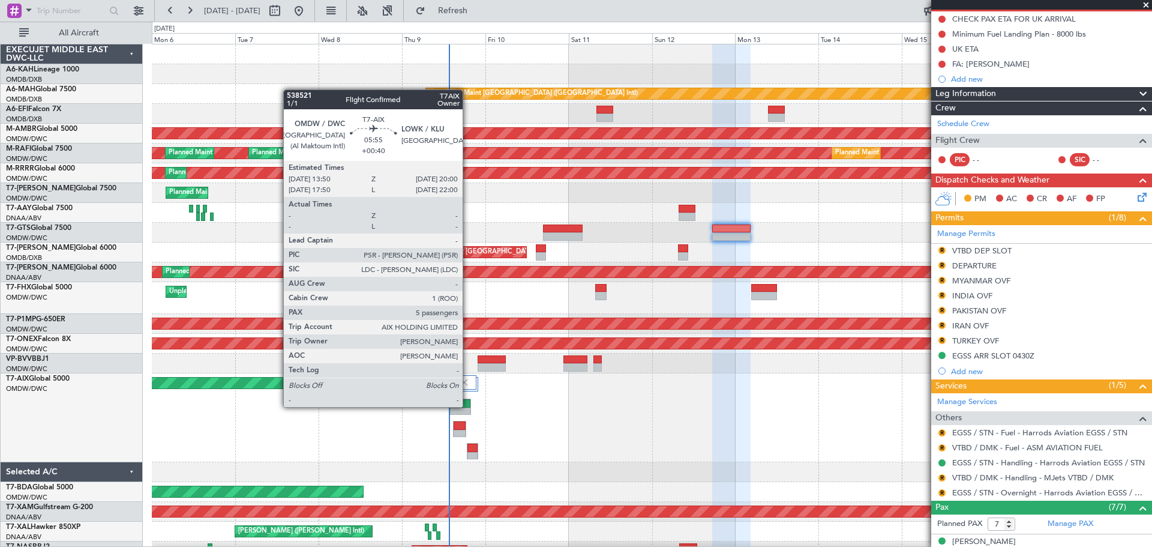
click at [467, 406] on div at bounding box center [460, 403] width 20 height 8
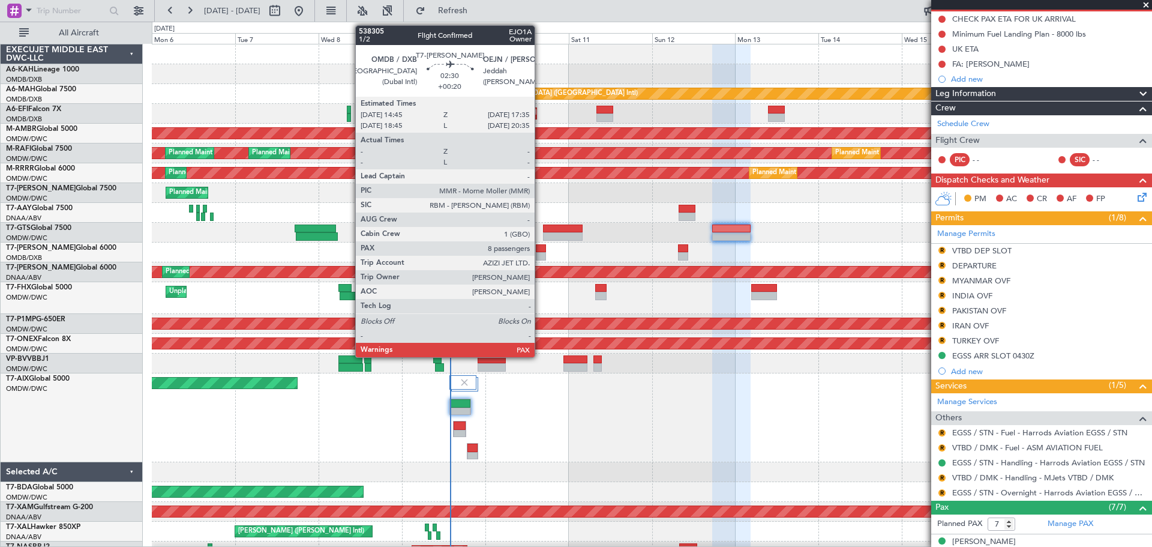
click at [540, 254] on div at bounding box center [541, 256] width 10 height 8
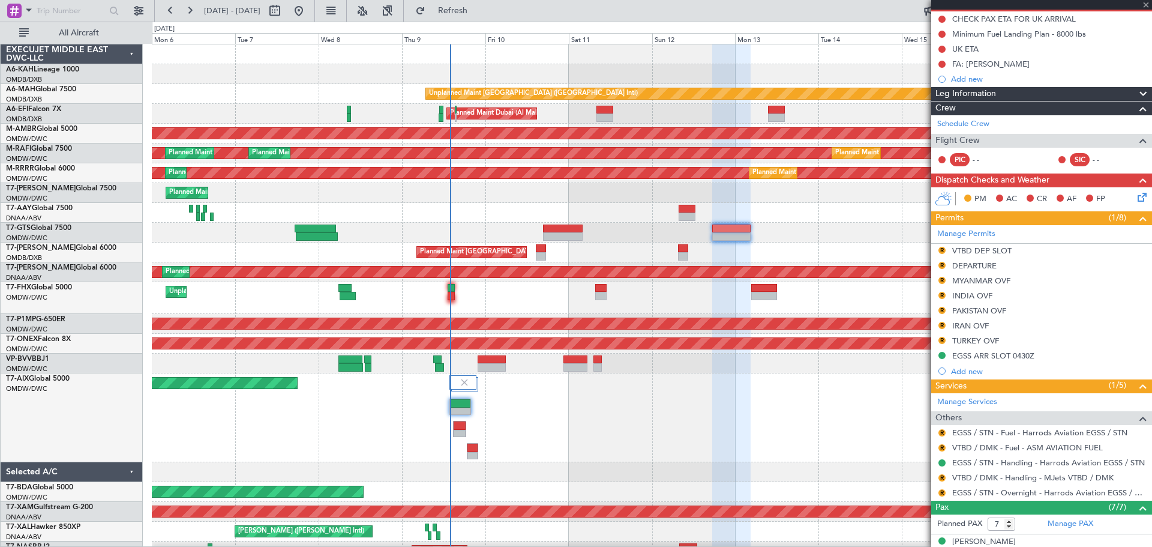
type input "+00:20"
type input "8"
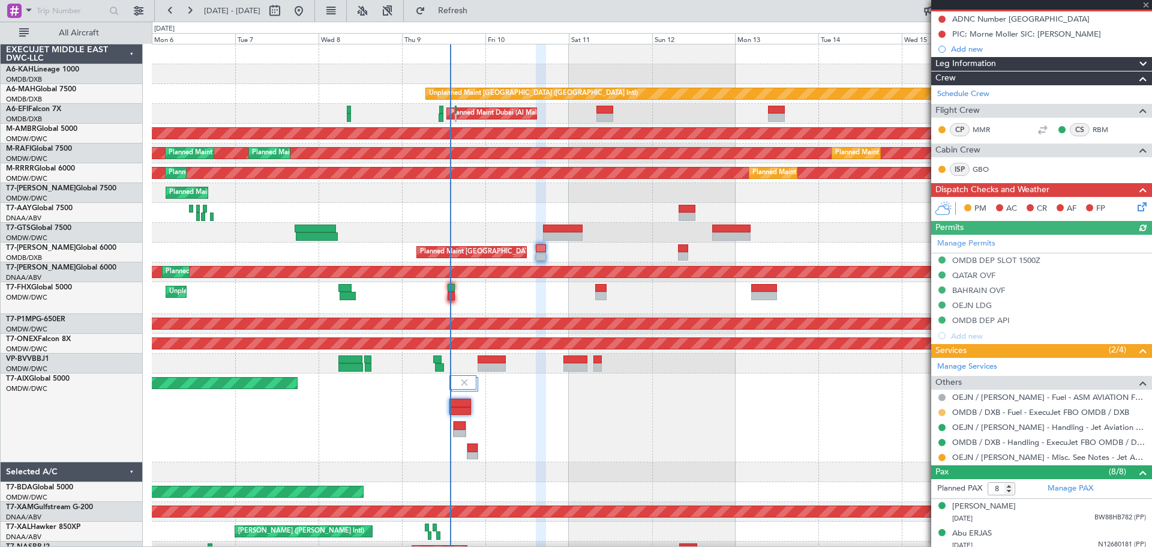
click at [941, 409] on button at bounding box center [941, 412] width 7 height 7
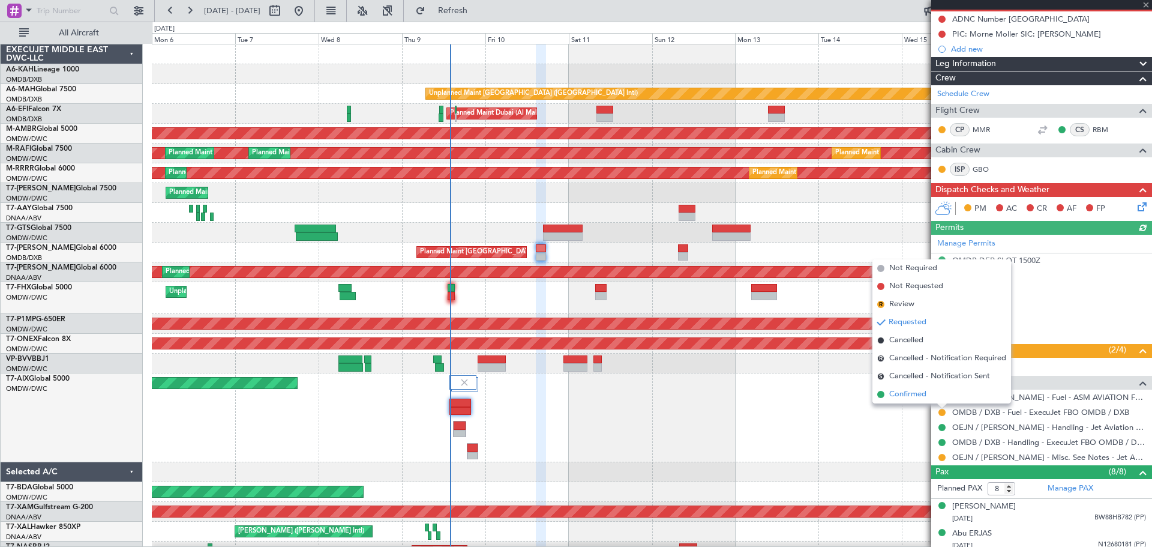
click at [906, 395] on span "Confirmed" at bounding box center [907, 394] width 37 height 12
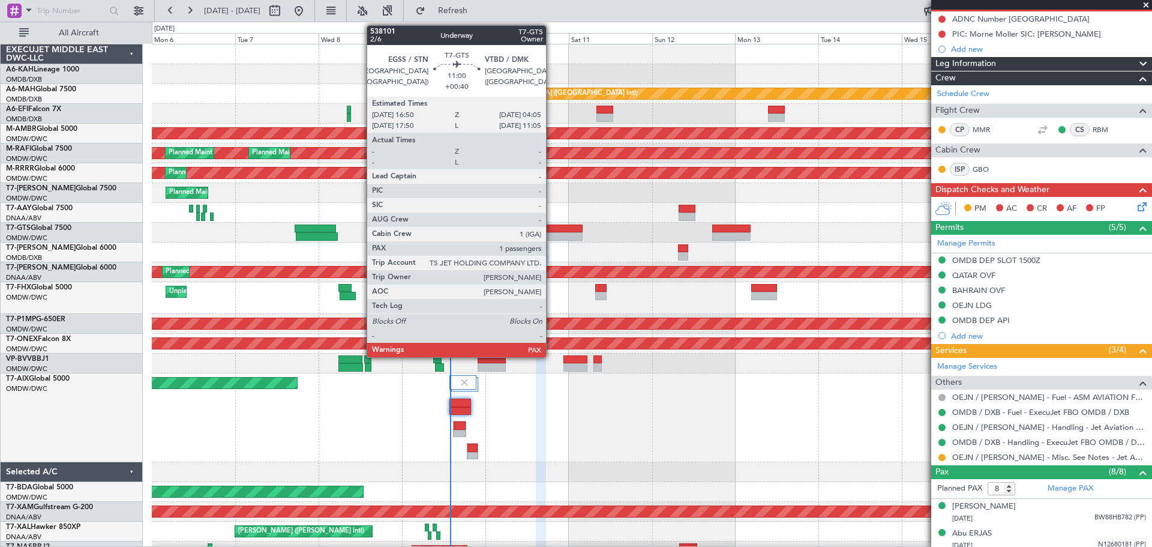
click at [551, 229] on div at bounding box center [563, 228] width 40 height 8
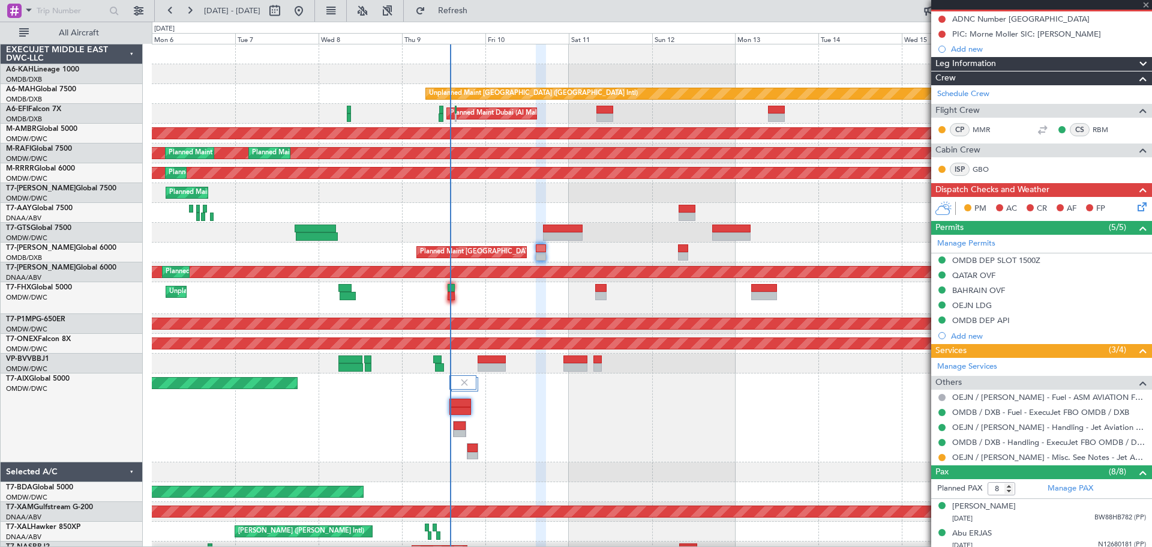
type input "+00:40"
type input "1"
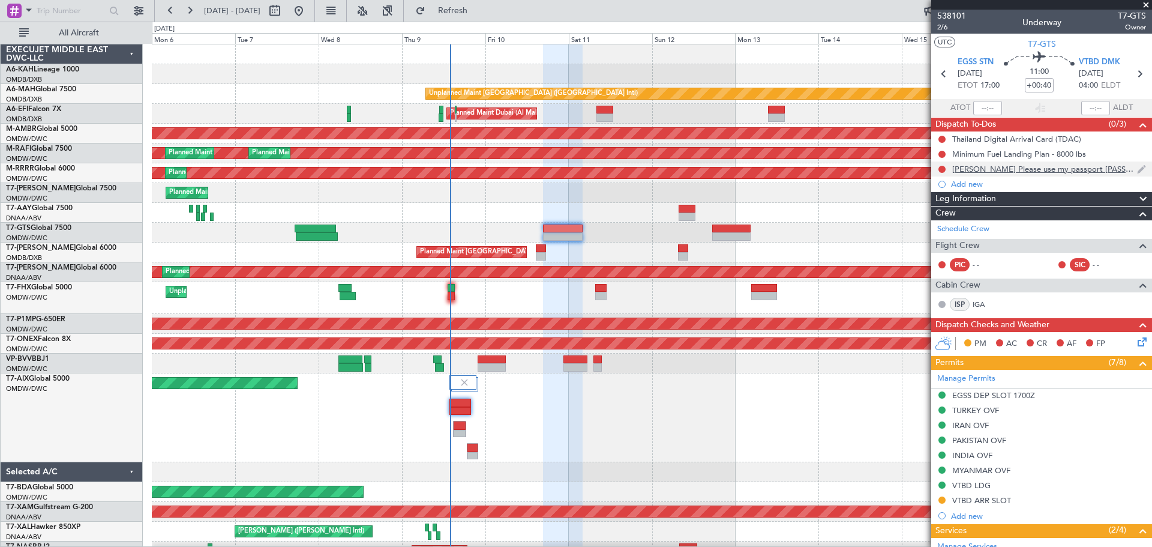
click at [1022, 164] on div "[PERSON_NAME] Please use my passport [PASSPORT] for departure and arrival." at bounding box center [1044, 169] width 185 height 10
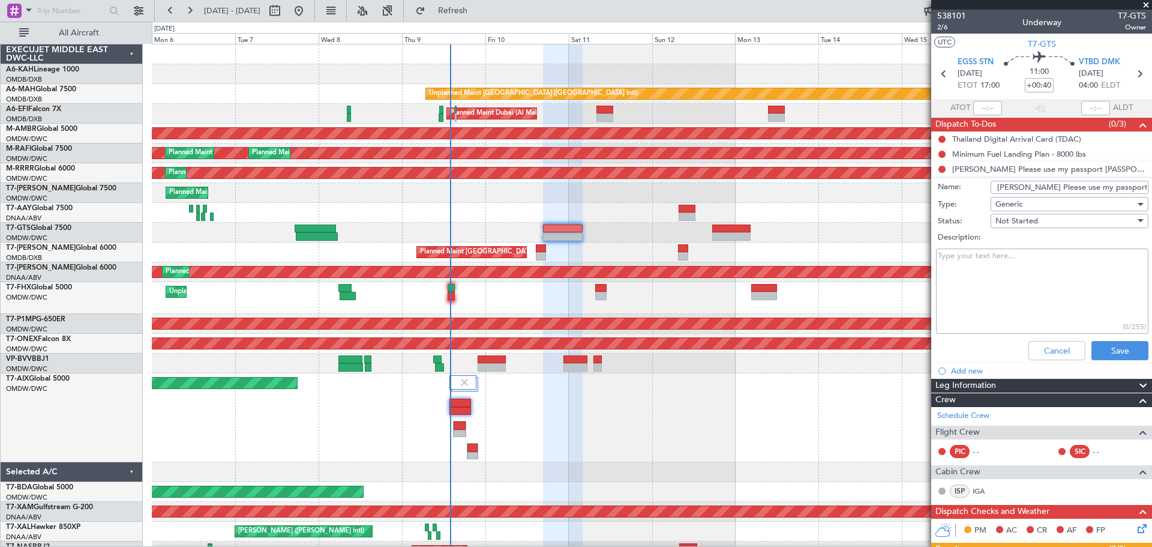
click at [1046, 184] on input "[PERSON_NAME] Please use my passport [PASSPORT] for departure and arrival." at bounding box center [1069, 187] width 158 height 13
drag, startPoint x: 1067, startPoint y: 184, endPoint x: 1024, endPoint y: 185, distance: 42.6
click at [1024, 185] on input "[PERSON_NAME] Please use my passport [PASSPORT] for departure and arrival." at bounding box center [1069, 187] width 158 height 13
click at [1042, 352] on button "Cancel" at bounding box center [1056, 350] width 57 height 19
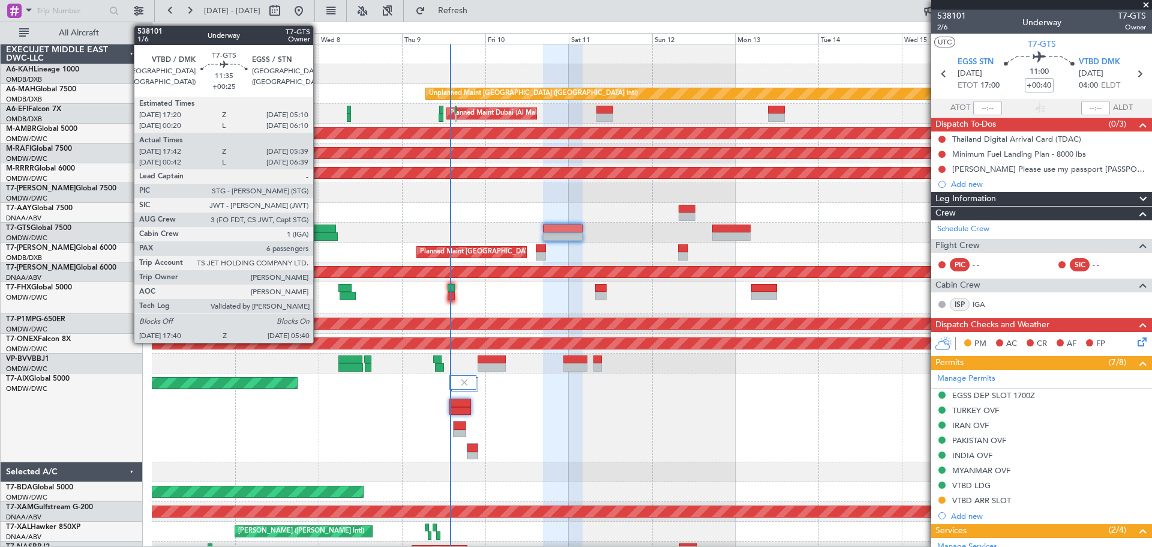
click at [319, 237] on div at bounding box center [317, 236] width 42 height 8
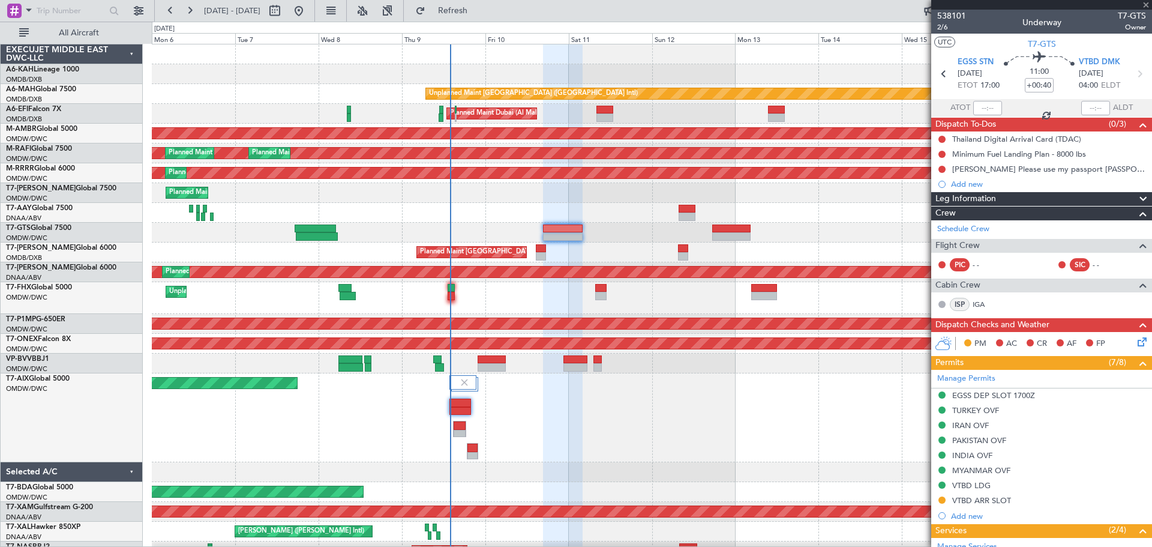
type input "+00:25"
type input "17:52"
type input "05:34"
type input "6"
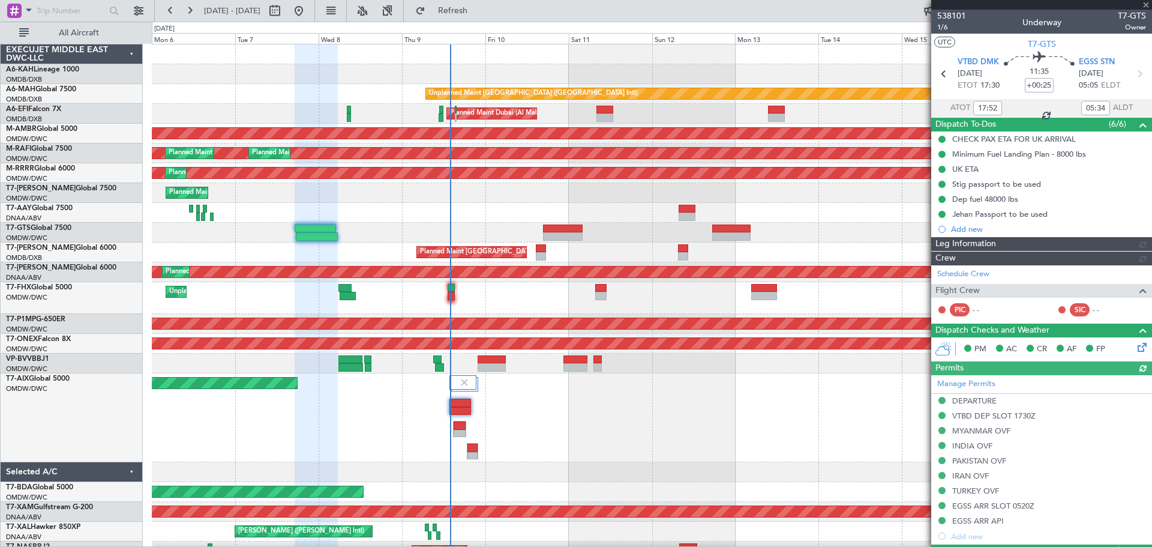
type input "[PERSON_NAME] ([PERSON_NAME])"
type input "7422"
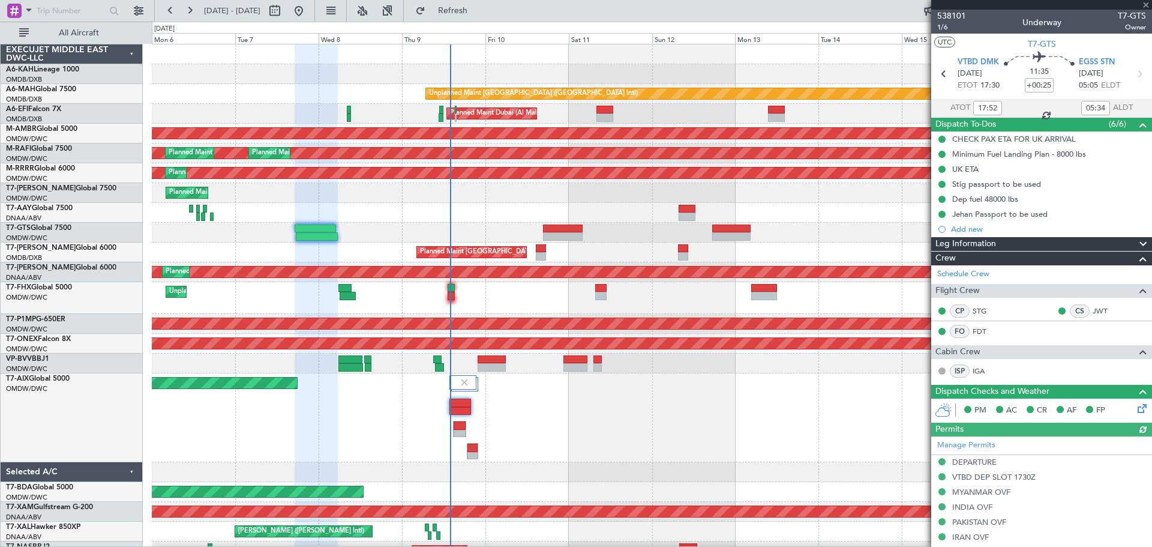
click at [990, 186] on div "Stig passport to be used" at bounding box center [996, 184] width 89 height 10
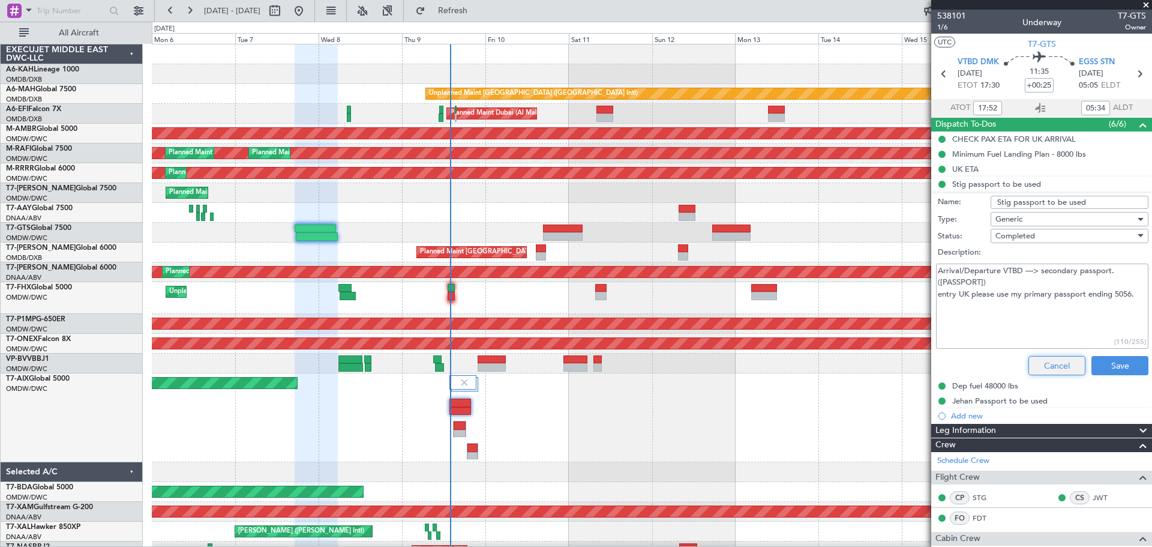
click at [1040, 361] on button "Cancel" at bounding box center [1056, 365] width 57 height 19
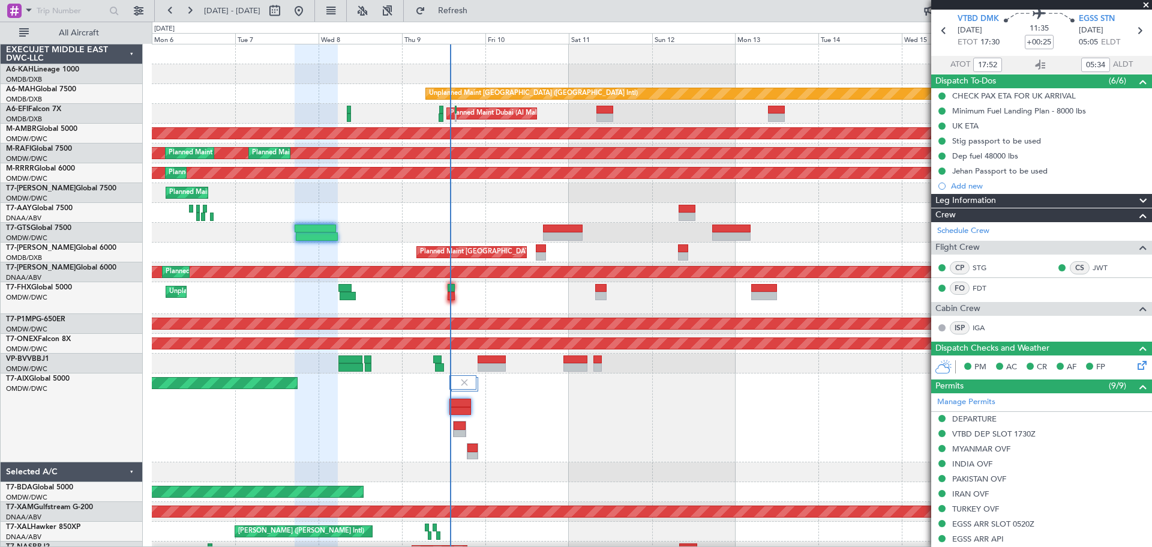
scroll to position [0, 0]
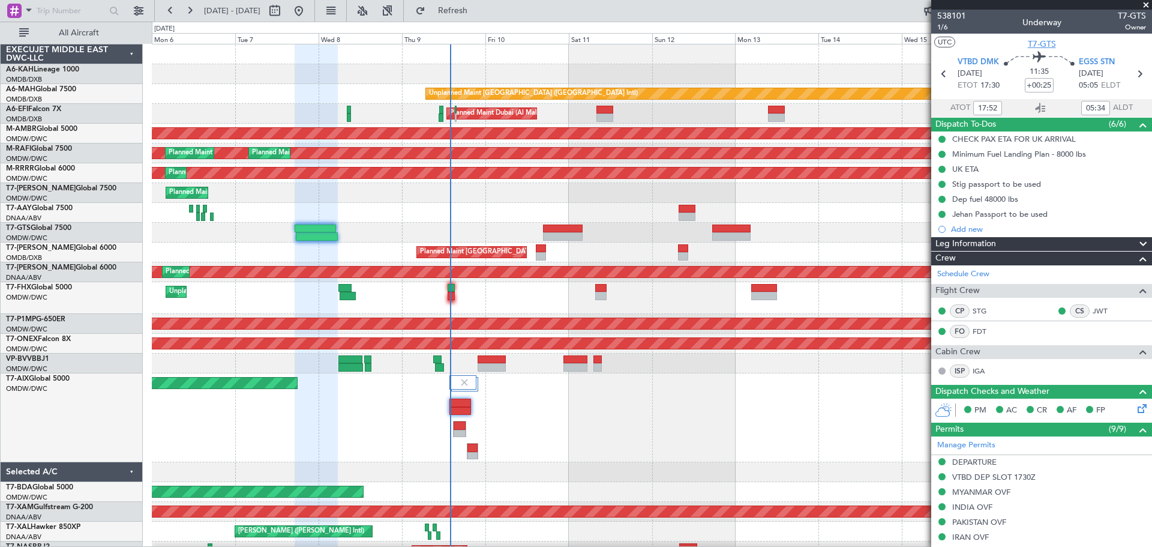
click at [1045, 41] on span "T7-GTS" at bounding box center [1042, 44] width 28 height 13
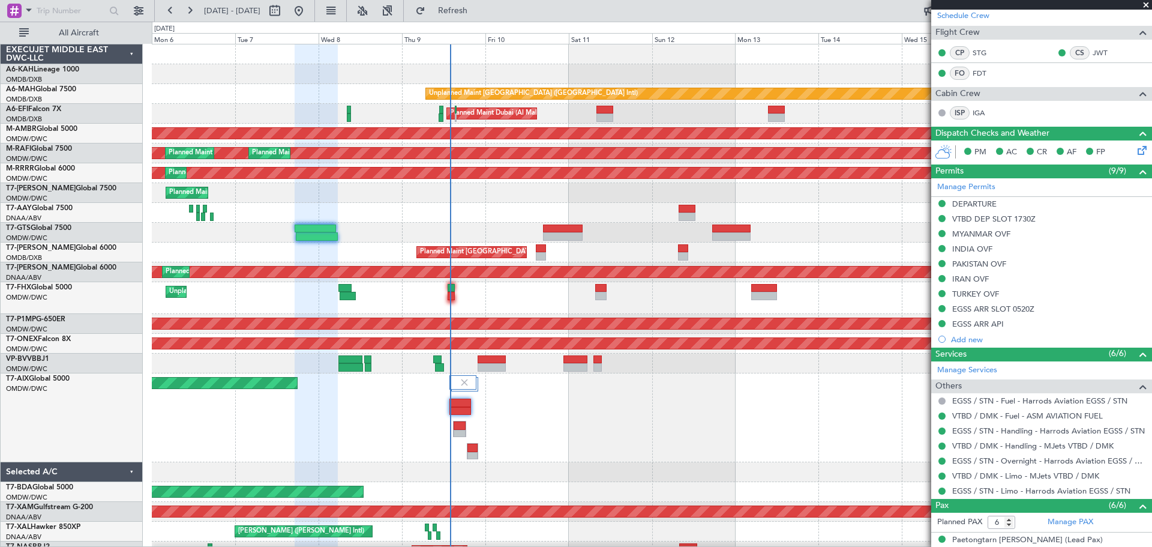
scroll to position [360, 0]
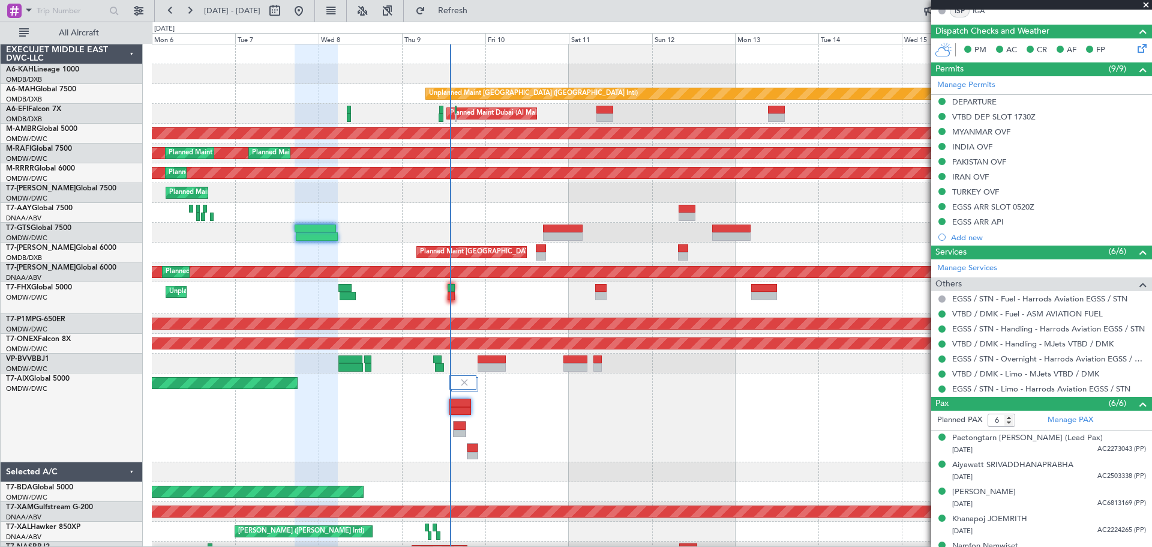
click at [583, 229] on div "Planned Maint [GEOGRAPHIC_DATA] (Seletar)" at bounding box center [651, 233] width 999 height 20
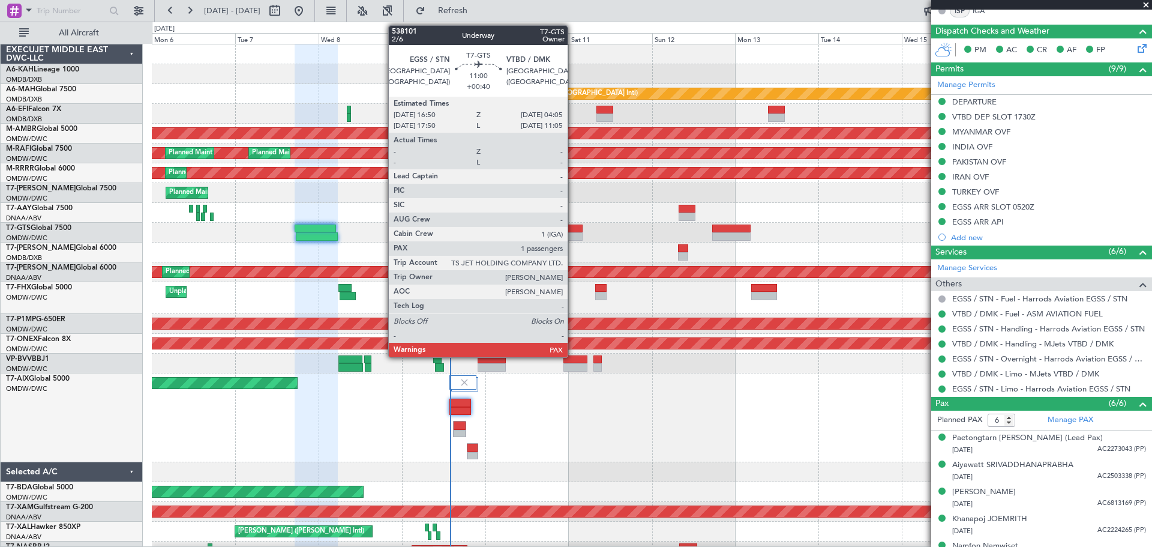
click at [573, 230] on div at bounding box center [563, 228] width 40 height 8
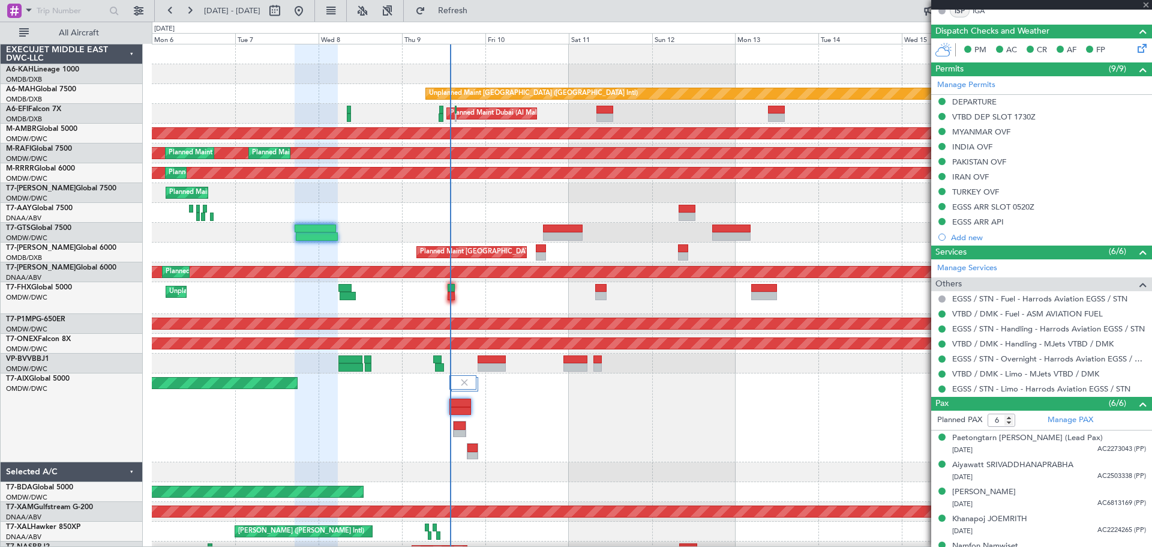
type input "+00:40"
type input "1"
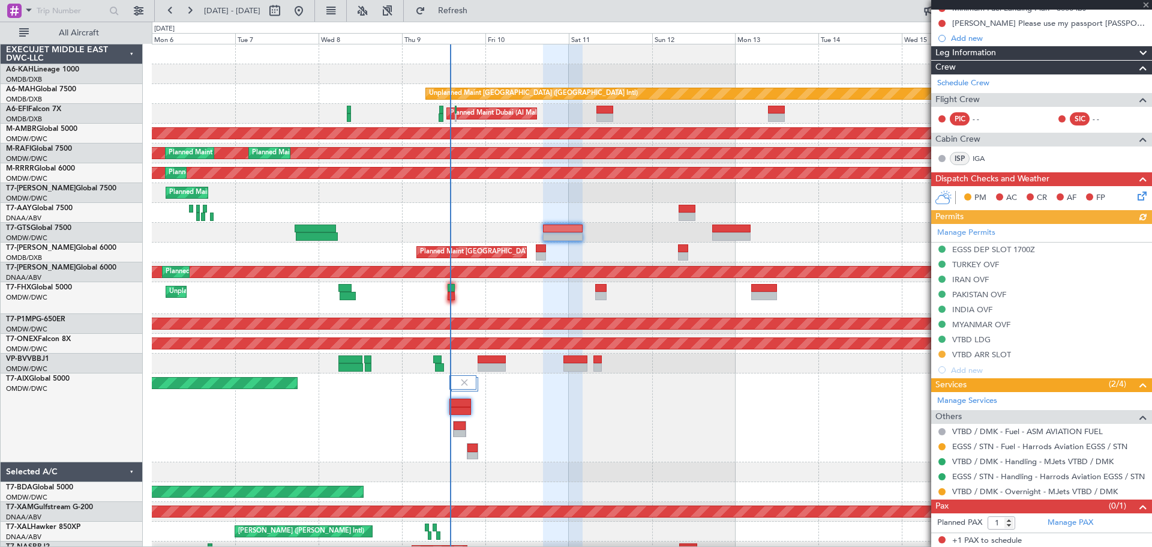
scroll to position [147, 0]
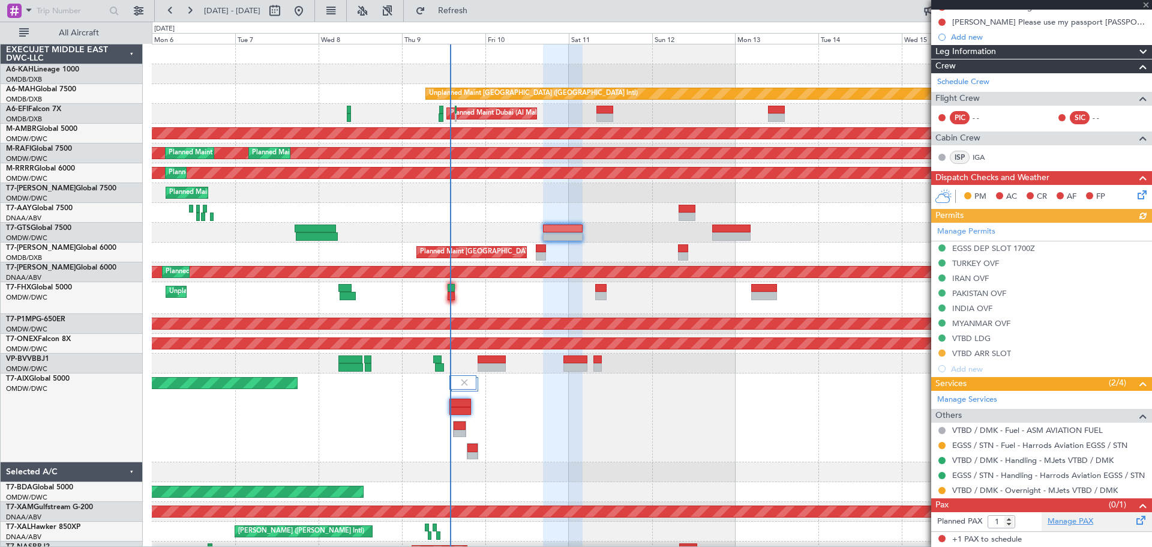
click at [1046, 496] on link "Manage PAX" at bounding box center [1070, 521] width 46 height 12
click at [478, 13] on span "Refresh" at bounding box center [453, 11] width 50 height 8
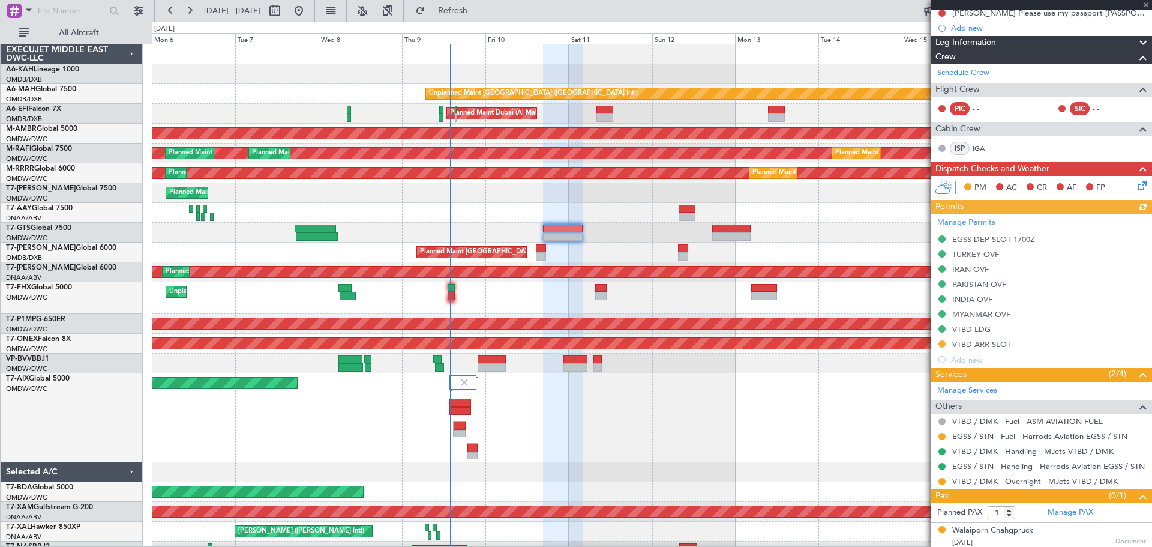
scroll to position [158, 0]
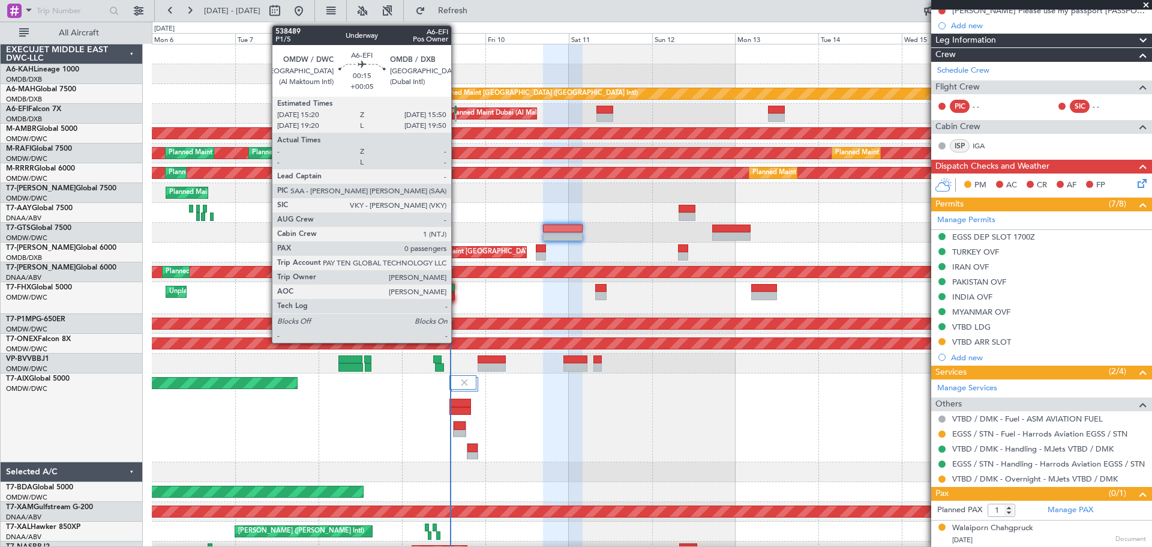
click at [457, 113] on div at bounding box center [456, 117] width 2 height 8
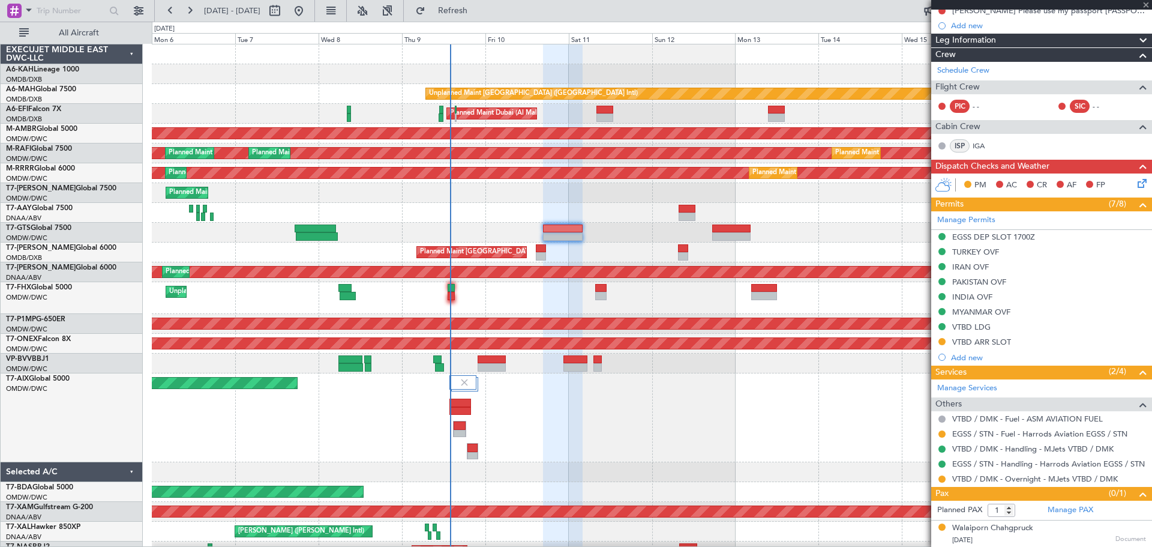
type input "+00:05"
type input "0"
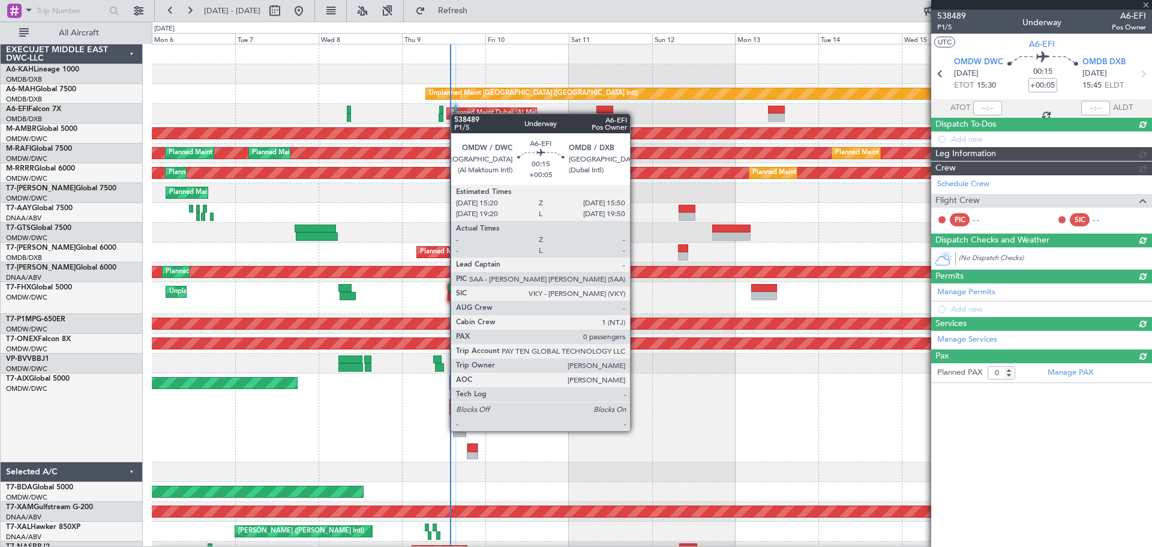
scroll to position [0, 0]
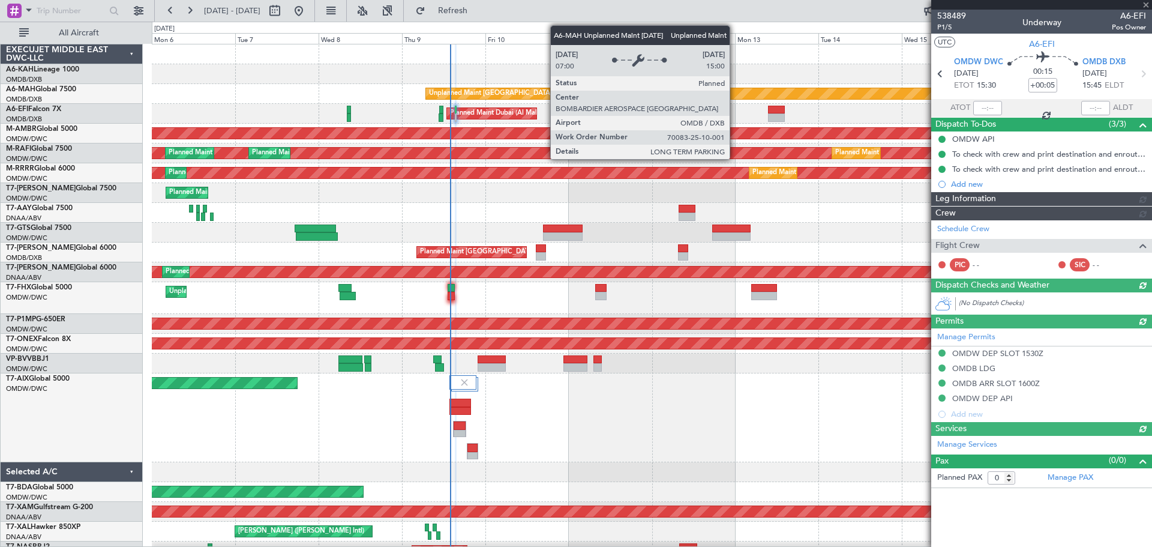
type input "[PERSON_NAME] (ANI)"
type input "7503"
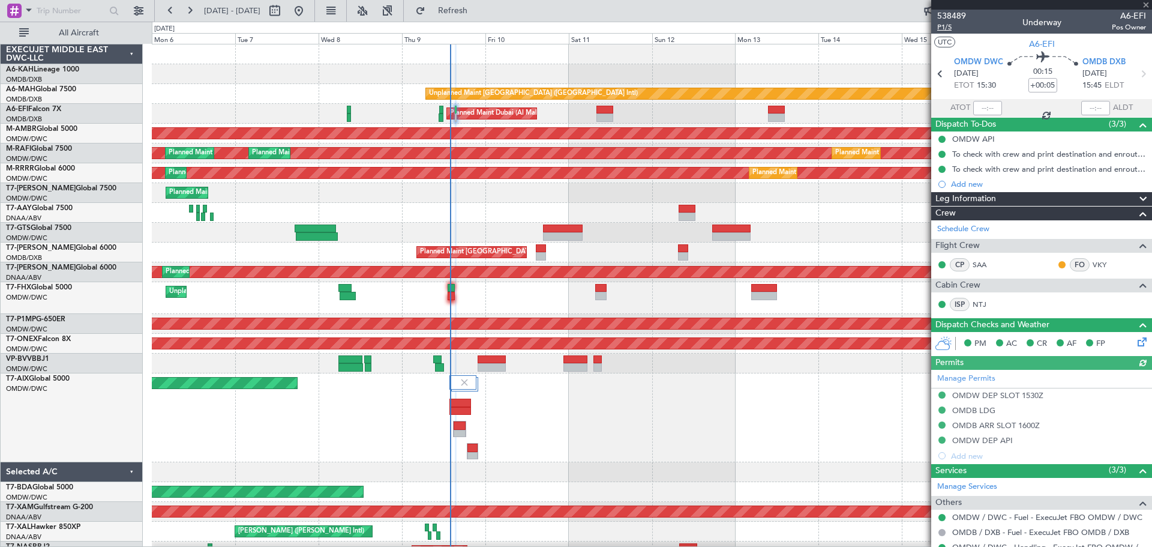
click at [951, 27] on span "P1/5" at bounding box center [951, 27] width 29 height 10
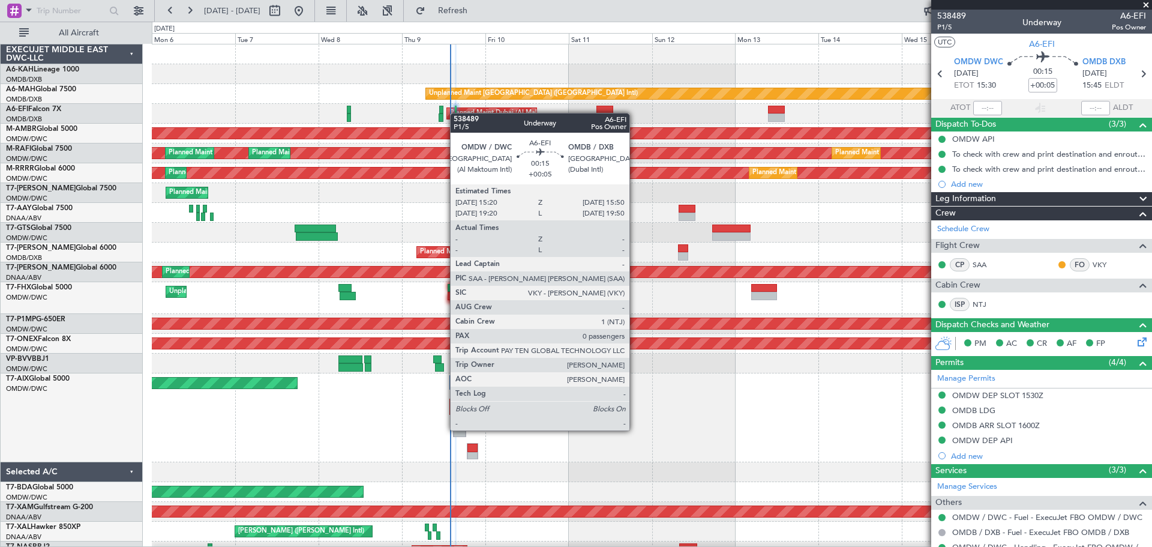
click at [456, 113] on div "Planned Maint Dubai (Al Maktoum Intl) AOG Maint Dubai (Dubai Intl)" at bounding box center [651, 114] width 999 height 20
click at [456, 113] on div at bounding box center [456, 110] width 2 height 8
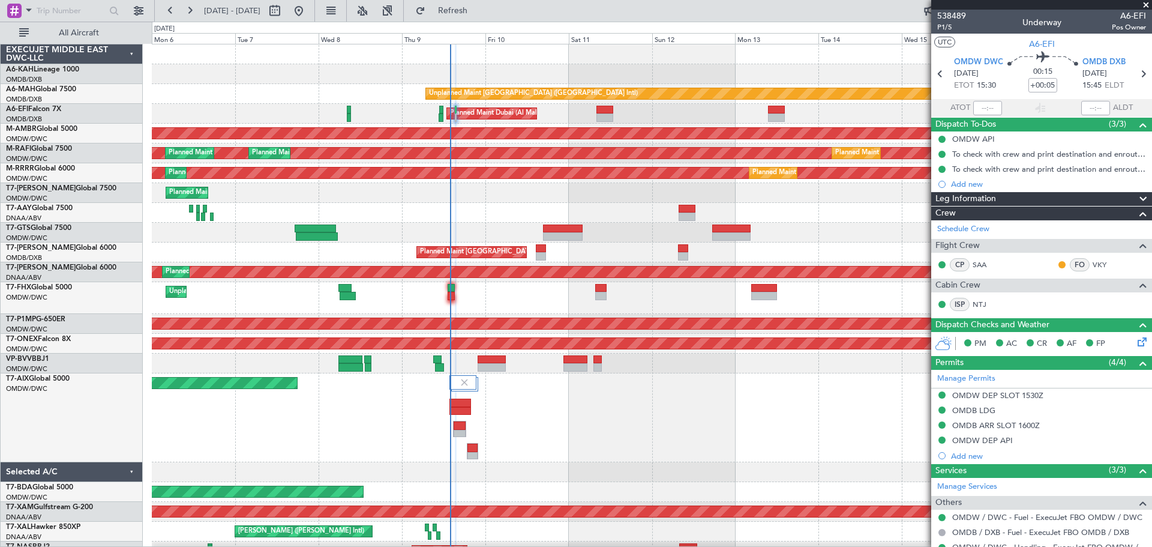
click at [596, 116] on div "Planned Maint Dubai (Al Maktoum Intl) AOG Maint Dubai (Dubai Intl)" at bounding box center [651, 114] width 999 height 20
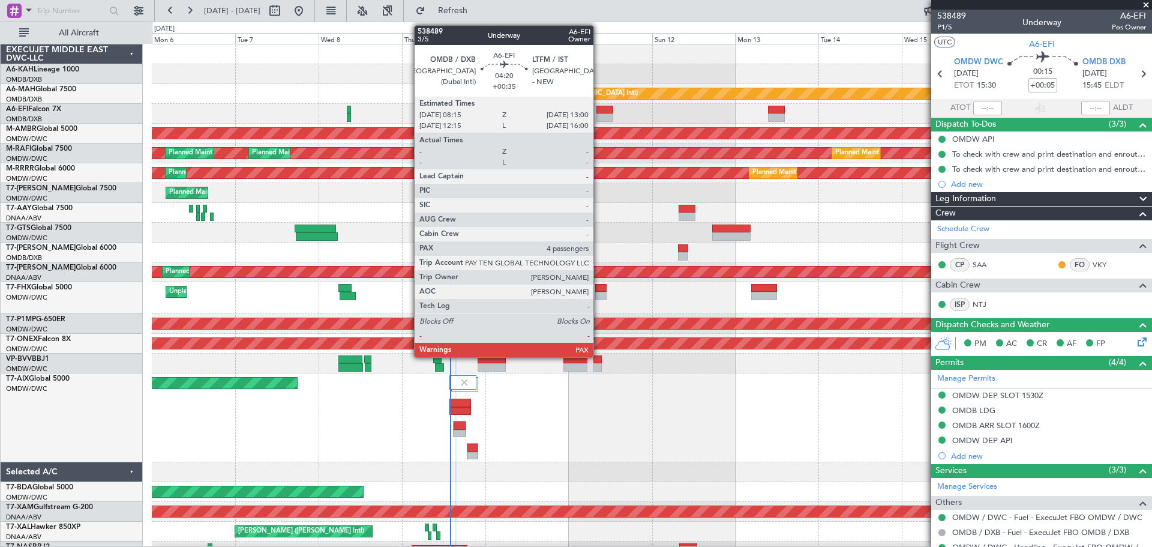
click at [599, 116] on div at bounding box center [604, 117] width 17 height 8
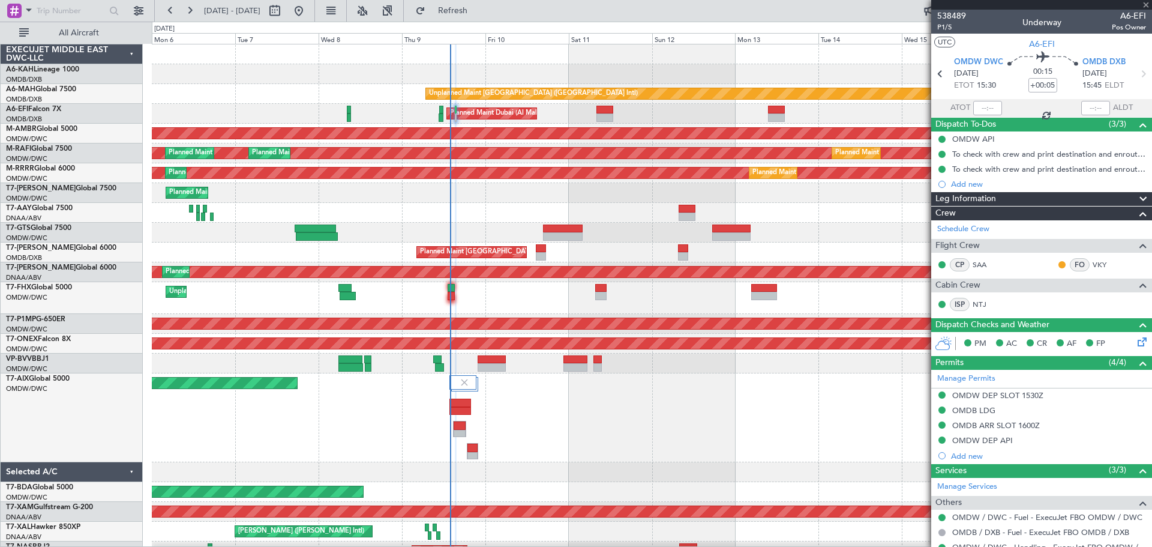
type input "+00:35"
type input "4"
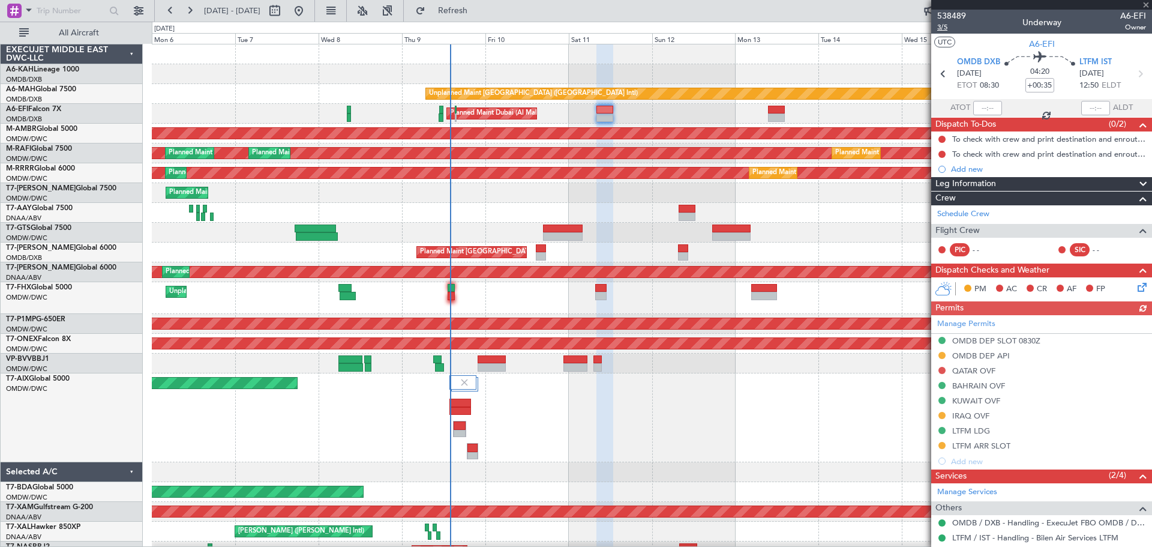
click at [947, 28] on span "3/5" at bounding box center [951, 27] width 29 height 10
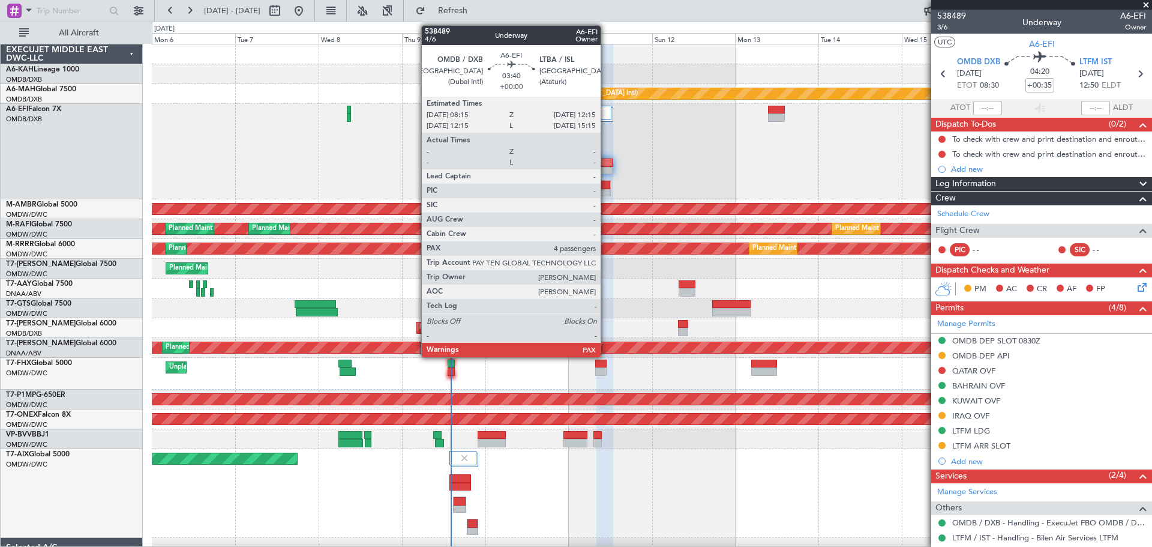
click at [604, 190] on div at bounding box center [603, 193] width 13 height 8
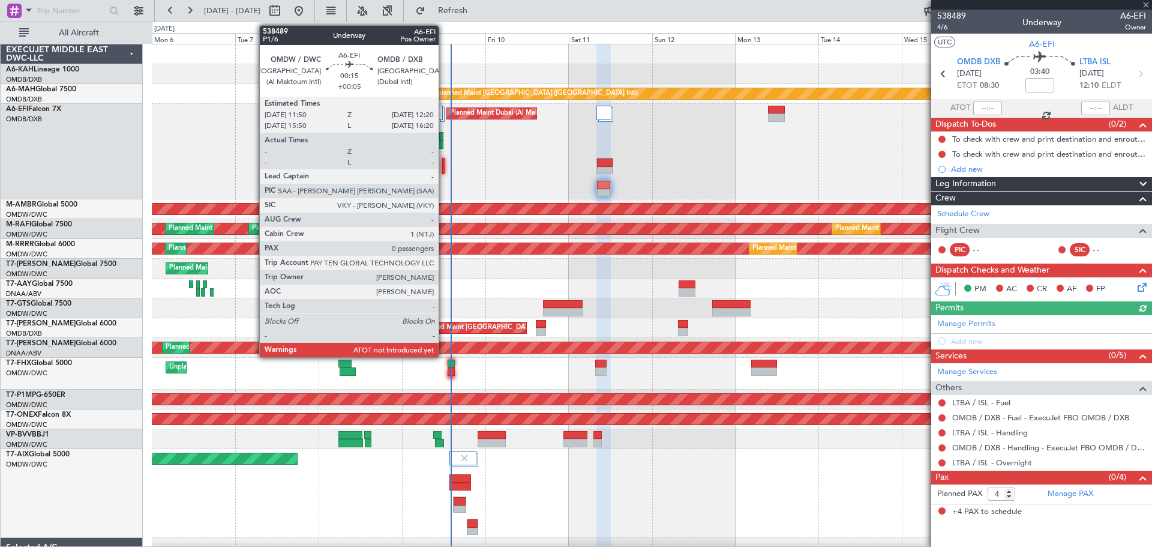
click at [444, 166] on div at bounding box center [443, 170] width 2 height 8
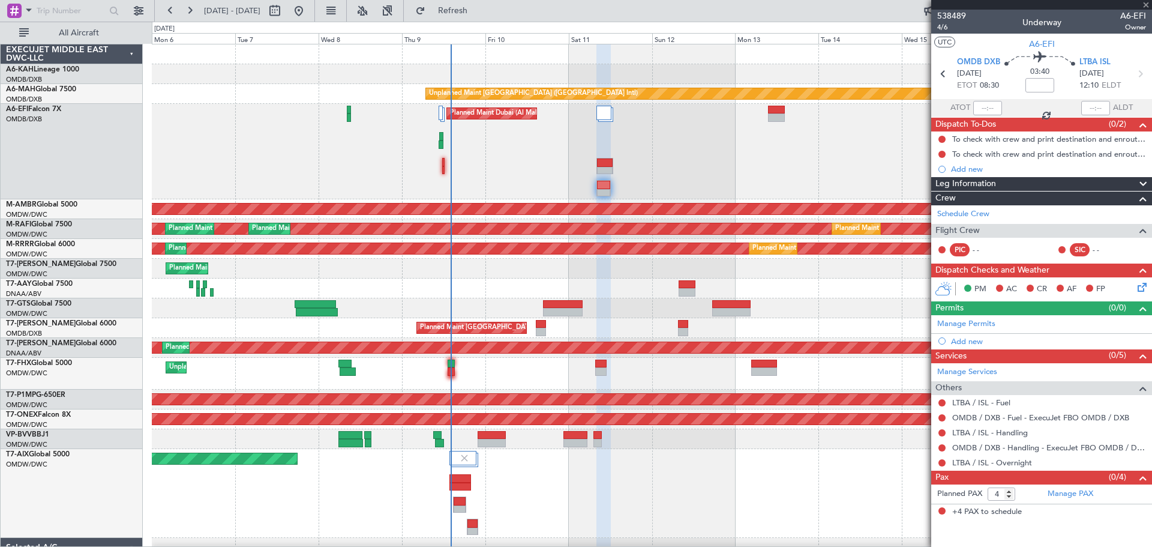
type input "+00:05"
type input "0"
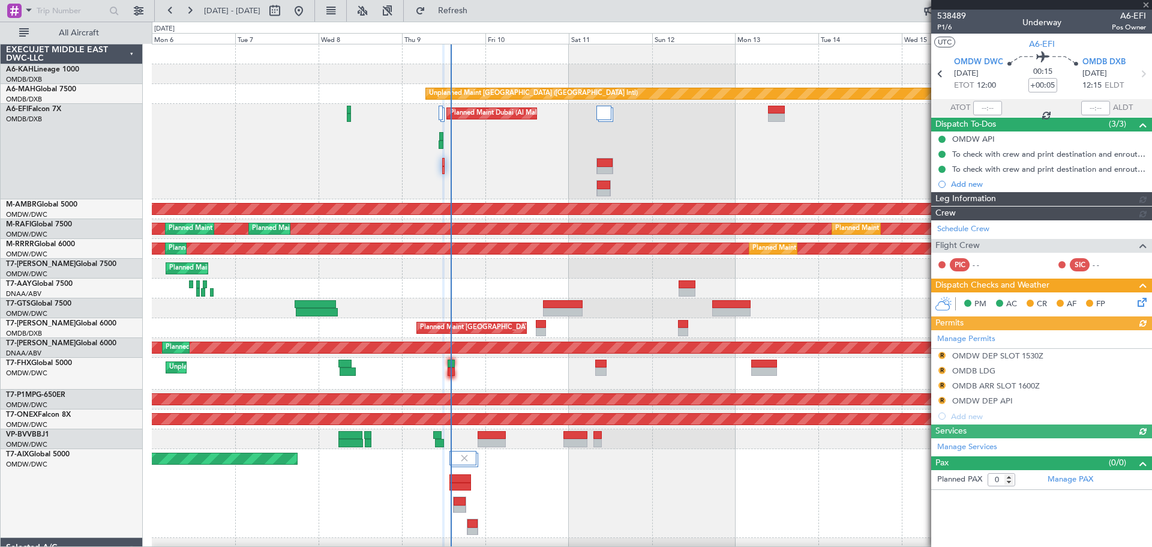
type input "[PERSON_NAME] (ANI)"
type input "7503"
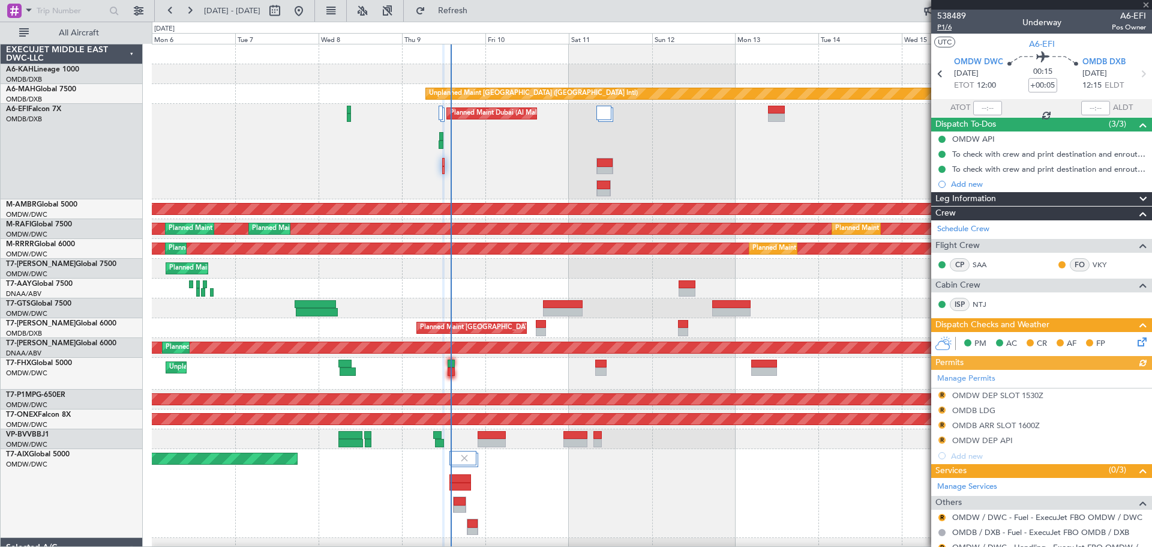
click at [949, 27] on span "P1/6" at bounding box center [951, 27] width 29 height 10
click at [478, 8] on span "Refresh" at bounding box center [453, 11] width 50 height 8
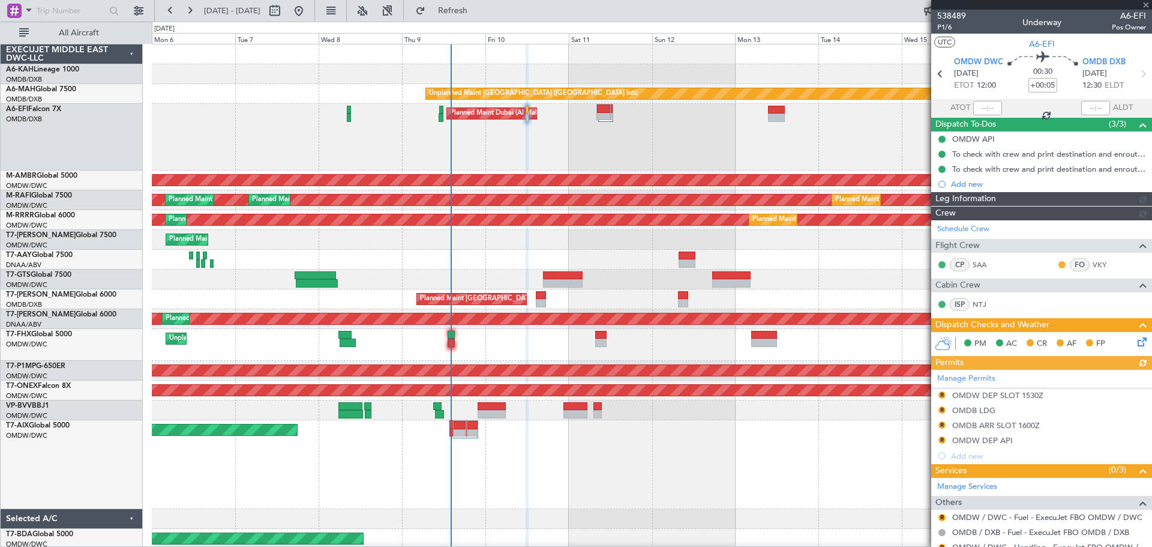
type input "[PERSON_NAME] (ANI)"
type input "7503"
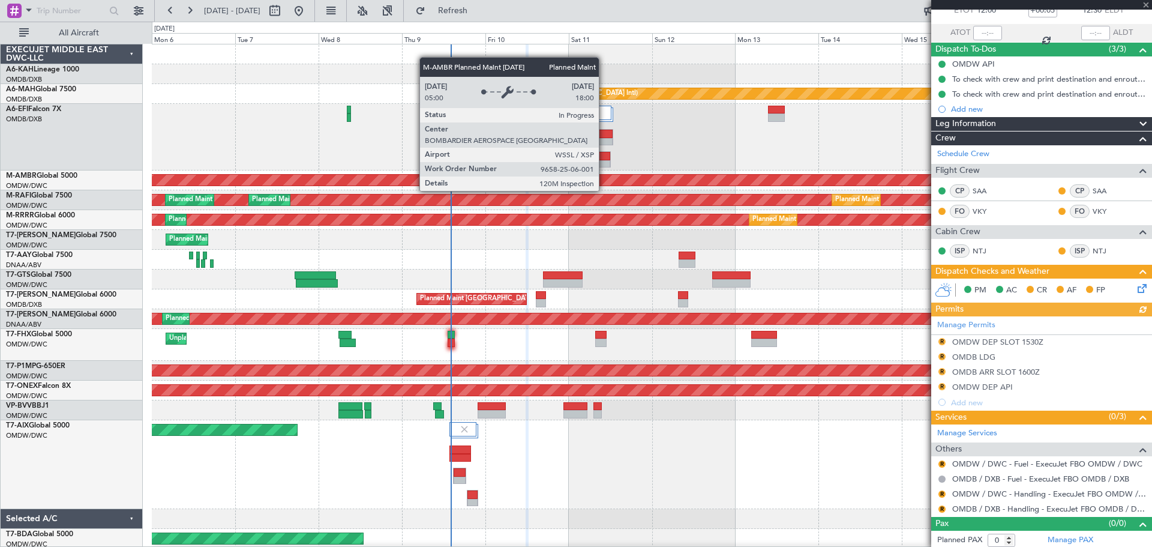
scroll to position [78, 0]
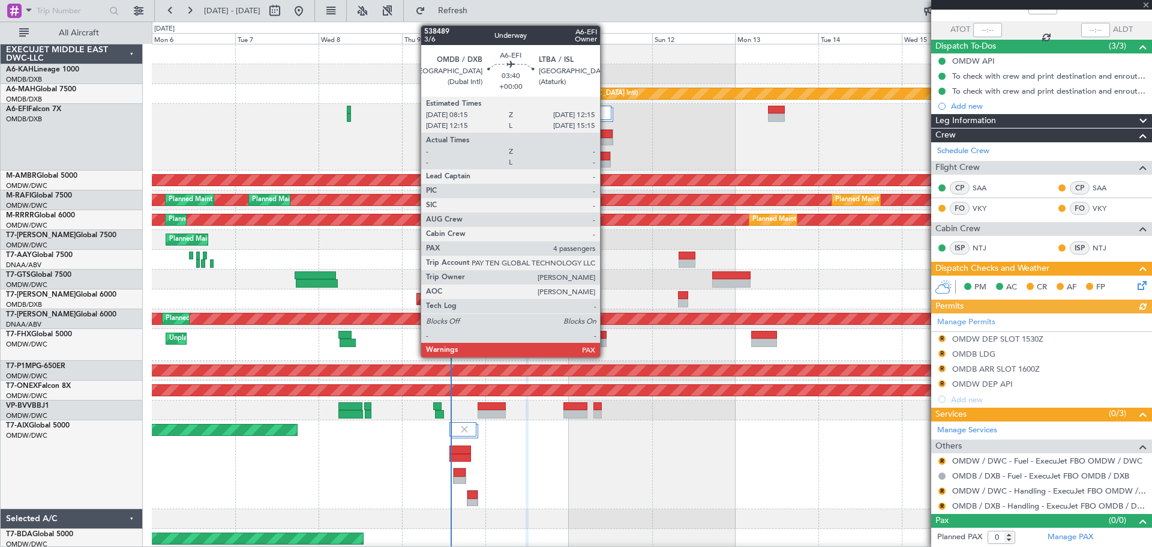
click at [605, 157] on div at bounding box center [603, 156] width 13 height 8
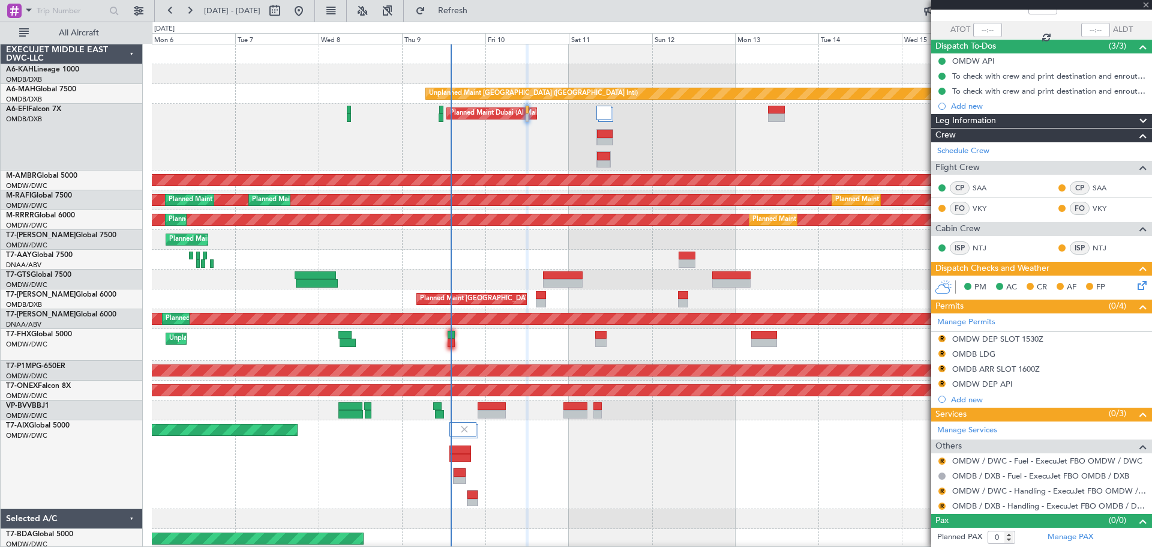
type input "4"
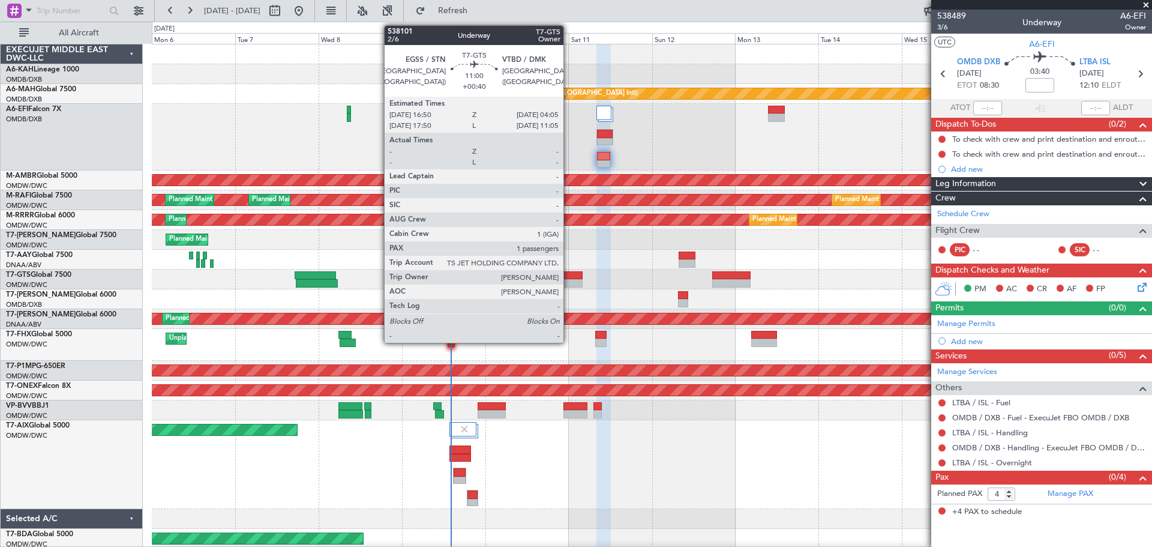
click at [569, 275] on div at bounding box center [563, 275] width 40 height 8
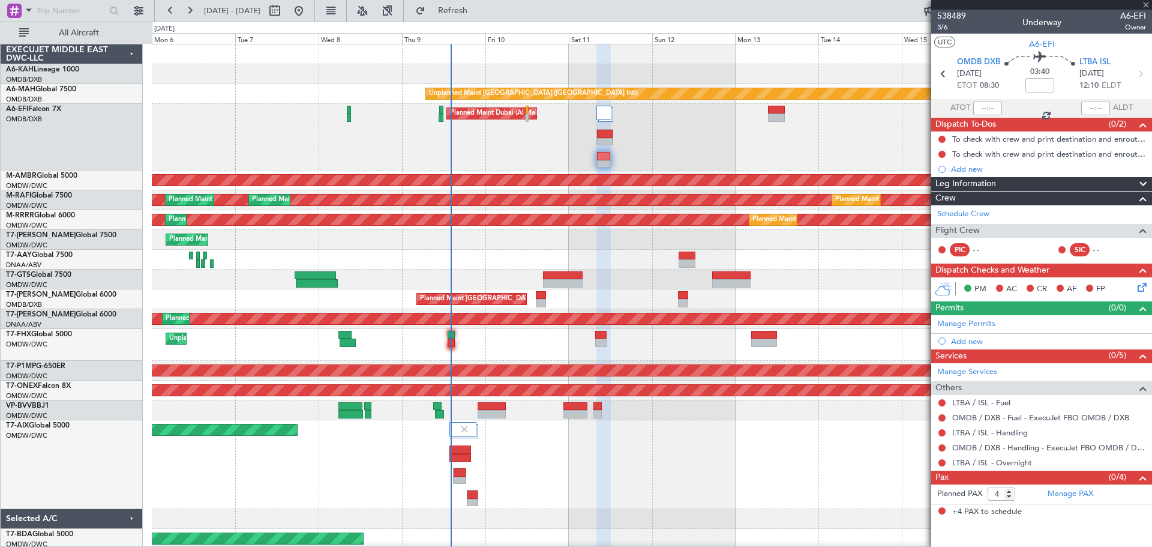
type input "+00:40"
type input "1"
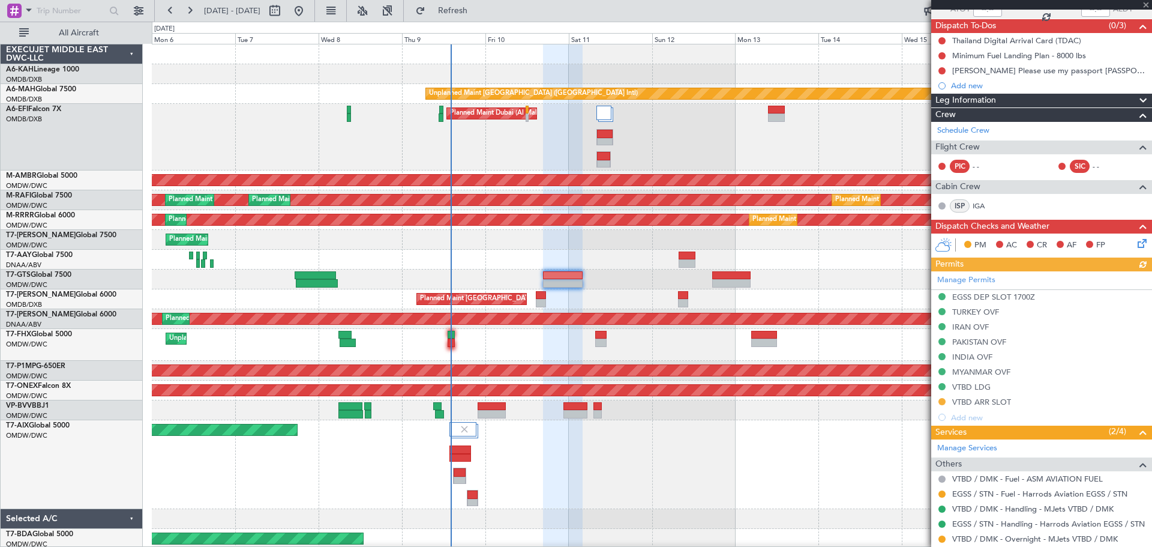
scroll to position [158, 0]
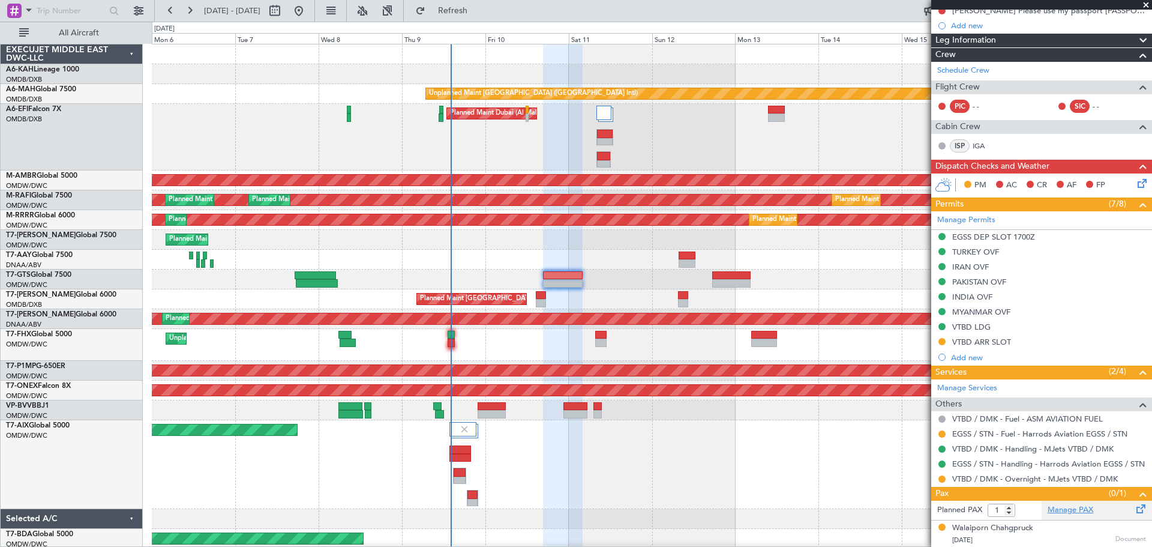
click at [1046, 496] on link "Manage PAX" at bounding box center [1070, 510] width 46 height 12
click at [478, 12] on span "Refresh" at bounding box center [453, 11] width 50 height 8
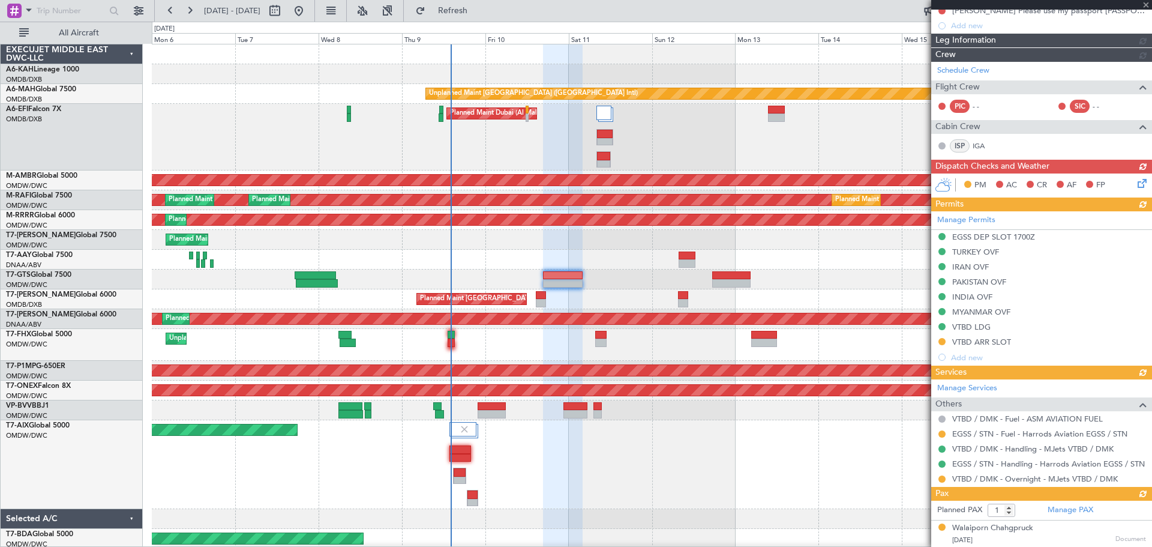
click at [966, 74] on div "Schedule Crew Flight Crew PIC - - SIC - - Cabin Crew ISP IGA" at bounding box center [1041, 110] width 221 height 97
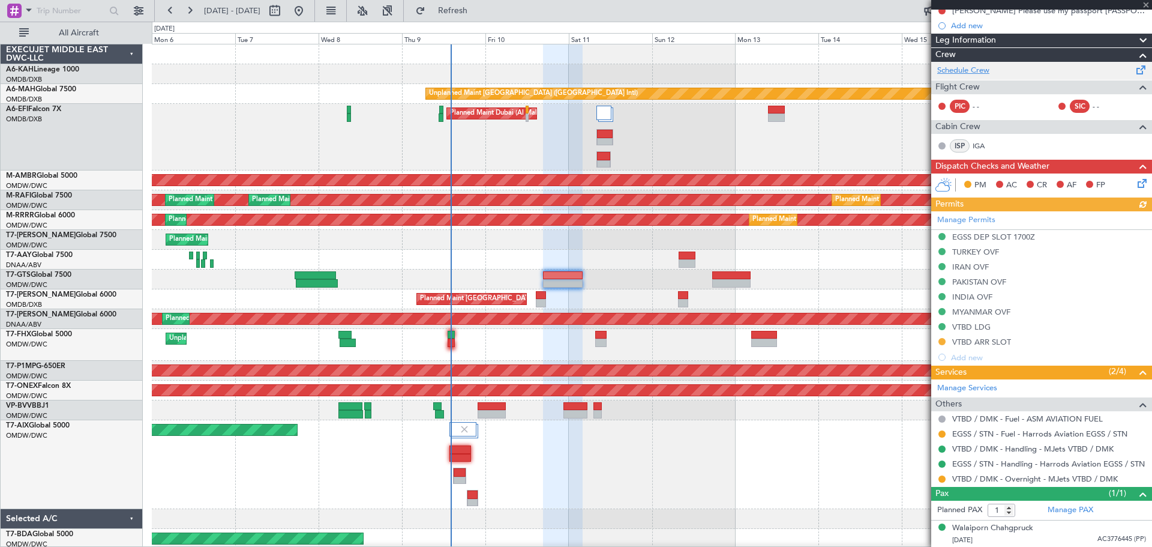
click at [985, 69] on link "Schedule Crew" at bounding box center [963, 71] width 52 height 12
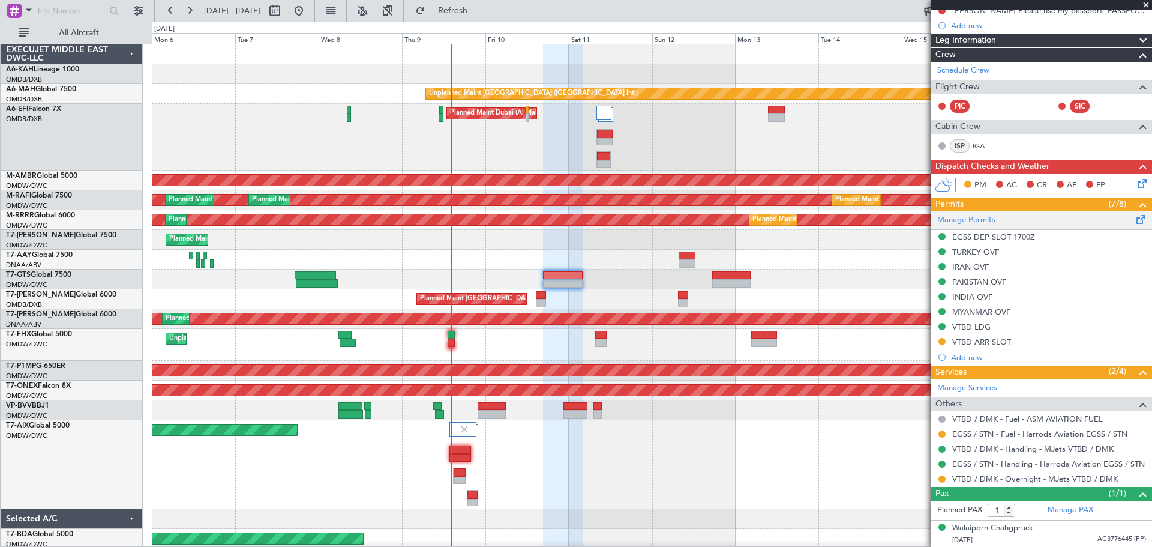
scroll to position [38, 0]
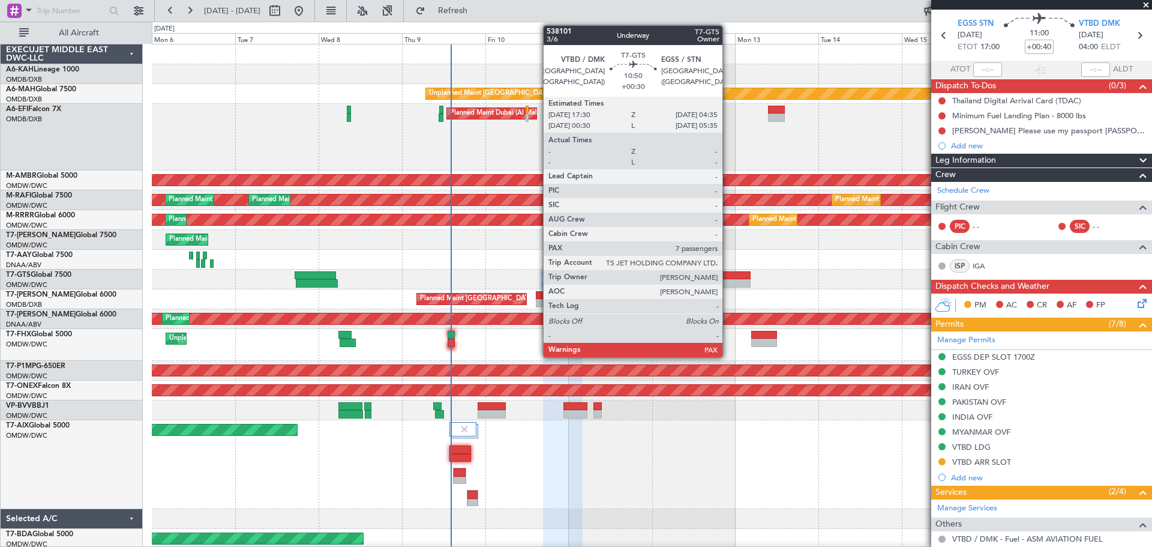
click at [728, 273] on div at bounding box center [731, 275] width 39 height 8
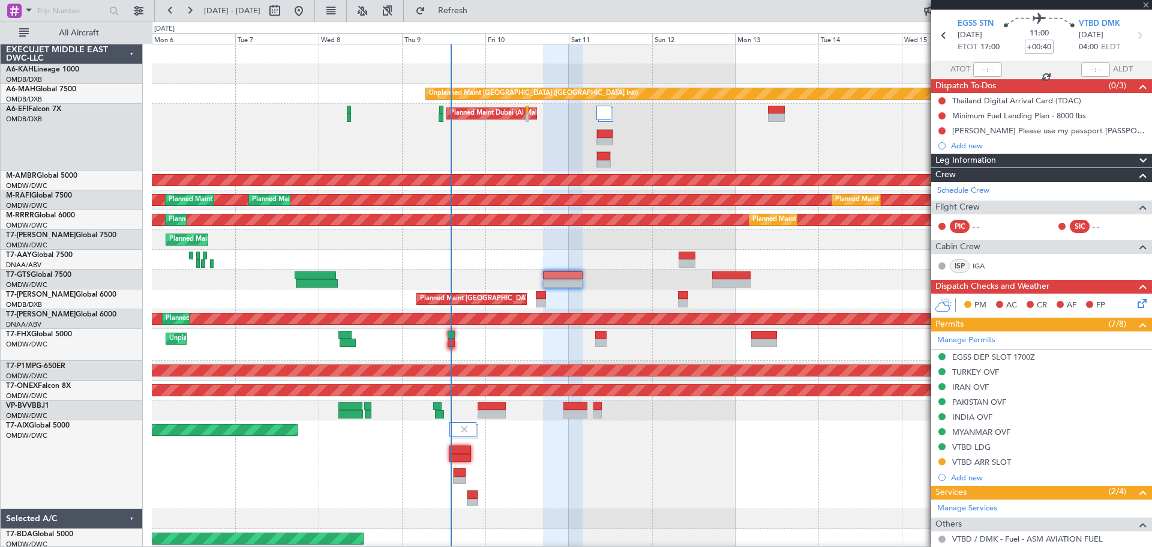
type input "+00:30"
type input "7"
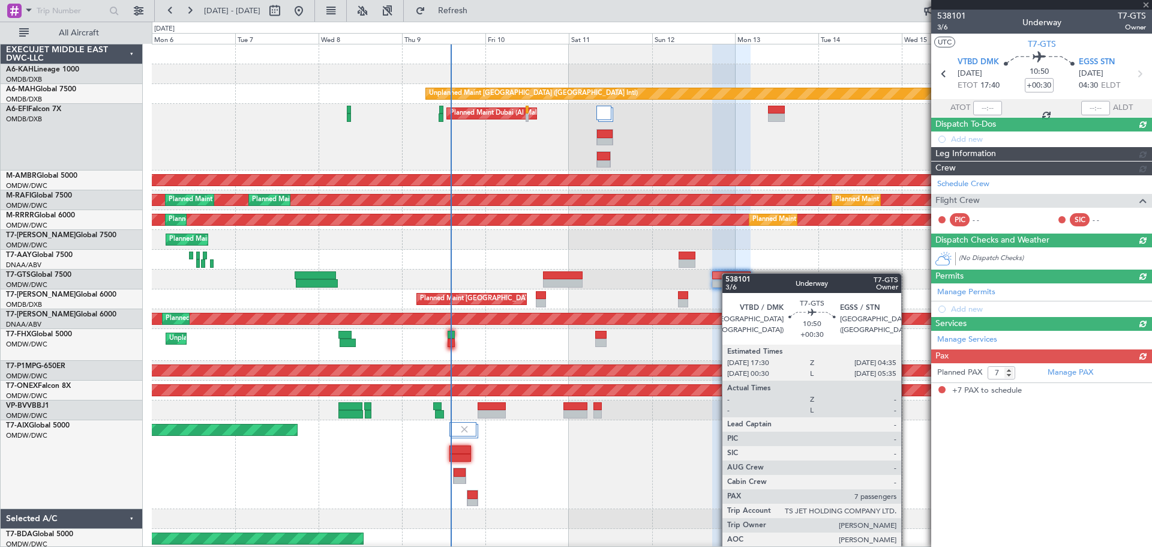
scroll to position [0, 0]
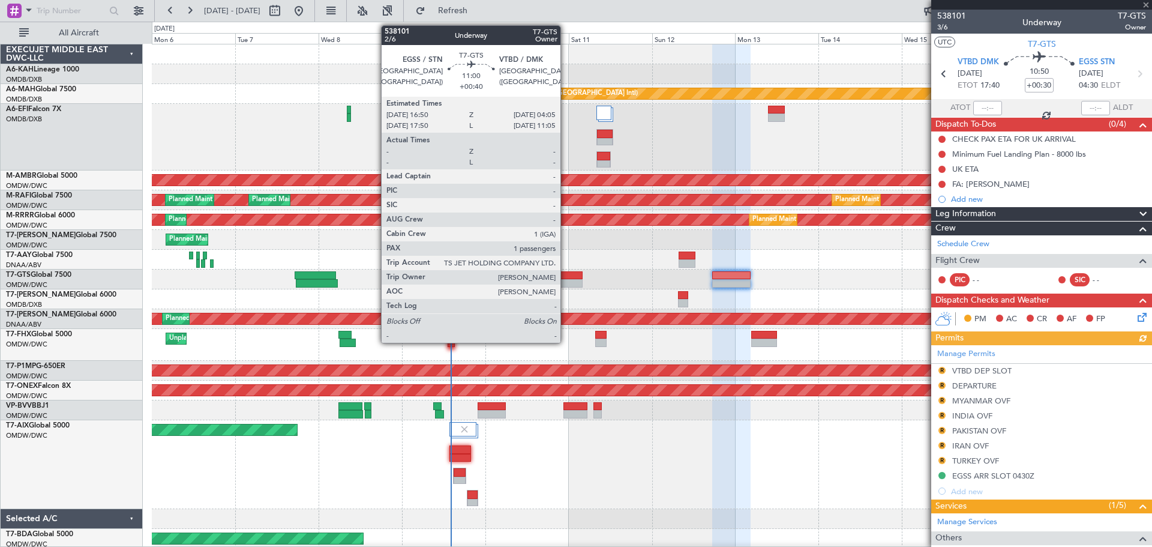
click at [566, 280] on div at bounding box center [563, 283] width 40 height 8
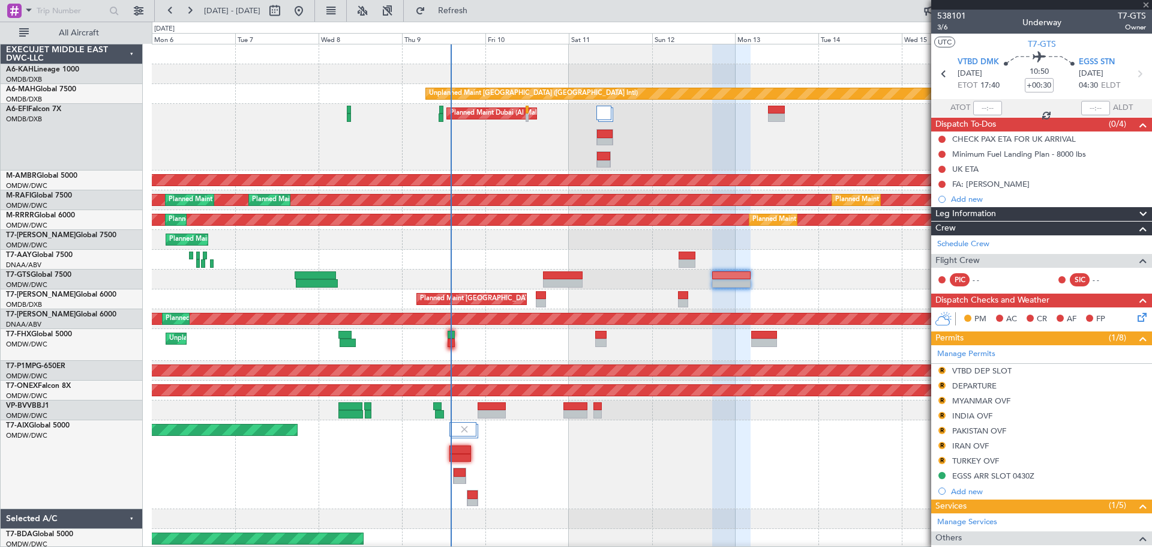
type input "+00:40"
type input "1"
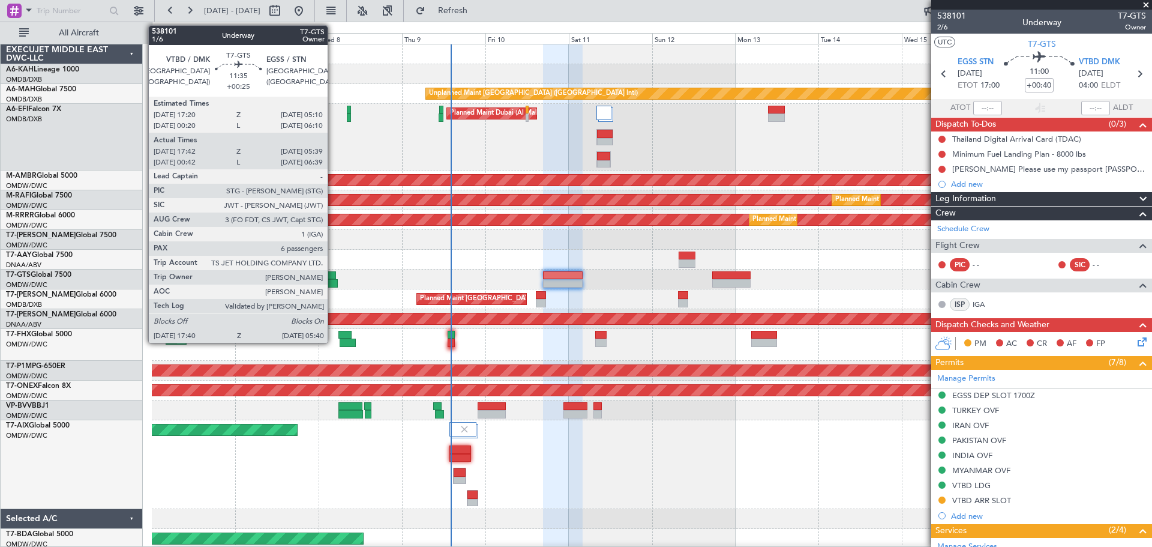
click at [333, 280] on div at bounding box center [317, 283] width 42 height 8
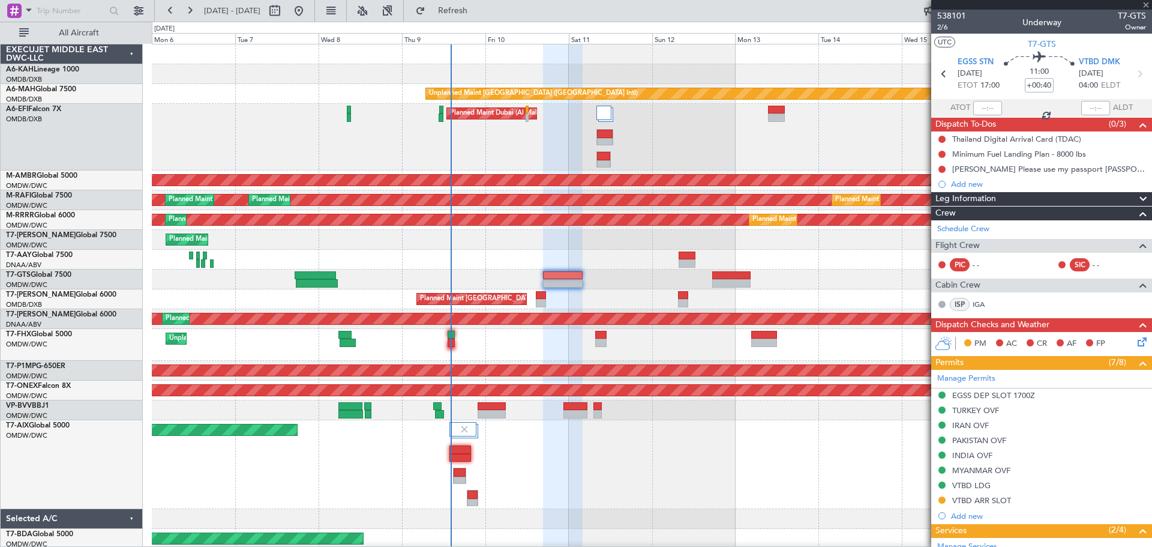
type input "+00:25"
type input "17:52"
type input "05:34"
type input "6"
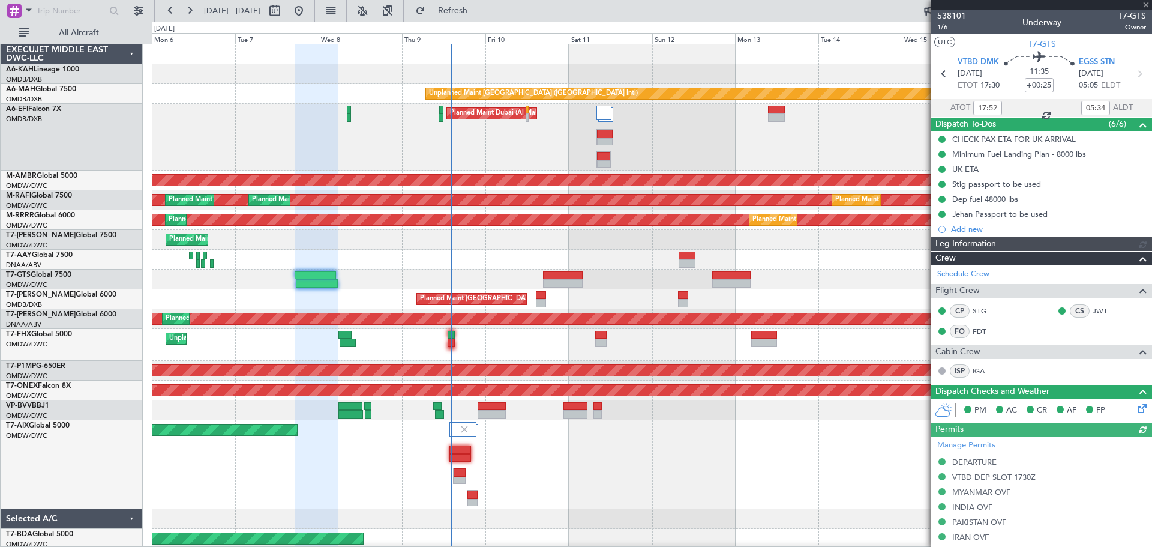
type input "[PERSON_NAME] ([PERSON_NAME])"
type input "7422"
click at [984, 68] on mat-tooltip-component "[GEOGRAPHIC_DATA] ([GEOGRAPHIC_DATA]) Cat A" at bounding box center [1006, 88] width 165 height 41
click at [966, 53] on section "VTBD DMK [DATE] ETOT 17:30 11:35 +00:25 EGSS STN [DATE] 05:05 ELDT" at bounding box center [1041, 75] width 221 height 47
click at [974, 71] on mat-tooltip-component "[GEOGRAPHIC_DATA] ([GEOGRAPHIC_DATA]) Cat A" at bounding box center [1006, 88] width 165 height 41
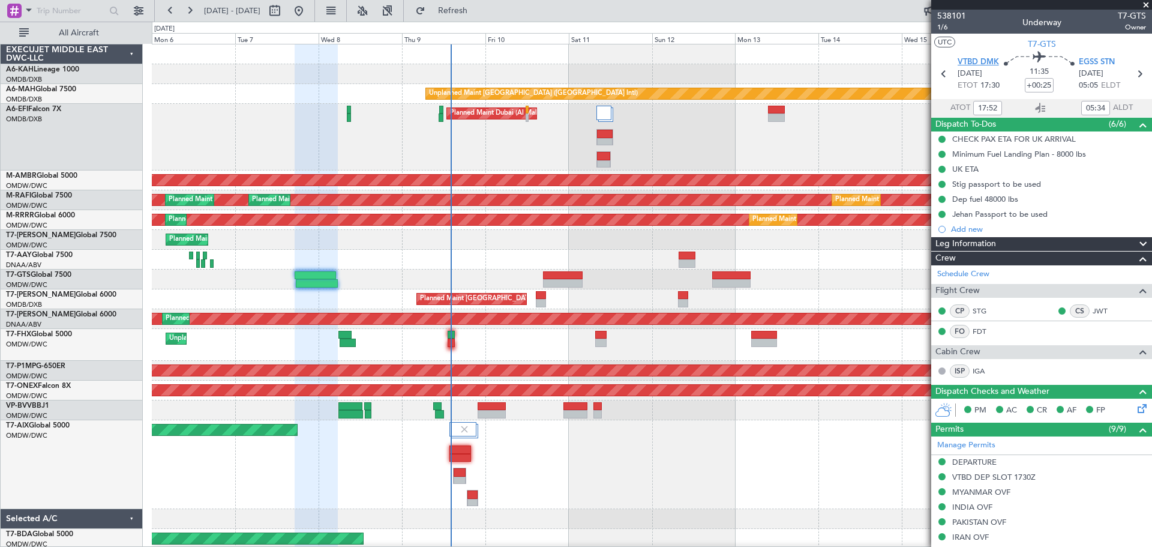
click at [974, 64] on span "VTBD DMK" at bounding box center [977, 62] width 41 height 12
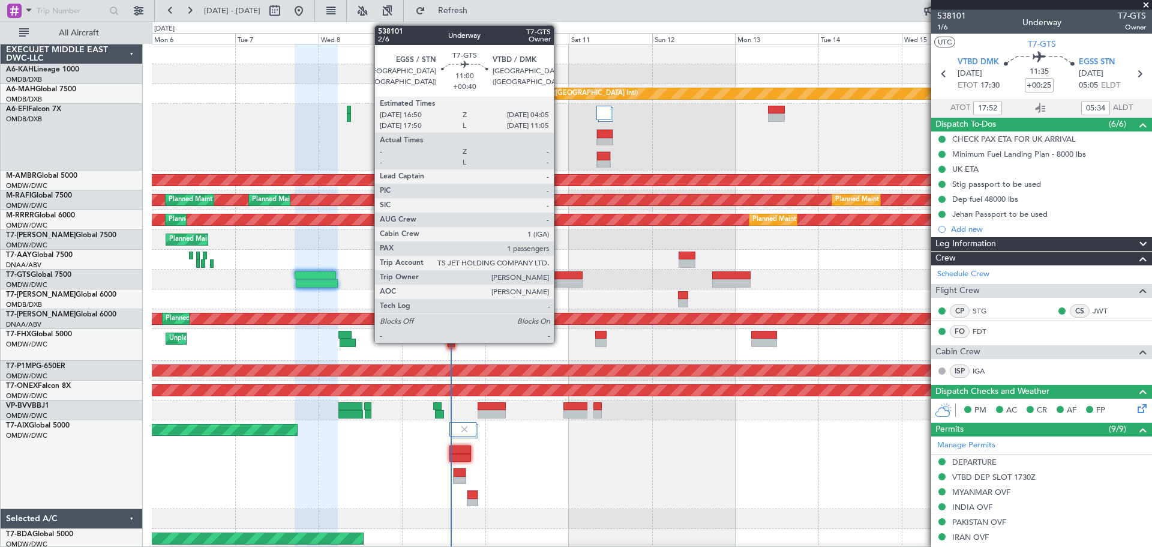
click at [559, 284] on div at bounding box center [563, 283] width 40 height 8
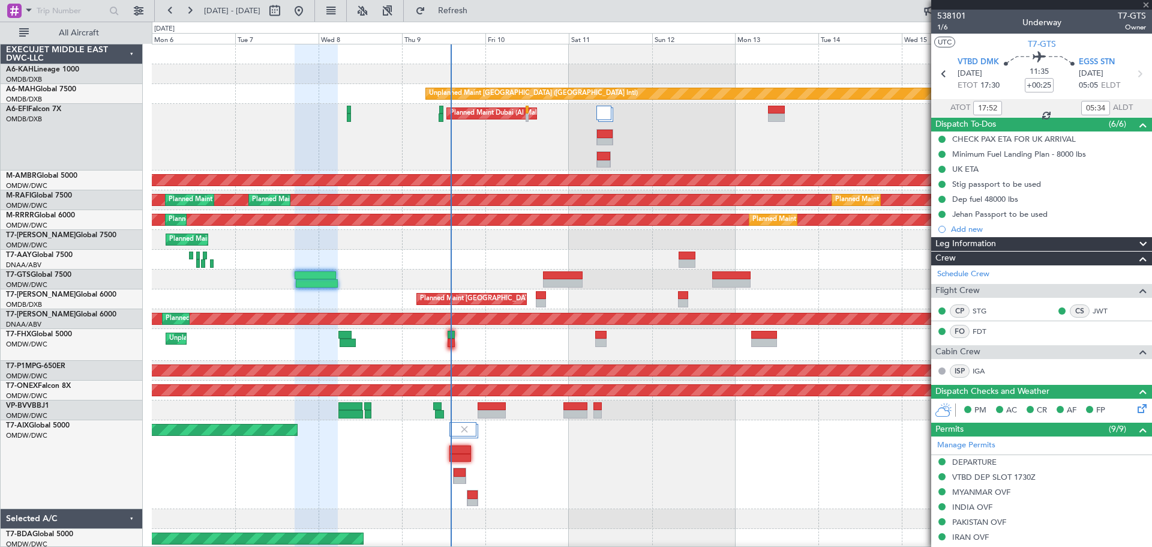
type input "+00:40"
type input "1"
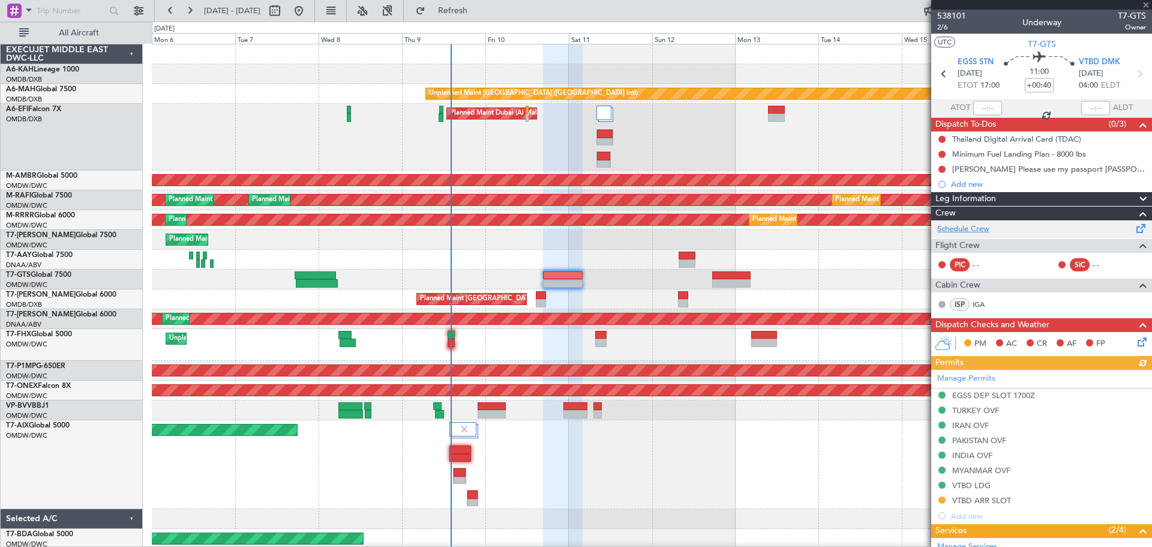
click at [979, 229] on link "Schedule Crew" at bounding box center [963, 229] width 52 height 12
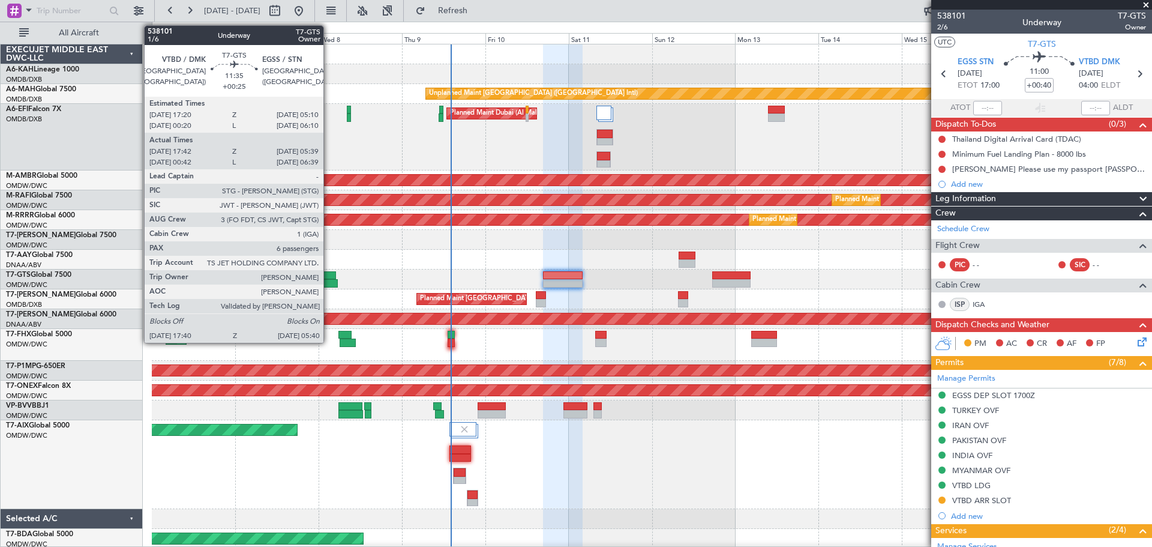
click at [329, 277] on div at bounding box center [315, 275] width 41 height 8
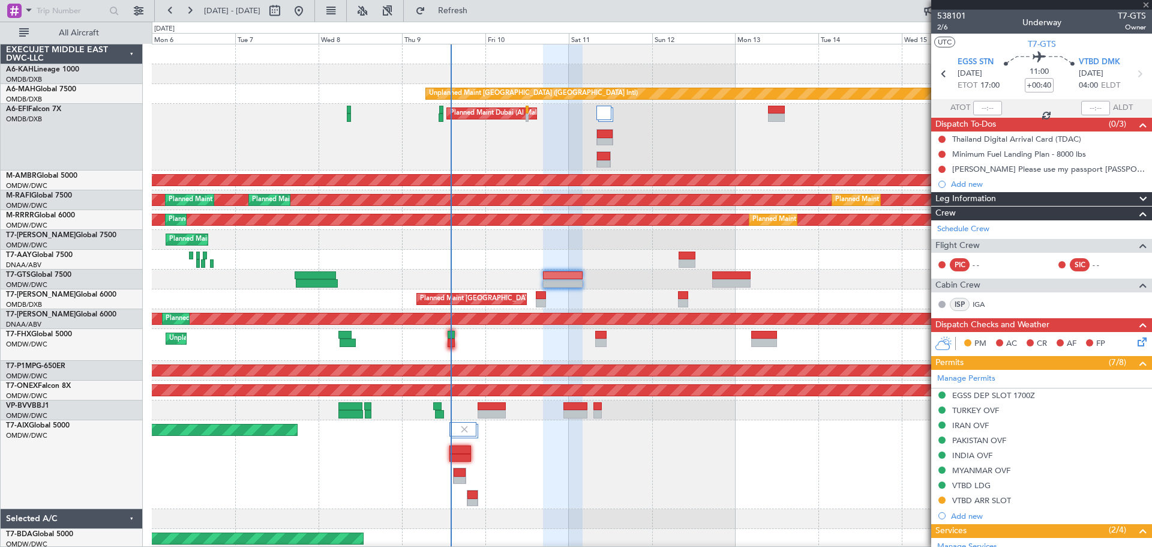
type input "+00:25"
type input "17:52"
type input "05:34"
type input "6"
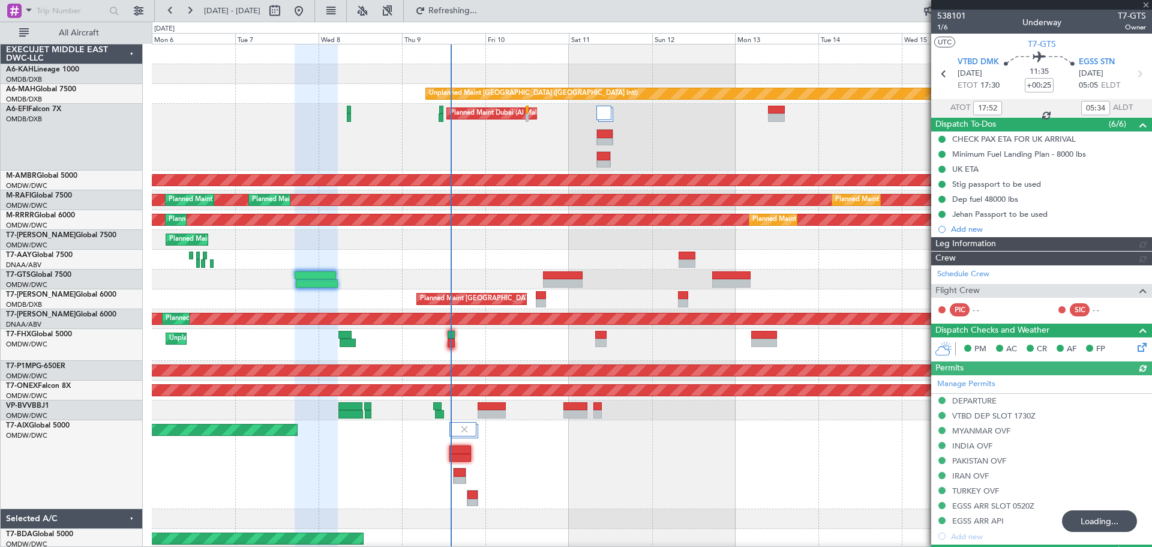
type input "[PERSON_NAME] ([PERSON_NAME])"
type input "7422"
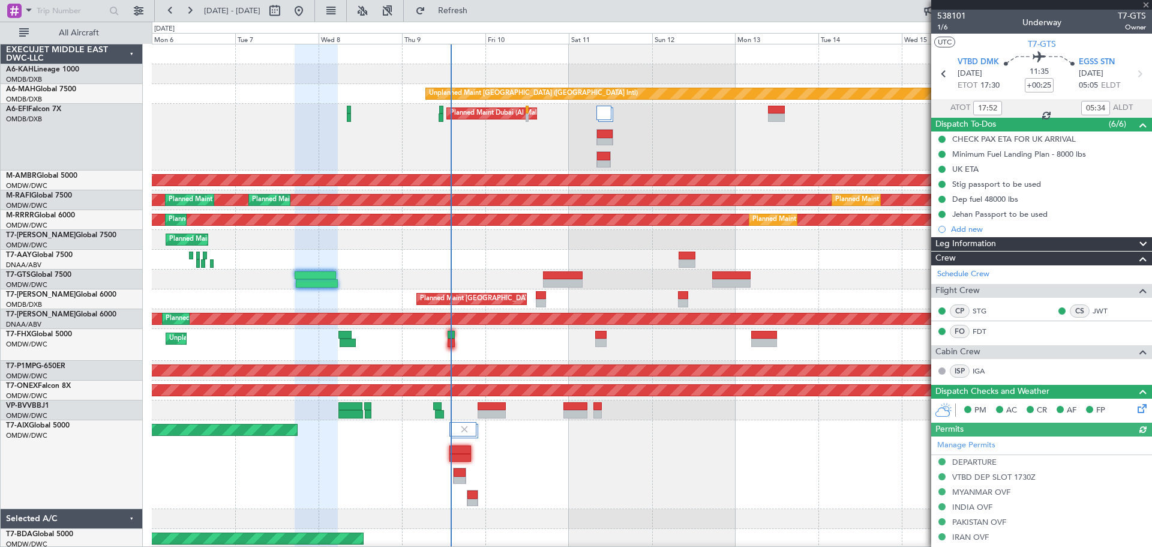
type input "[PERSON_NAME] ([PERSON_NAME])"
type input "7422"
type input "[PERSON_NAME] ([PERSON_NAME])"
type input "7422"
click at [1101, 61] on span "EGSS STN" at bounding box center [1097, 62] width 36 height 12
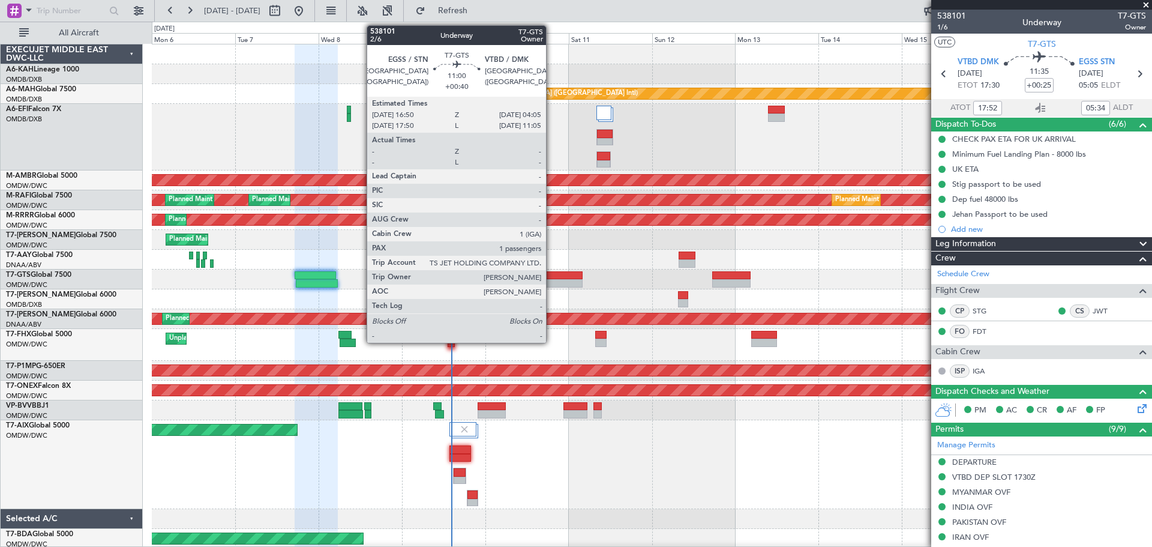
click at [551, 280] on div at bounding box center [563, 283] width 40 height 8
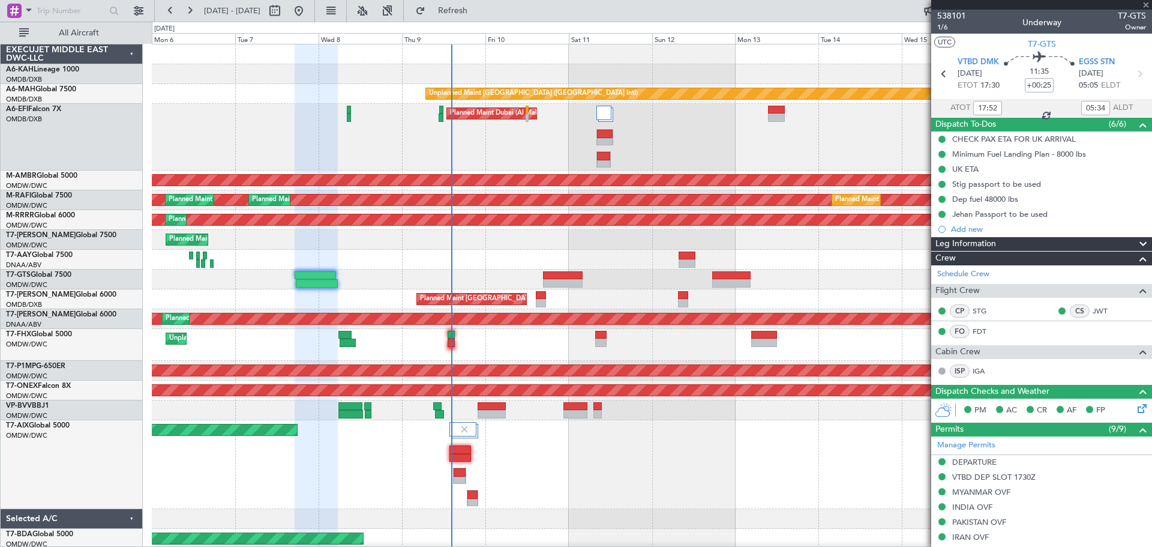
type input "+00:40"
type input "1"
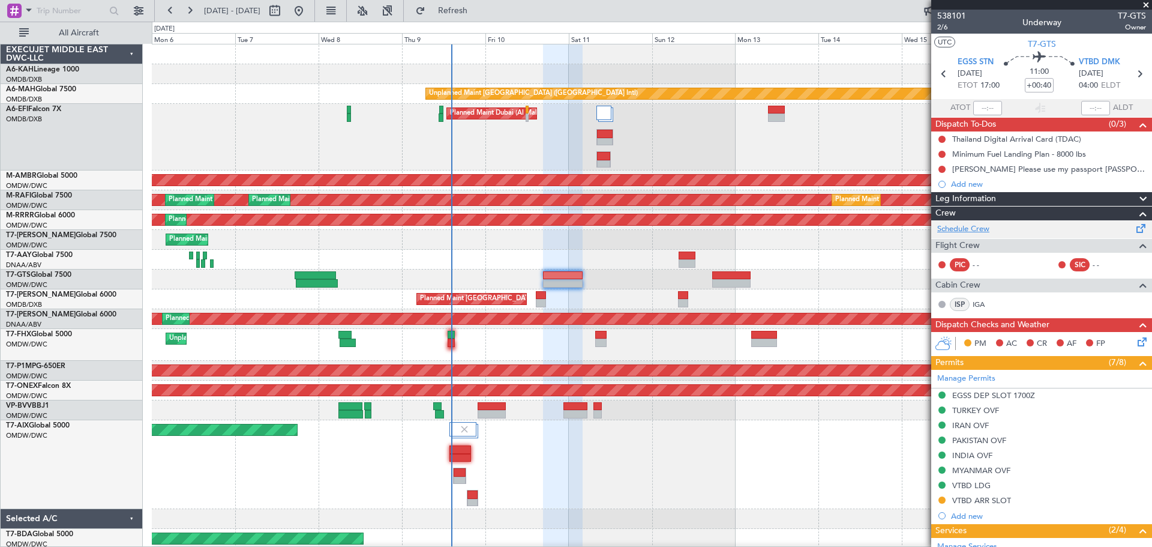
click at [966, 226] on link "Schedule Crew" at bounding box center [963, 229] width 52 height 12
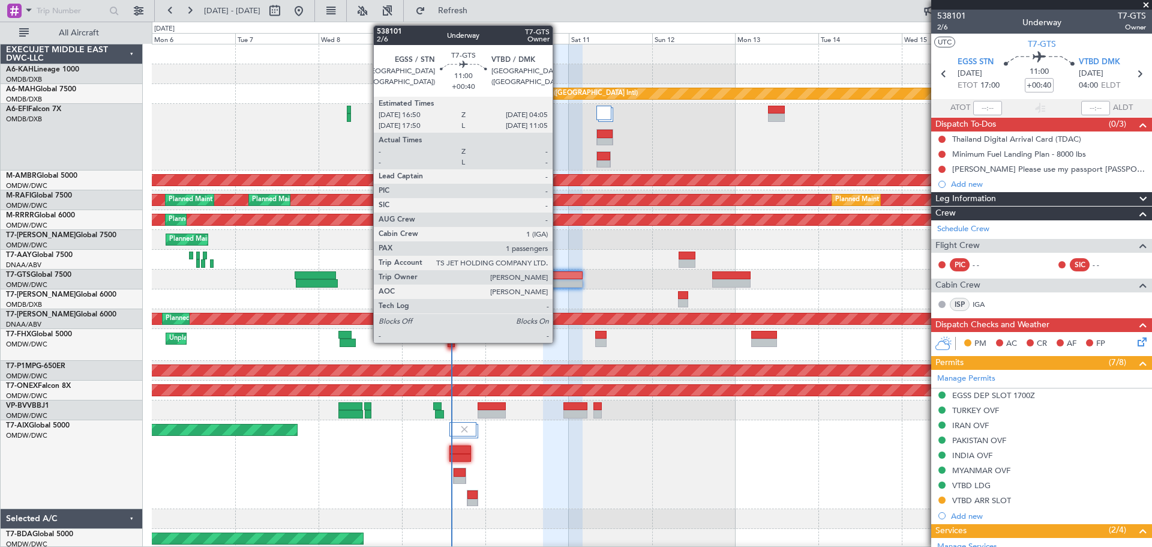
click at [558, 277] on div at bounding box center [563, 275] width 40 height 8
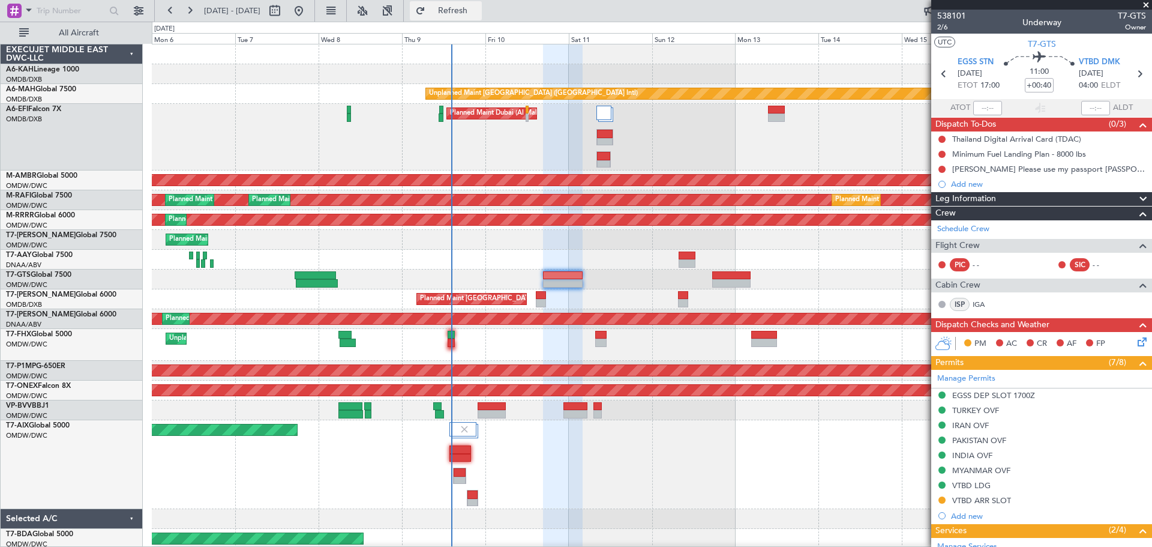
click at [457, 11] on button "Refresh" at bounding box center [446, 10] width 72 height 19
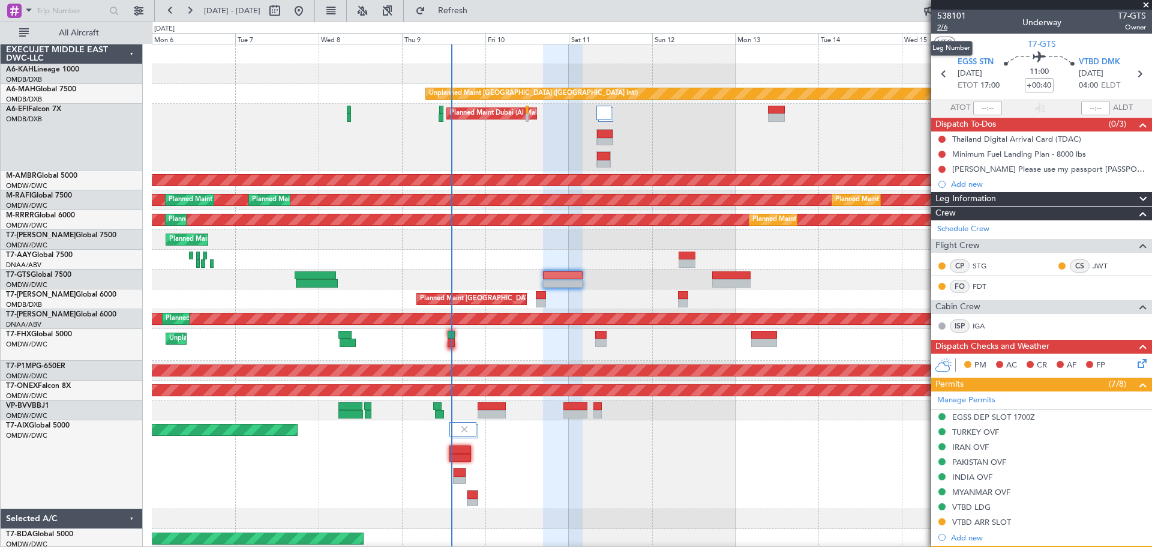
click at [942, 23] on span "2/6" at bounding box center [951, 27] width 29 height 10
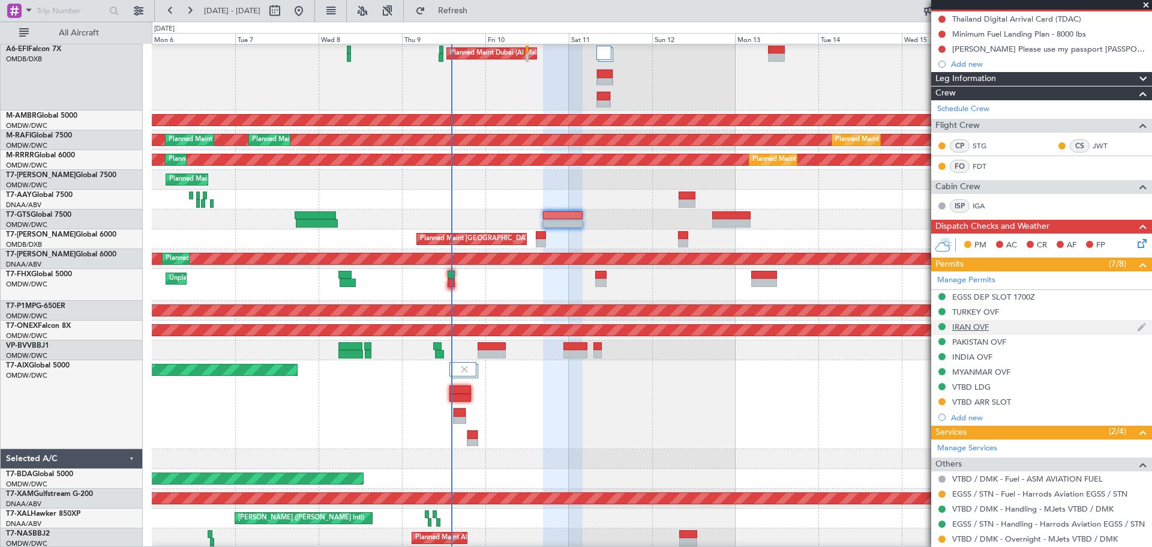
scroll to position [180, 0]
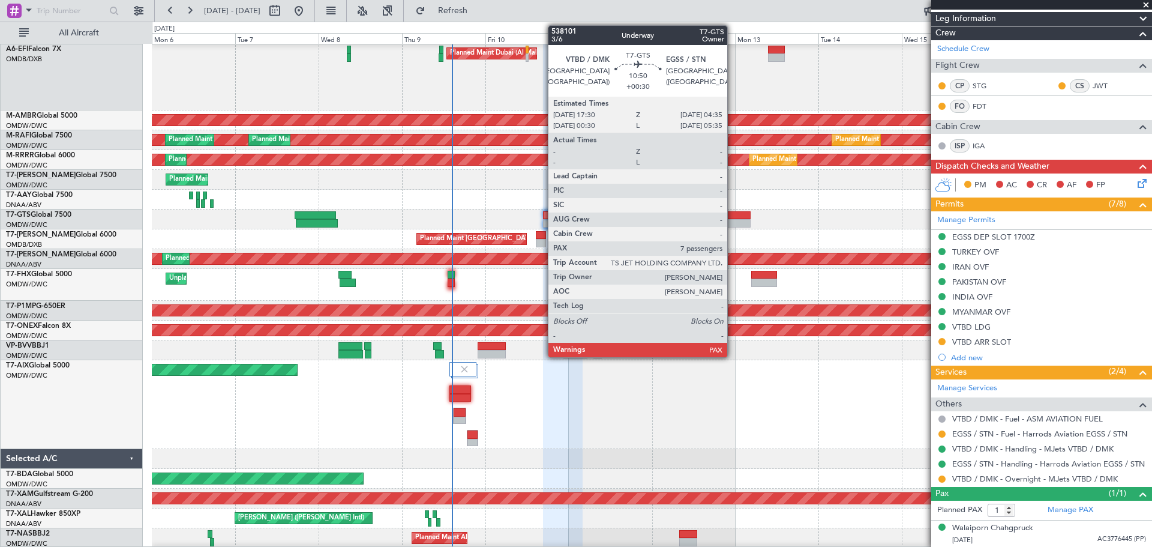
click at [732, 224] on div at bounding box center [731, 223] width 39 height 8
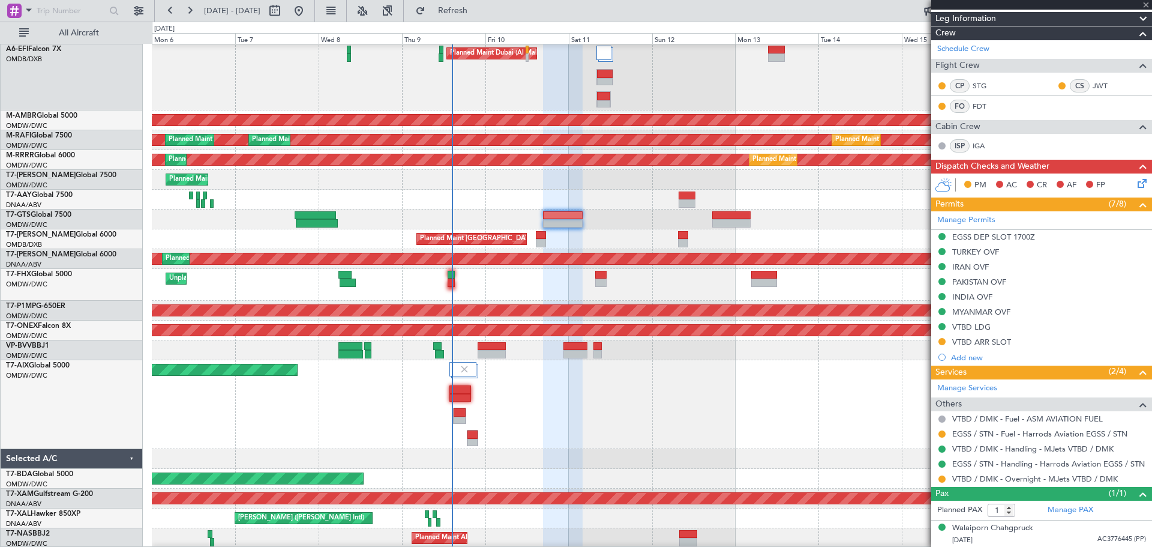
type input "+00:30"
type input "7"
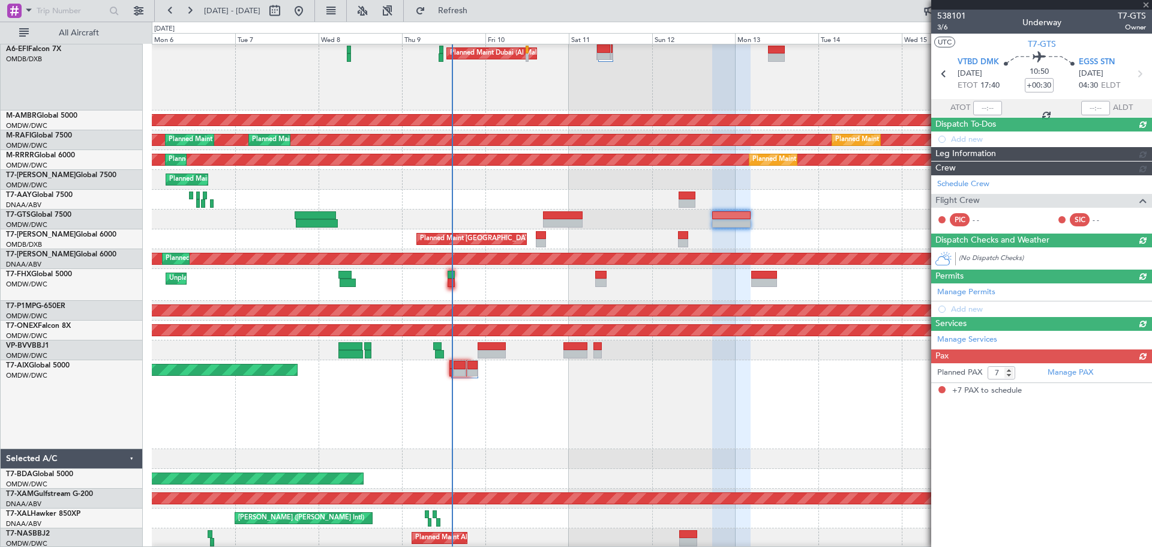
scroll to position [0, 0]
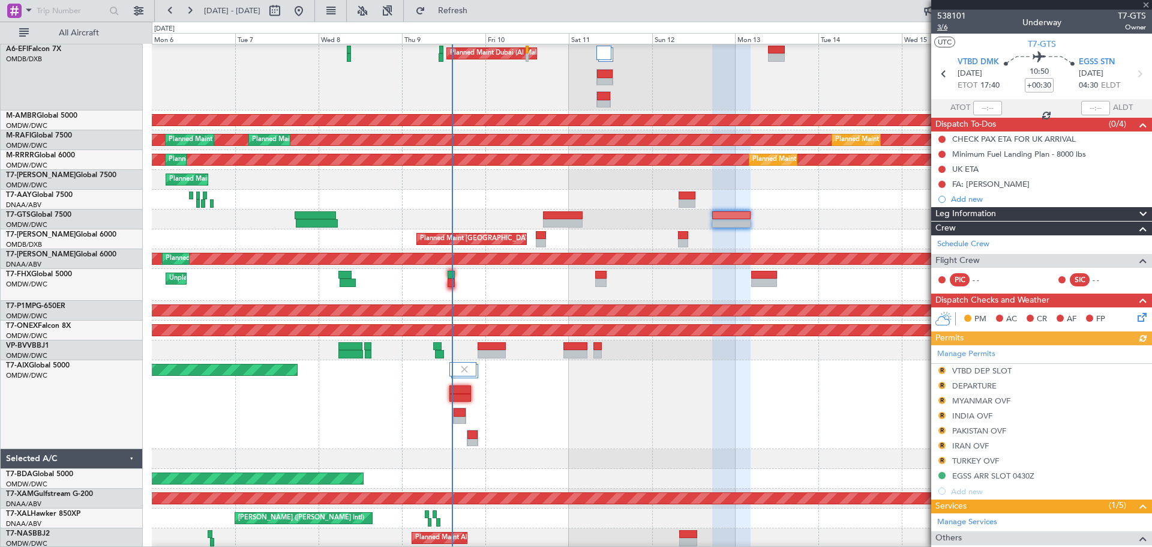
click at [945, 26] on span "3/6" at bounding box center [951, 27] width 29 height 10
click at [939, 25] on span "3/6" at bounding box center [951, 27] width 29 height 10
click at [1045, 87] on input "+00:30" at bounding box center [1039, 85] width 29 height 14
click at [954, 28] on span "3/6" at bounding box center [951, 27] width 29 height 10
click at [1040, 87] on input "+01:00" at bounding box center [1039, 85] width 29 height 14
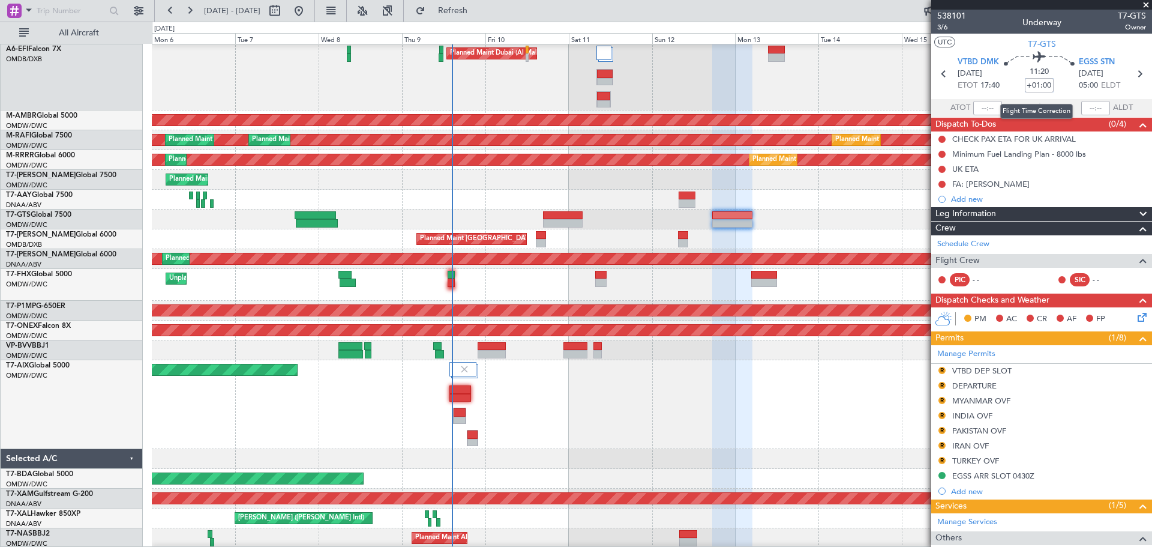
click at [1042, 85] on input "+01:00" at bounding box center [1039, 85] width 29 height 14
drag, startPoint x: 1043, startPoint y: 89, endPoint x: 1051, endPoint y: 94, distance: 9.7
click at [1051, 94] on div "11:20 +01:00" at bounding box center [1038, 74] width 79 height 44
click at [1041, 83] on input "+01:00" at bounding box center [1039, 85] width 29 height 14
drag, startPoint x: 1043, startPoint y: 86, endPoint x: 1052, endPoint y: 89, distance: 10.1
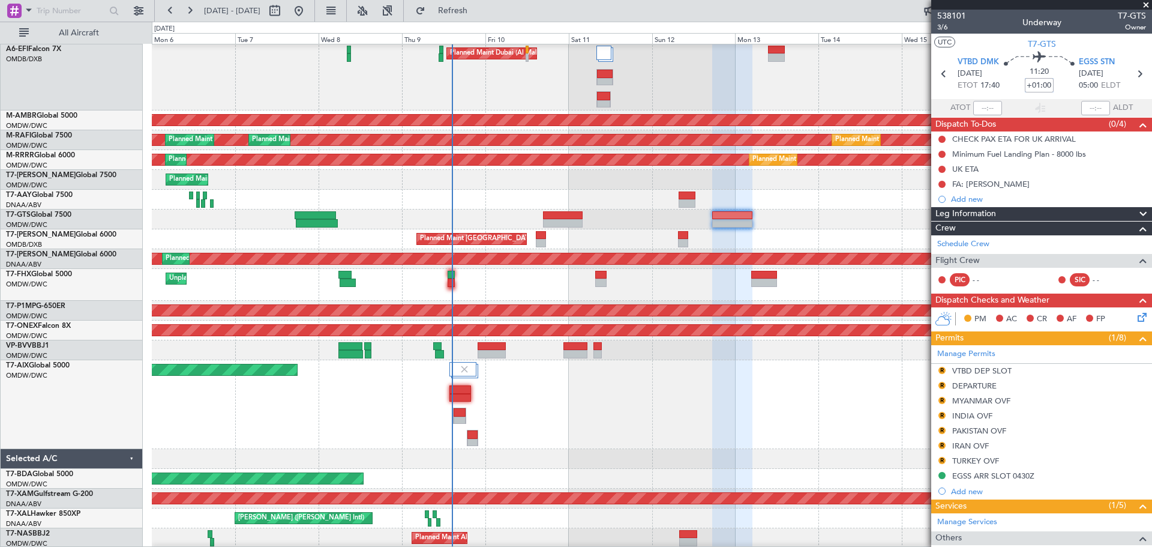
click at [1052, 89] on div "11:20 +01:00" at bounding box center [1038, 74] width 79 height 44
type input "+01:10"
click at [951, 29] on span "3/6" at bounding box center [951, 27] width 29 height 10
click at [482, 4] on button "Refresh" at bounding box center [446, 10] width 72 height 19
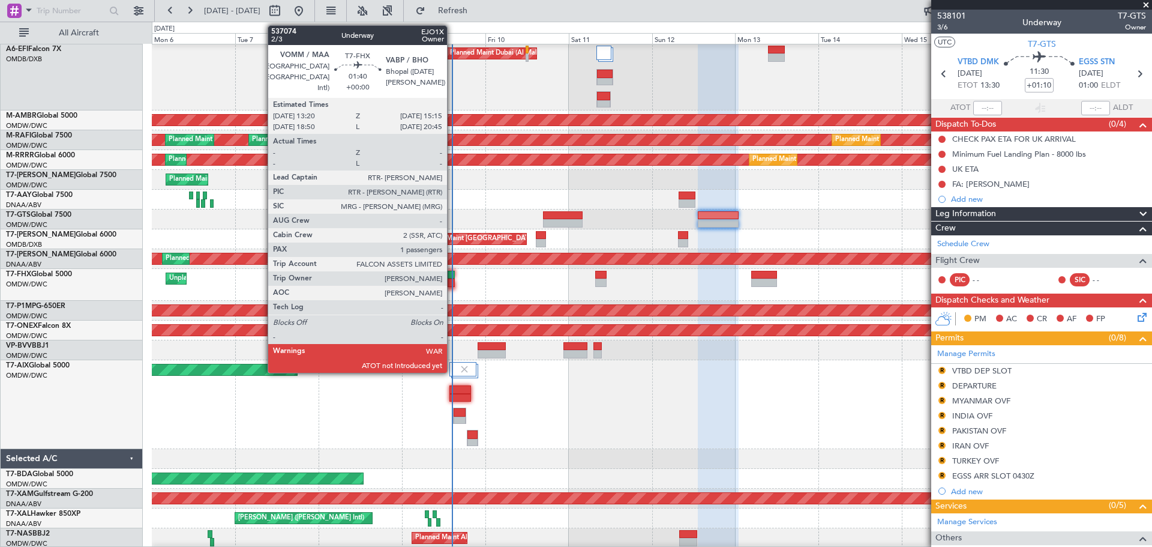
click at [452, 275] on div at bounding box center [451, 275] width 7 height 8
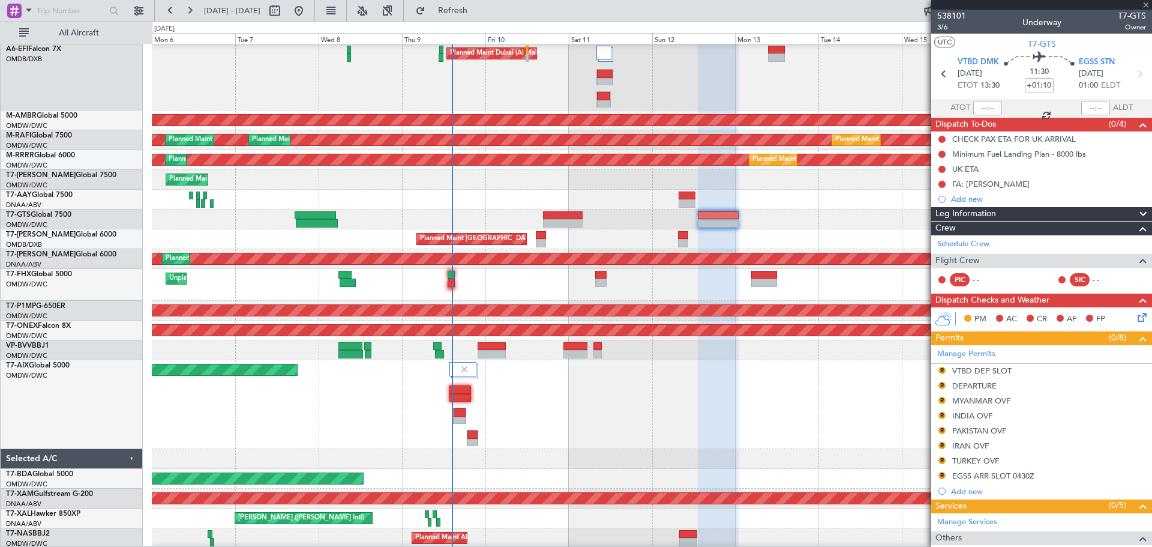
type input "1"
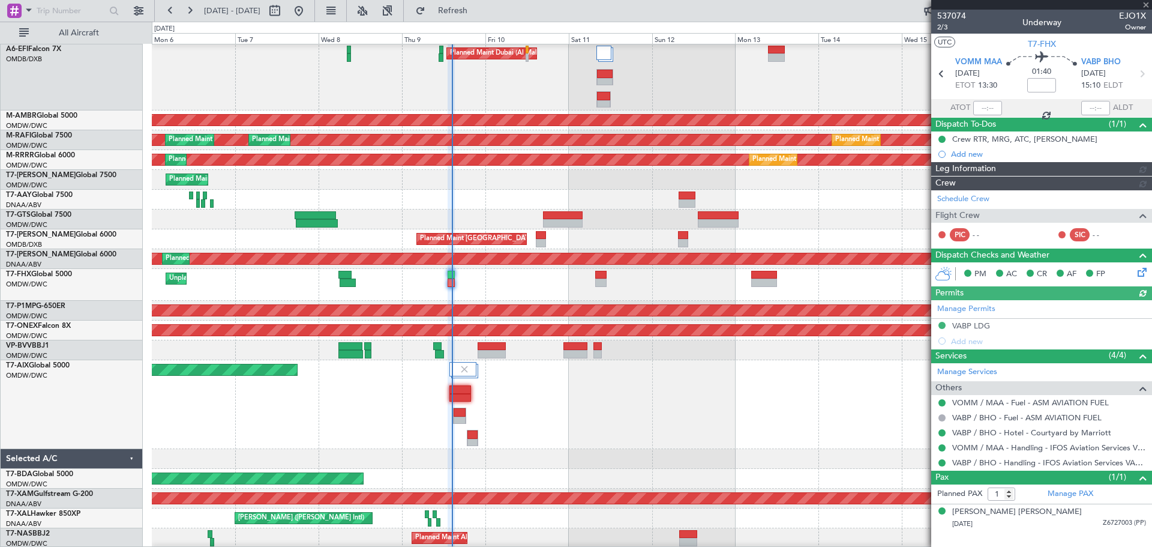
type input "[PERSON_NAME] (ANI)"
type input "7321"
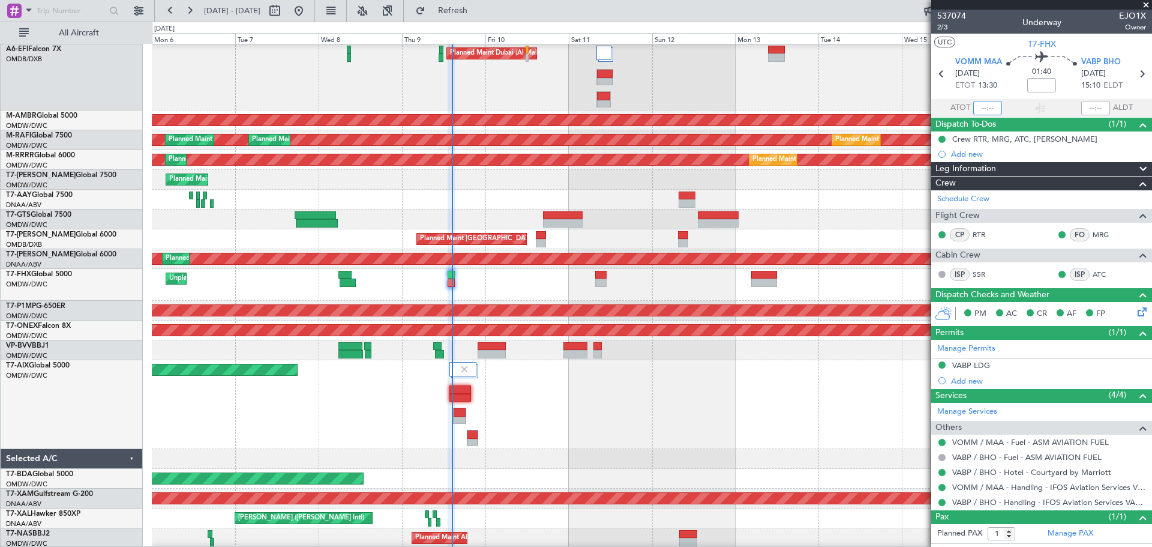
click at [980, 106] on input "text" at bounding box center [987, 108] width 29 height 14
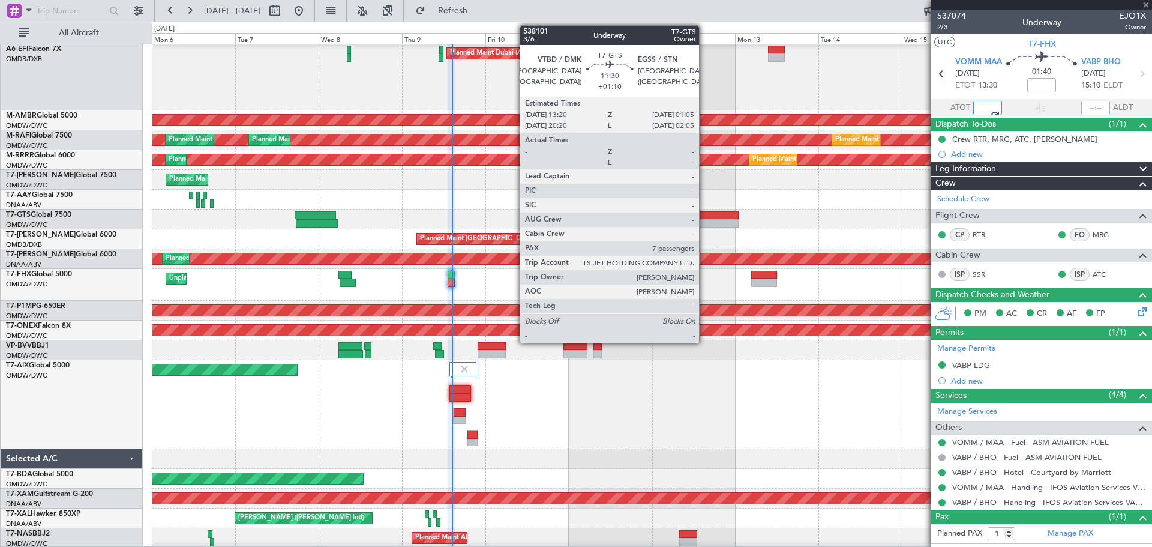
click at [704, 223] on div at bounding box center [718, 223] width 41 height 8
type input "14:22"
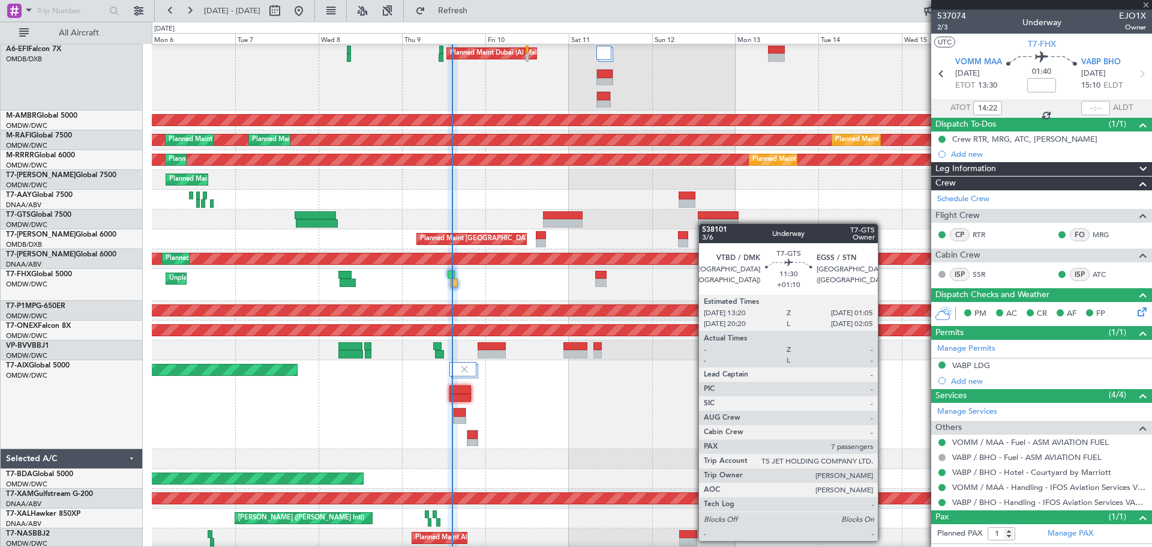
type input "+01:10"
type input "7"
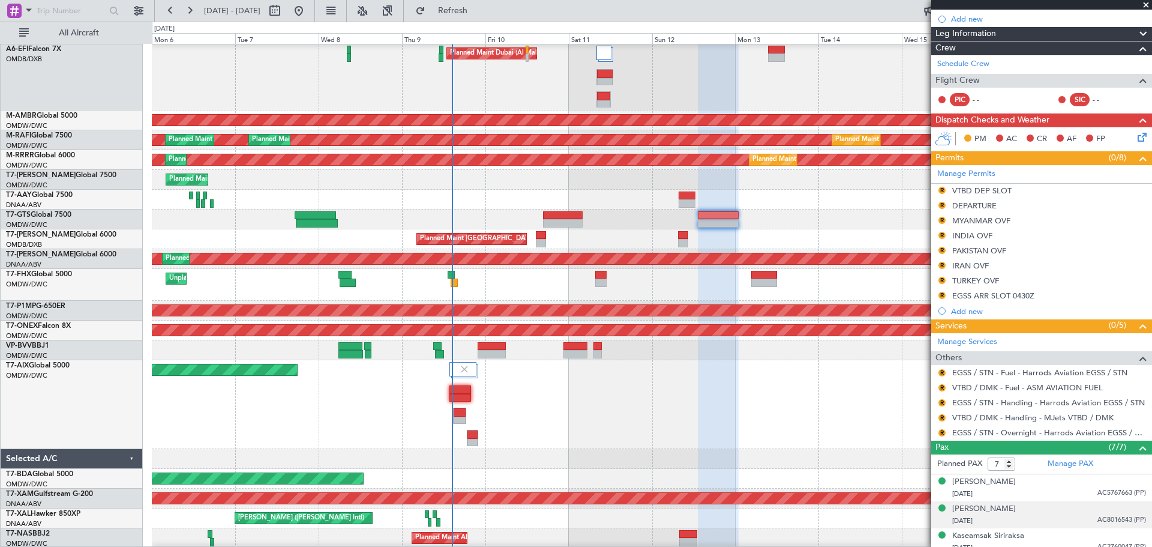
scroll to position [296, 0]
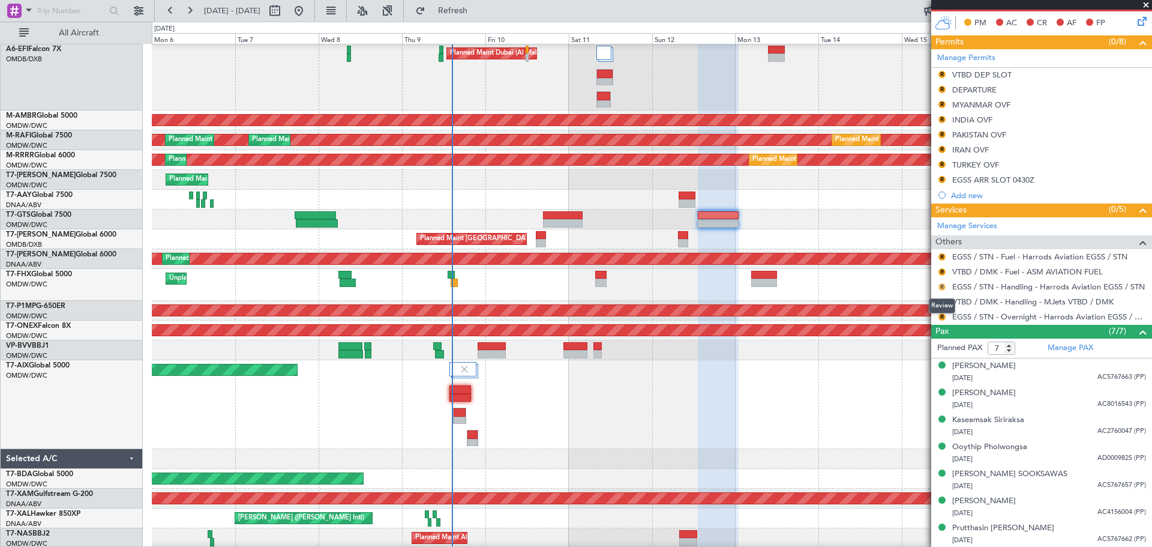
click at [941, 286] on button "R" at bounding box center [941, 286] width 7 height 7
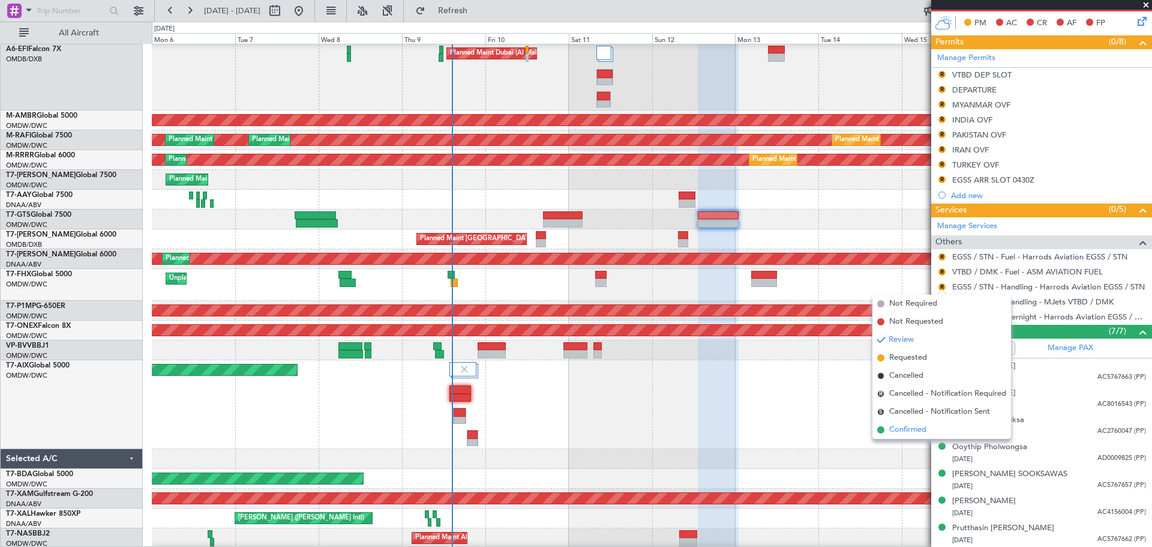
click at [912, 425] on span "Confirmed" at bounding box center [907, 430] width 37 height 12
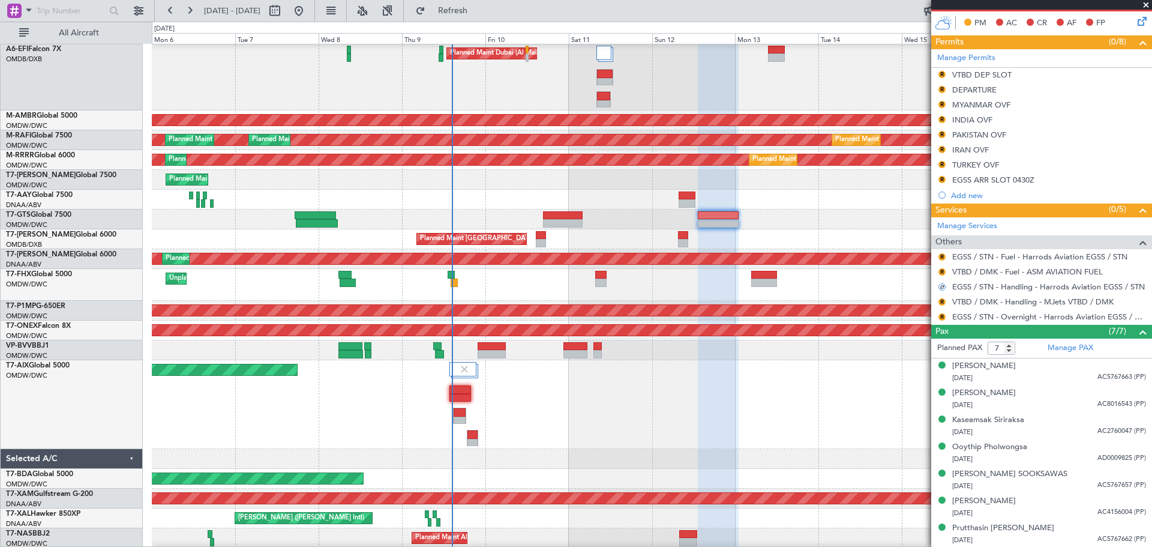
click at [1005, 181] on div "EGSS ARR SLOT 0430Z" at bounding box center [993, 180] width 82 height 10
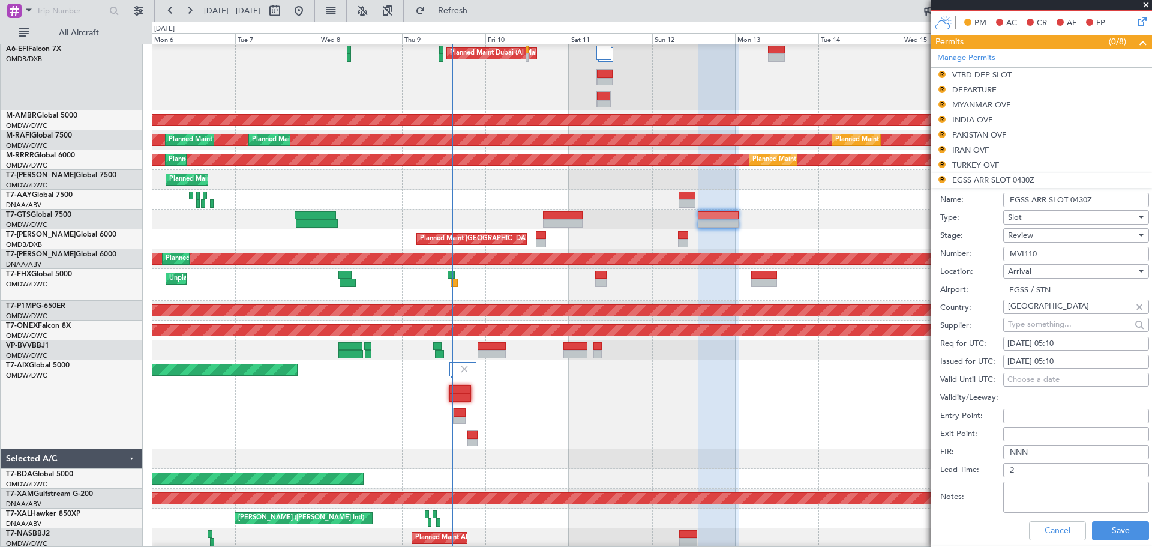
drag, startPoint x: 1087, startPoint y: 200, endPoint x: 1071, endPoint y: 203, distance: 16.4
click at [1071, 202] on input "EGSS ARR SLOT 0430Z" at bounding box center [1076, 200] width 146 height 14
type input "EGSS ARR SLOT 0100Z"
click at [1050, 335] on div "Req for UTC: [DATE] 05:10" at bounding box center [1044, 344] width 209 height 18
click at [1057, 346] on div "[DATE] 05:10" at bounding box center [1075, 344] width 137 height 12
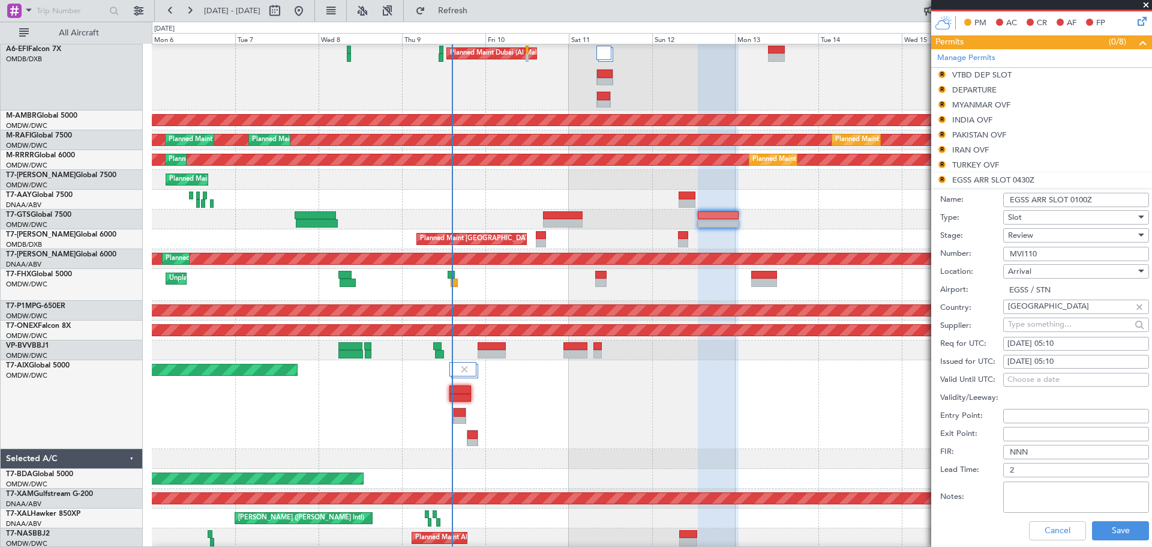
select select "10"
select select "2025"
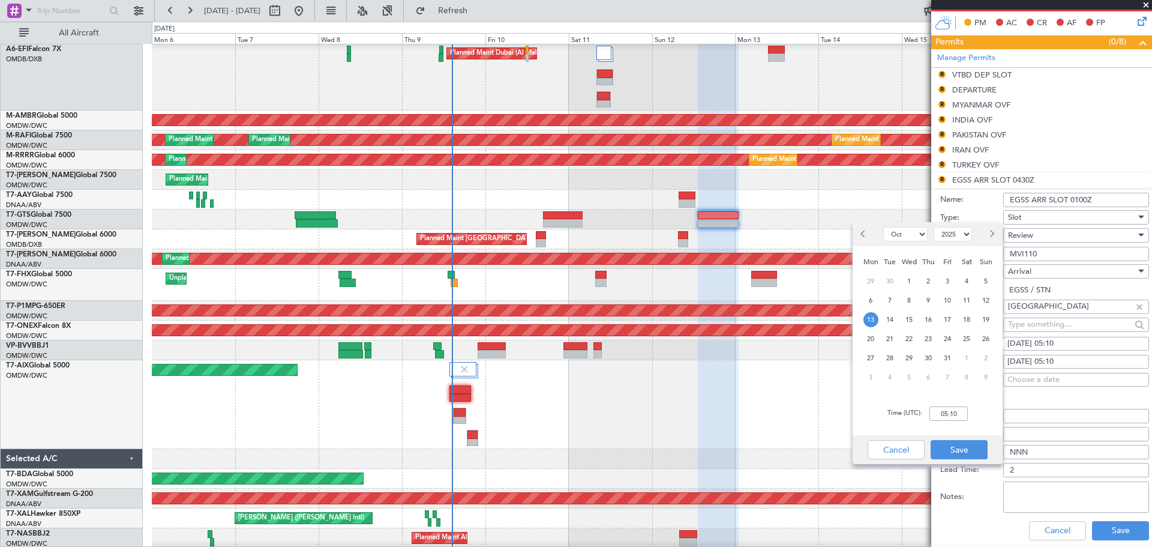
click at [1056, 344] on div "[DATE] 05:10" at bounding box center [1075, 344] width 137 height 12
select select "10"
select select "2025"
click at [958, 413] on input "05:10" at bounding box center [948, 413] width 38 height 14
type input "01:00"
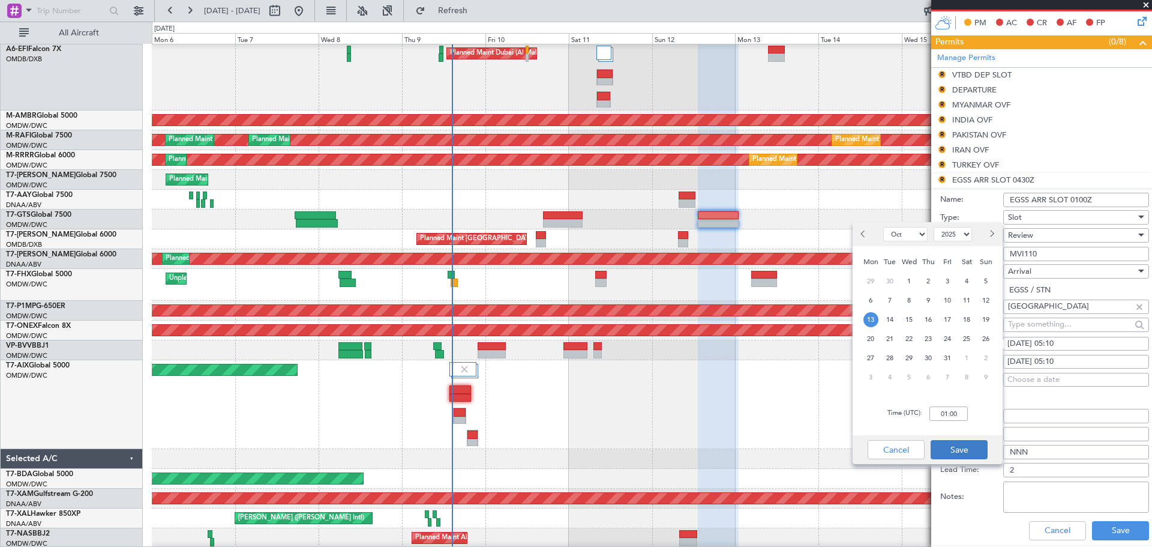
drag, startPoint x: 954, startPoint y: 435, endPoint x: 960, endPoint y: 452, distance: 18.0
click at [954, 436] on div "Cancel Save" at bounding box center [927, 449] width 150 height 29
click at [960, 451] on button "Save" at bounding box center [958, 449] width 57 height 19
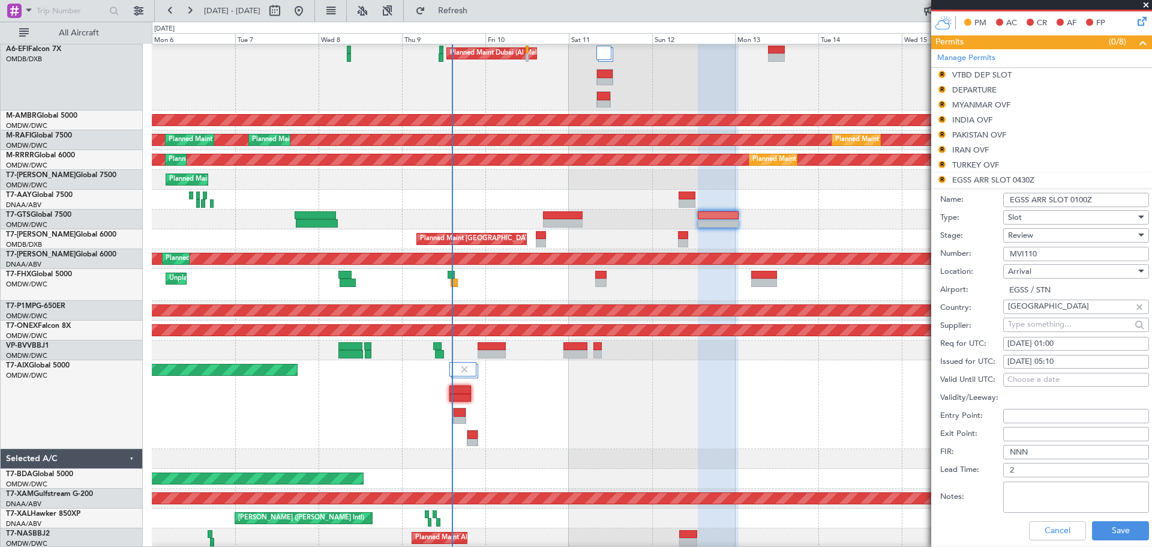
click at [1044, 365] on div "[DATE] 05:10" at bounding box center [1075, 362] width 137 height 12
select select "10"
select select "2025"
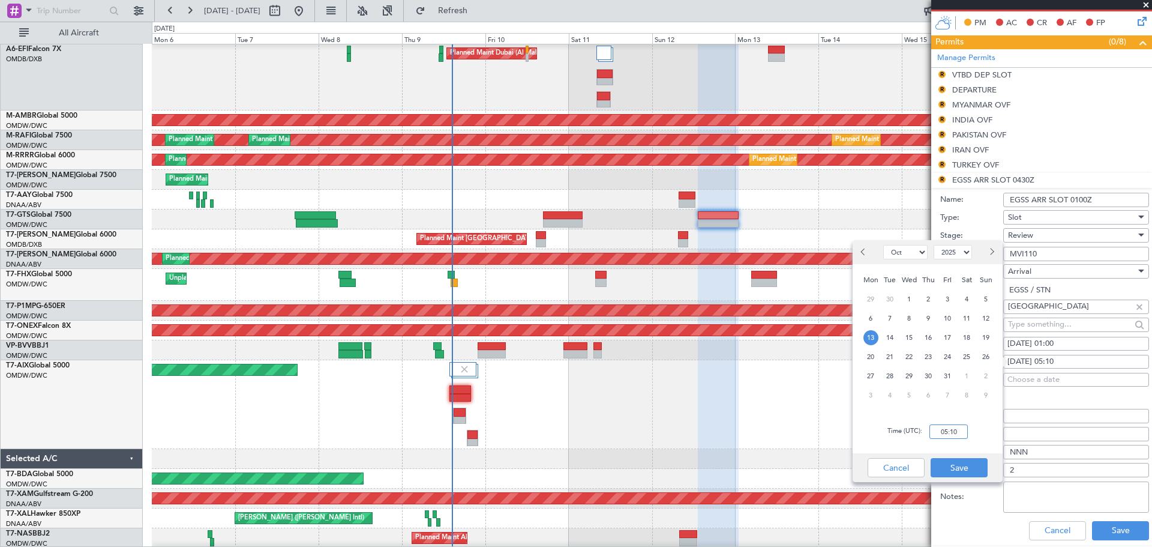
click at [951, 431] on input "05:10" at bounding box center [948, 431] width 38 height 14
type input "01:00"
click at [981, 442] on div "Time (UTC): 01:00" at bounding box center [927, 431] width 150 height 43
drag, startPoint x: 961, startPoint y: 460, endPoint x: 972, endPoint y: 455, distance: 11.8
click at [961, 460] on button "Save" at bounding box center [958, 467] width 57 height 19
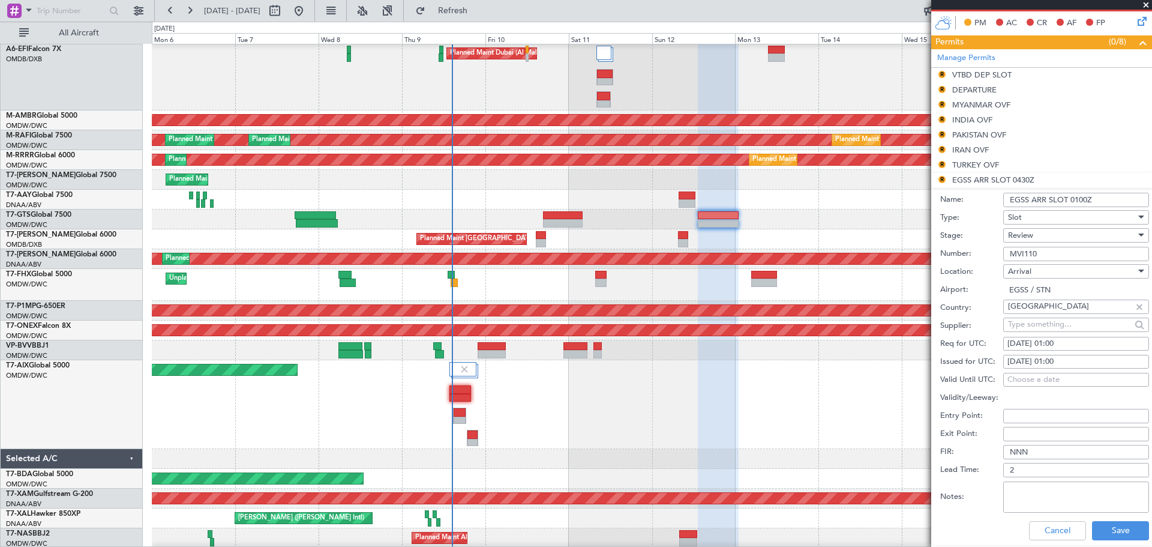
click at [1035, 236] on div "Review" at bounding box center [1072, 235] width 128 height 18
click at [1032, 325] on span "Received OK" at bounding box center [1071, 331] width 126 height 18
click at [1098, 527] on button "Save" at bounding box center [1120, 530] width 57 height 19
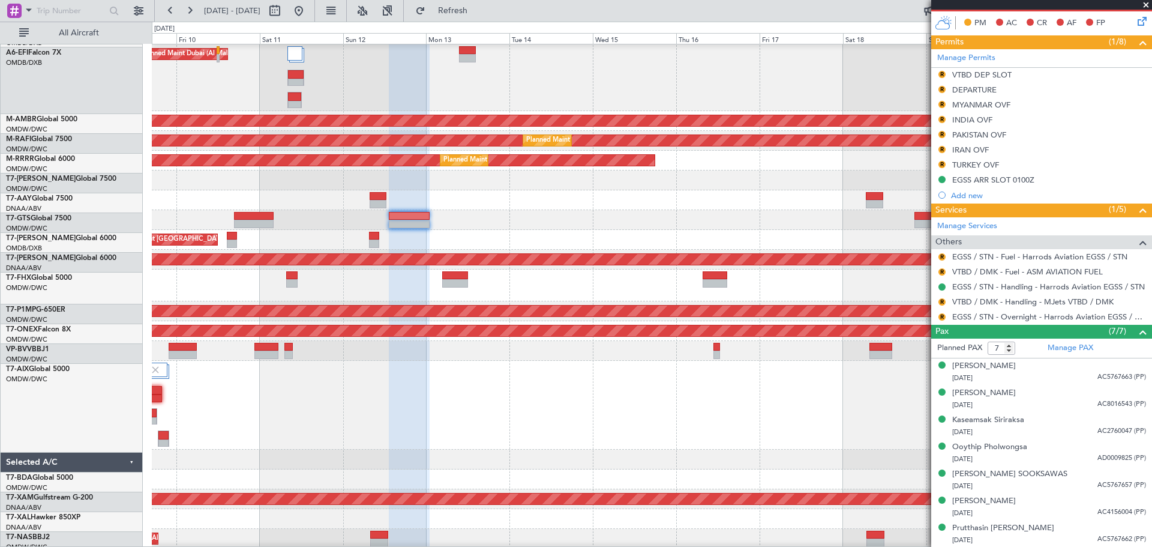
scroll to position [59, 0]
click at [504, 193] on div at bounding box center [651, 200] width 999 height 20
click at [775, 221] on div "Planned Maint [GEOGRAPHIC_DATA] (Seletar)" at bounding box center [651, 220] width 999 height 20
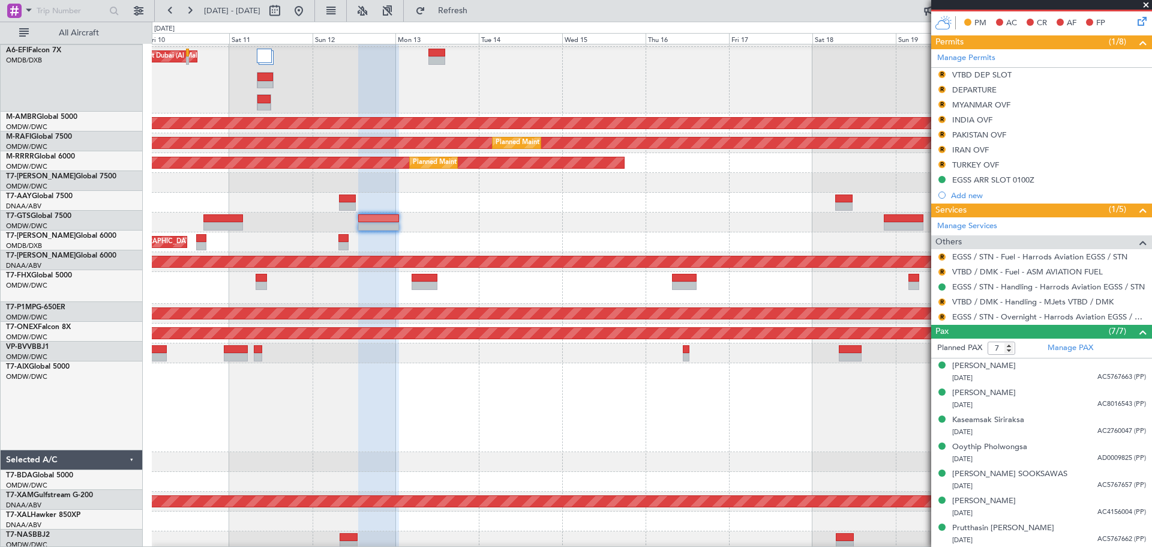
scroll to position [57, 0]
click at [735, 226] on div "Planned Maint [GEOGRAPHIC_DATA] (Seletar)" at bounding box center [651, 222] width 999 height 20
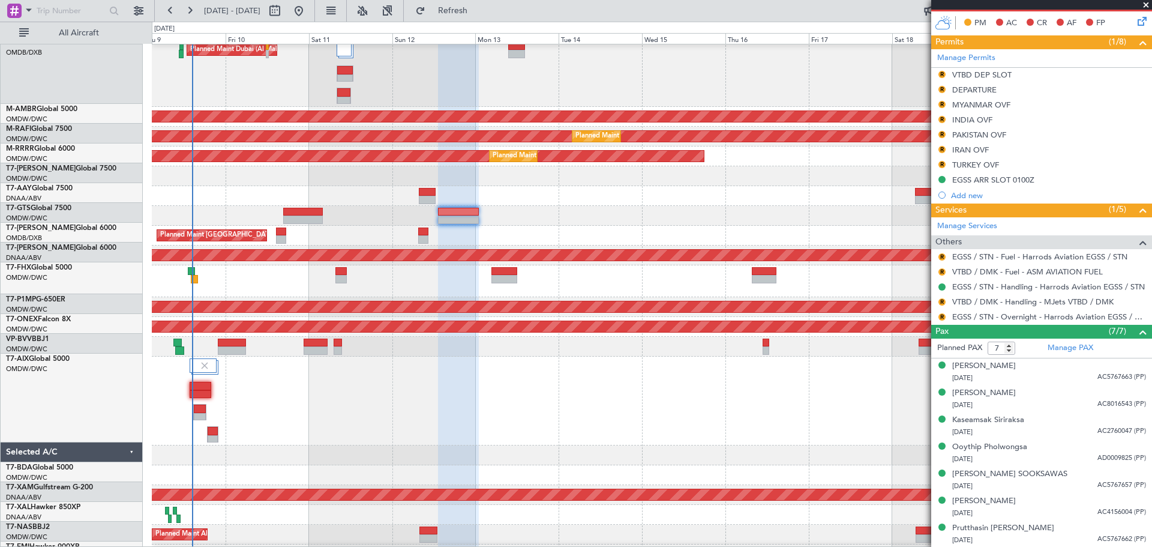
scroll to position [67, 0]
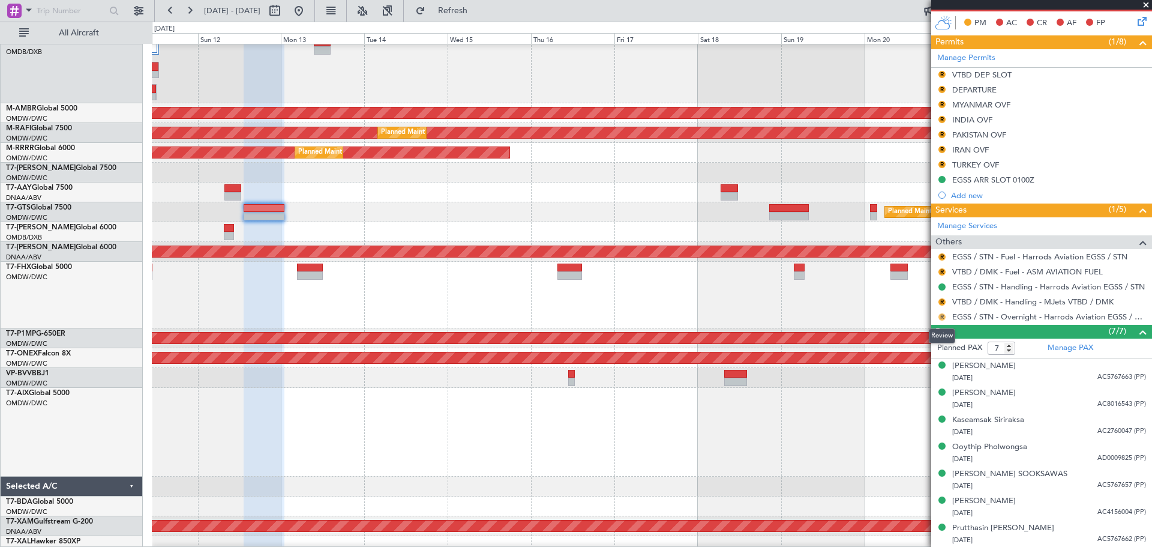
click at [938, 316] on button "R" at bounding box center [941, 316] width 7 height 7
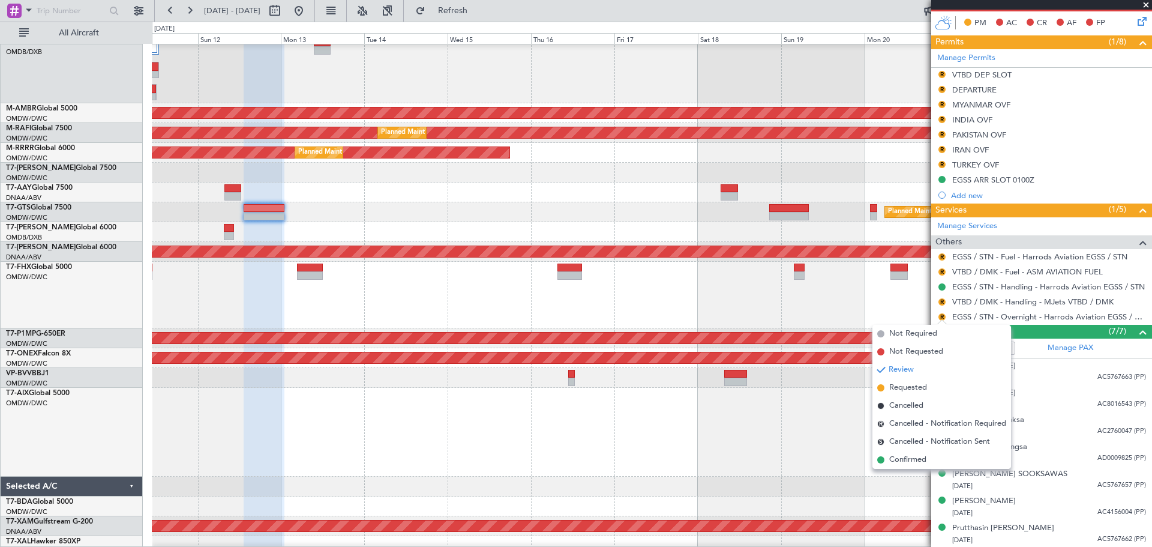
click at [909, 462] on span "Confirmed" at bounding box center [907, 460] width 37 height 12
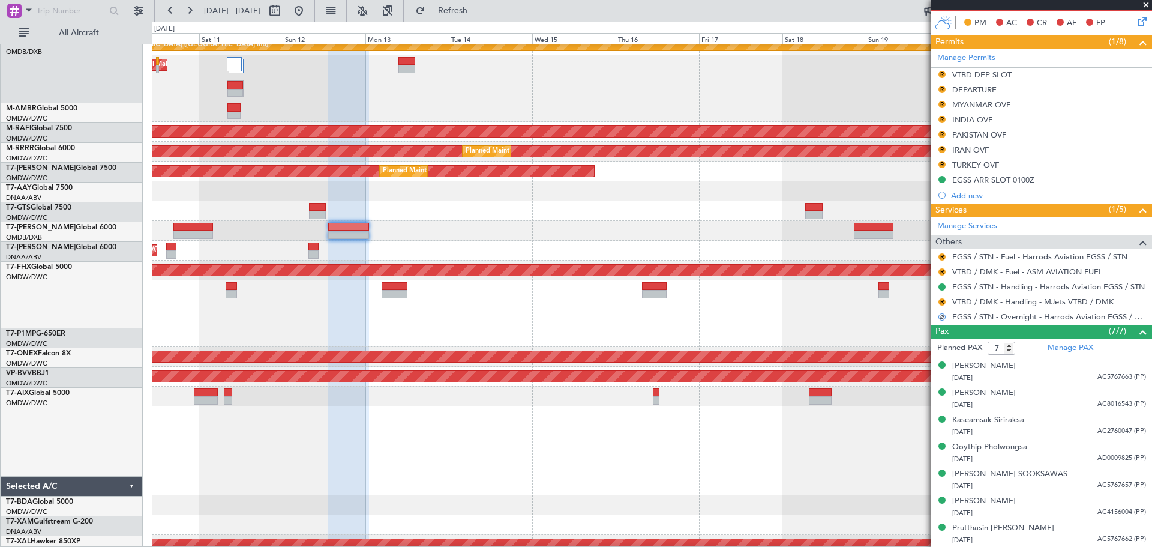
scroll to position [65, 0]
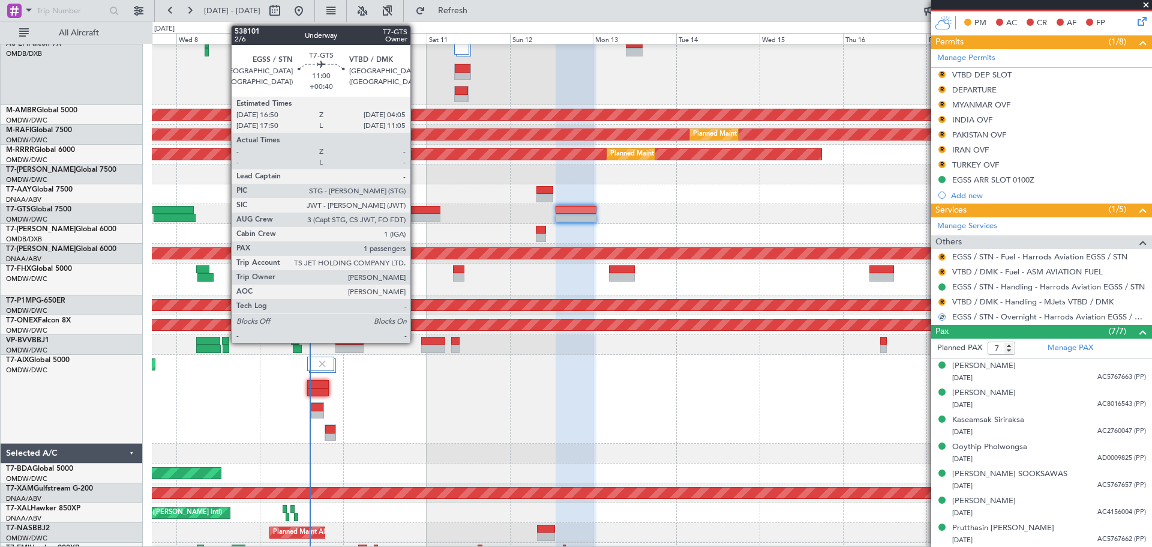
click at [416, 214] on div at bounding box center [421, 218] width 40 height 8
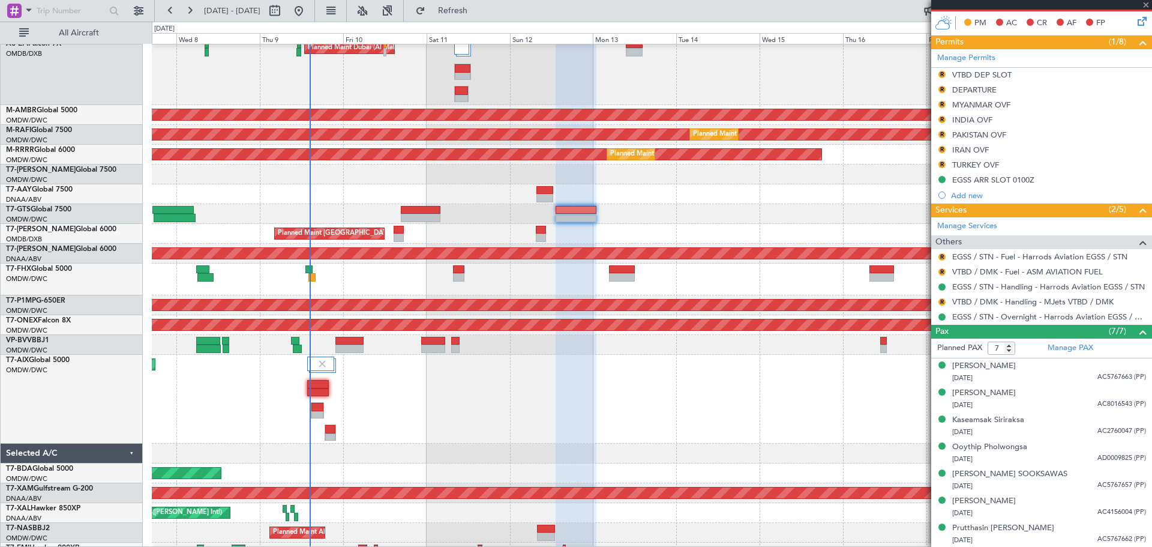
type input "+00:40"
type input "1"
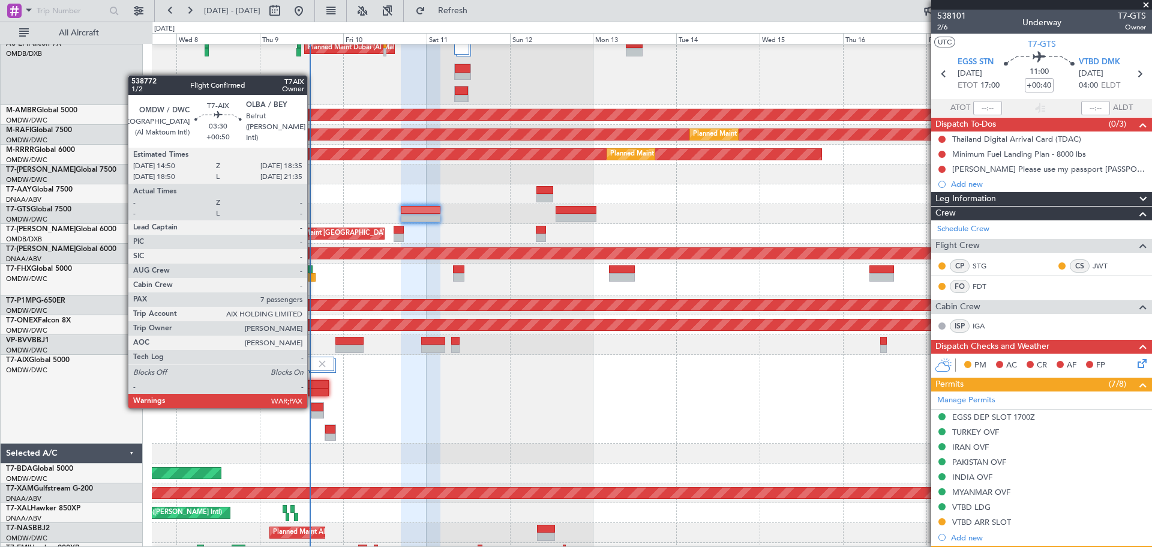
click at [313, 406] on div at bounding box center [317, 407] width 12 height 8
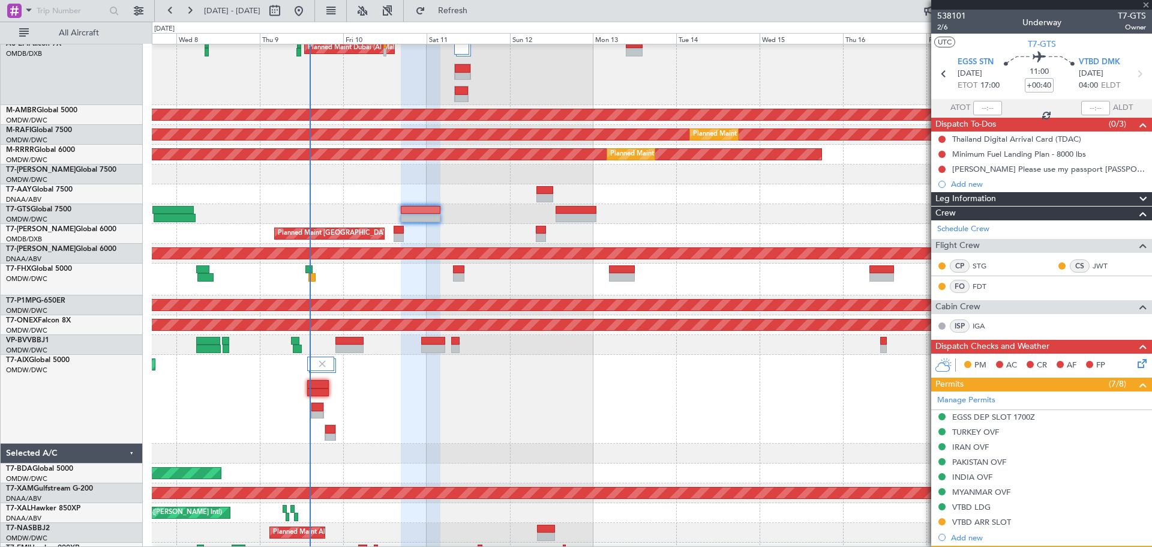
type input "+00:50"
type input "7"
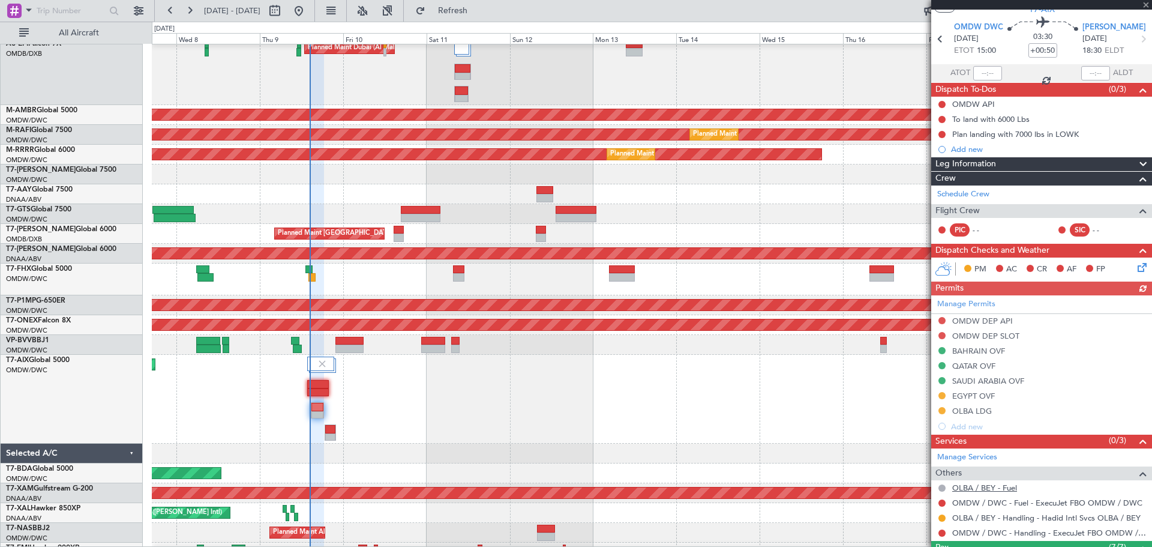
scroll to position [60, 0]
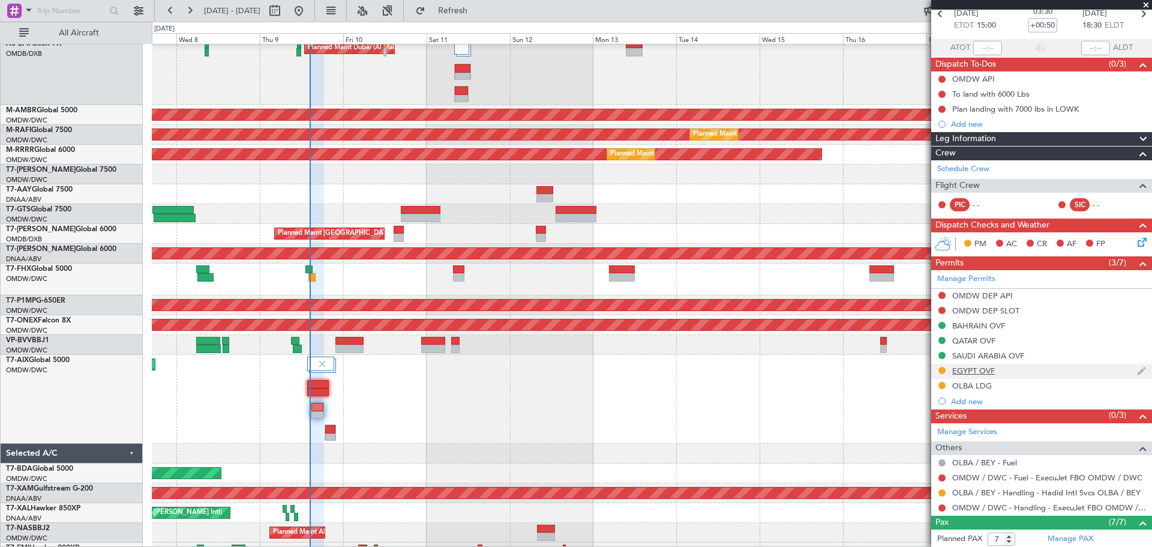
click at [964, 367] on div "EGYPT OVF" at bounding box center [973, 370] width 43 height 10
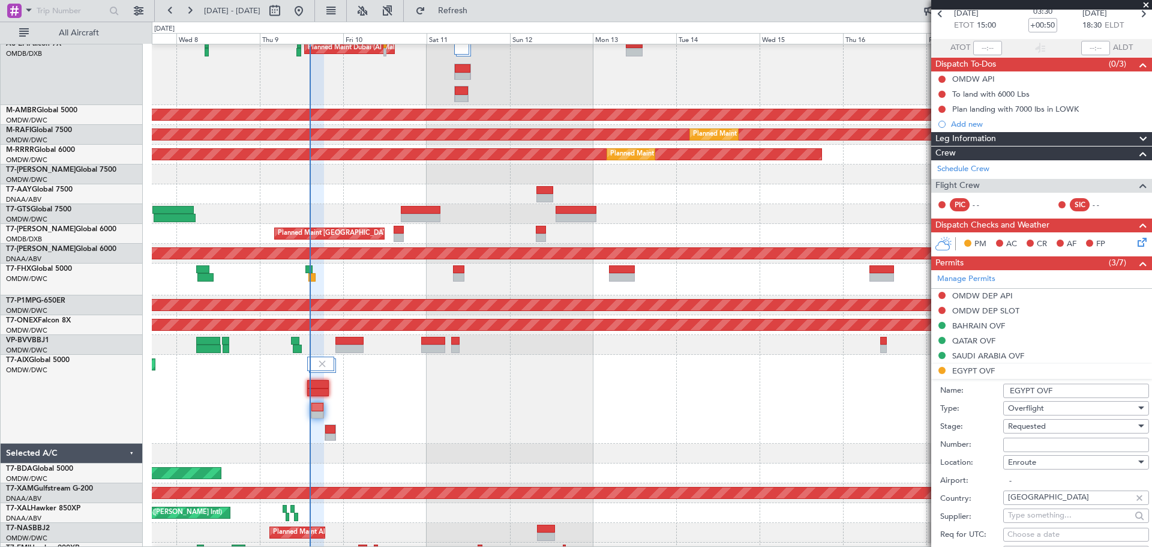
click at [1014, 440] on input "Number:" at bounding box center [1076, 444] width 146 height 14
type input "AP11591"
click at [1034, 429] on span "Requested" at bounding box center [1027, 426] width 38 height 11
click at [1030, 520] on span "Received OK" at bounding box center [1071, 522] width 126 height 18
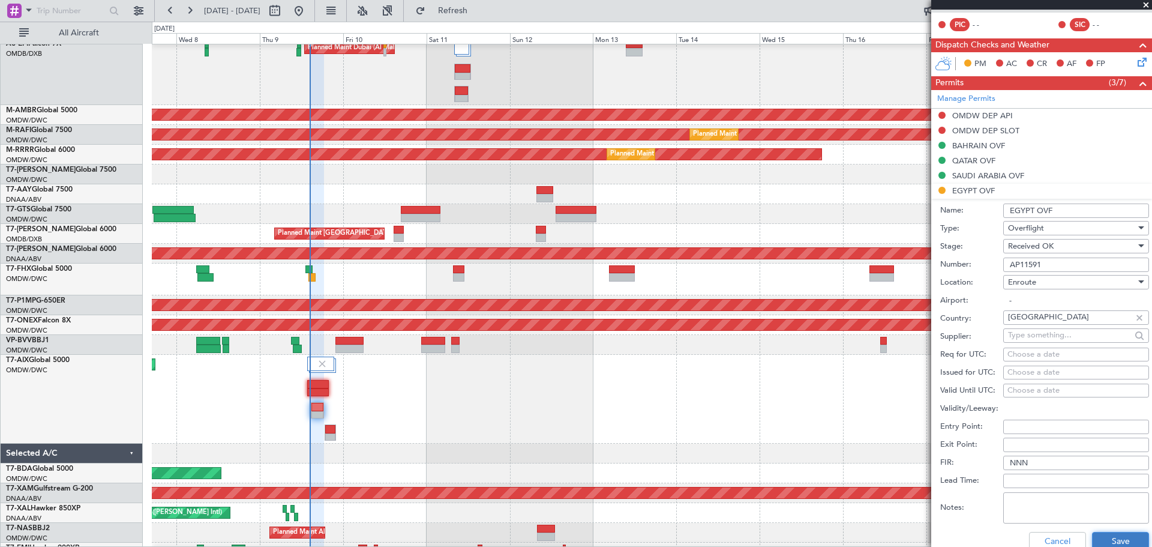
click at [1111, 538] on button "Save" at bounding box center [1120, 541] width 57 height 19
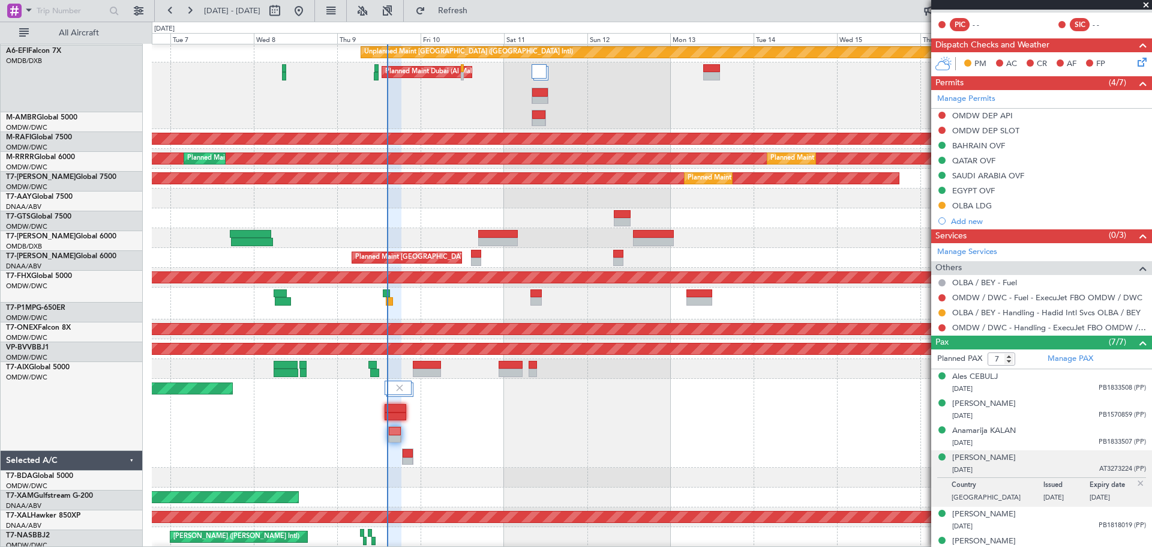
scroll to position [41, 0]
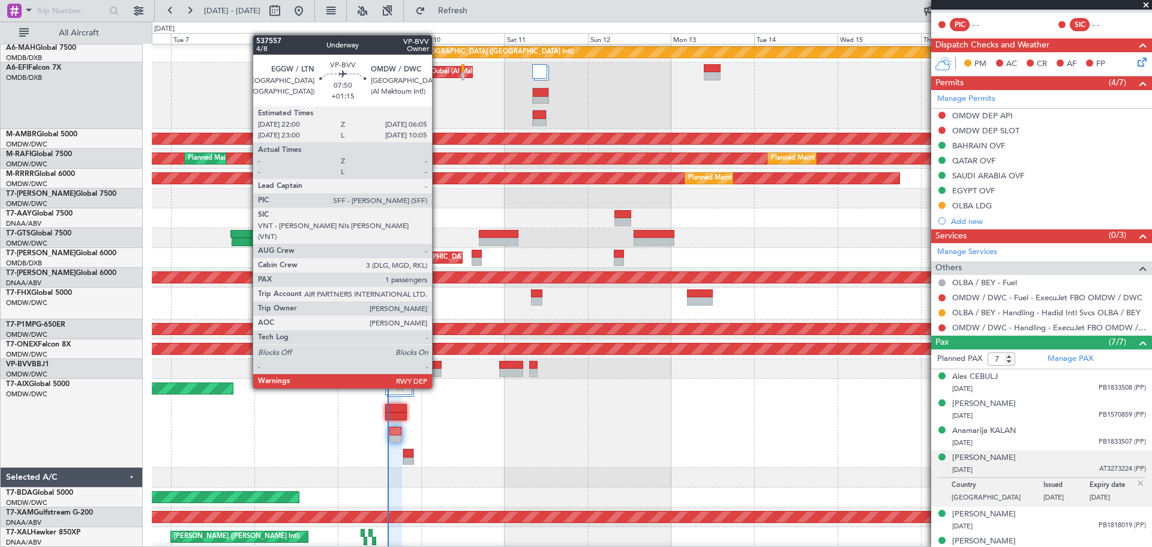
click at [437, 365] on div at bounding box center [427, 365] width 28 height 8
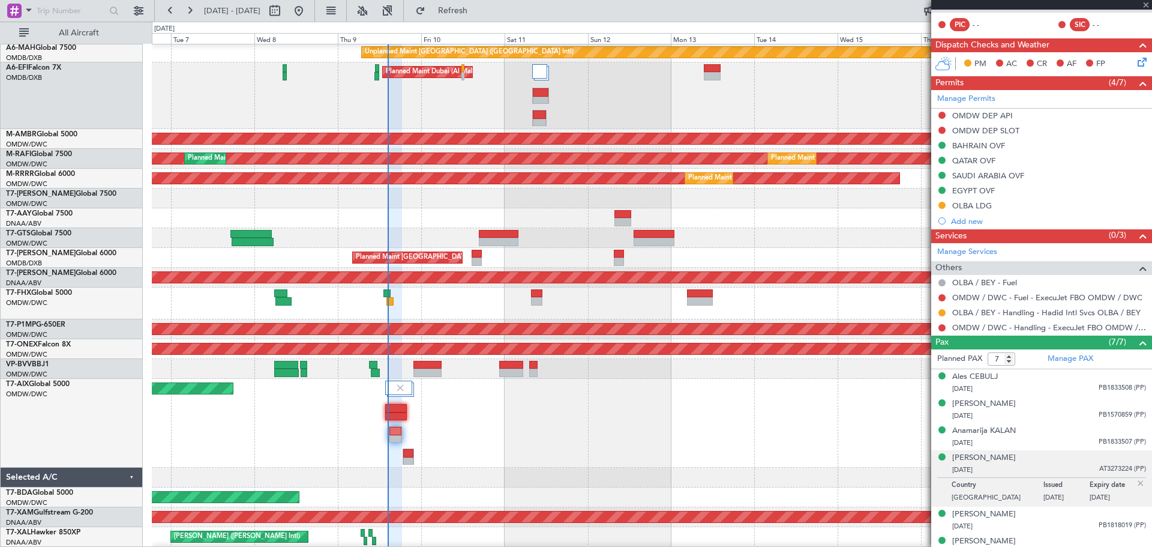
type input "+01:15"
type input "1"
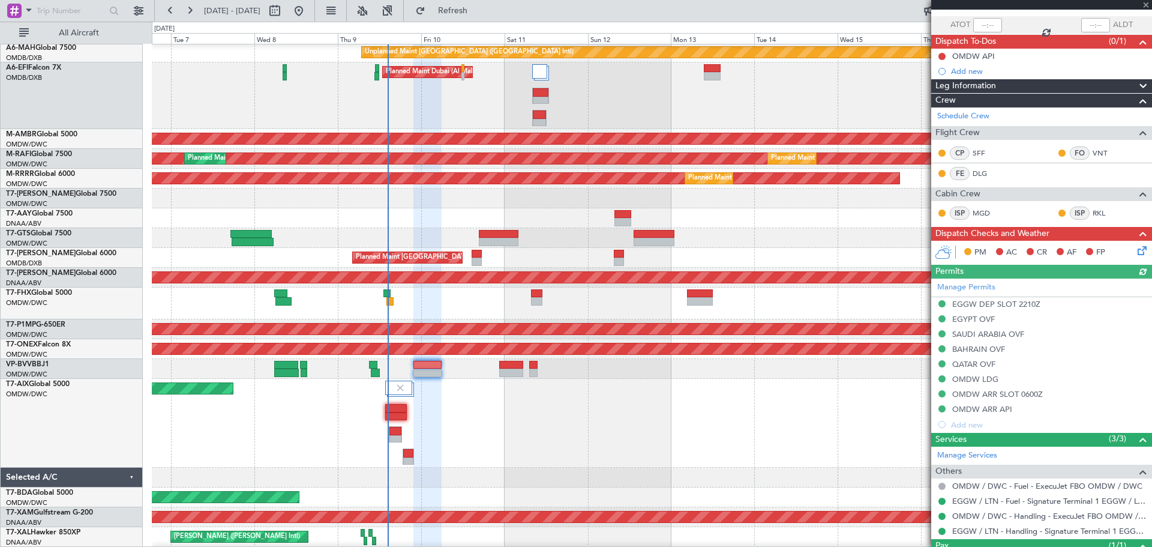
scroll to position [135, 0]
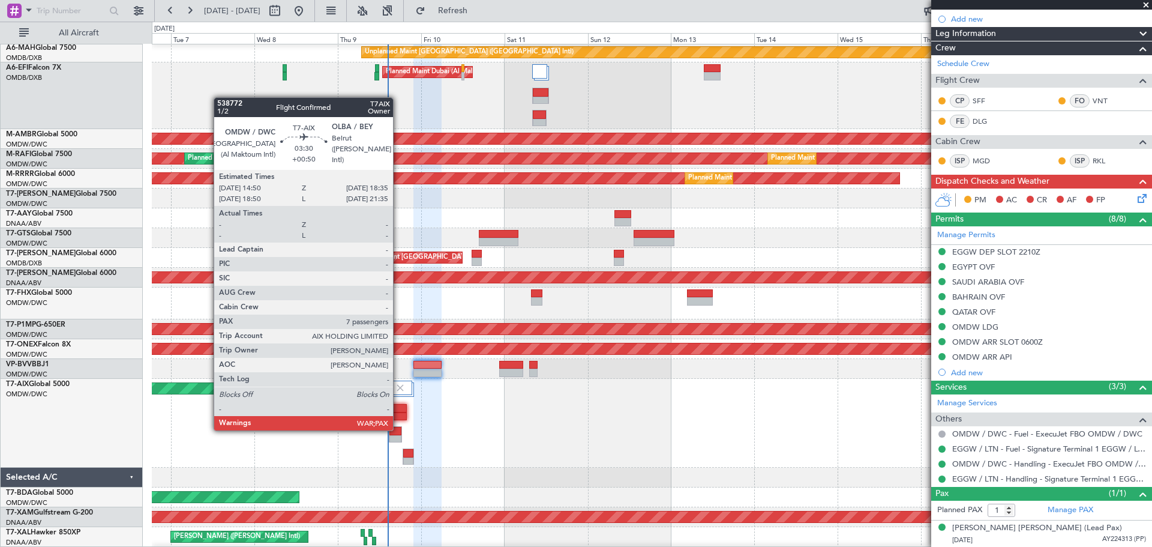
click at [398, 428] on div at bounding box center [395, 431] width 12 height 8
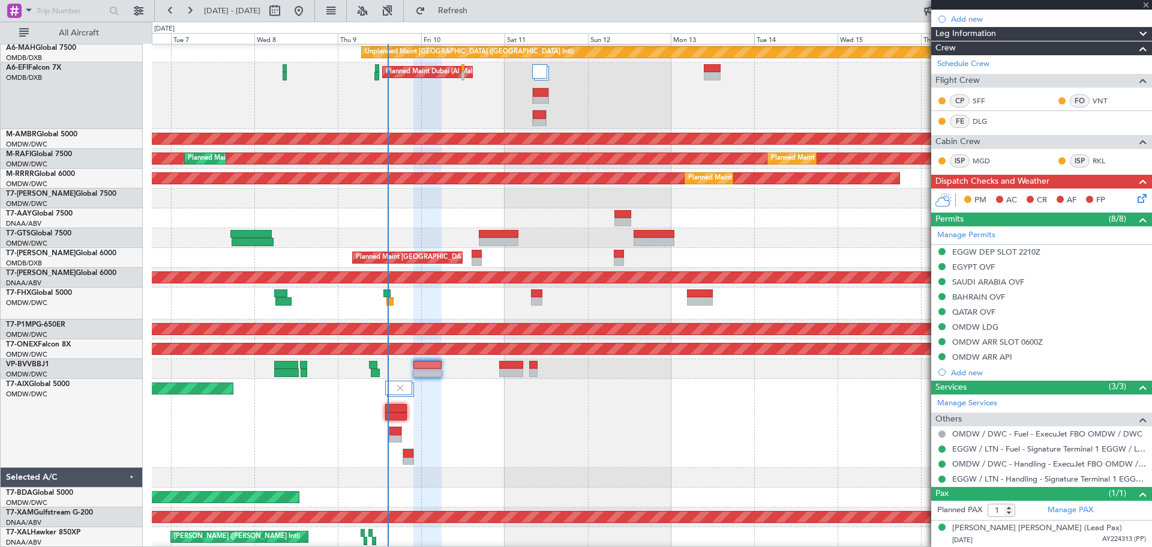
type input "+00:50"
type input "7"
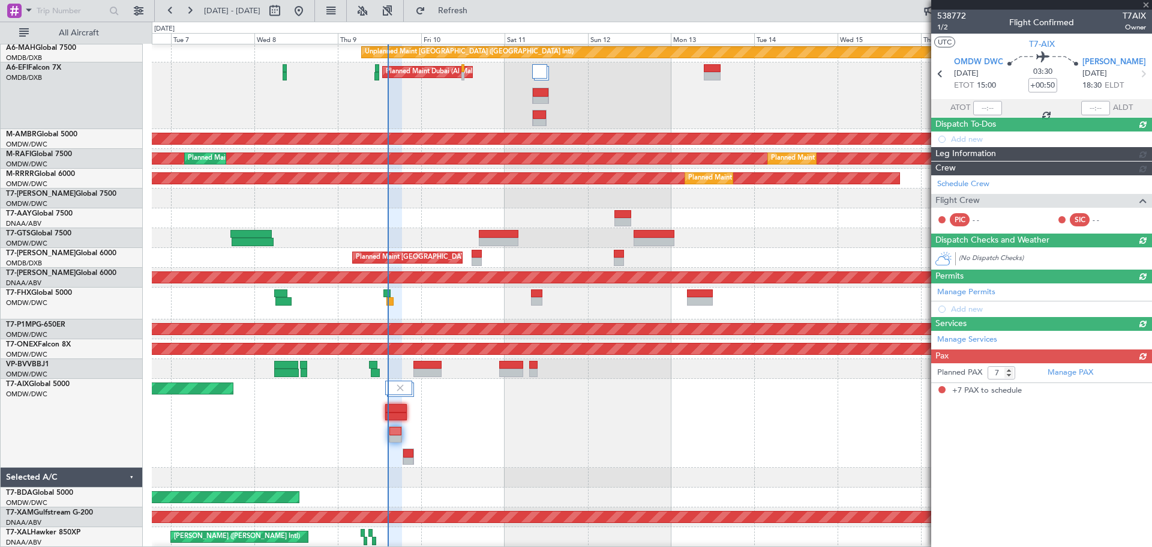
scroll to position [0, 0]
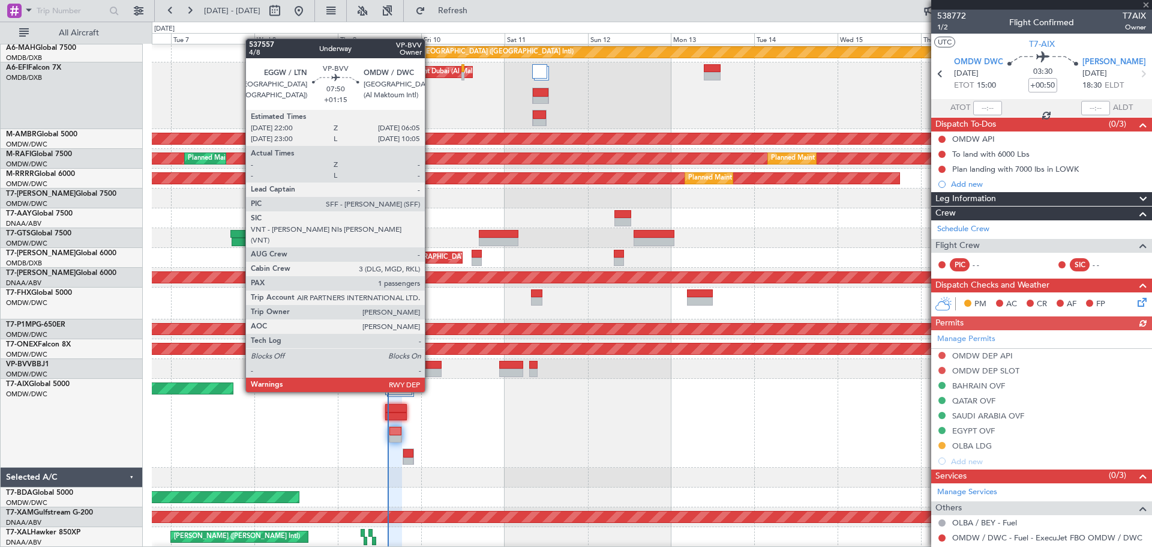
click at [430, 369] on div at bounding box center [427, 372] width 28 height 8
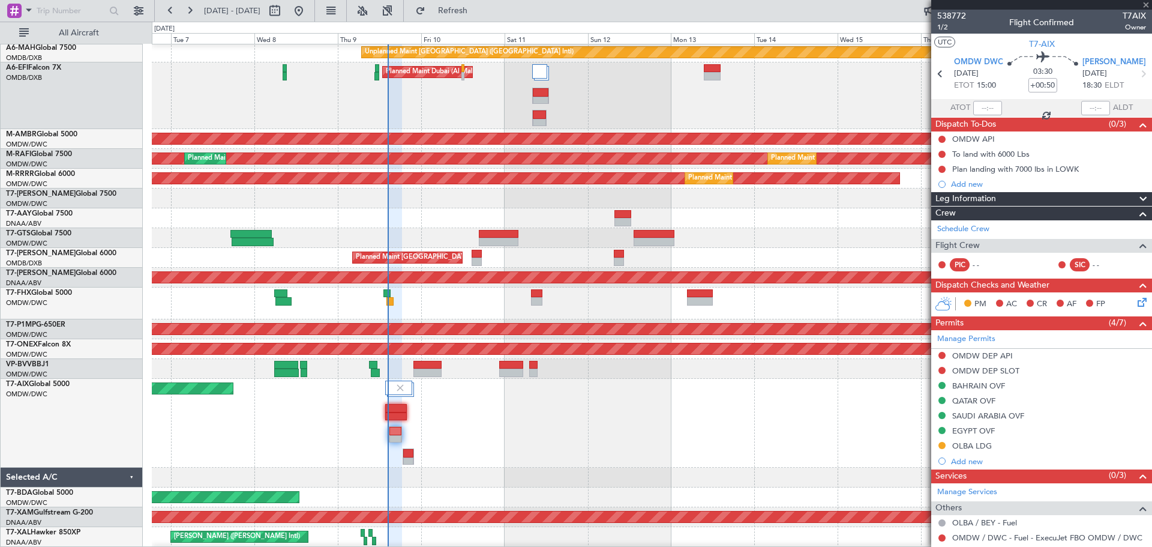
type input "+01:15"
type input "1"
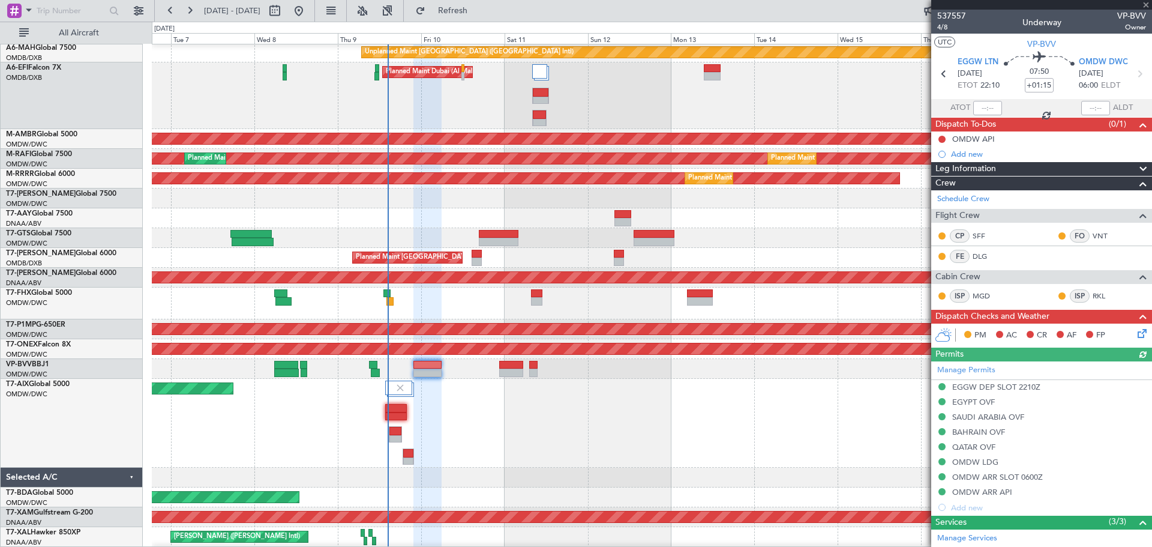
scroll to position [135, 0]
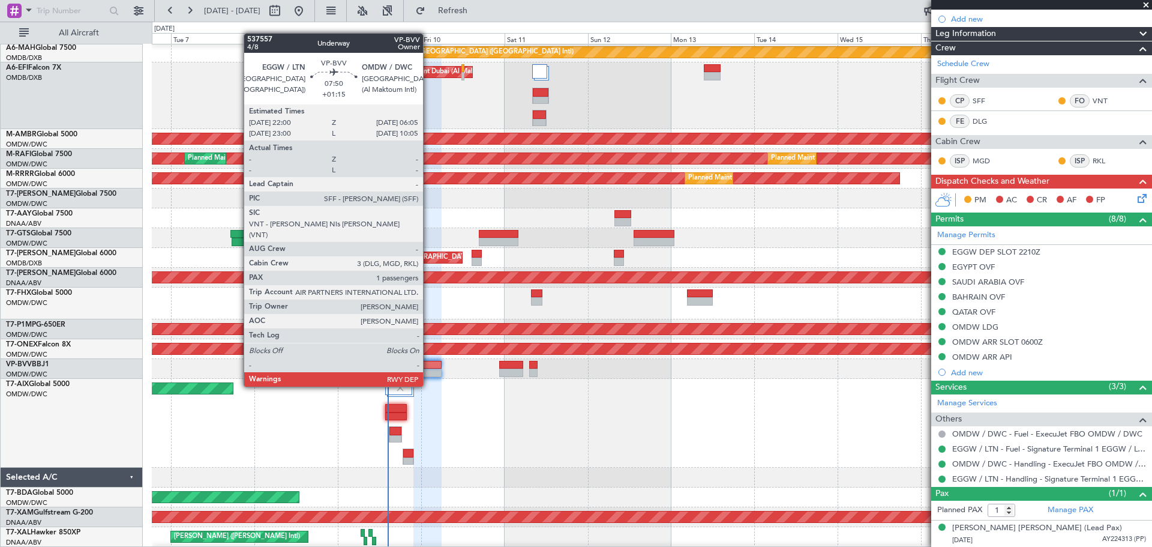
click at [428, 364] on div at bounding box center [427, 365] width 28 height 8
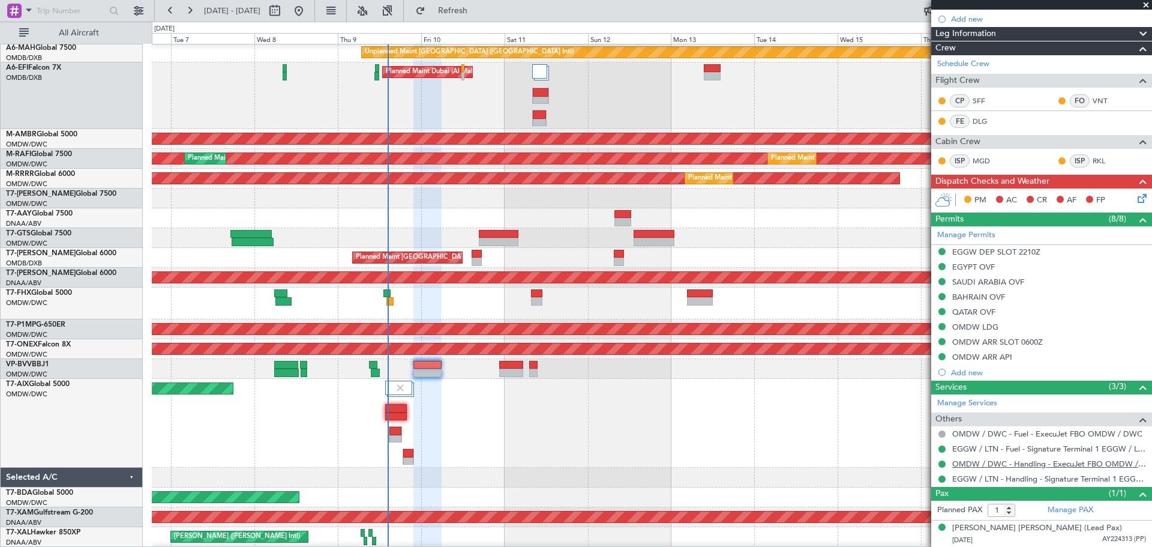
click at [974, 464] on link "OMDW / DWC - Handling - ExecuJet FBO OMDW / DWC" at bounding box center [1049, 463] width 194 height 10
click at [942, 355] on button at bounding box center [941, 356] width 7 height 7
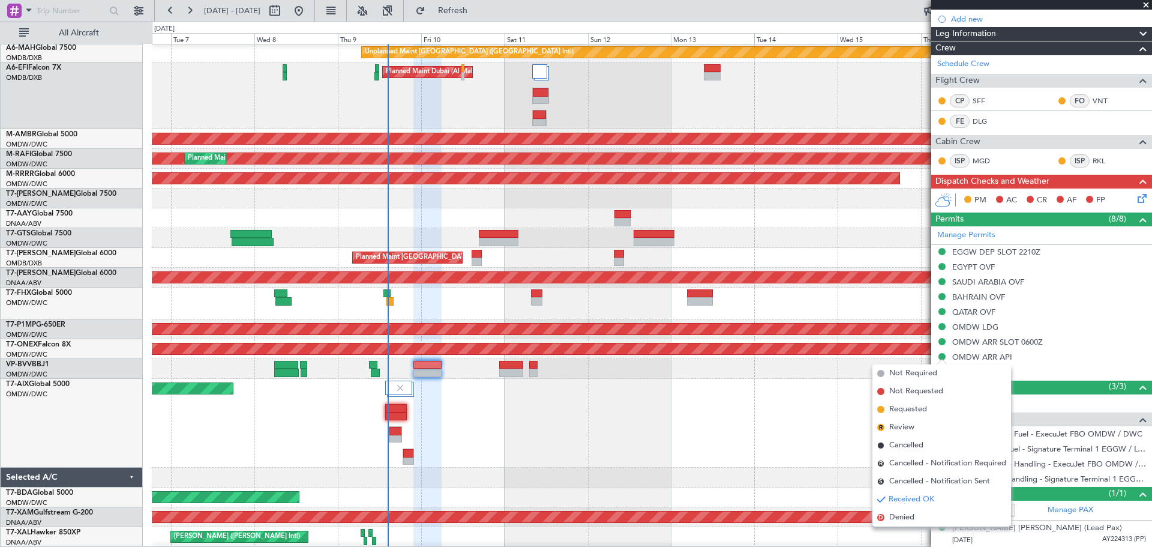
click at [897, 410] on span "Requested" at bounding box center [908, 409] width 38 height 12
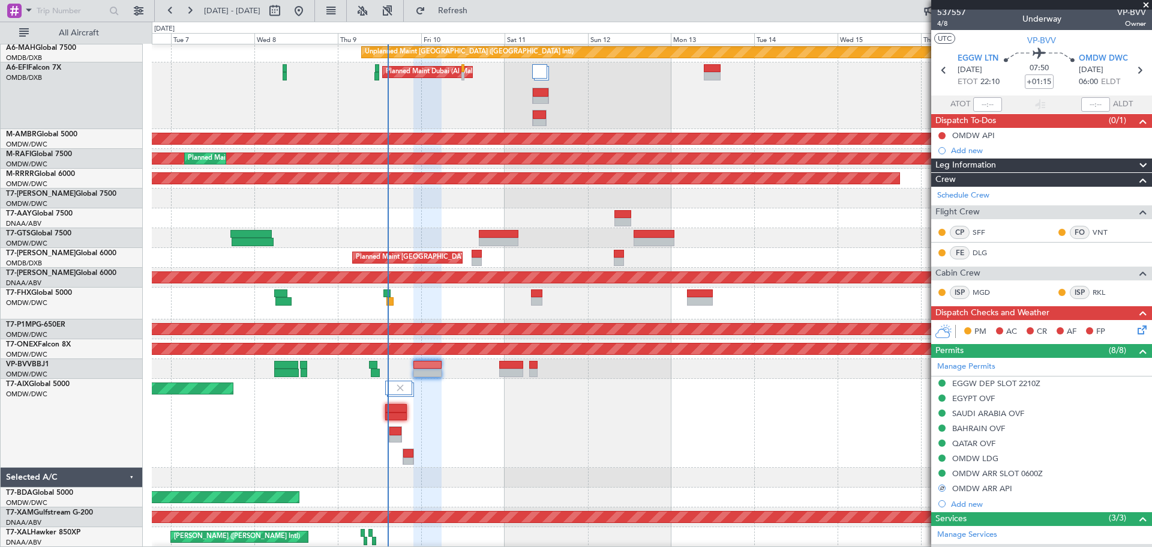
scroll to position [0, 0]
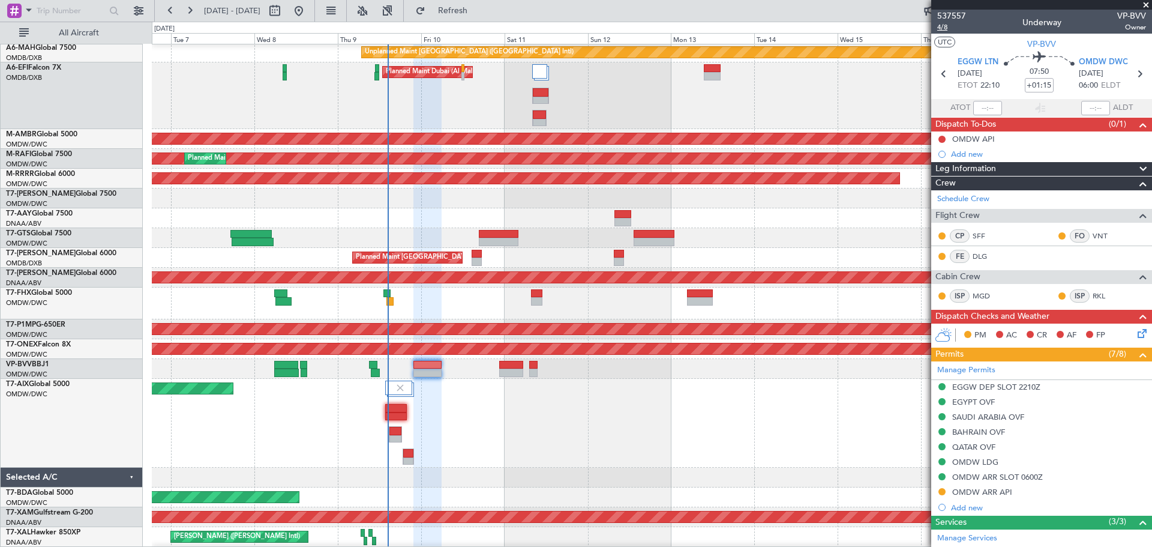
click at [939, 26] on span "4/8" at bounding box center [951, 27] width 29 height 10
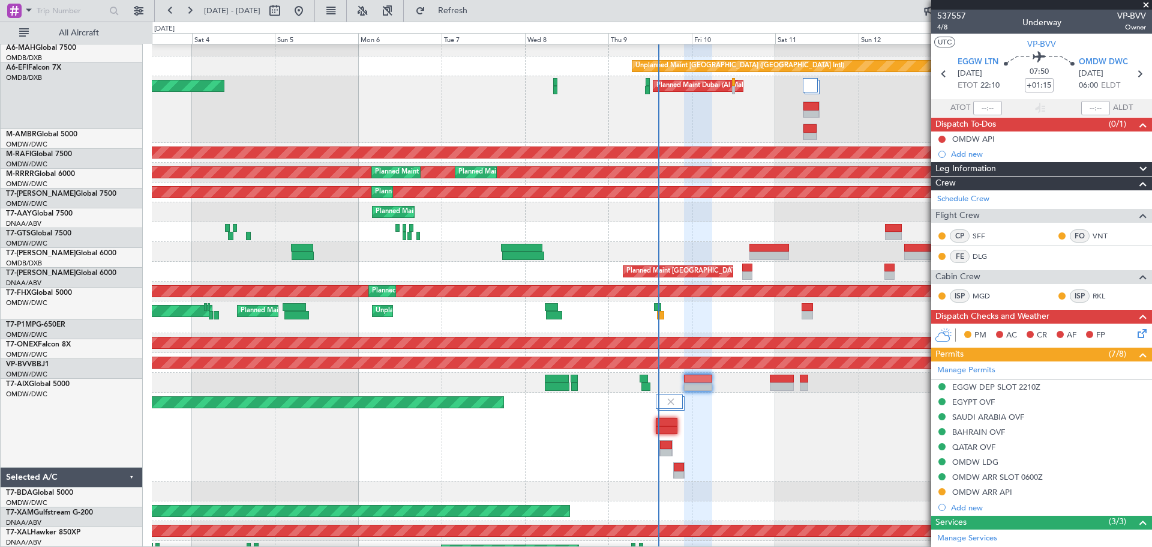
click at [776, 404] on div "Planned Maint Dubai (Al Maktoum Intl)" at bounding box center [651, 436] width 999 height 89
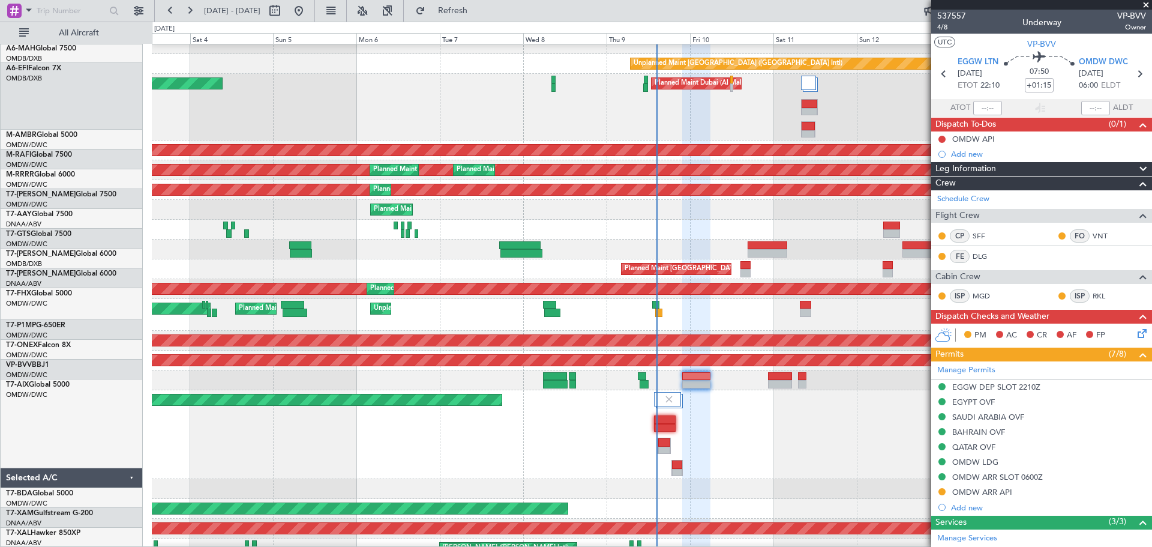
click at [686, 430] on div "Planned Maint Dubai (Al Maktoum Intl)" at bounding box center [651, 434] width 999 height 89
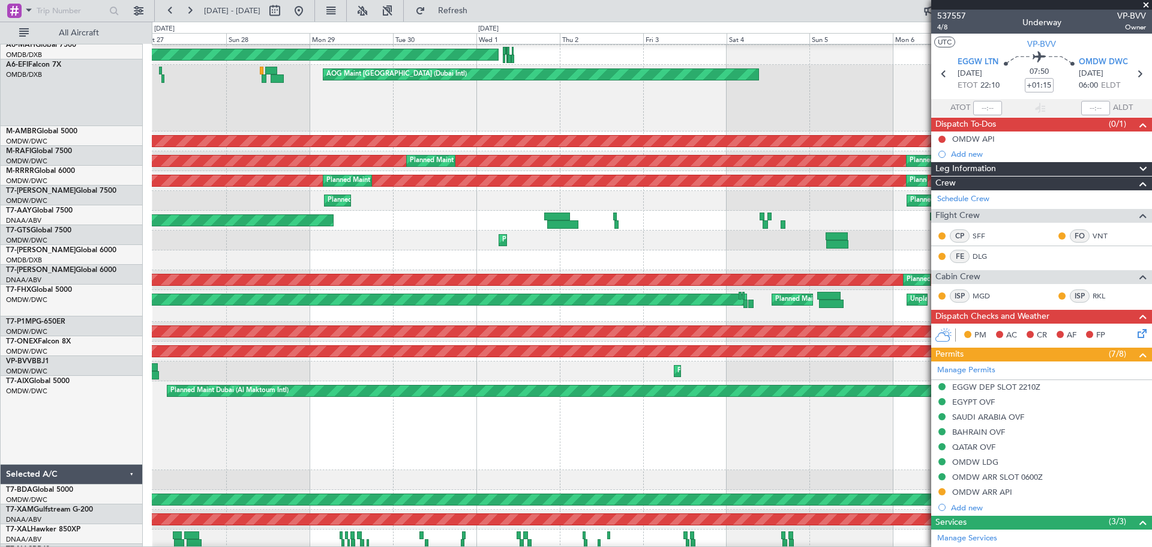
click at [689, 437] on div "Planned Maint Dubai (Al Maktoum Intl)" at bounding box center [651, 425] width 999 height 89
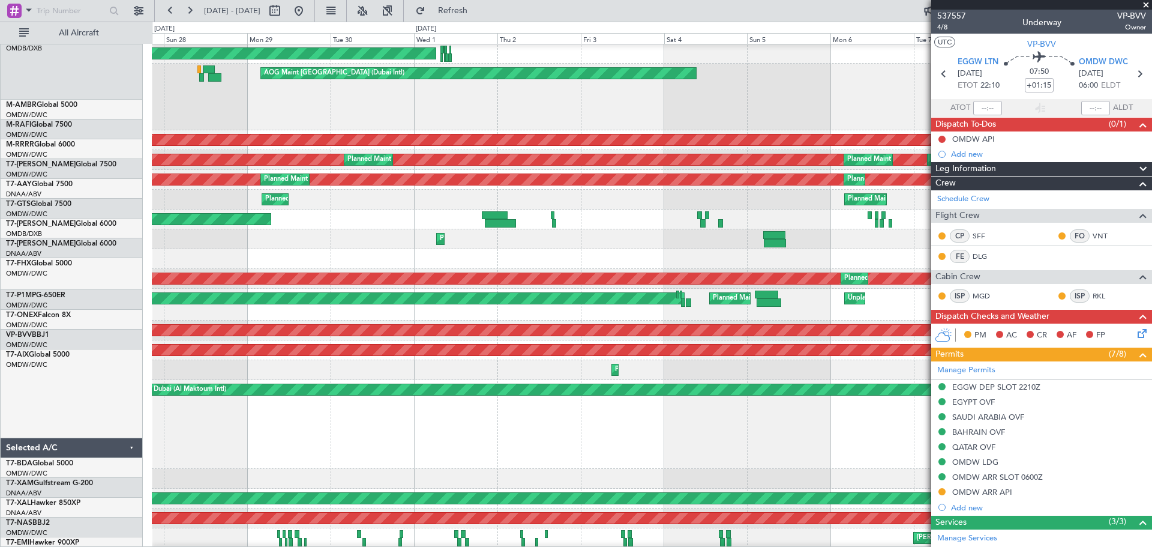
click at [279, 390] on div "Planned Maint Dubai (Al Maktoum Intl)" at bounding box center [651, 424] width 999 height 89
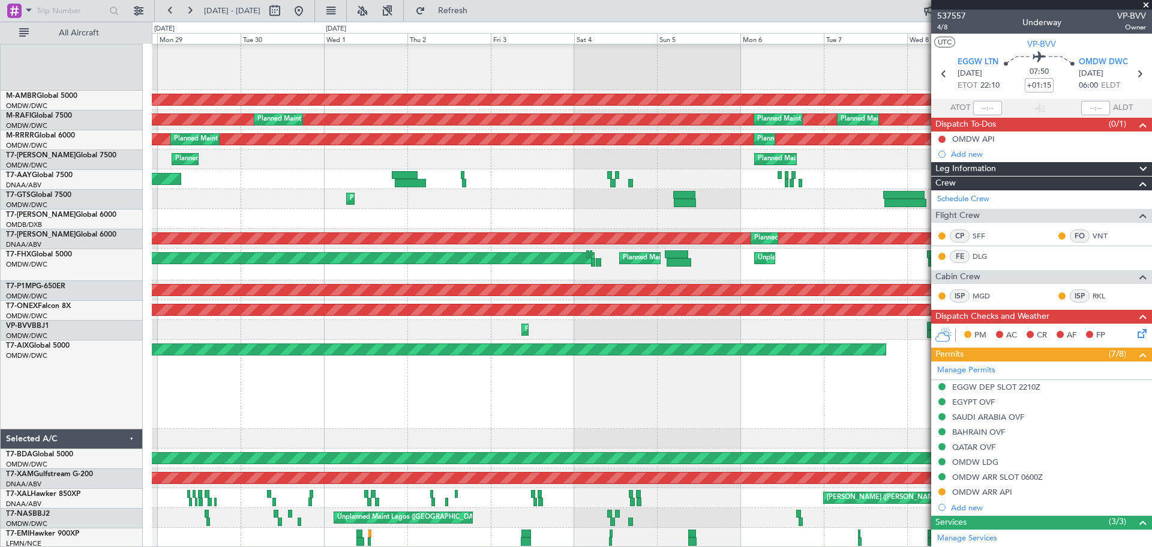
click at [749, 386] on div "Planned Maint Dubai (Al Maktoum Intl)" at bounding box center [651, 384] width 999 height 89
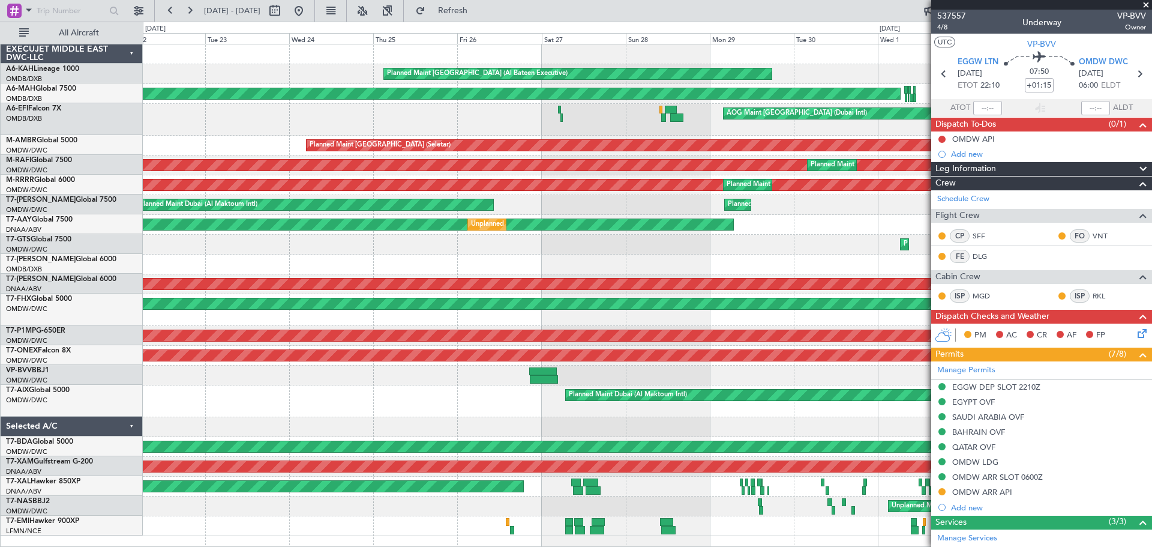
scroll to position [0, 0]
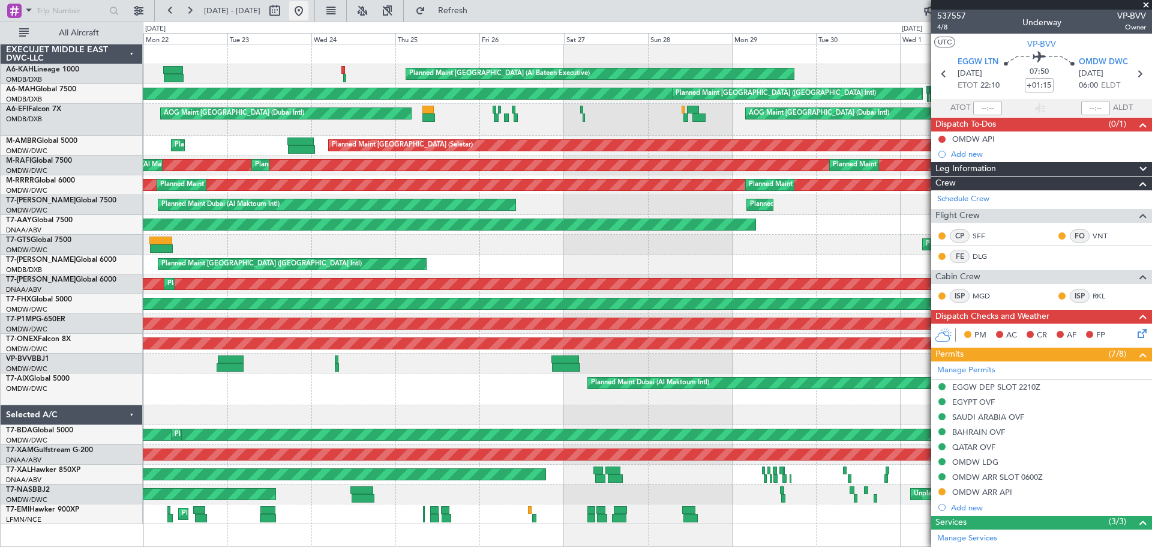
click at [308, 11] on button at bounding box center [298, 10] width 19 height 19
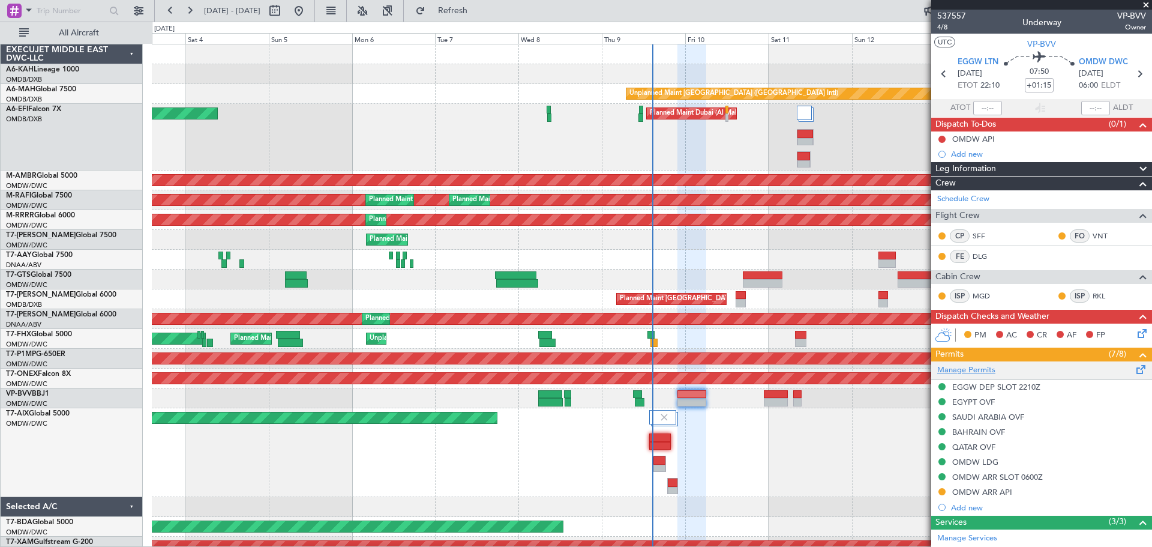
click at [972, 371] on link "Manage Permits" at bounding box center [966, 370] width 58 height 12
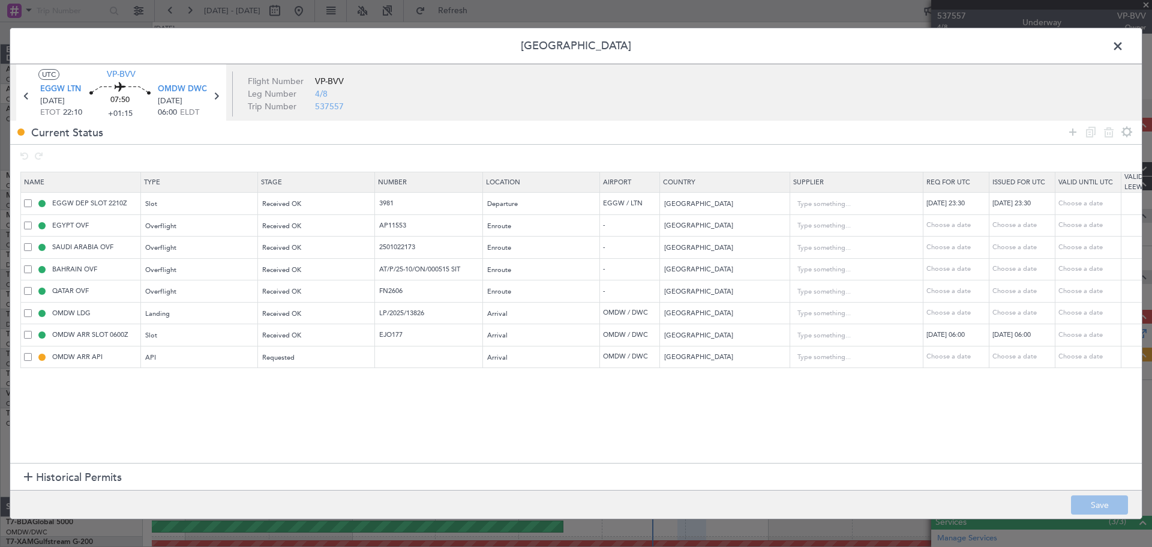
click at [412, 363] on td at bounding box center [429, 357] width 108 height 22
click at [412, 360] on input "text" at bounding box center [430, 357] width 104 height 10
click at [1101, 505] on button "Save" at bounding box center [1099, 504] width 57 height 19
type input "FILED"
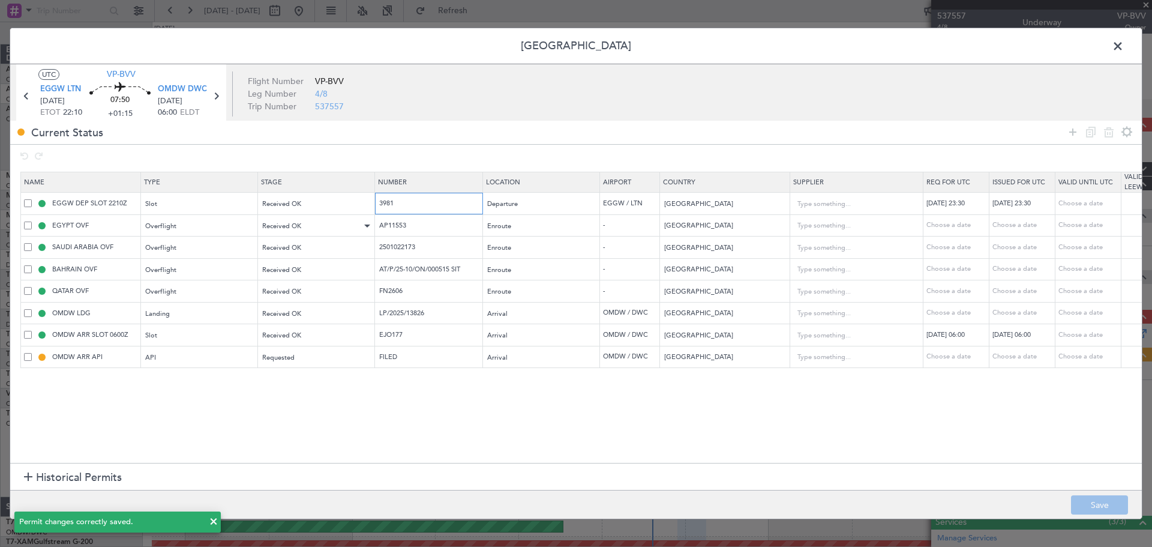
drag, startPoint x: 261, startPoint y: 218, endPoint x: 265, endPoint y: 224, distance: 7.0
click at [235, 223] on table "Name Type Stage Number Location Airport Country Supplier Req For Utc Issued For…" at bounding box center [785, 270] width 1531 height 196
drag, startPoint x: 309, startPoint y: 225, endPoint x: 186, endPoint y: 222, distance: 123.0
click at [189, 222] on tr "EGYPT OVF Overflight Received OK AP11553 Enroute - [GEOGRAPHIC_DATA] Choose a d…" at bounding box center [786, 225] width 1530 height 22
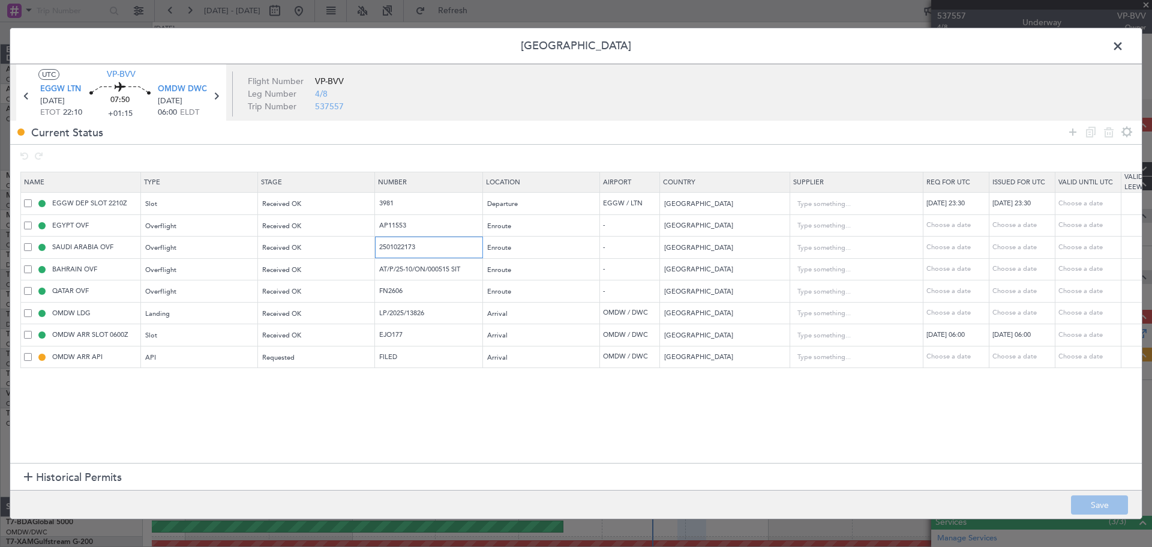
drag, startPoint x: 321, startPoint y: 246, endPoint x: 461, endPoint y: 245, distance: 140.4
click at [178, 248] on tr "SAUDI ARABIA OVF Overflight Received OK 2501022173 Enroute - [GEOGRAPHIC_DATA] …" at bounding box center [786, 247] width 1530 height 22
click at [443, 271] on input "AT/P/25-10/ON/000515 SIT" at bounding box center [430, 269] width 104 height 10
click at [255, 305] on table "Name Type Stage Number Location Airport Country Supplier Req For Utc Issued For…" at bounding box center [785, 270] width 1531 height 196
click at [224, 317] on tr "OMDW LDG Landing Received OK LP/2025/13826 Arrival OMDW / DWC [GEOGRAPHIC_DATA]…" at bounding box center [786, 313] width 1530 height 22
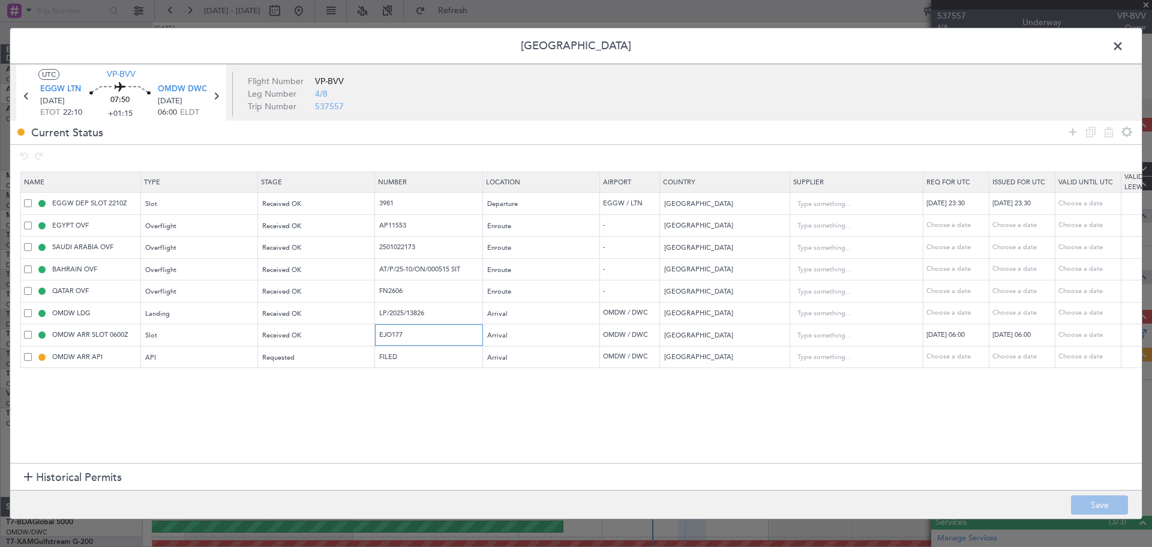
drag, startPoint x: 383, startPoint y: 334, endPoint x: 422, endPoint y: 347, distance: 41.2
click at [293, 328] on tr "OMDW ARR SLOT 0600Z Slot Received OK EJO177 Arrival OMDW / DWC [GEOGRAPHIC_DATA…" at bounding box center [786, 335] width 1530 height 22
click at [1124, 39] on span at bounding box center [1124, 49] width 0 height 24
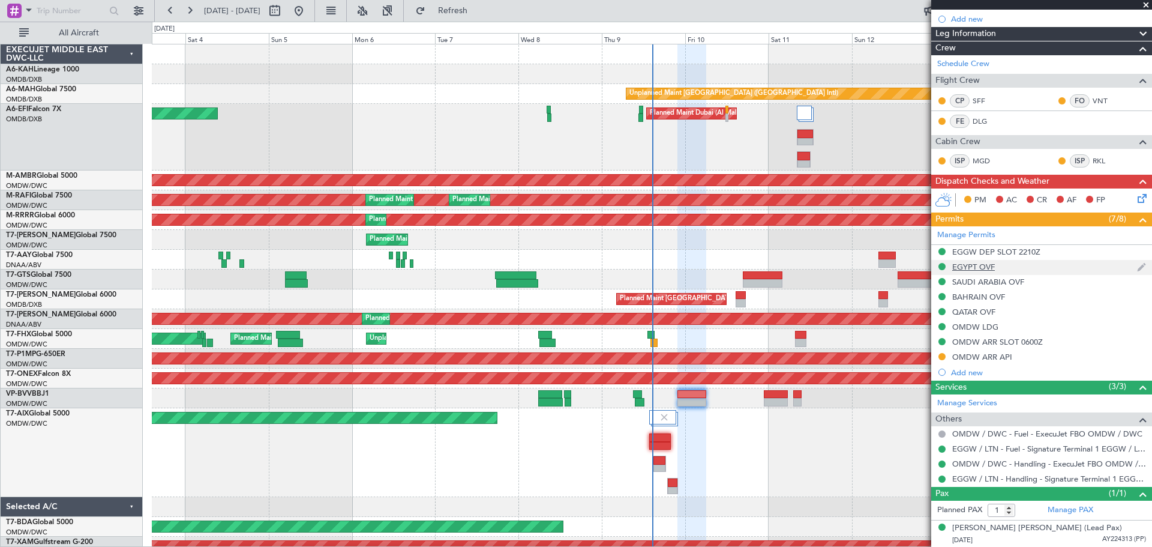
scroll to position [75, 0]
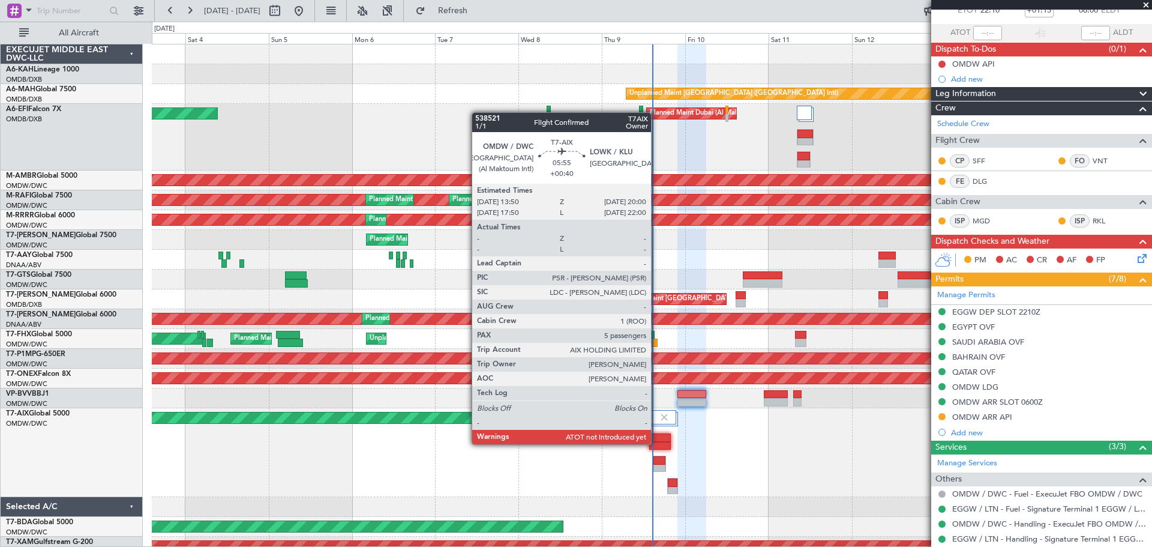
click at [656, 443] on div at bounding box center [660, 446] width 22 height 8
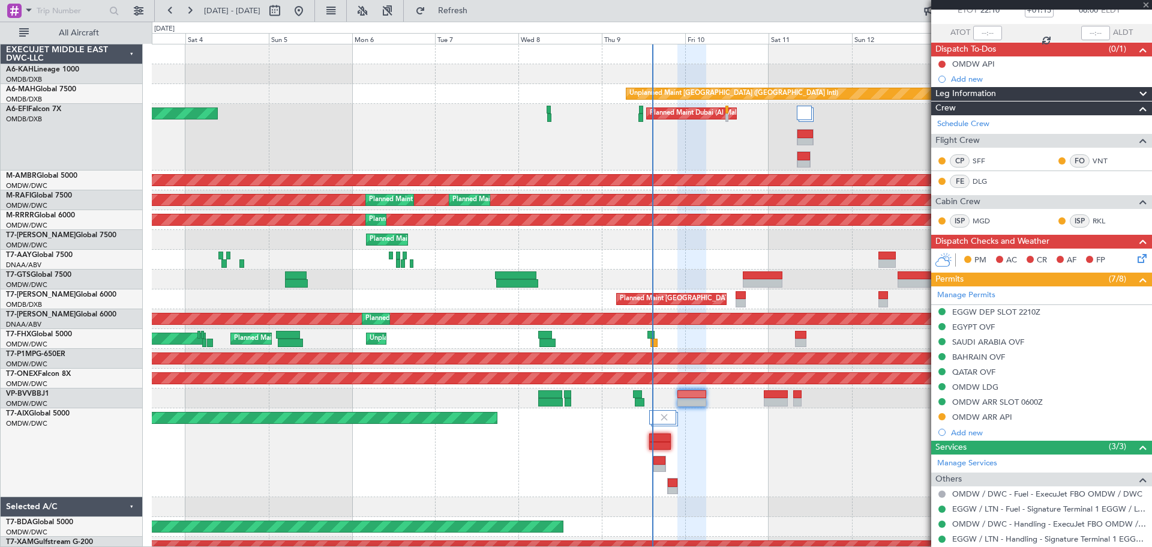
type input "+00:40"
type input "5"
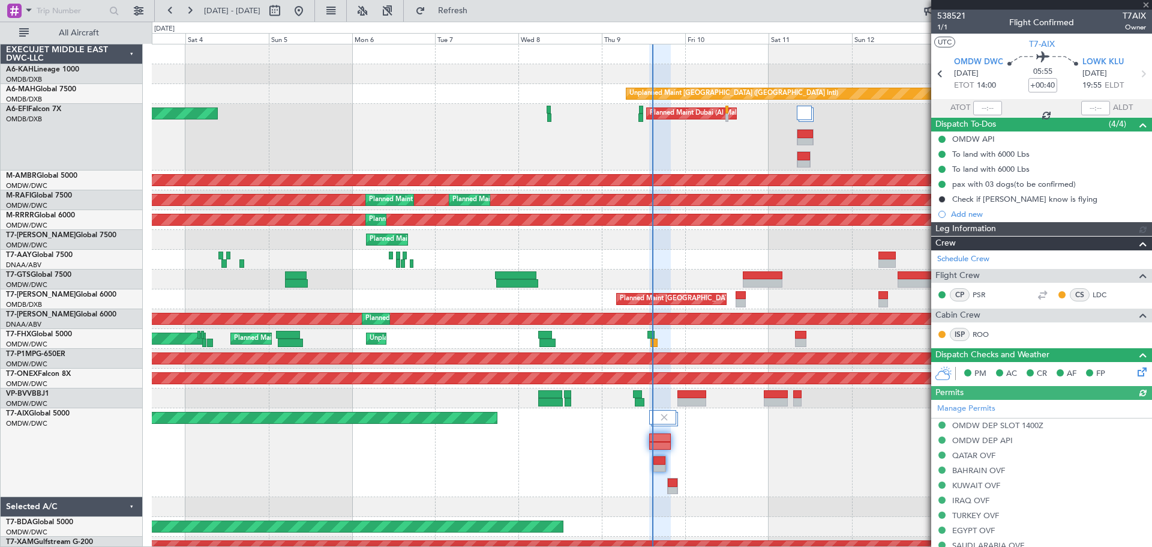
type input "[PERSON_NAME] (ANI)"
type input "7522"
click at [984, 107] on input "text" at bounding box center [987, 108] width 29 height 14
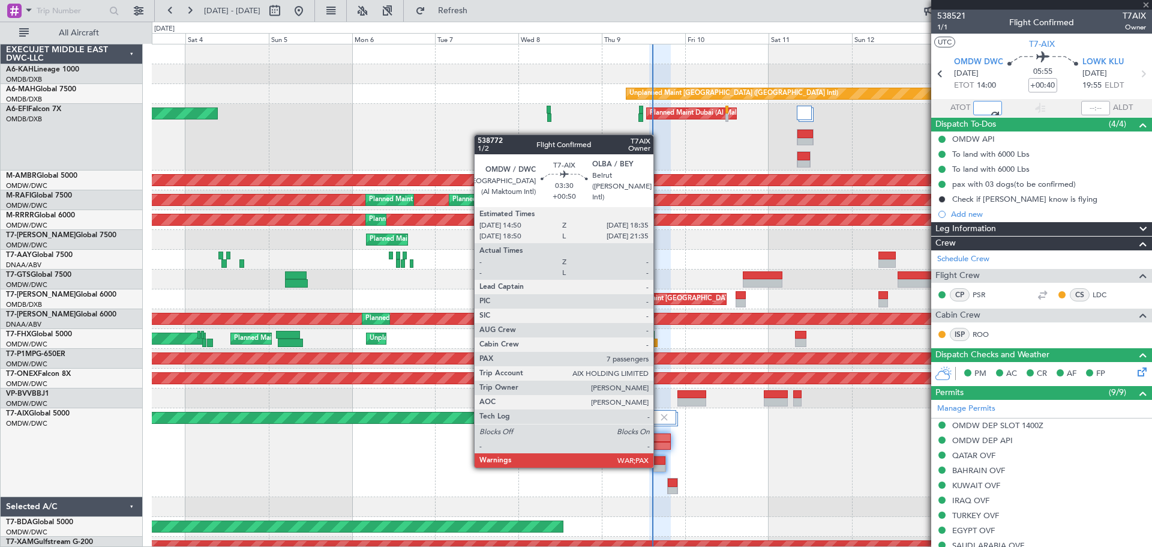
click at [659, 465] on div at bounding box center [659, 468] width 12 height 8
type input "14:30"
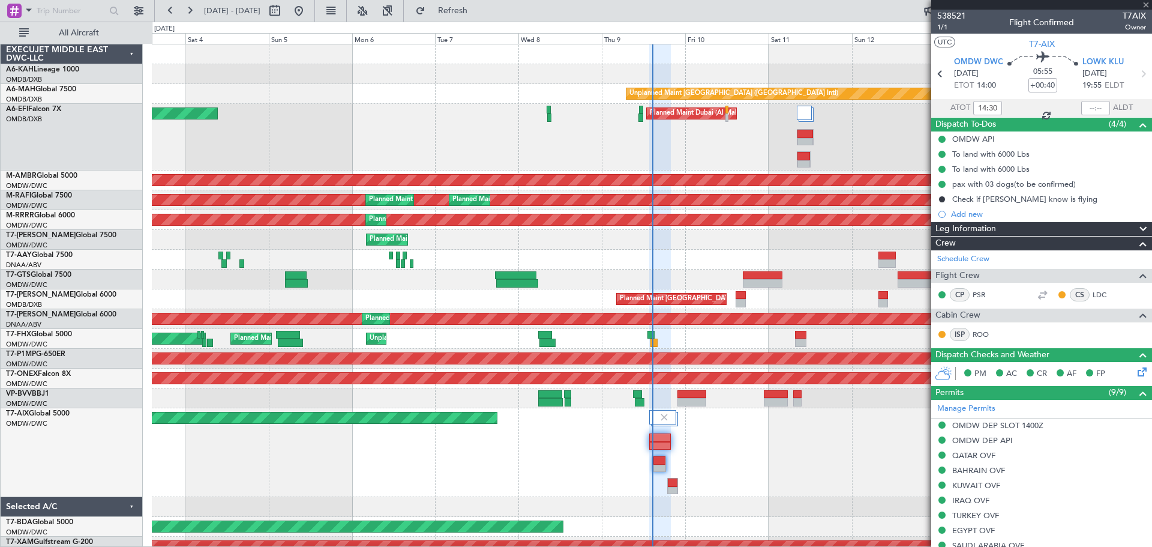
type input "+00:50"
type input "7"
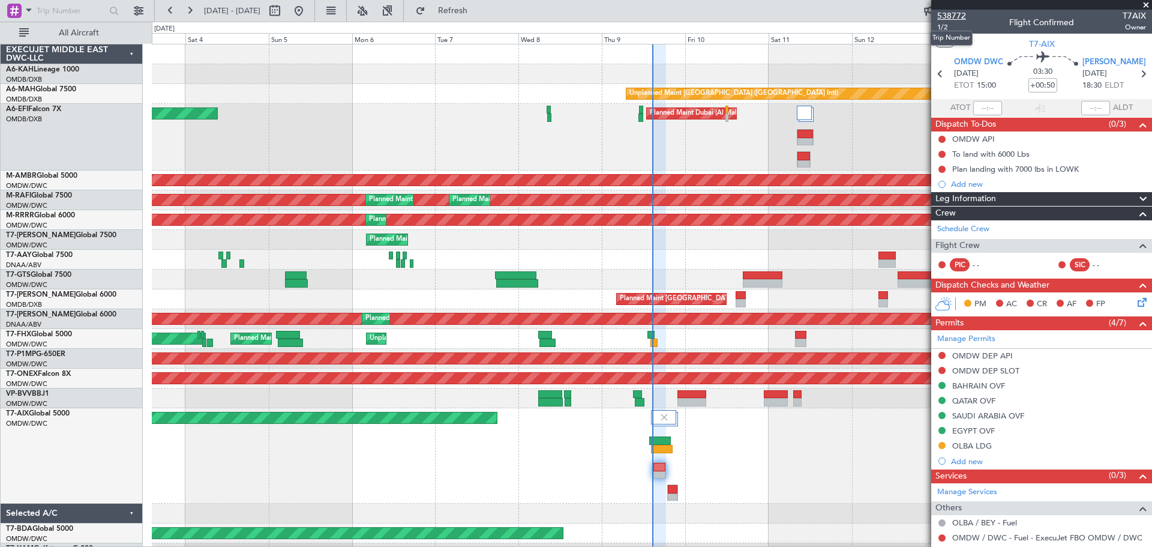
click at [951, 16] on span "538772" at bounding box center [951, 16] width 29 height 13
click at [488, 21] on fb-refresh-button "Refresh" at bounding box center [446, 11] width 84 height 22
click at [478, 11] on span "Refresh" at bounding box center [453, 11] width 50 height 8
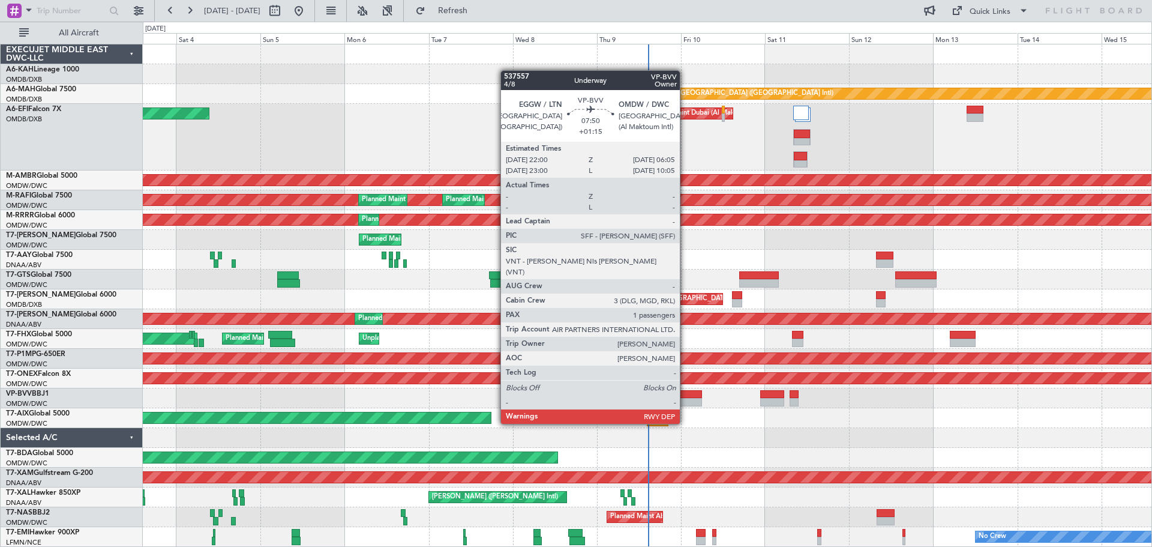
click at [685, 401] on div at bounding box center [687, 402] width 29 height 8
click at [685, 400] on div at bounding box center [687, 402] width 29 height 8
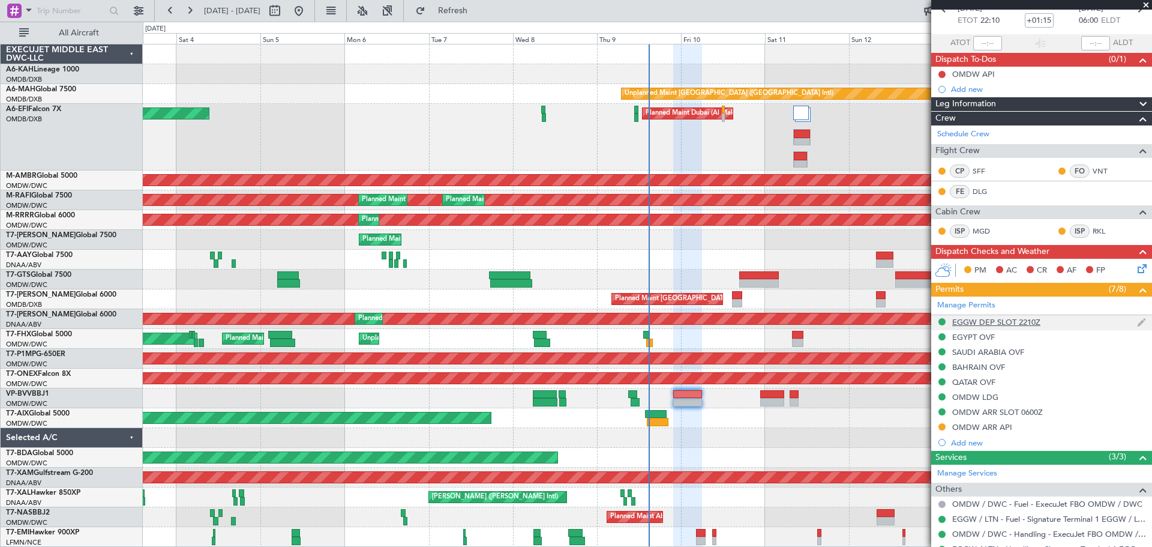
scroll to position [135, 0]
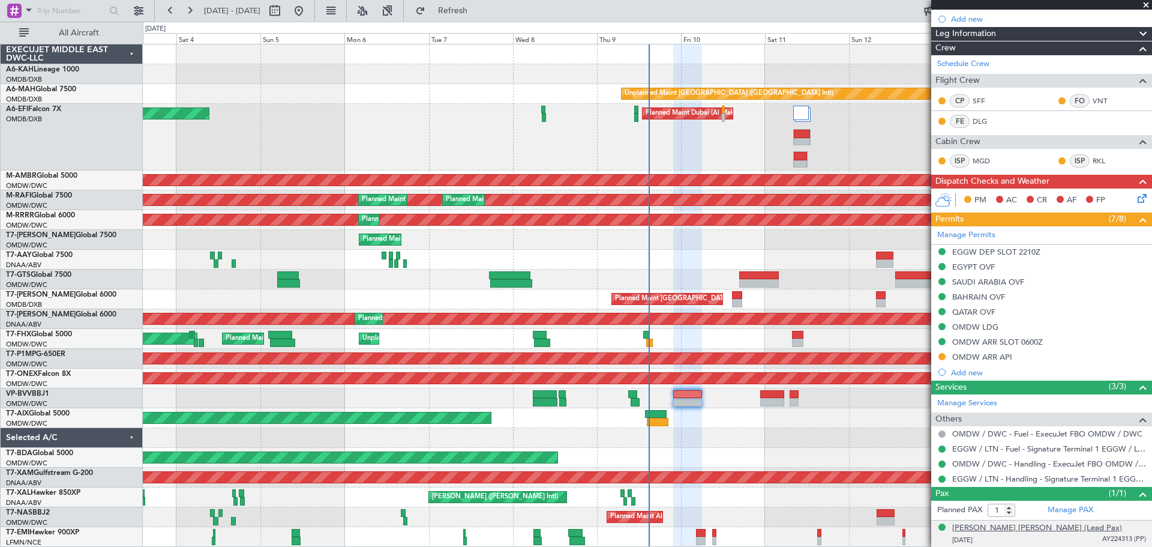
click at [999, 524] on div "[PERSON_NAME] [PERSON_NAME] (Lead Pax)" at bounding box center [1037, 528] width 170 height 12
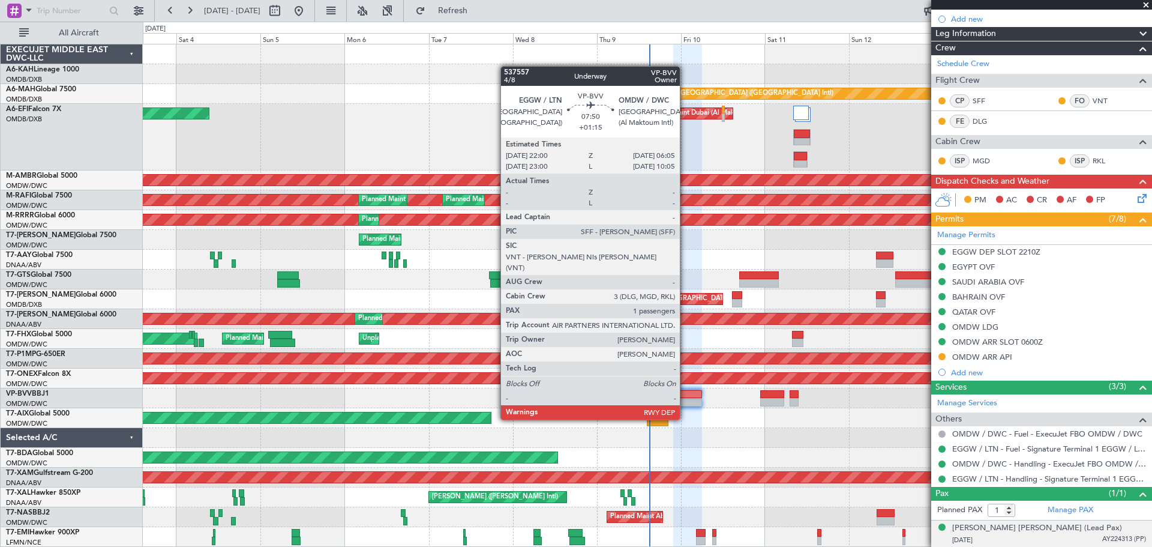
click at [685, 396] on div at bounding box center [687, 394] width 29 height 8
click at [685, 395] on div at bounding box center [687, 394] width 29 height 8
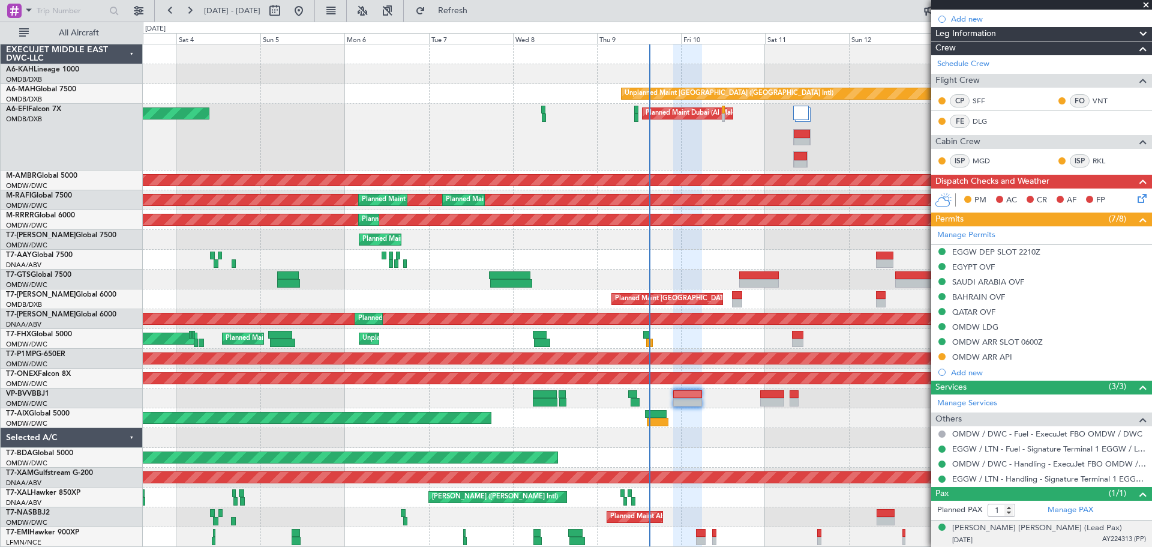
drag, startPoint x: 966, startPoint y: 353, endPoint x: 972, endPoint y: 355, distance: 6.3
click at [966, 355] on div "OMDW ARR API" at bounding box center [982, 357] width 60 height 10
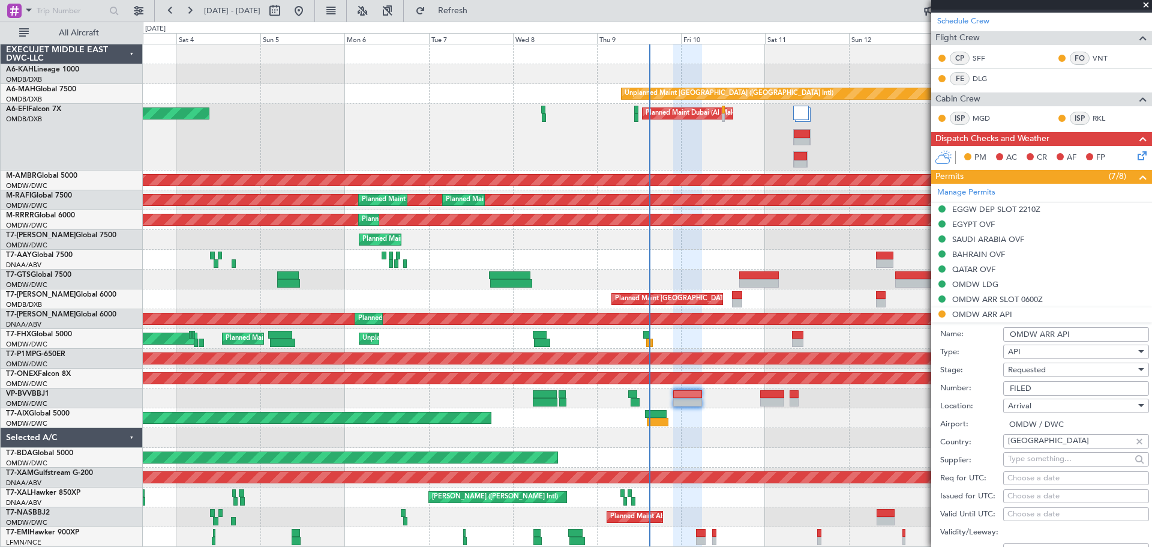
scroll to position [195, 0]
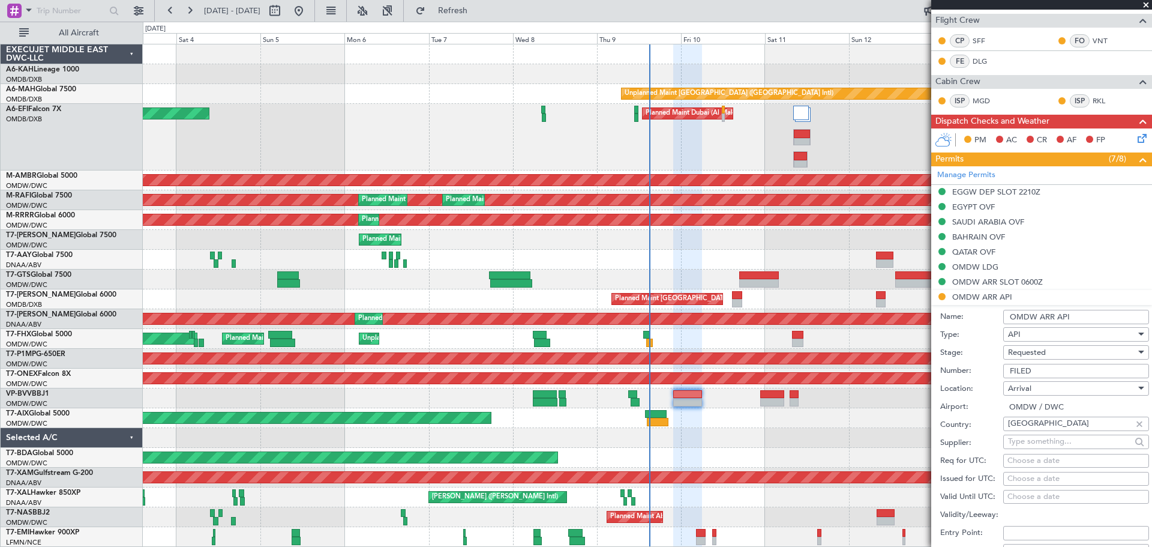
click at [1068, 346] on div "Requested" at bounding box center [1072, 352] width 128 height 18
click at [1045, 441] on span "Received OK" at bounding box center [1071, 443] width 126 height 18
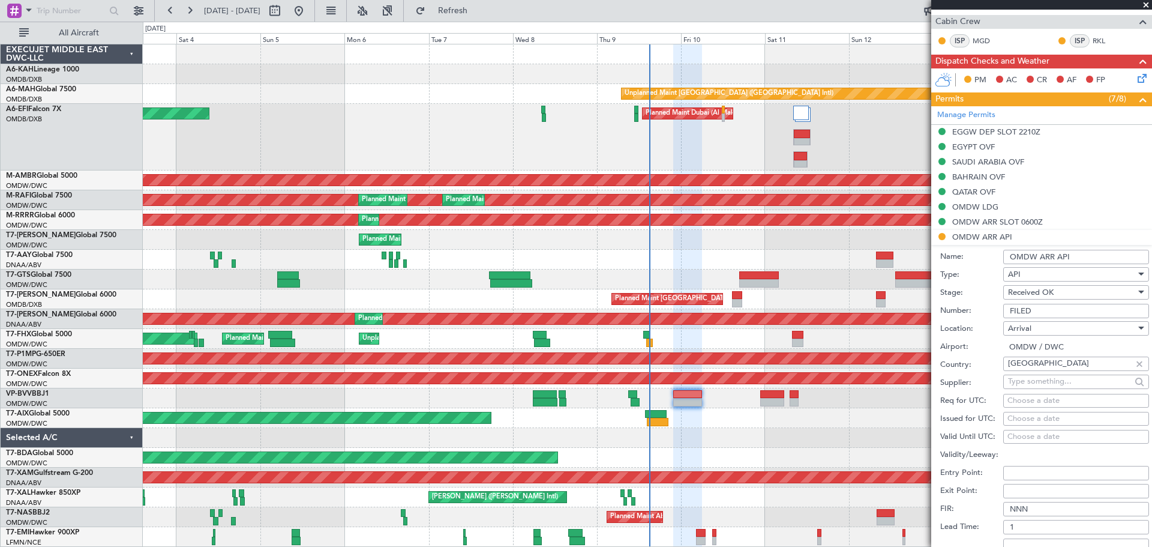
scroll to position [315, 0]
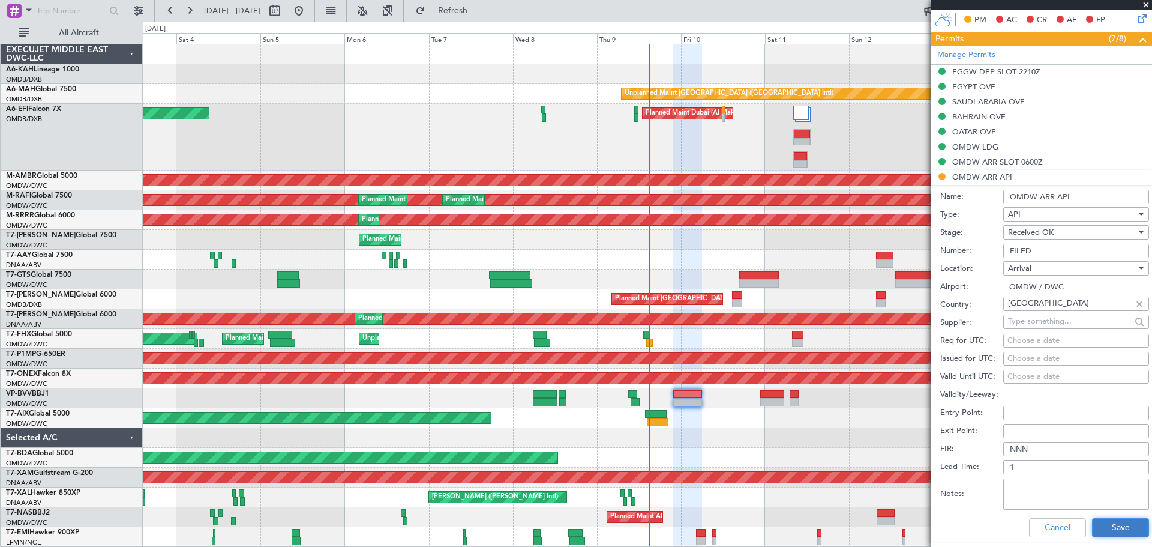
click at [1104, 518] on button "Save" at bounding box center [1120, 527] width 57 height 19
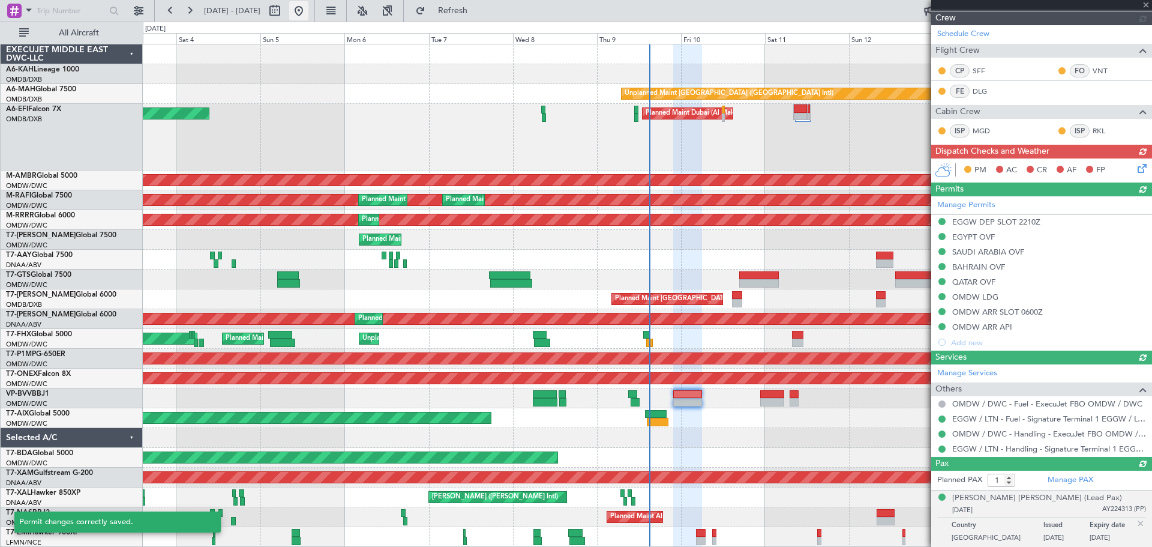
type input "[PERSON_NAME] ([PERSON_NAME])"
type input "7502"
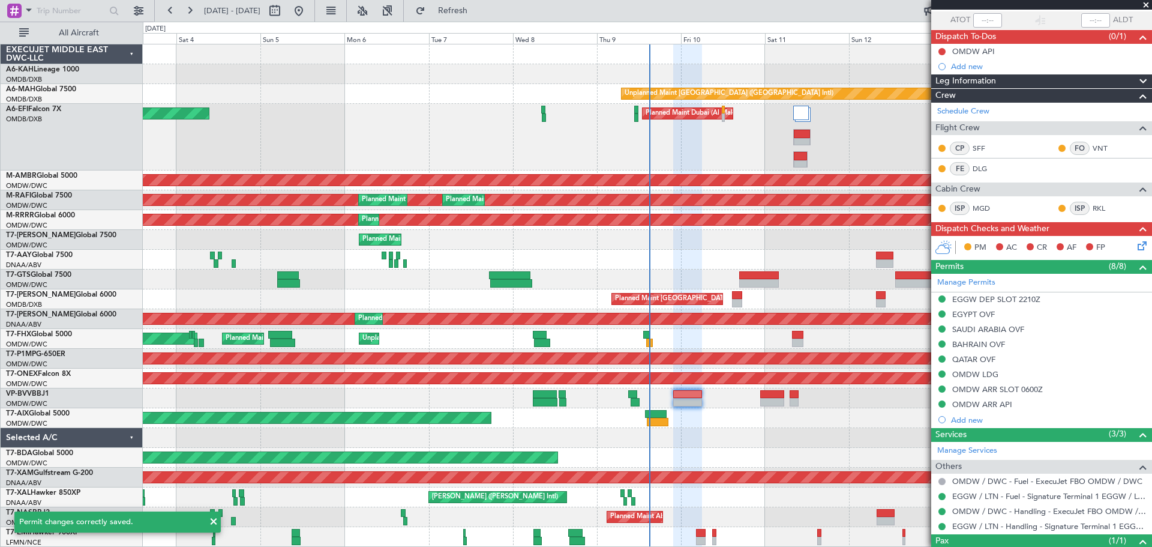
scroll to position [0, 0]
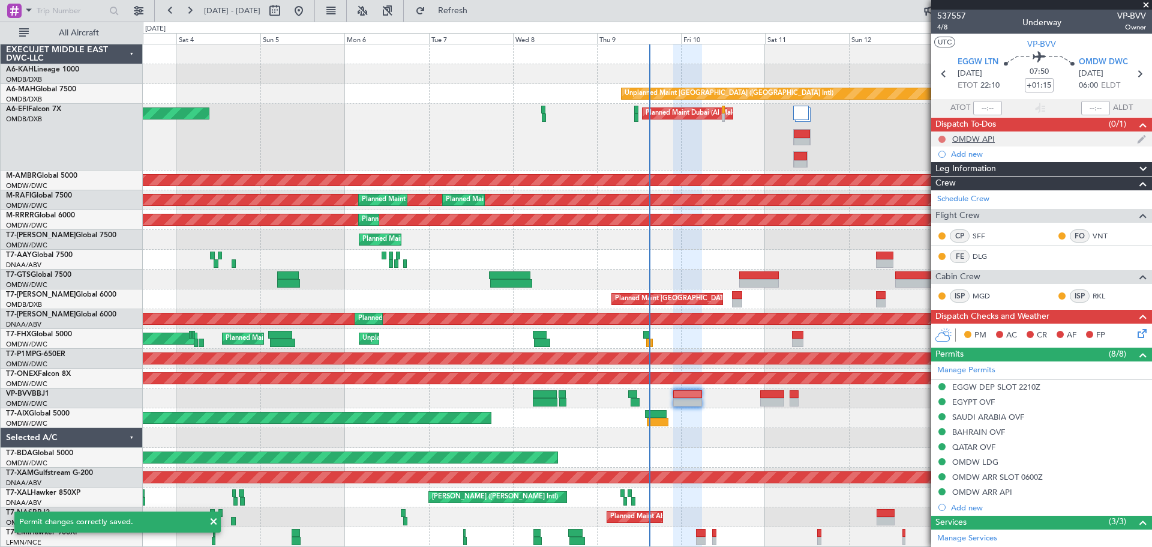
click at [942, 136] on button at bounding box center [941, 139] width 7 height 7
click at [938, 190] on span "Completed" at bounding box center [947, 192] width 40 height 12
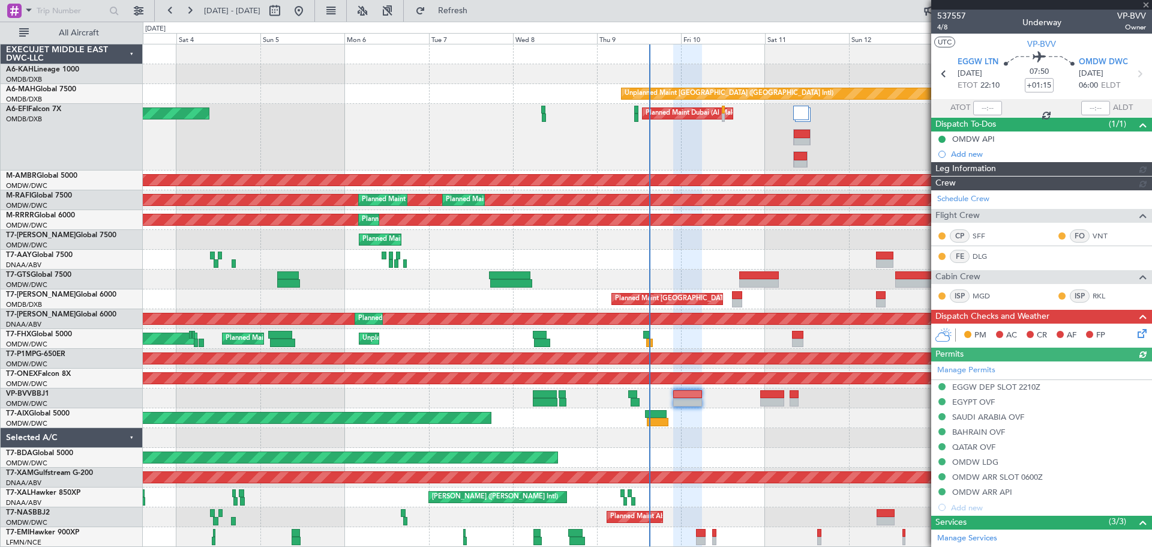
type input "[PERSON_NAME] ([PERSON_NAME])"
type input "7502"
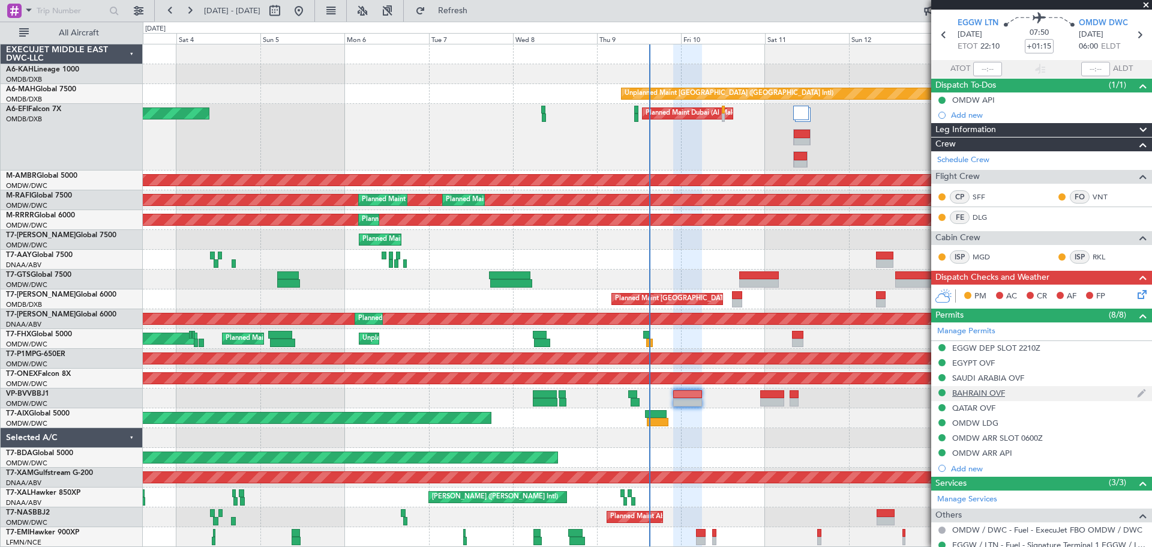
scroll to position [60, 0]
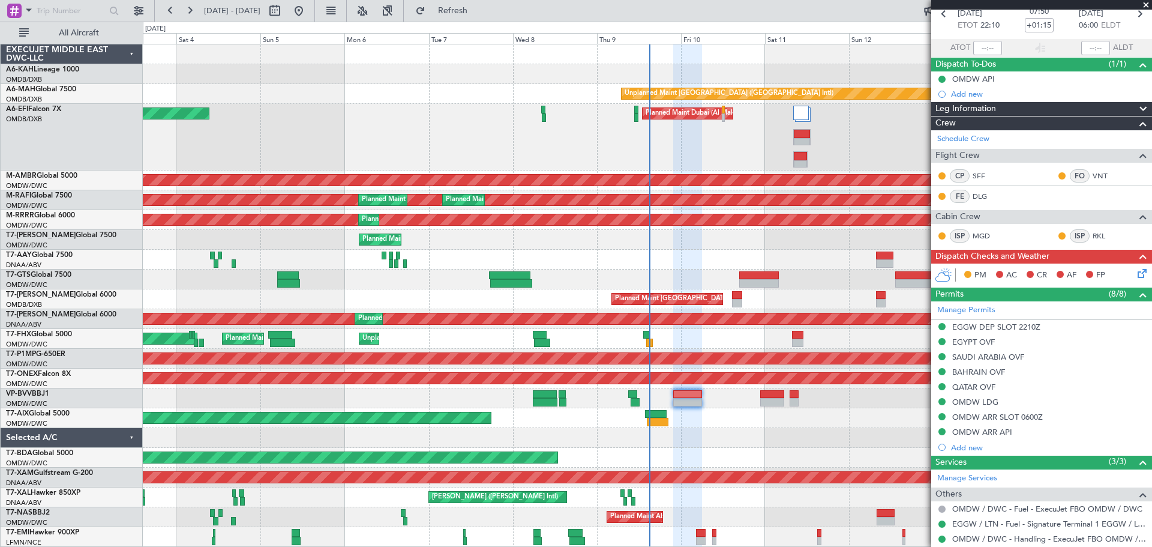
click at [1135, 276] on icon at bounding box center [1140, 271] width 10 height 10
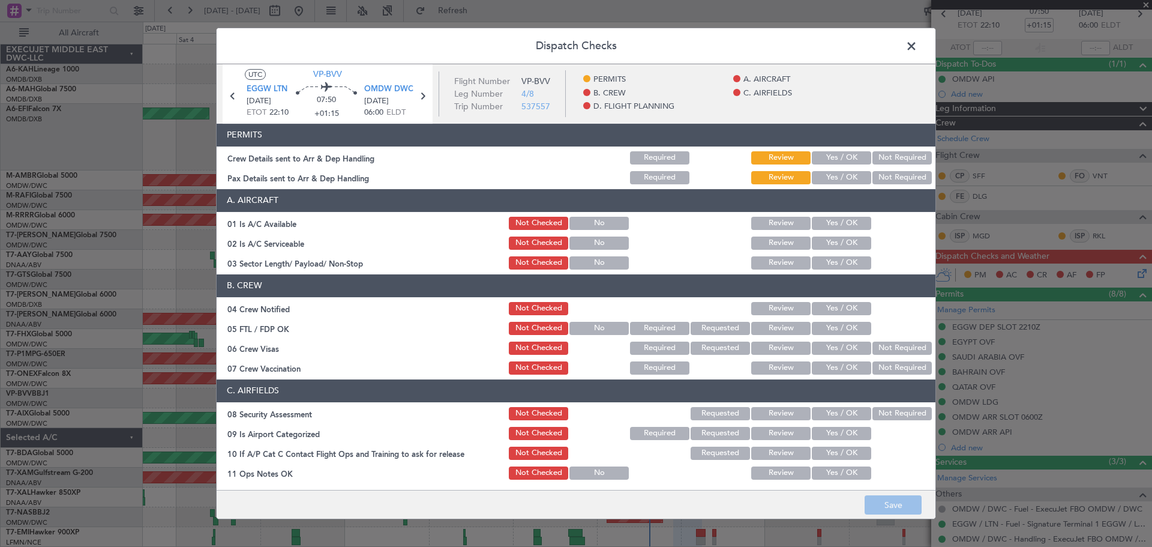
click at [825, 155] on button "Yes / OK" at bounding box center [841, 157] width 59 height 13
click at [827, 180] on button "Yes / OK" at bounding box center [841, 177] width 59 height 13
click at [831, 228] on button "Yes / OK" at bounding box center [841, 223] width 59 height 13
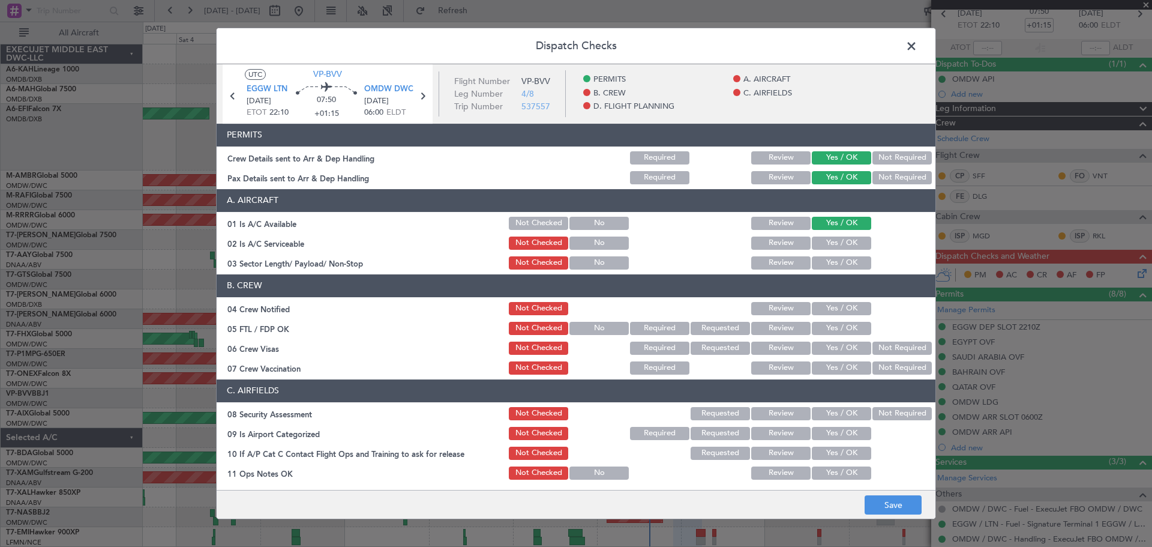
click at [836, 251] on div "Yes / OK" at bounding box center [840, 243] width 61 height 17
click at [827, 242] on button "Yes / OK" at bounding box center [841, 242] width 59 height 13
click at [832, 261] on button "Yes / OK" at bounding box center [841, 262] width 59 height 13
click at [832, 308] on button "Yes / OK" at bounding box center [841, 308] width 59 height 13
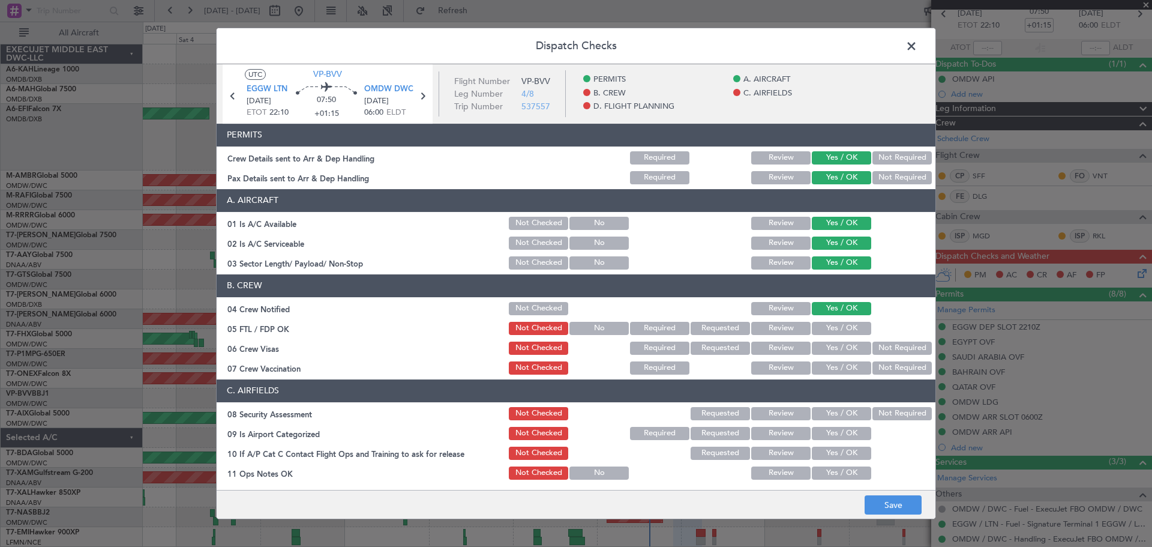
drag, startPoint x: 831, startPoint y: 340, endPoint x: 827, endPoint y: 331, distance: 9.9
click at [829, 340] on div "Yes / OK" at bounding box center [840, 348] width 61 height 17
click at [827, 329] on button "Yes / OK" at bounding box center [841, 328] width 59 height 13
click at [831, 352] on button "Yes / OK" at bounding box center [841, 347] width 59 height 13
click at [829, 366] on button "Yes / OK" at bounding box center [841, 367] width 59 height 13
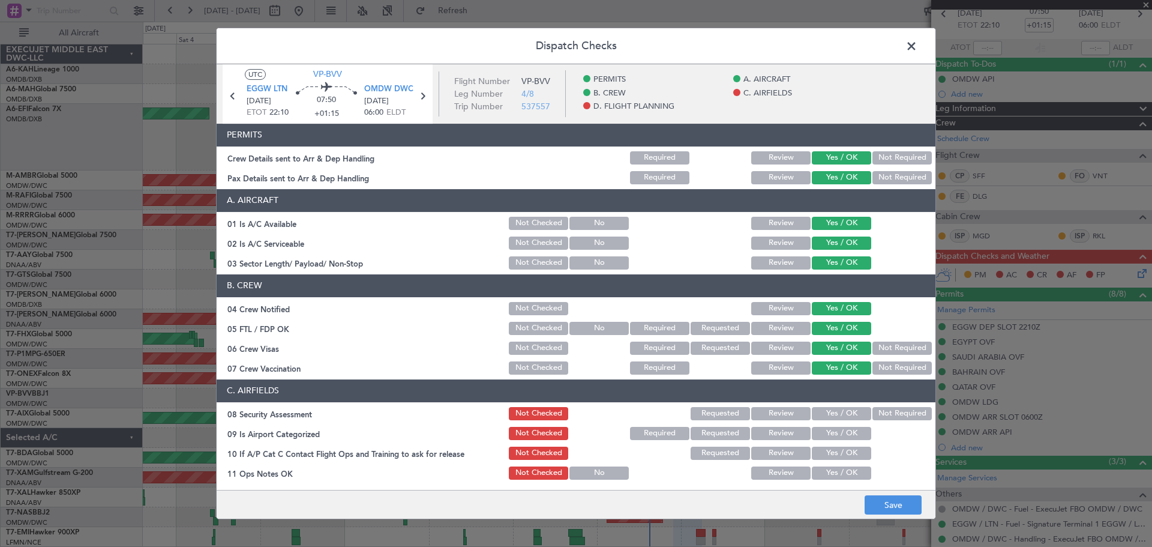
click at [827, 413] on button "Yes / OK" at bounding box center [841, 413] width 59 height 13
click at [828, 429] on button "Yes / OK" at bounding box center [841, 433] width 59 height 13
click at [825, 447] on button "Yes / OK" at bounding box center [841, 452] width 59 height 13
click at [822, 467] on button "Yes / OK" at bounding box center [841, 472] width 59 height 13
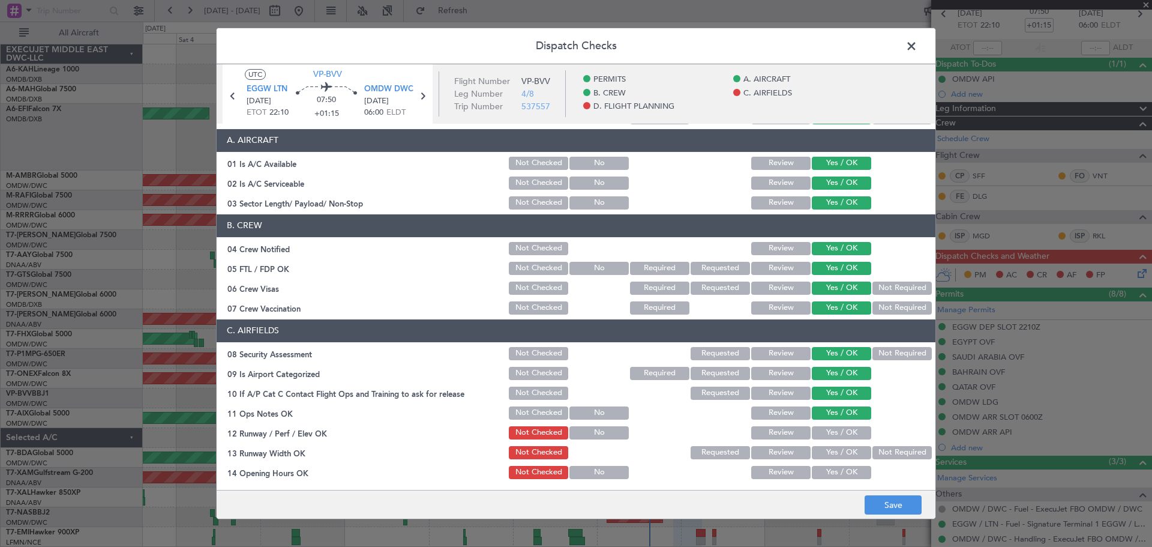
click at [833, 430] on button "Yes / OK" at bounding box center [841, 432] width 59 height 13
click at [833, 459] on div "Yes / OK" at bounding box center [840, 452] width 61 height 17
click at [832, 457] on button "Yes / OK" at bounding box center [841, 452] width 59 height 13
click at [837, 481] on section "C. AIRFIELDS 08 Security Assessment Not Checked Requested Review Yes / OK Not R…" at bounding box center [576, 508] width 719 height 379
click at [842, 467] on button "Yes / OK" at bounding box center [841, 472] width 59 height 13
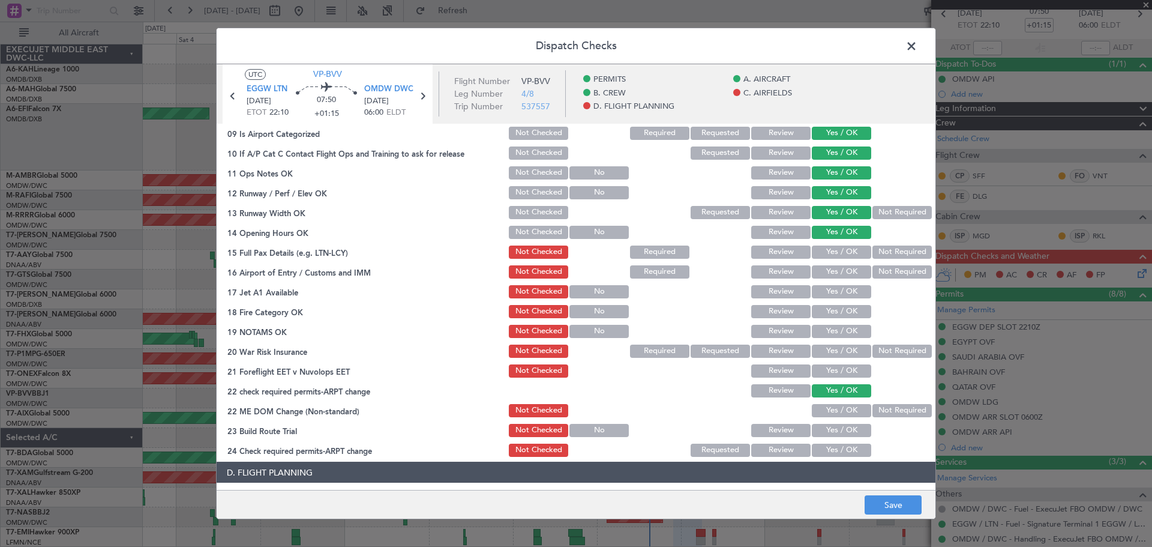
scroll to position [240, 0]
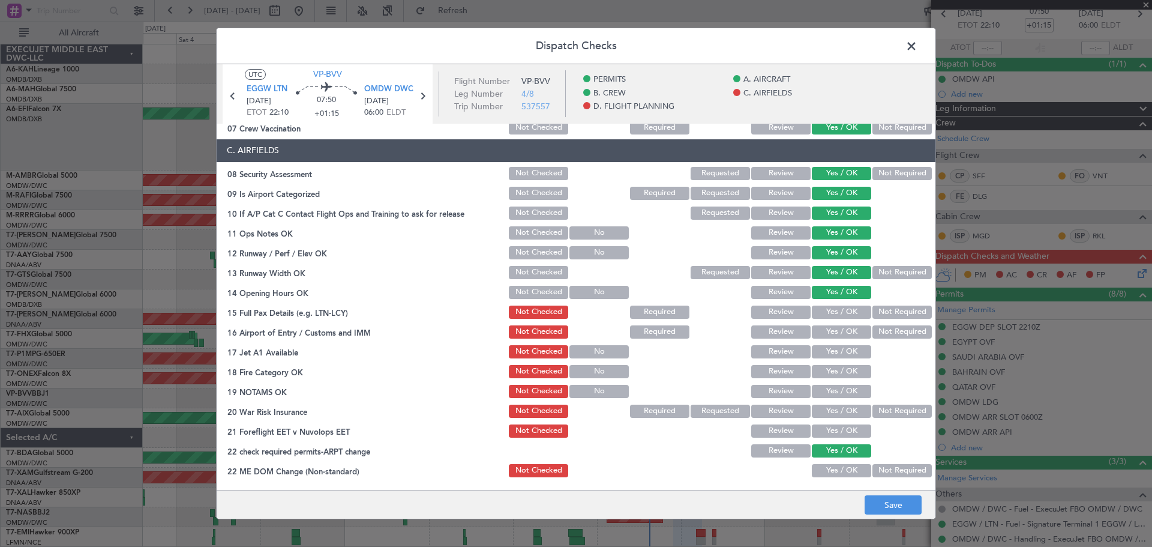
click at [823, 315] on button "Yes / OK" at bounding box center [841, 311] width 59 height 13
drag, startPoint x: 823, startPoint y: 328, endPoint x: 823, endPoint y: 342, distance: 14.4
click at [823, 331] on button "Yes / OK" at bounding box center [841, 331] width 59 height 13
drag, startPoint x: 823, startPoint y: 342, endPoint x: 823, endPoint y: 360, distance: 18.0
click at [823, 343] on section "C. AIRFIELDS 08 Security Assessment Not Checked Requested Review Yes / OK Not R…" at bounding box center [576, 328] width 719 height 379
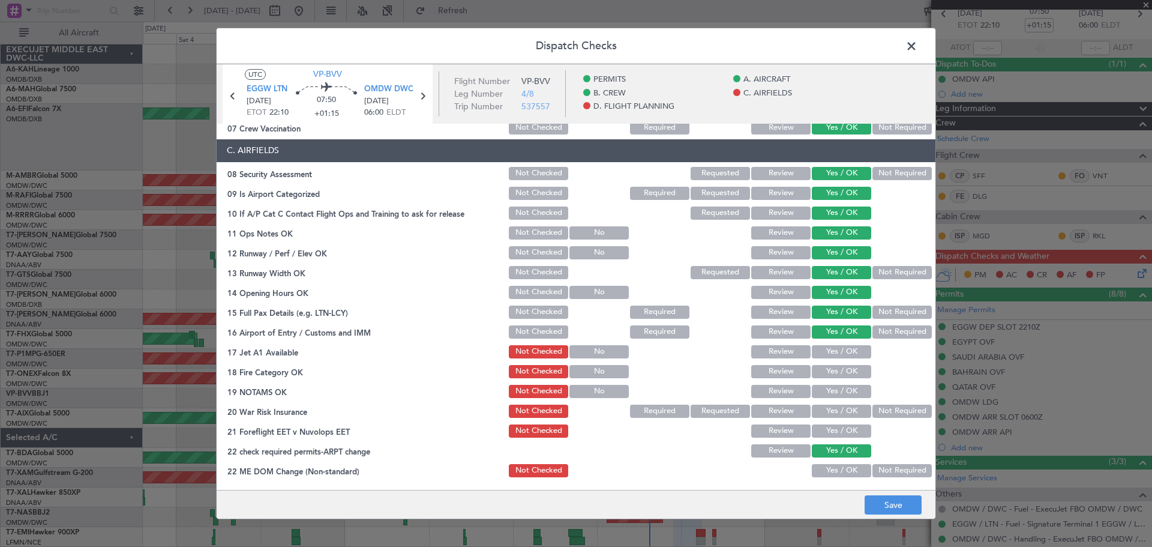
click at [822, 363] on div "Yes / OK" at bounding box center [840, 371] width 61 height 17
click at [822, 354] on button "Yes / OK" at bounding box center [841, 351] width 59 height 13
click at [824, 366] on button "Yes / OK" at bounding box center [841, 371] width 59 height 13
drag, startPoint x: 824, startPoint y: 368, endPoint x: 821, endPoint y: 387, distance: 19.4
click at [823, 370] on button "Yes / OK" at bounding box center [841, 371] width 59 height 13
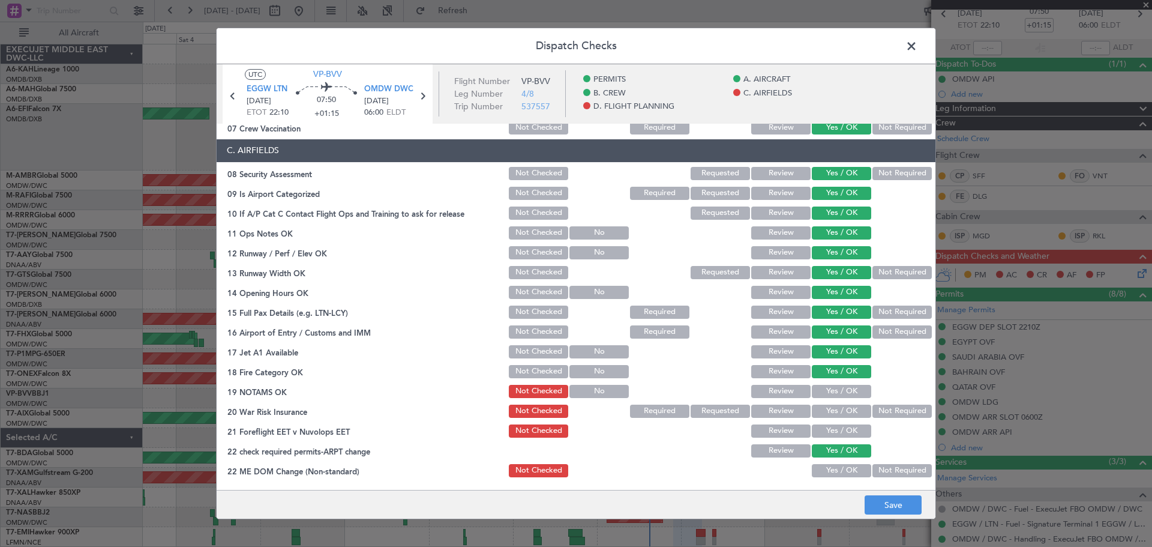
click at [821, 387] on button "Yes / OK" at bounding box center [841, 391] width 59 height 13
drag, startPoint x: 830, startPoint y: 408, endPoint x: 824, endPoint y: 422, distance: 15.0
click at [829, 408] on button "Yes / OK" at bounding box center [841, 410] width 59 height 13
click at [824, 422] on div "Yes / OK" at bounding box center [840, 430] width 61 height 17
click at [827, 439] on div "Yes / OK" at bounding box center [840, 430] width 61 height 17
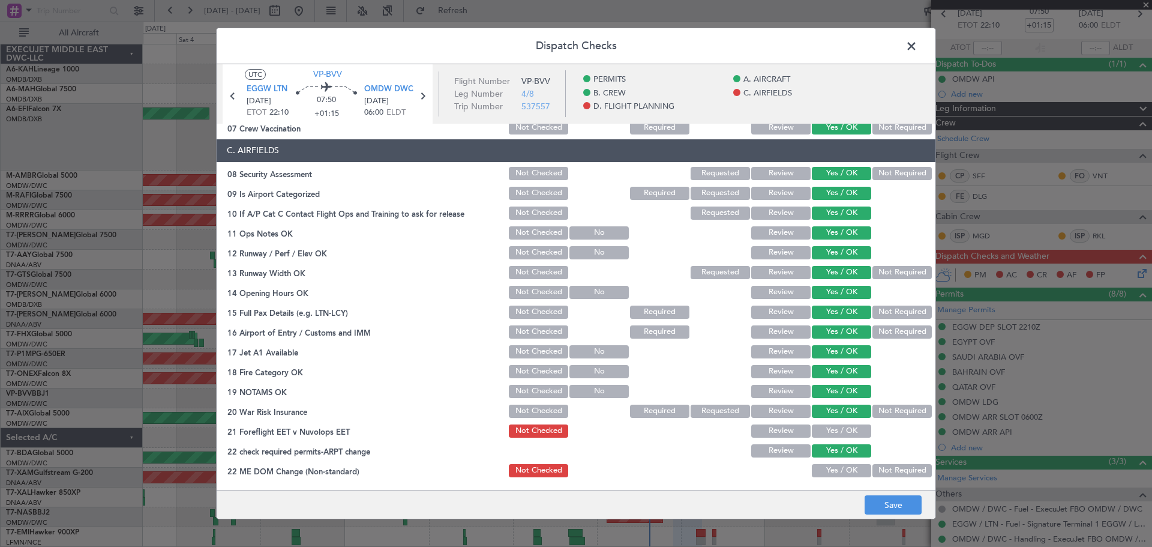
drag, startPoint x: 825, startPoint y: 435, endPoint x: 825, endPoint y: 453, distance: 18.0
click at [824, 435] on button "Yes / OK" at bounding box center [841, 430] width 59 height 13
click at [825, 455] on button "Yes / OK" at bounding box center [841, 450] width 59 height 13
click at [829, 464] on button "Yes / OK" at bounding box center [841, 470] width 59 height 13
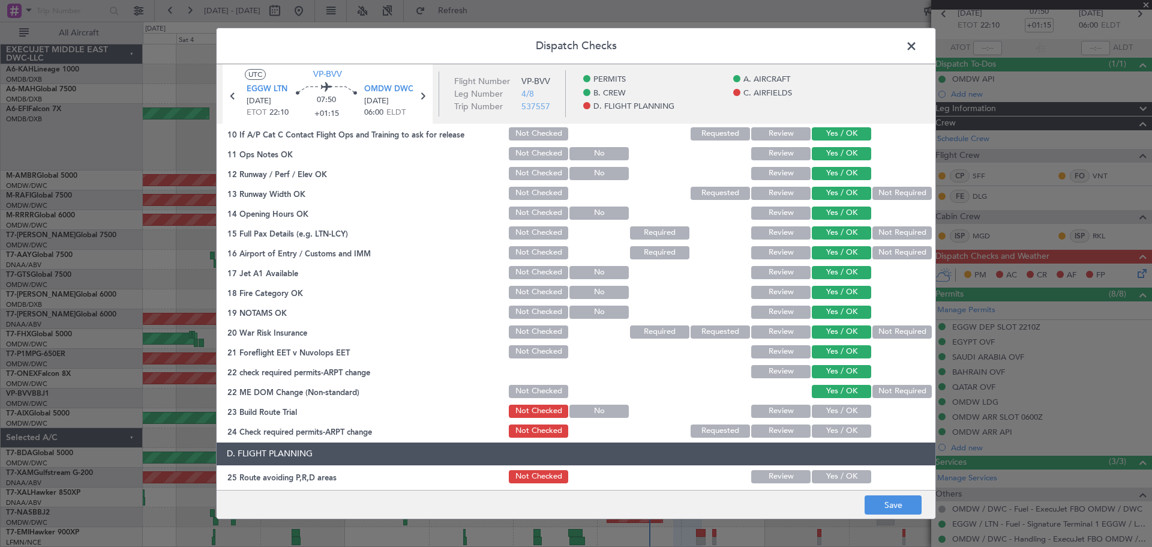
scroll to position [360, 0]
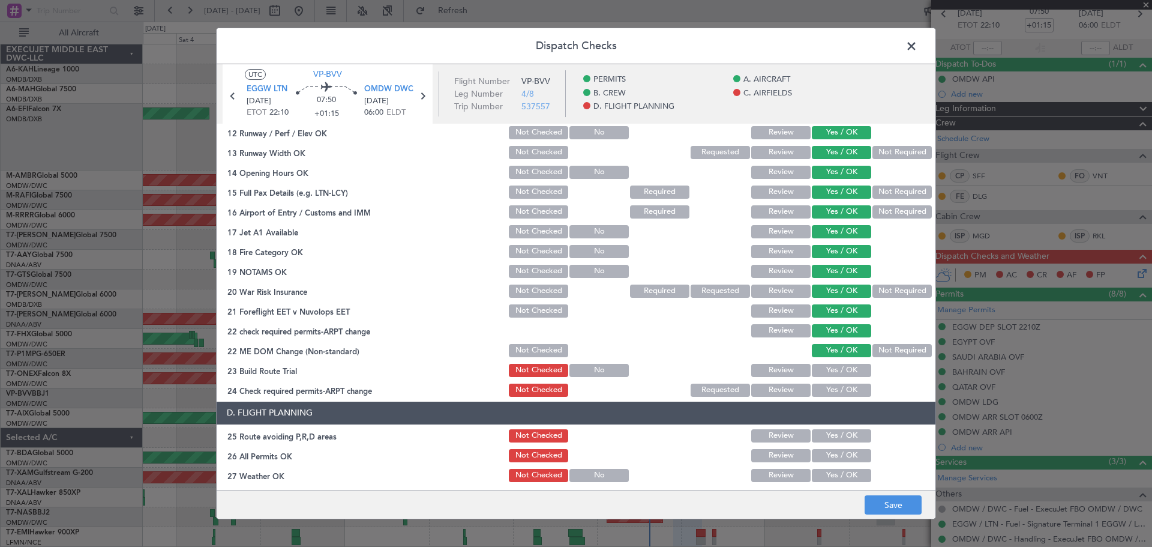
click at [830, 374] on button "Yes / OK" at bounding box center [841, 370] width 59 height 13
click at [830, 403] on header "D. FLIGHT PLANNING" at bounding box center [576, 412] width 719 height 23
click at [828, 391] on button "Yes / OK" at bounding box center [841, 389] width 59 height 13
click at [830, 433] on button "Yes / OK" at bounding box center [841, 435] width 59 height 13
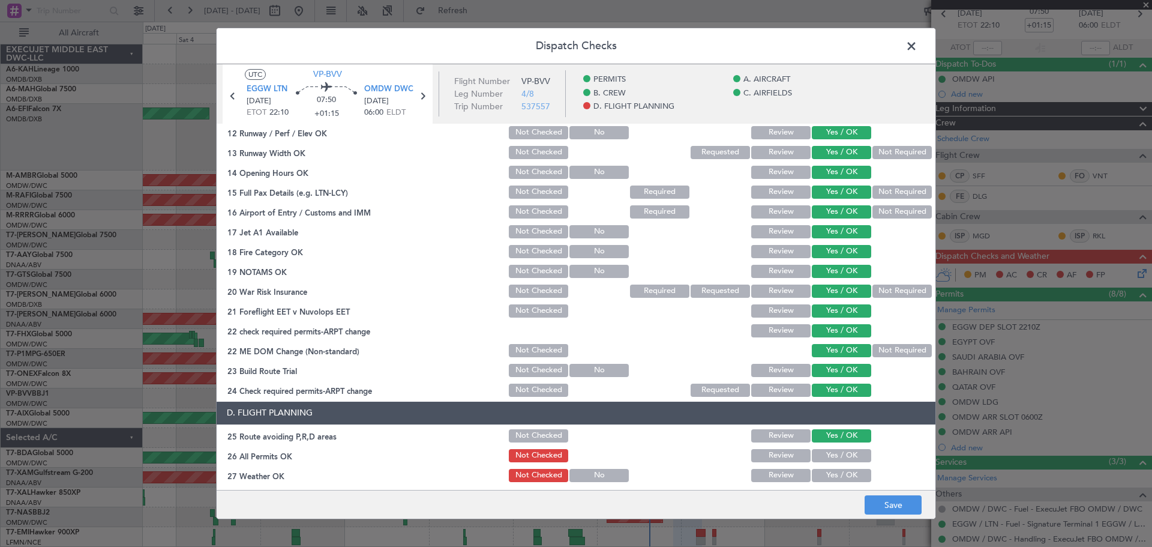
click at [829, 449] on button "Yes / OK" at bounding box center [841, 455] width 59 height 13
click at [830, 472] on button "Yes / OK" at bounding box center [841, 475] width 59 height 13
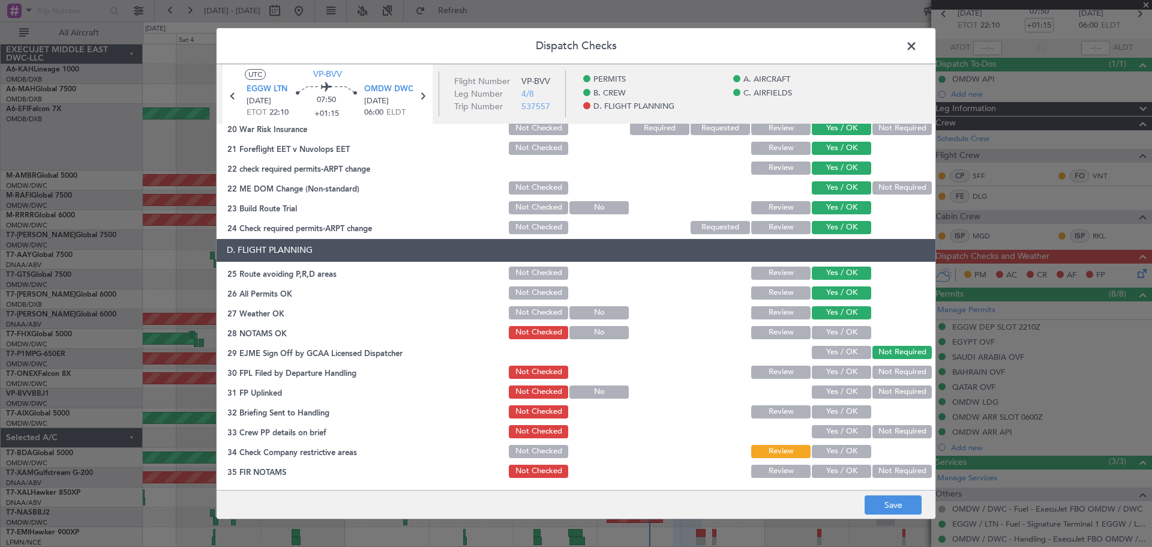
click at [848, 326] on button "Yes / OK" at bounding box center [841, 332] width 59 height 13
click at [827, 356] on button "Yes / OK" at bounding box center [841, 352] width 59 height 13
click at [831, 375] on button "Yes / OK" at bounding box center [841, 371] width 59 height 13
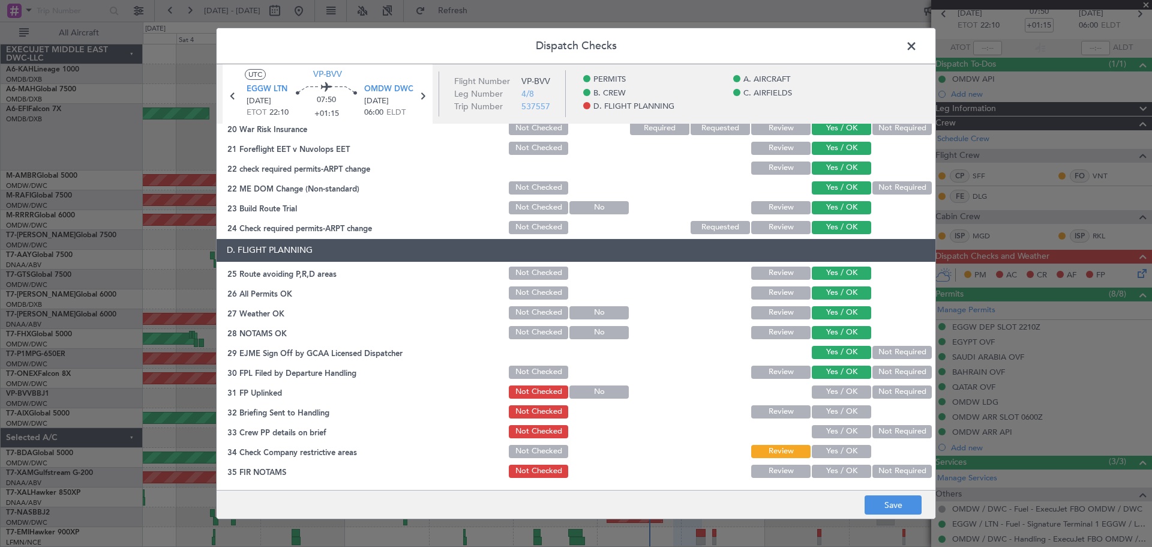
drag, startPoint x: 834, startPoint y: 401, endPoint x: 829, endPoint y: 395, distance: 8.1
click at [833, 401] on section "D. FLIGHT PLANNING 25 Route avoiding P,R,D areas Not Checked Review Yes / OK 26…" at bounding box center [576, 359] width 719 height 241
drag, startPoint x: 829, startPoint y: 394, endPoint x: 828, endPoint y: 405, distance: 11.5
click at [828, 395] on button "Yes / OK" at bounding box center [841, 391] width 59 height 13
click at [828, 405] on button "Yes / OK" at bounding box center [841, 411] width 59 height 13
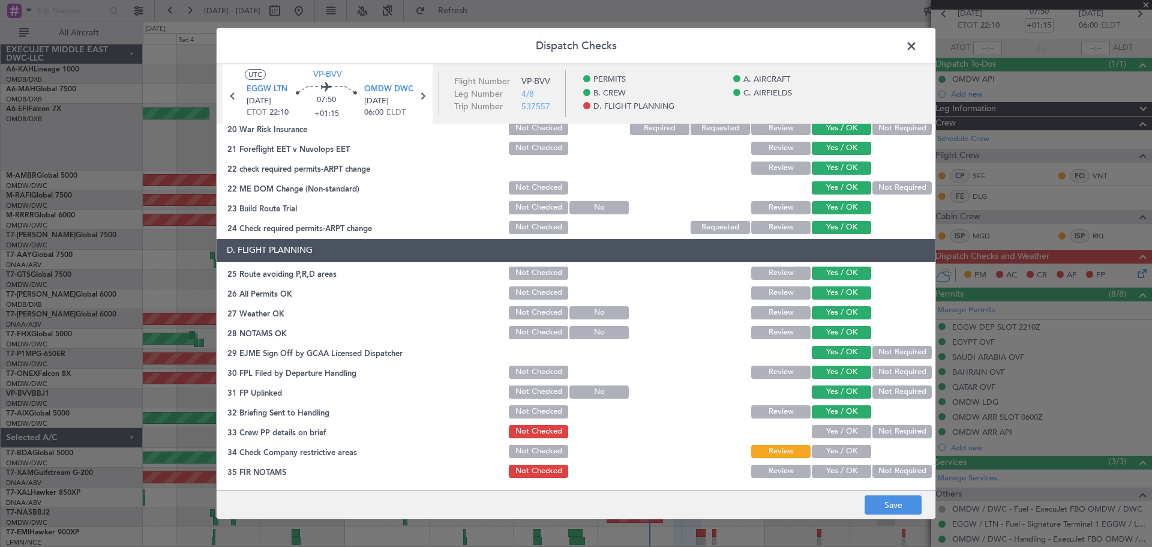
click at [831, 433] on button "Yes / OK" at bounding box center [841, 431] width 59 height 13
click at [835, 460] on section "D. FLIGHT PLANNING 25 Route avoiding P,R,D areas Not Checked Review Yes / OK 26…" at bounding box center [576, 359] width 719 height 241
click at [835, 464] on button "Yes / OK" at bounding box center [841, 470] width 59 height 13
click at [839, 452] on button "Yes / OK" at bounding box center [841, 451] width 59 height 13
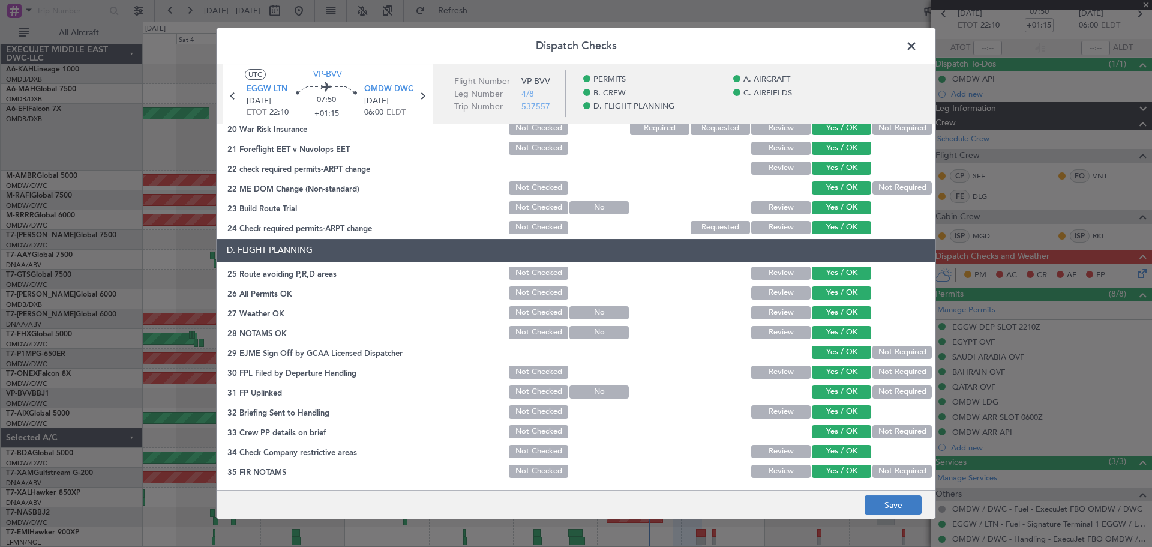
drag, startPoint x: 925, startPoint y: 508, endPoint x: 891, endPoint y: 496, distance: 35.5
click at [924, 506] on footer "Save" at bounding box center [576, 504] width 719 height 29
click at [891, 496] on button "Save" at bounding box center [892, 504] width 57 height 19
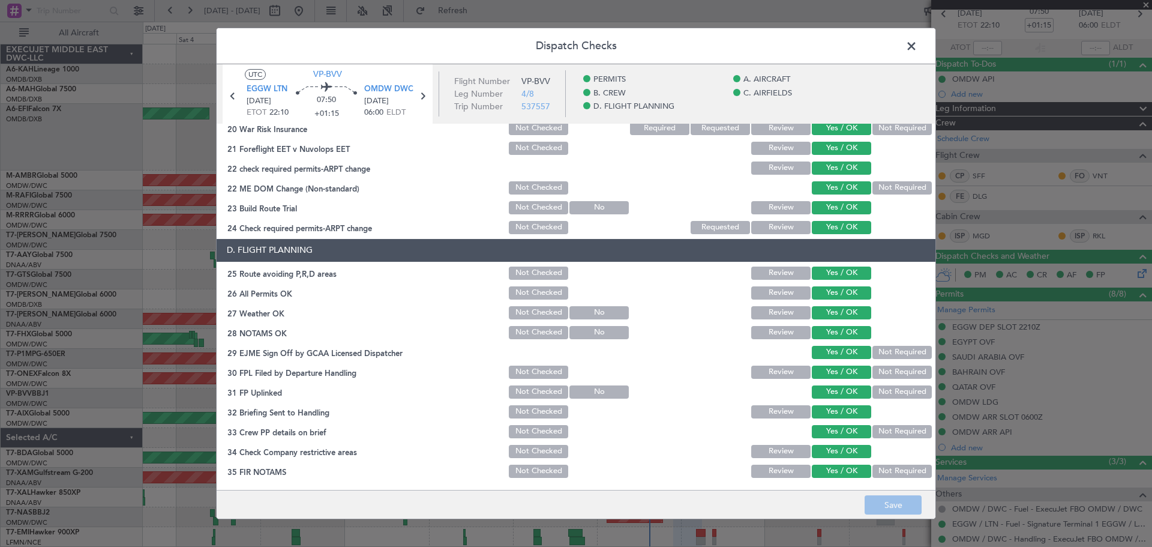
click at [917, 47] on span at bounding box center [917, 49] width 0 height 24
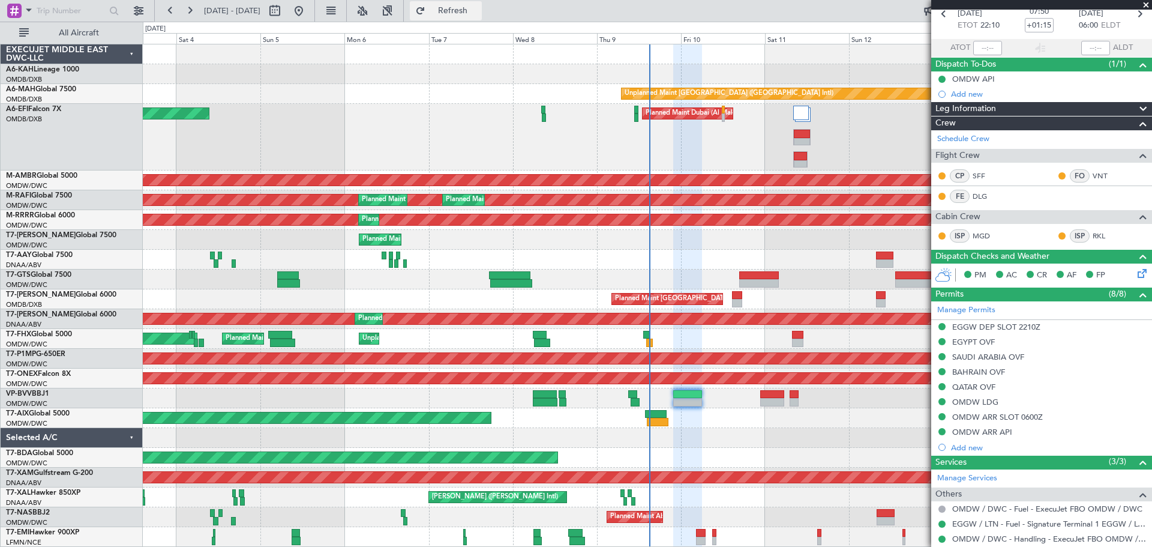
click at [482, 17] on button "Refresh" at bounding box center [446, 10] width 72 height 19
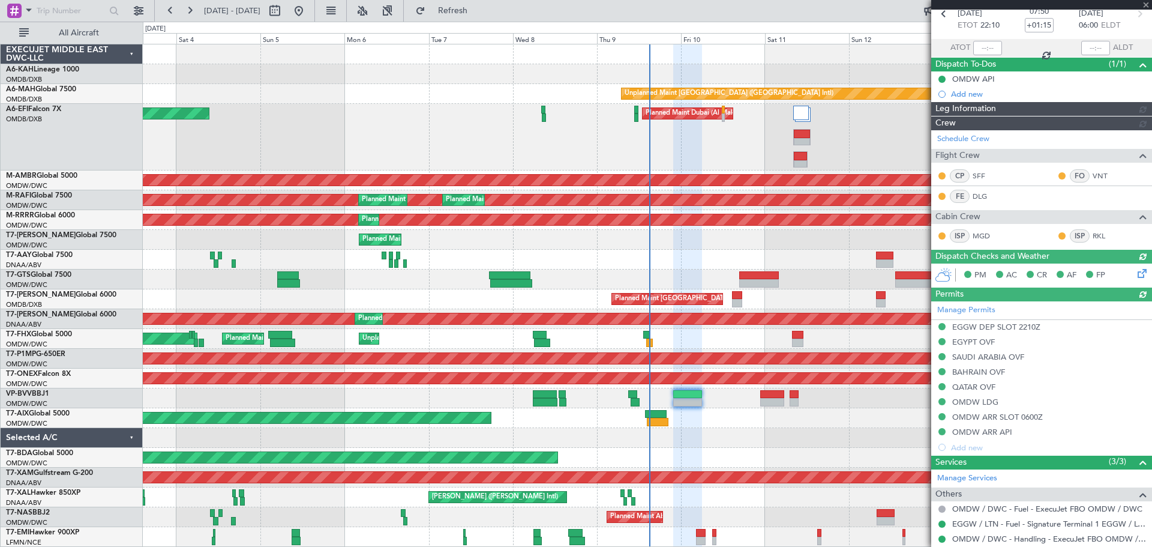
type input "[PERSON_NAME] ([PERSON_NAME])"
type input "7502"
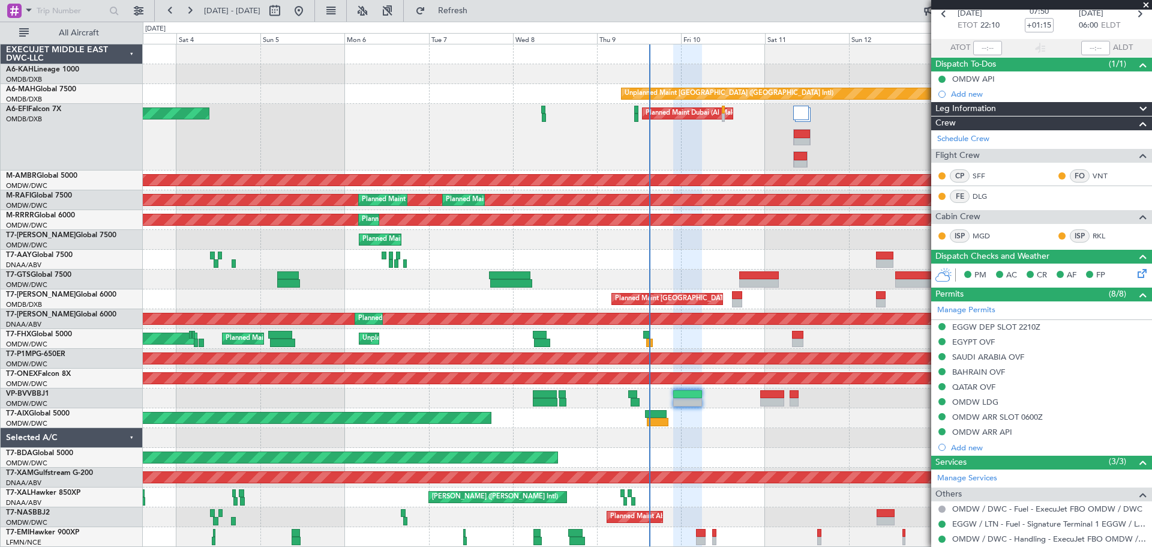
click at [1143, 2] on span at bounding box center [1146, 5] width 12 height 11
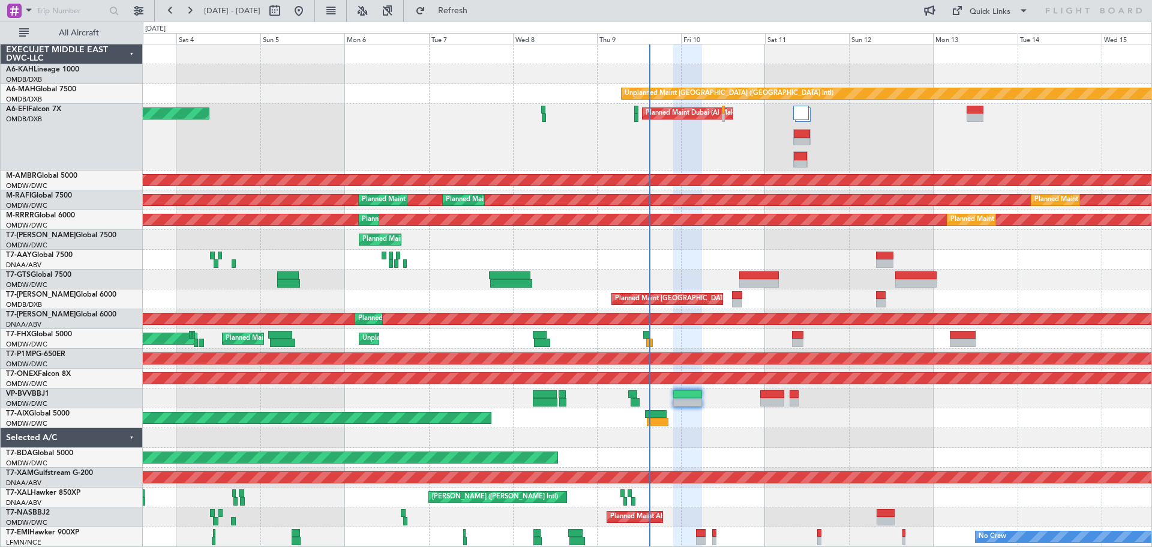
type input "0"
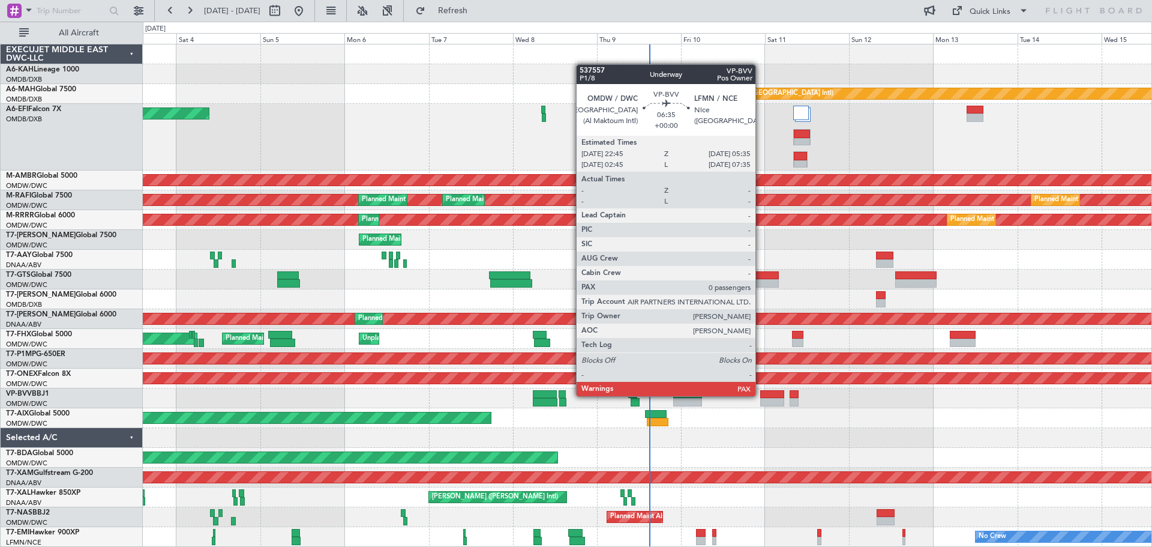
click at [761, 395] on div at bounding box center [772, 394] width 24 height 8
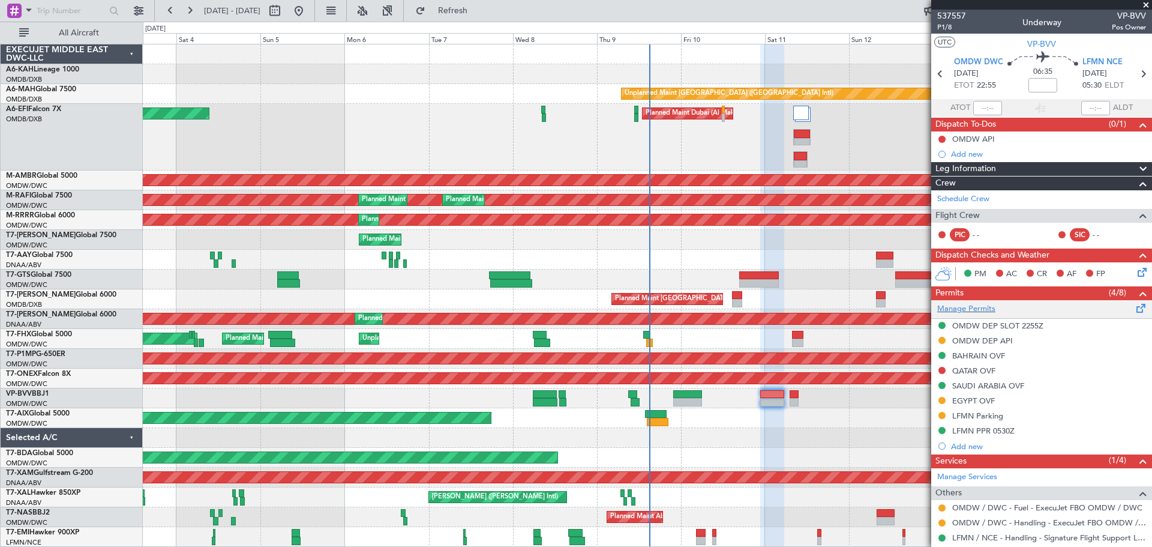
scroll to position [47, 0]
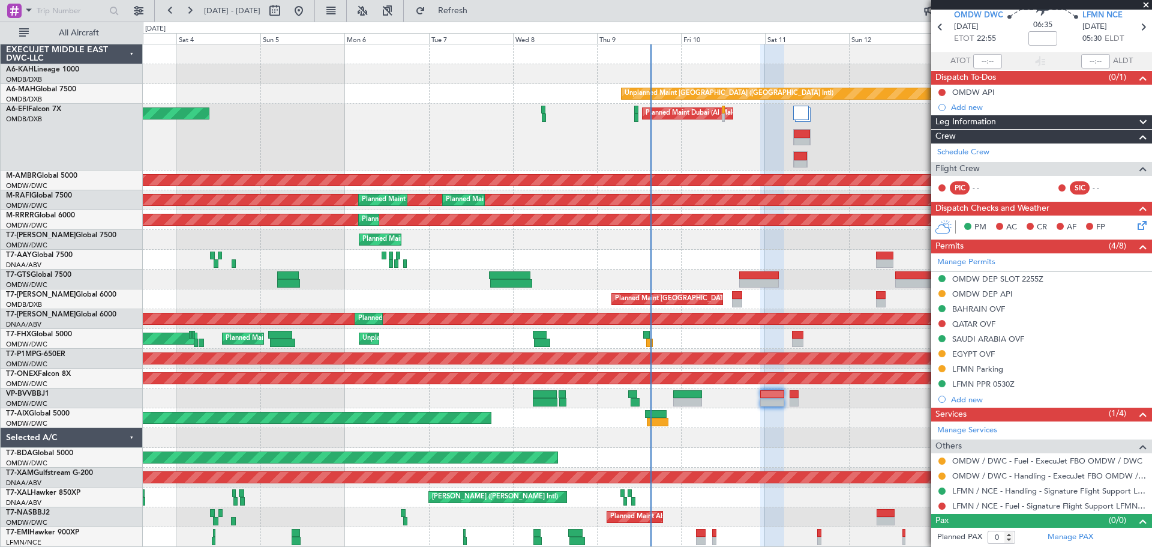
click at [1144, 1] on span at bounding box center [1146, 5] width 12 height 11
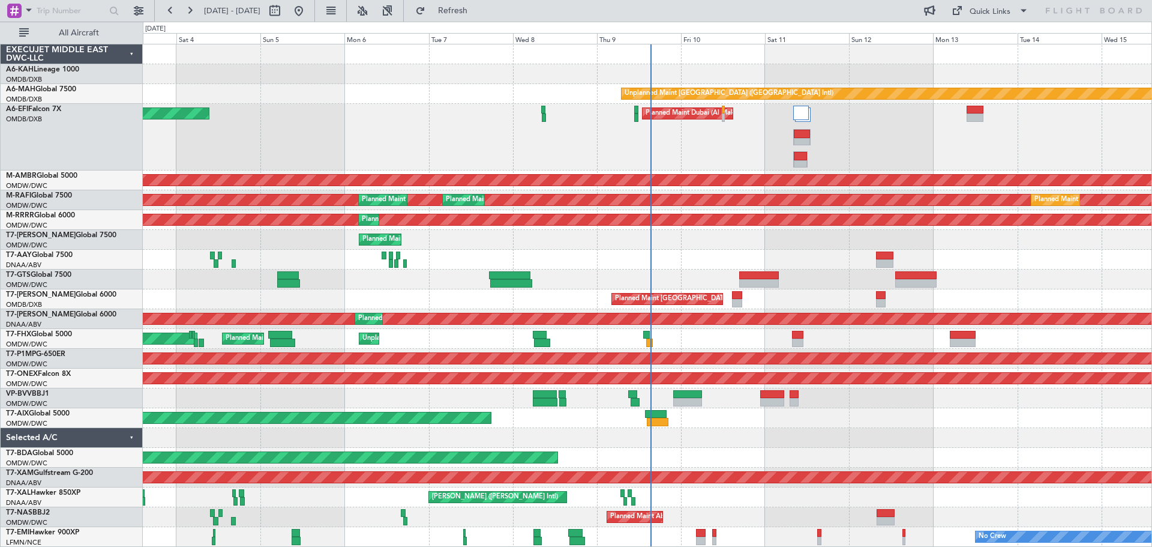
scroll to position [0, 0]
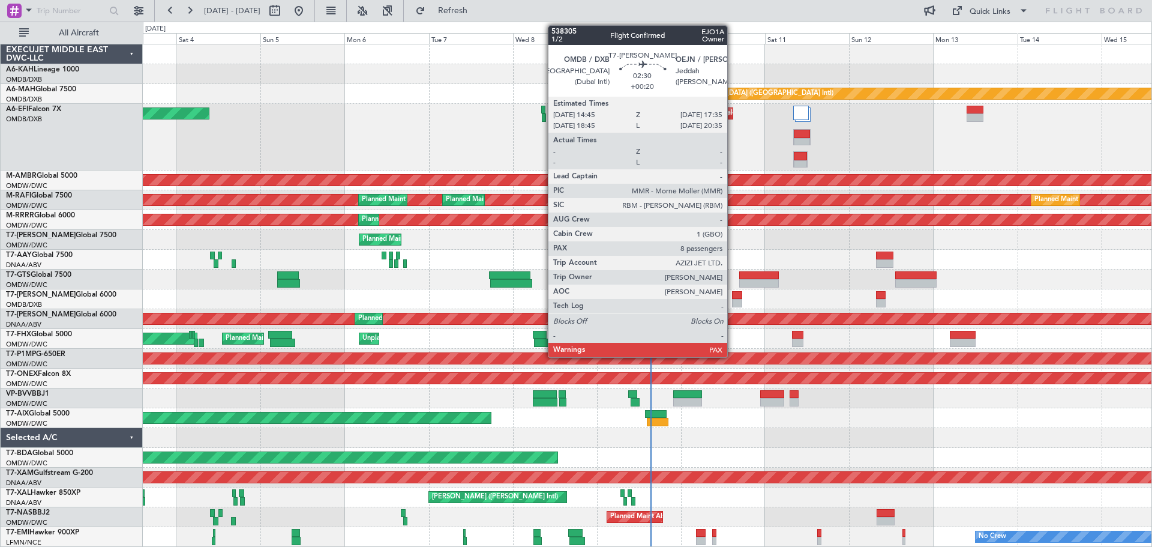
click at [732, 299] on div at bounding box center [737, 303] width 10 height 8
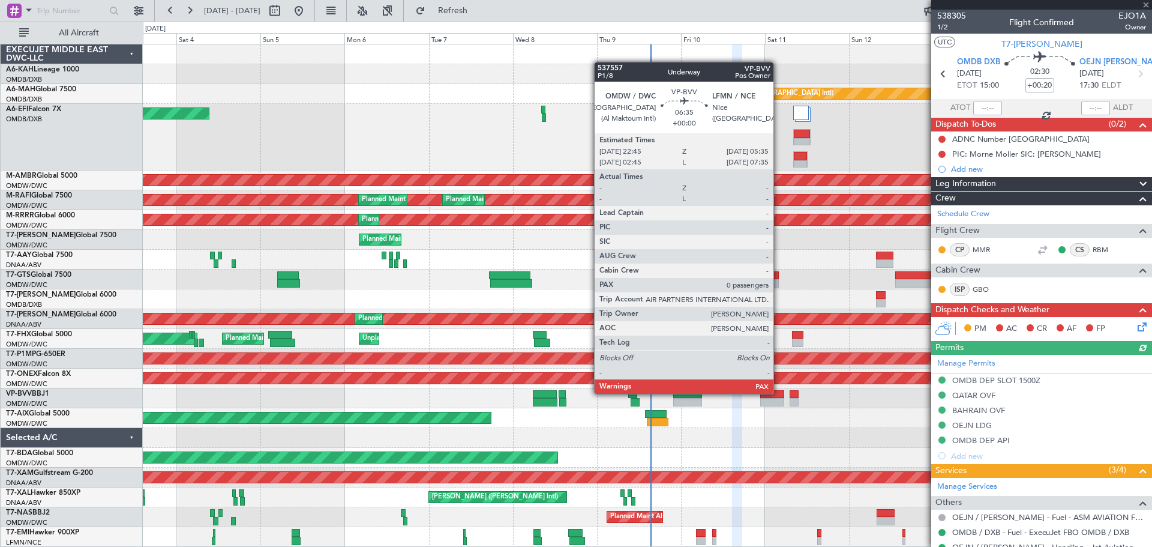
click at [779, 392] on div at bounding box center [772, 394] width 24 height 8
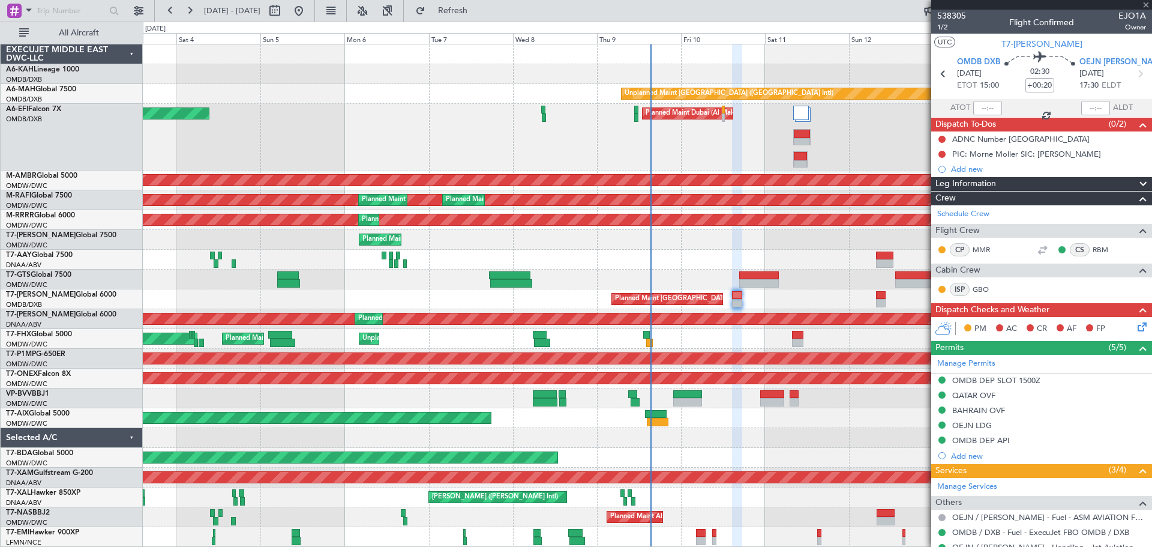
type input "0"
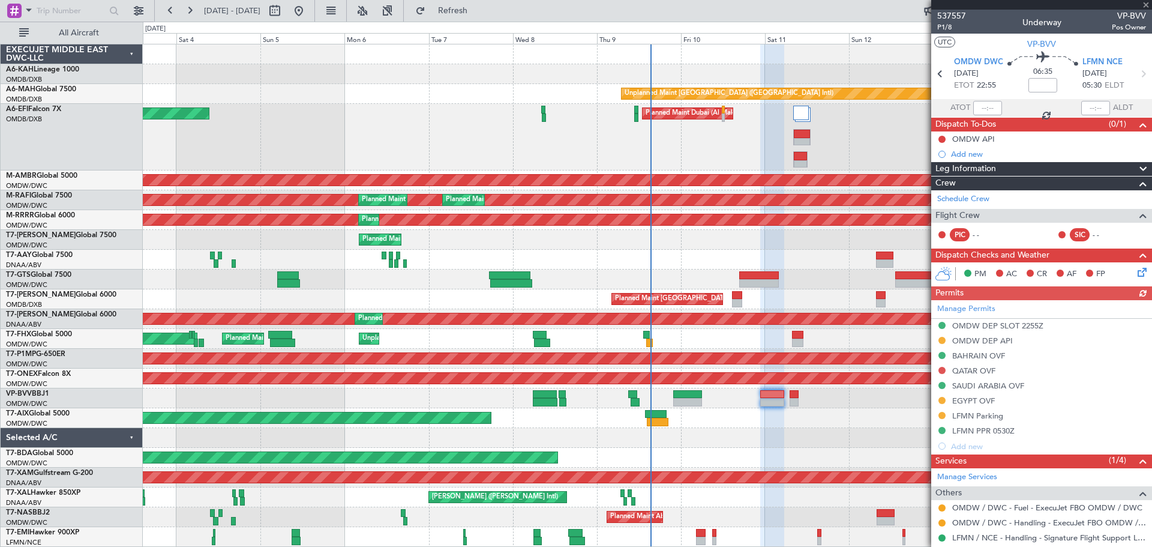
scroll to position [47, 0]
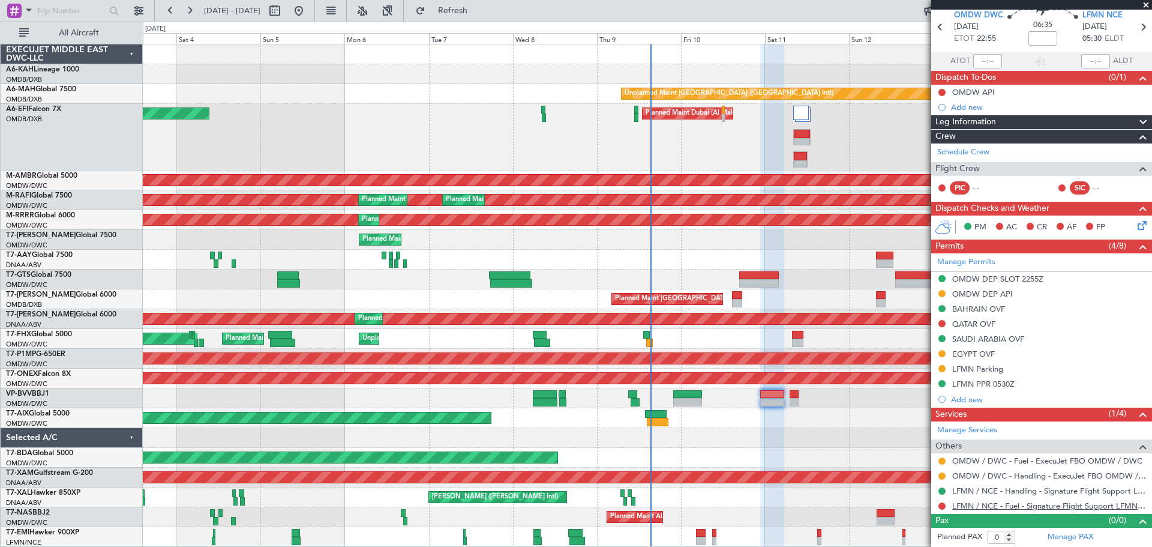
click at [978, 508] on link "LFMN / NCE - Fuel - Signature Flight Support LFMN / NCE" at bounding box center [1049, 505] width 194 height 10
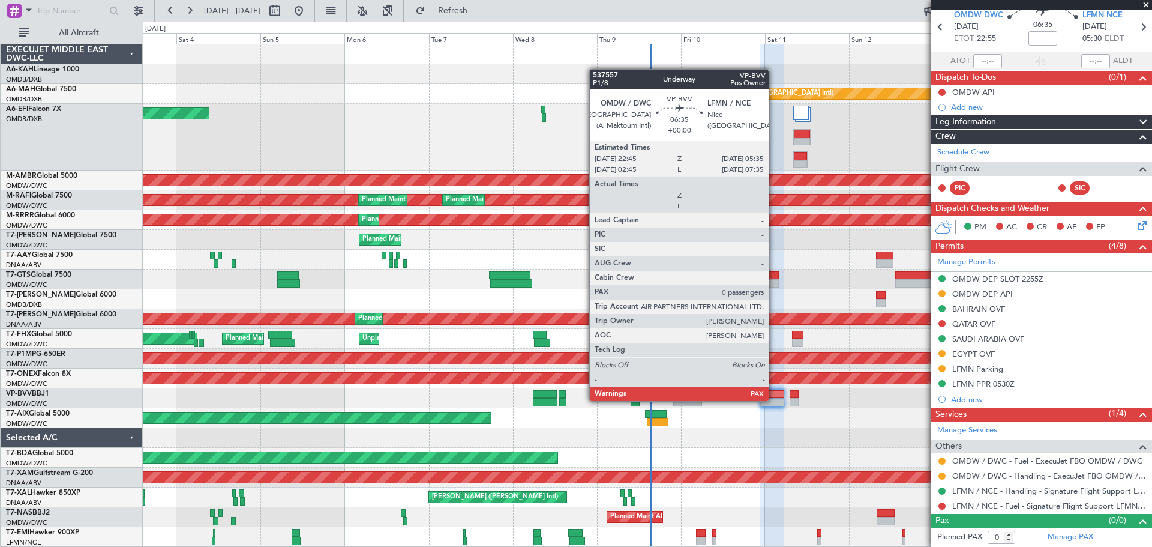
click at [774, 399] on div at bounding box center [772, 402] width 24 height 8
click at [774, 398] on div at bounding box center [772, 402] width 24 height 8
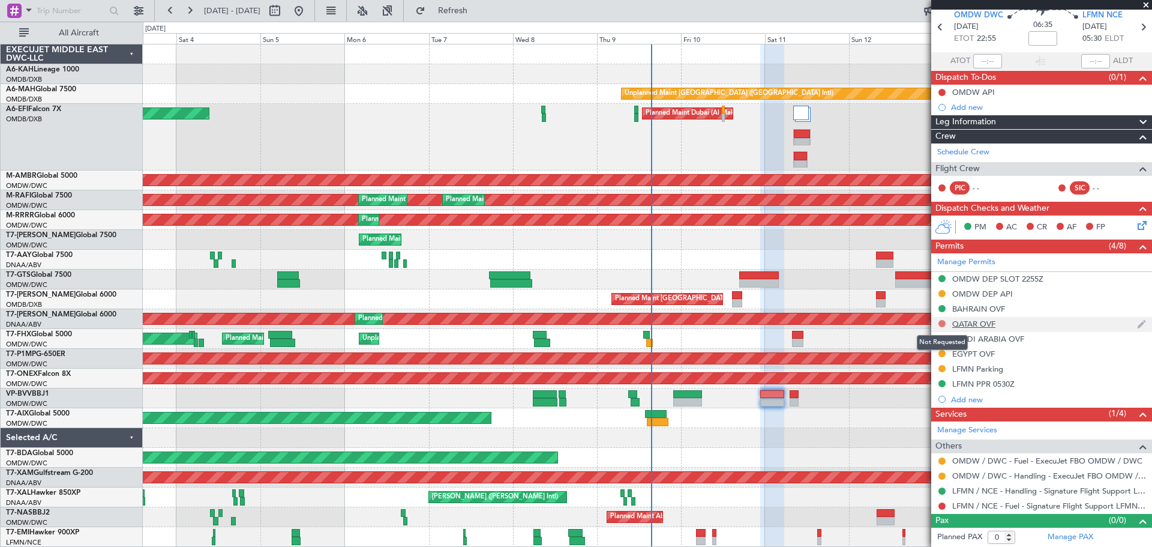
click at [944, 323] on button at bounding box center [941, 323] width 7 height 7
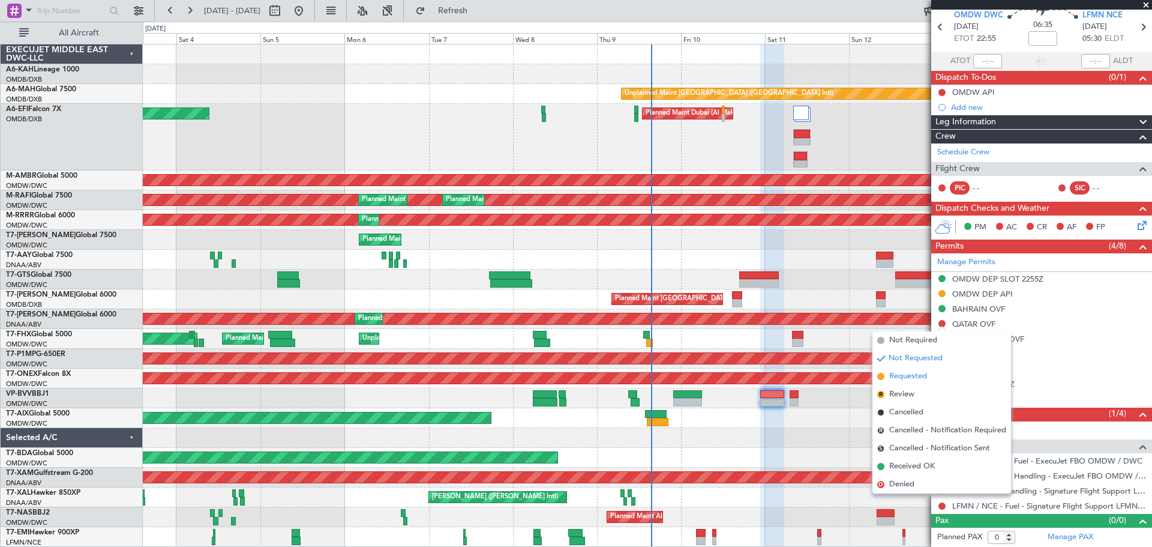
click at [921, 382] on li "Requested" at bounding box center [941, 376] width 139 height 18
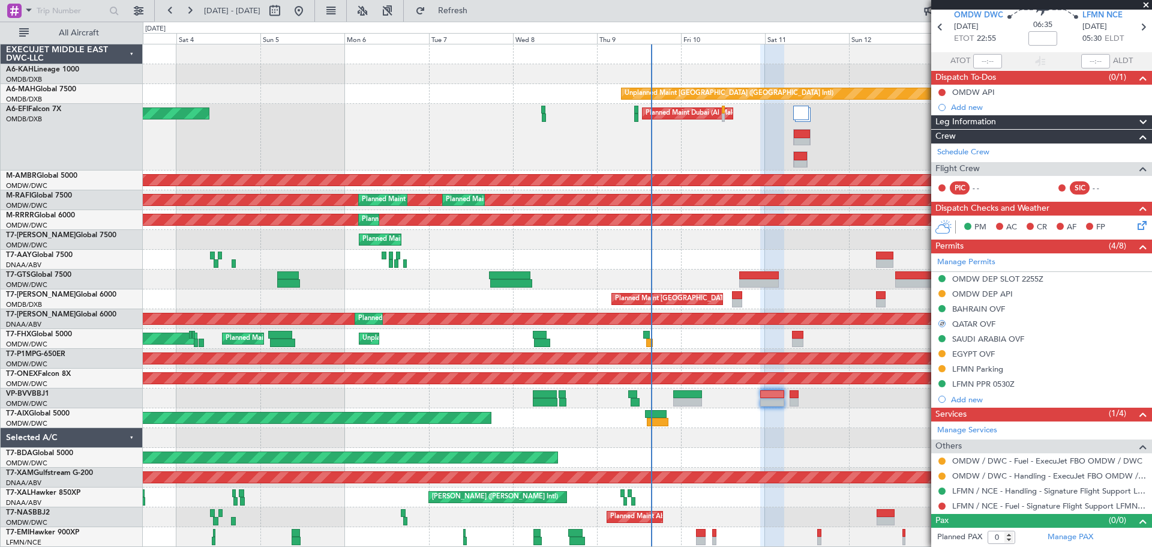
click at [984, 322] on div "QATAR OVF" at bounding box center [973, 324] width 43 height 10
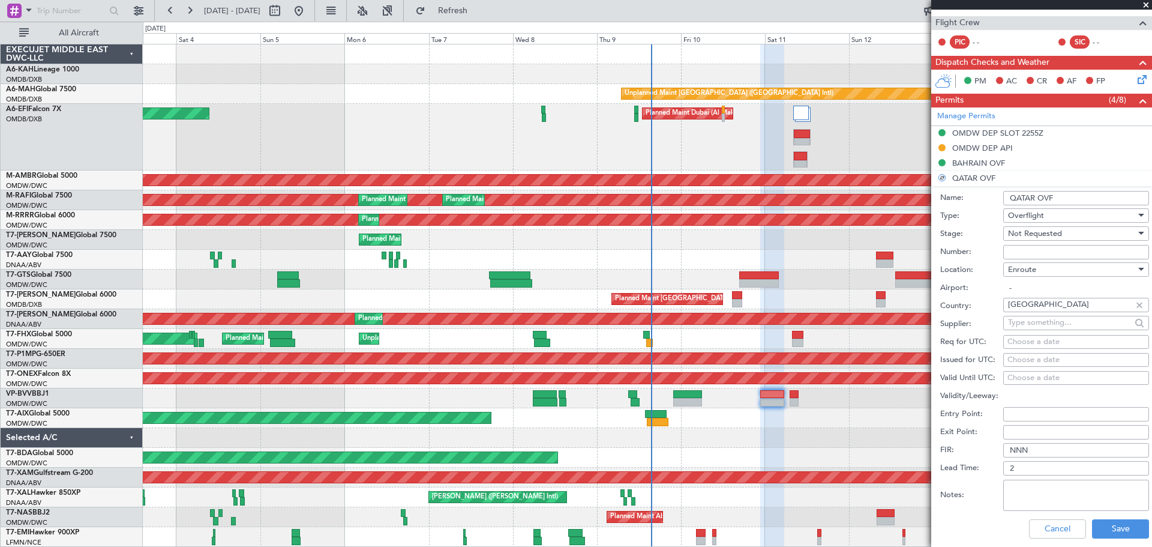
scroll to position [227, 0]
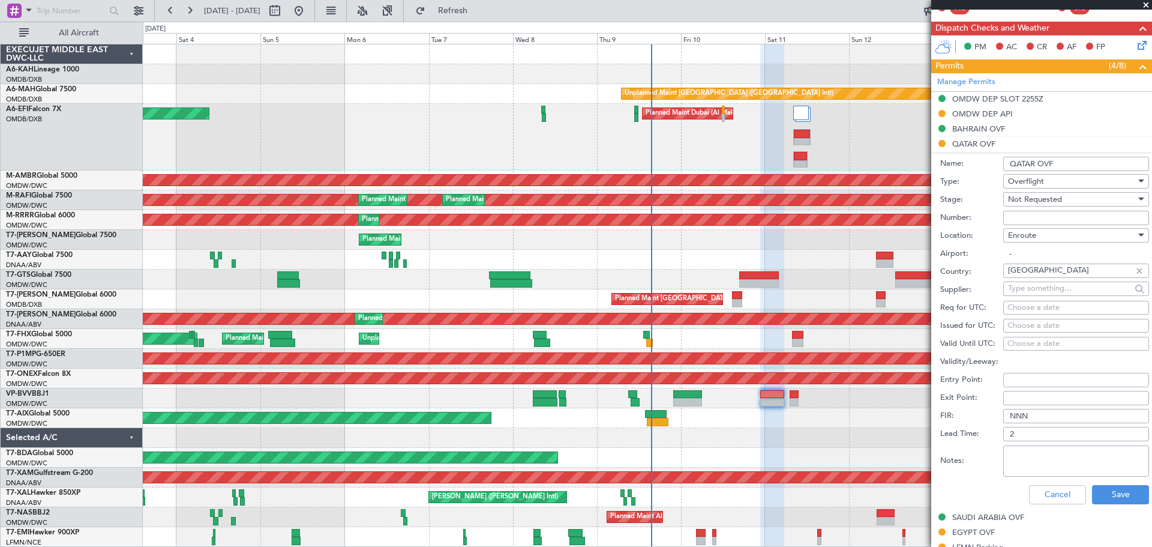
click at [1043, 472] on textarea "Notes:" at bounding box center [1076, 460] width 146 height 31
paste textarea "1760023643825"
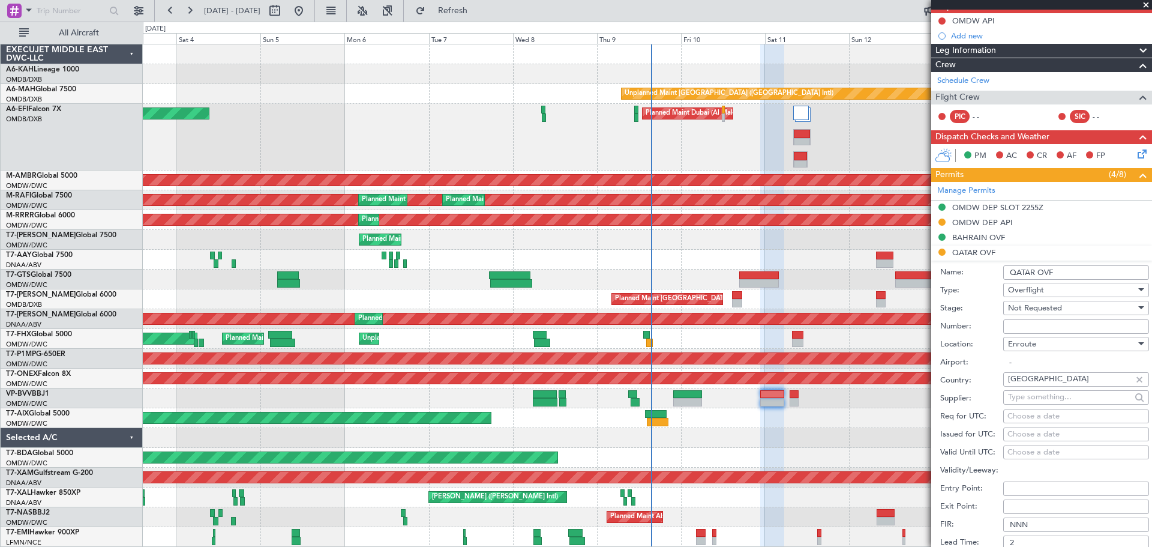
scroll to position [107, 0]
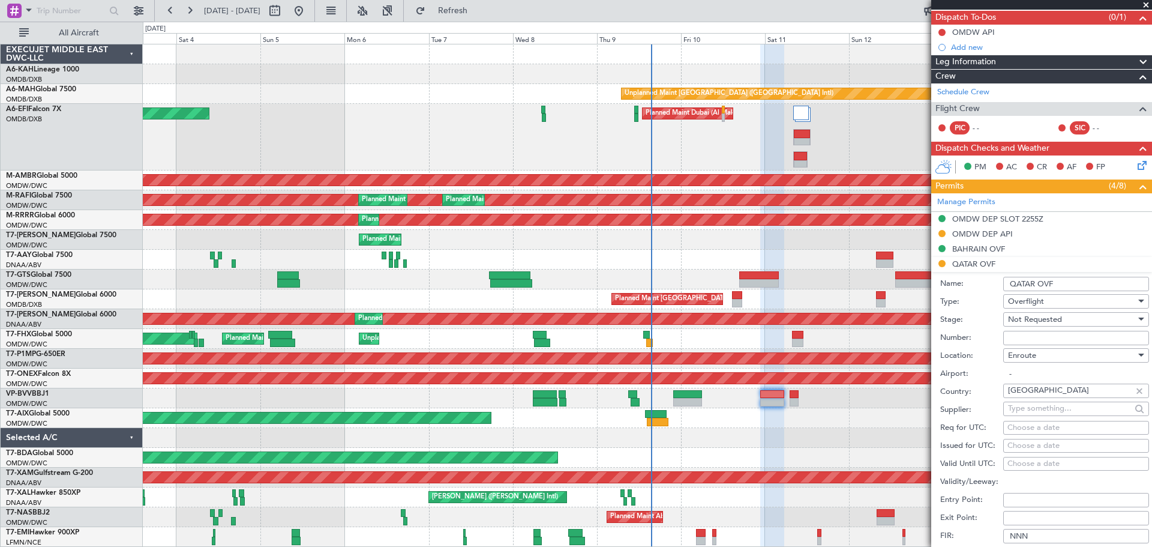
type textarea "1760023643825"
click at [1054, 318] on span "Not Requested" at bounding box center [1035, 319] width 54 height 11
click at [1055, 401] on span "Requested" at bounding box center [1071, 397] width 126 height 18
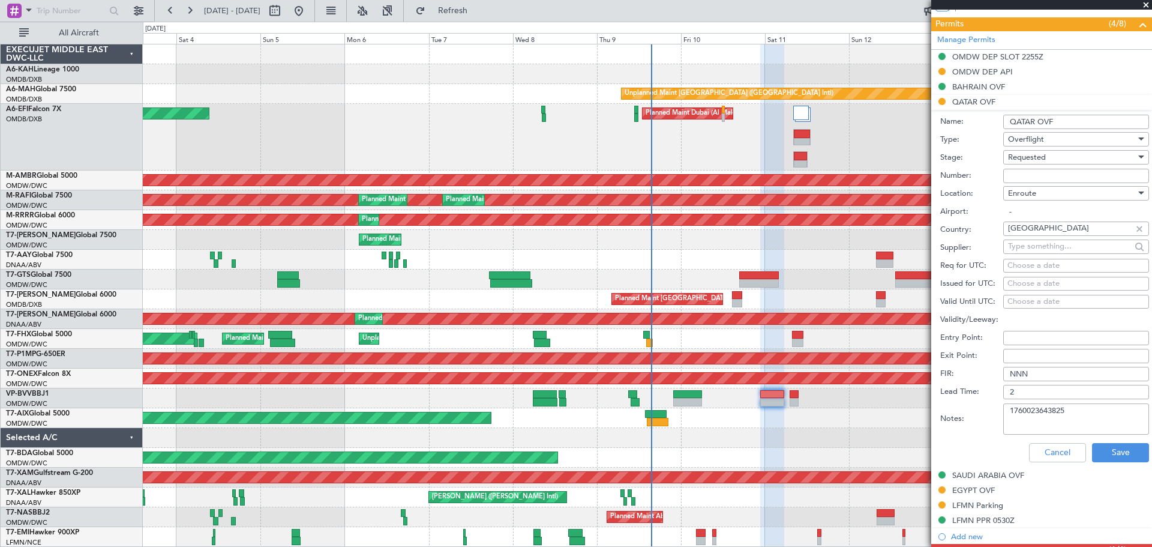
scroll to position [287, 0]
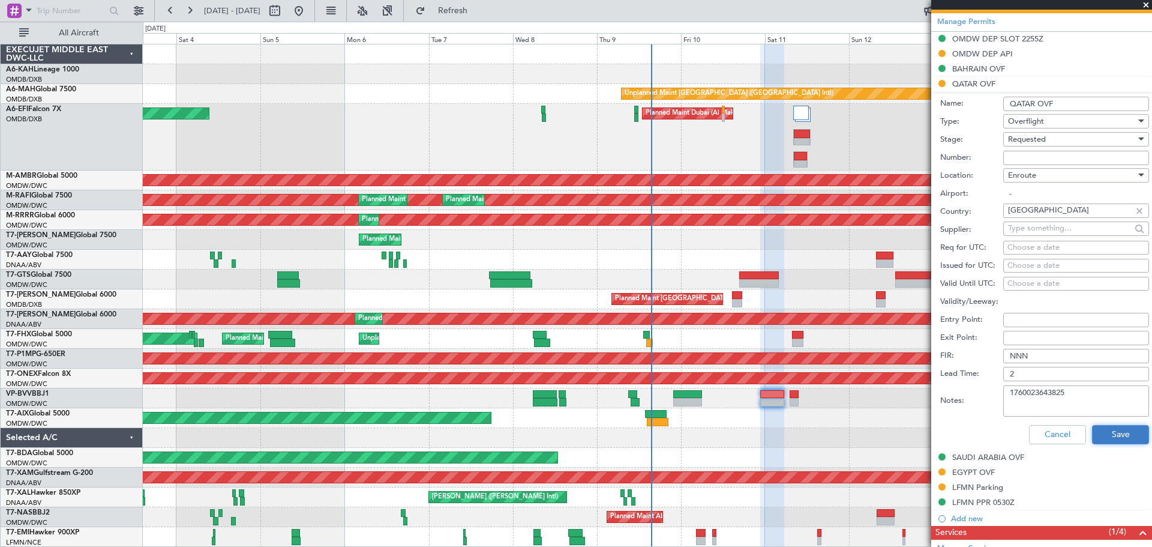
click at [1115, 438] on button "Save" at bounding box center [1120, 434] width 57 height 19
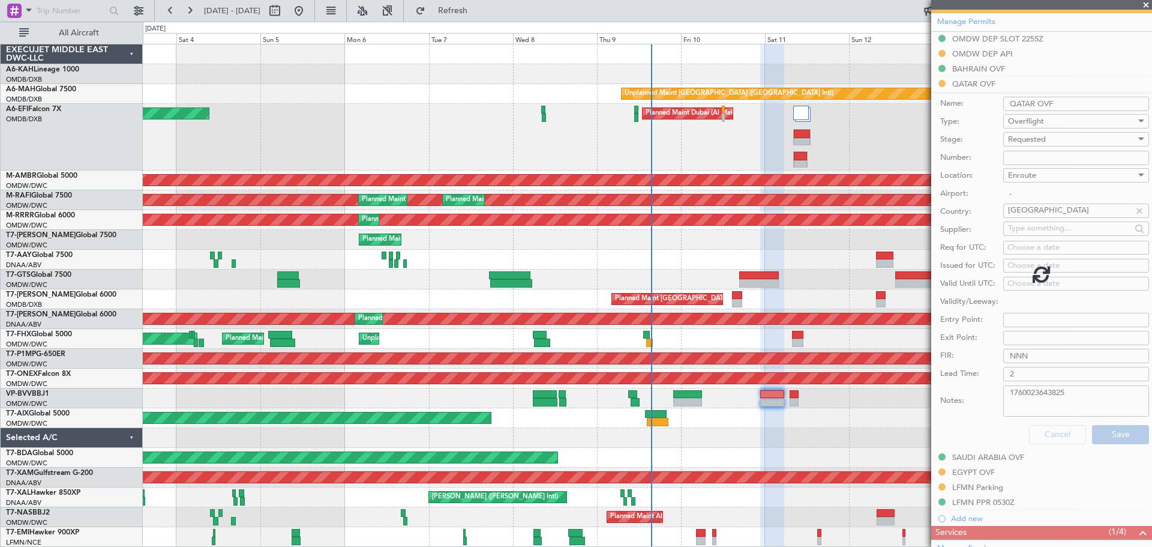
scroll to position [47, 0]
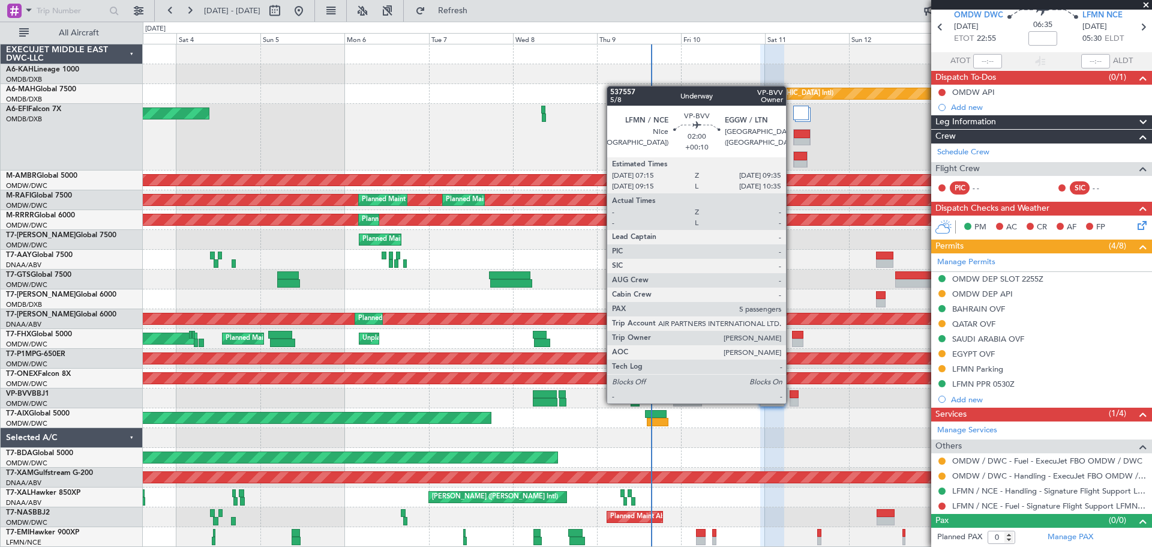
click at [791, 402] on div at bounding box center [793, 402] width 8 height 8
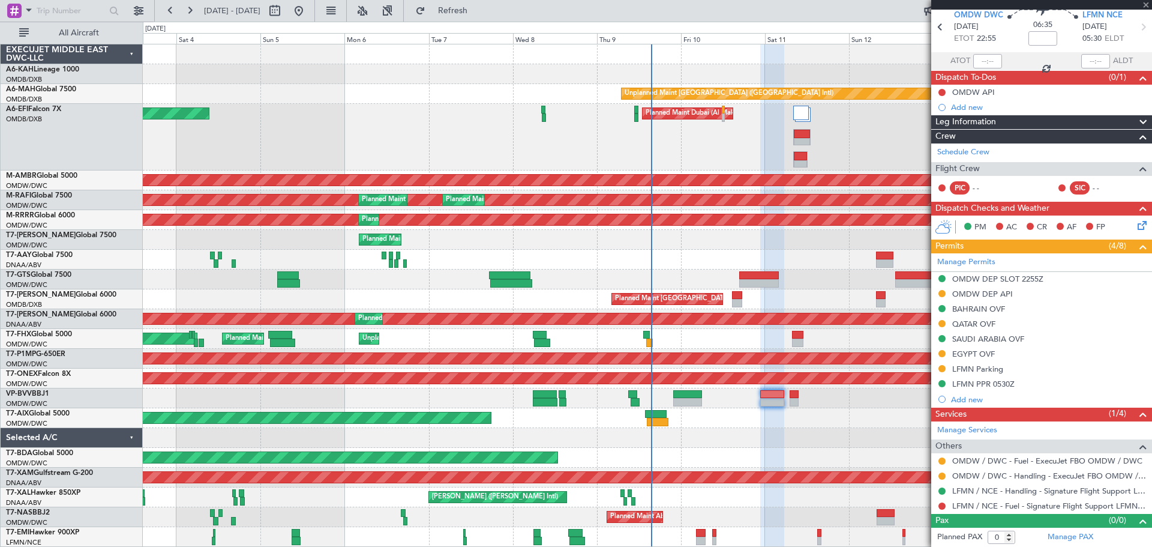
type input "+00:10"
type input "5"
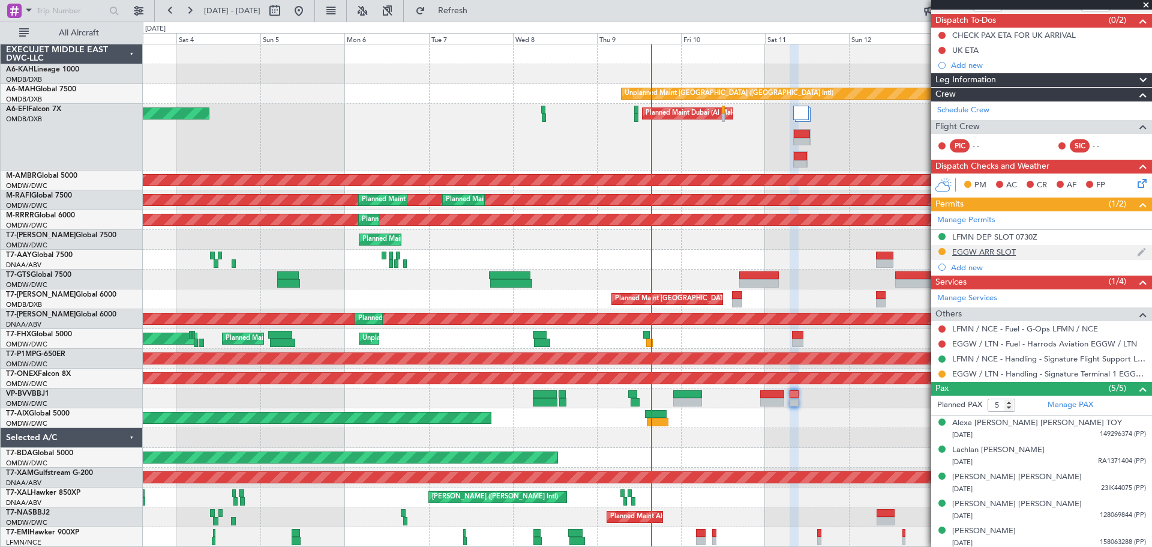
scroll to position [107, 0]
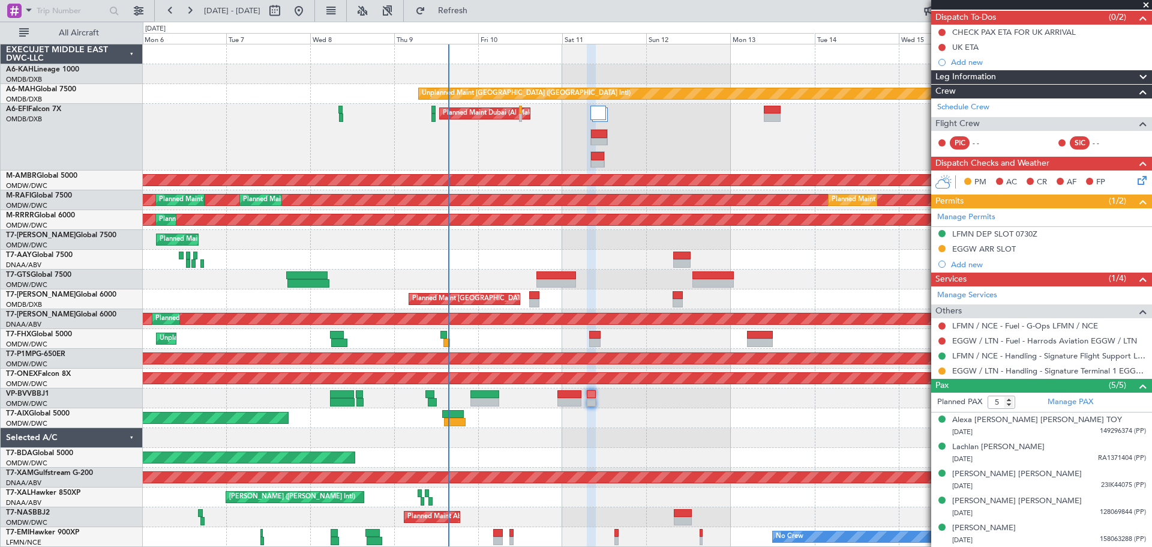
click at [596, 406] on div "Unplanned Maint [GEOGRAPHIC_DATA] ([GEOGRAPHIC_DATA] Intl) Planned Maint [GEOGR…" at bounding box center [647, 295] width 1008 height 502
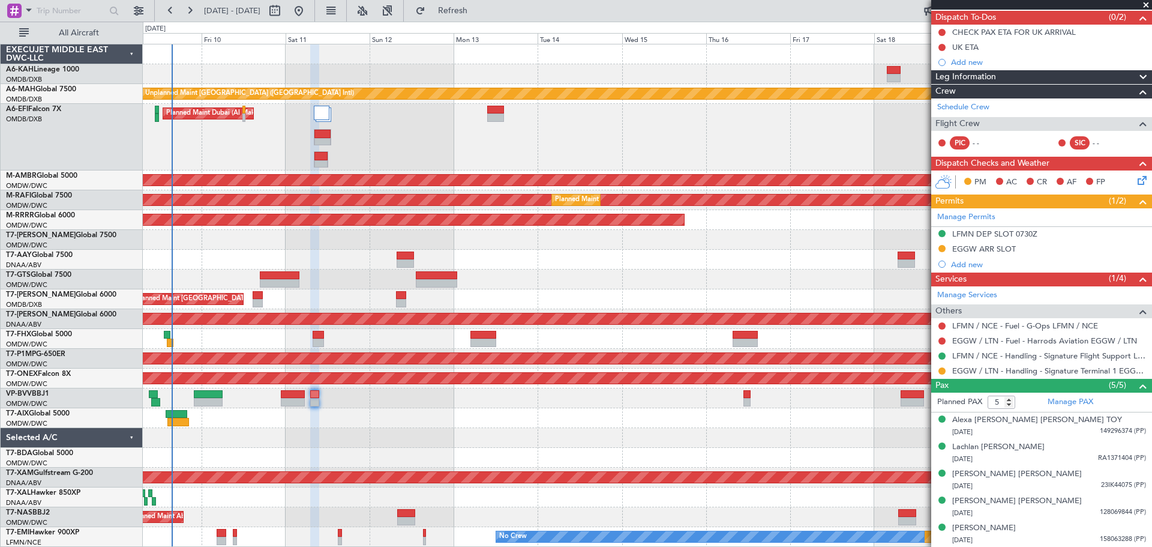
click at [466, 410] on div "Planned Maint Dubai (Al Maktoum Intl)" at bounding box center [647, 418] width 1008 height 20
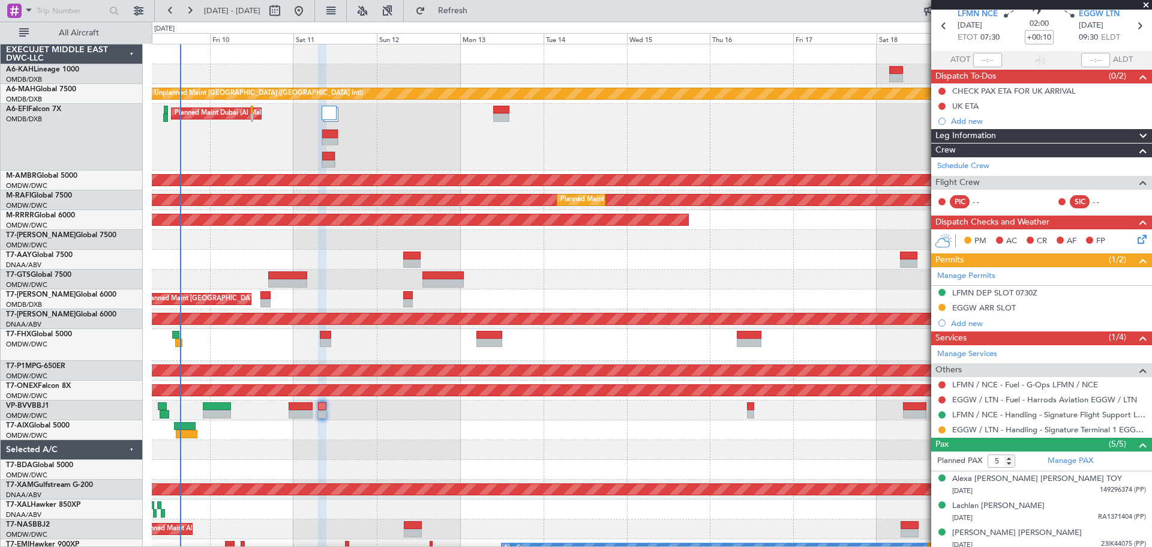
scroll to position [0, 0]
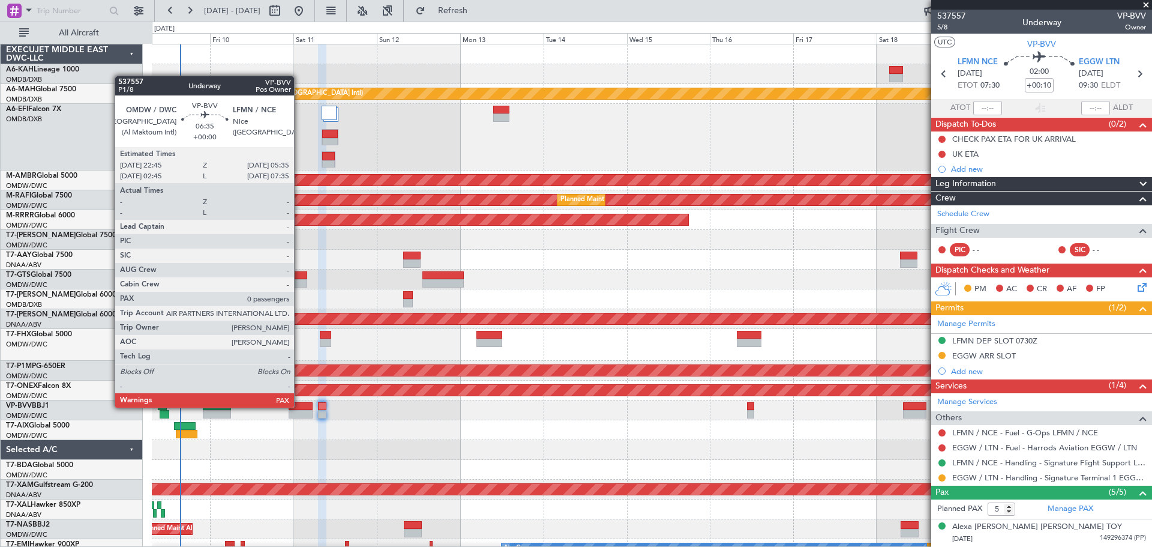
click at [299, 406] on div at bounding box center [301, 406] width 24 height 8
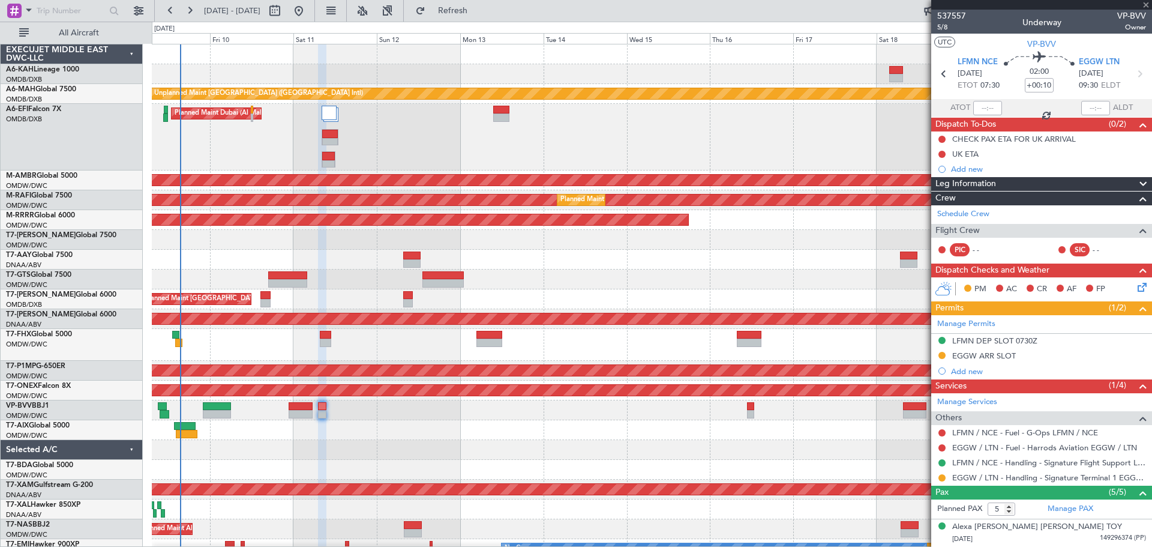
type input "0"
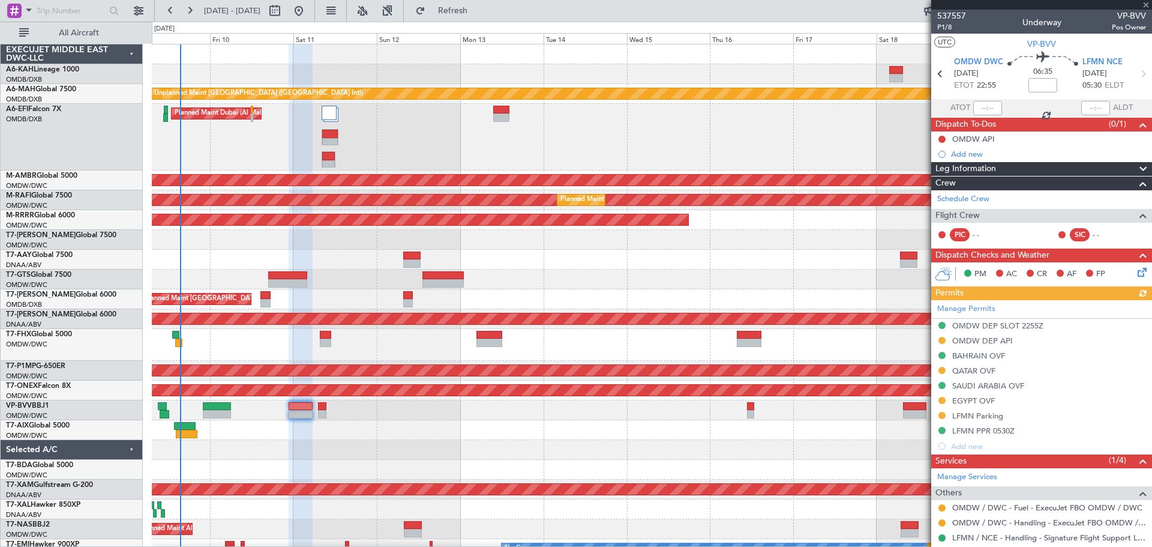
click at [963, 371] on div "Manage Permits OMDW DEP SLOT 2255Z OMDW DEP API BAHRAIN OVF QATAR OVF [GEOGRAPH…" at bounding box center [1041, 377] width 221 height 154
click at [984, 367] on div "Manage Permits OMDW DEP SLOT 2255Z OMDW DEP API BAHRAIN OVF QATAR OVF [GEOGRAPH…" at bounding box center [1041, 377] width 221 height 154
click at [977, 371] on div "QATAR OVF" at bounding box center [973, 370] width 43 height 10
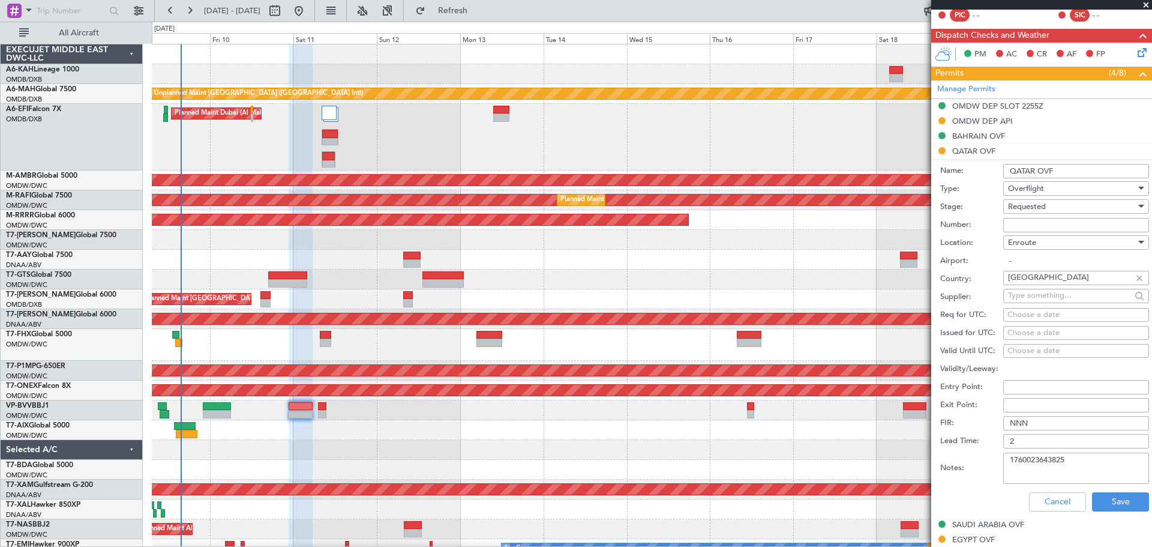
scroll to position [240, 0]
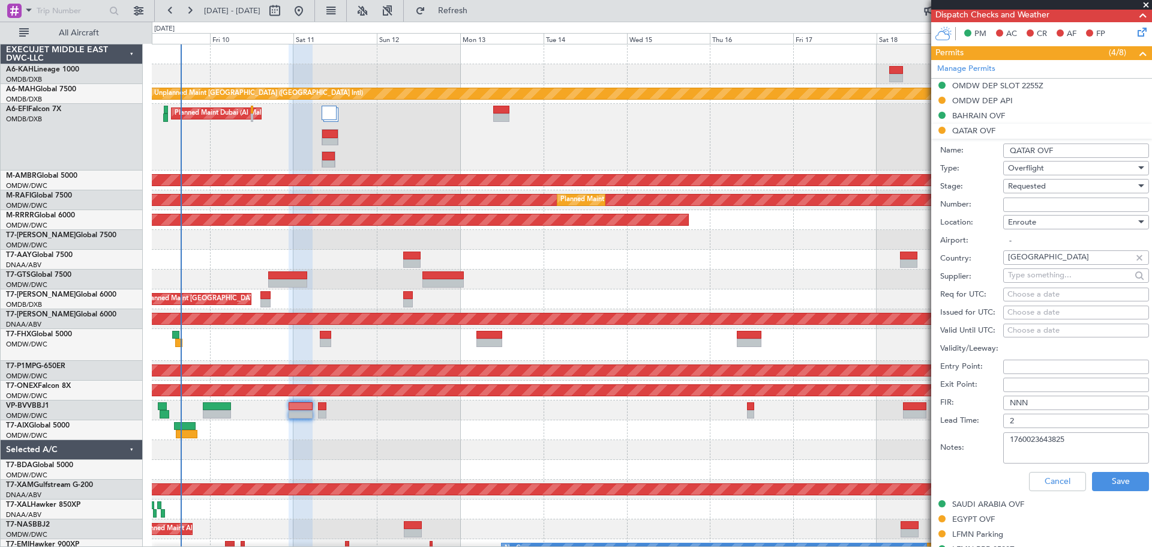
click at [1029, 211] on input "Number:" at bounding box center [1076, 204] width 146 height 14
paste input "FN2660"
type input "FN2660"
click at [1022, 193] on div "Requested" at bounding box center [1072, 186] width 128 height 18
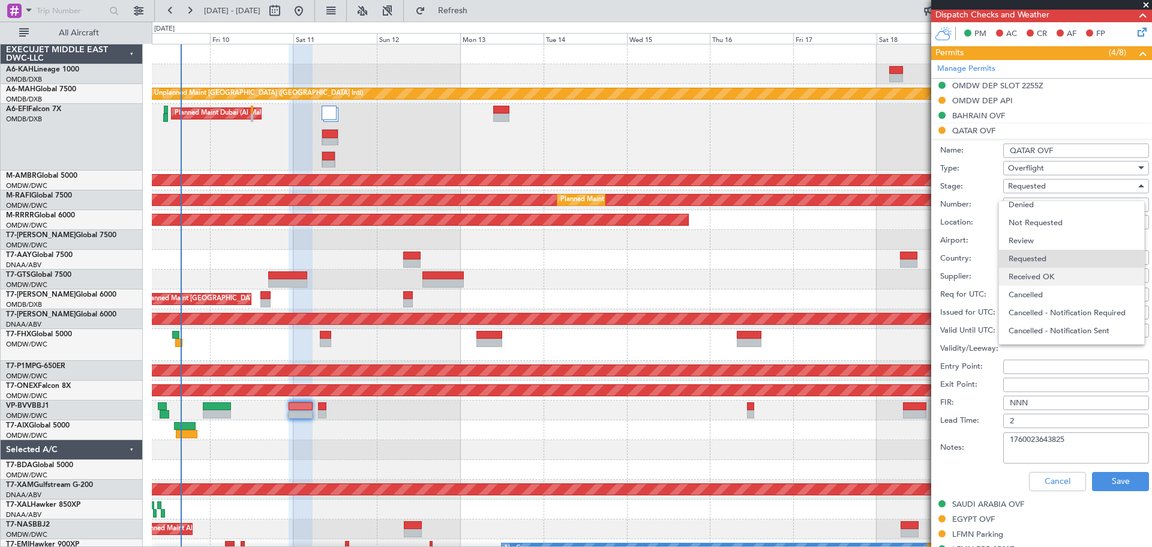
click at [1040, 277] on span "Received OK" at bounding box center [1071, 277] width 126 height 18
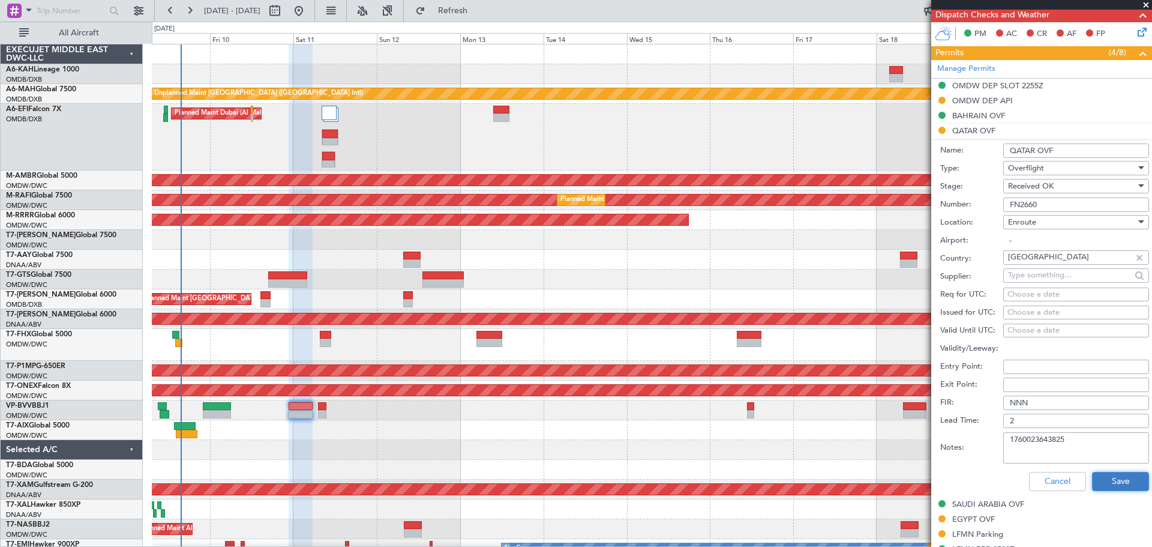
click at [1118, 478] on button "Save" at bounding box center [1120, 481] width 57 height 19
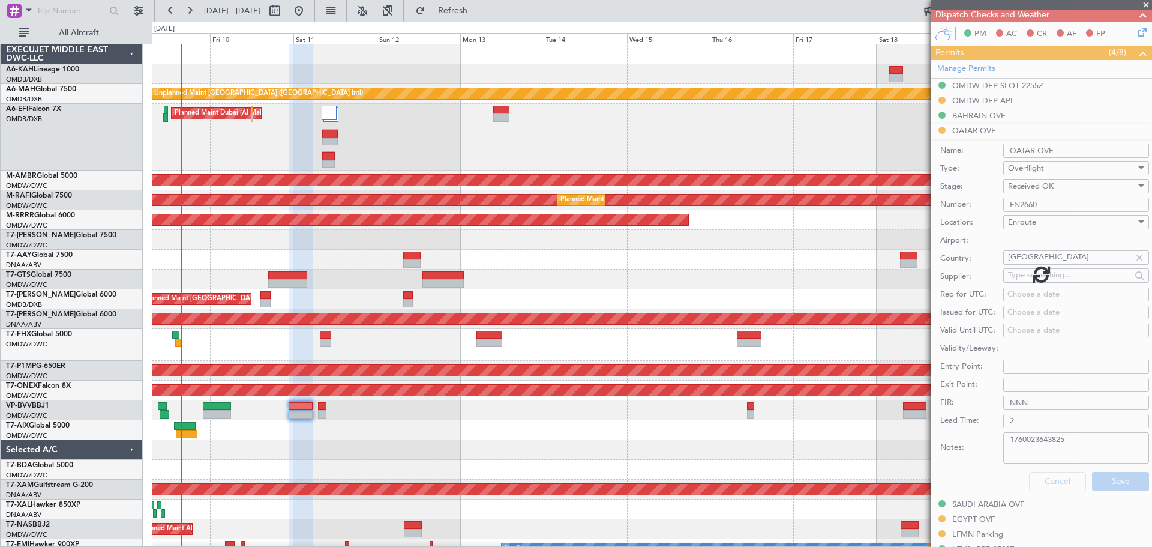
click at [600, 260] on div at bounding box center [651, 260] width 999 height 20
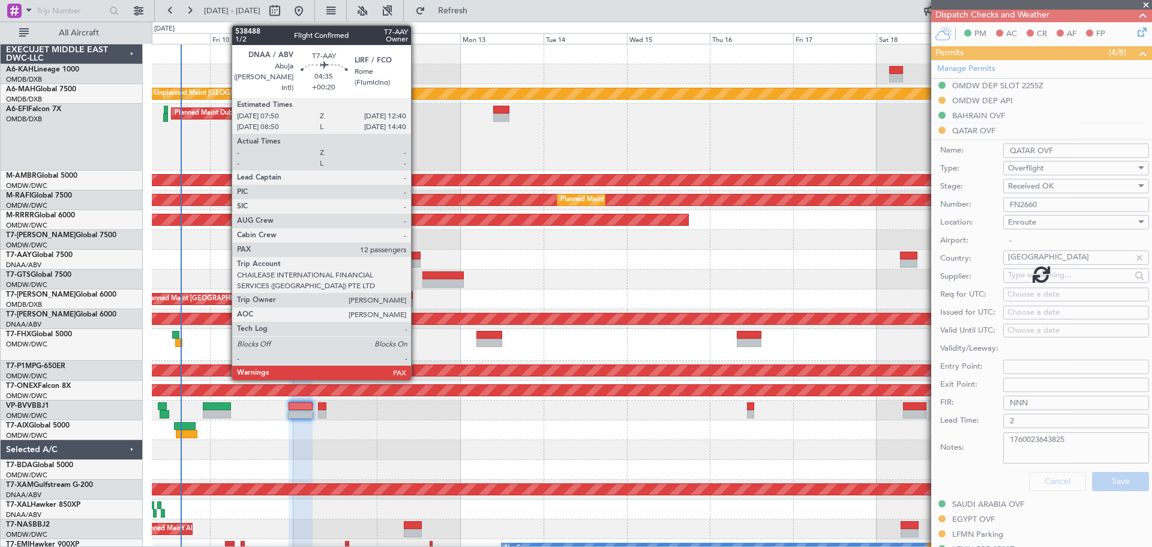
scroll to position [47, 0]
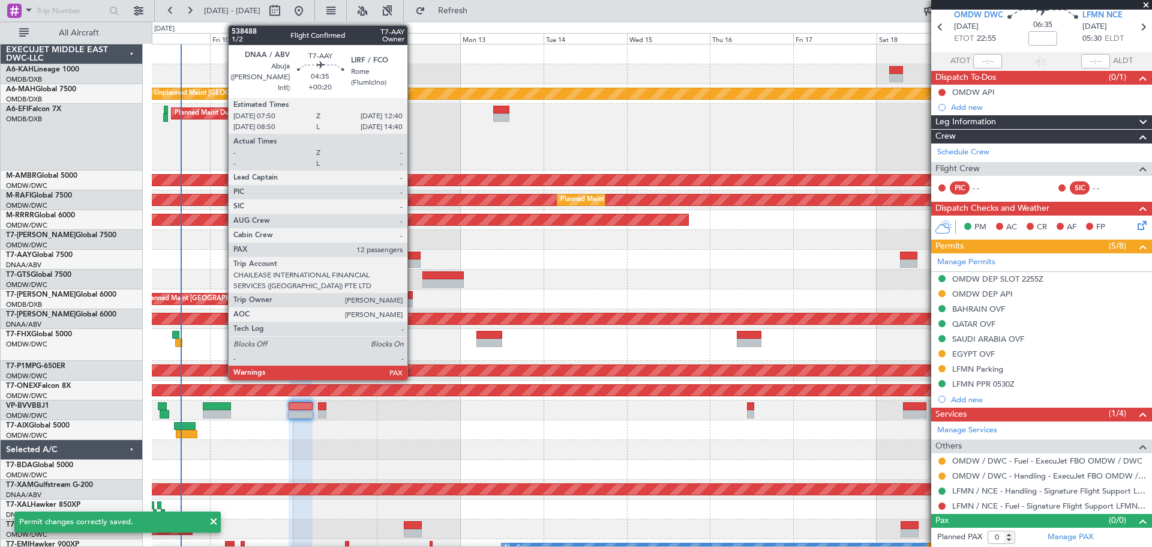
click at [413, 259] on div at bounding box center [411, 263] width 17 height 8
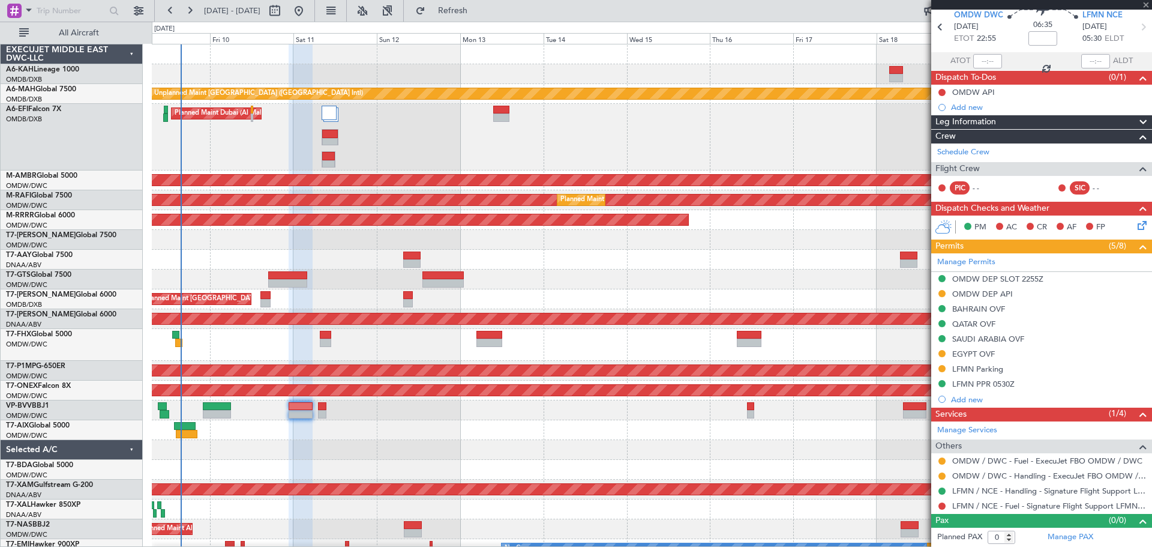
type input "+00:20"
type input "12"
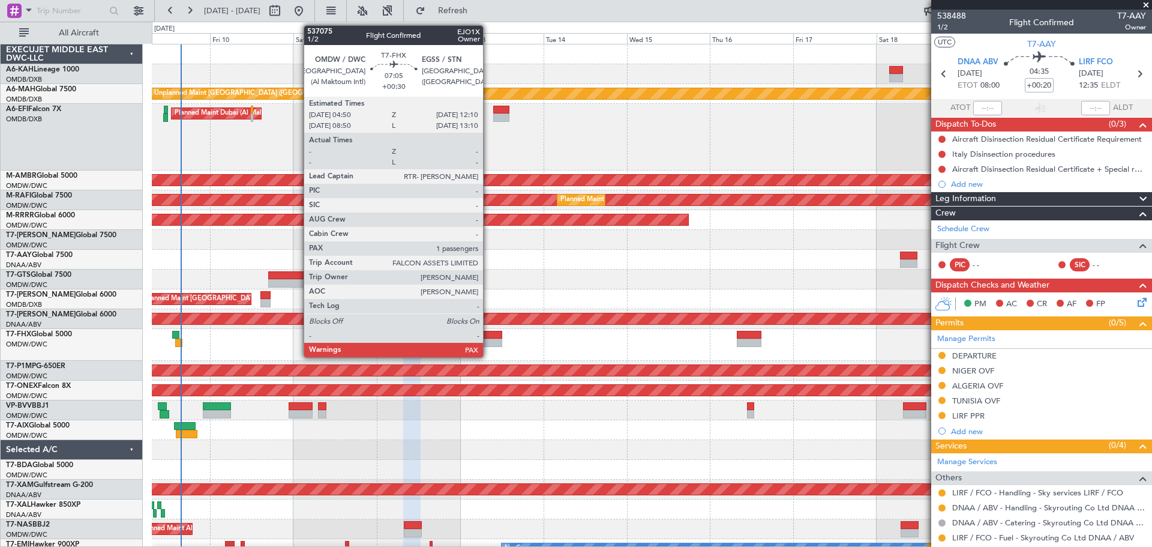
click at [488, 339] on div at bounding box center [489, 342] width 26 height 8
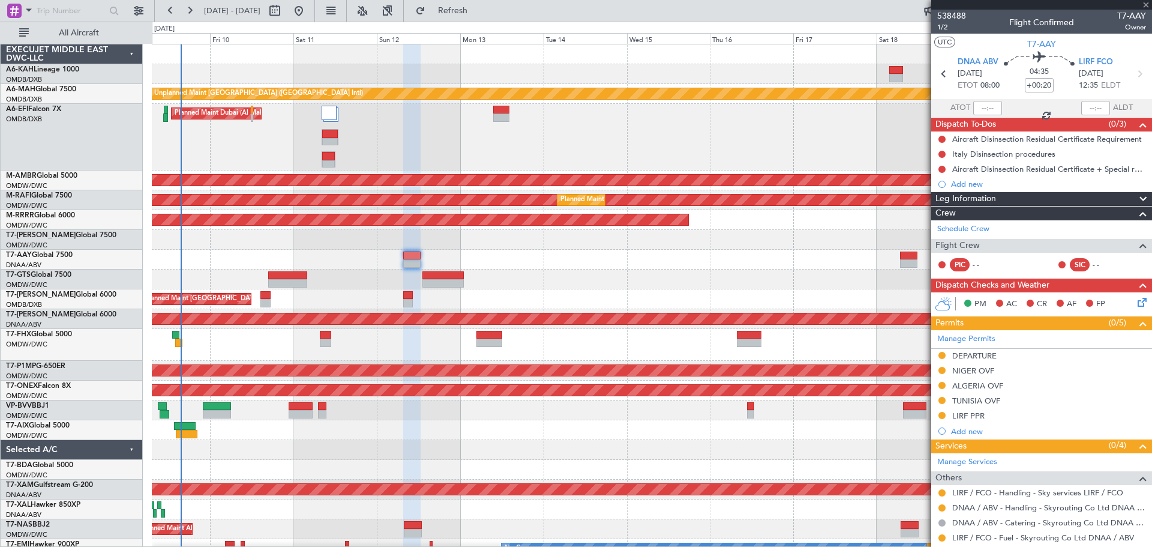
type input "+00:30"
type input "1"
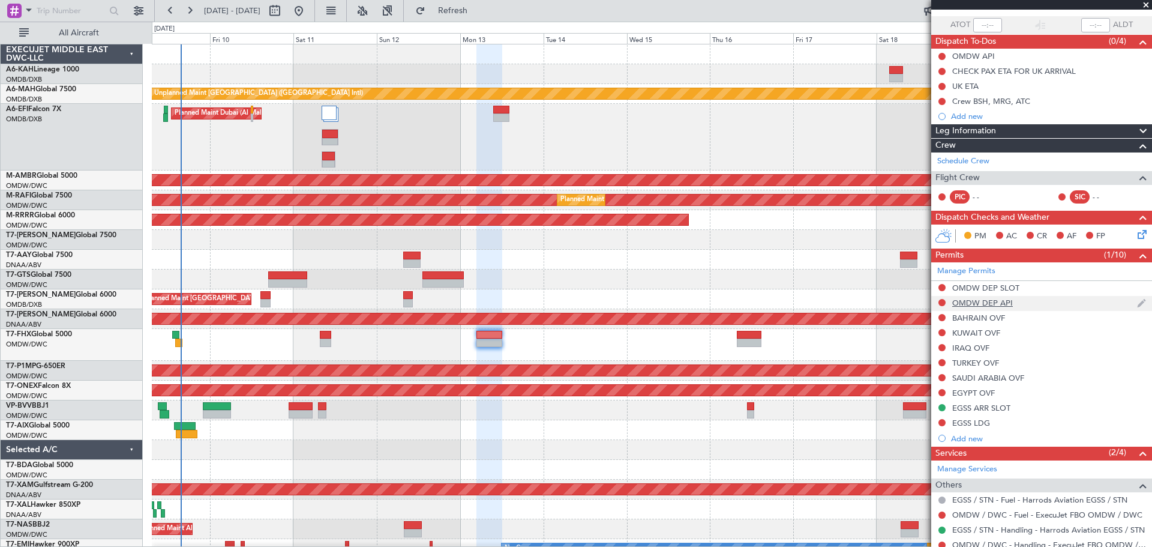
scroll to position [164, 0]
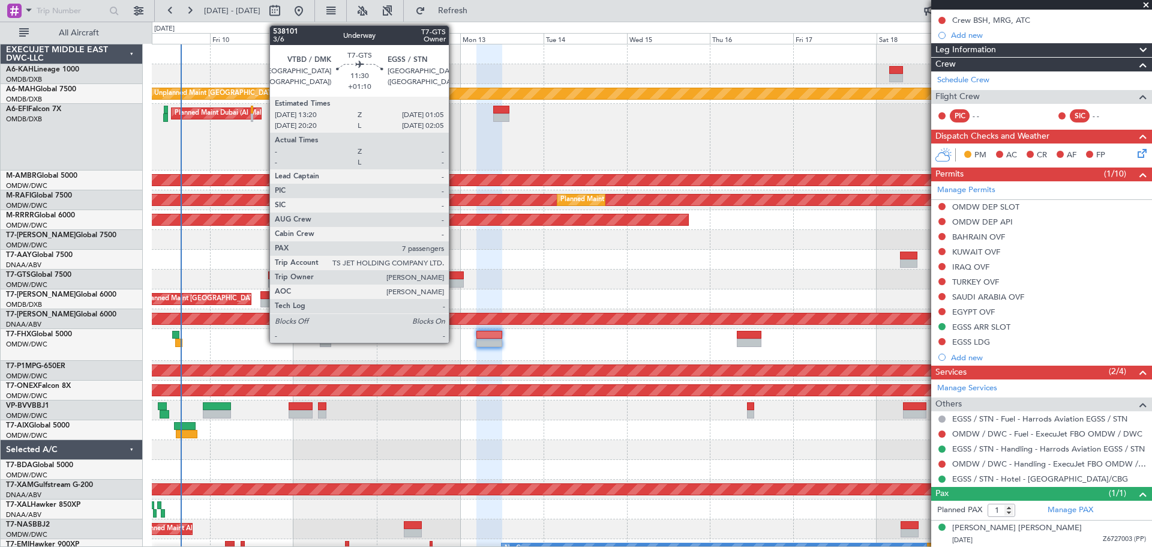
click at [454, 273] on div at bounding box center [442, 275] width 41 height 8
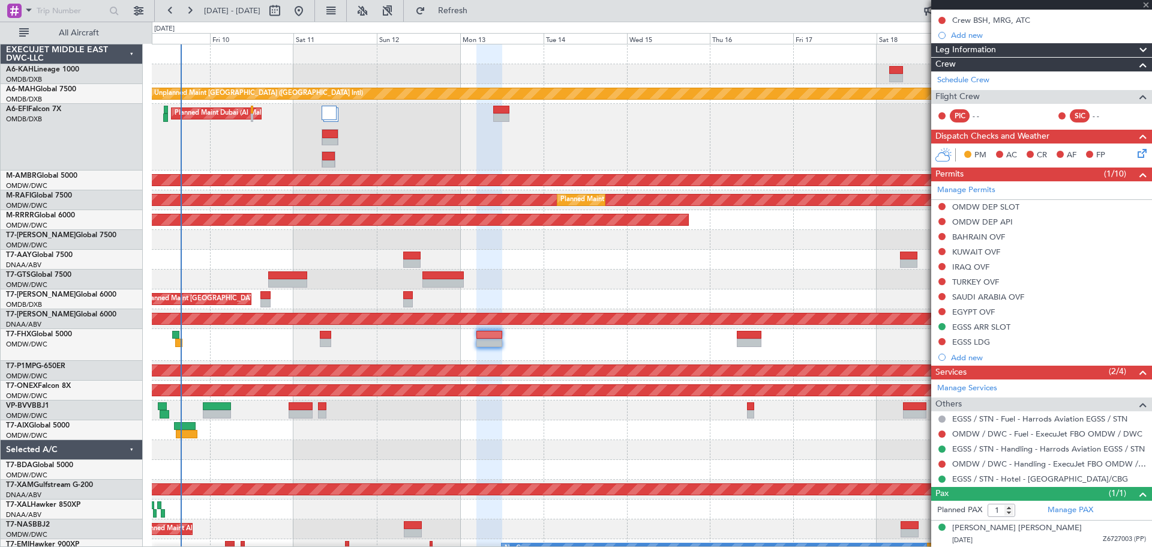
type input "+01:10"
type input "7"
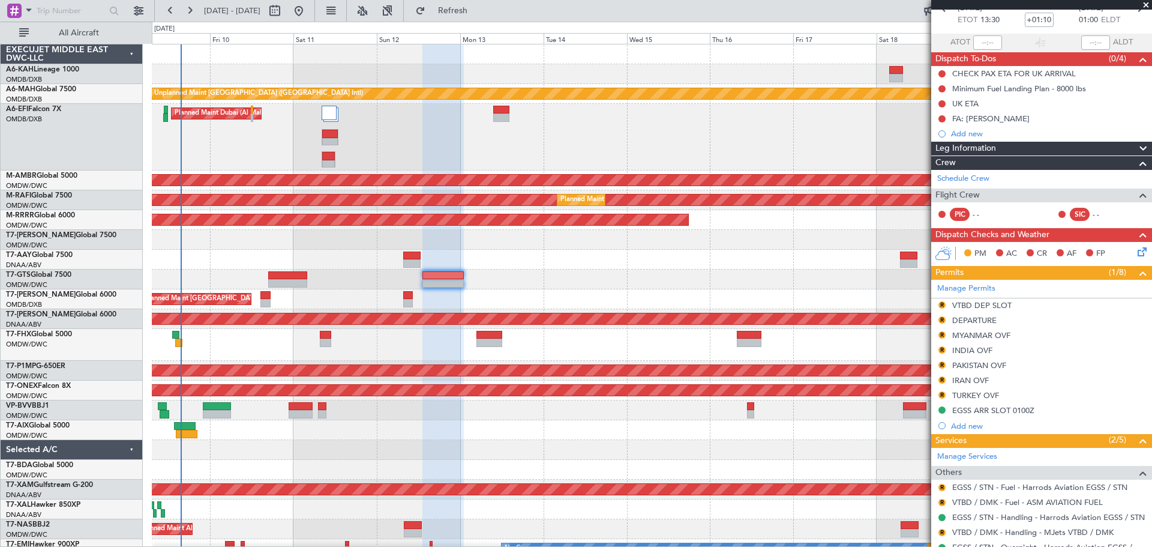
scroll to position [0, 0]
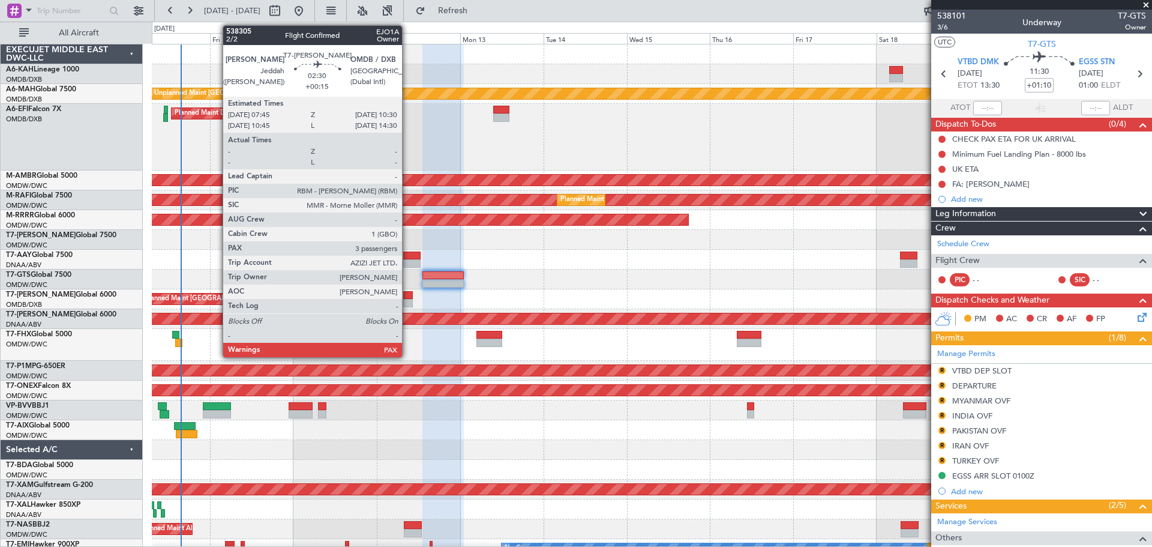
click at [407, 300] on div at bounding box center [408, 303] width 10 height 8
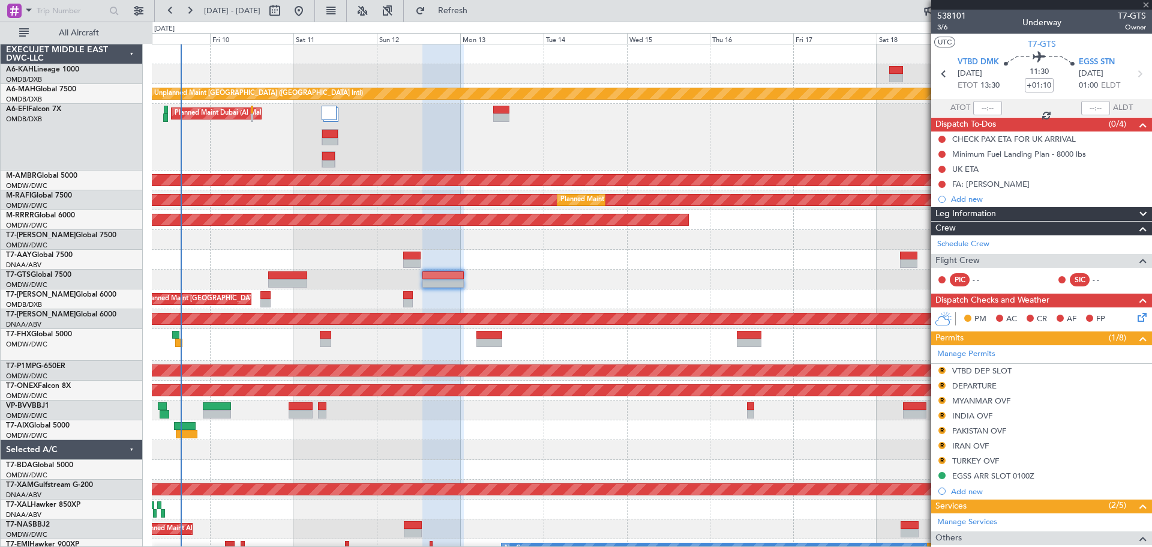
type input "+00:15"
type input "3"
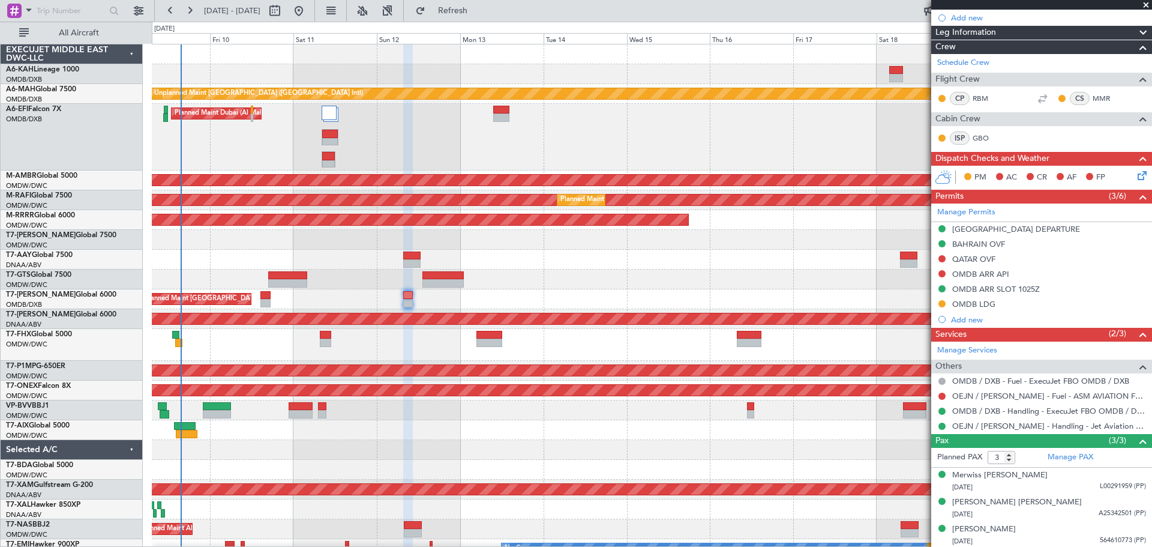
scroll to position [152, 0]
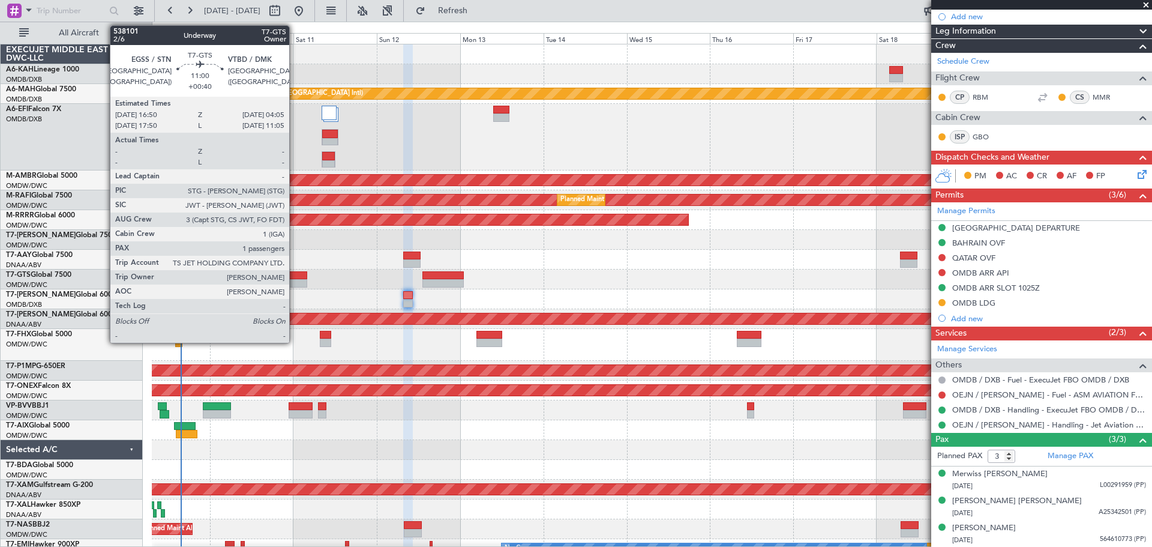
click at [295, 280] on div at bounding box center [288, 283] width 40 height 8
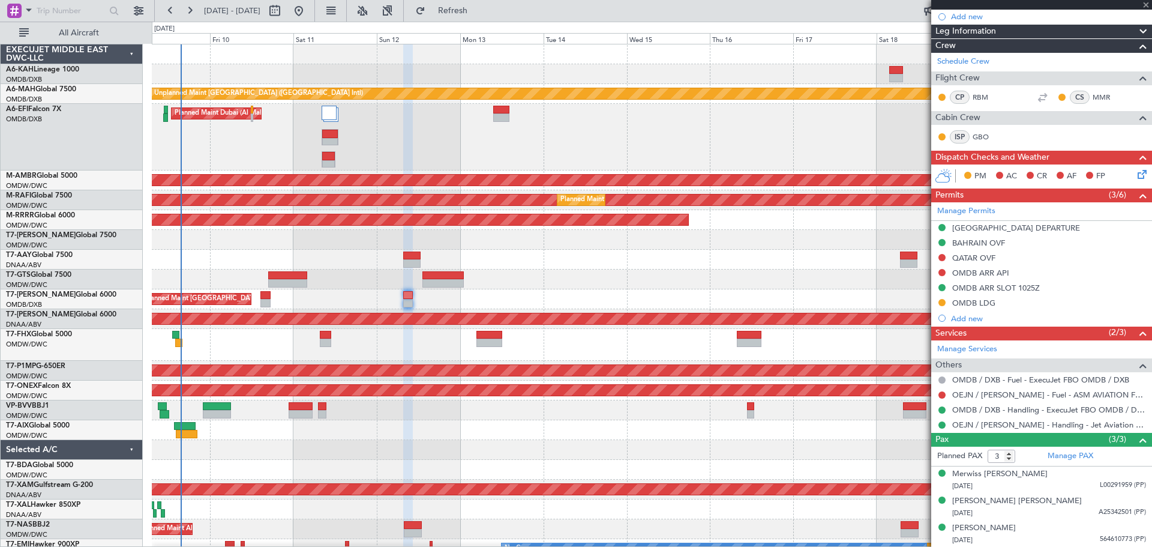
type input "+00:40"
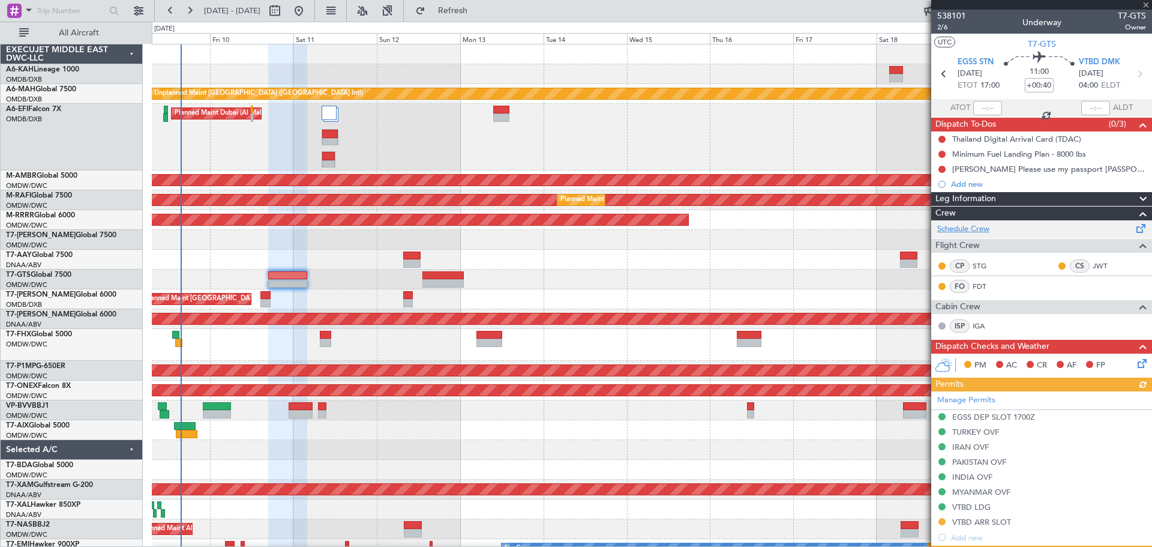
click at [978, 230] on link "Schedule Crew" at bounding box center [963, 229] width 52 height 12
click at [468, 11] on span "Refresh" at bounding box center [453, 11] width 50 height 8
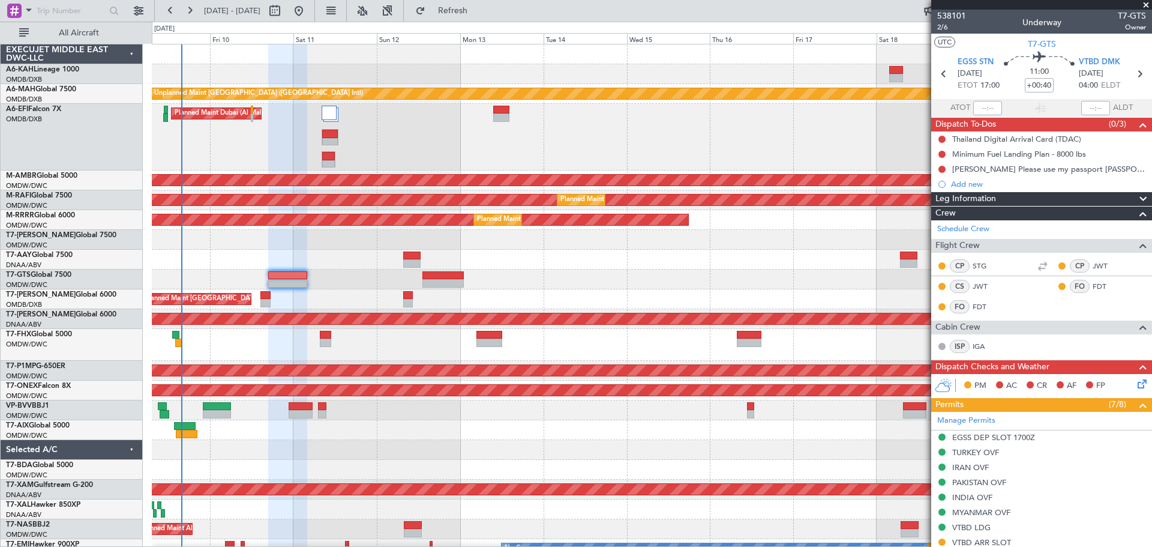
click at [1145, 4] on span at bounding box center [1146, 5] width 12 height 11
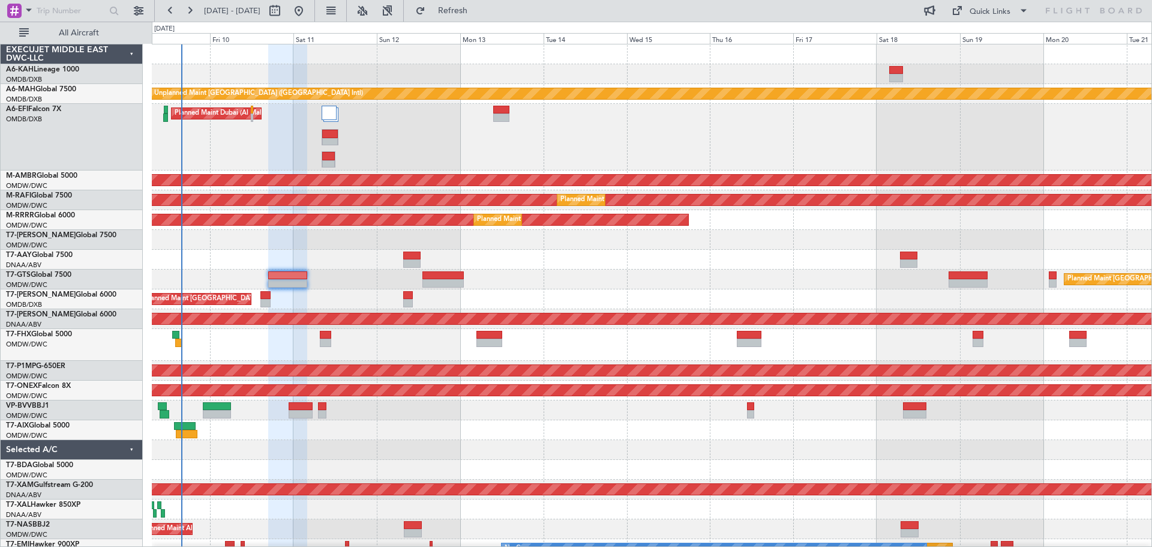
type input "0"
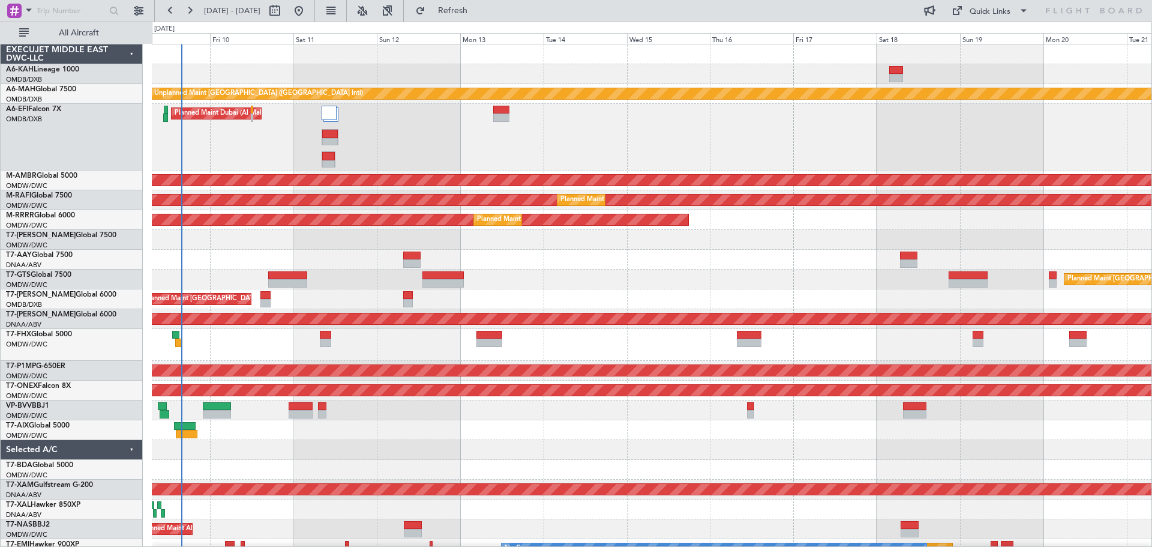
click at [284, 278] on div at bounding box center [288, 275] width 40 height 8
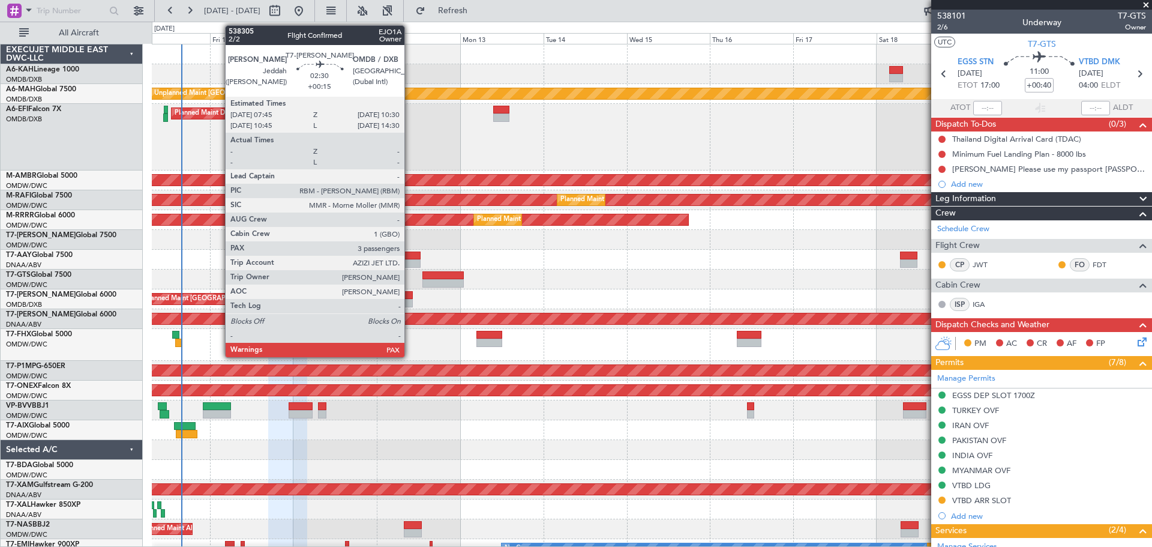
click at [410, 300] on div at bounding box center [408, 303] width 10 height 8
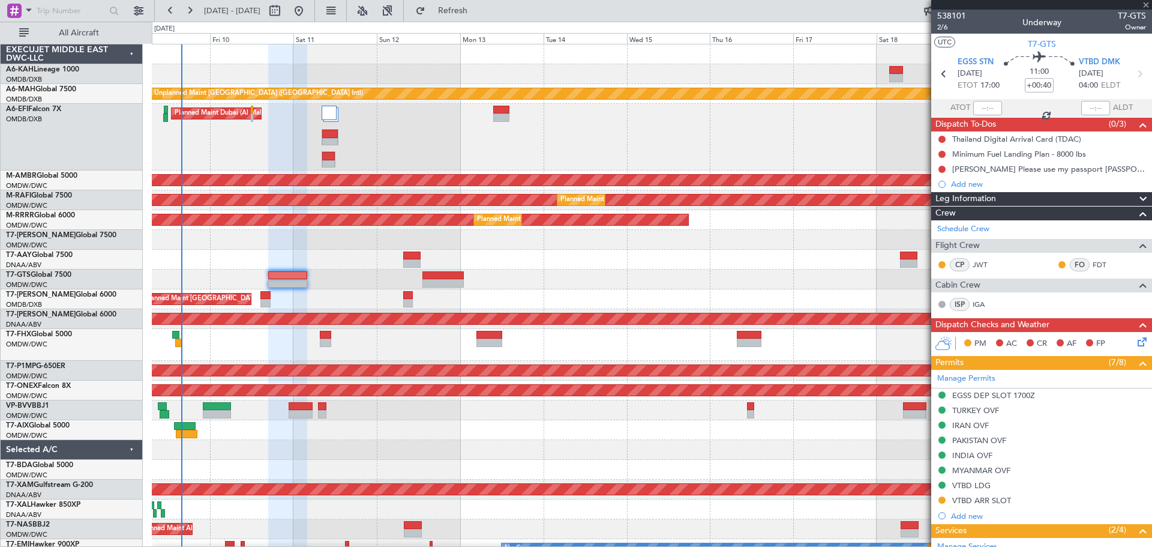
type input "+00:15"
type input "3"
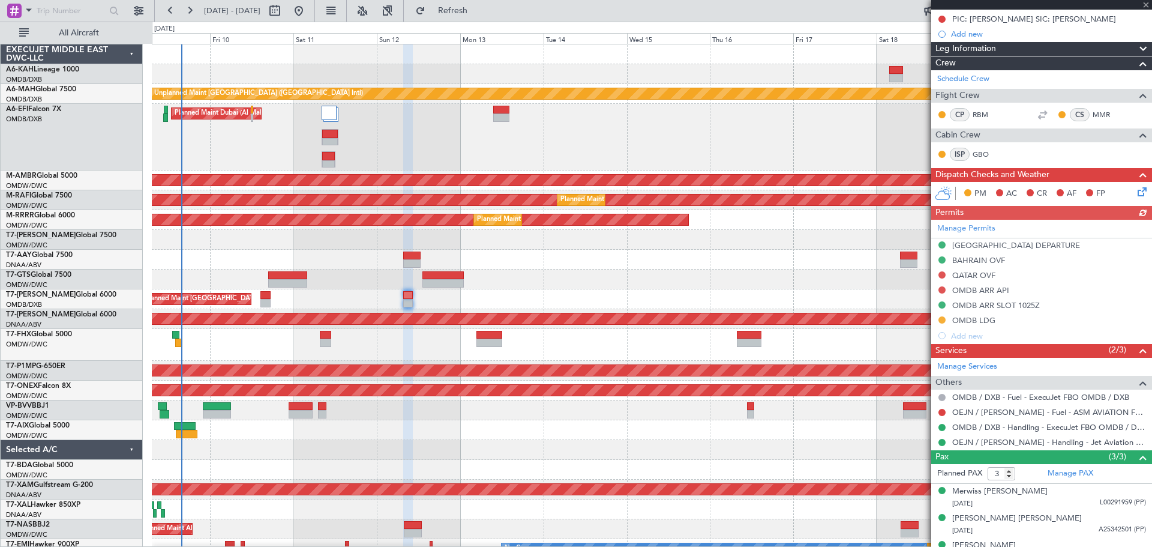
scroll to position [152, 0]
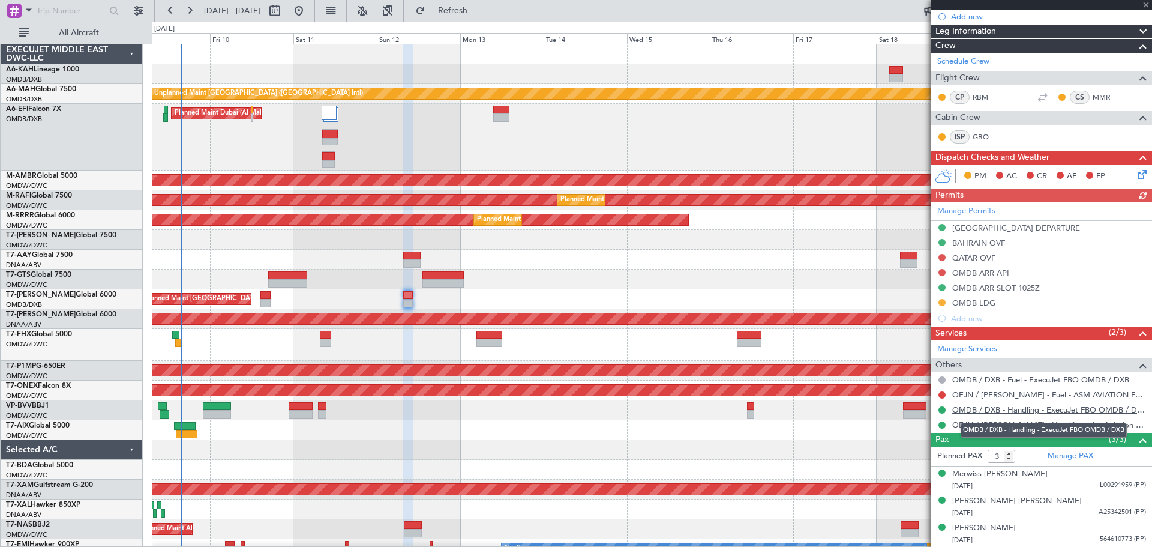
click at [977, 410] on link "OMDB / DXB - Handling - ExecuJet FBO OMDB / DXB" at bounding box center [1049, 409] width 194 height 10
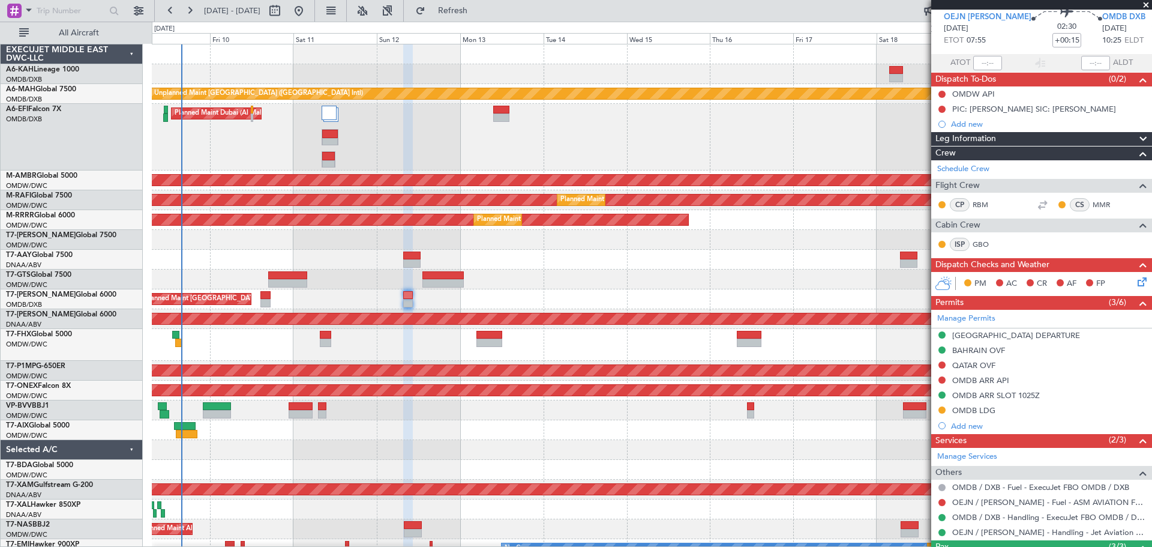
scroll to position [0, 0]
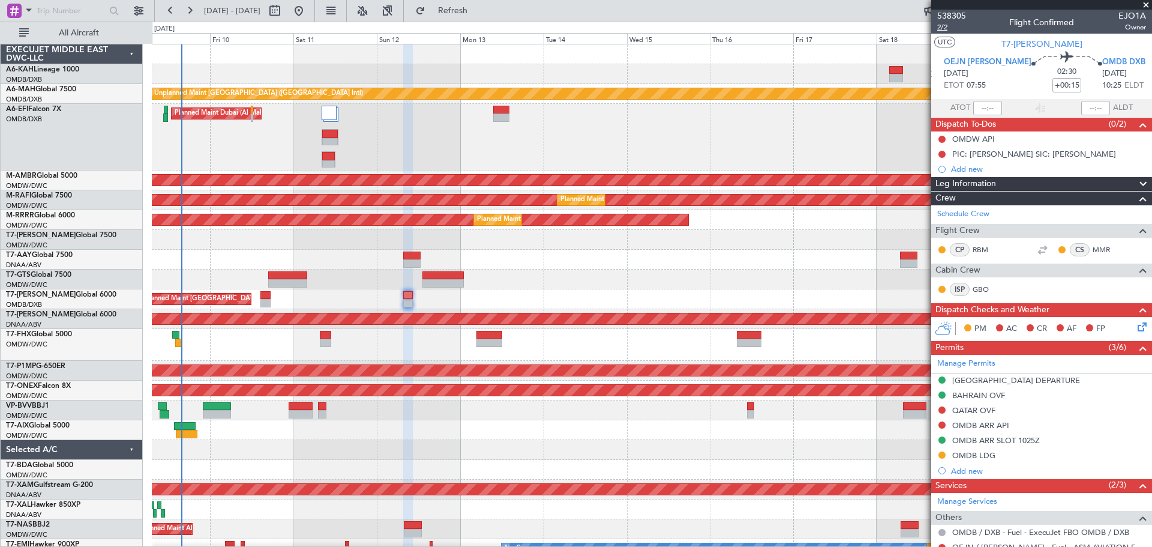
click at [942, 25] on span "2/2" at bounding box center [951, 27] width 29 height 10
click at [943, 410] on button at bounding box center [941, 409] width 7 height 7
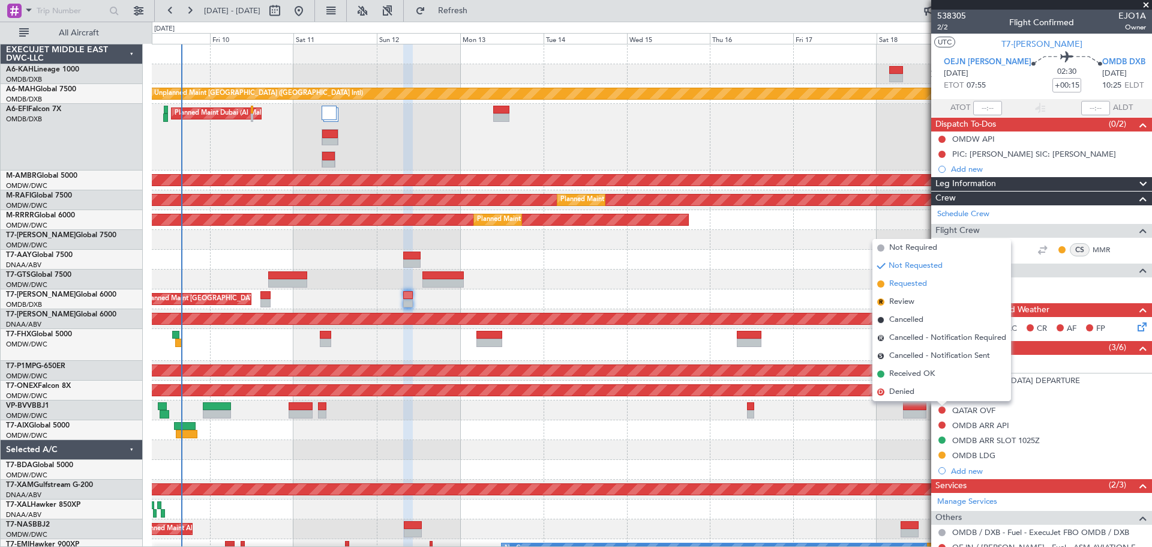
click at [896, 285] on span "Requested" at bounding box center [908, 284] width 38 height 12
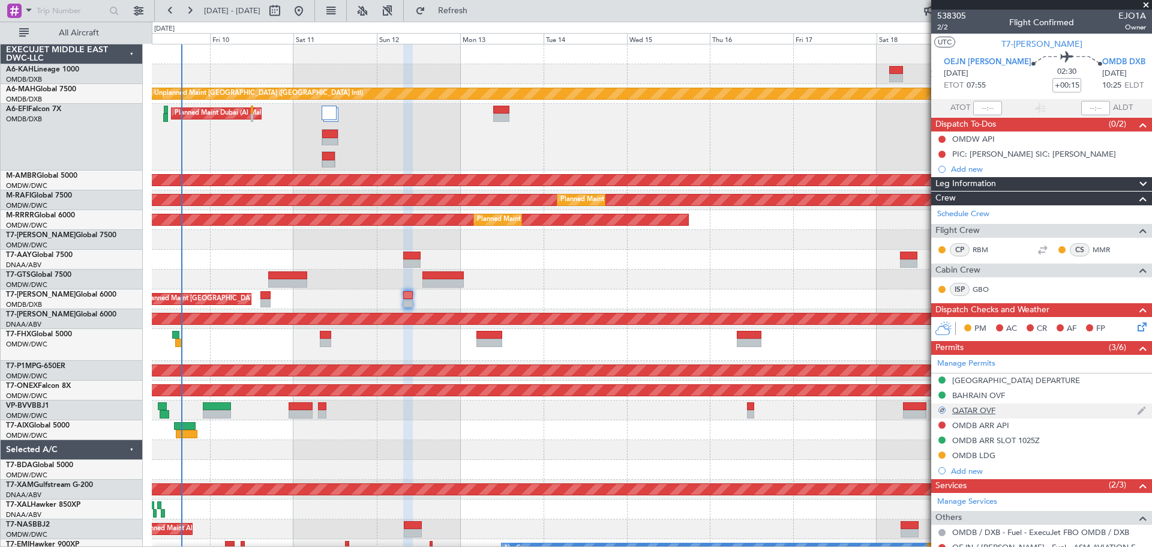
click at [982, 410] on div "QATAR OVF" at bounding box center [973, 410] width 43 height 10
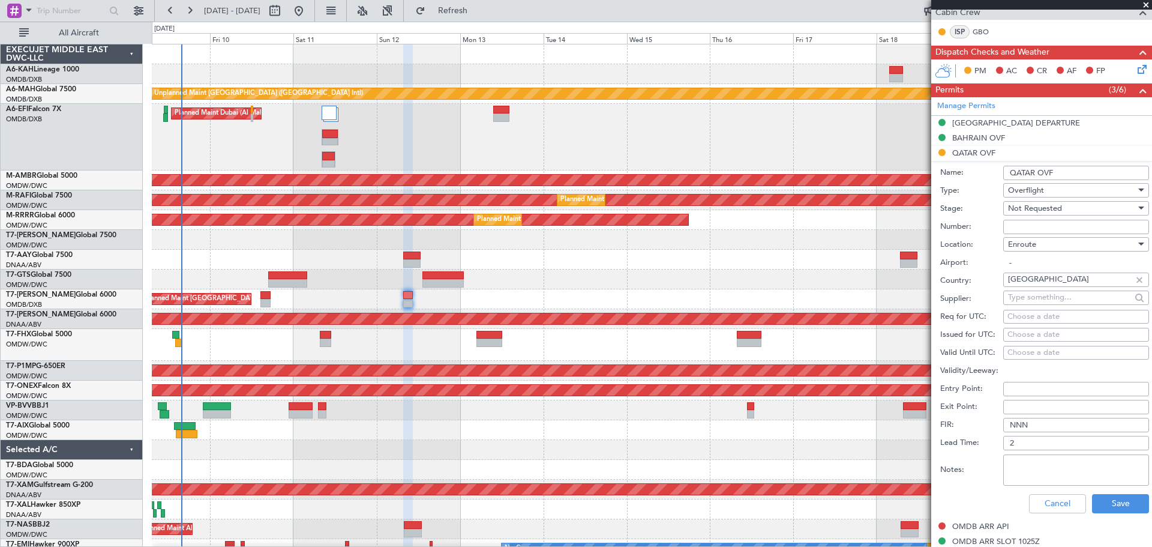
scroll to position [300, 0]
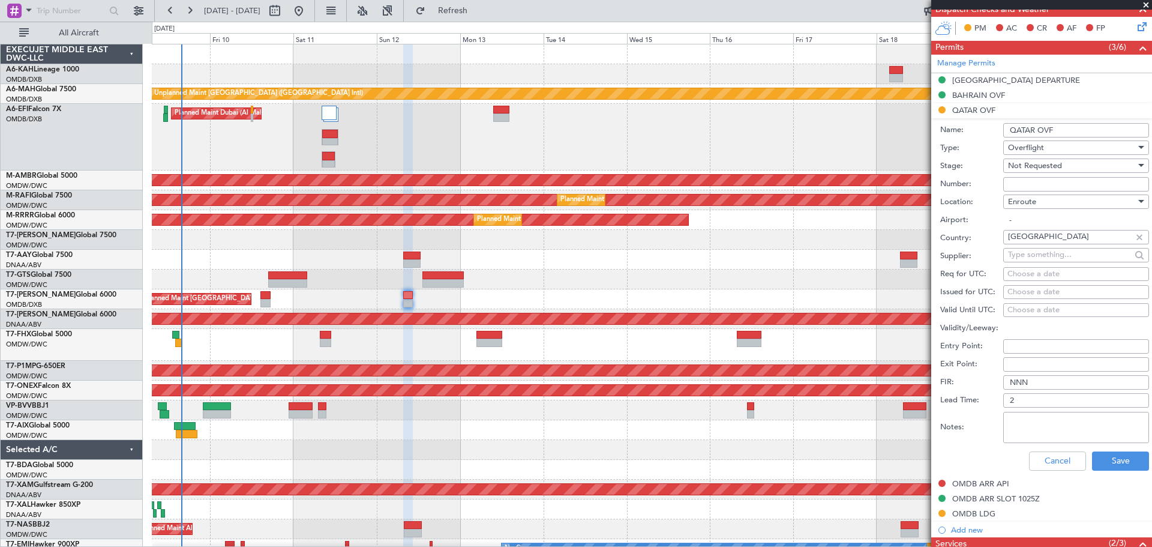
click at [1031, 436] on textarea "Notes:" at bounding box center [1076, 427] width 146 height 31
paste textarea "1760024654167"
type textarea "1760024654167"
click at [1103, 466] on button "Save" at bounding box center [1120, 460] width 57 height 19
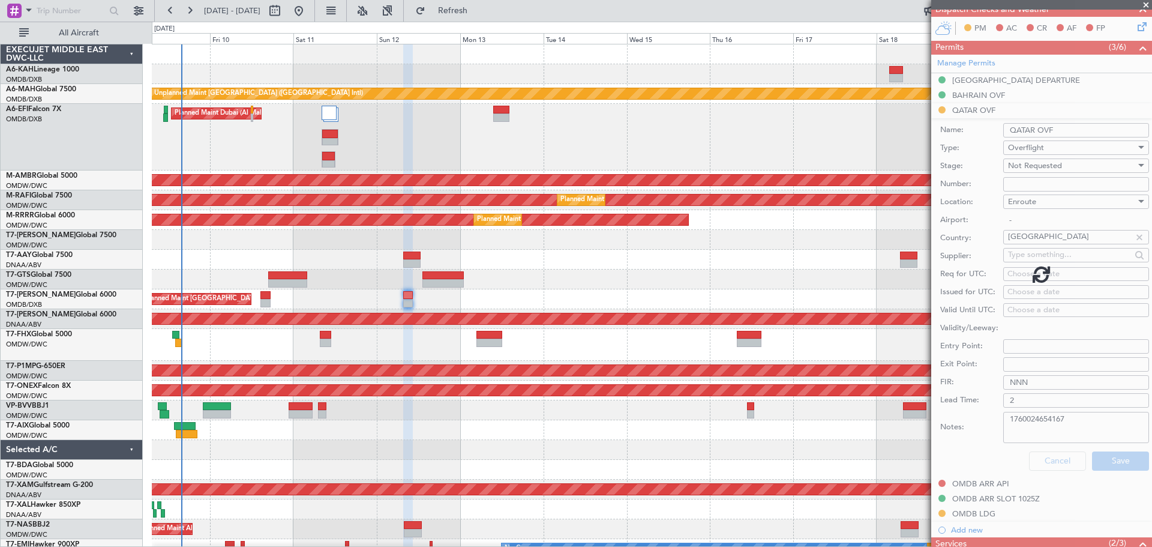
scroll to position [152, 0]
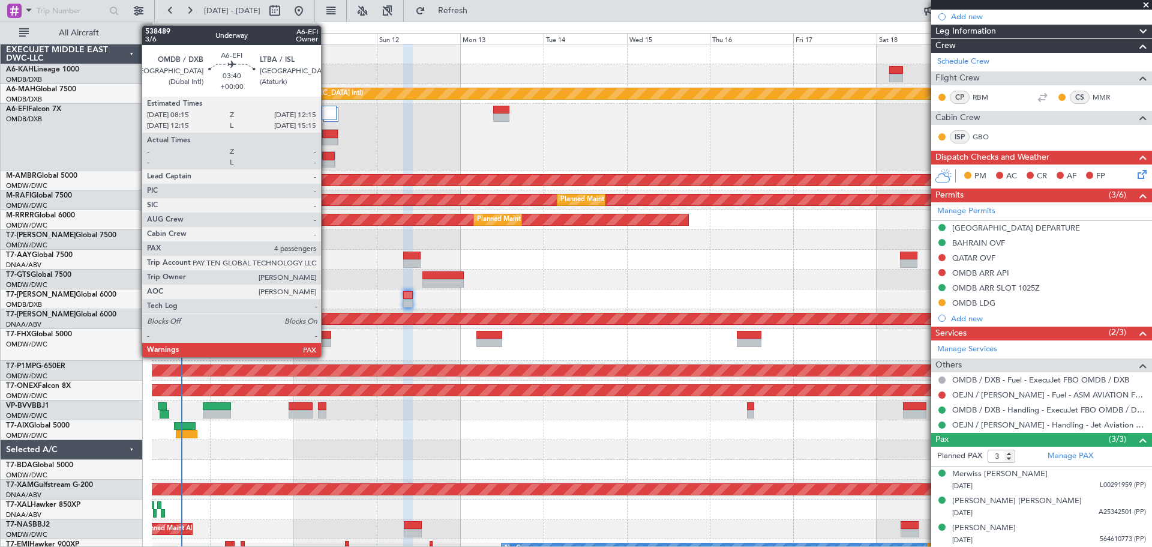
click at [326, 161] on div at bounding box center [328, 164] width 13 height 8
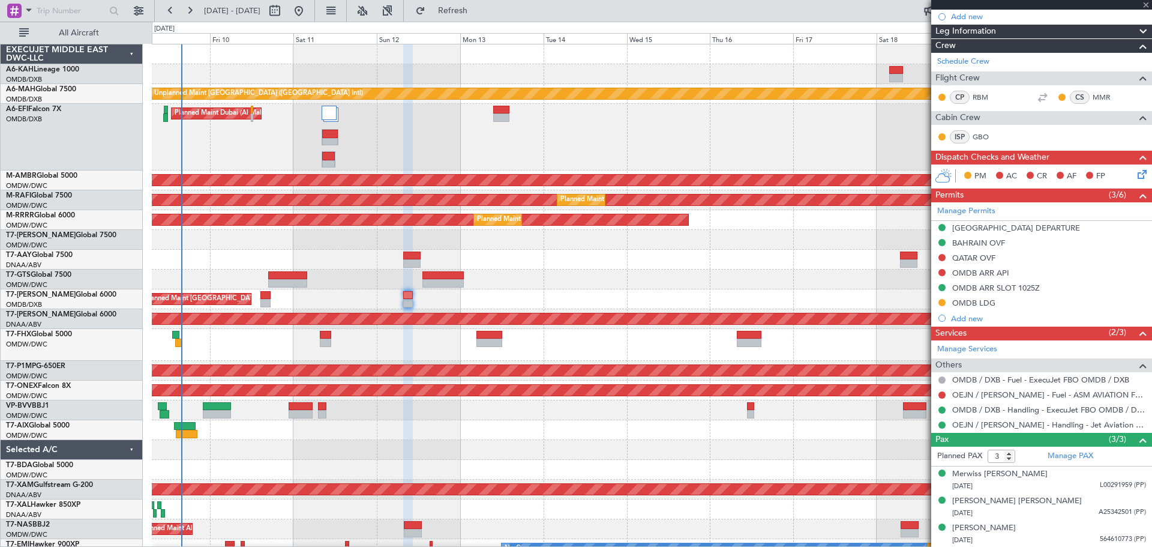
type input "4"
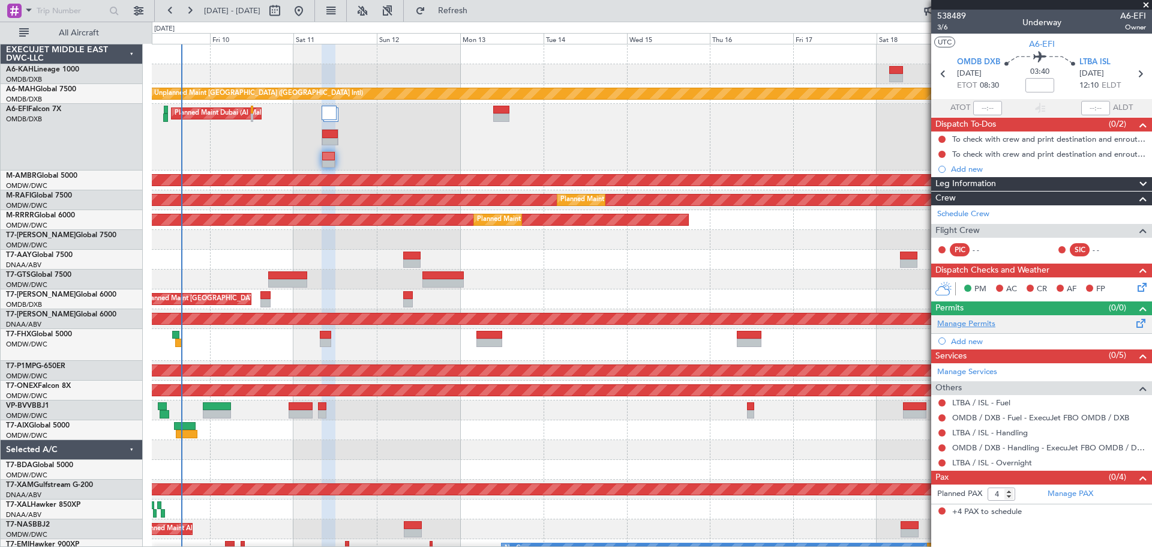
click at [974, 320] on link "Manage Permits" at bounding box center [966, 324] width 58 height 12
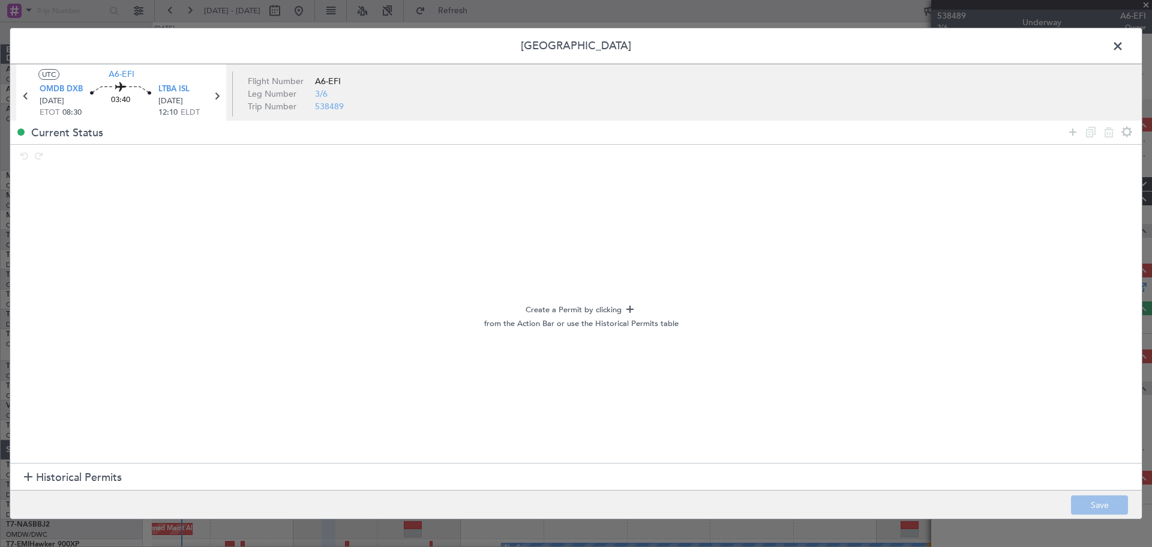
click at [78, 469] on span "Historical Permits" at bounding box center [79, 477] width 86 height 16
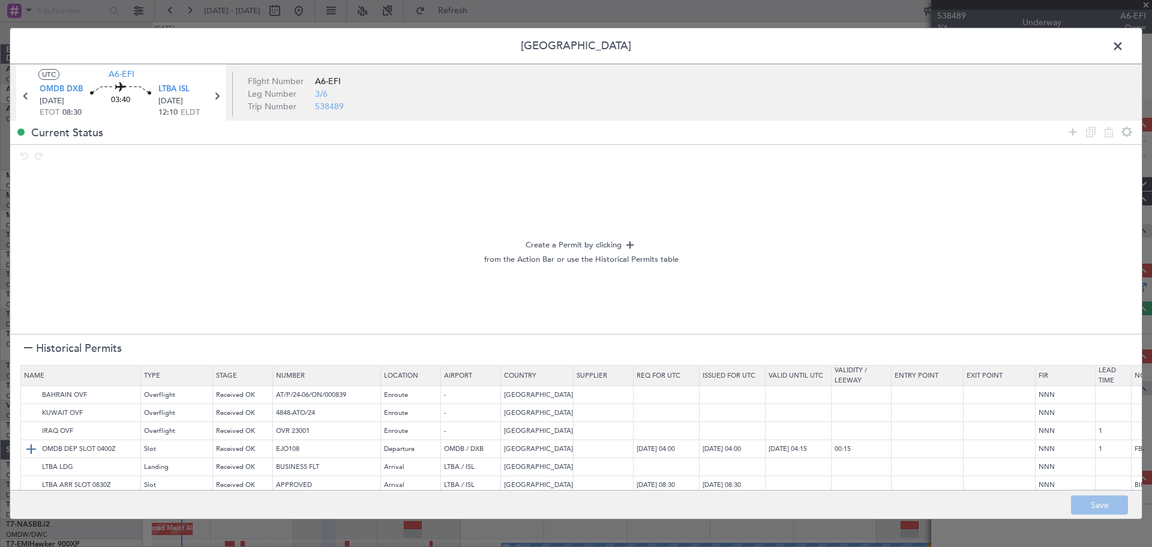
click at [31, 449] on img at bounding box center [31, 449] width 14 height 14
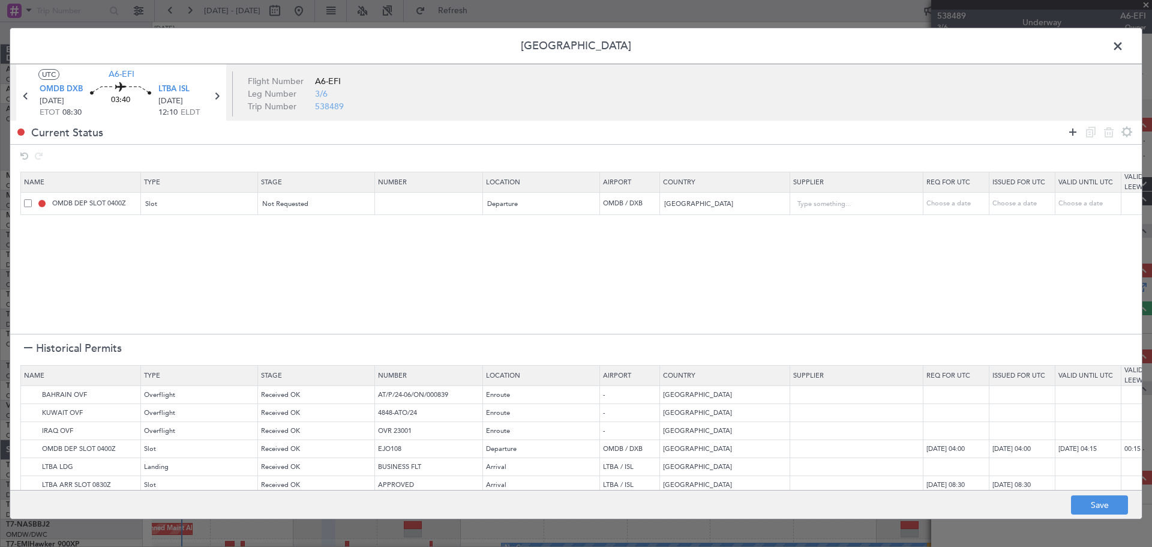
click at [1074, 133] on icon at bounding box center [1072, 132] width 14 height 14
click at [211, 229] on div "Type" at bounding box center [196, 227] width 100 height 18
click at [182, 280] on span "API" at bounding box center [200, 288] width 107 height 18
click at [565, 224] on div "Select an option" at bounding box center [538, 227] width 100 height 18
click at [532, 253] on span "Departure" at bounding box center [542, 252] width 107 height 18
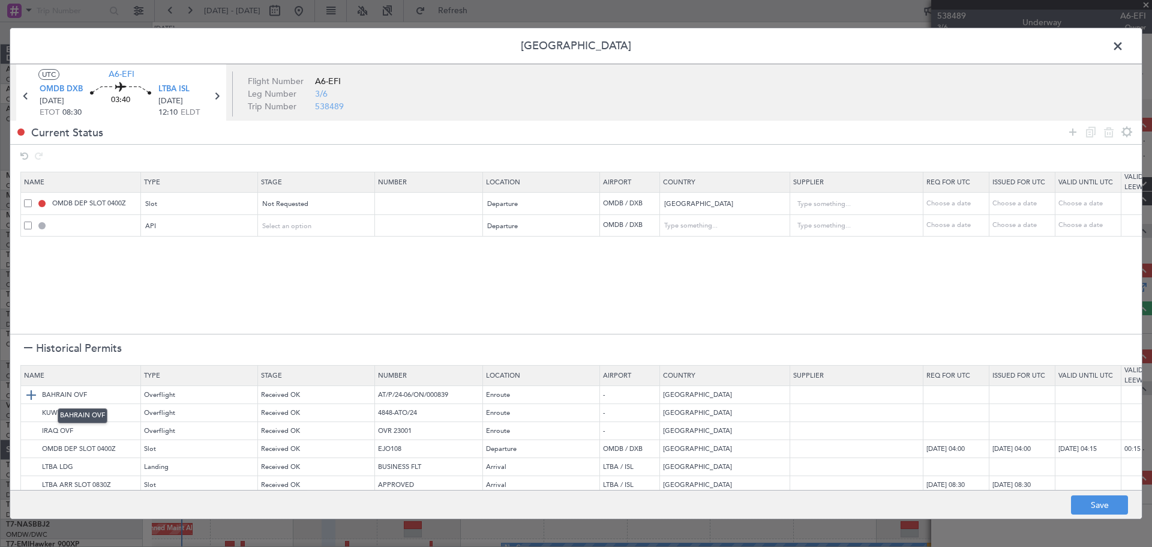
click at [35, 400] on img at bounding box center [31, 395] width 14 height 14
click at [1071, 134] on icon at bounding box center [1072, 132] width 14 height 14
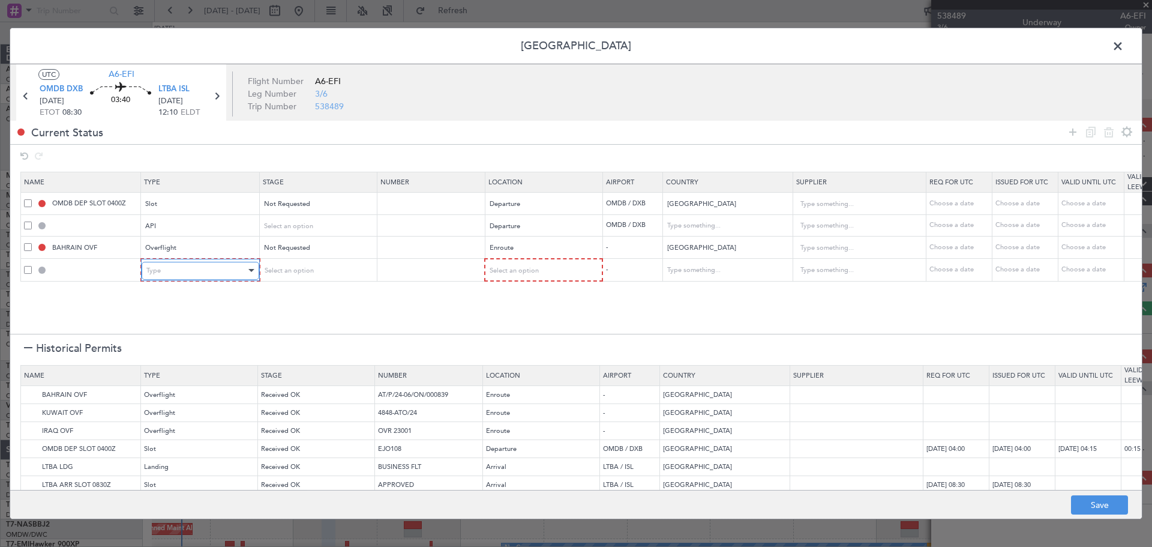
click at [178, 269] on div "Type" at bounding box center [196, 271] width 100 height 18
click at [184, 404] on span "Overflight" at bounding box center [200, 397] width 107 height 18
click at [332, 274] on div "Select an option" at bounding box center [313, 271] width 100 height 18
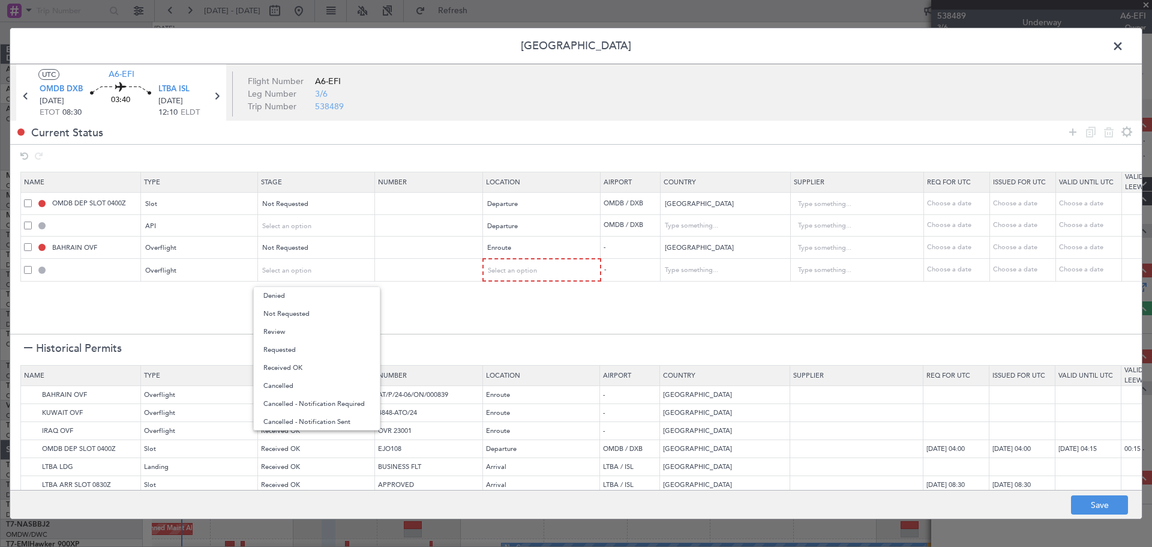
click at [665, 294] on div at bounding box center [576, 273] width 1152 height 547
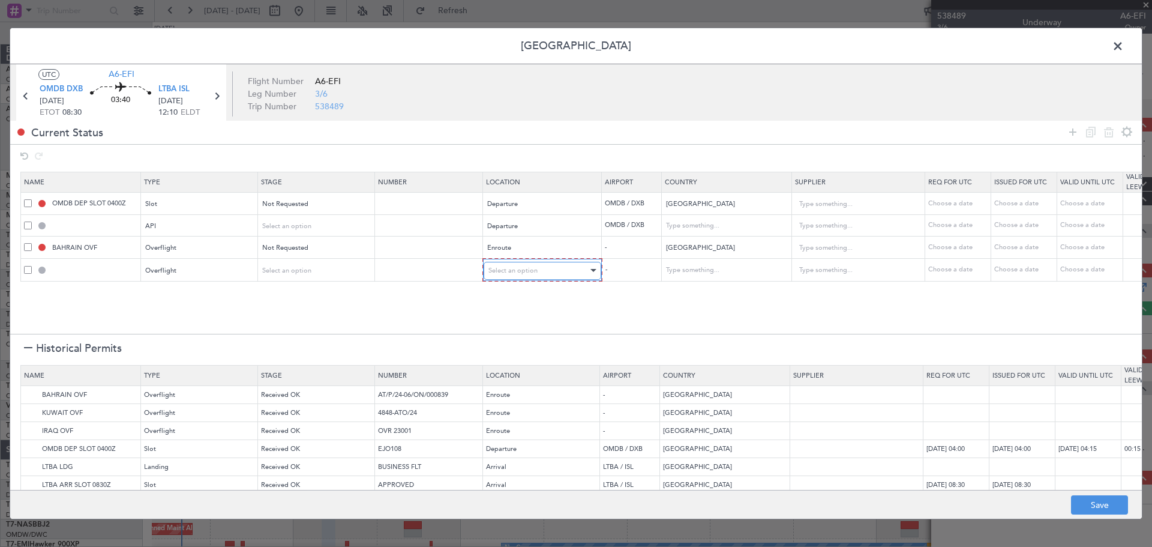
click at [570, 264] on div "Select an option" at bounding box center [538, 271] width 100 height 18
click at [521, 371] on span "Enroute" at bounding box center [542, 368] width 107 height 18
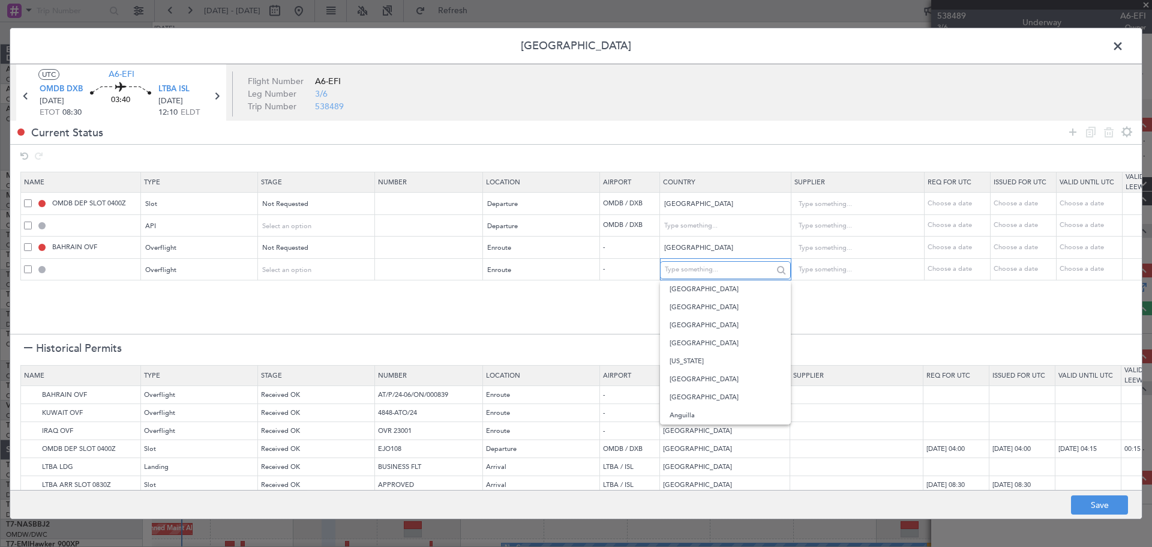
click at [741, 263] on input "text" at bounding box center [719, 270] width 108 height 18
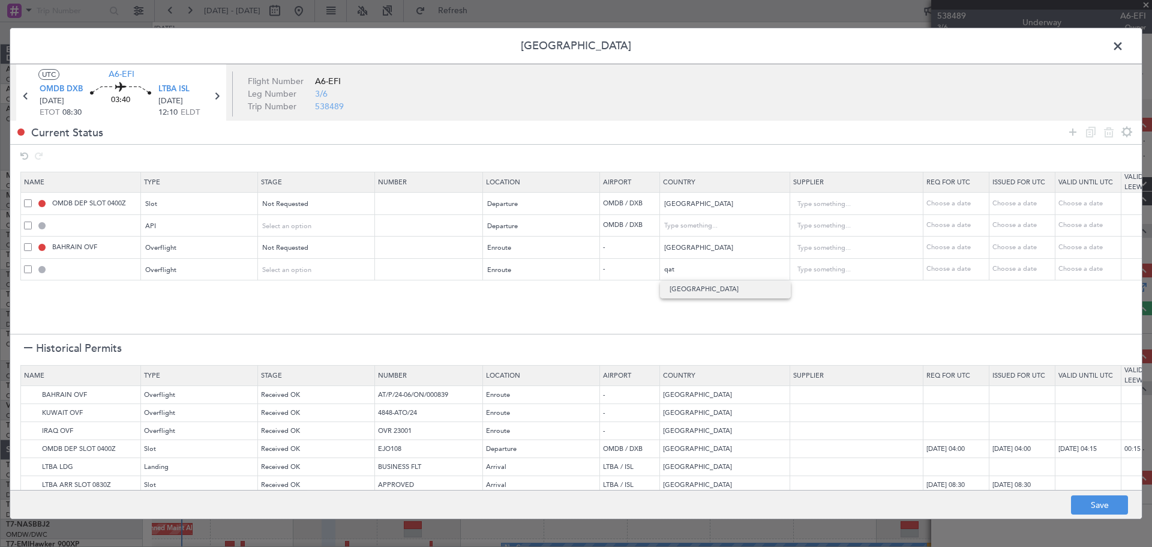
click at [714, 295] on span "[GEOGRAPHIC_DATA]" at bounding box center [726, 289] width 112 height 18
type input "[GEOGRAPHIC_DATA]"
click at [30, 408] on img at bounding box center [31, 413] width 14 height 14
click at [29, 425] on img at bounding box center [31, 431] width 14 height 14
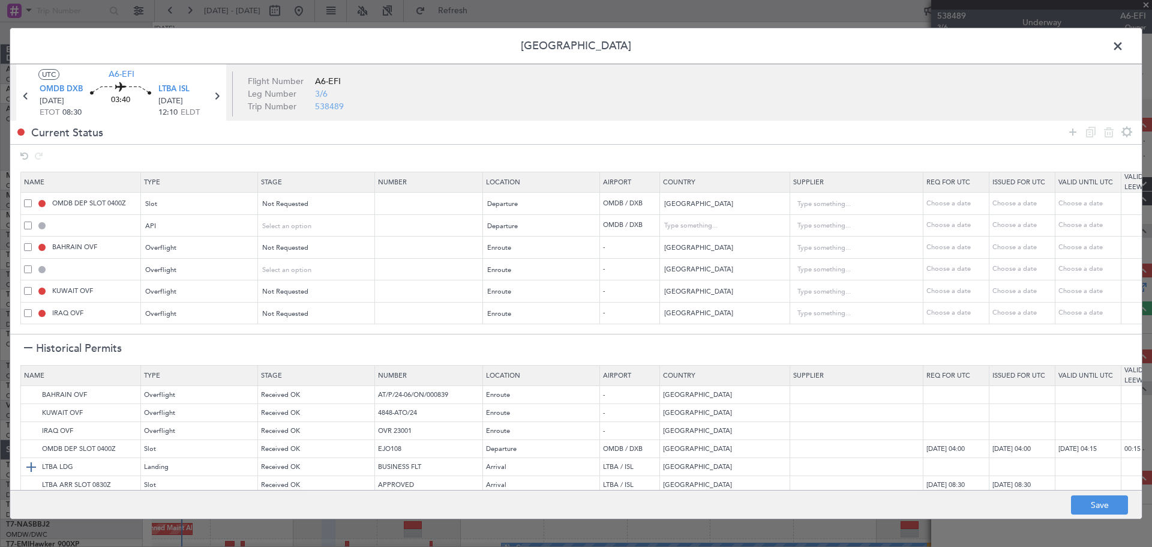
click at [30, 470] on img at bounding box center [31, 467] width 14 height 14
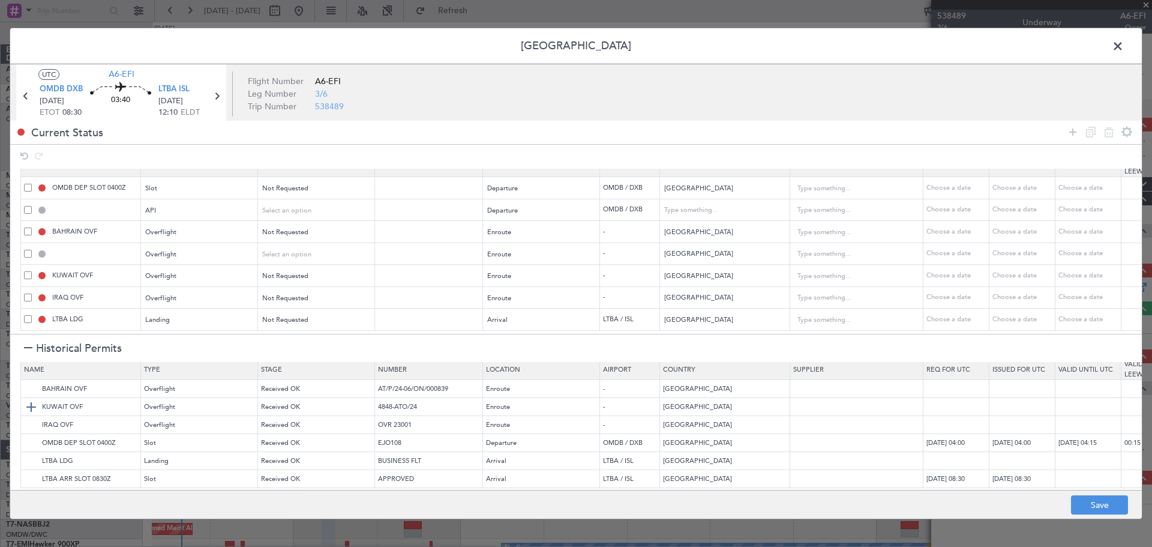
scroll to position [15, 0]
click at [35, 472] on img at bounding box center [31, 479] width 14 height 14
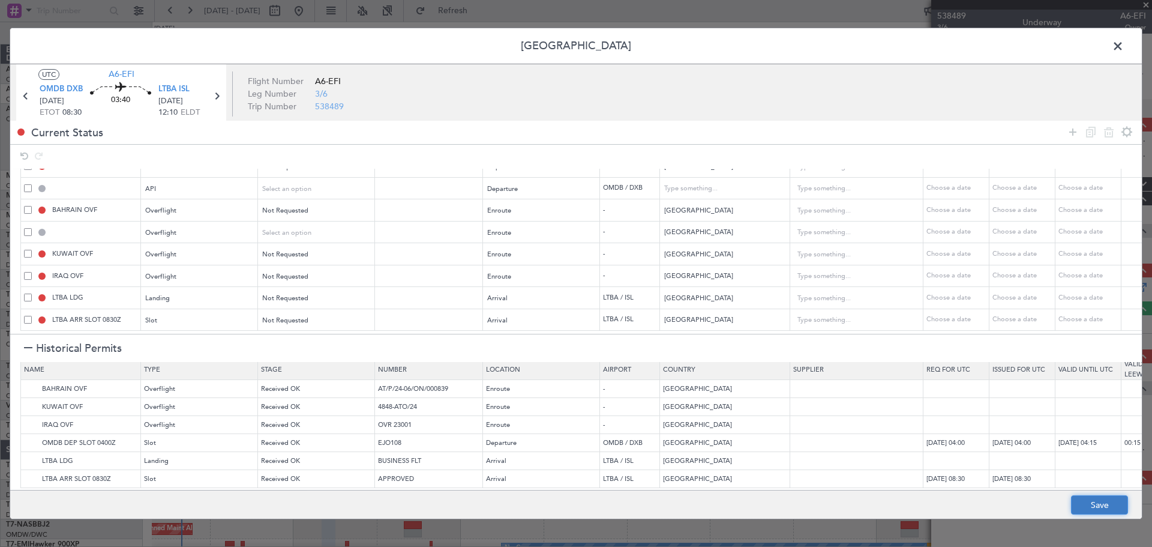
click at [1100, 500] on button "Save" at bounding box center [1099, 504] width 57 height 19
click at [1120, 47] on div at bounding box center [575, 273] width 1131 height 491
type input "OMDB DEP SLOT"
type input "NNN"
type input "1"
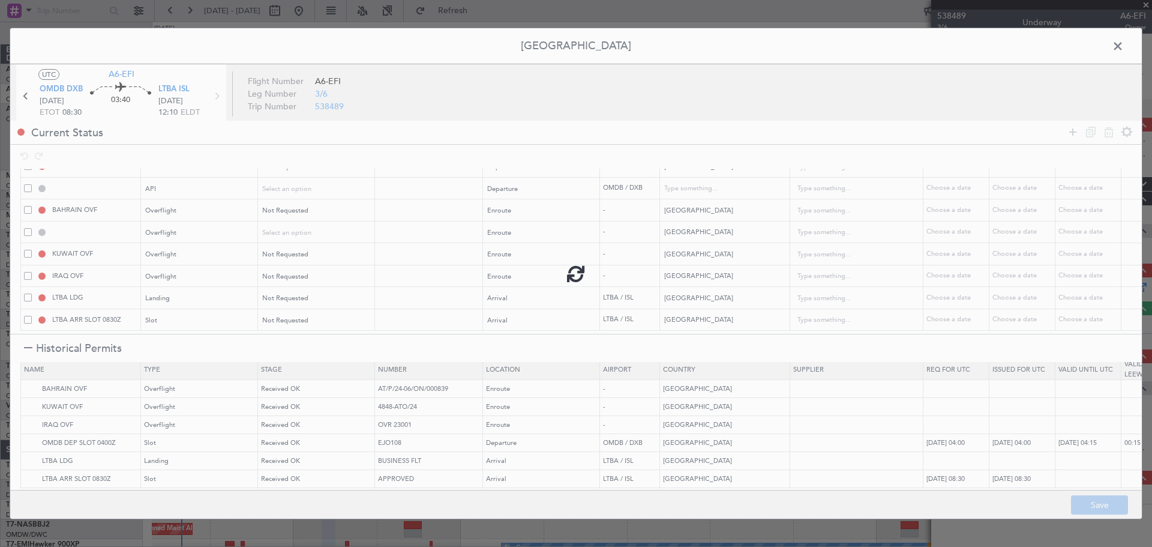
type input "OMDB DEP API"
type input "[GEOGRAPHIC_DATA]"
type input "NNN"
type input "1"
type input "NNN"
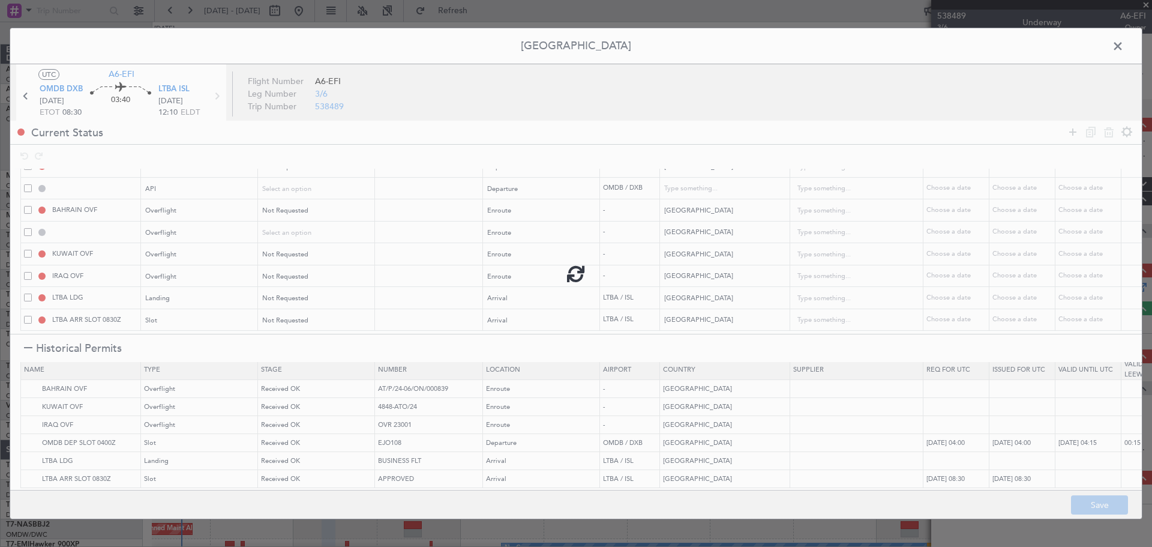
type input "QATAR OVF"
type input "NNN"
type input "2"
type input "NNN"
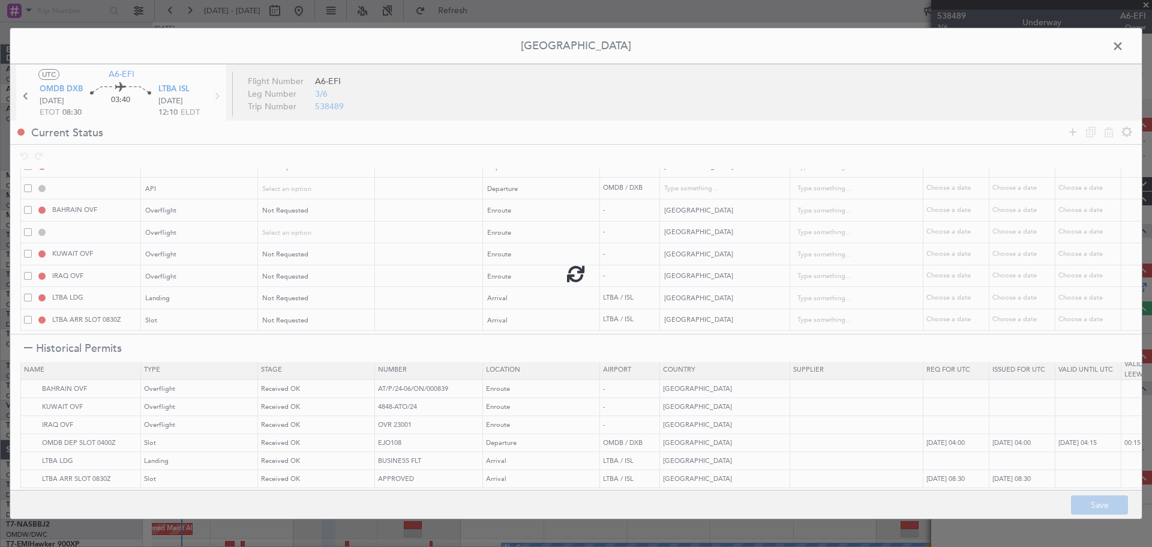
type input "1"
type input "NNN"
type input "LTBA ARR SLOT"
type input "NNN"
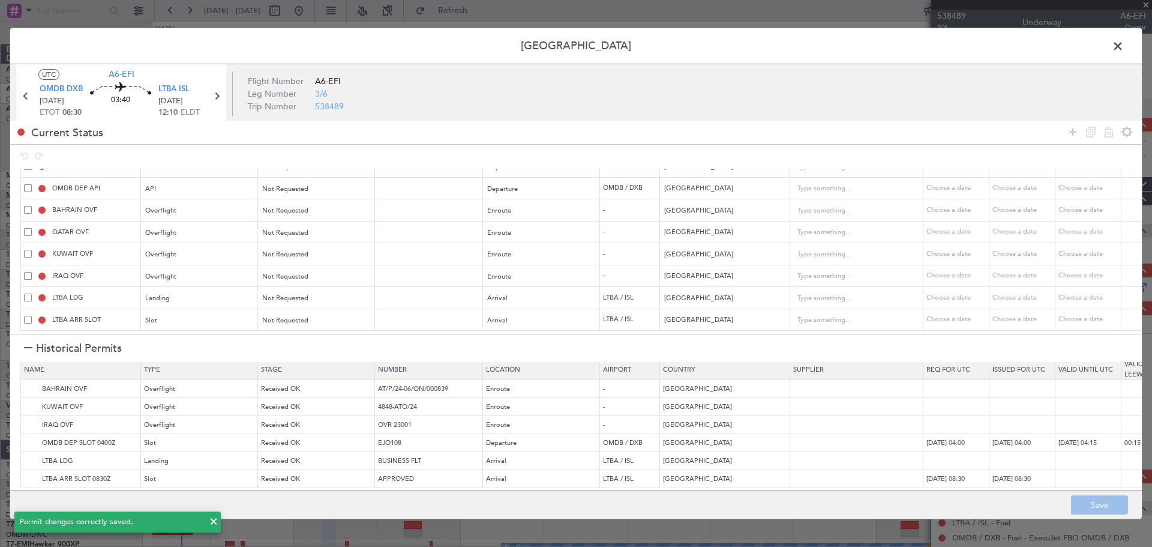
drag, startPoint x: 1126, startPoint y: 47, endPoint x: 728, endPoint y: 5, distance: 400.0
click at [1124, 47] on span at bounding box center [1124, 49] width 0 height 24
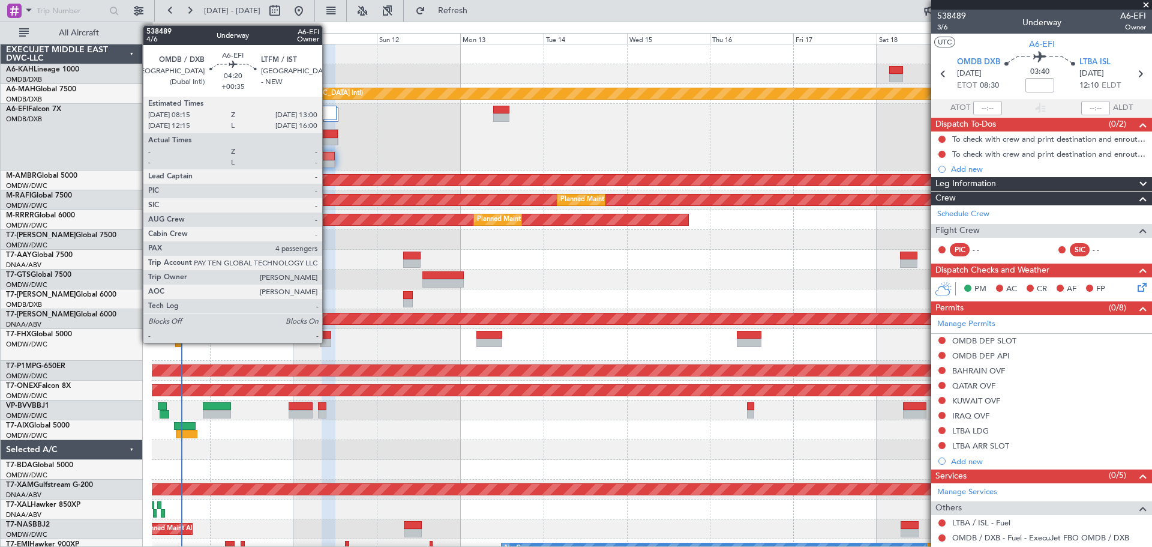
click at [328, 134] on div at bounding box center [330, 134] width 16 height 8
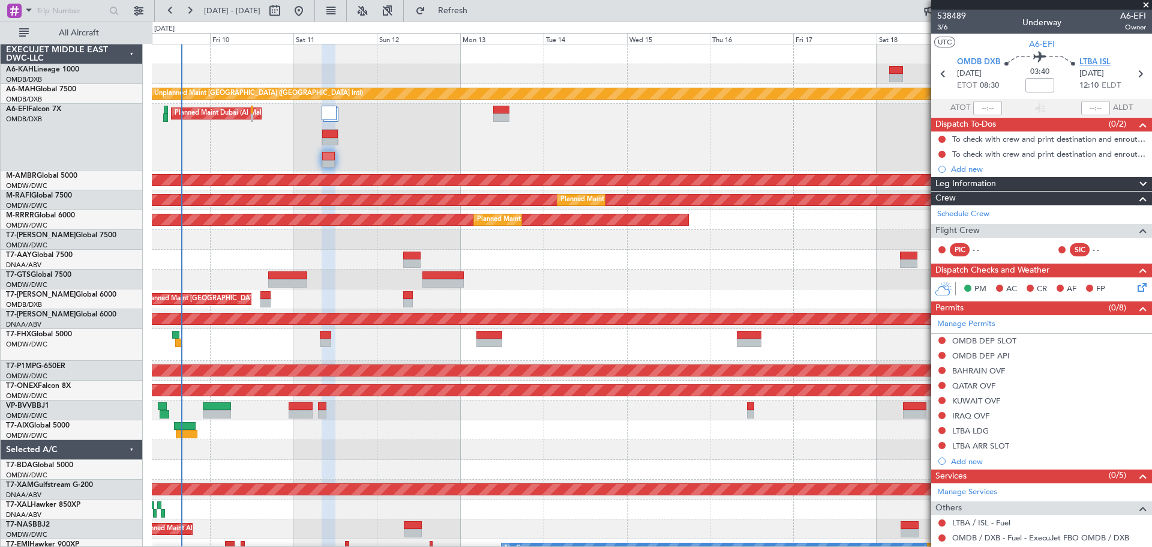
click at [1079, 58] on span "LTBA ISL" at bounding box center [1094, 62] width 31 height 12
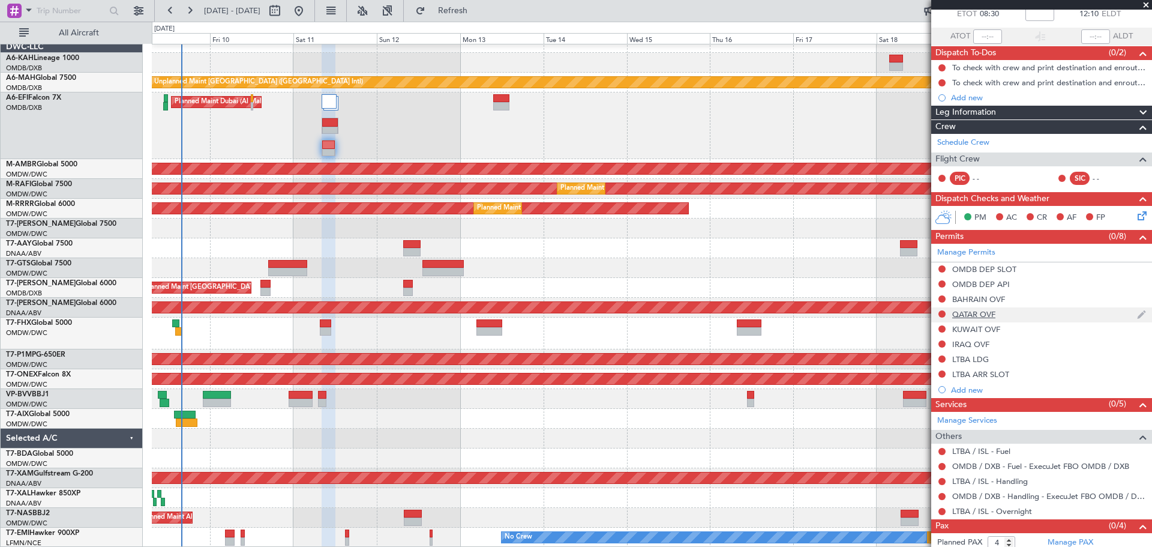
scroll to position [92, 0]
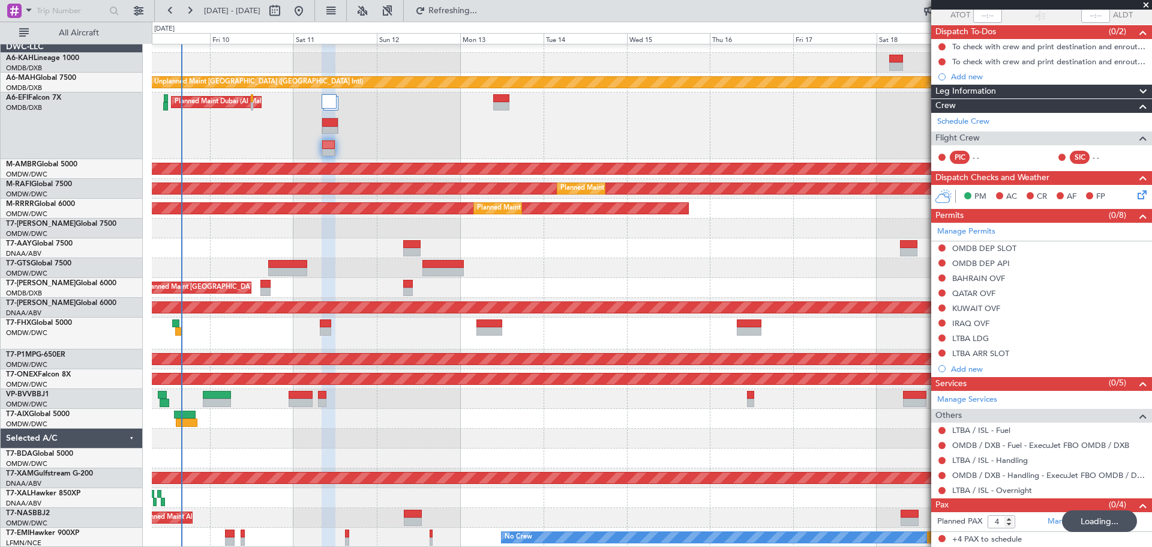
click at [1067, 521] on div "Loading..." at bounding box center [1099, 521] width 75 height 22
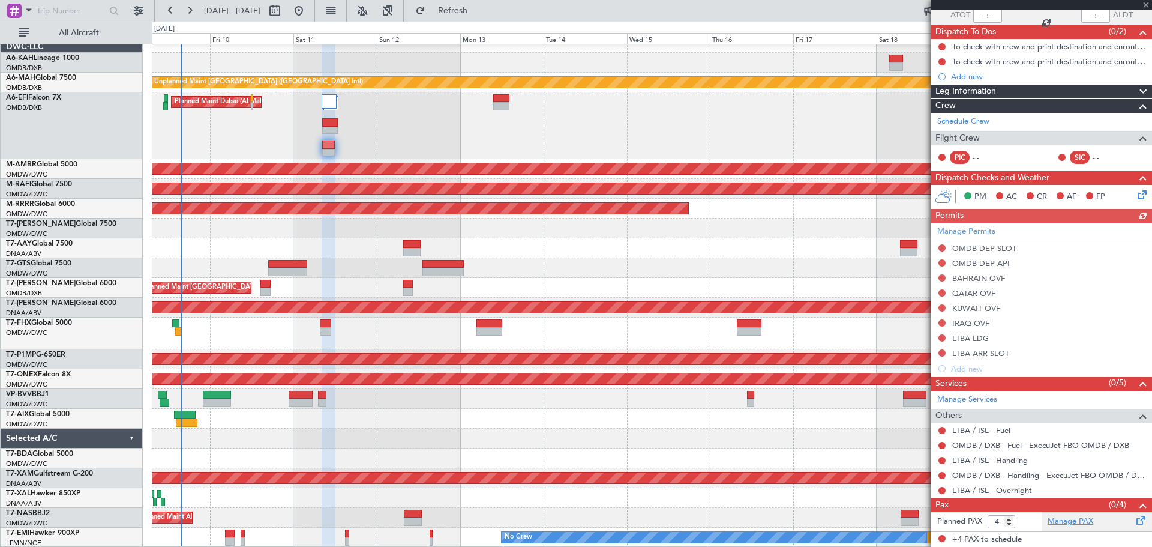
click at [1067, 517] on link "Manage PAX" at bounding box center [1070, 521] width 46 height 12
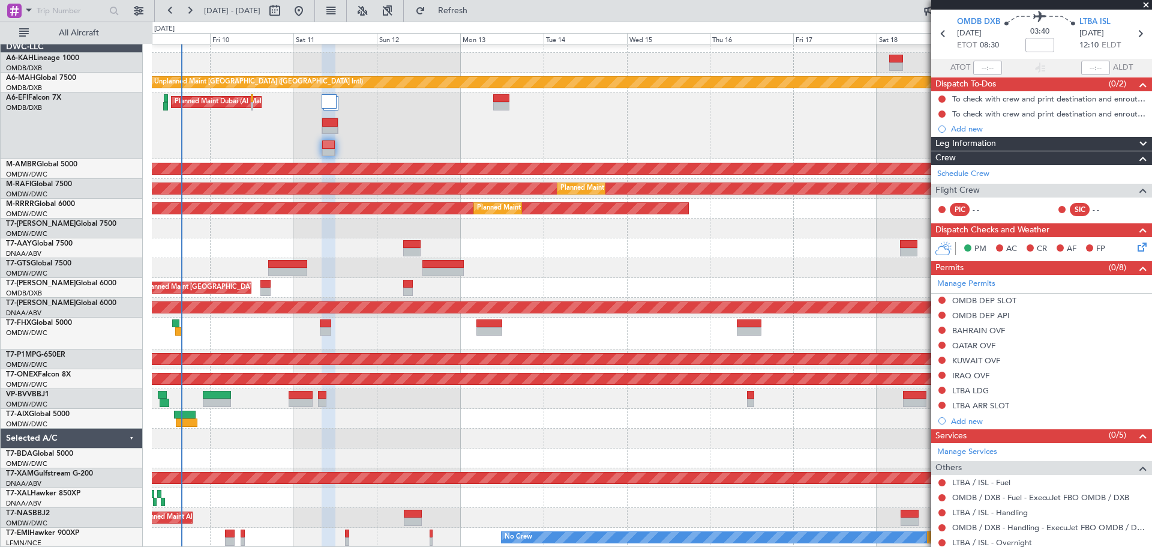
scroll to position [0, 0]
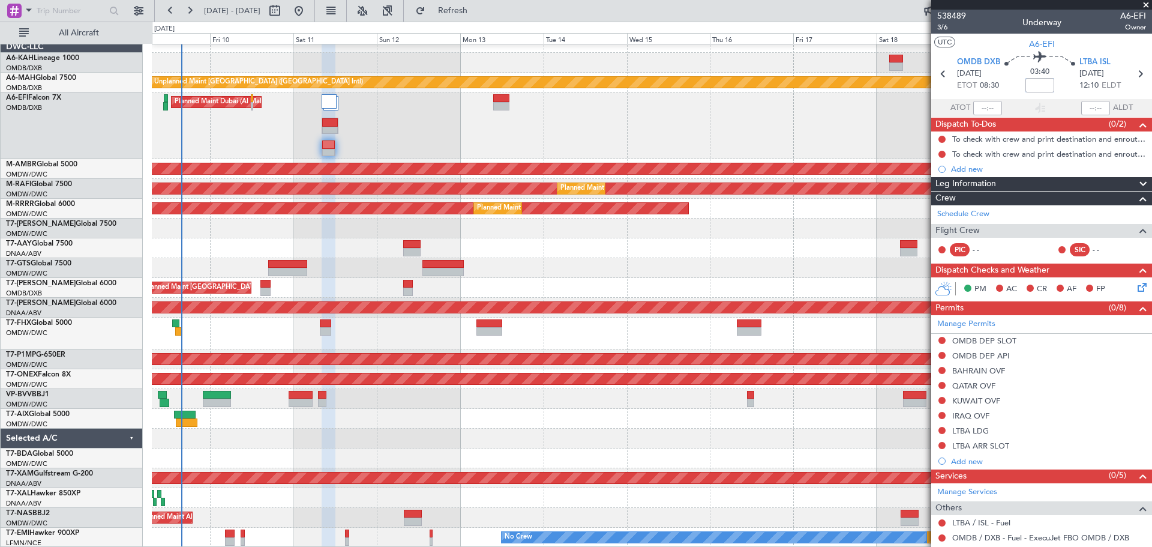
click at [1039, 80] on input at bounding box center [1039, 85] width 29 height 14
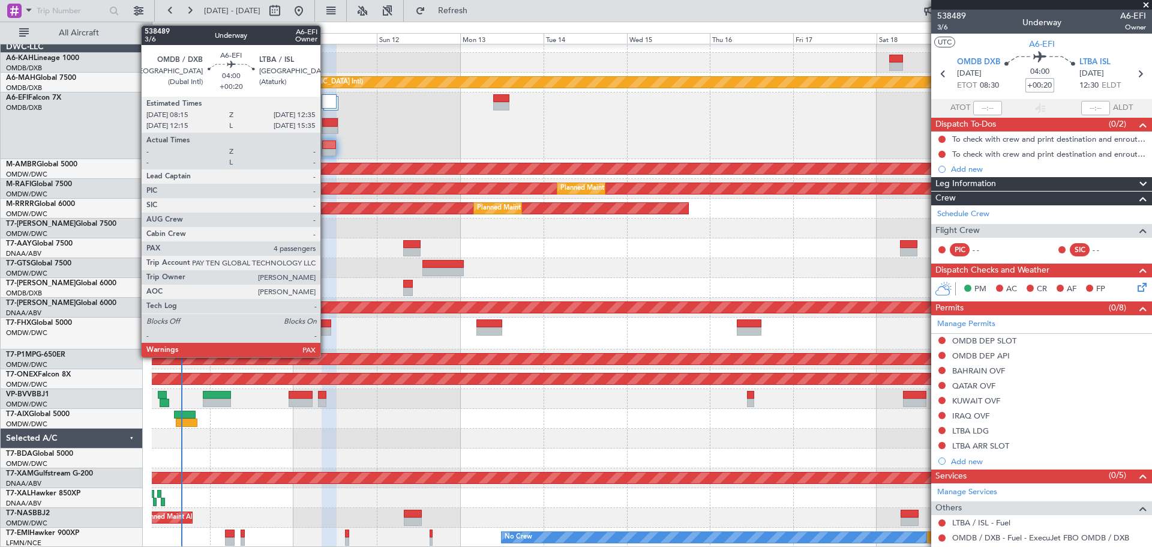
click at [326, 144] on div at bounding box center [329, 144] width 14 height 8
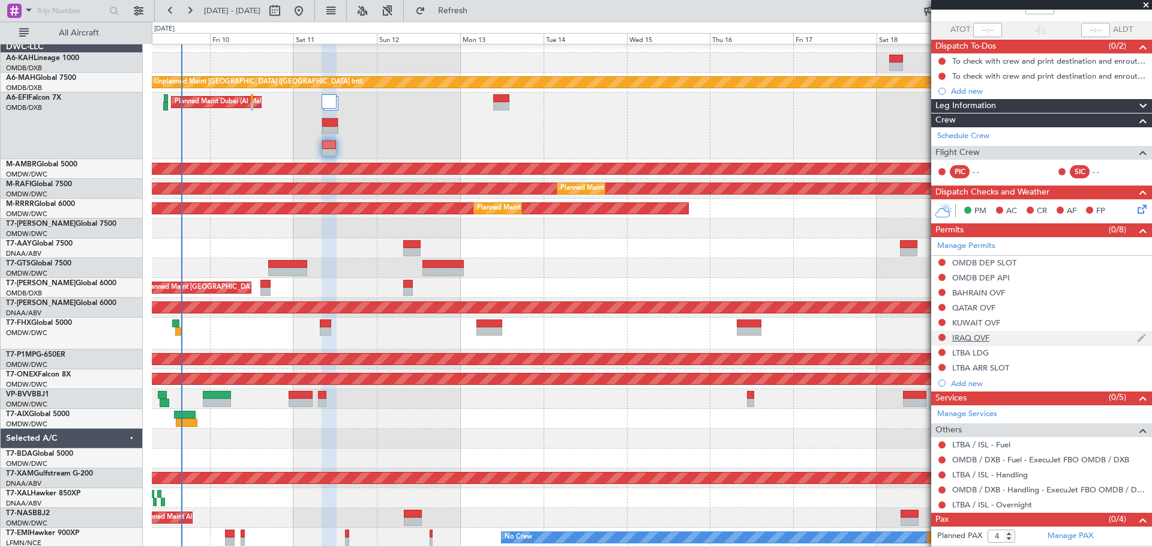
scroll to position [92, 0]
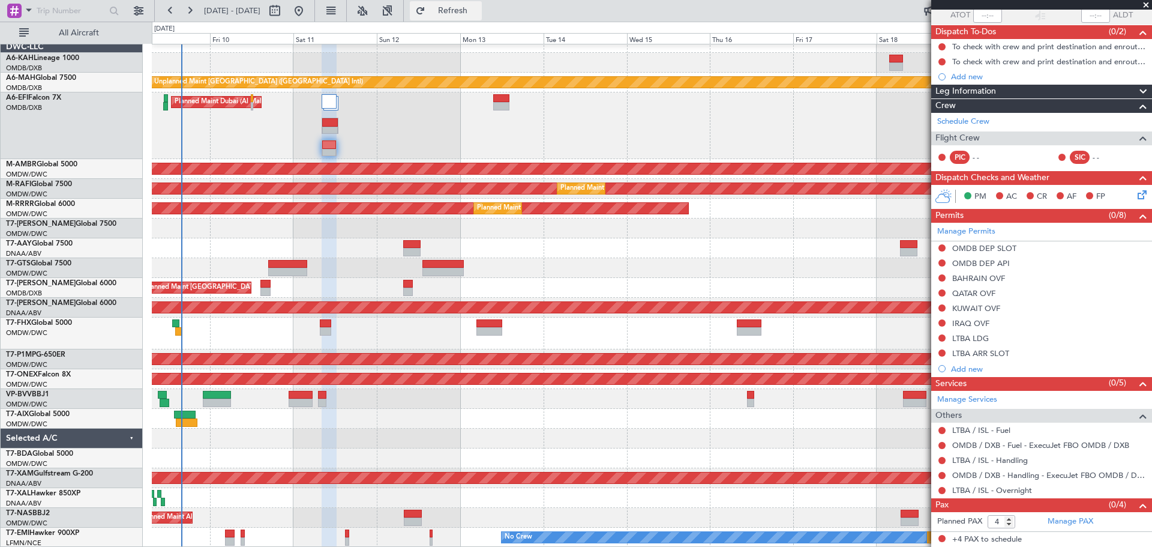
click at [475, 20] on button "Refresh" at bounding box center [446, 10] width 72 height 19
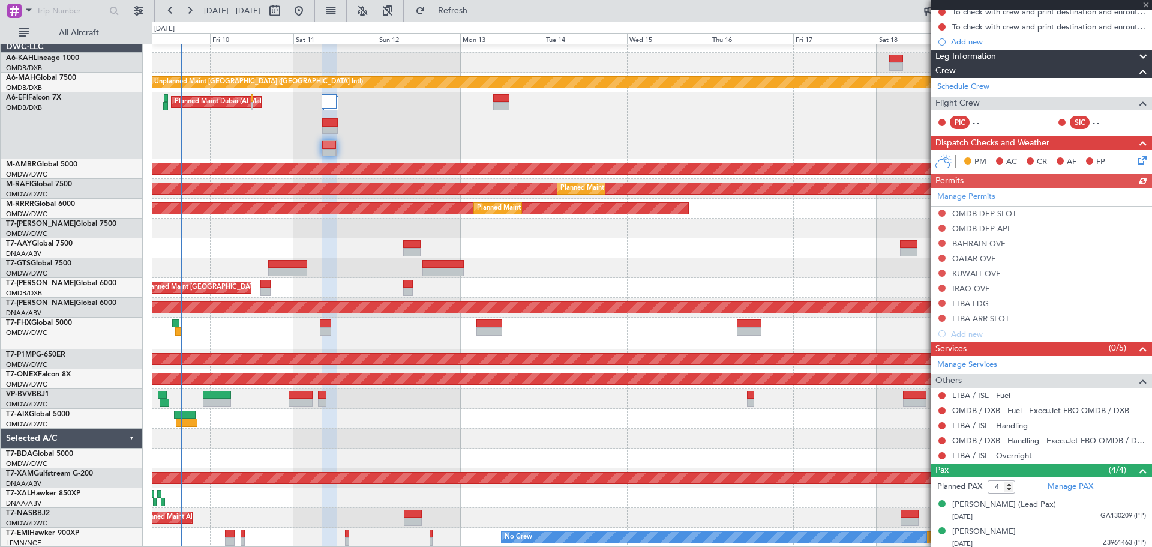
scroll to position [185, 0]
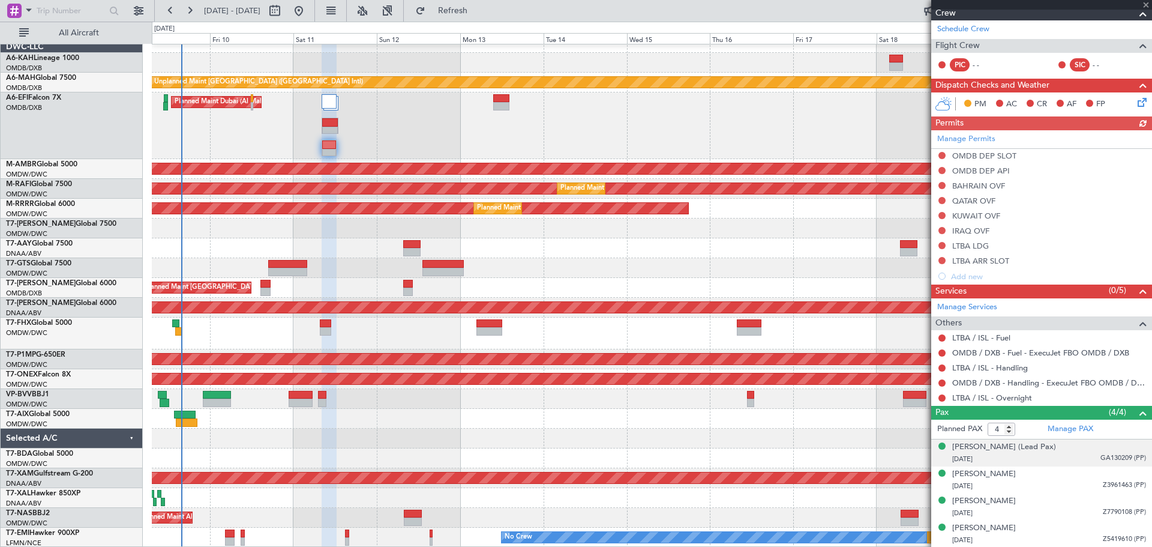
click at [970, 453] on div "[DATE] GA130209 (PP)" at bounding box center [1049, 459] width 194 height 12
click at [967, 446] on div "[PERSON_NAME] (Lead Pax)" at bounding box center [1004, 447] width 104 height 12
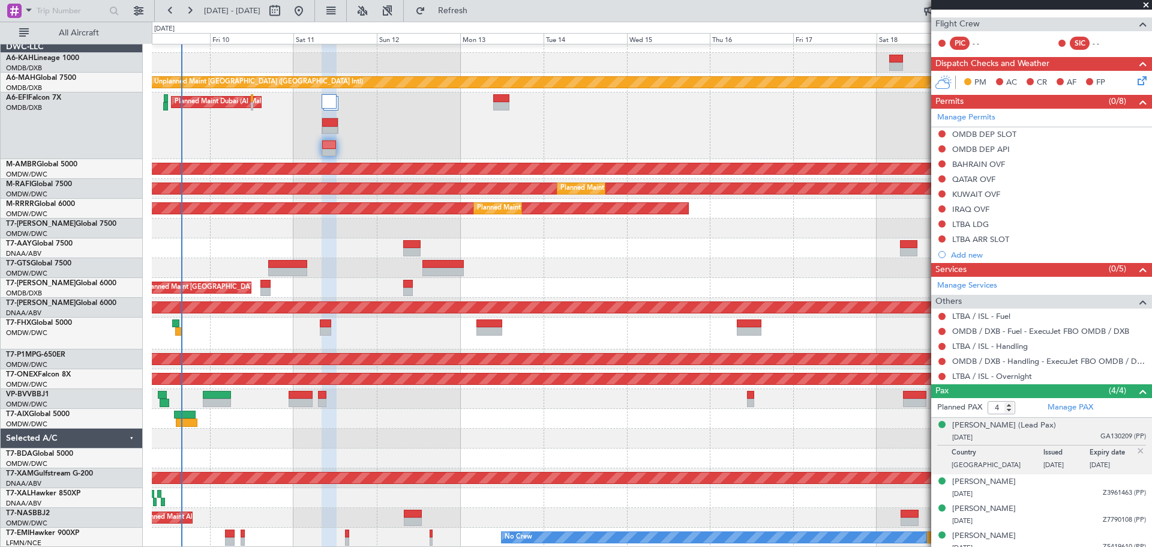
scroll to position [214, 0]
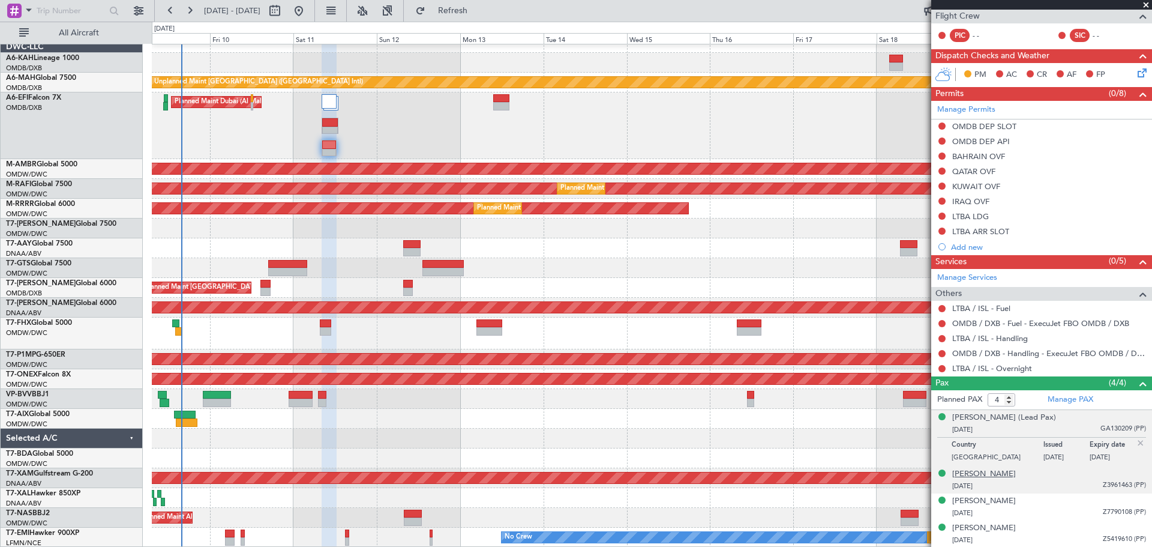
click at [969, 470] on div "[PERSON_NAME]" at bounding box center [984, 474] width 64 height 12
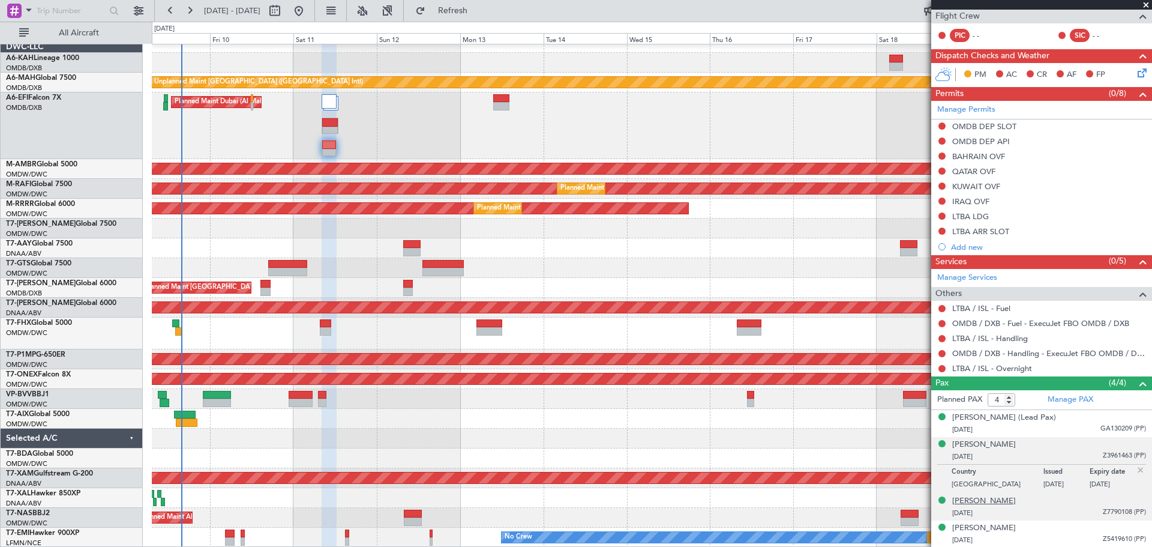
click at [971, 503] on div "[PERSON_NAME]" at bounding box center [984, 501] width 64 height 12
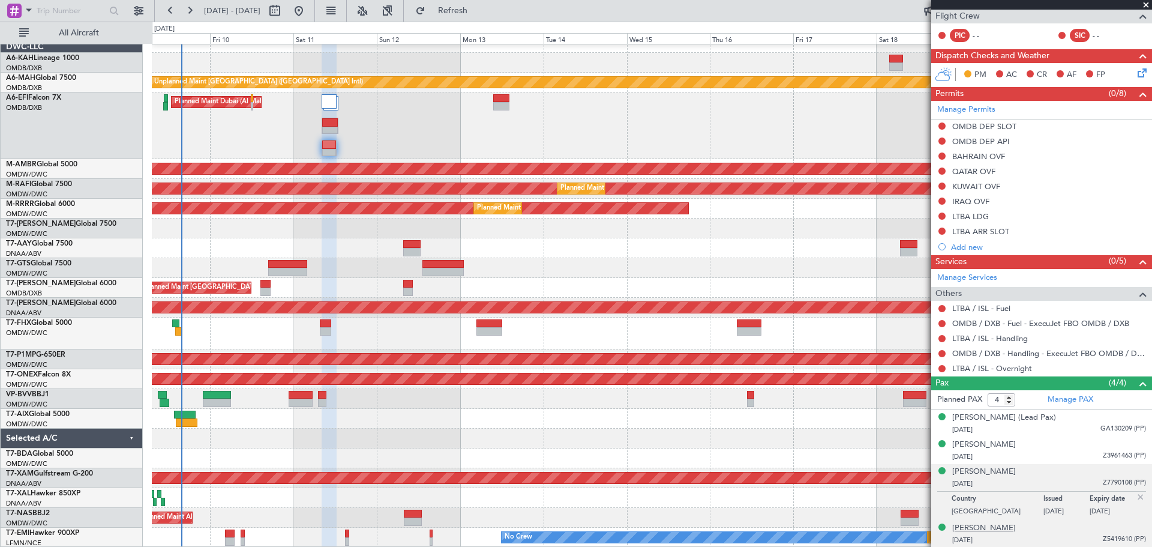
click at [977, 524] on div "[PERSON_NAME]" at bounding box center [984, 528] width 64 height 12
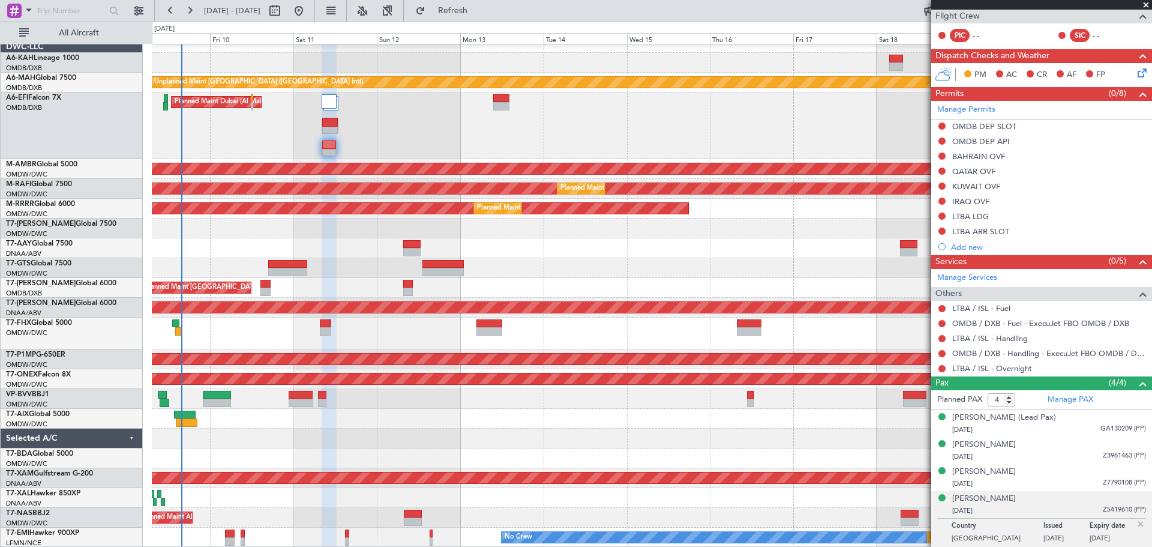
click at [404, 137] on div "Planned Maint Dubai (Al Maktoum Intl)" at bounding box center [651, 125] width 999 height 67
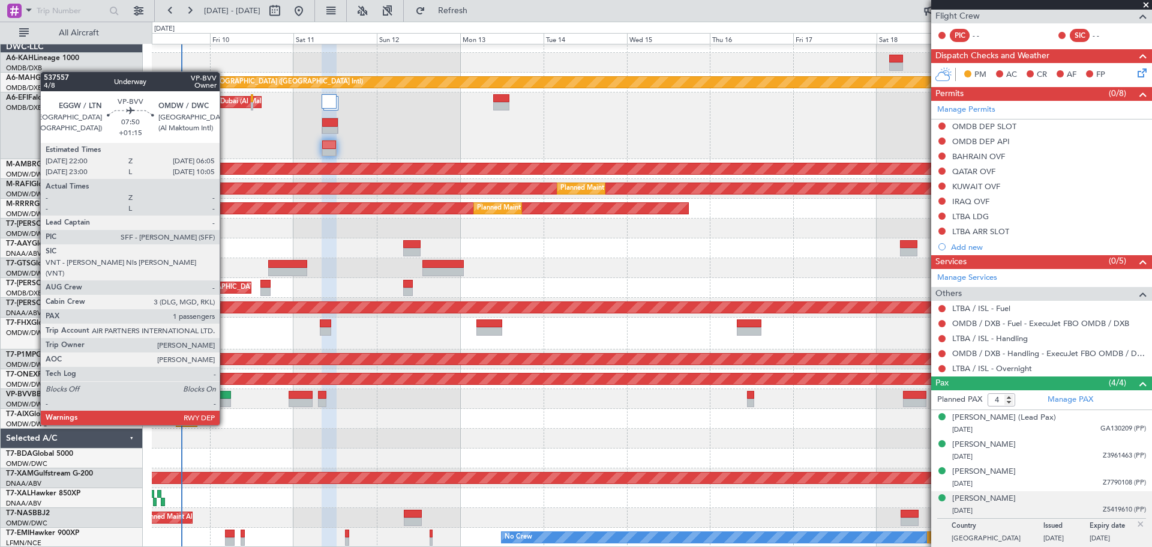
click at [225, 402] on div at bounding box center [217, 402] width 28 height 8
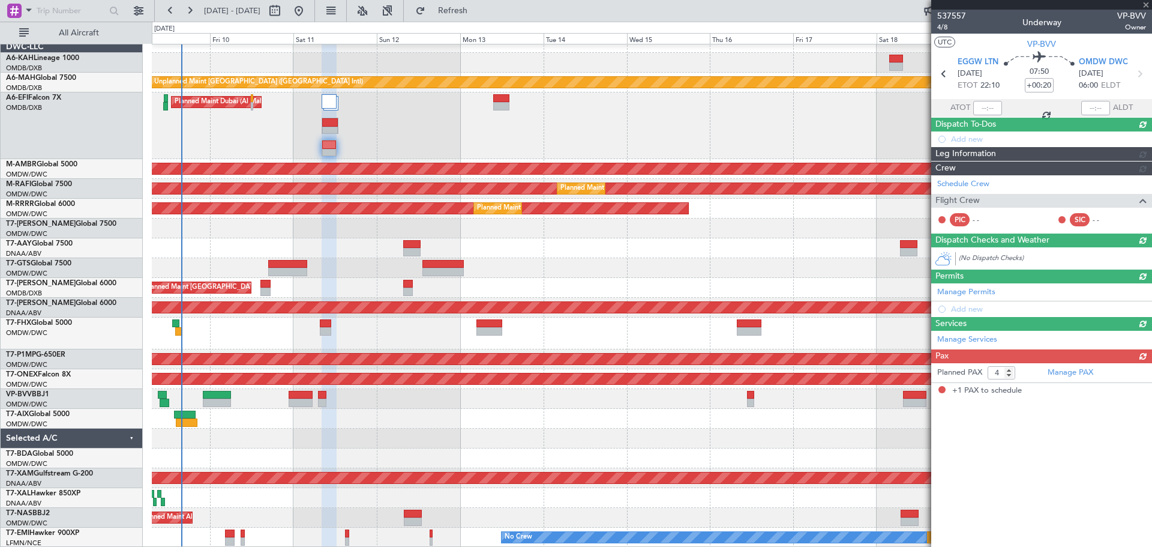
type input "+01:15"
type input "1"
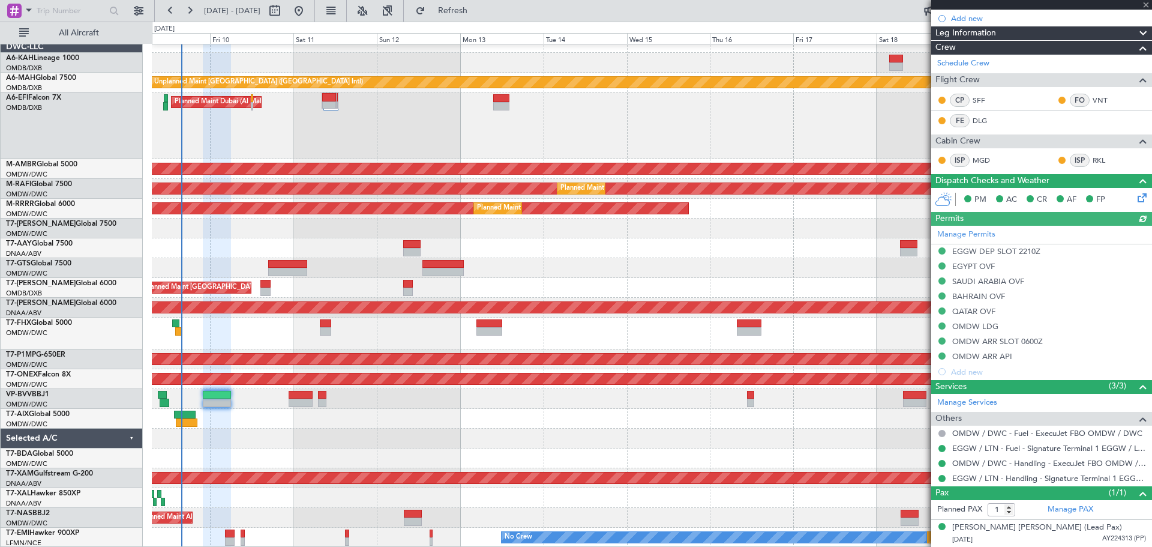
type input "[PERSON_NAME] ([PERSON_NAME])"
type input "7502"
type input "[PERSON_NAME] ([PERSON_NAME])"
type input "7502"
type input "[PERSON_NAME] ([PERSON_NAME])"
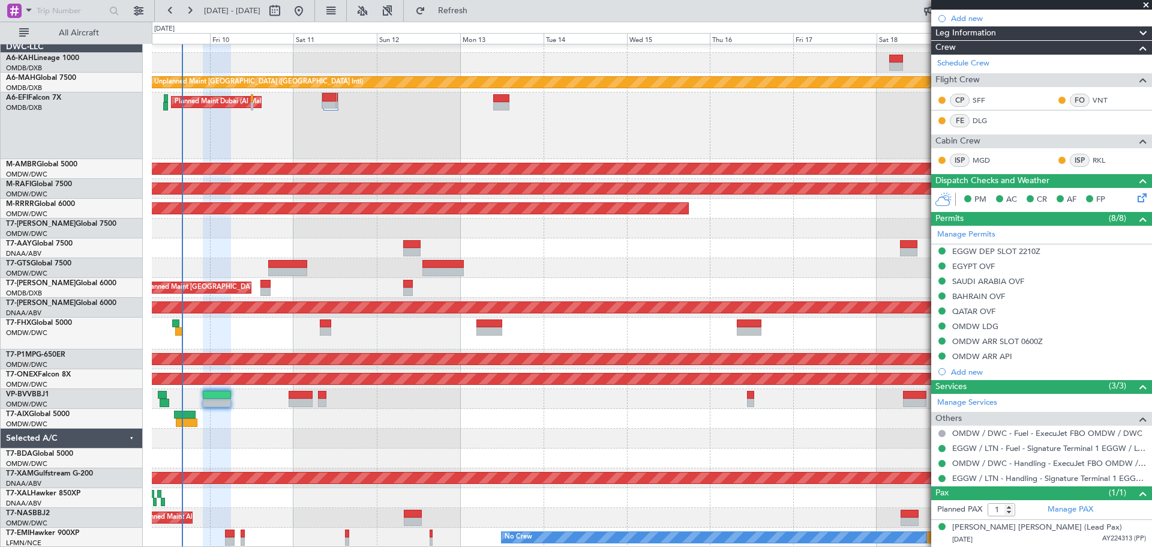
type input "7502"
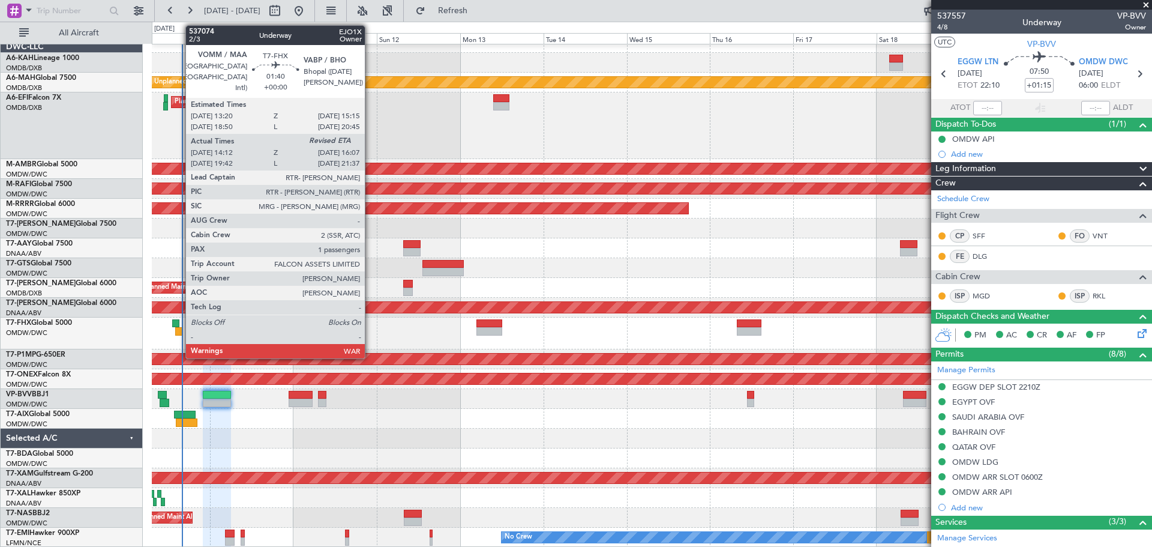
click at [179, 330] on div at bounding box center [178, 331] width 7 height 8
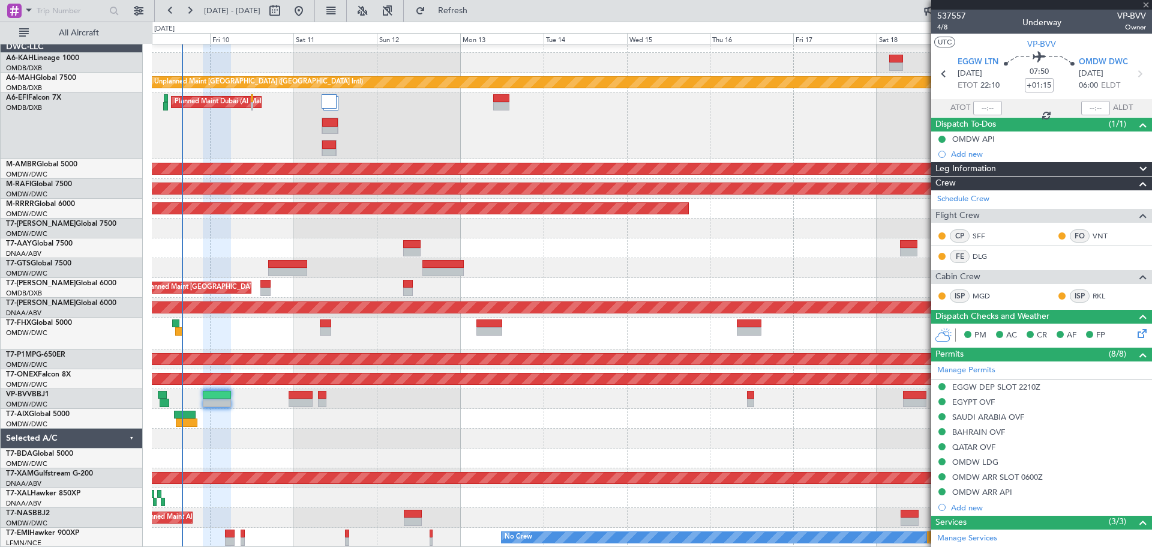
type input "14:22"
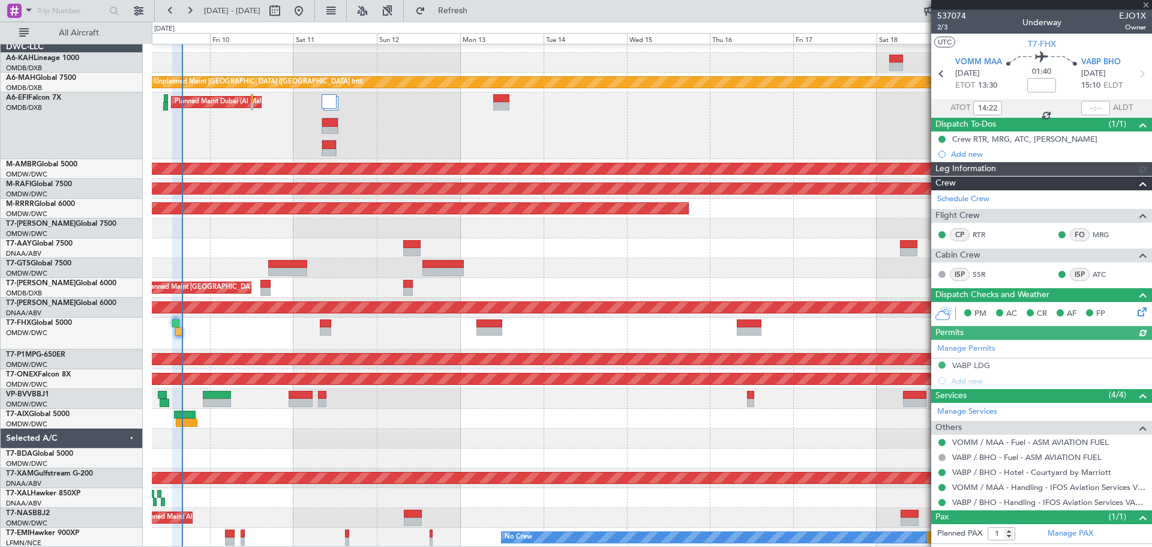
type input "[PERSON_NAME] (ANI)"
type input "7321"
click at [1082, 104] on input "text" at bounding box center [1095, 108] width 29 height 14
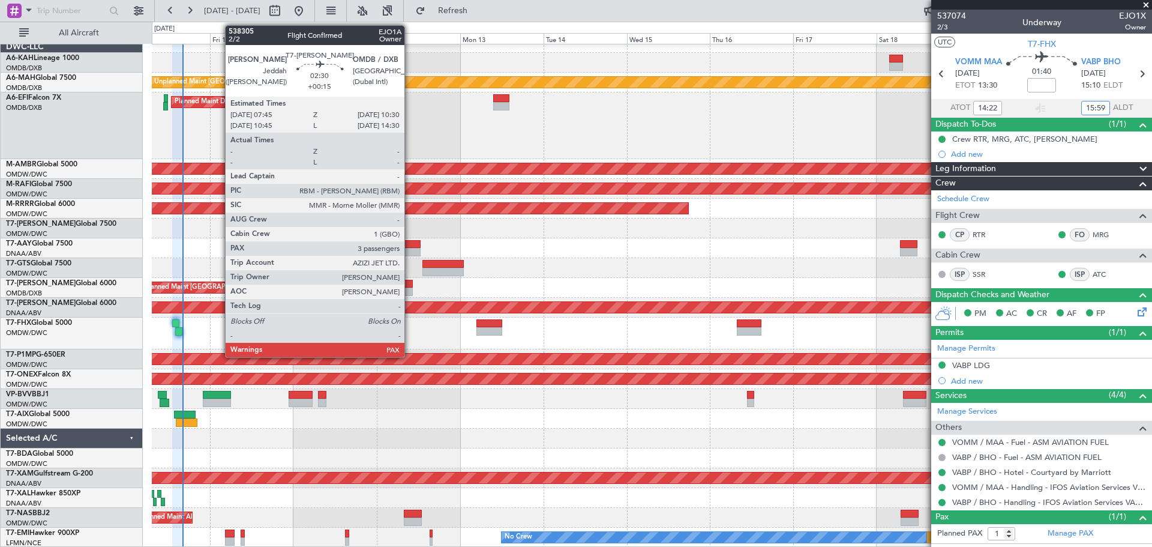
click at [410, 289] on div at bounding box center [408, 291] width 10 height 8
type input "15:59"
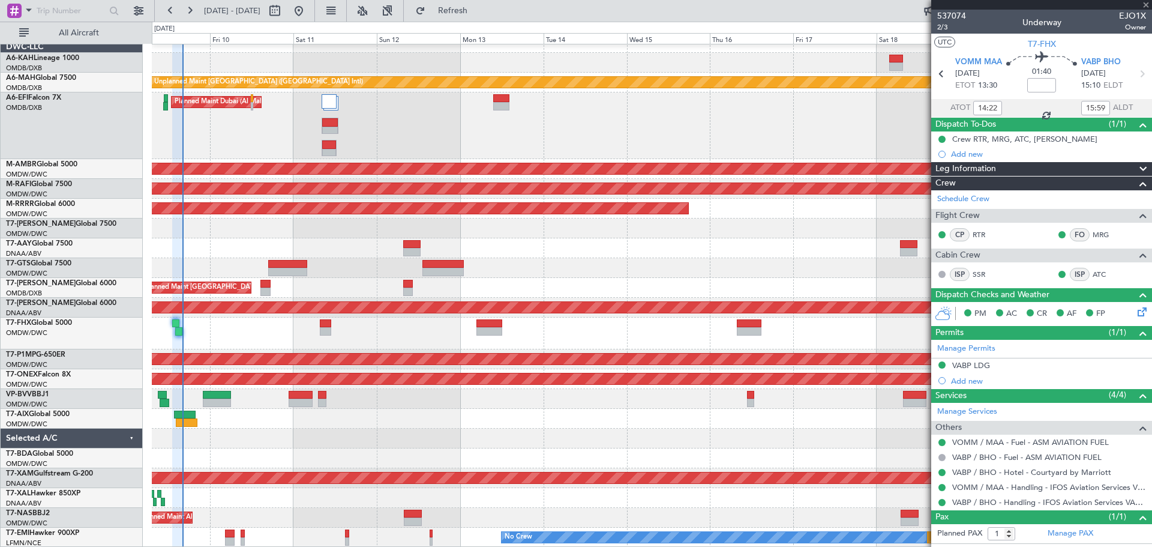
type input "+00:15"
type input "3"
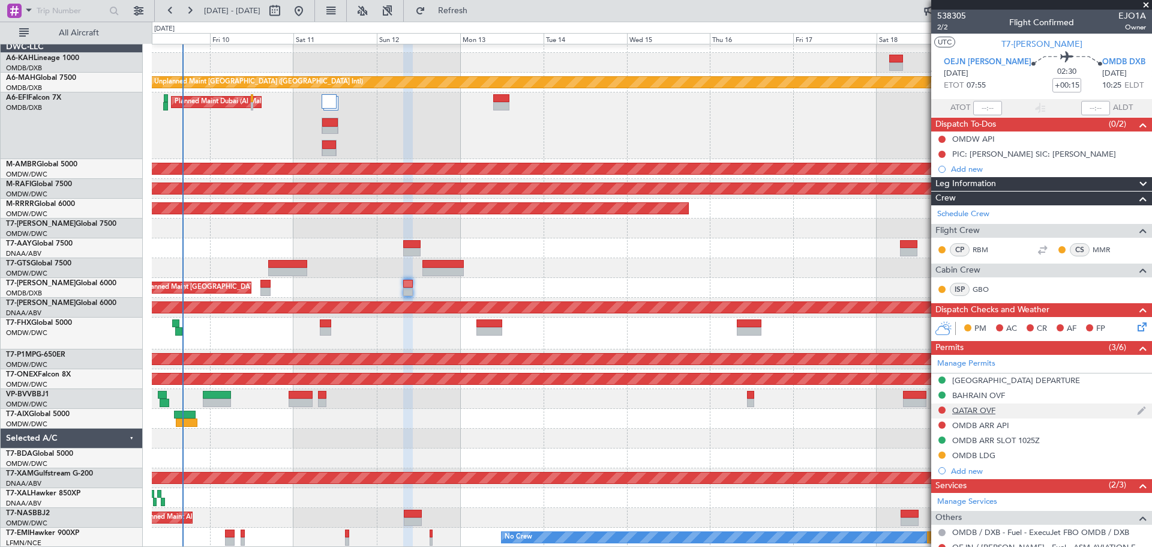
click at [967, 412] on div "QATAR OVF" at bounding box center [973, 410] width 43 height 10
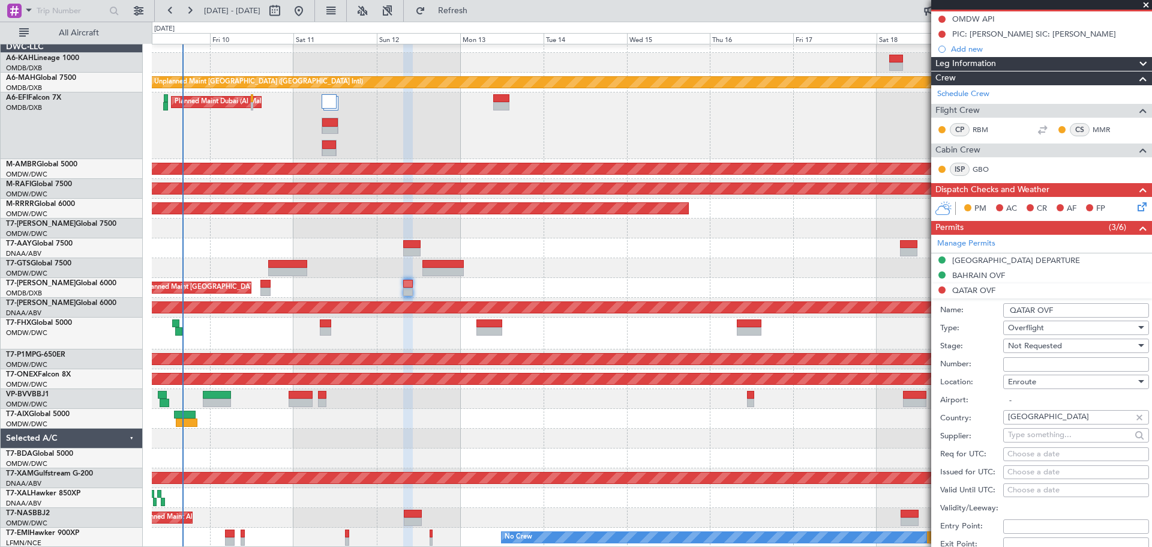
scroll to position [300, 0]
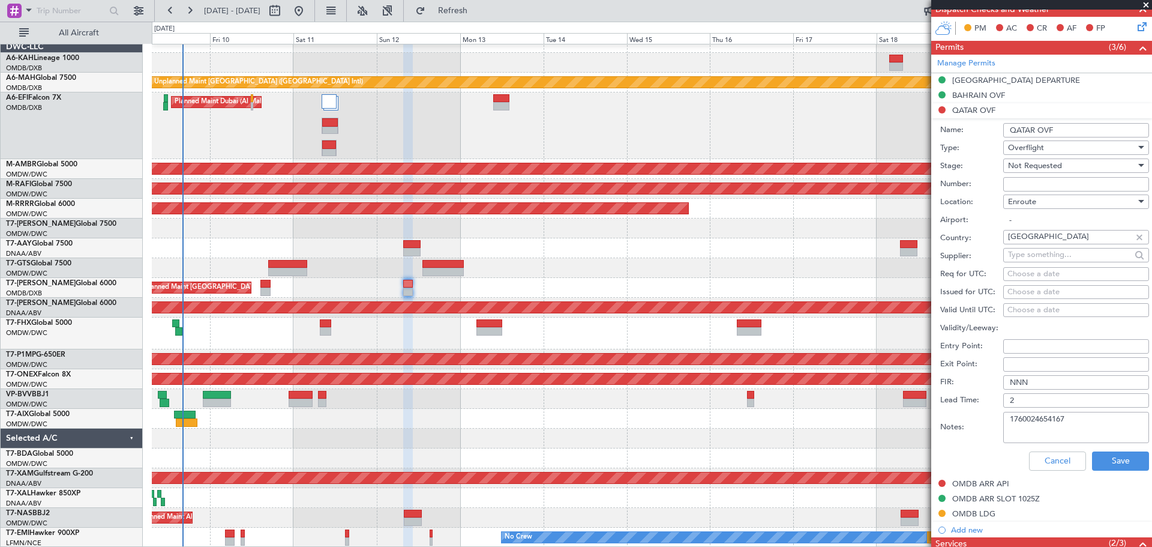
click at [1018, 184] on input "Number:" at bounding box center [1076, 184] width 146 height 14
type input "FN2662"
click at [1046, 161] on span "Not Requested" at bounding box center [1035, 165] width 54 height 11
click at [1049, 260] on span "Received OK" at bounding box center [1071, 262] width 126 height 18
click at [1116, 458] on button "Save" at bounding box center [1120, 460] width 57 height 19
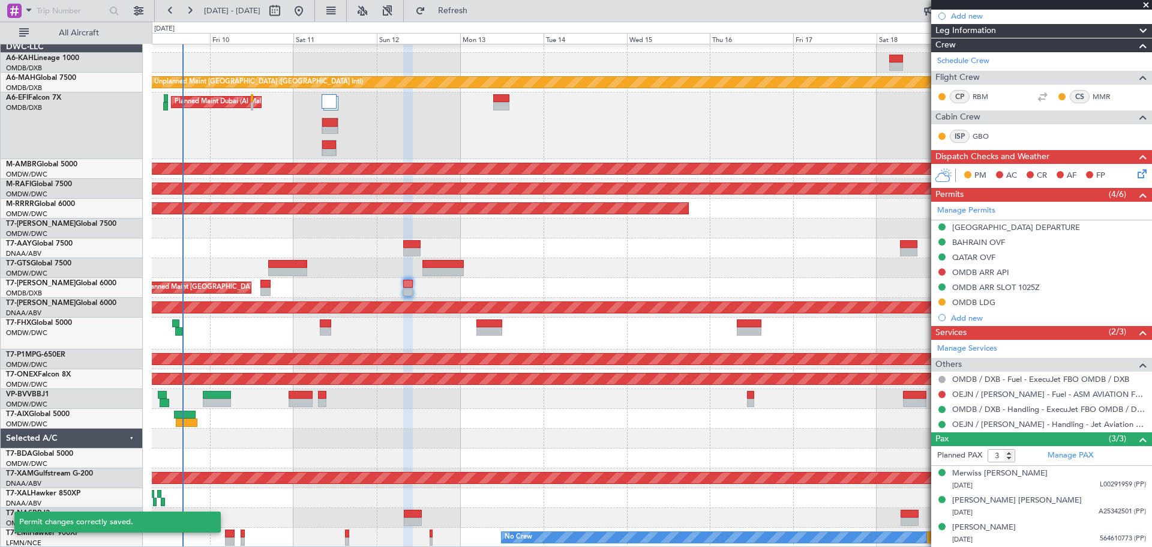
scroll to position [152, 0]
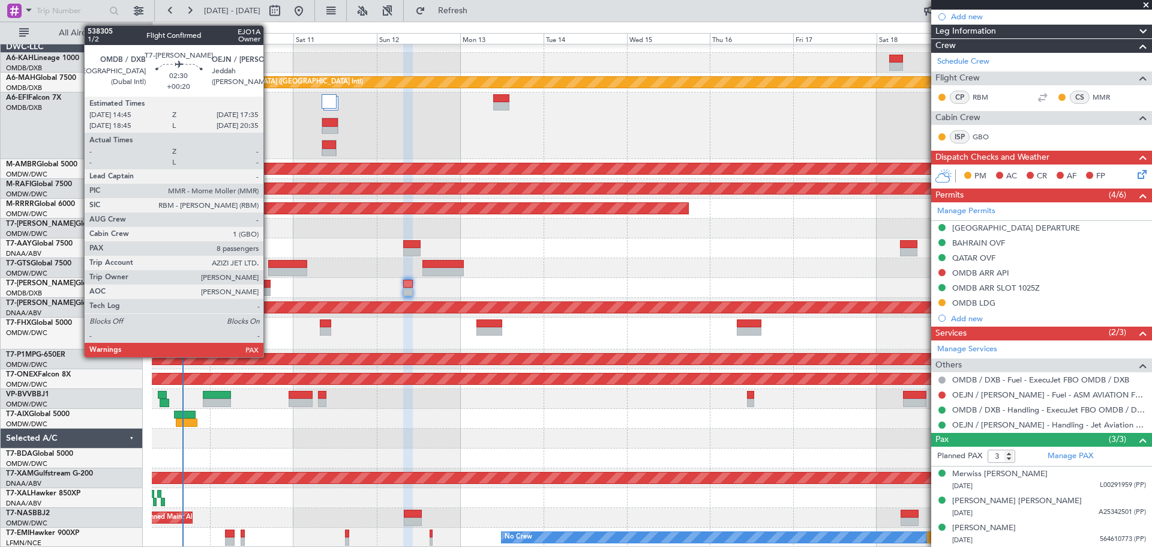
click at [269, 293] on div at bounding box center [265, 291] width 10 height 8
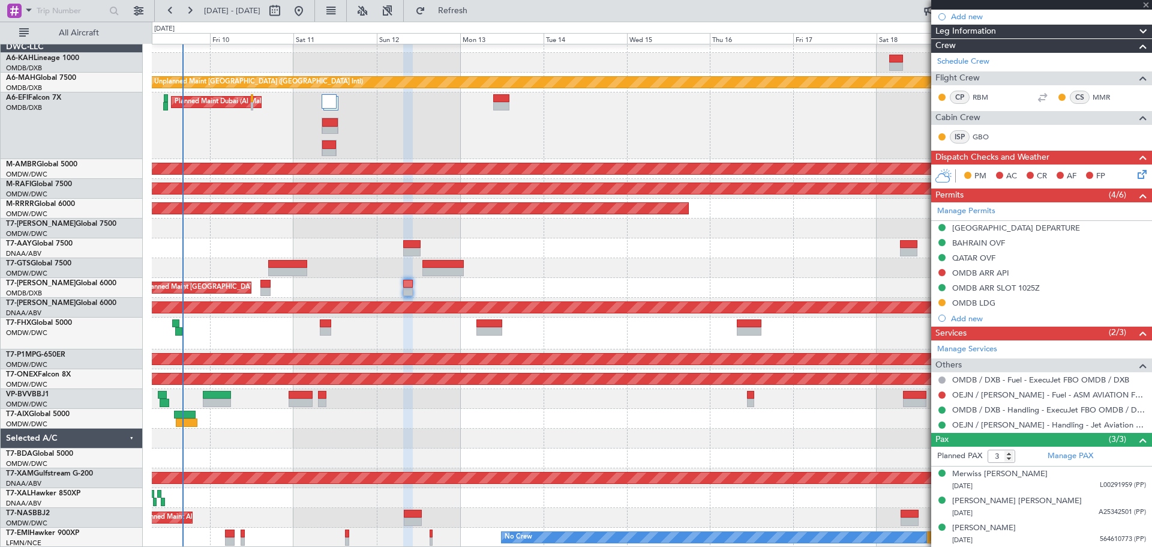
type input "+00:20"
type input "8"
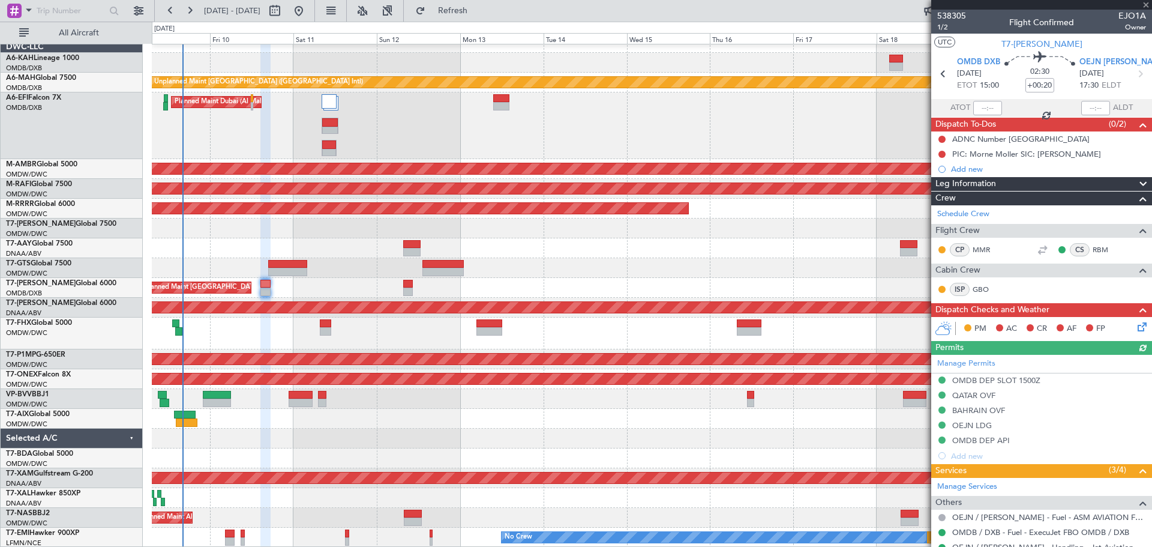
click at [317, 293] on div "Planned Maint [GEOGRAPHIC_DATA] ([GEOGRAPHIC_DATA] Intl) Planned Maint [GEOGRAP…" at bounding box center [651, 288] width 999 height 20
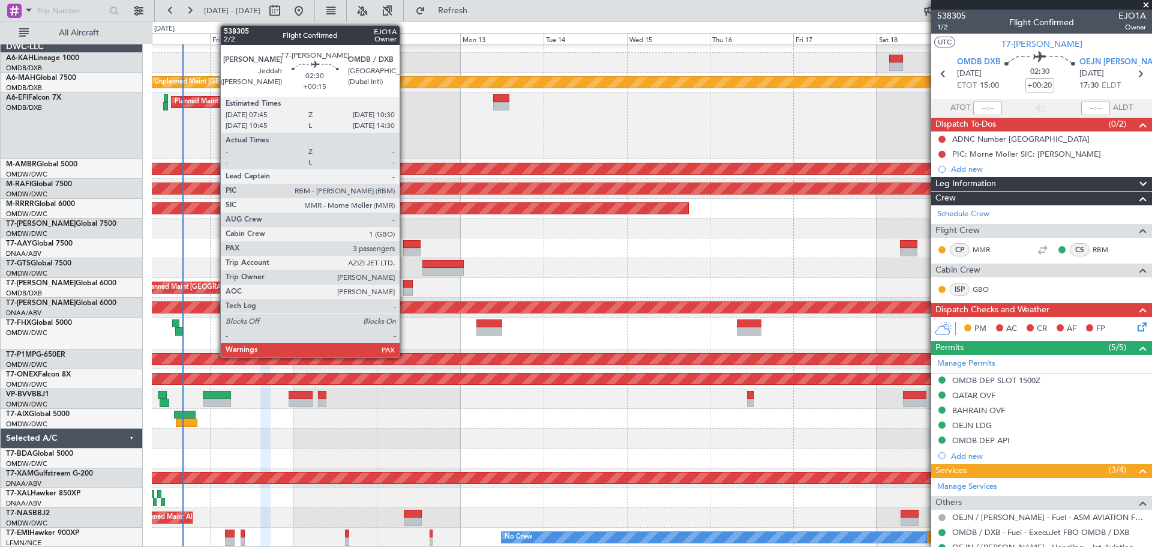
click at [405, 290] on div at bounding box center [408, 291] width 10 height 8
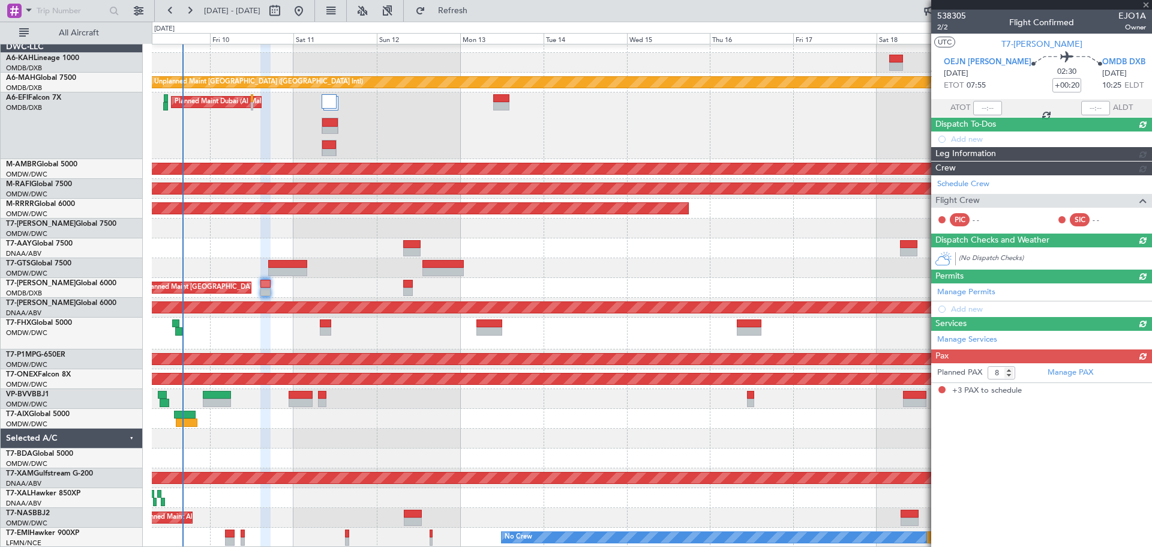
type input "+00:15"
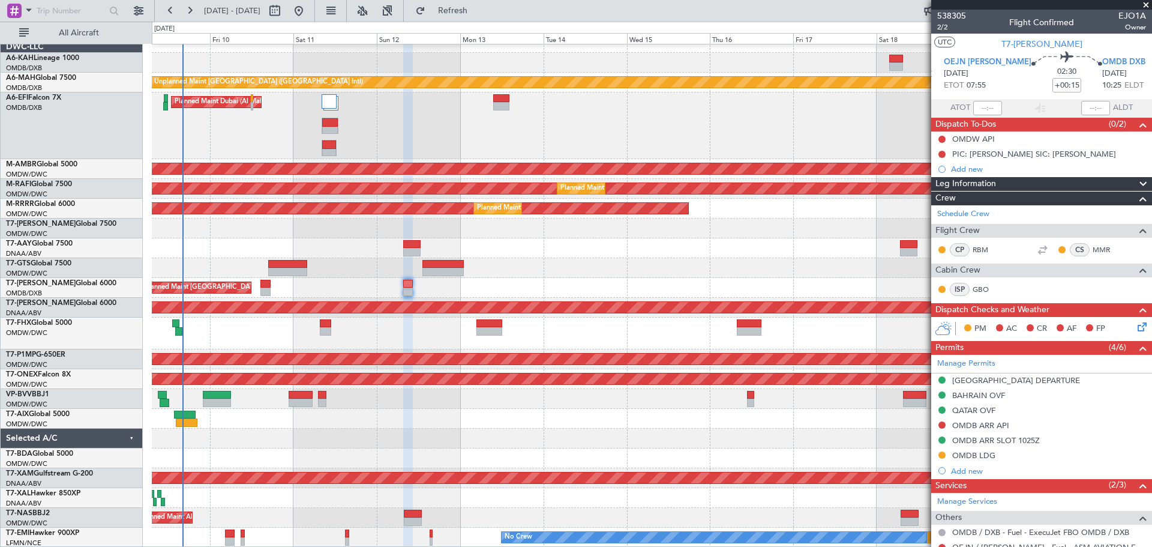
click at [1144, 7] on span at bounding box center [1146, 5] width 12 height 11
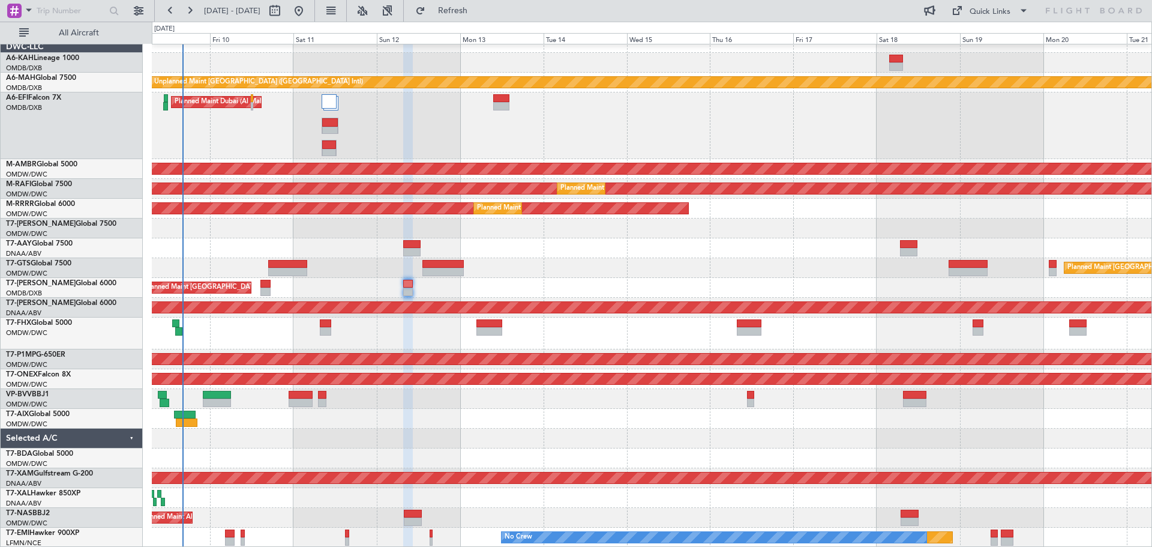
type input "0"
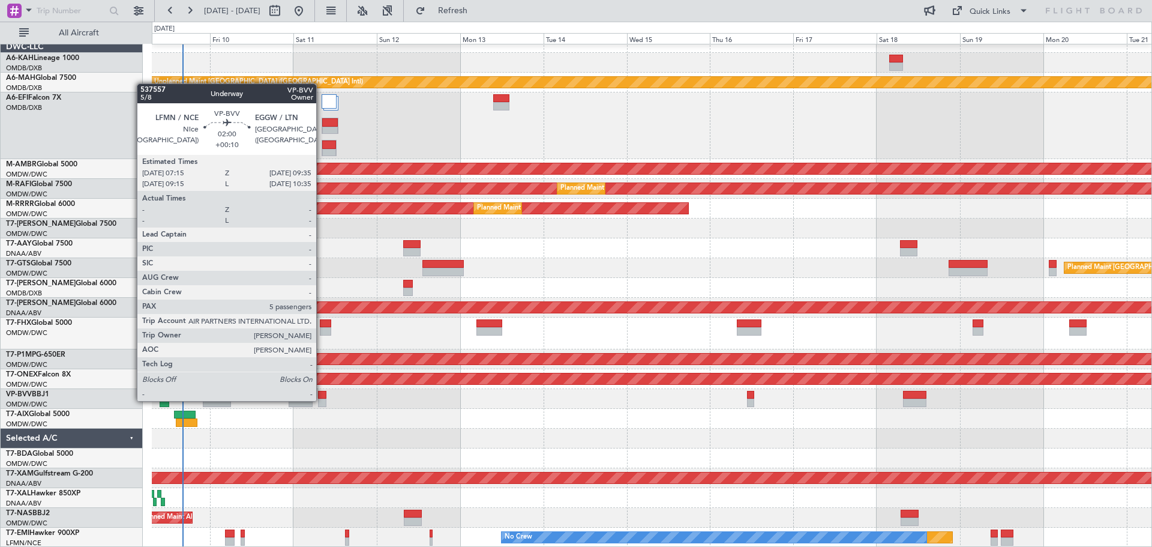
click at [322, 400] on div at bounding box center [322, 402] width 8 height 8
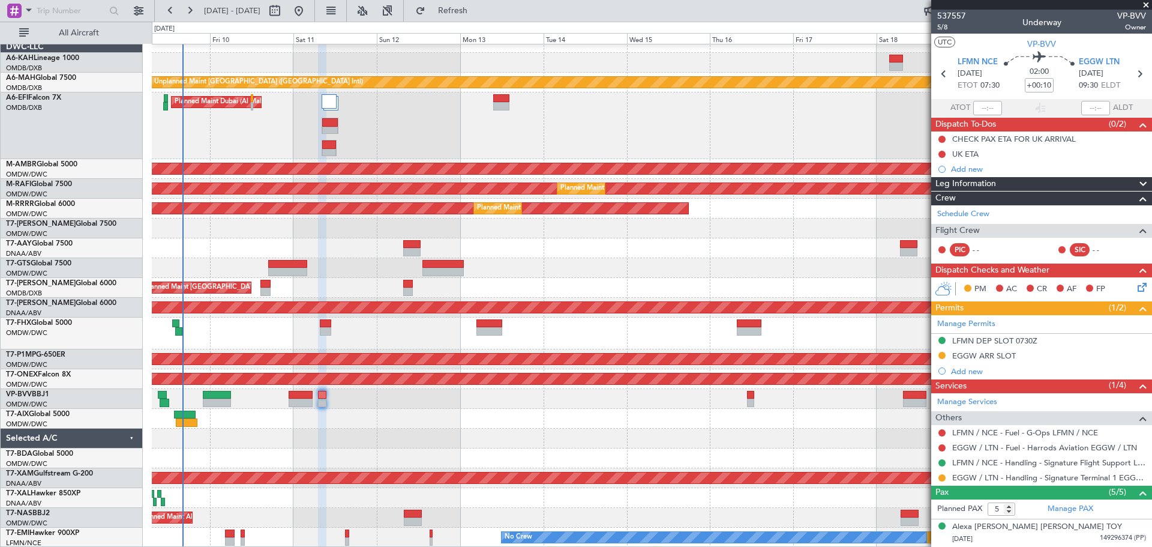
click at [1143, 7] on span at bounding box center [1146, 5] width 12 height 11
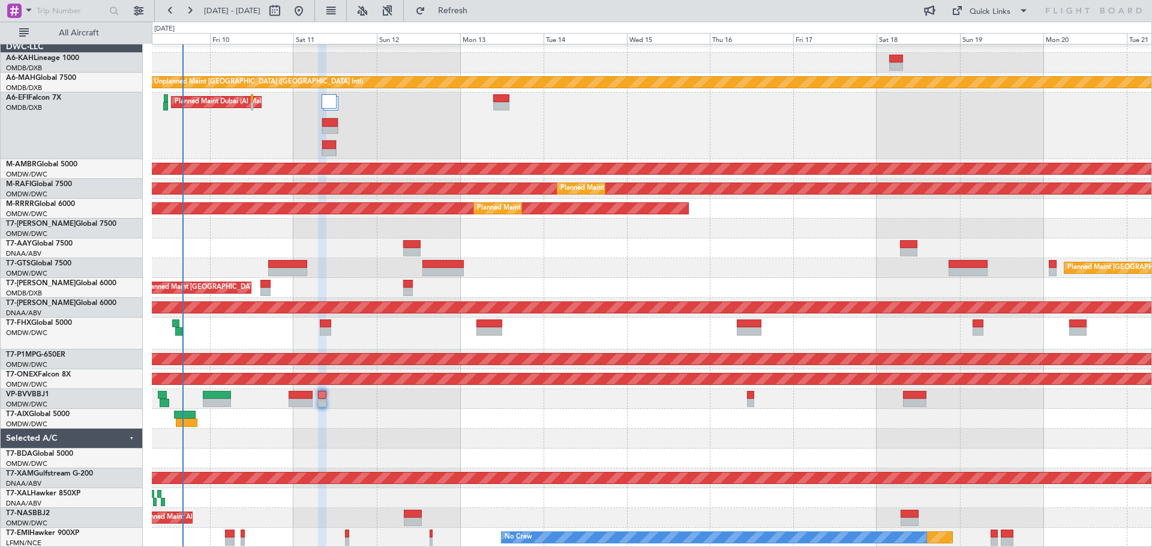
type input "0"
